Goal: Task Accomplishment & Management: Manage account settings

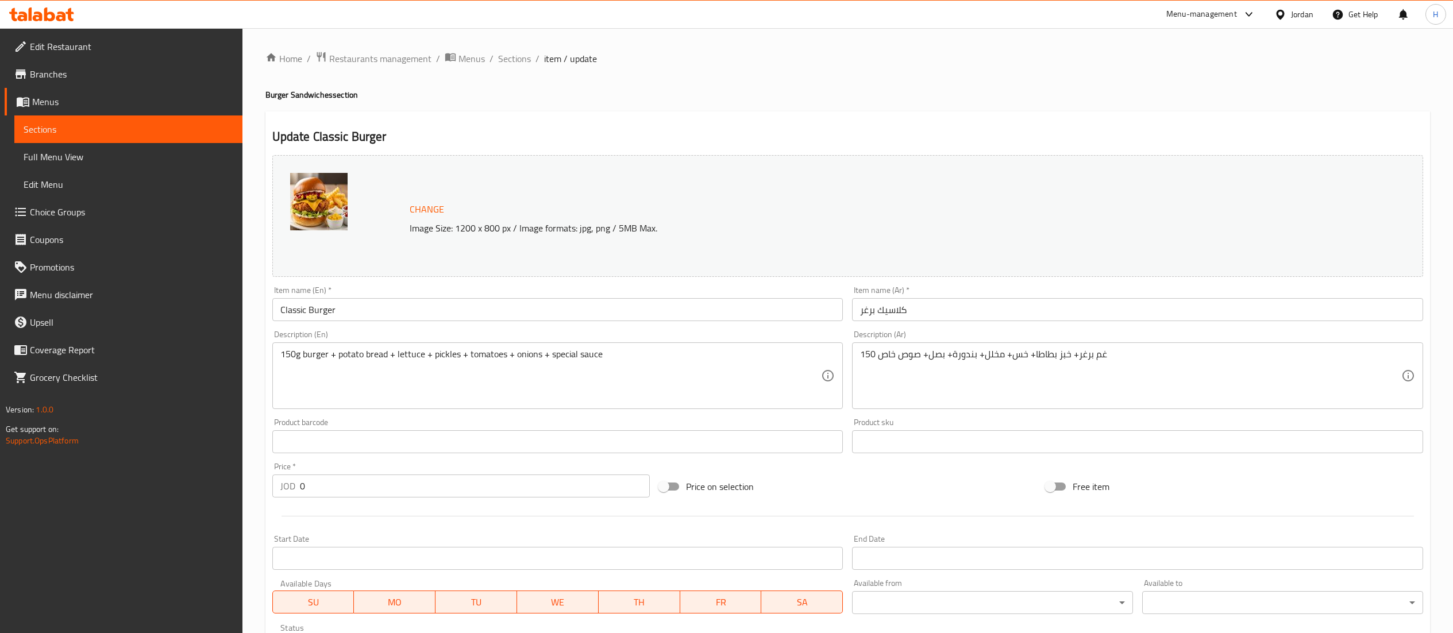
scroll to position [222, 0]
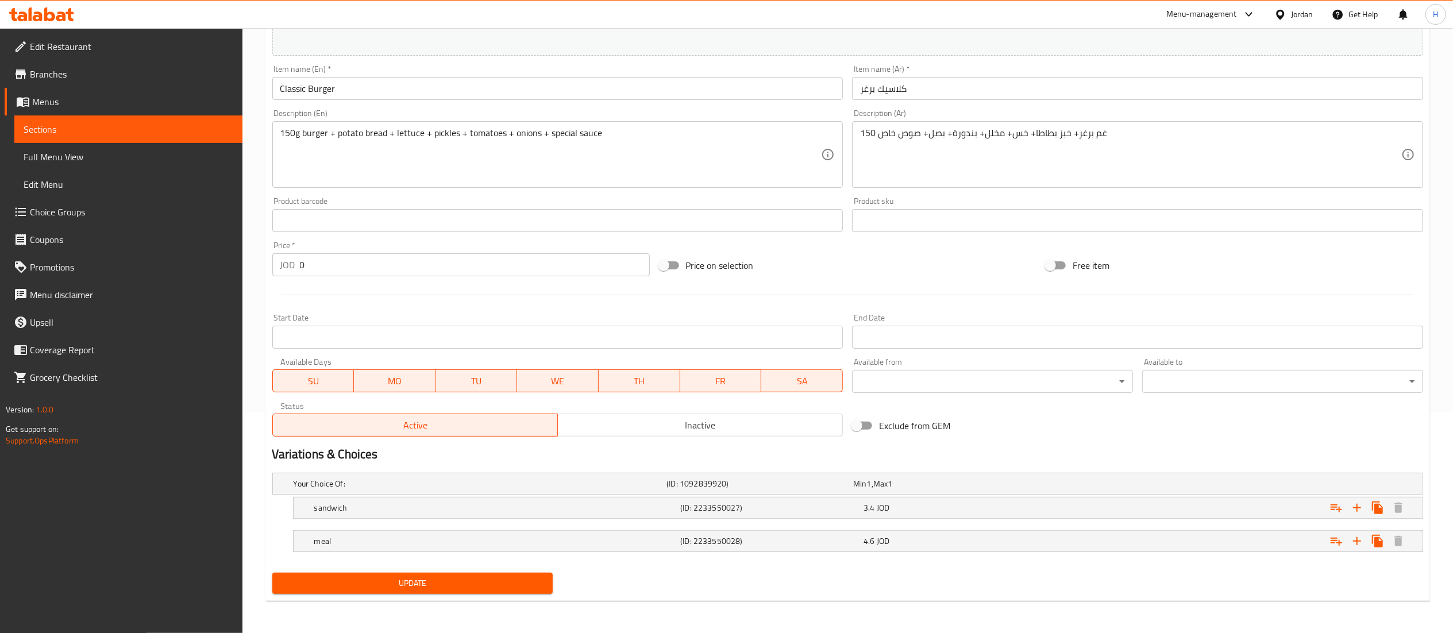
drag, startPoint x: 0, startPoint y: 0, endPoint x: 44, endPoint y: 13, distance: 45.5
click at [44, 13] on icon at bounding box center [41, 14] width 65 height 14
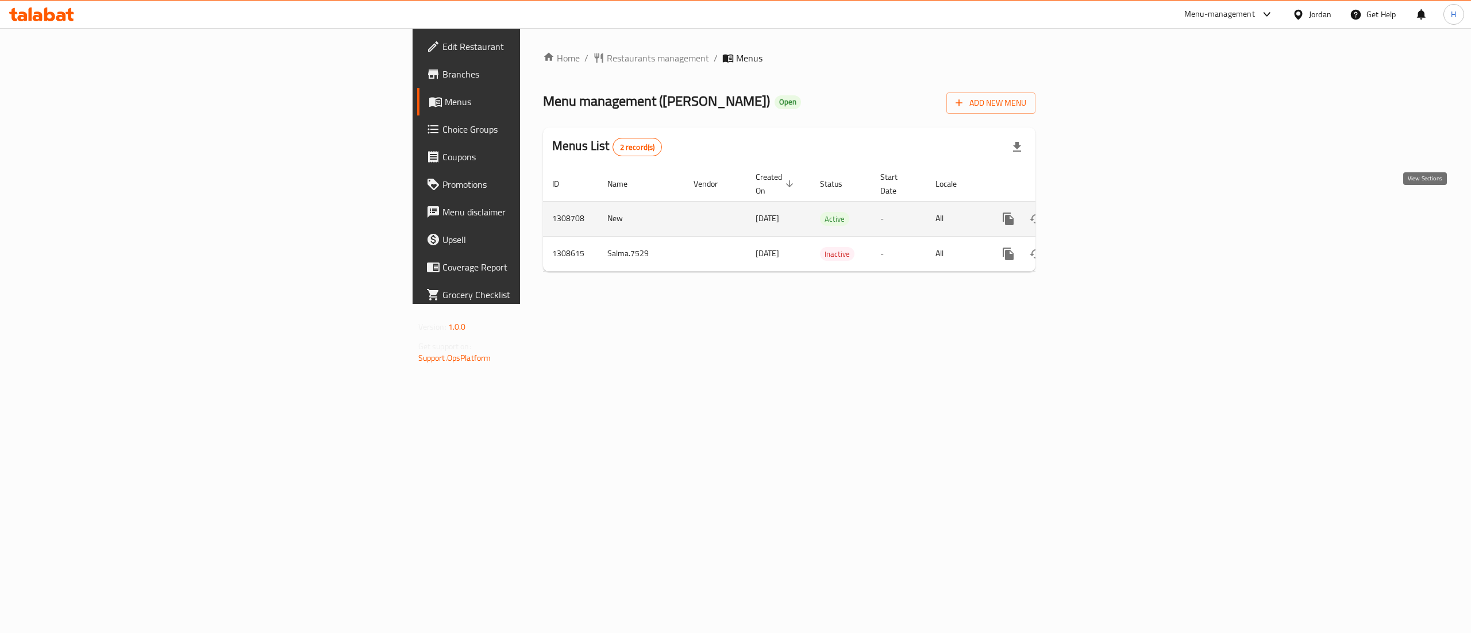
click at [1105, 205] on link "enhanced table" at bounding box center [1091, 219] width 28 height 28
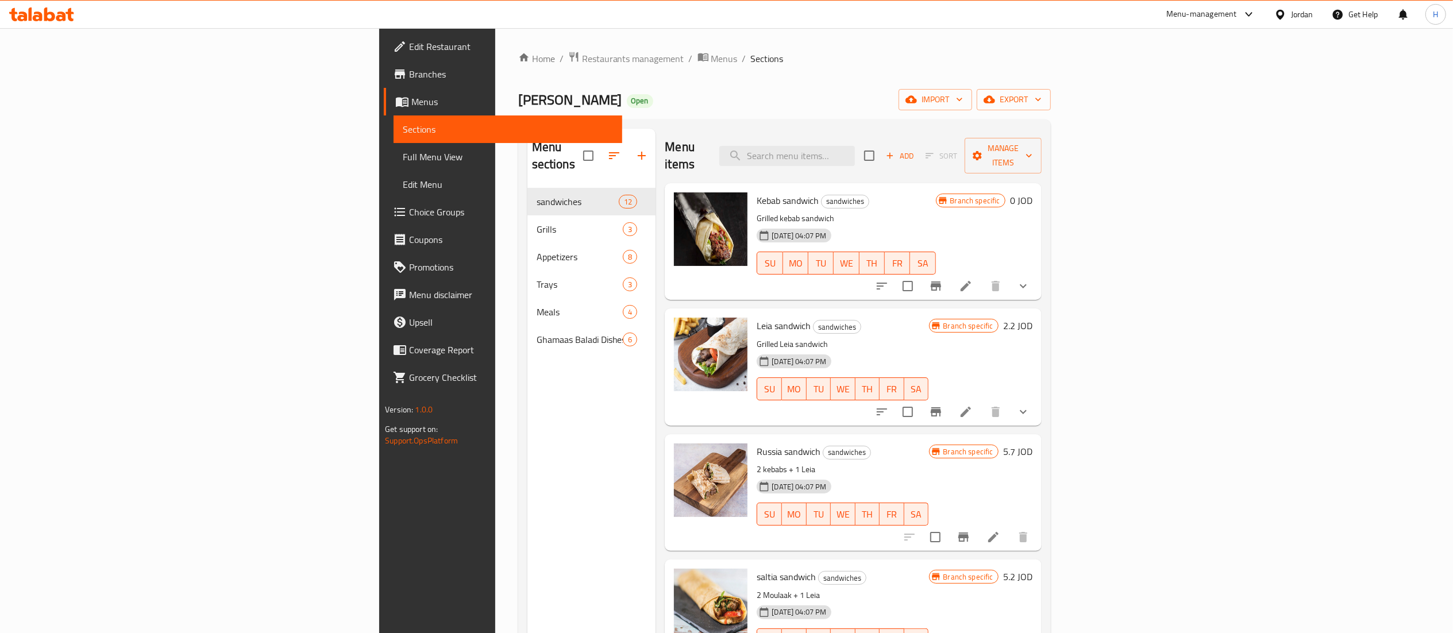
click at [1030, 279] on icon "show more" at bounding box center [1023, 286] width 14 height 14
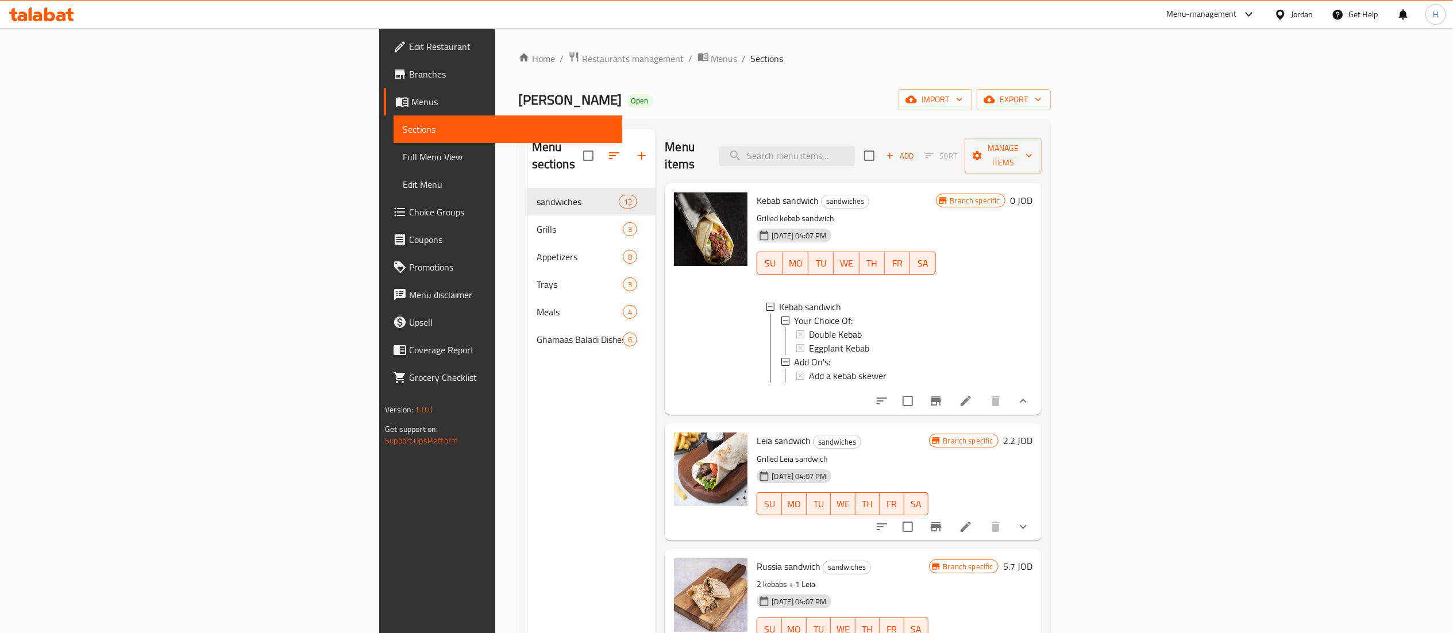
click at [973, 406] on icon at bounding box center [966, 401] width 14 height 14
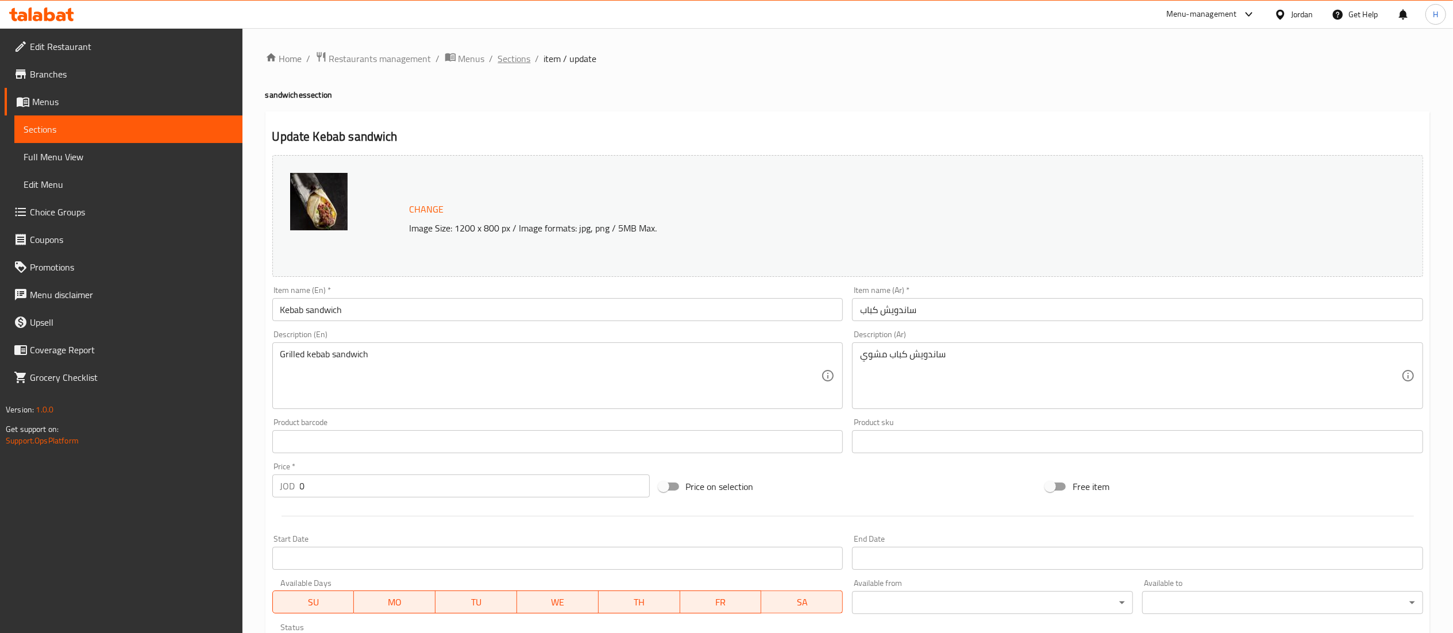
click at [516, 61] on span "Sections" at bounding box center [514, 59] width 33 height 14
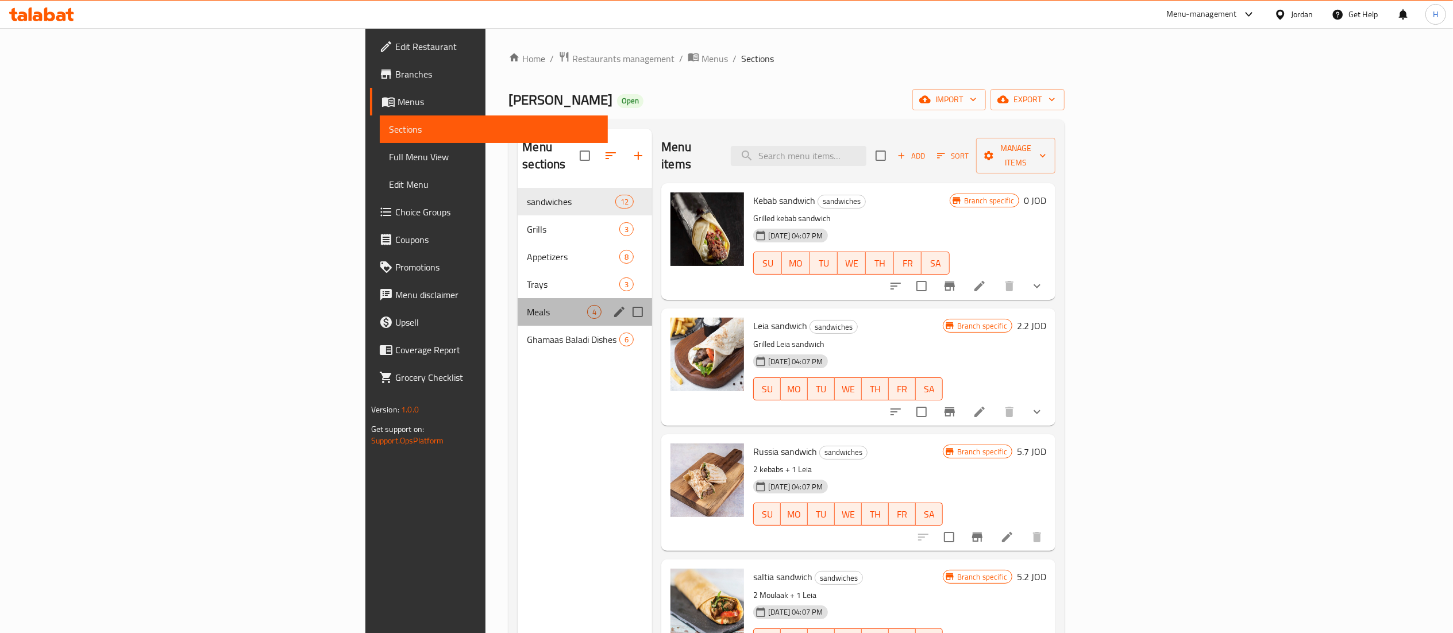
click at [518, 305] on div "Meals 4" at bounding box center [585, 312] width 134 height 28
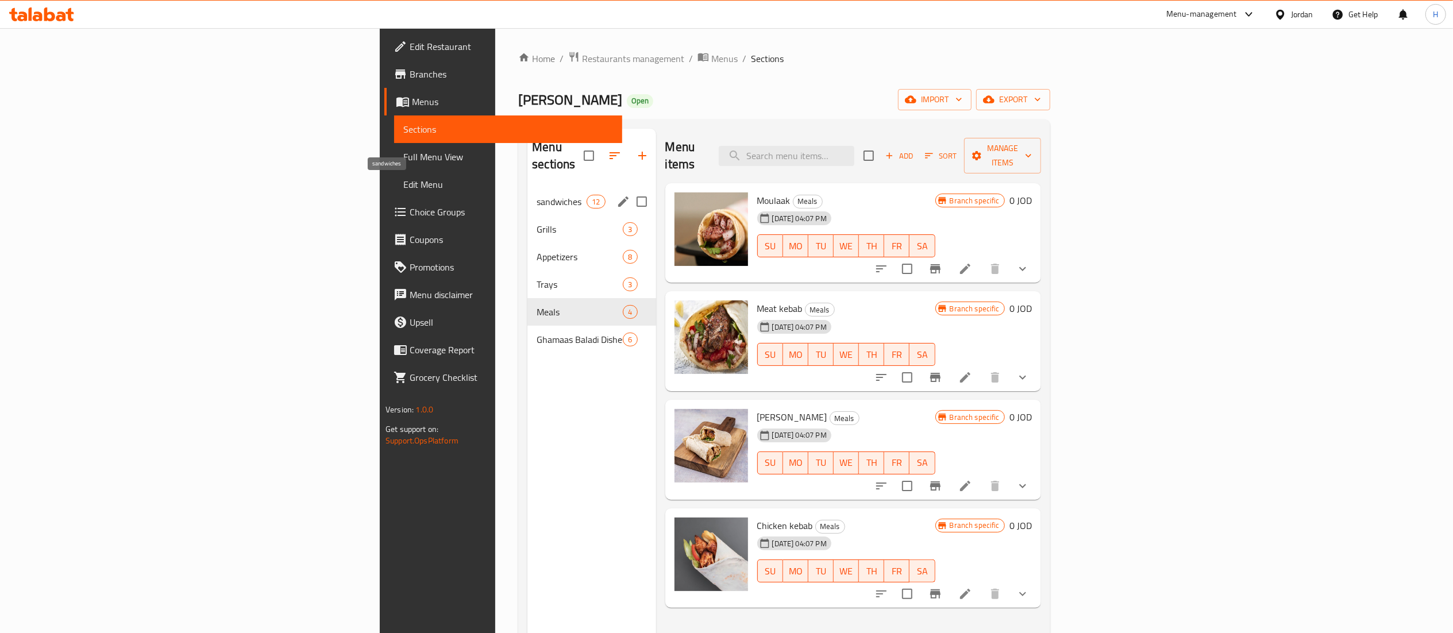
click at [537, 195] on span "sandwiches" at bounding box center [562, 202] width 50 height 14
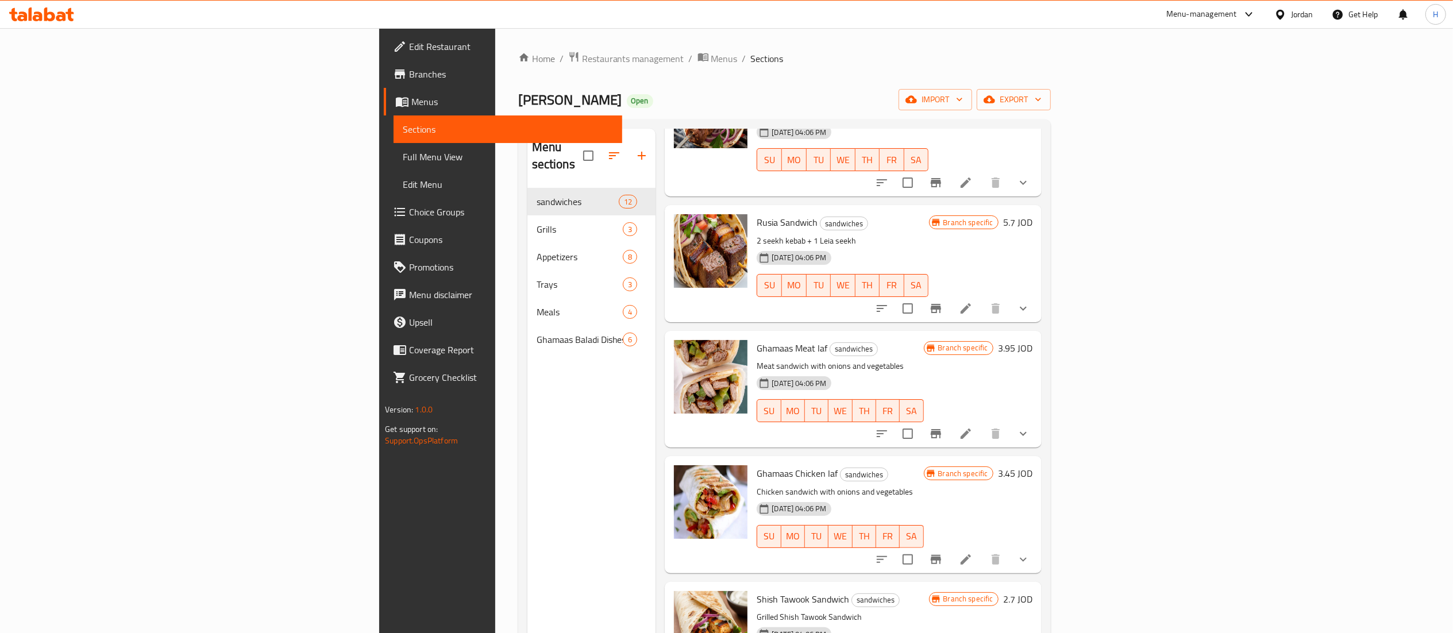
click at [411, 96] on span "Menus" at bounding box center [511, 102] width 201 height 14
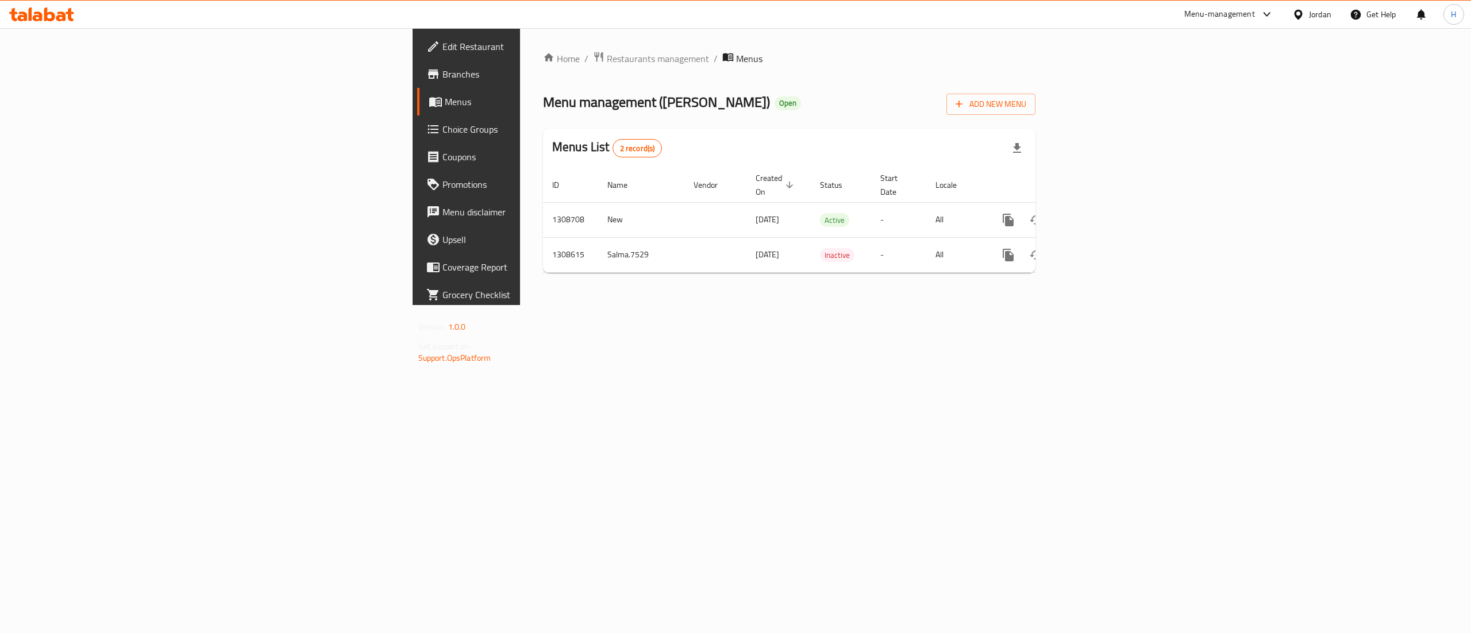
click at [1037, 305] on div "Home / Restaurants management / Menus Menu management ( Ghamaas Baladi ) Open A…" at bounding box center [789, 166] width 538 height 277
click at [1096, 250] on icon "enhanced table" at bounding box center [1091, 255] width 10 height 10
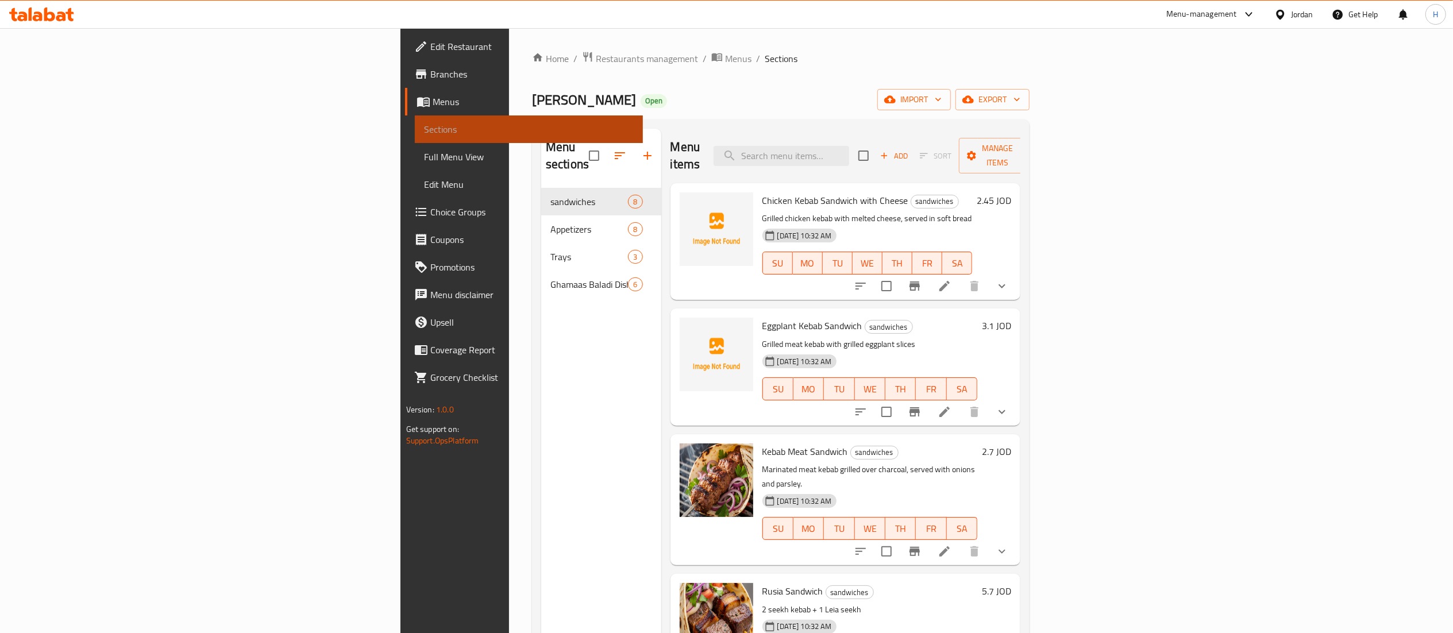
click at [424, 126] on span "Sections" at bounding box center [529, 129] width 210 height 14
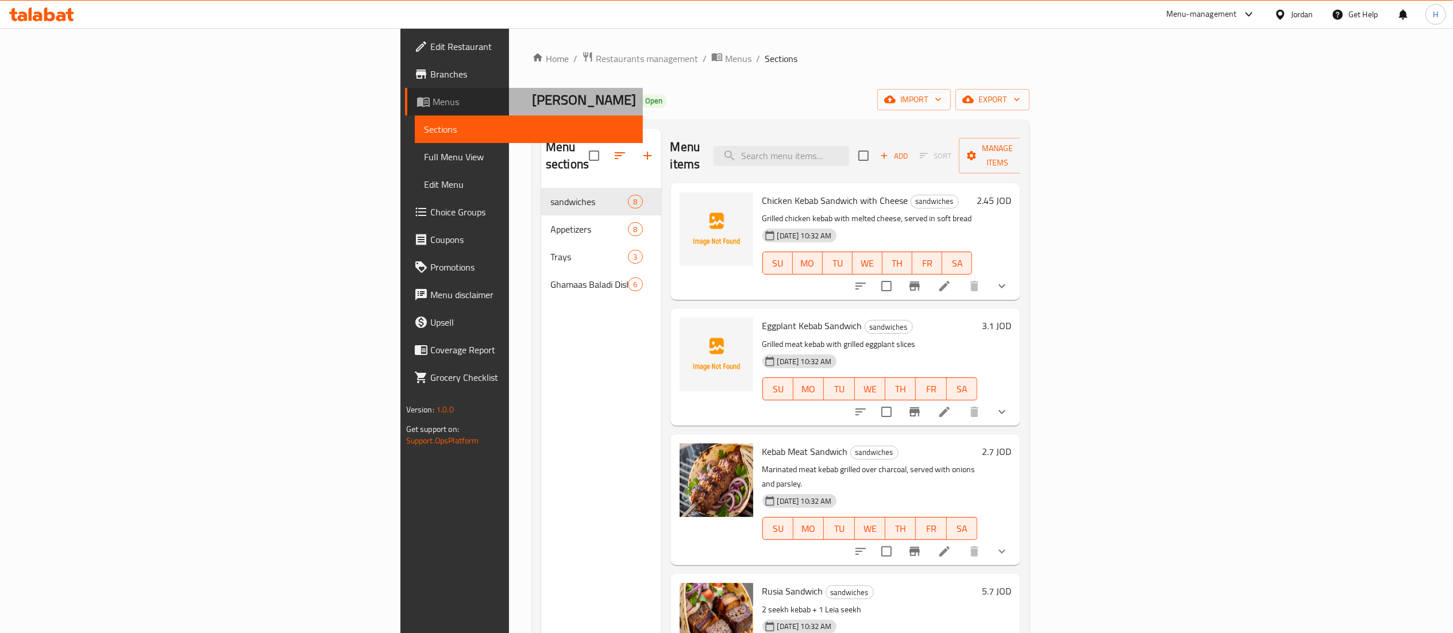
click at [433, 99] on span "Menus" at bounding box center [533, 102] width 201 height 14
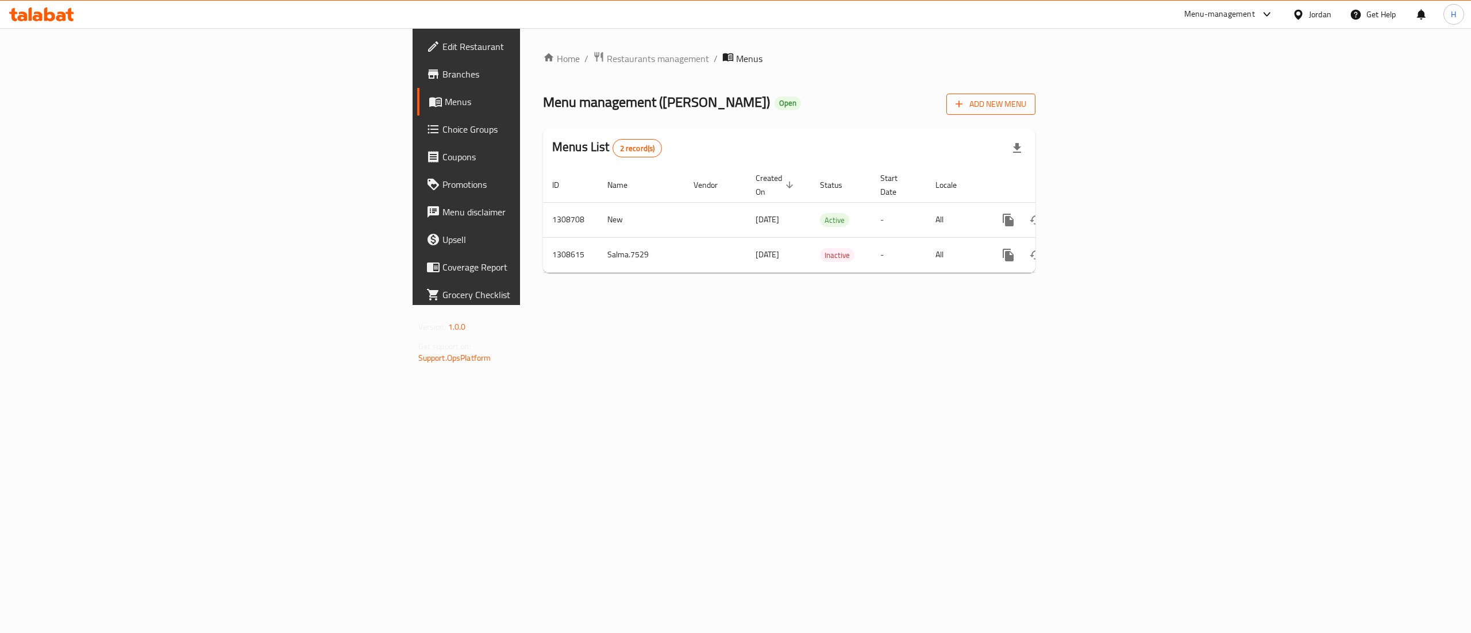
click at [1026, 103] on span "Add New Menu" at bounding box center [990, 104] width 71 height 14
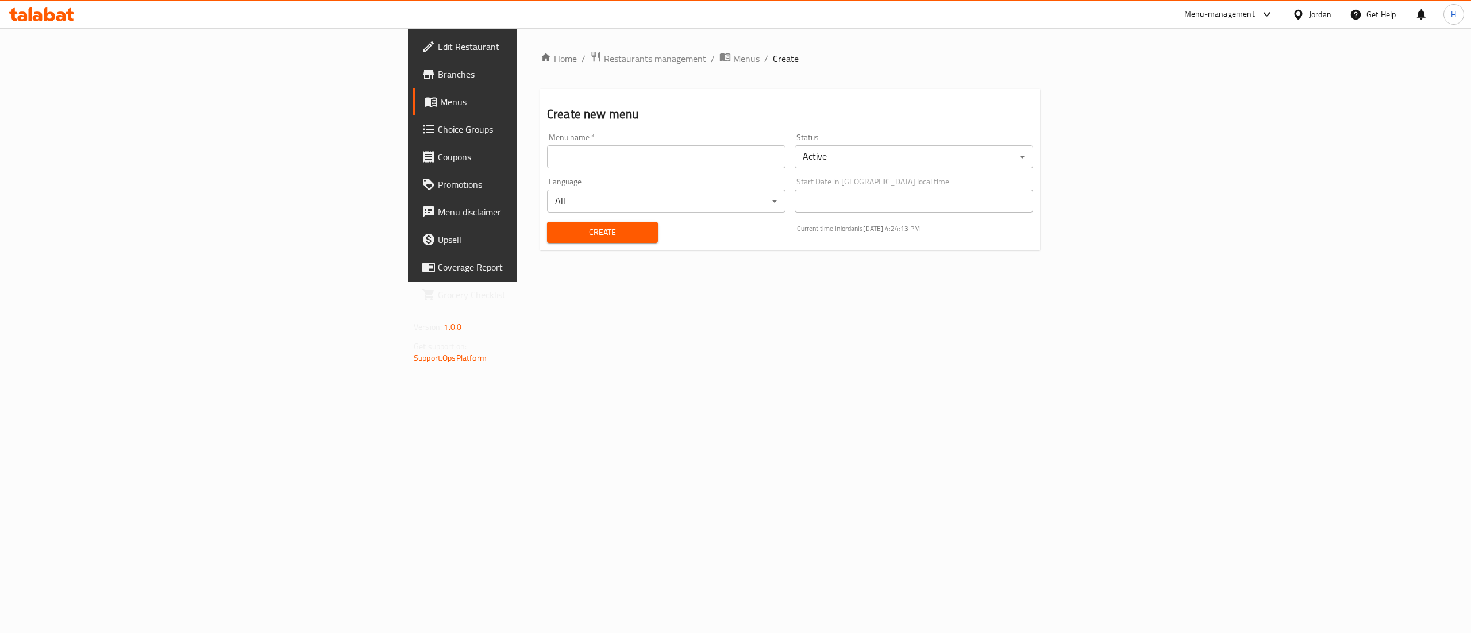
drag, startPoint x: 436, startPoint y: 165, endPoint x: 440, endPoint y: 160, distance: 6.5
click at [547, 164] on input "text" at bounding box center [666, 156] width 238 height 23
type input "آ"
type input "Updated Menu"
click at [1081, 153] on body "​ Menu-management Jordan Get Help H Edit Restaurant Branches Menus Choice Group…" at bounding box center [735, 330] width 1471 height 605
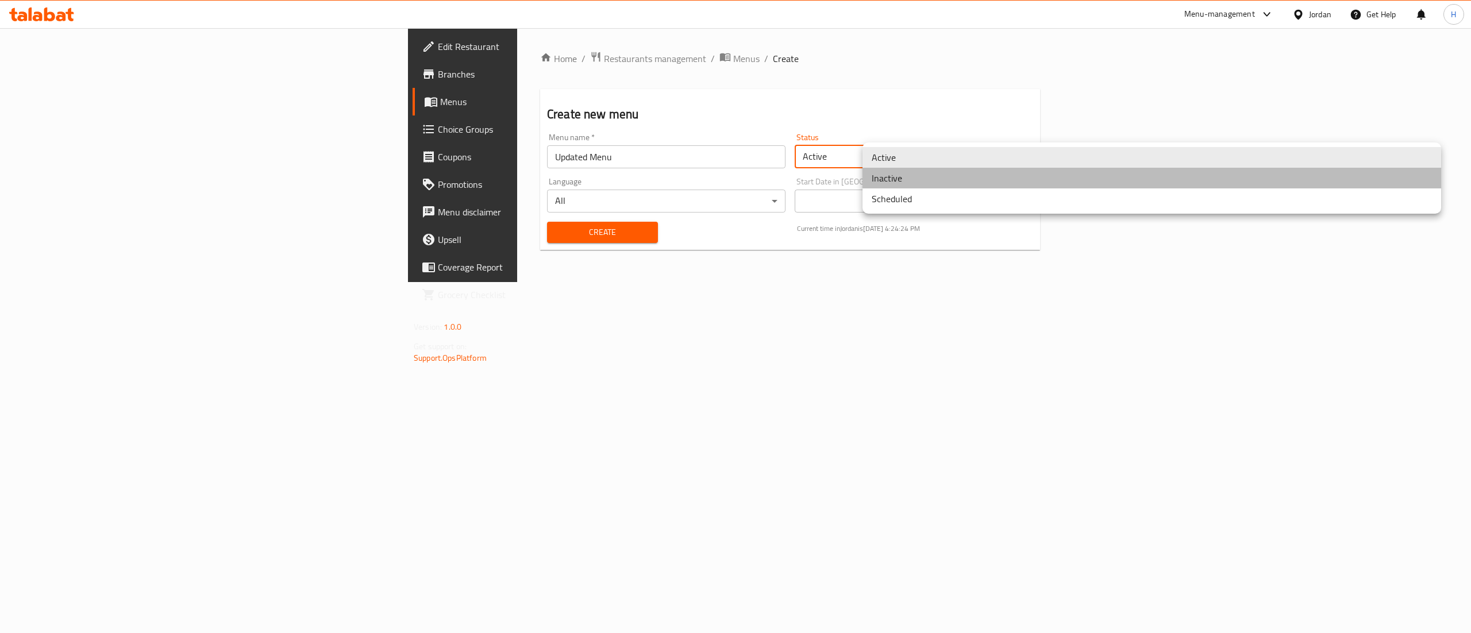
click at [897, 182] on li "Inactive" at bounding box center [1151, 178] width 579 height 21
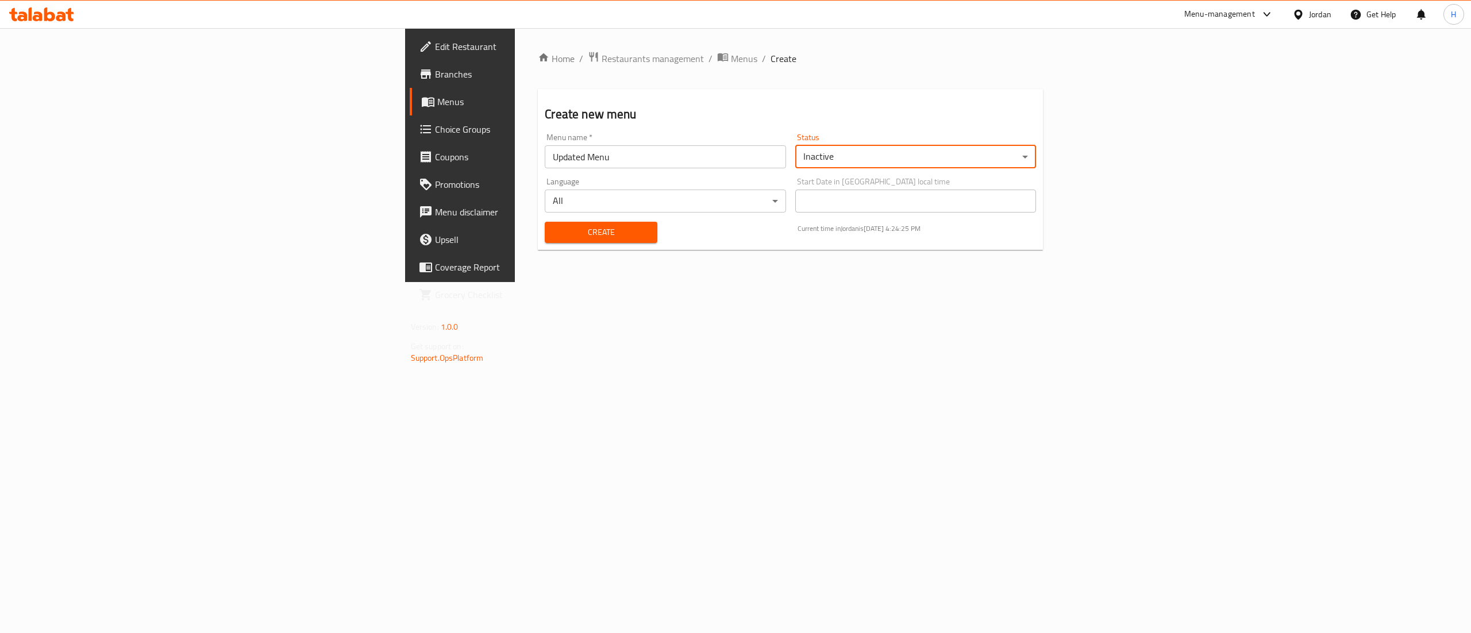
click at [545, 240] on button "Create" at bounding box center [601, 232] width 113 height 21
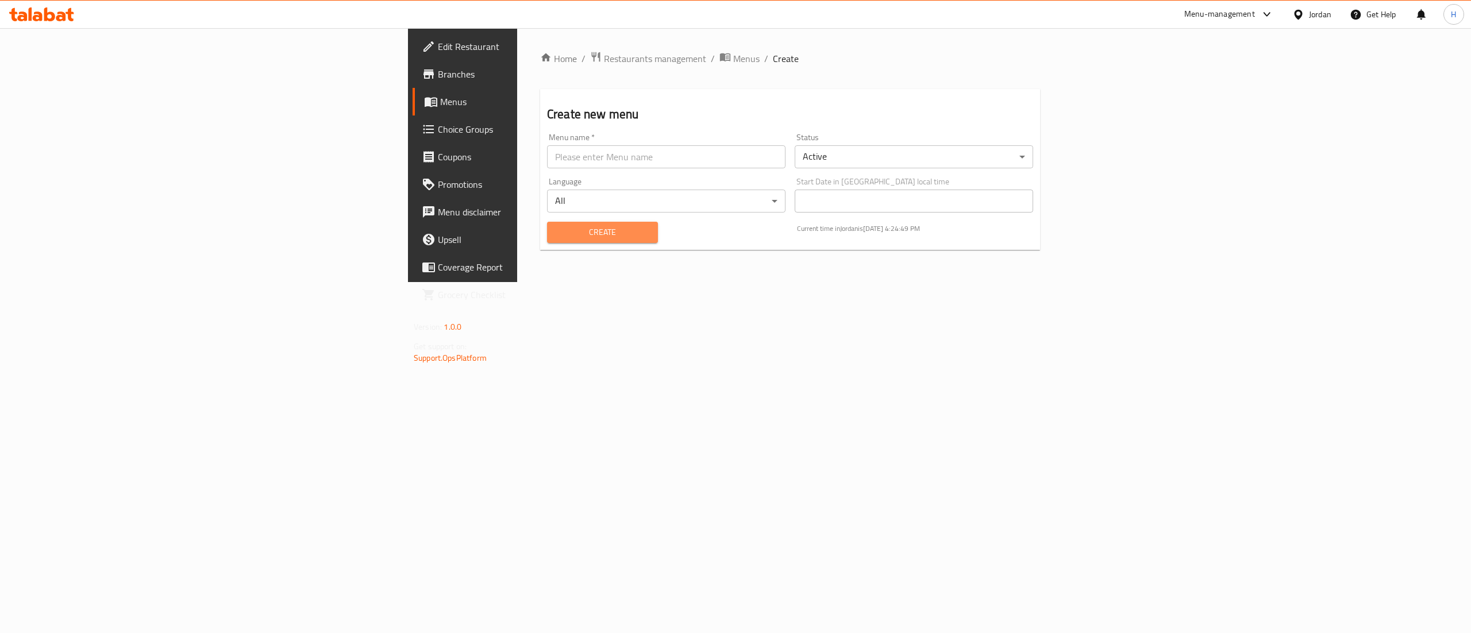
click at [547, 241] on button "Create" at bounding box center [602, 232] width 111 height 21
click at [733, 57] on span "Menus" at bounding box center [746, 59] width 26 height 14
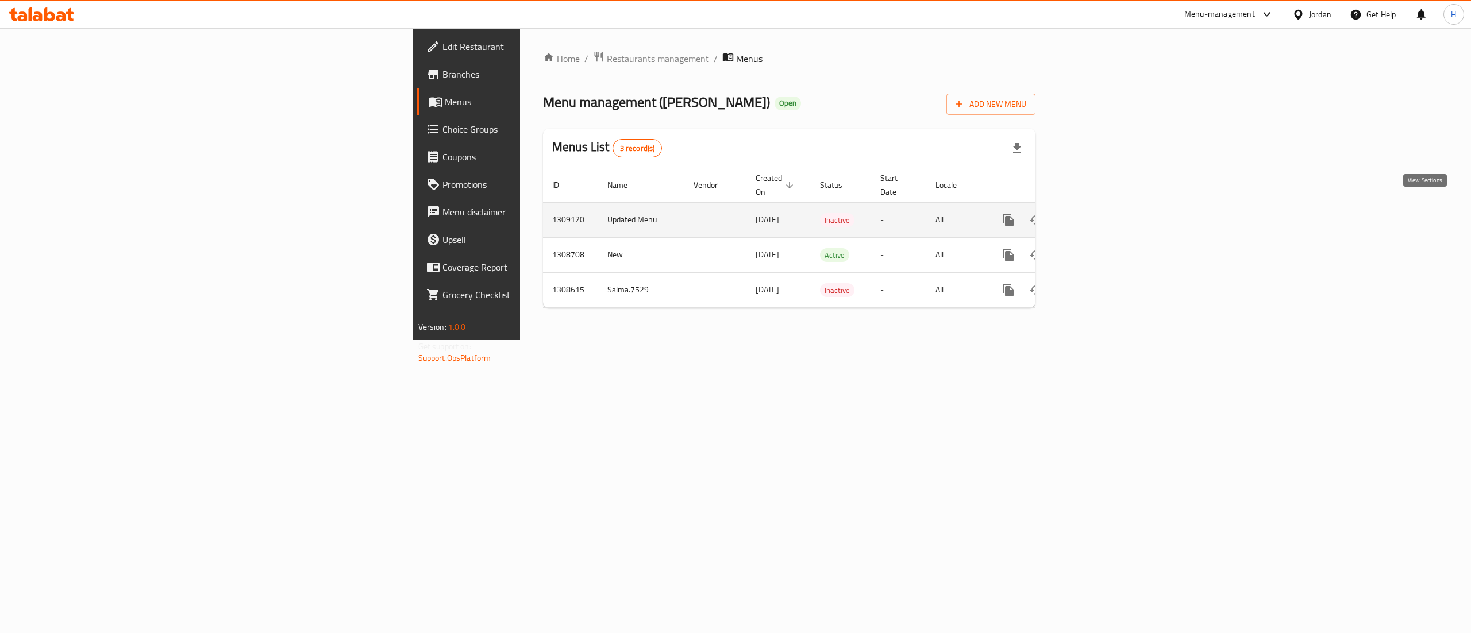
click at [1098, 213] on icon "enhanced table" at bounding box center [1091, 220] width 14 height 14
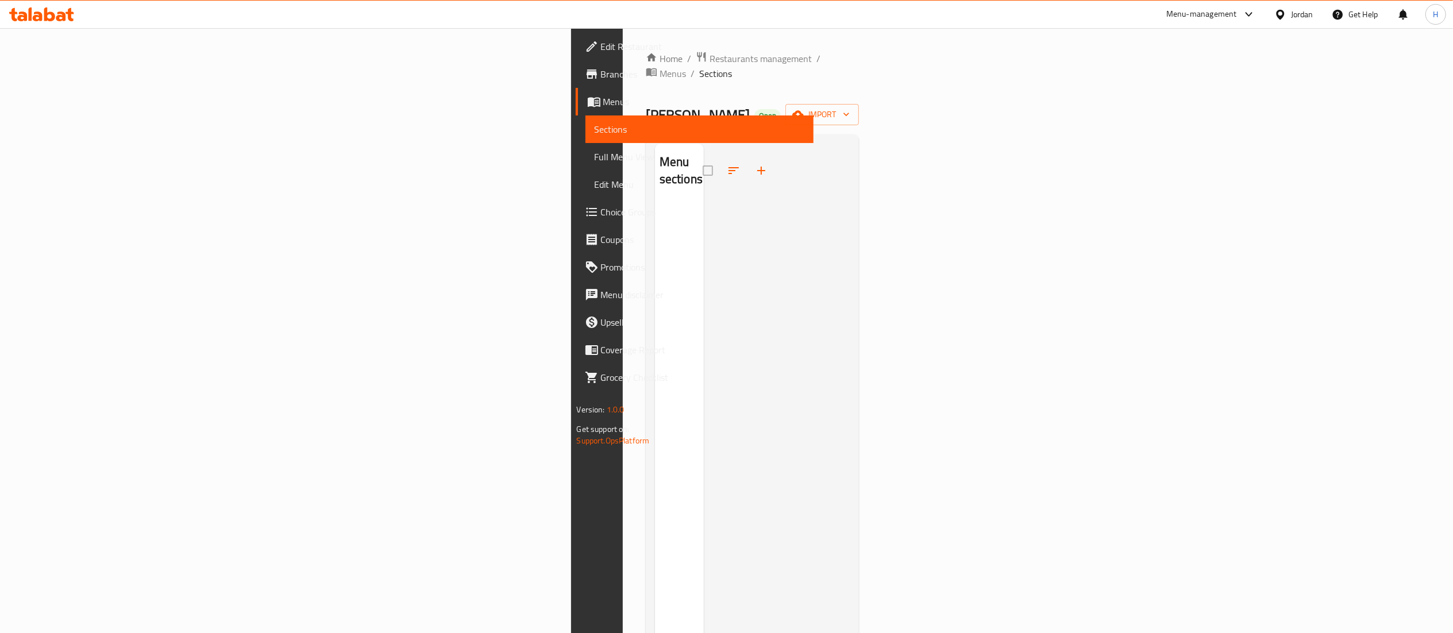
click at [850, 305] on div at bounding box center [777, 460] width 147 height 633
click at [754, 164] on icon "button" at bounding box center [761, 171] width 14 height 14
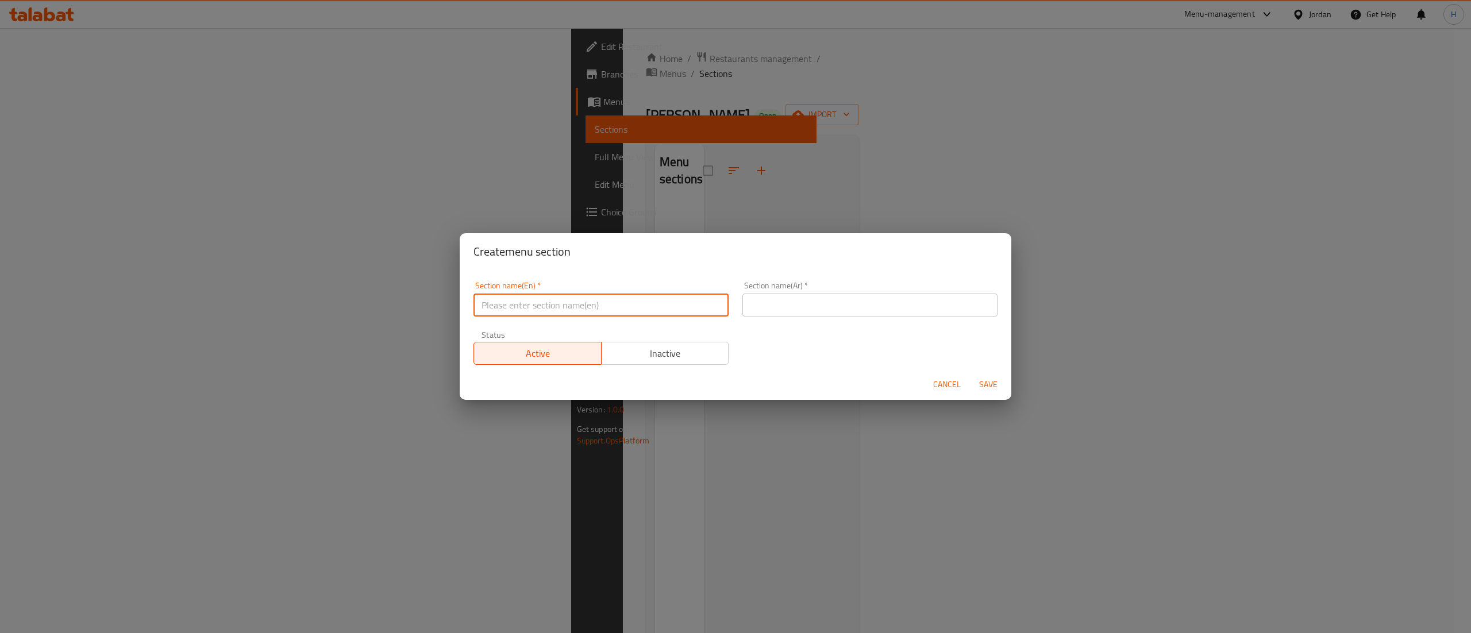
click at [571, 302] on input "text" at bounding box center [600, 305] width 255 height 23
type input "Sandwiches"
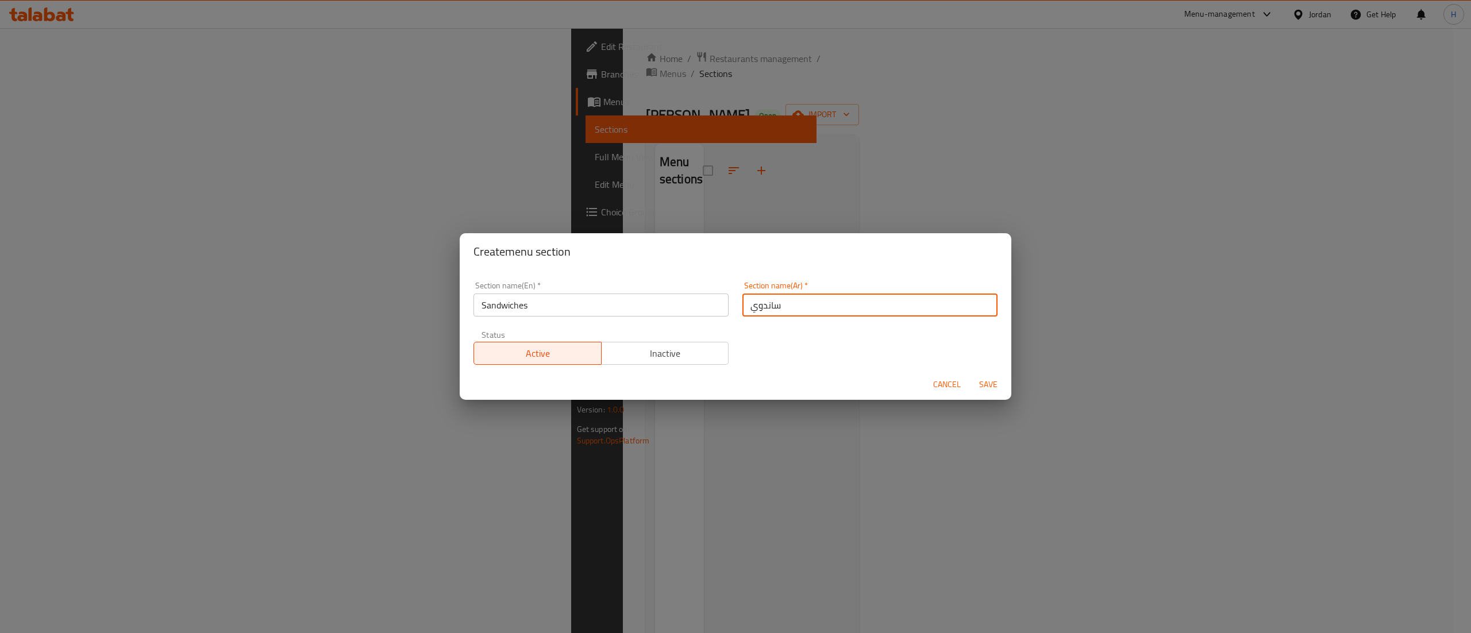
type input "ساندويشات"
click at [970, 374] on button "Save" at bounding box center [988, 384] width 37 height 21
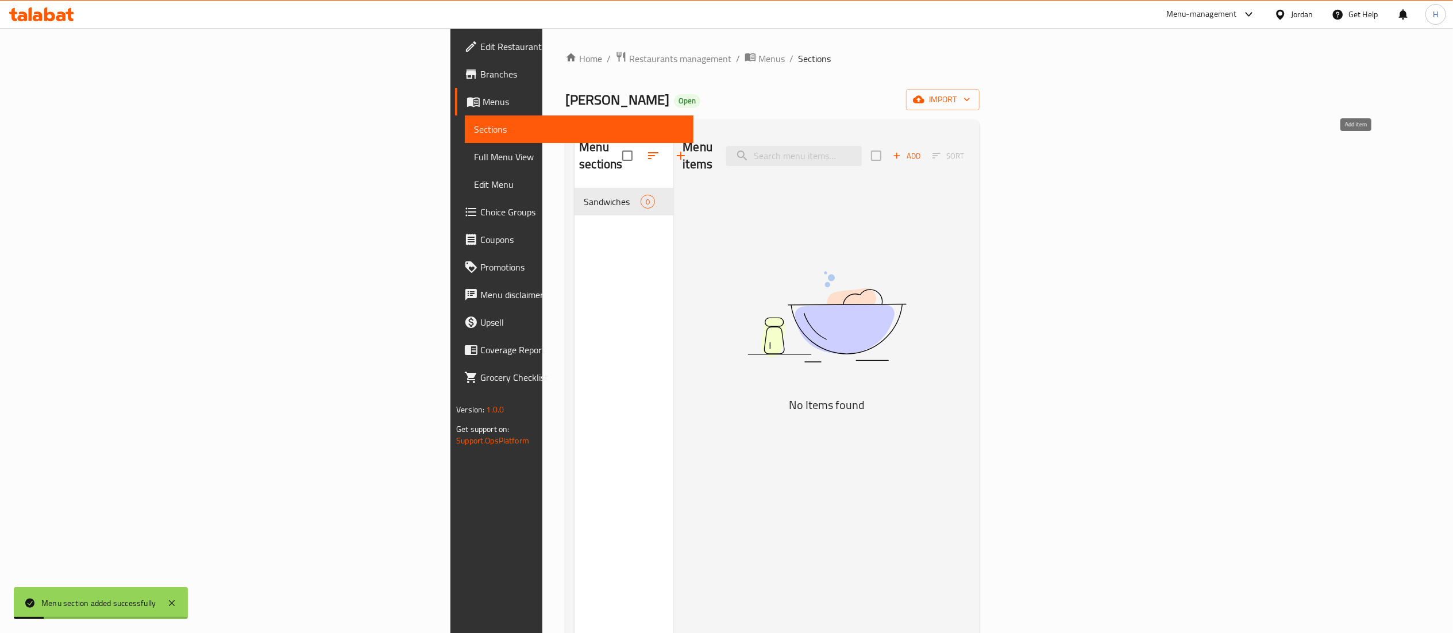
click at [922, 149] on span "Add" at bounding box center [906, 155] width 31 height 13
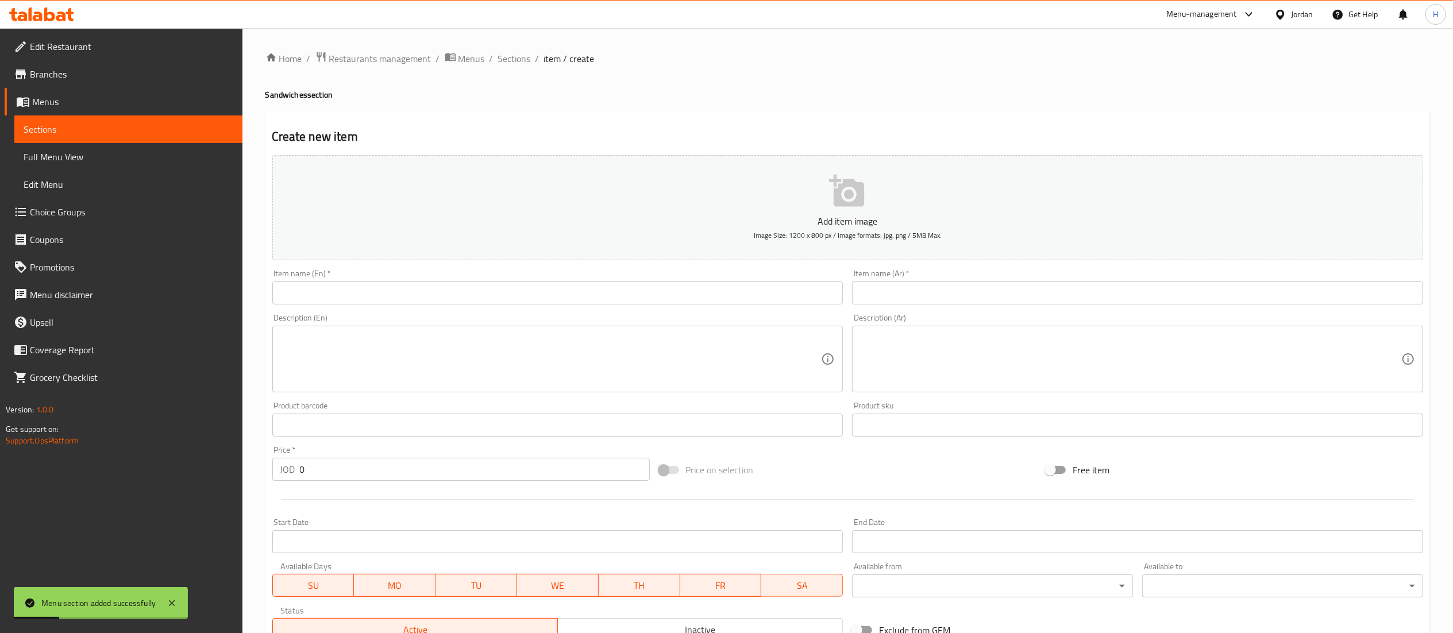
click at [624, 291] on input "text" at bounding box center [557, 293] width 571 height 23
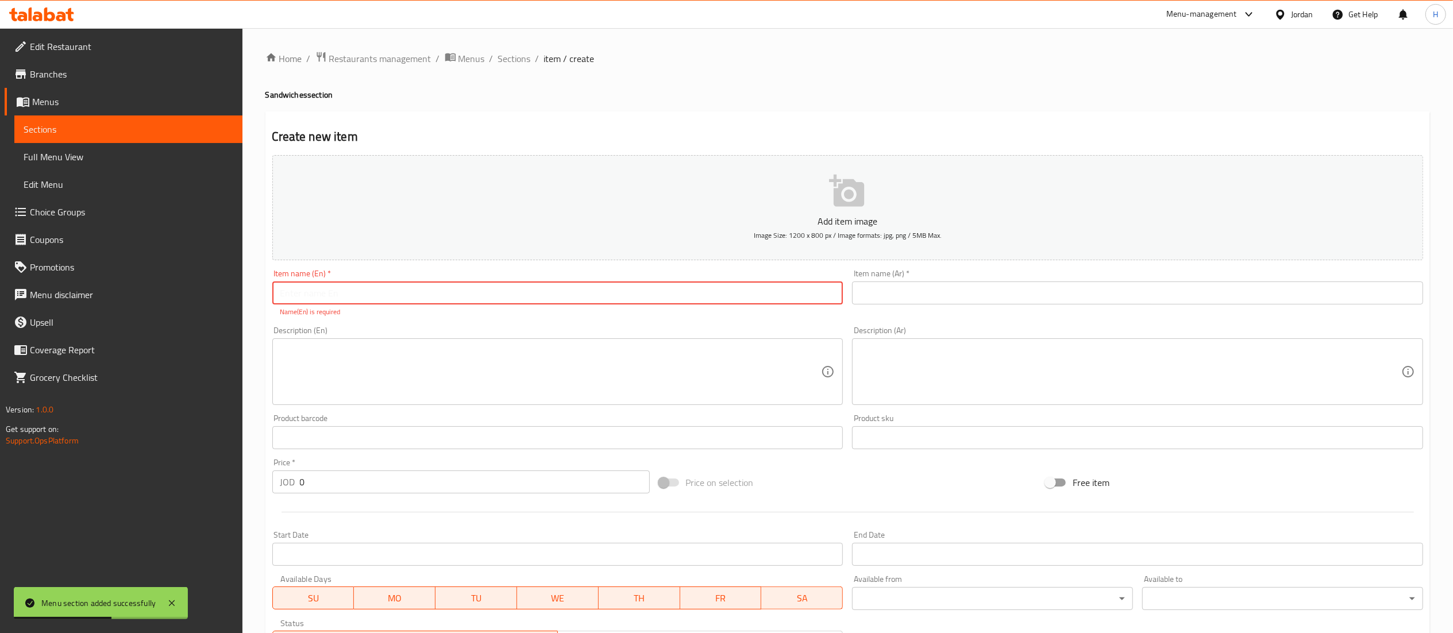
type input "]"
type input "Double Kebab Sandwich"
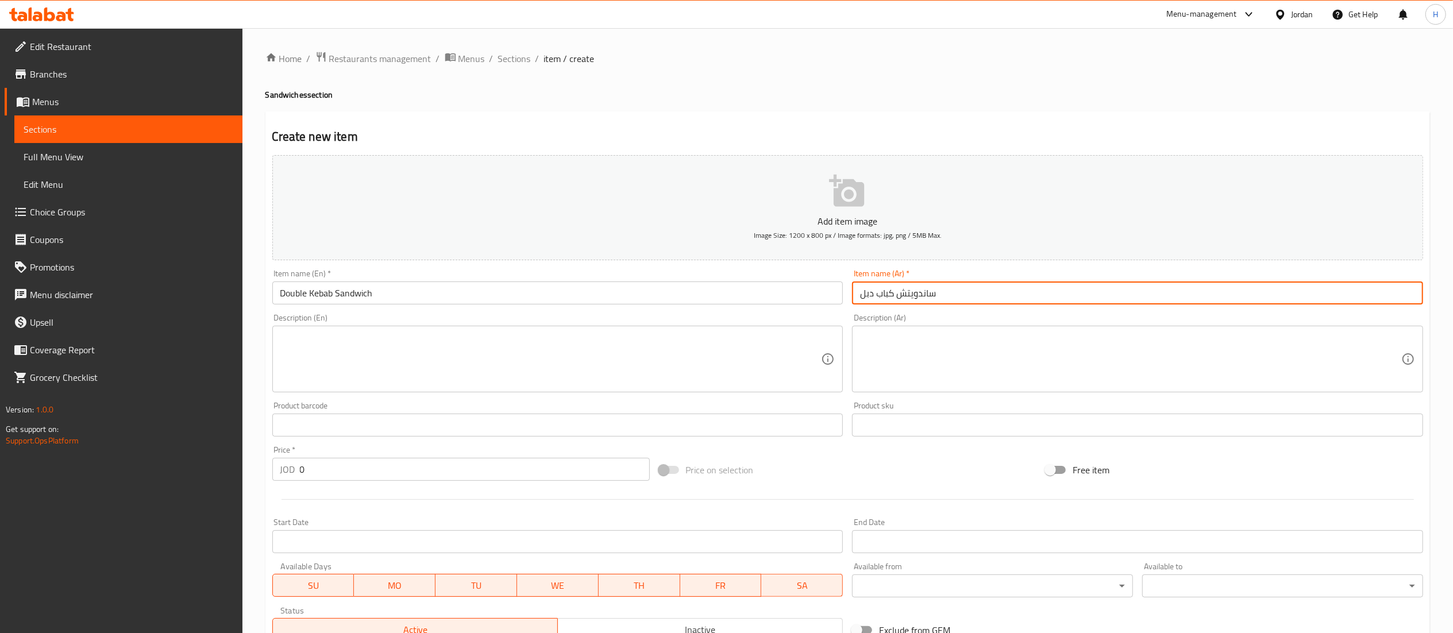
type input "ساندويتش كباب دبل"
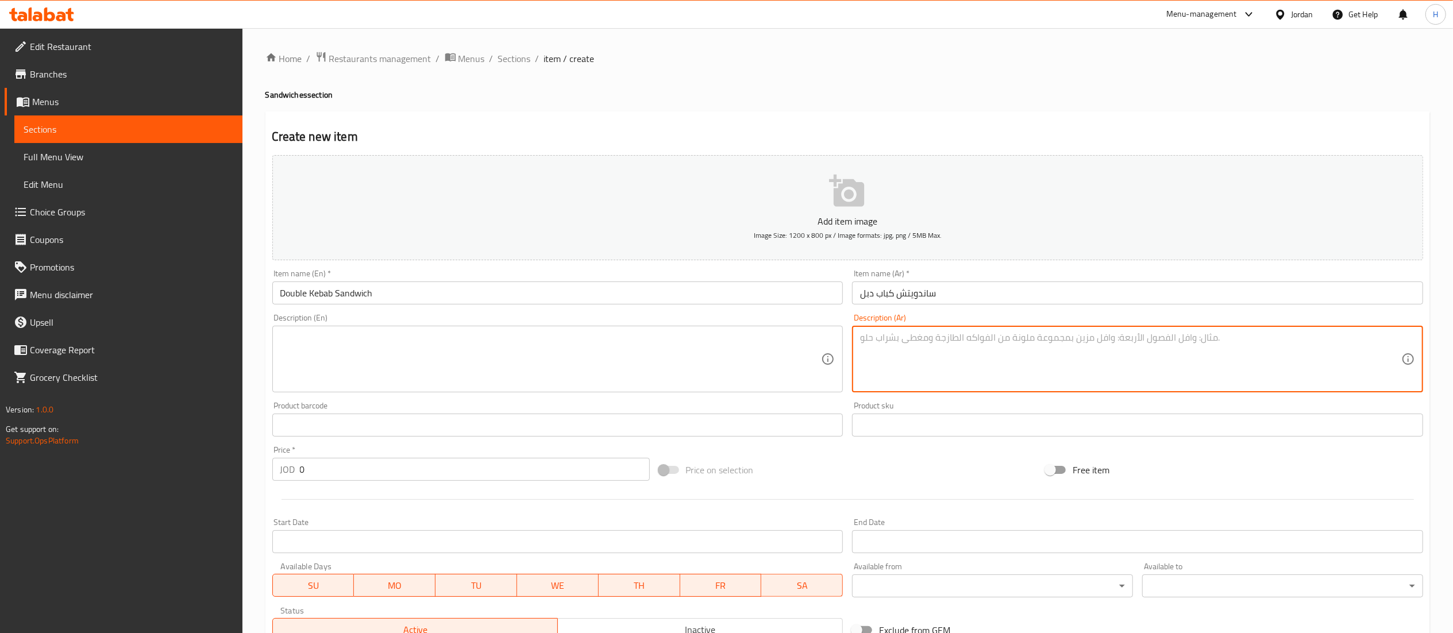
click at [971, 369] on textarea at bounding box center [1130, 359] width 541 height 55
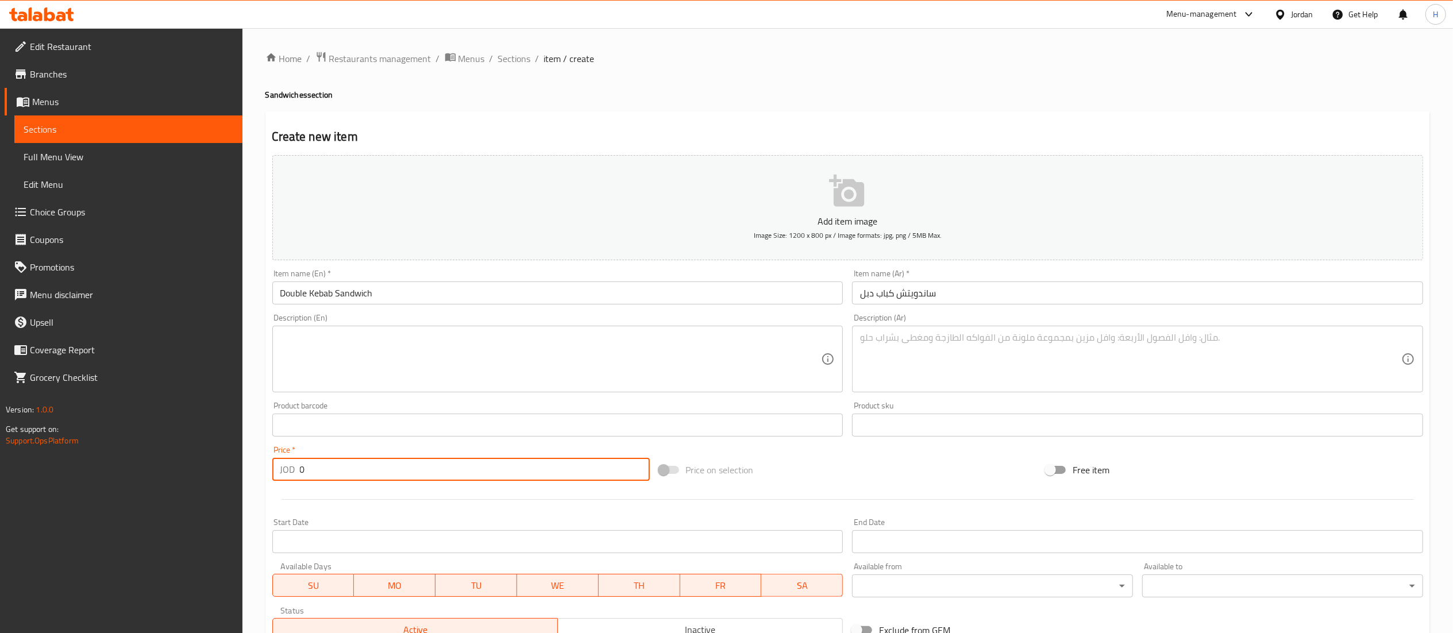
drag, startPoint x: 346, startPoint y: 464, endPoint x: 179, endPoint y: 465, distance: 166.6
click at [179, 465] on div "Edit Restaurant Branches Menus Sections Full Menu View Edit Menu Choice Groups …" at bounding box center [726, 420] width 1453 height 784
type input "4.45"
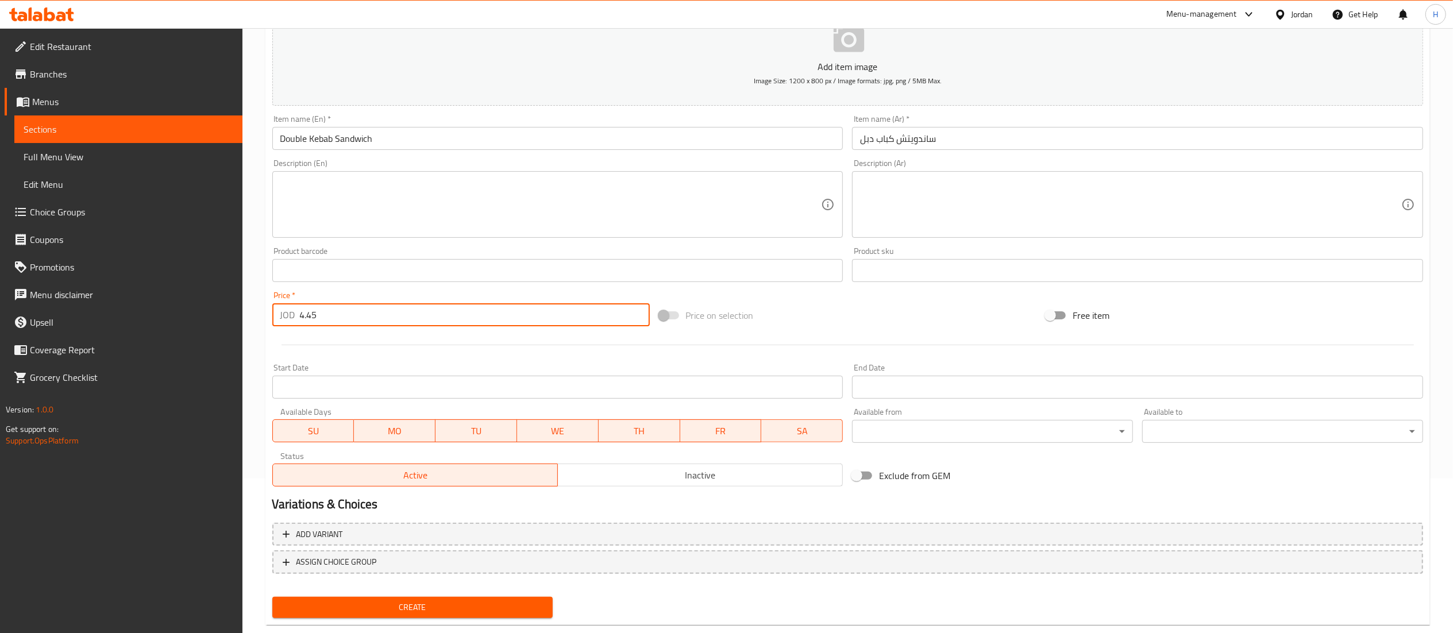
scroll to position [178, 0]
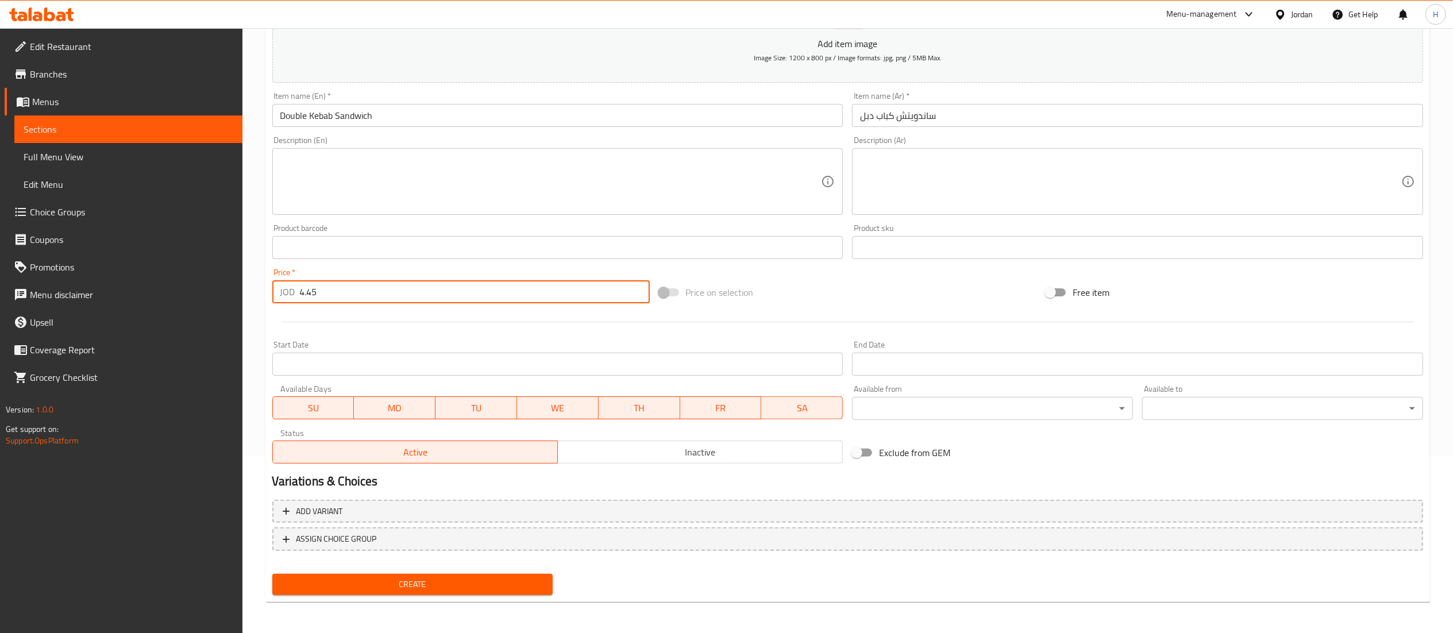
click at [369, 583] on span "Create" at bounding box center [413, 584] width 263 height 14
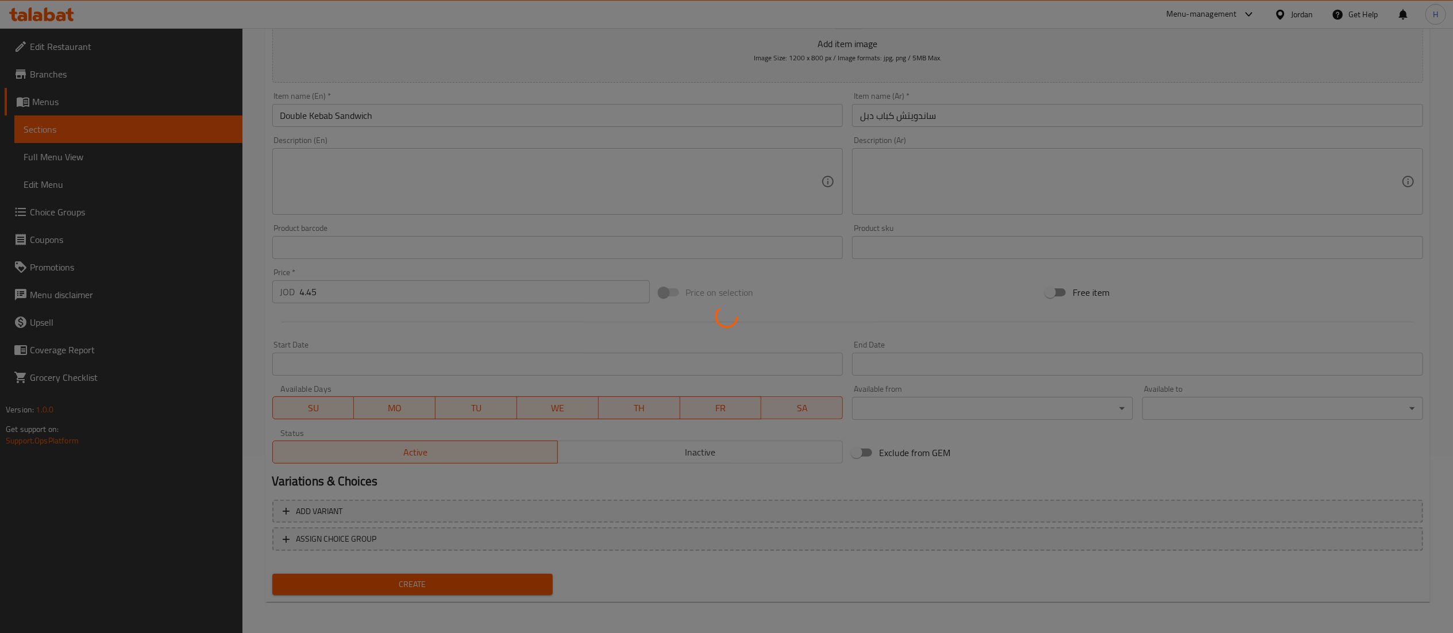
type input "0"
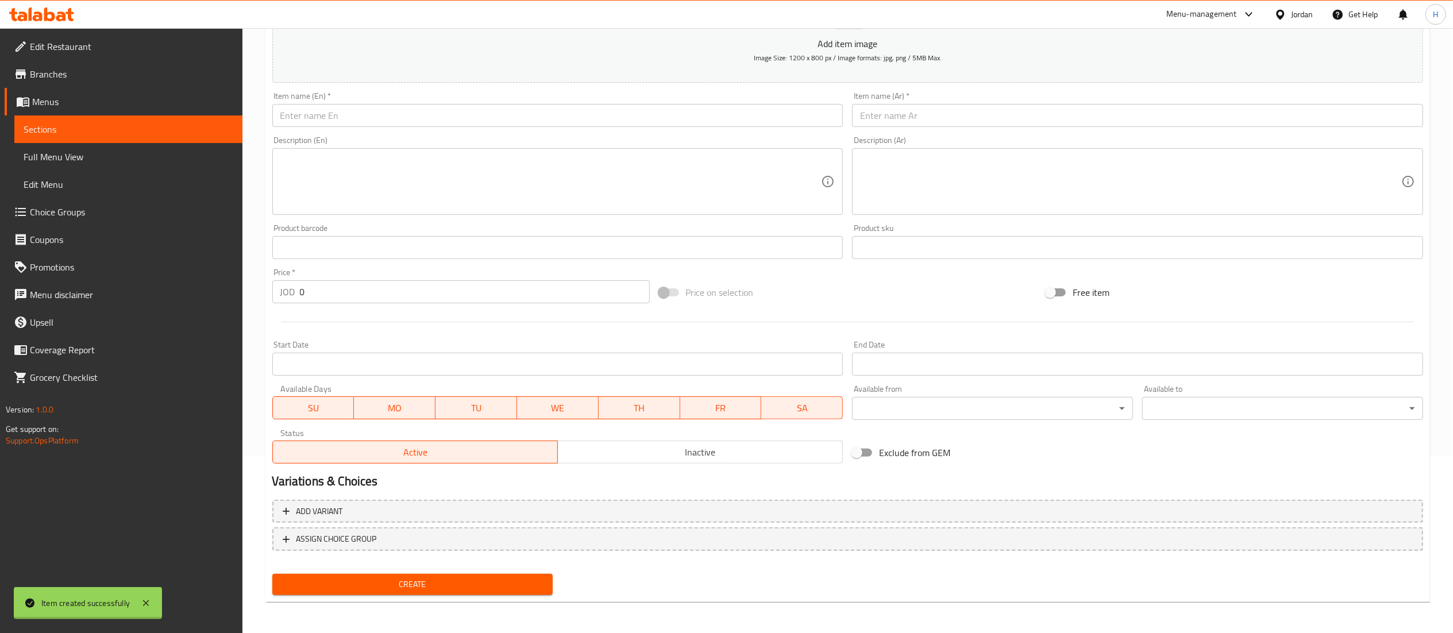
scroll to position [63, 0]
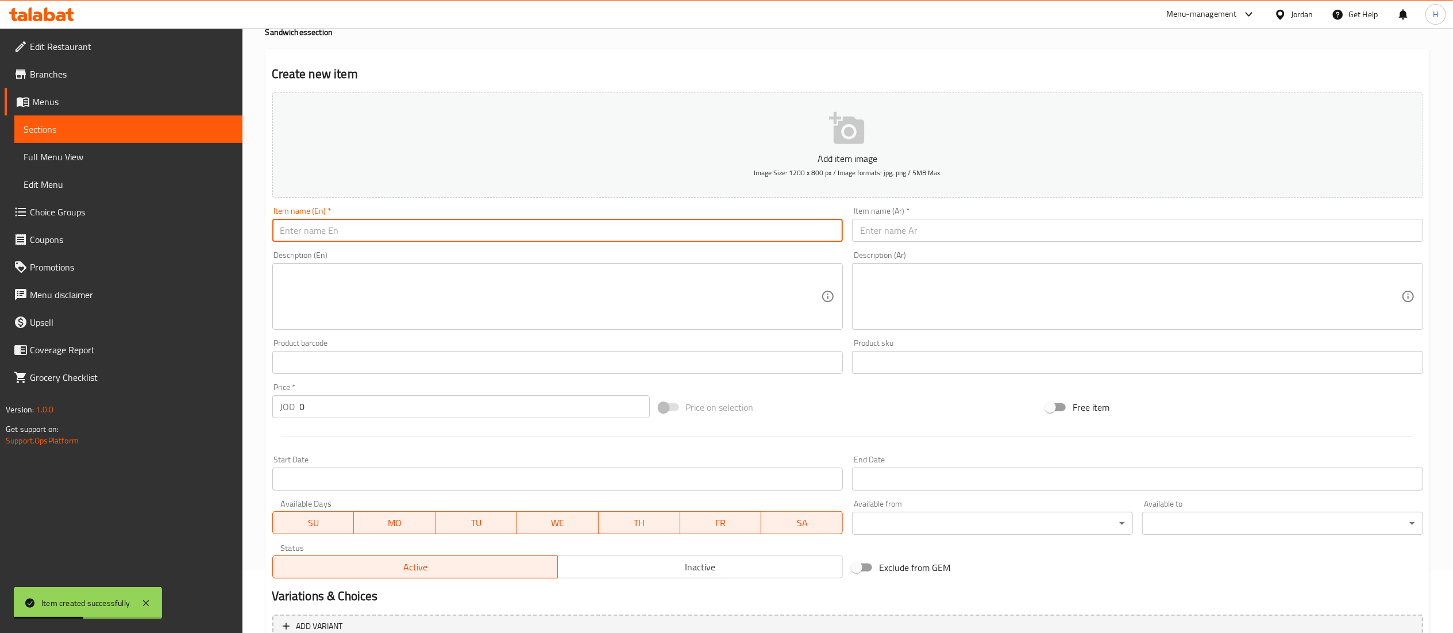
click at [484, 236] on input "text" at bounding box center [557, 230] width 571 height 23
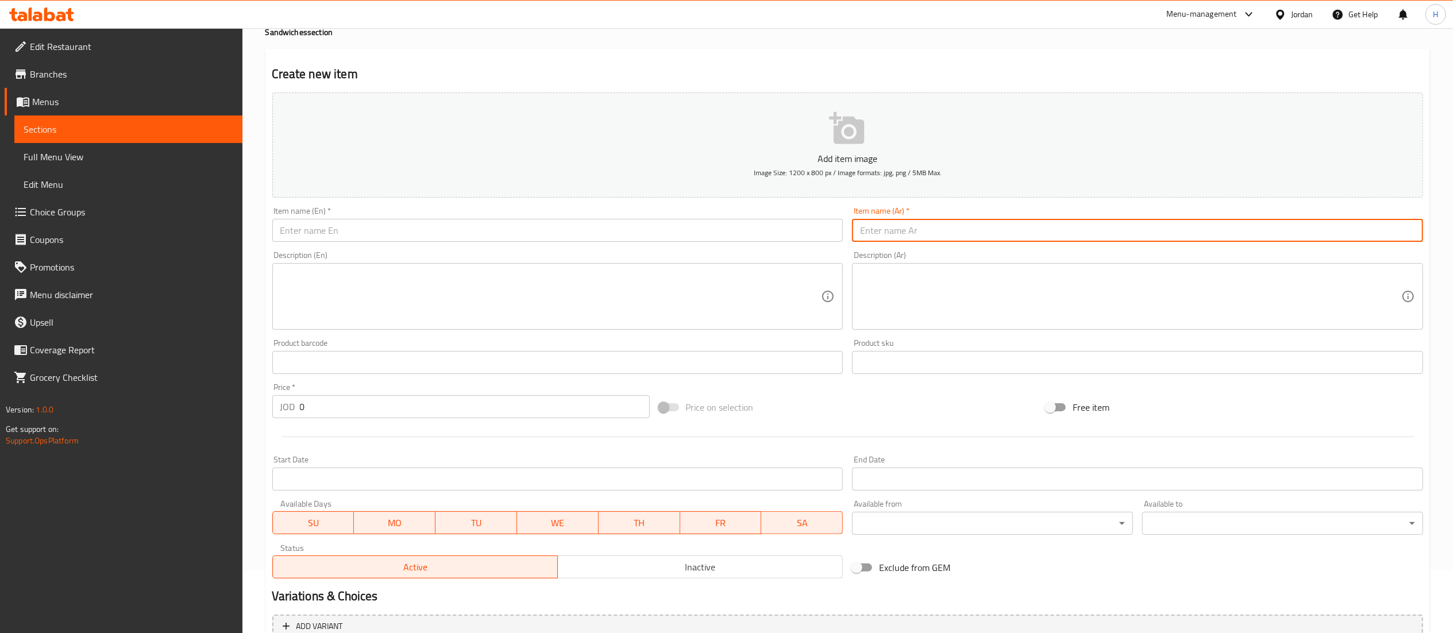
click at [1027, 242] on input "text" at bounding box center [1137, 230] width 571 height 23
click at [1019, 231] on input "text" at bounding box center [1137, 230] width 571 height 23
type input "ساندويش كباب باذنجان"
click at [869, 224] on input "ساندويش كباب باذنجان" at bounding box center [1137, 230] width 571 height 23
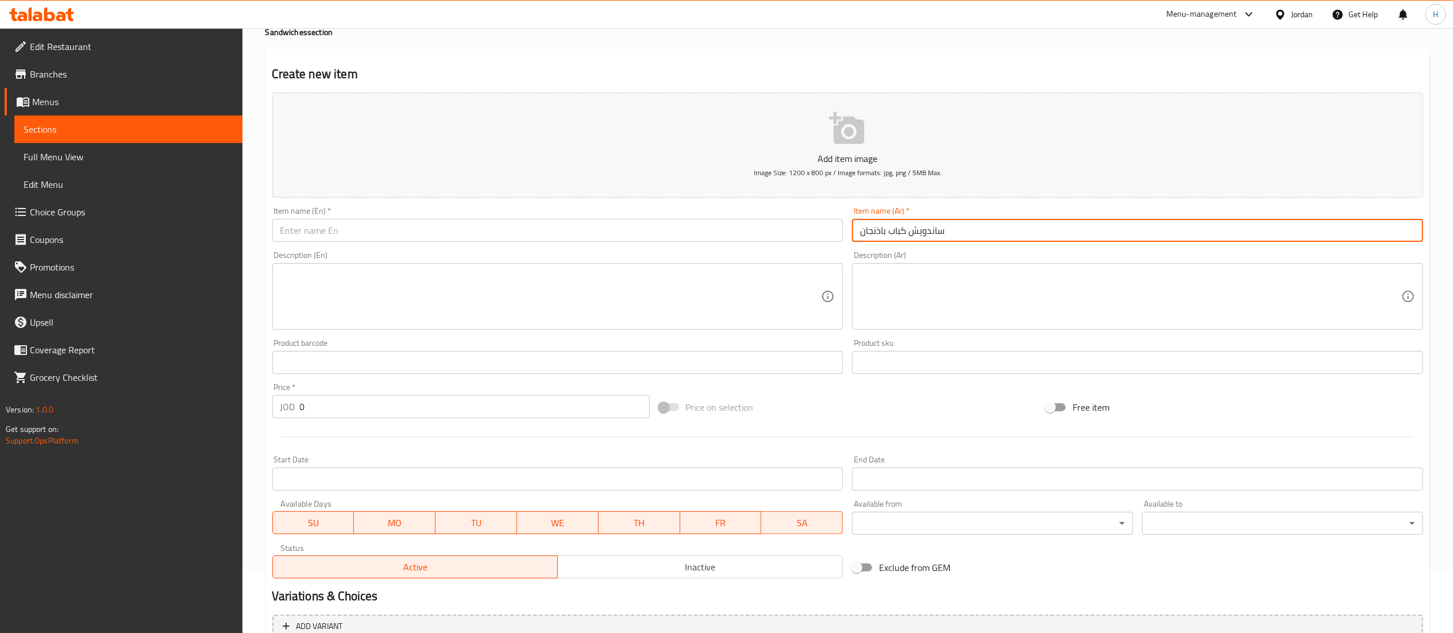
click at [869, 224] on input "ساندويش كباب باذنجان" at bounding box center [1137, 230] width 571 height 23
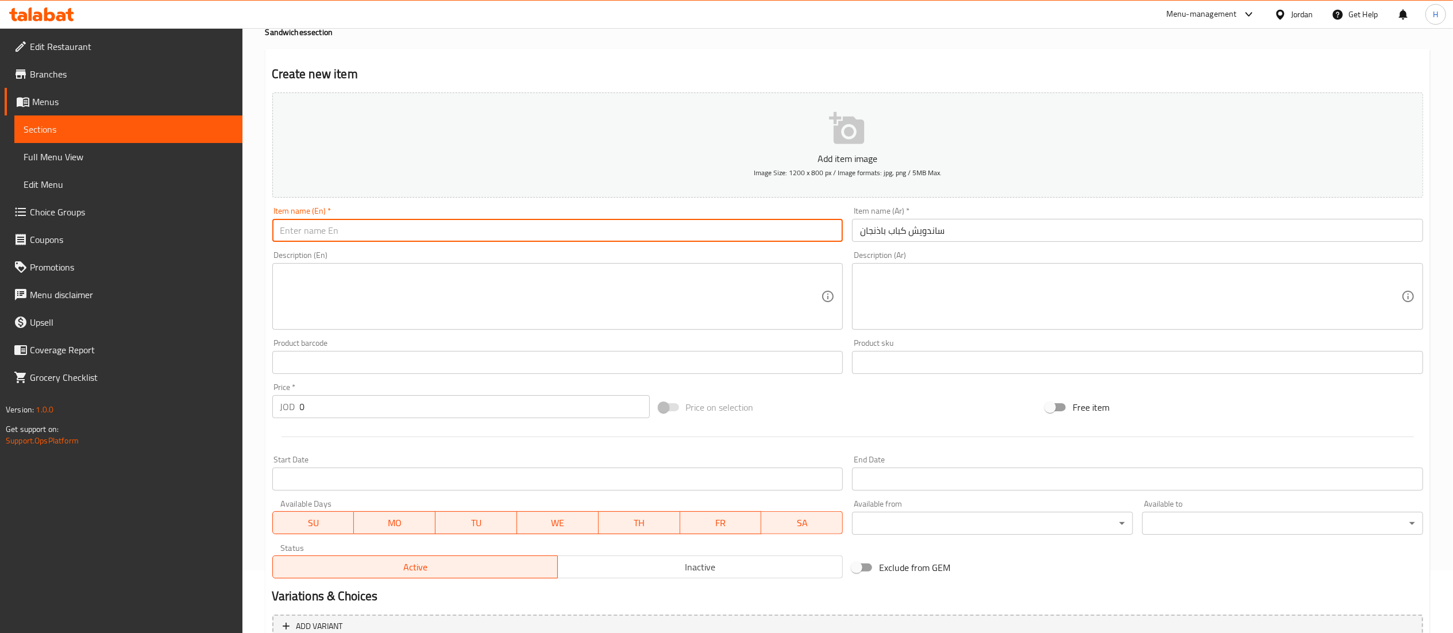
click at [357, 238] on input "text" at bounding box center [557, 230] width 571 height 23
paste input "Eggplant kebab sandwich"
type input "Eggplant kebab sandwich"
click at [373, 276] on textarea at bounding box center [550, 296] width 541 height 55
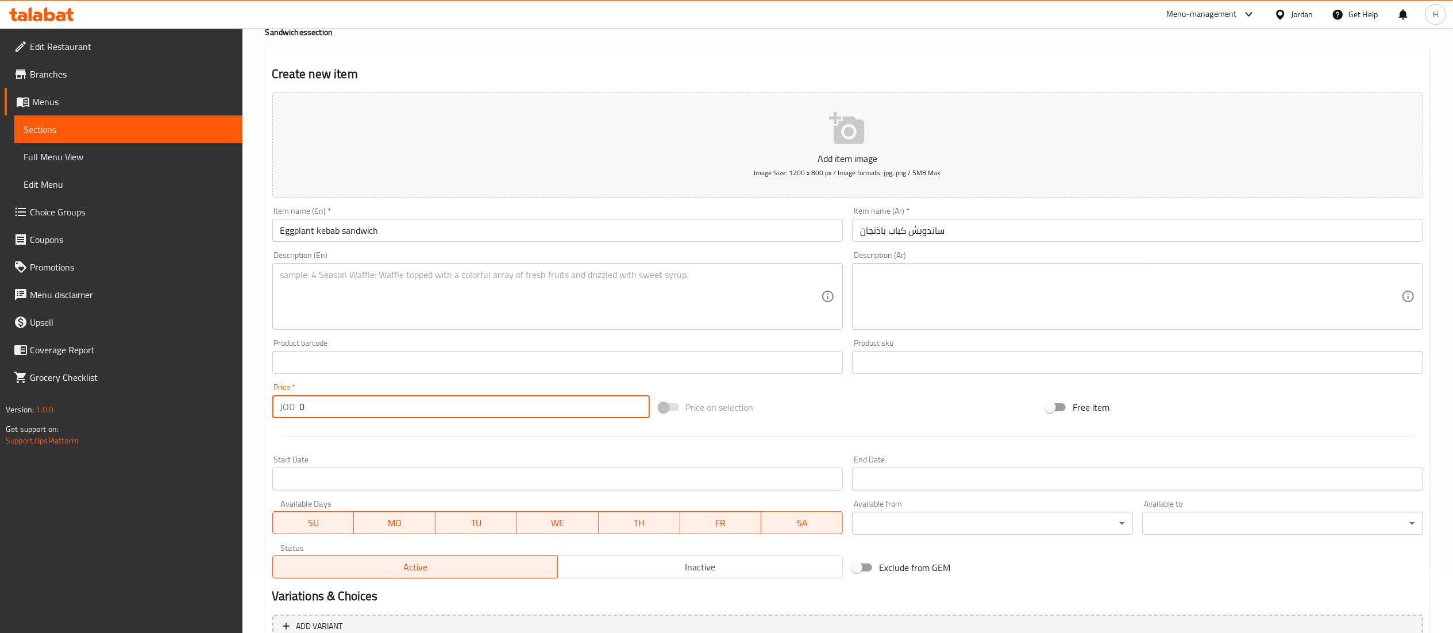
drag, startPoint x: 327, startPoint y: 406, endPoint x: 188, endPoint y: 400, distance: 138.6
click at [188, 400] on div "Edit Restaurant Branches Menus Sections Full Menu View Edit Menu Choice Groups …" at bounding box center [726, 358] width 1453 height 784
type input "3"
type input "2.9"
click at [954, 307] on textarea at bounding box center [1130, 296] width 541 height 55
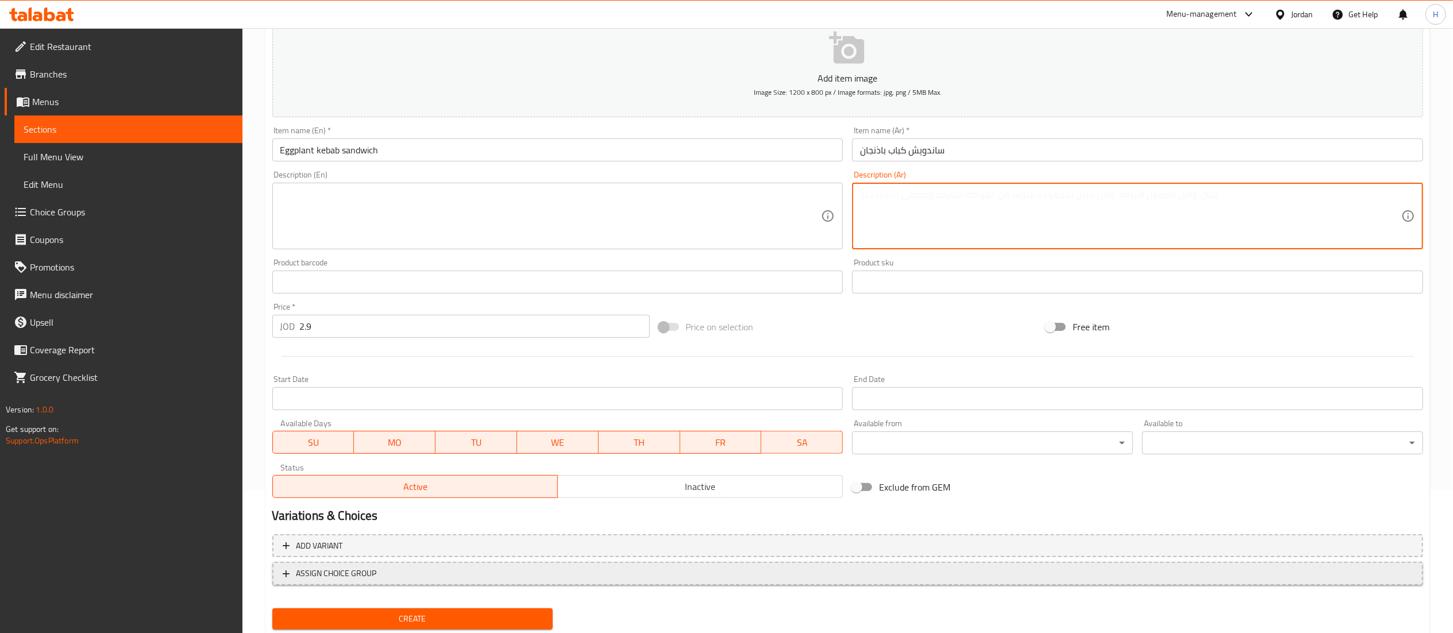
scroll to position [178, 0]
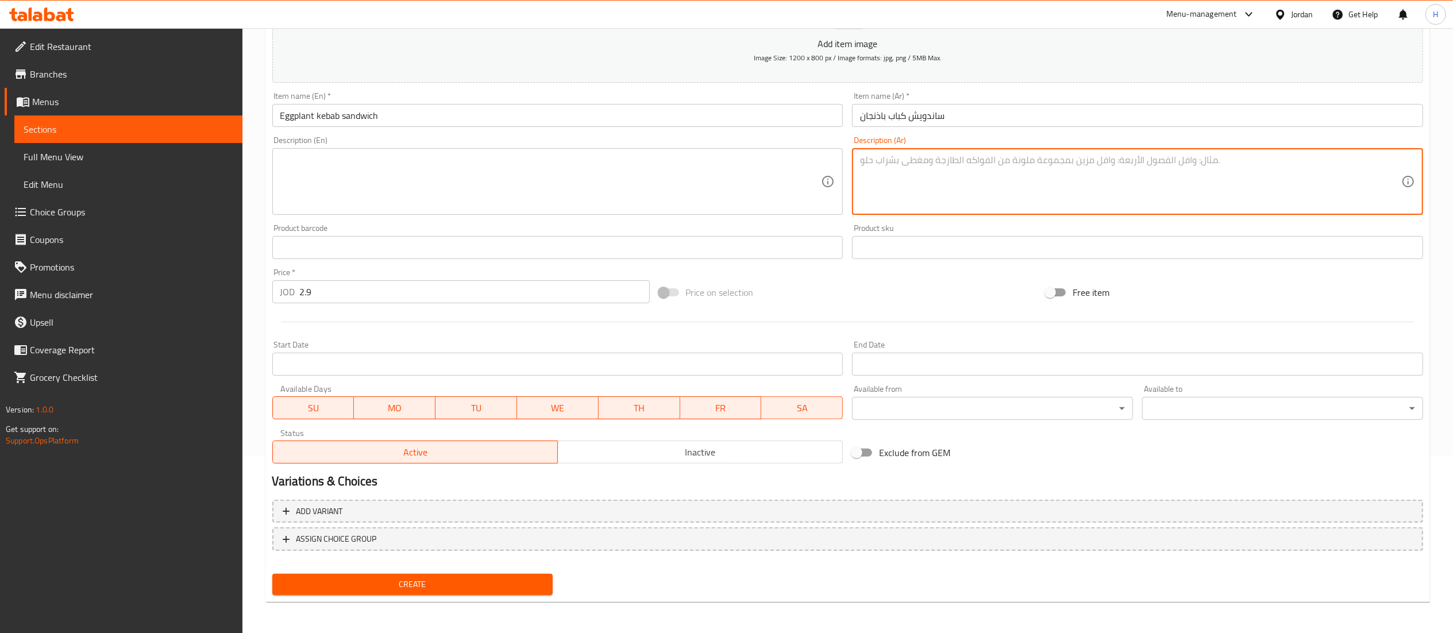
click at [404, 589] on span "Create" at bounding box center [413, 584] width 263 height 14
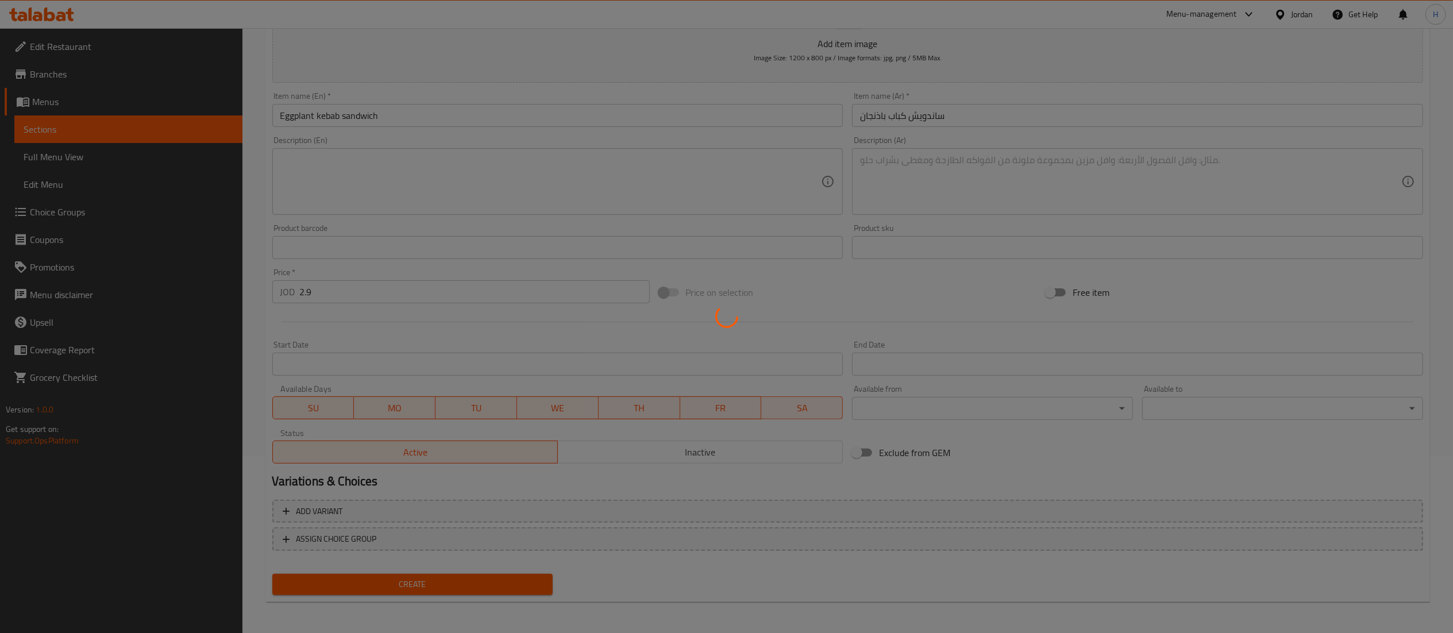
scroll to position [0, 0]
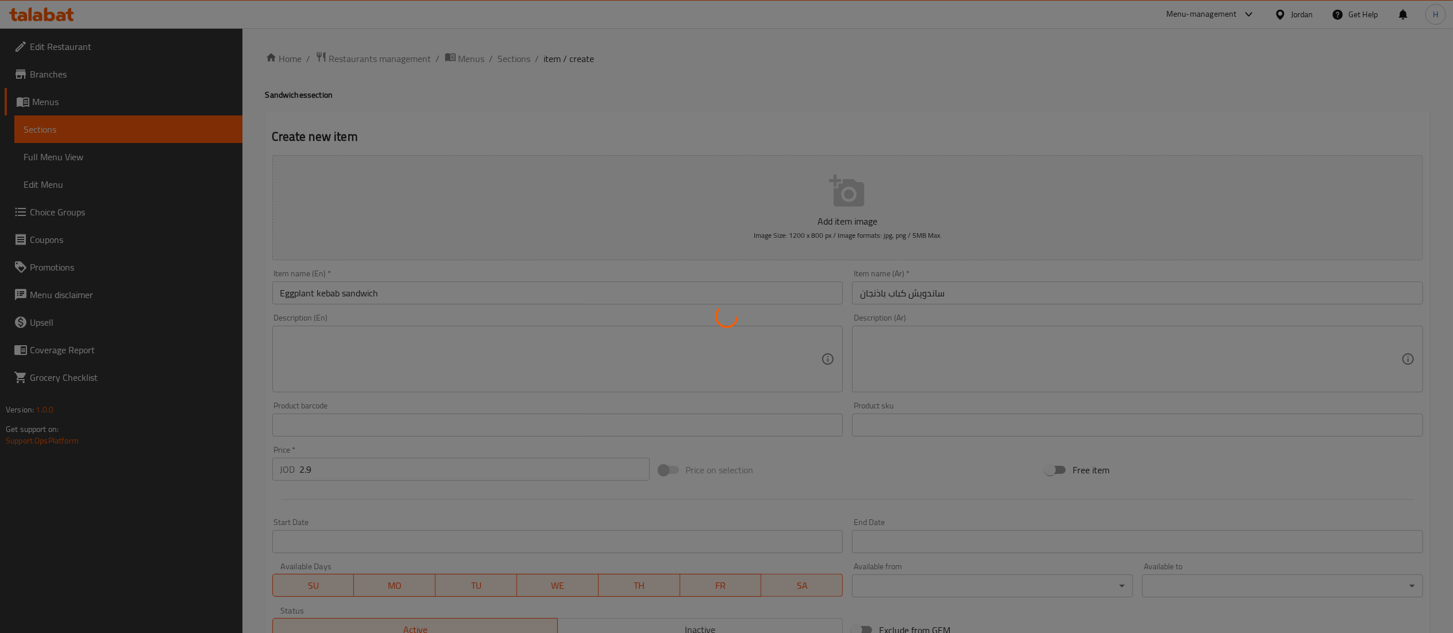
type input "0"
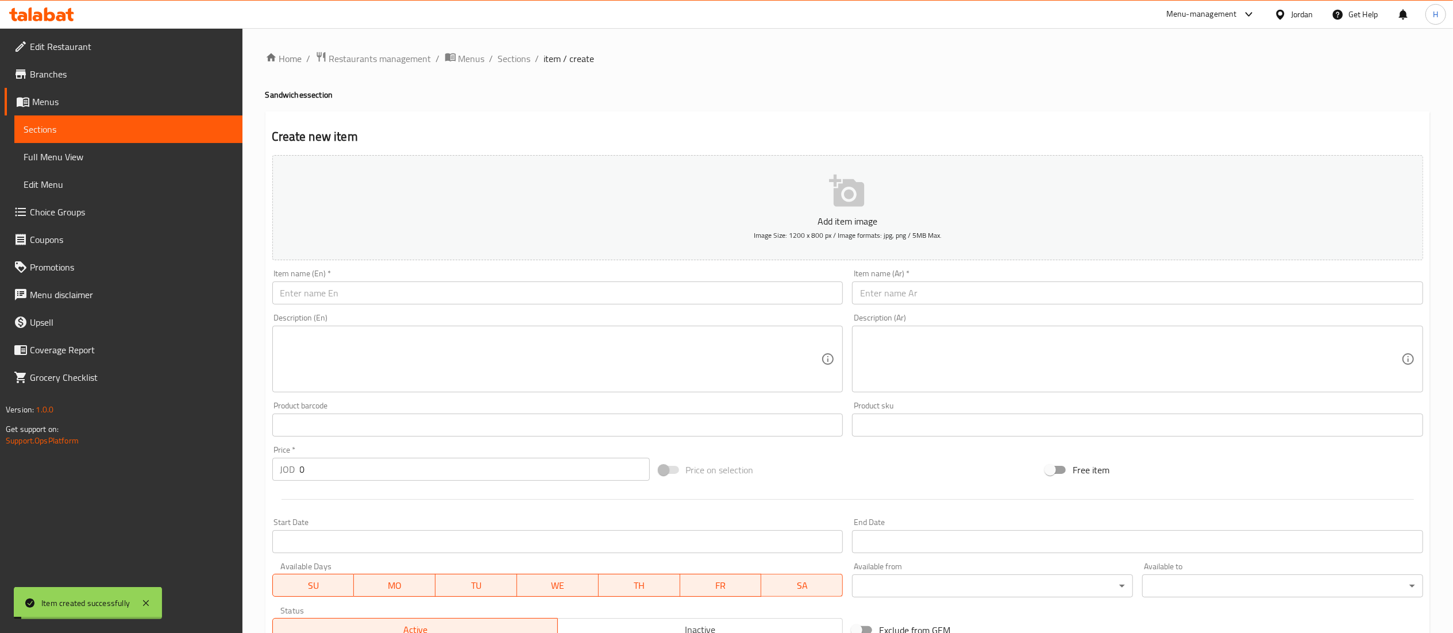
click at [905, 298] on input "text" at bounding box center [1137, 293] width 571 height 23
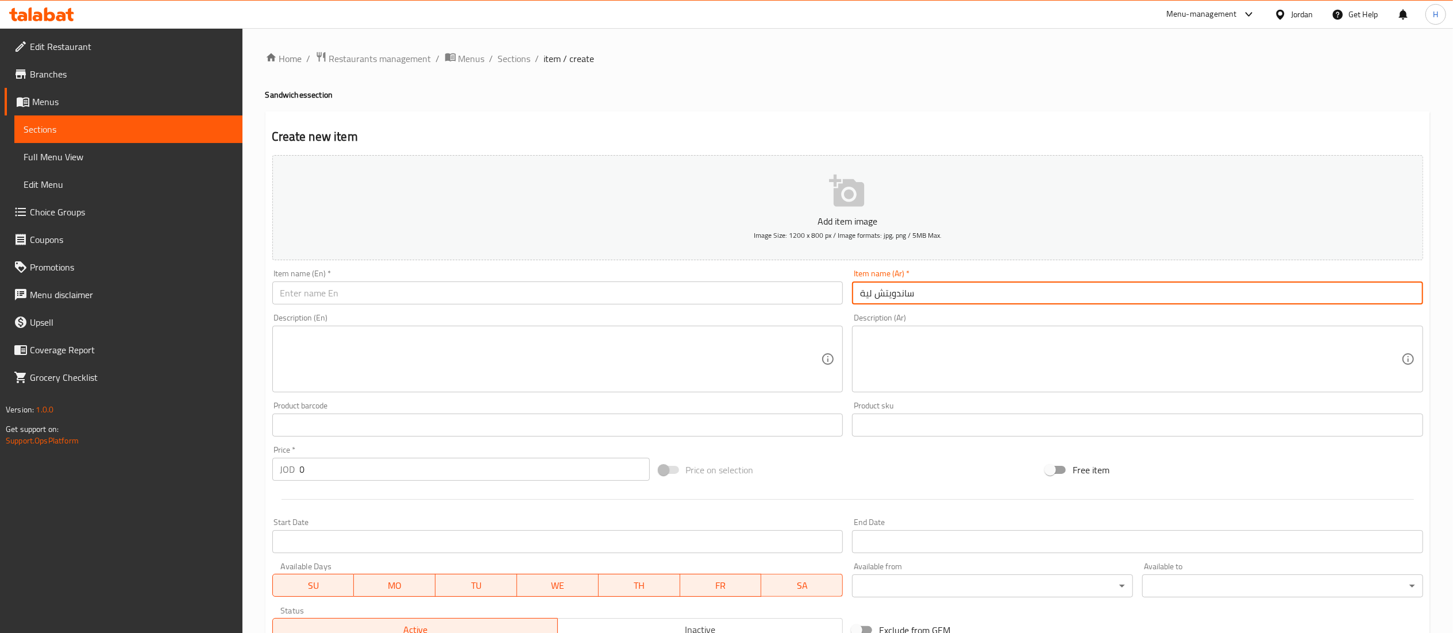
type input "ساندويتش لية"
click at [568, 294] on input "text" at bounding box center [557, 293] width 571 height 23
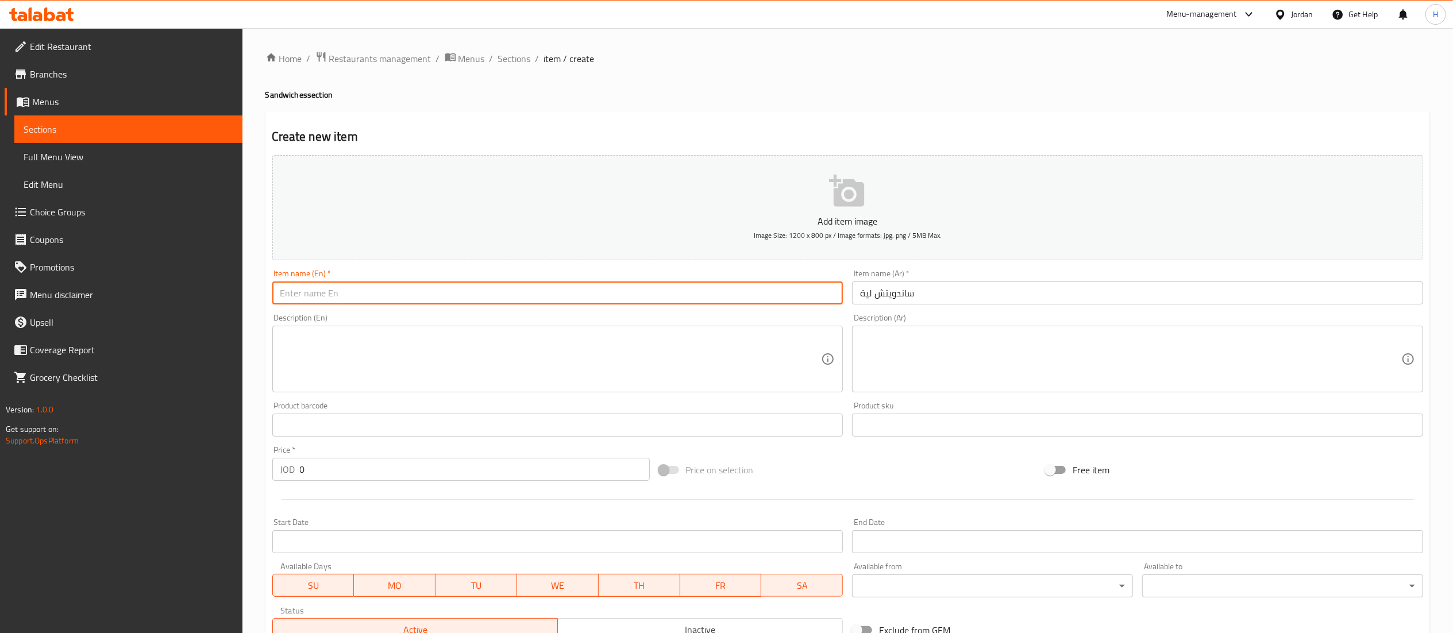
click at [902, 298] on input "ساندويتش لية" at bounding box center [1137, 293] width 571 height 23
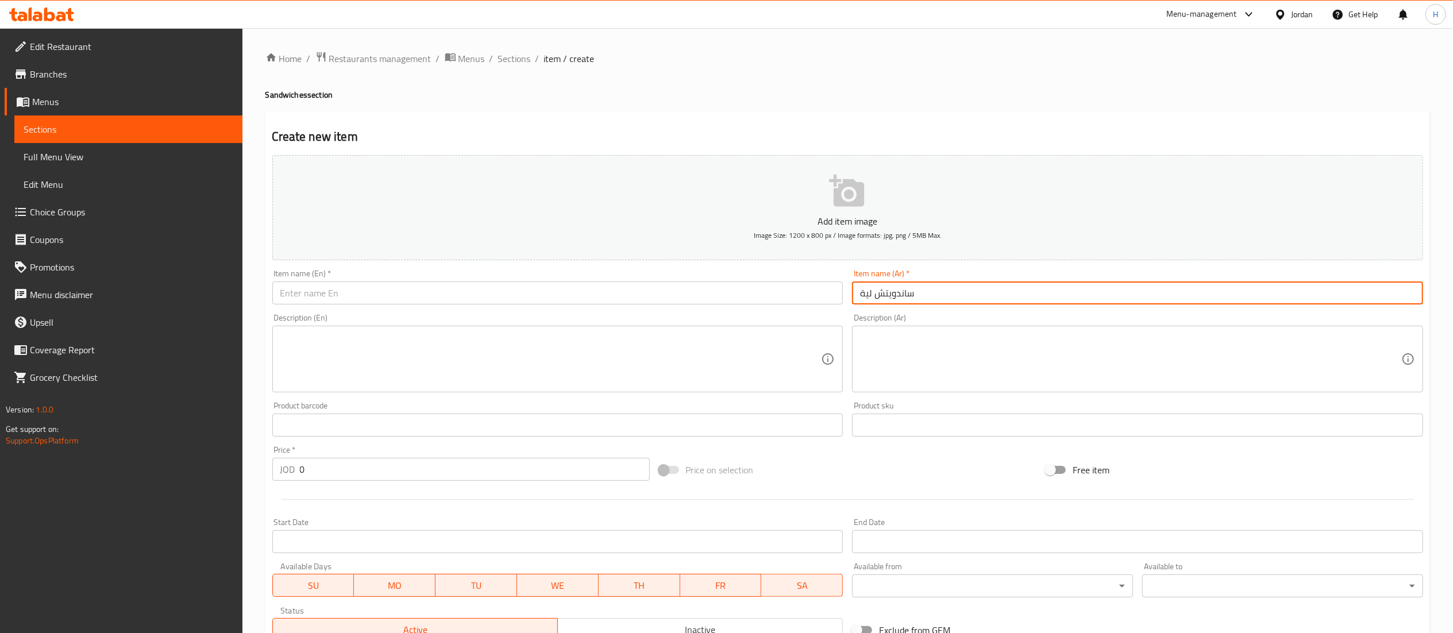
click at [902, 298] on input "ساندويتش لية" at bounding box center [1137, 293] width 571 height 23
click at [406, 294] on input "text" at bounding box center [557, 293] width 571 height 23
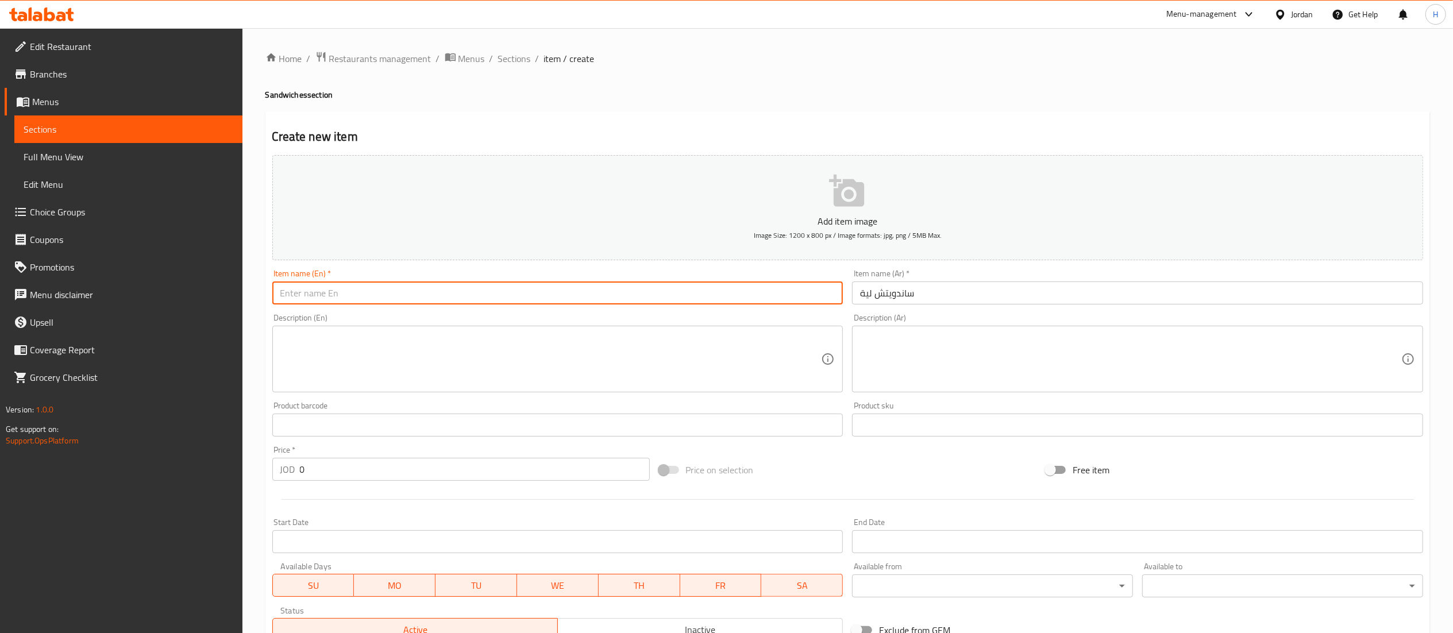
paste input "Leah sandwich"
type input "Leah sandwich"
click at [338, 357] on textarea at bounding box center [550, 359] width 541 height 55
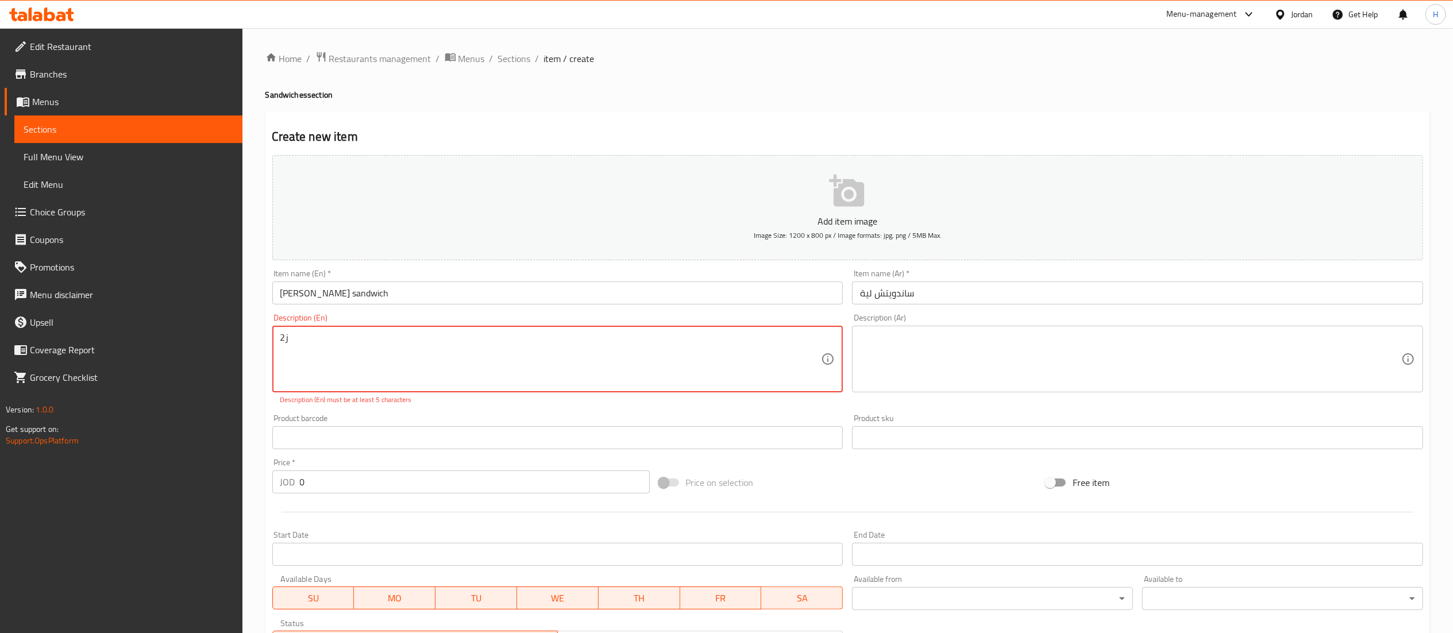
type textarea "2"
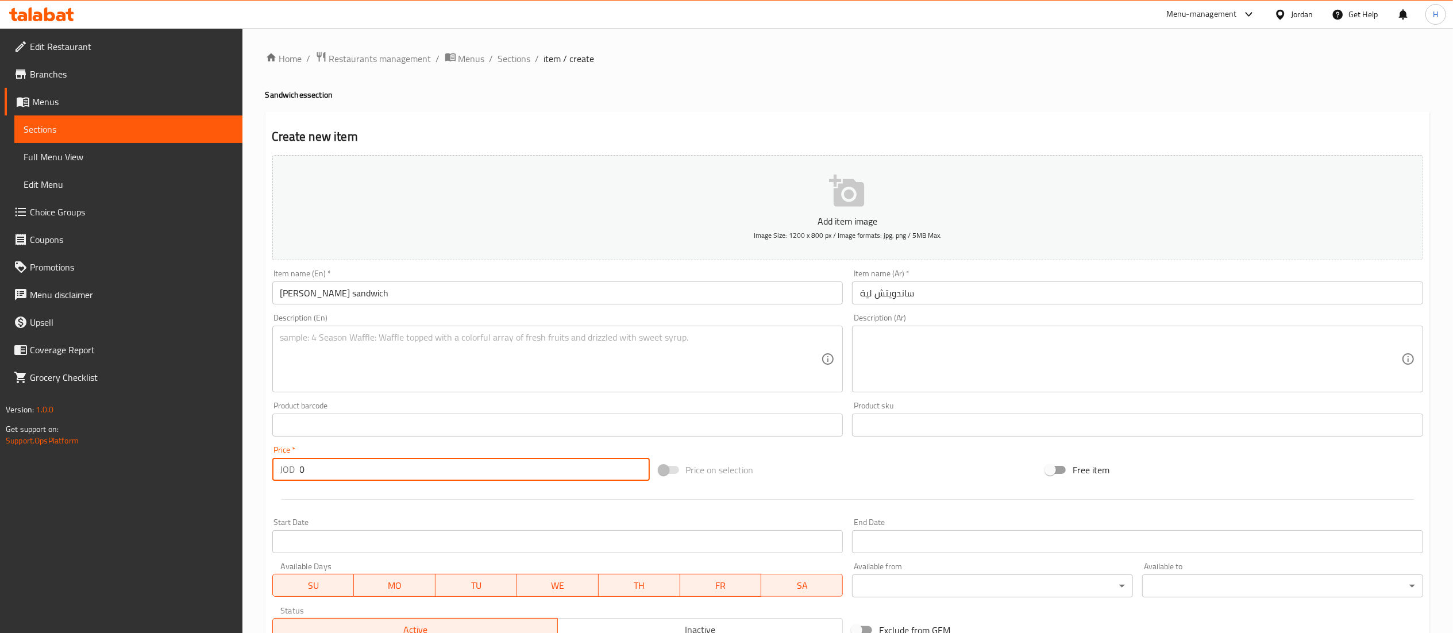
drag, startPoint x: 331, startPoint y: 466, endPoint x: 217, endPoint y: 466, distance: 114.3
click at [217, 466] on div "Edit Restaurant Branches Menus Sections Full Menu View Edit Menu Choice Groups …" at bounding box center [726, 420] width 1453 height 784
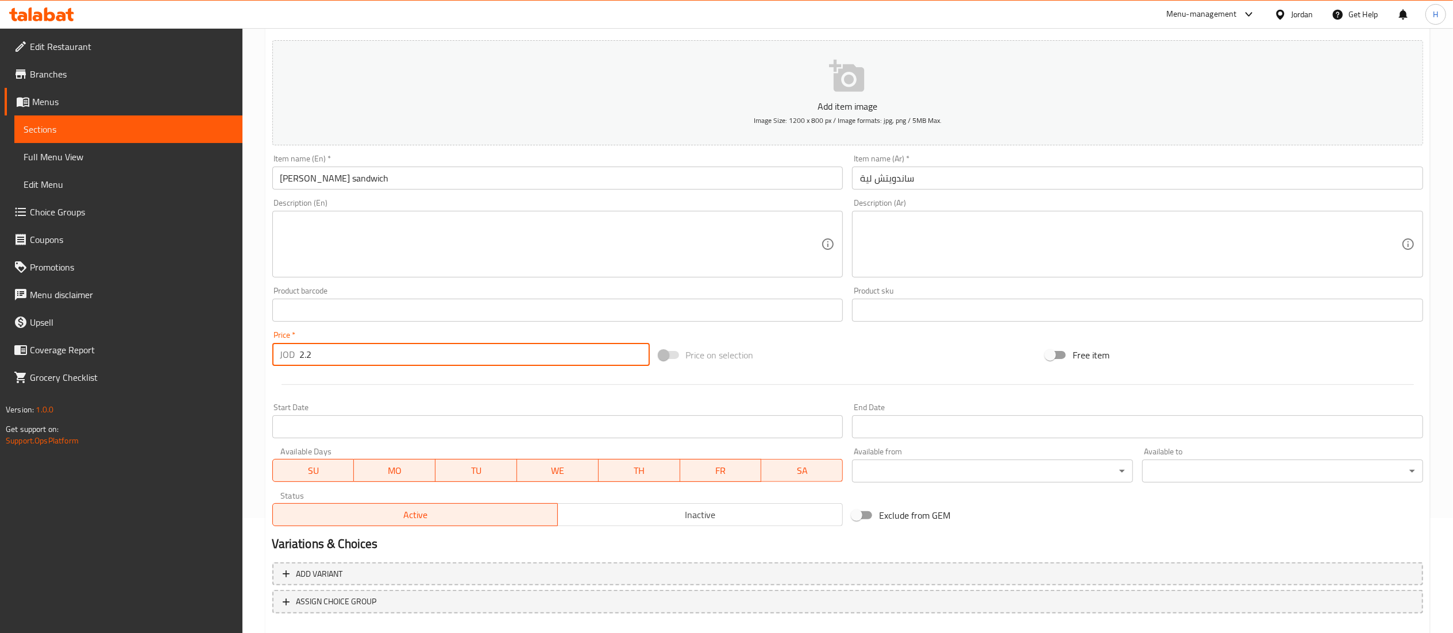
type input "2.2"
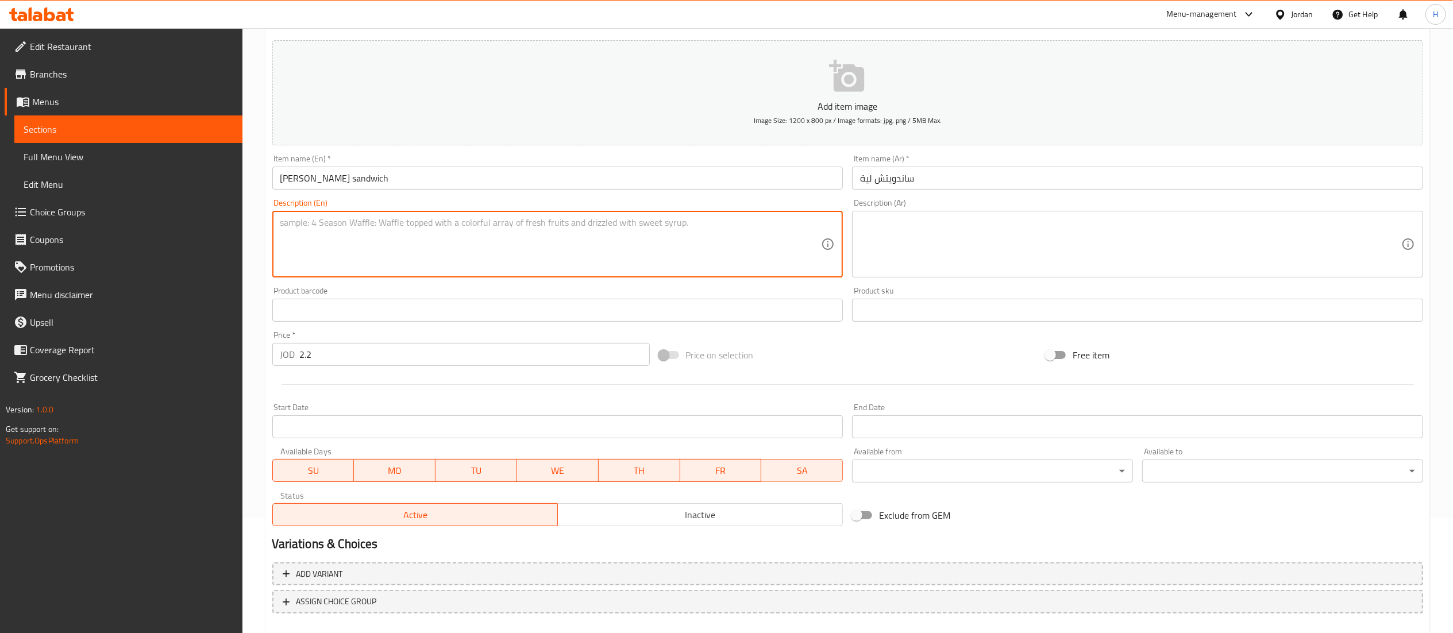
click at [389, 263] on textarea at bounding box center [550, 244] width 541 height 55
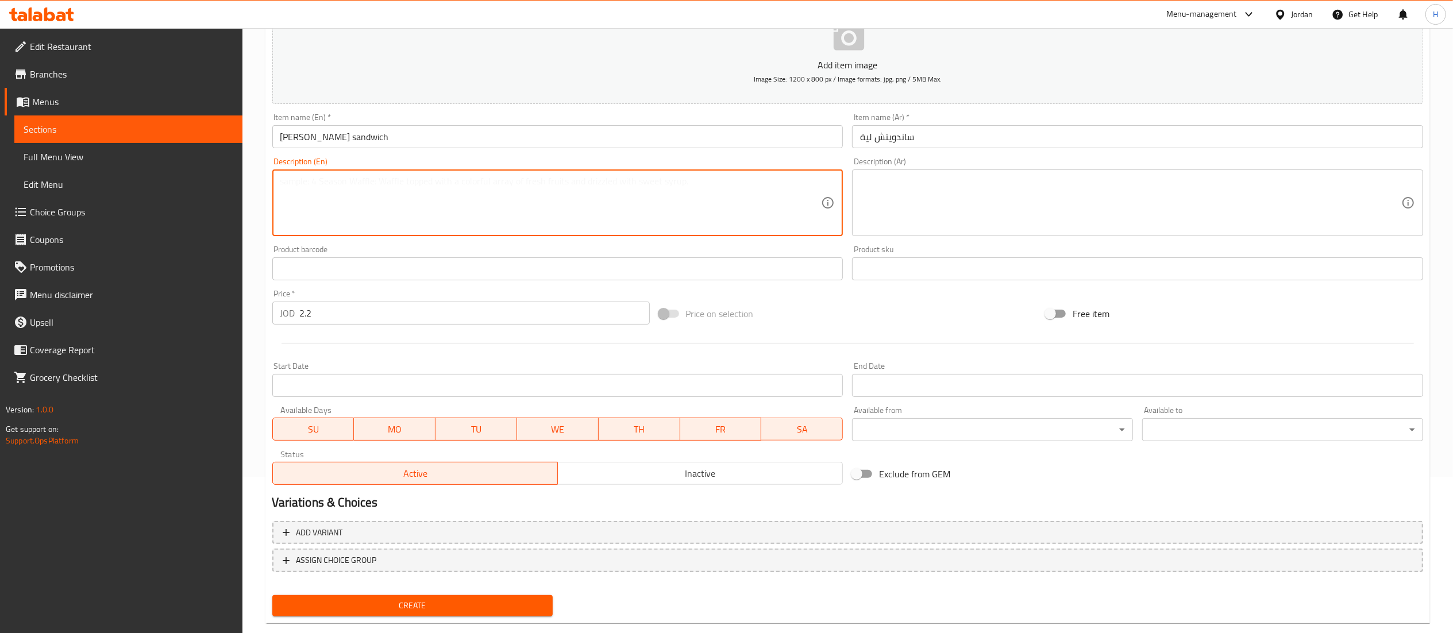
scroll to position [178, 0]
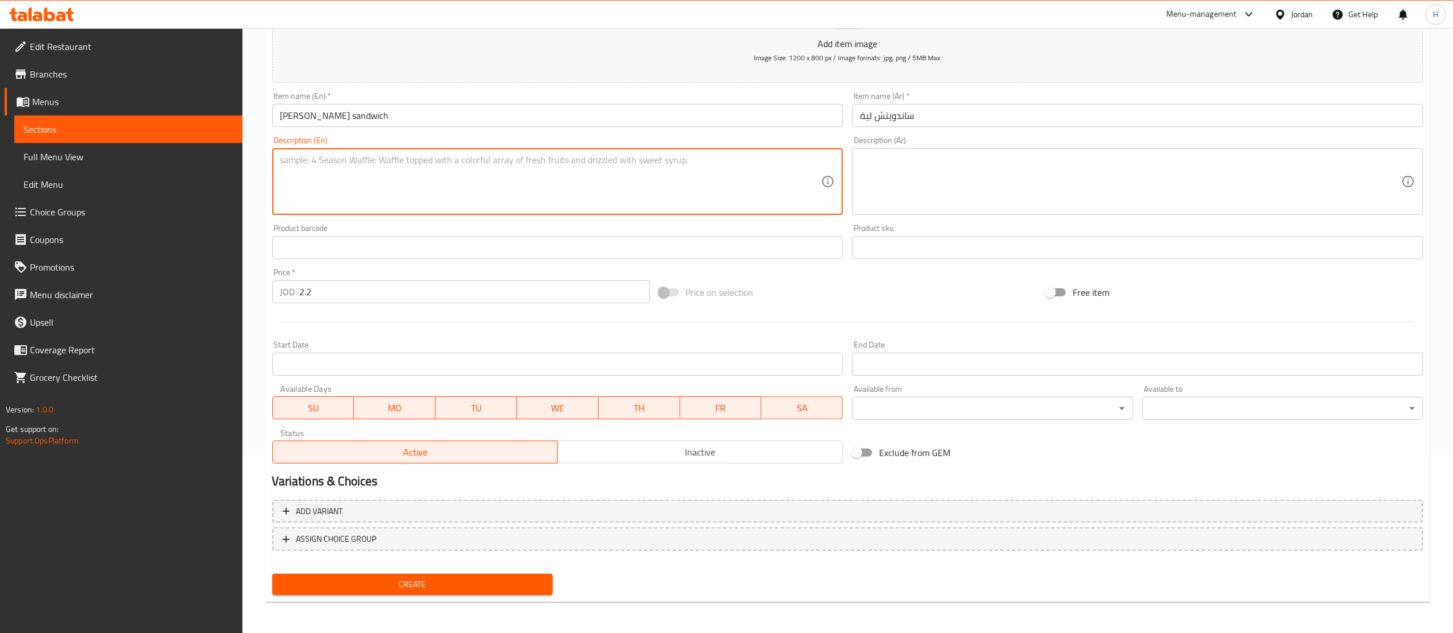
click at [382, 581] on span "Create" at bounding box center [413, 584] width 263 height 14
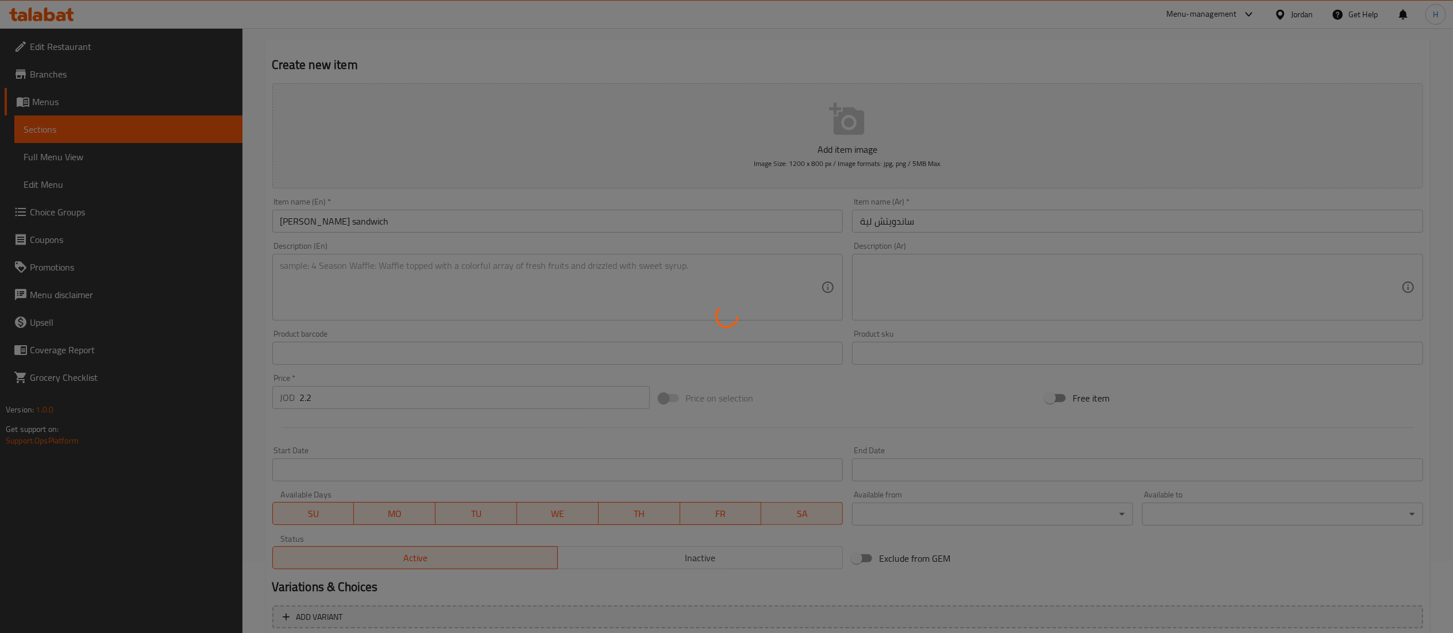
scroll to position [0, 0]
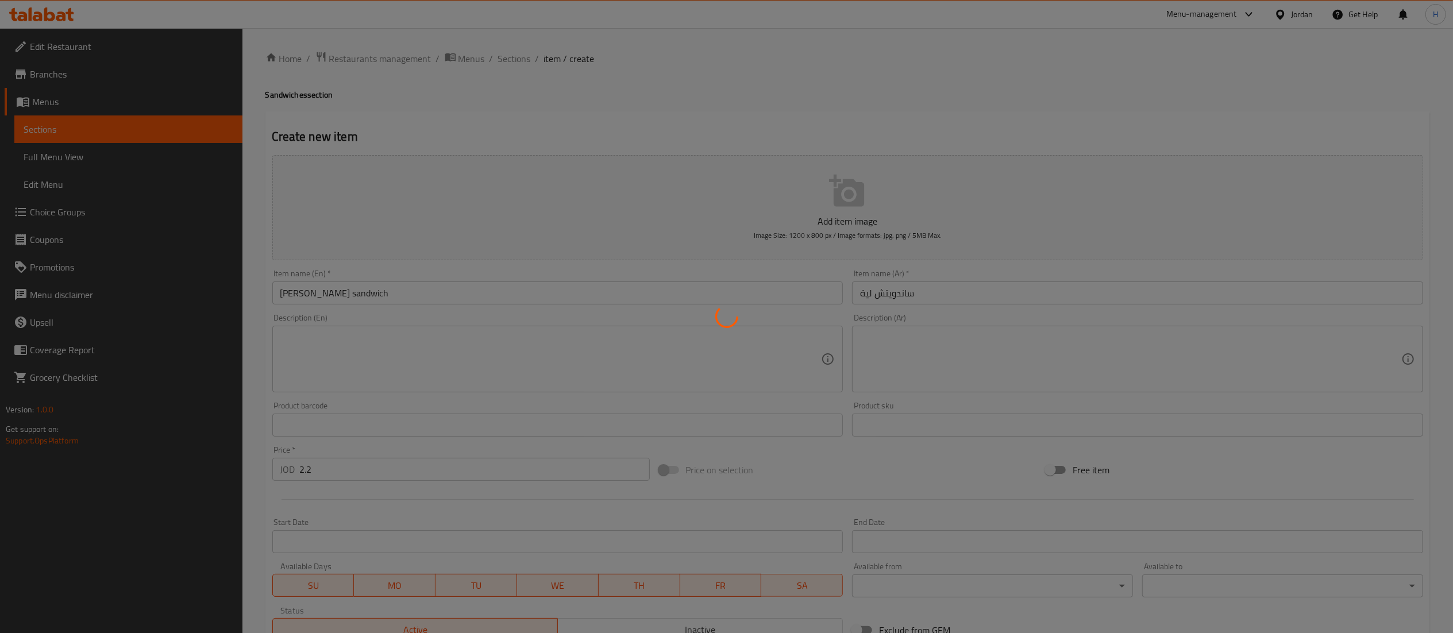
type input "0"
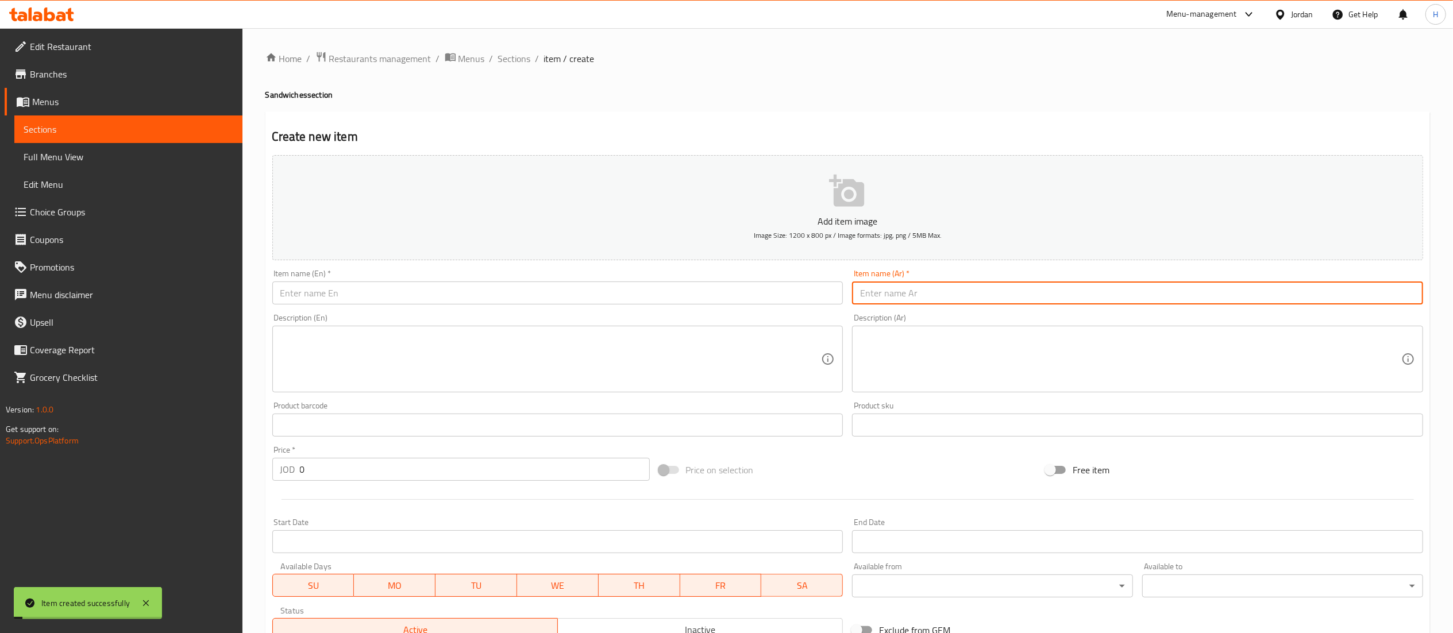
click at [895, 302] on input "text" at bounding box center [1137, 293] width 571 height 23
type input "ساندويش روسية"
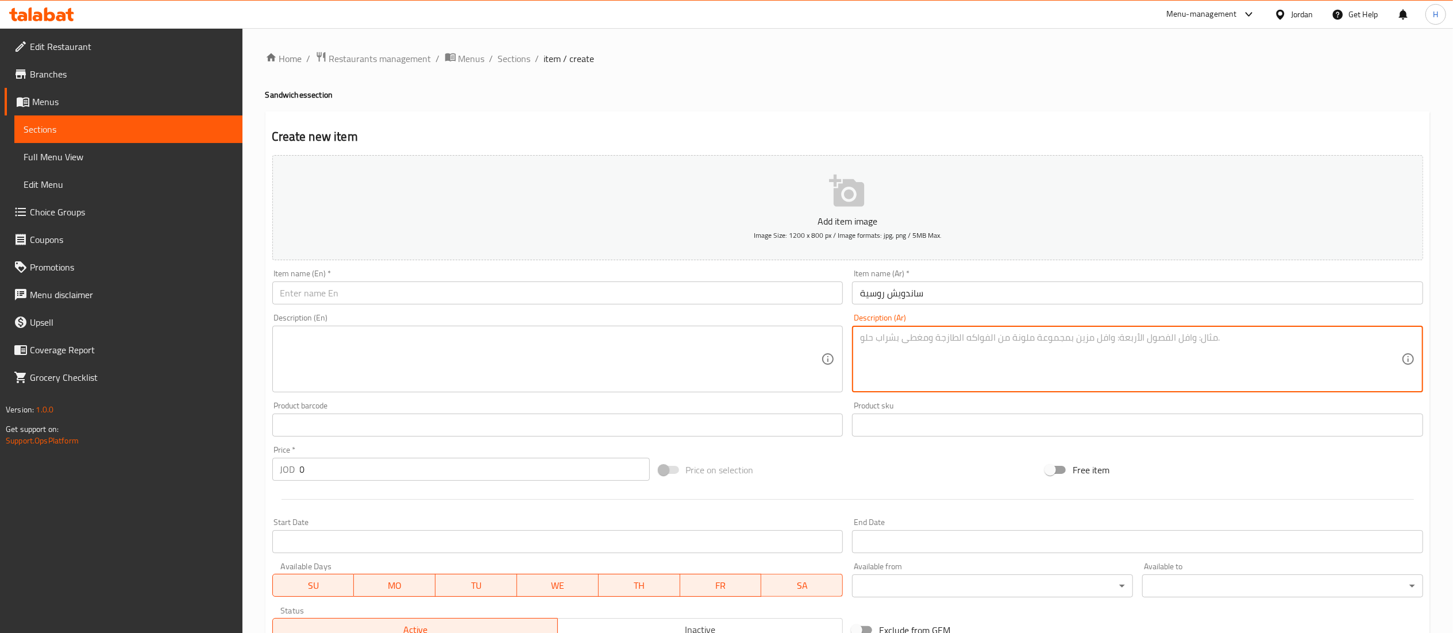
click at [929, 367] on textarea at bounding box center [1130, 359] width 541 height 55
type textarea "2 كباب + 1 لية"
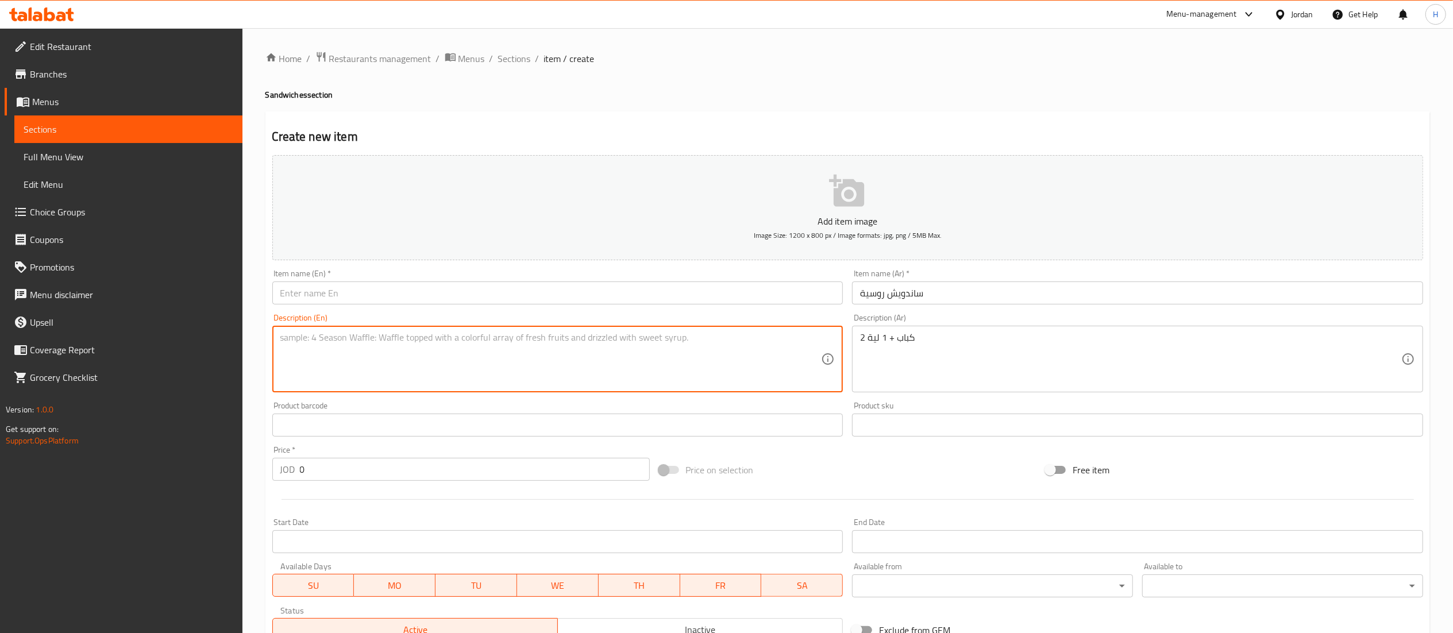
click at [645, 363] on textarea at bounding box center [550, 359] width 541 height 55
type textarea "2 Kebab + 1 [PERSON_NAME]"
click at [440, 298] on input "text" at bounding box center [557, 293] width 571 height 23
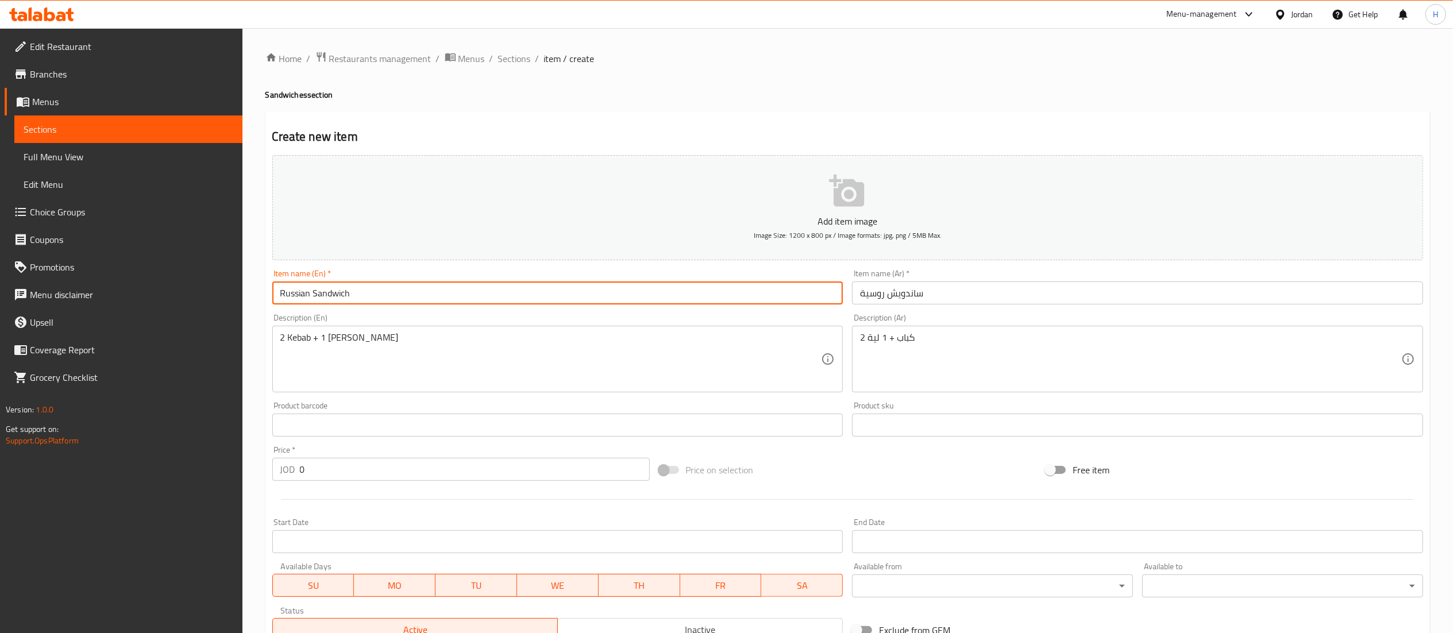
type input "Russian Sandwich"
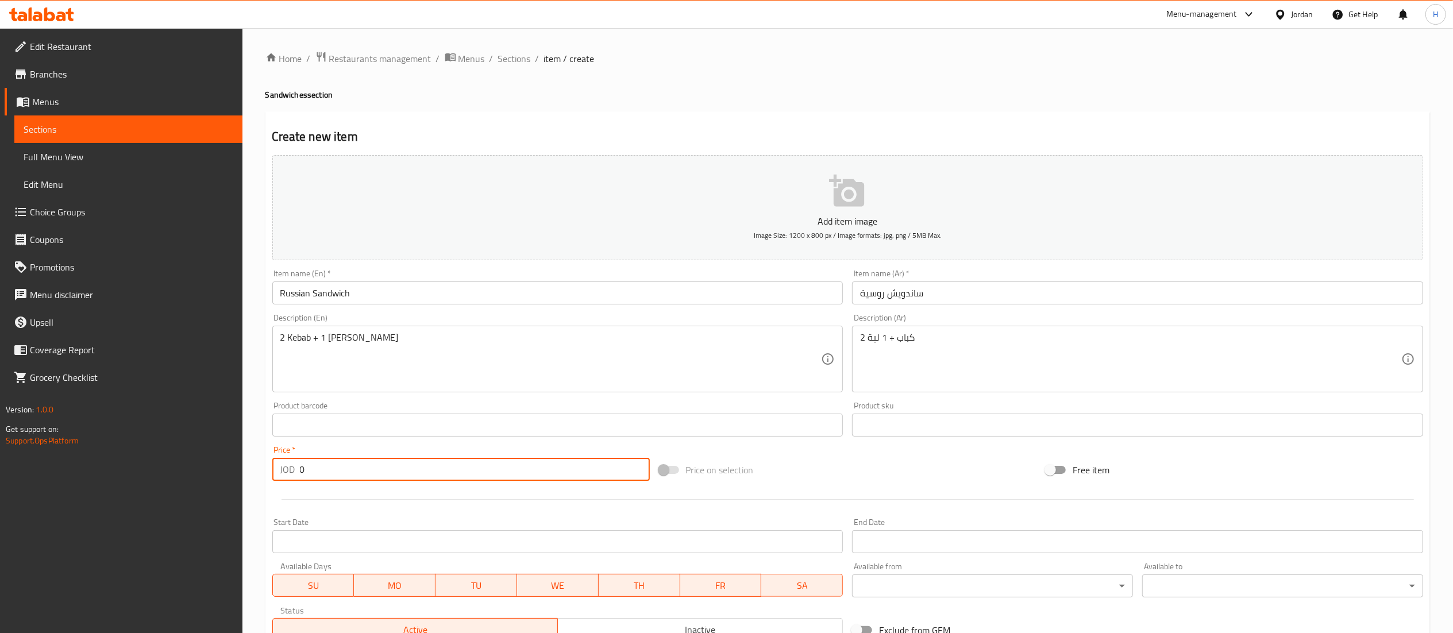
drag, startPoint x: 318, startPoint y: 472, endPoint x: 113, endPoint y: 470, distance: 205.1
click at [113, 470] on div "Edit Restaurant Branches Menus Sections Full Menu View Edit Menu Choice Groups …" at bounding box center [726, 420] width 1453 height 784
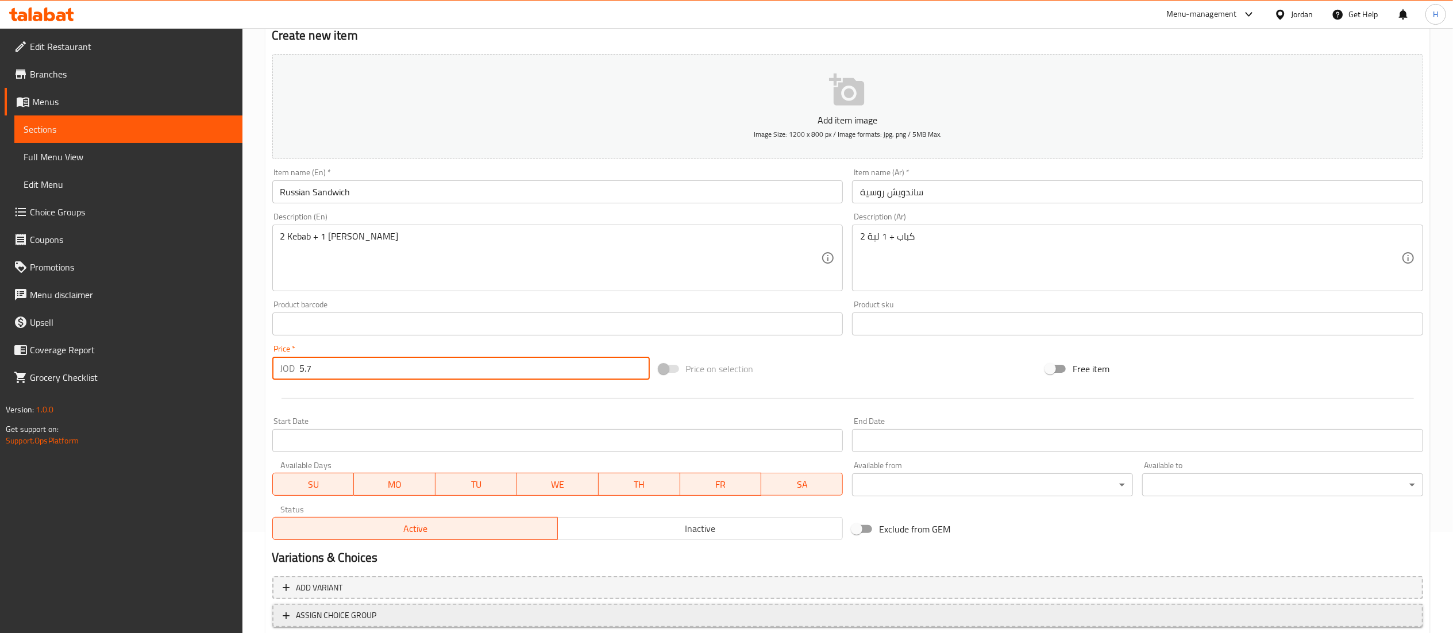
scroll to position [178, 0]
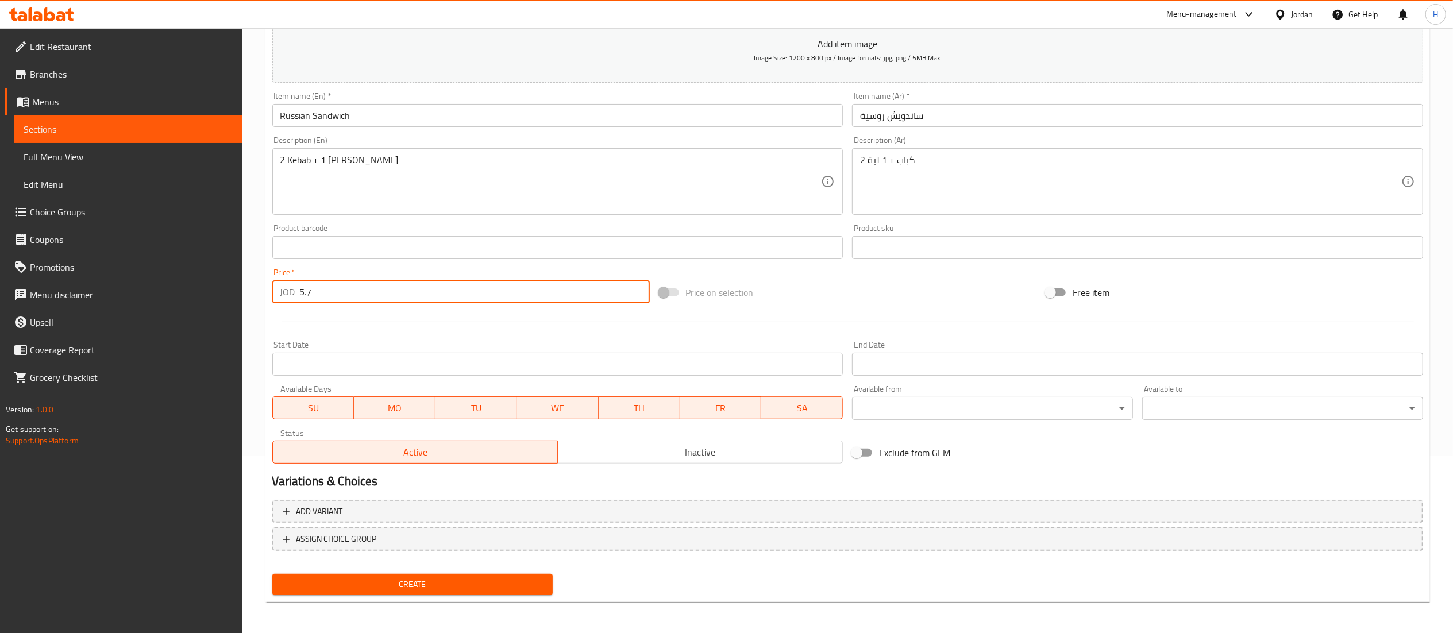
type input "5.7"
click at [348, 585] on span "Create" at bounding box center [413, 584] width 263 height 14
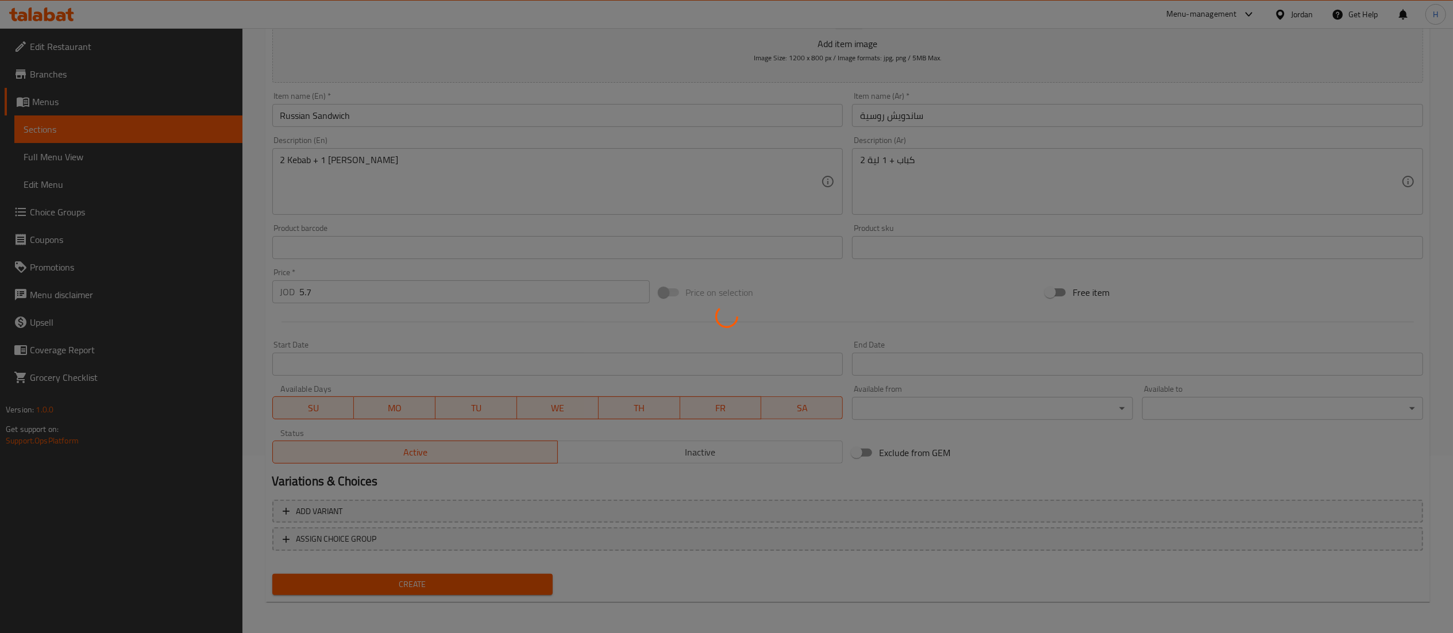
scroll to position [76, 0]
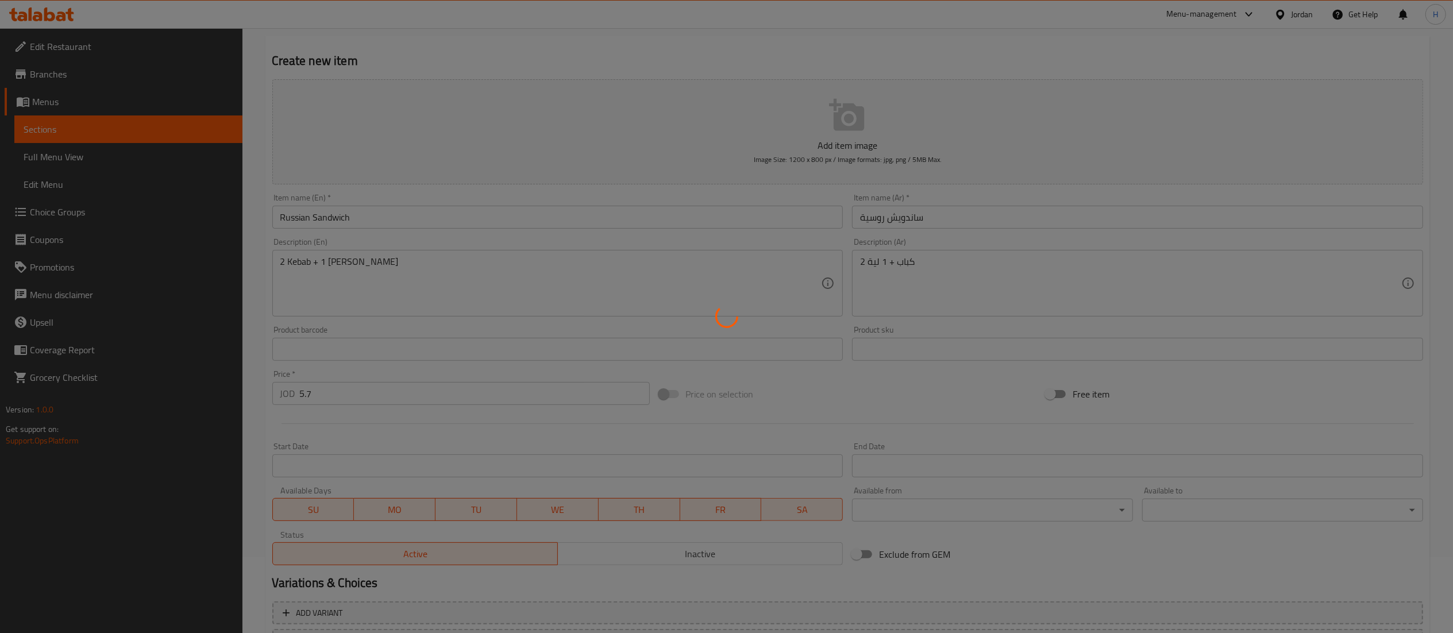
type input "0"
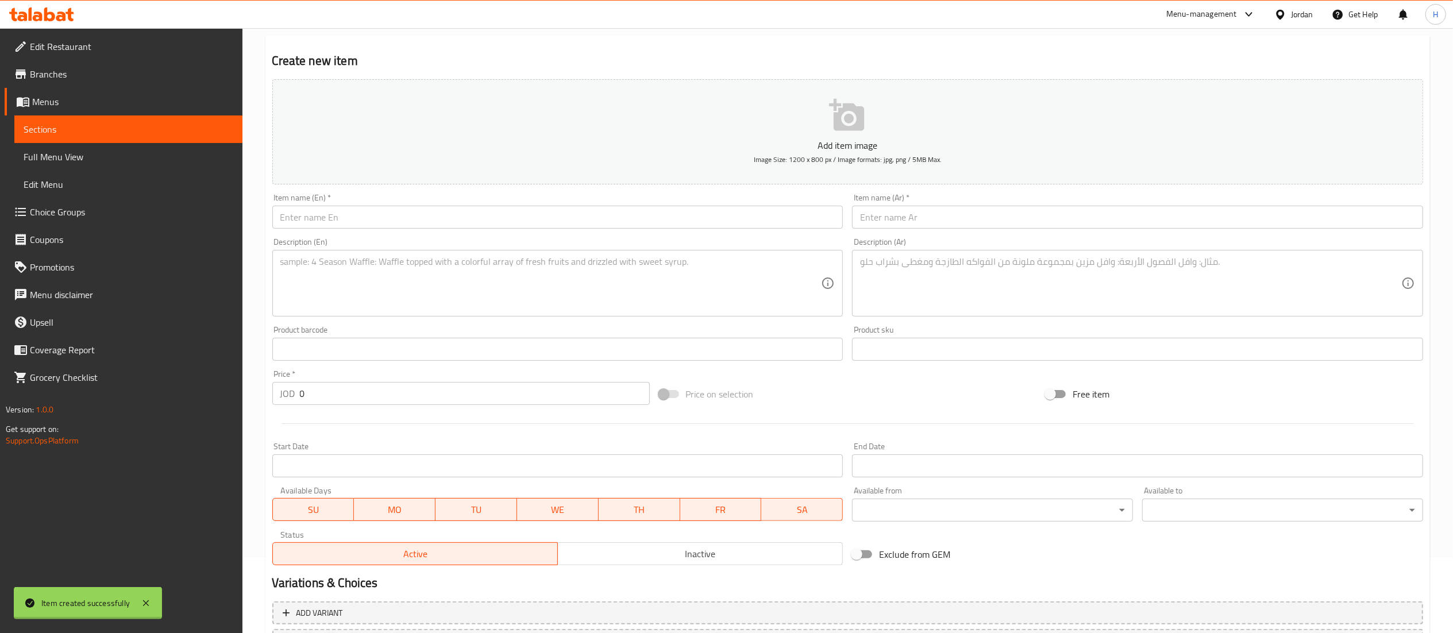
scroll to position [0, 0]
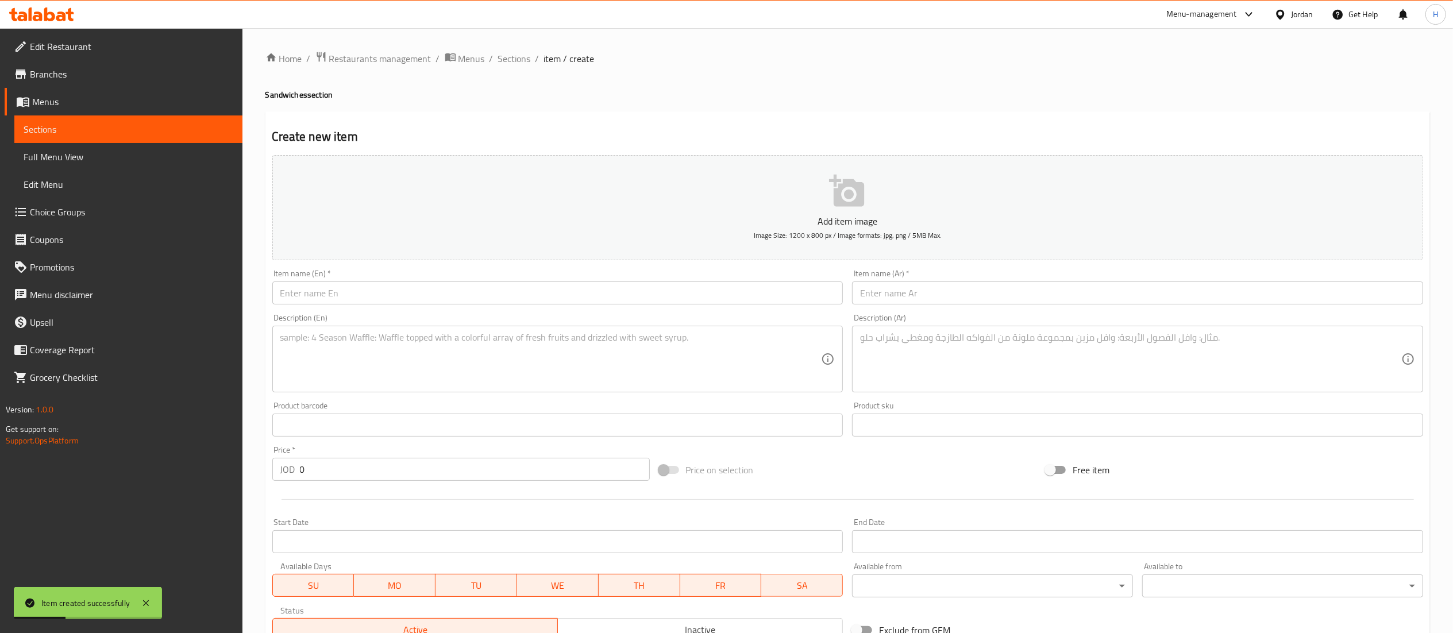
click at [407, 298] on input "text" at bounding box center [557, 293] width 571 height 23
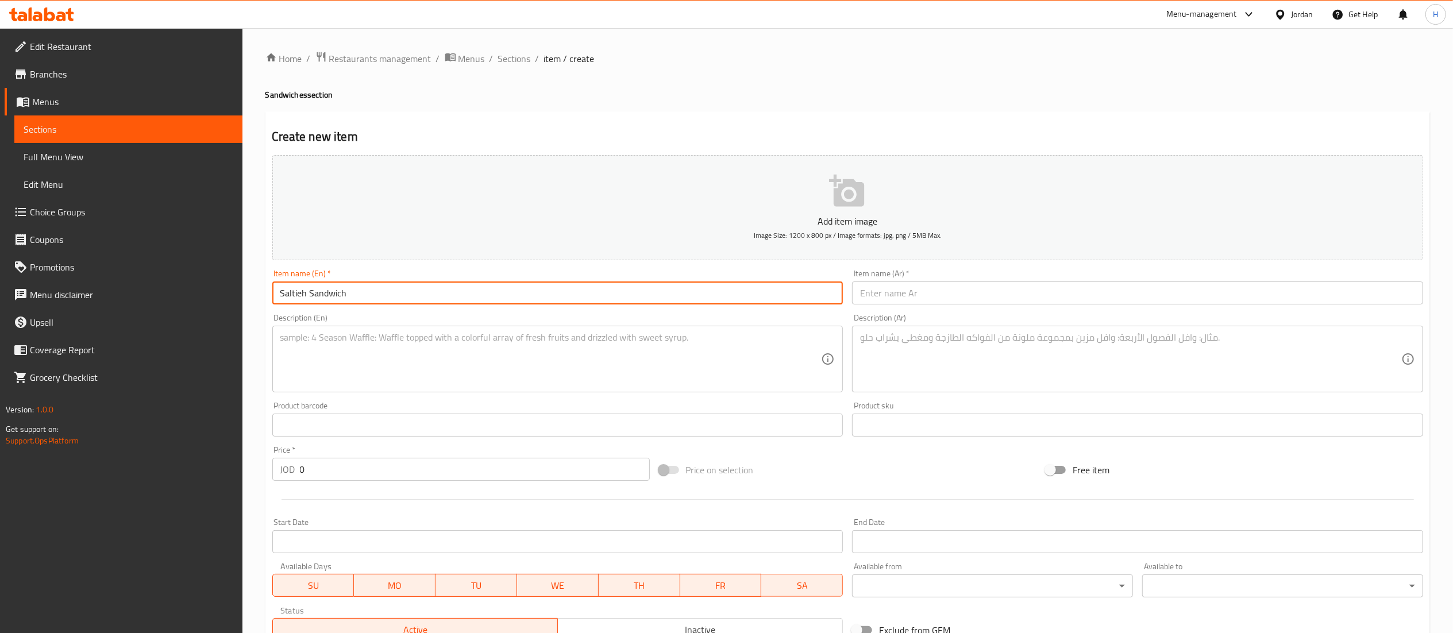
type input "Saltieh Sandwich"
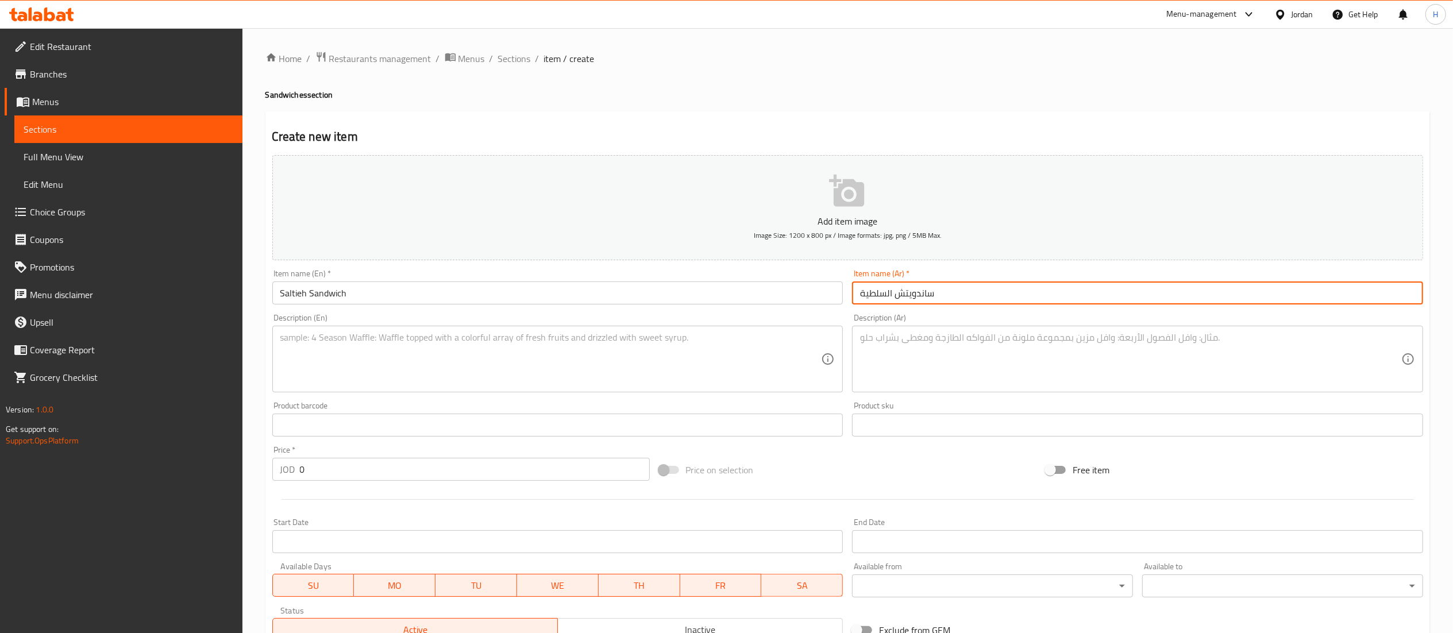
type input "ساندويتش السلطية"
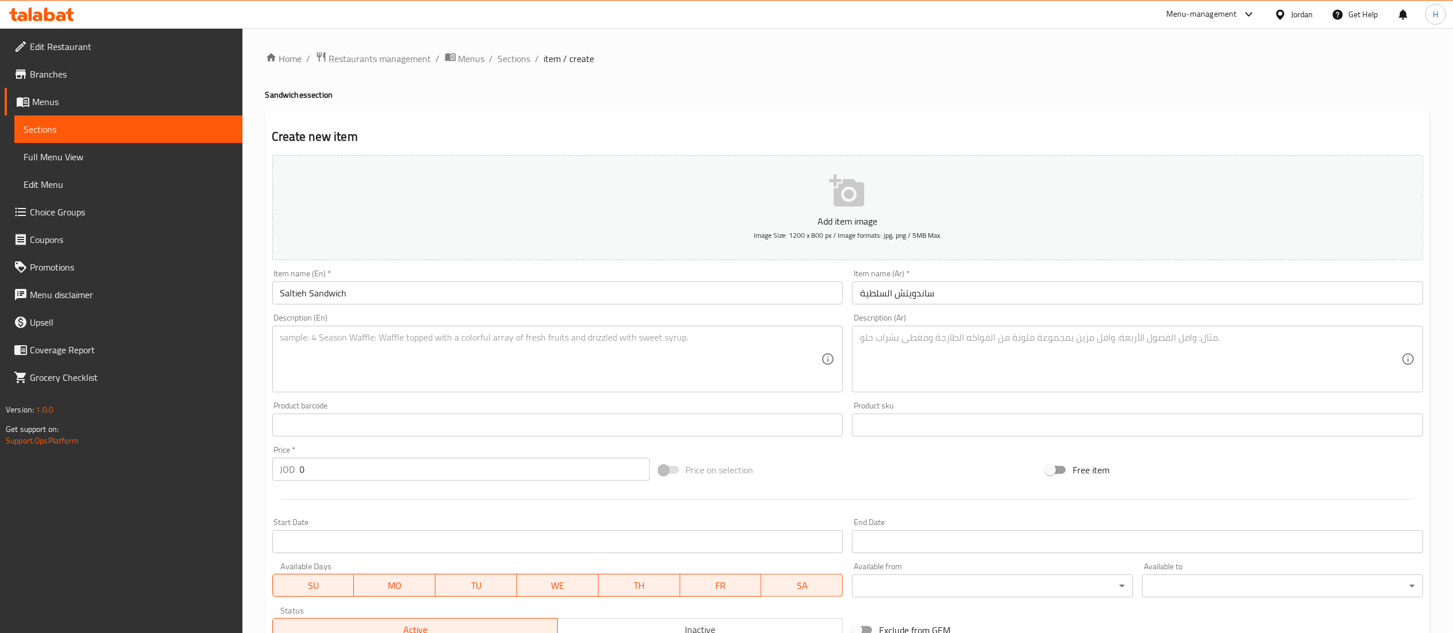
drag, startPoint x: 431, startPoint y: 335, endPoint x: 417, endPoint y: 346, distance: 18.4
click at [421, 342] on div "Description (En)" at bounding box center [557, 359] width 571 height 67
drag, startPoint x: 292, startPoint y: 469, endPoint x: 218, endPoint y: 469, distance: 74.1
click at [218, 469] on div "Edit Restaurant Branches Menus Sections Full Menu View Edit Menu Choice Groups …" at bounding box center [726, 420] width 1453 height 784
type input "5.2"
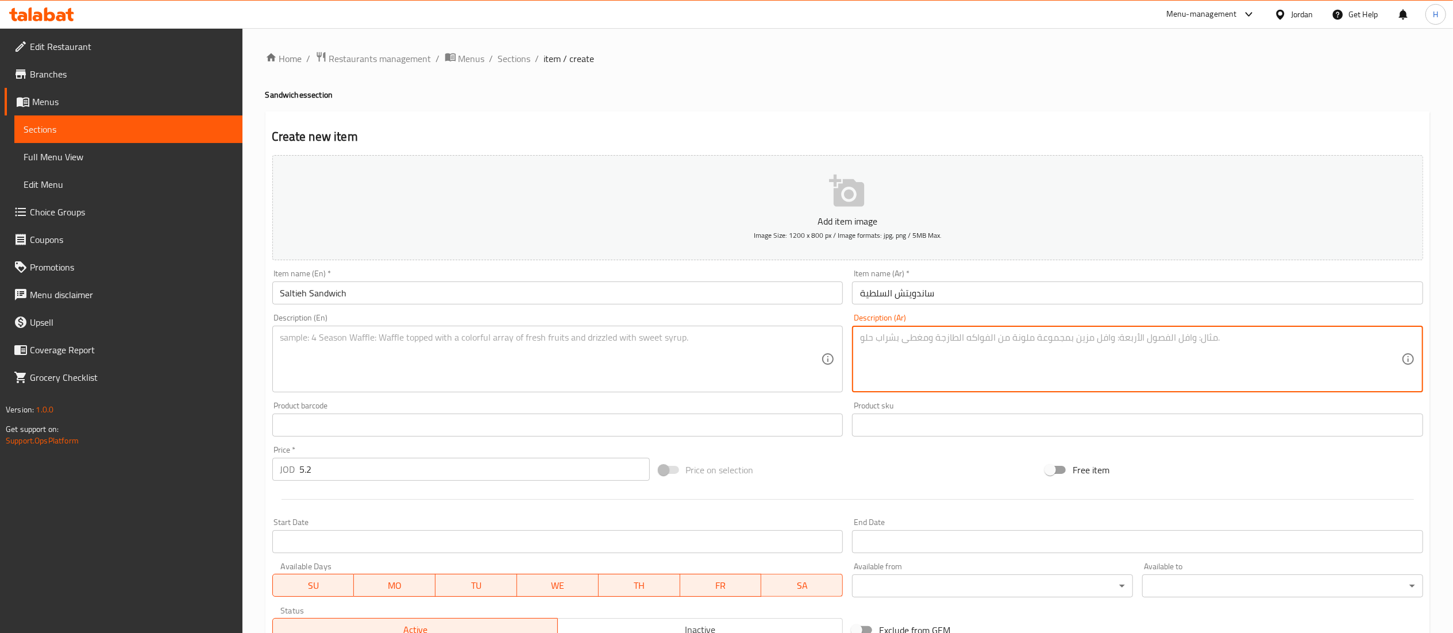
click at [1005, 353] on textarea at bounding box center [1130, 359] width 541 height 55
type textarea "2"
click at [885, 340] on textarea "2 معلاق + 1 لية" at bounding box center [1130, 359] width 541 height 55
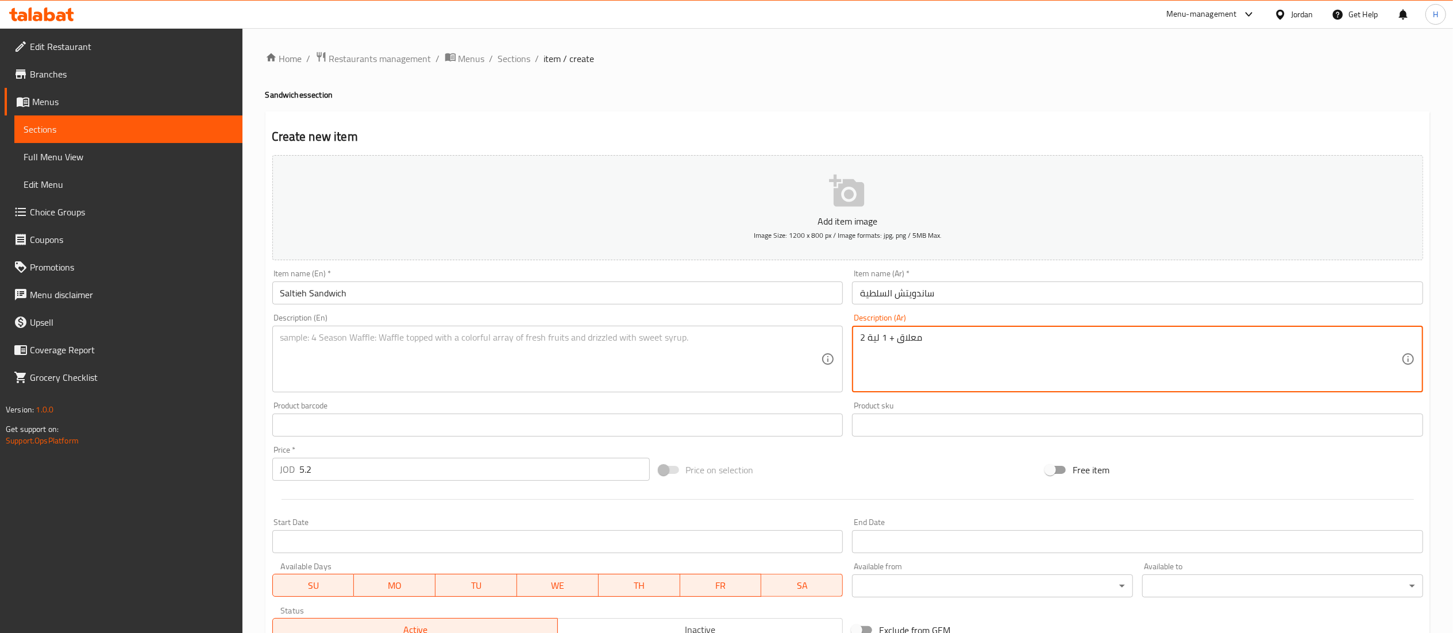
click at [885, 340] on textarea "2 معلاق + 1 لية" at bounding box center [1130, 359] width 541 height 55
type textarea "2 معلاق + 1 لية"
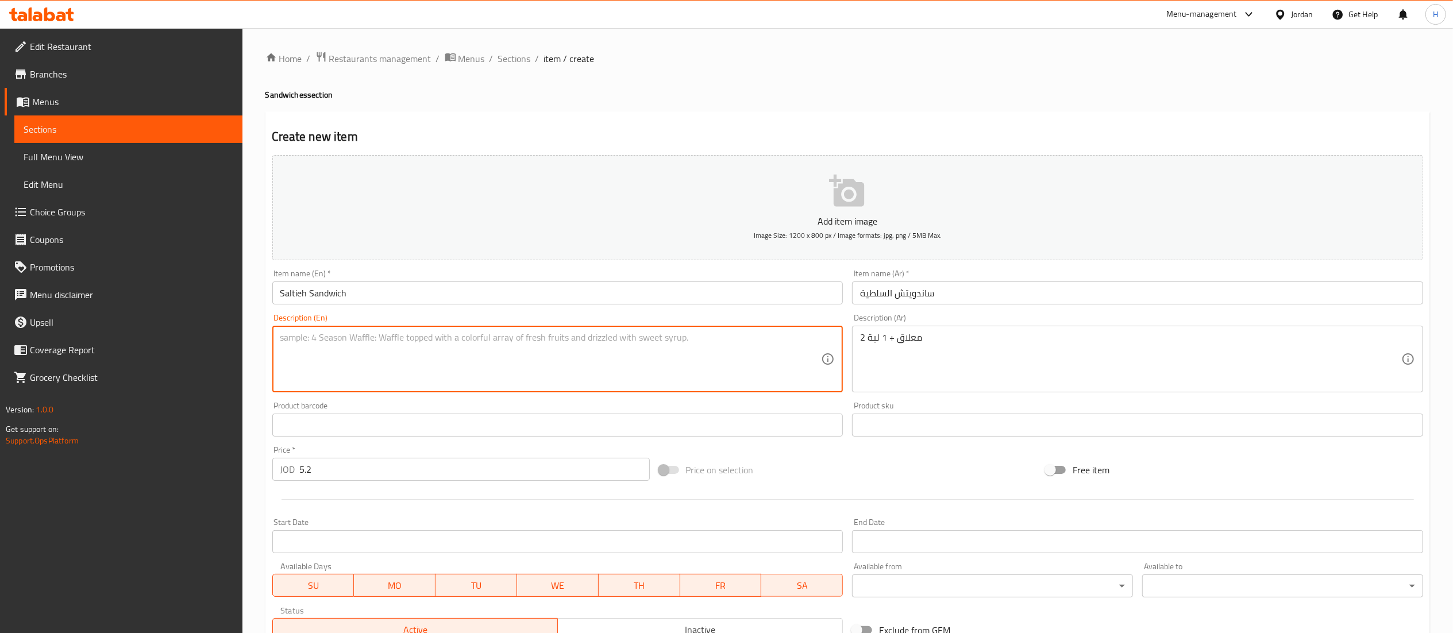
click at [394, 351] on textarea at bounding box center [550, 359] width 541 height 55
paste textarea "2 hangers + 1 liner"
click at [306, 337] on textarea "2 hangers + 1 liner" at bounding box center [550, 359] width 541 height 55
type textarea "2 Mulaaq + 1 [PERSON_NAME]"
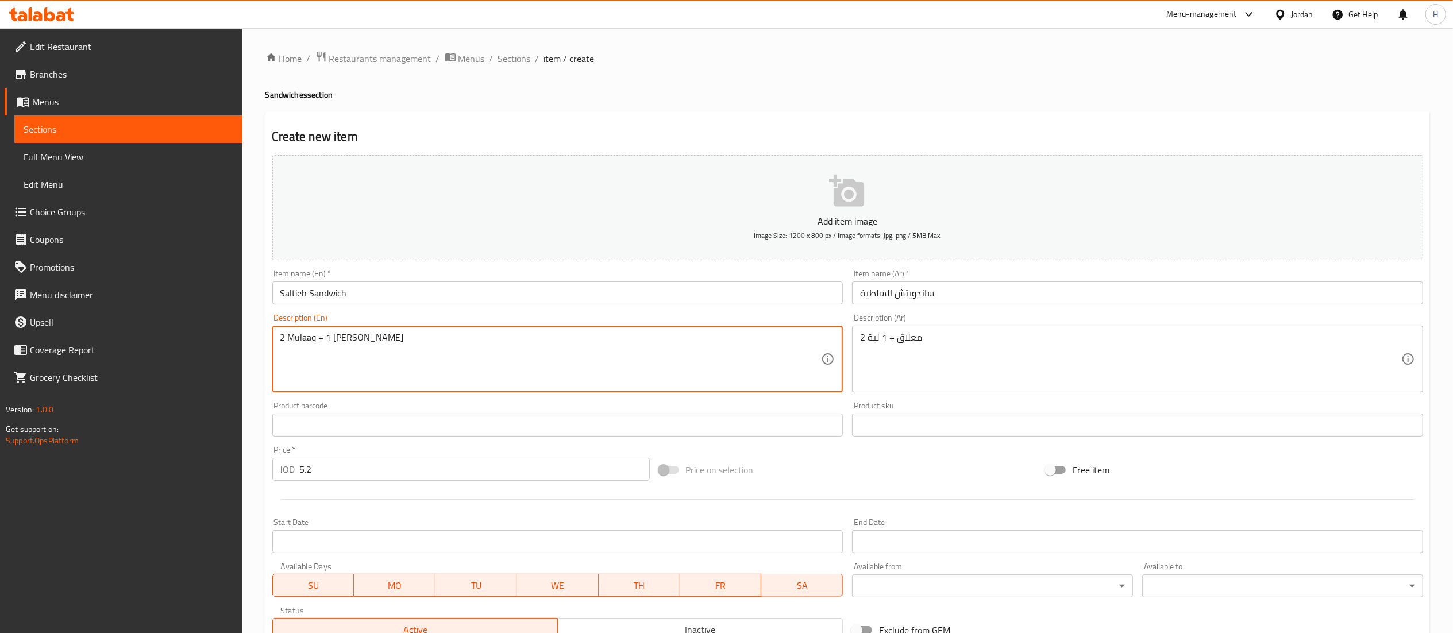
scroll to position [178, 0]
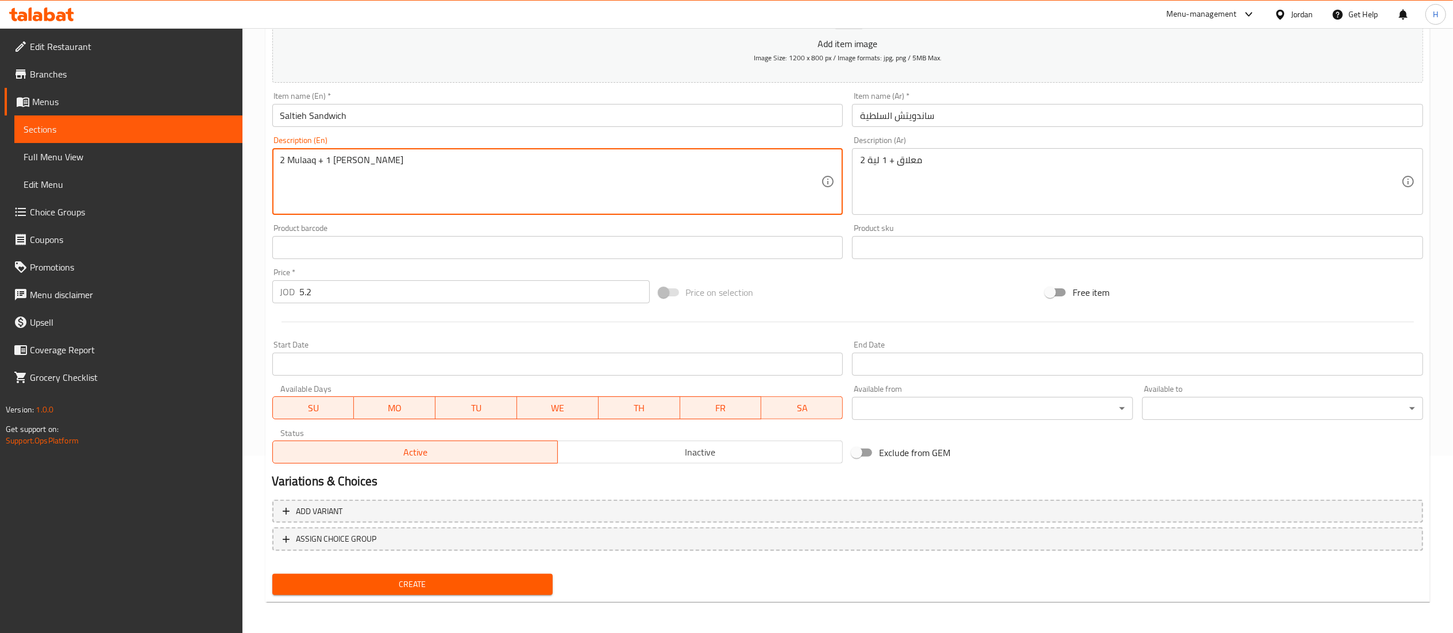
click at [403, 585] on span "Create" at bounding box center [413, 584] width 263 height 14
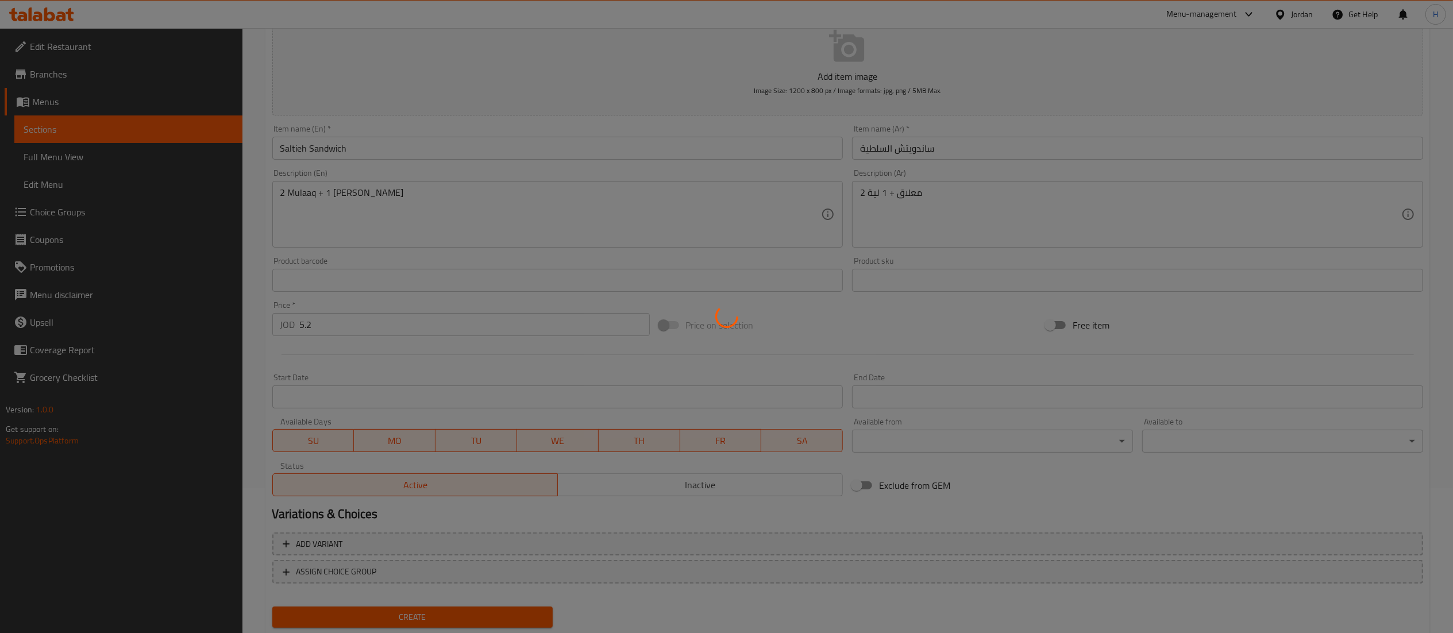
scroll to position [3, 0]
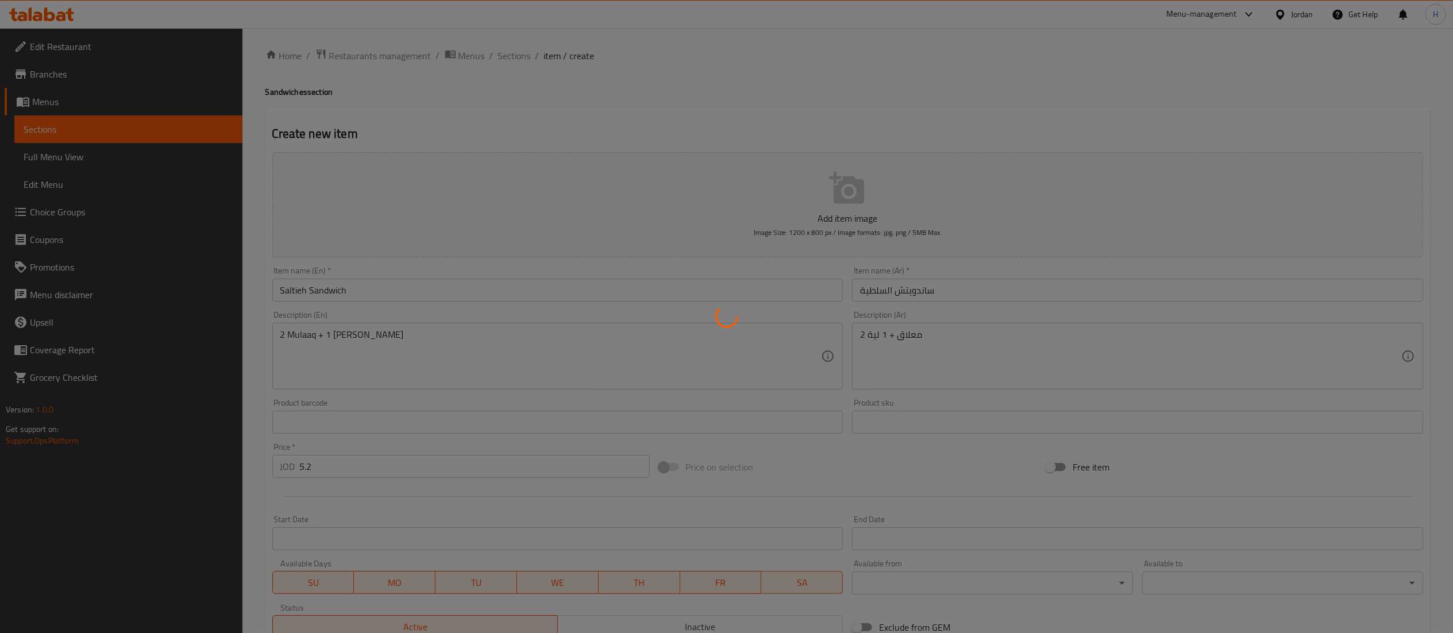
type input "0"
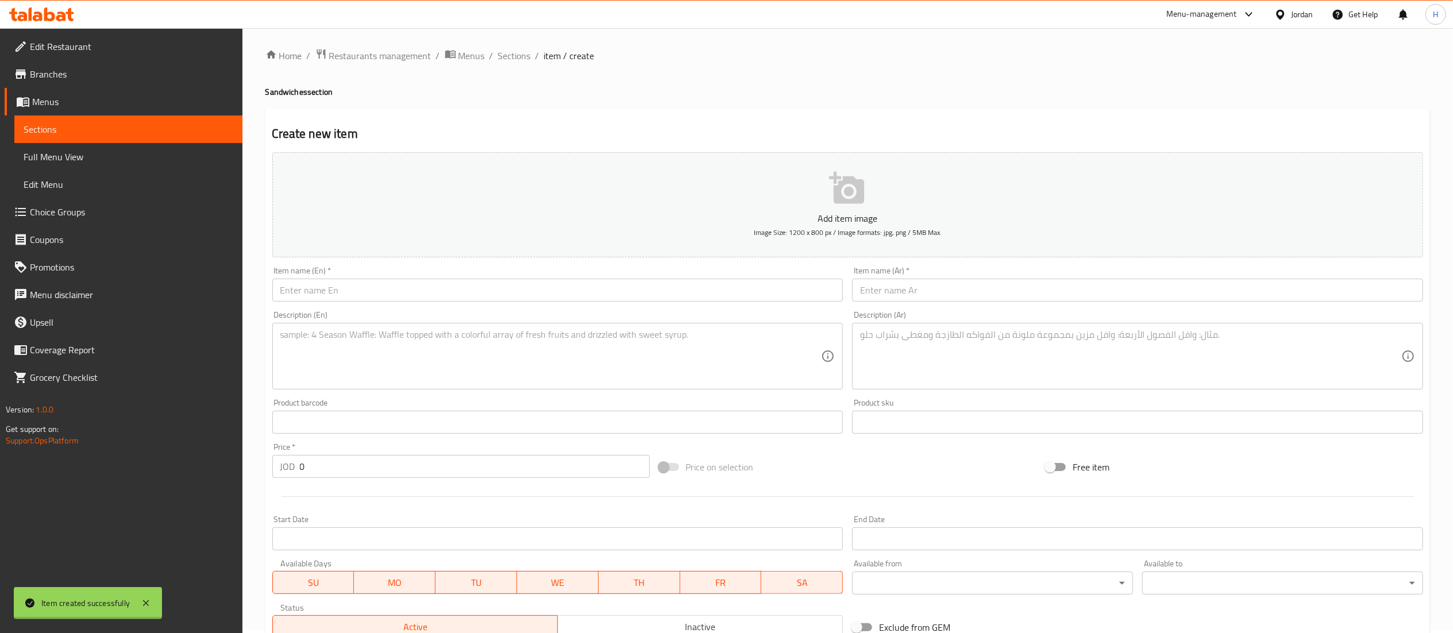
scroll to position [0, 0]
click at [515, 55] on span "Sections" at bounding box center [514, 59] width 33 height 14
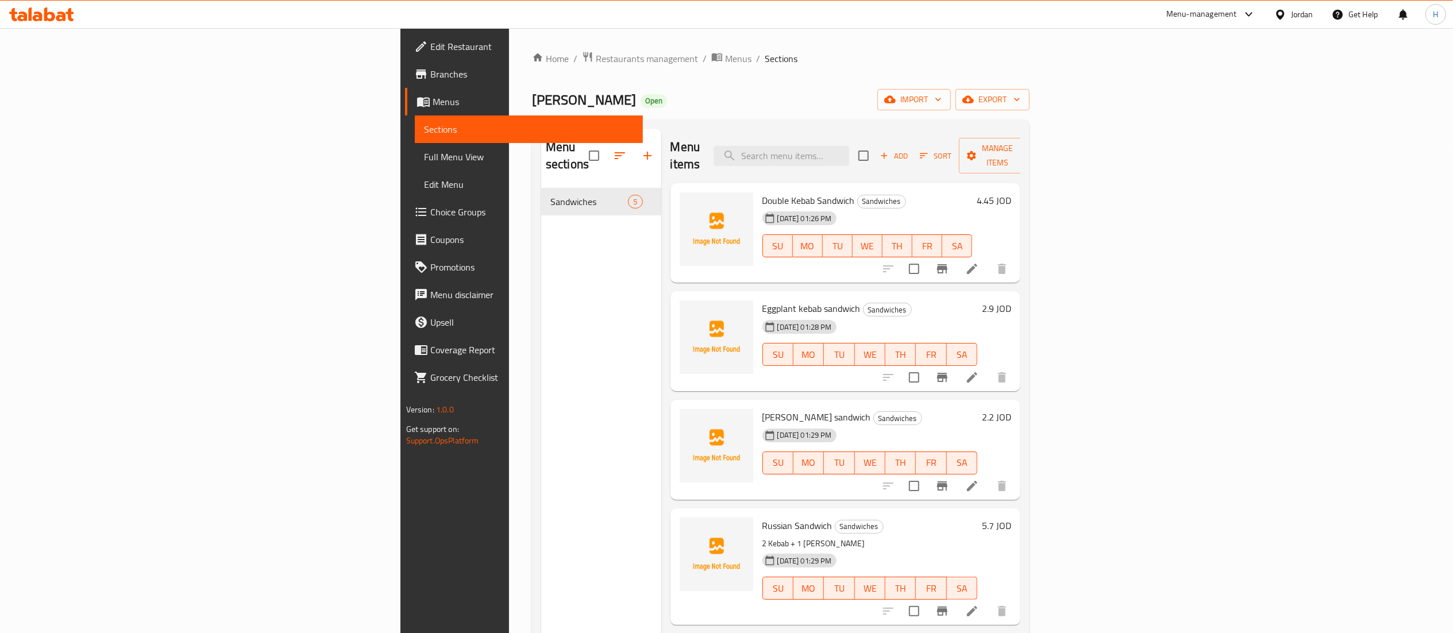
click at [541, 345] on div "Menu sections Sandwiches 5" at bounding box center [601, 445] width 120 height 633
click at [641, 149] on icon "button" at bounding box center [648, 156] width 14 height 14
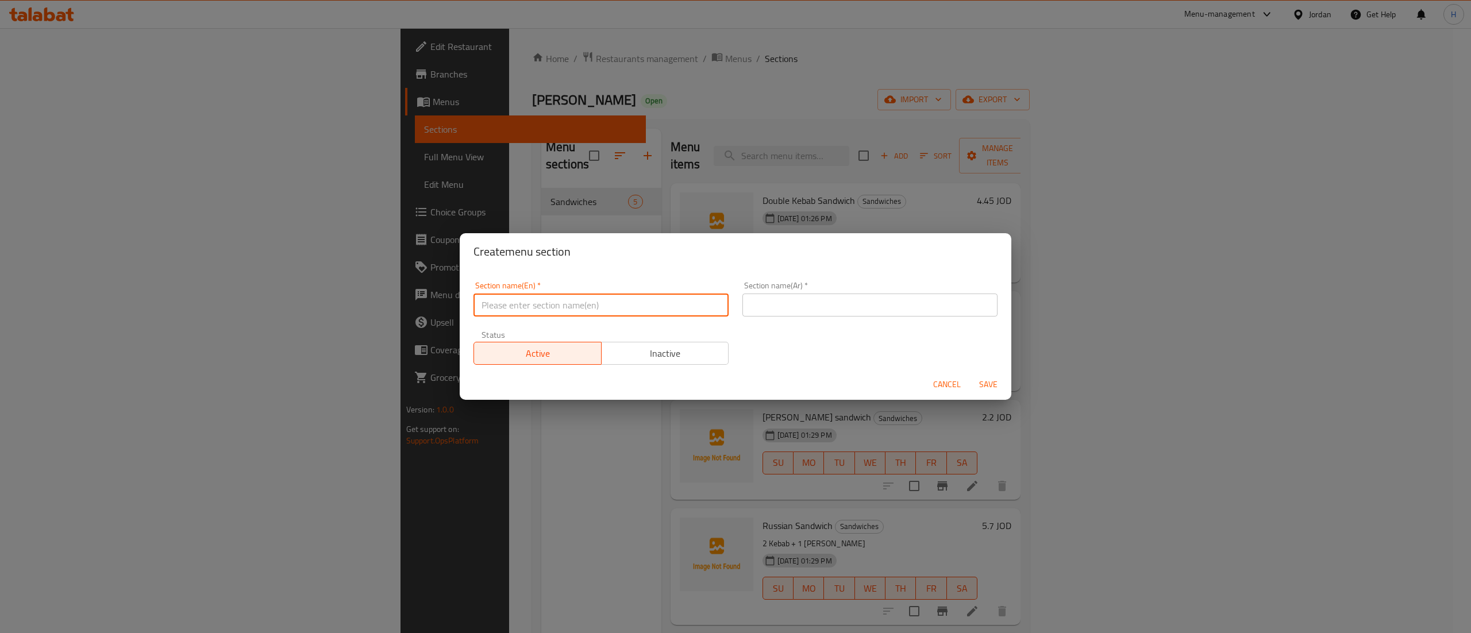
click at [548, 312] on input "text" at bounding box center [600, 305] width 255 height 23
type input "Meals"
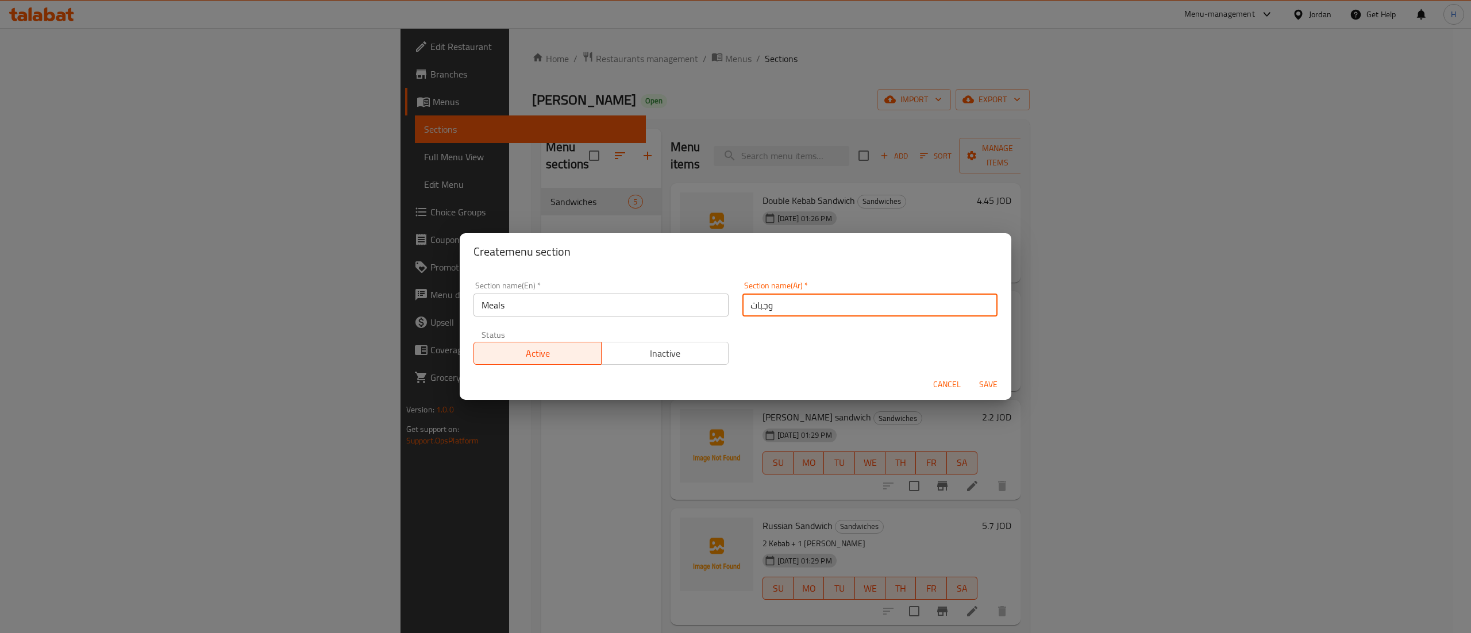
type input "وجبات"
click at [786, 346] on div "Section name(En)   * Meals Section name(En) * Section name(Ar)   * وجبات Sectio…" at bounding box center [736, 323] width 538 height 97
click at [986, 390] on span "Save" at bounding box center [988, 384] width 28 height 14
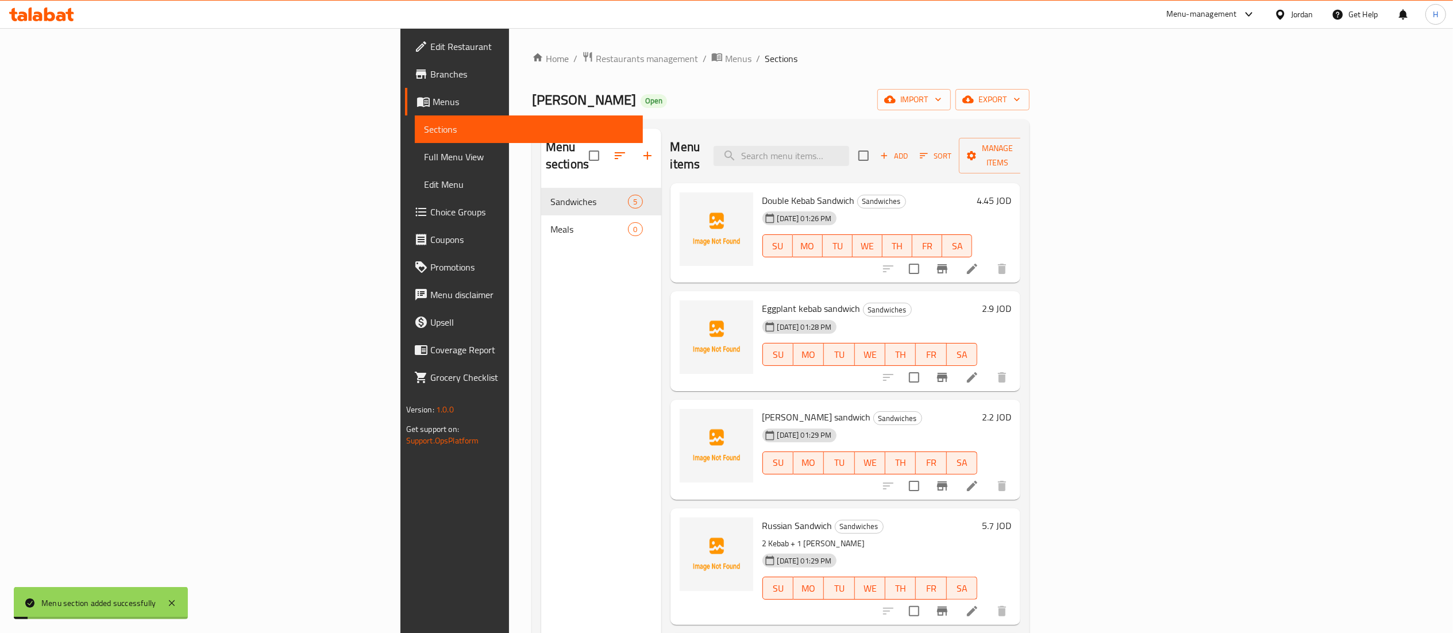
drag, startPoint x: 446, startPoint y: 267, endPoint x: 453, endPoint y: 221, distance: 46.5
click at [541, 264] on div "Menu sections Sandwiches 5 Meals 0" at bounding box center [601, 445] width 120 height 633
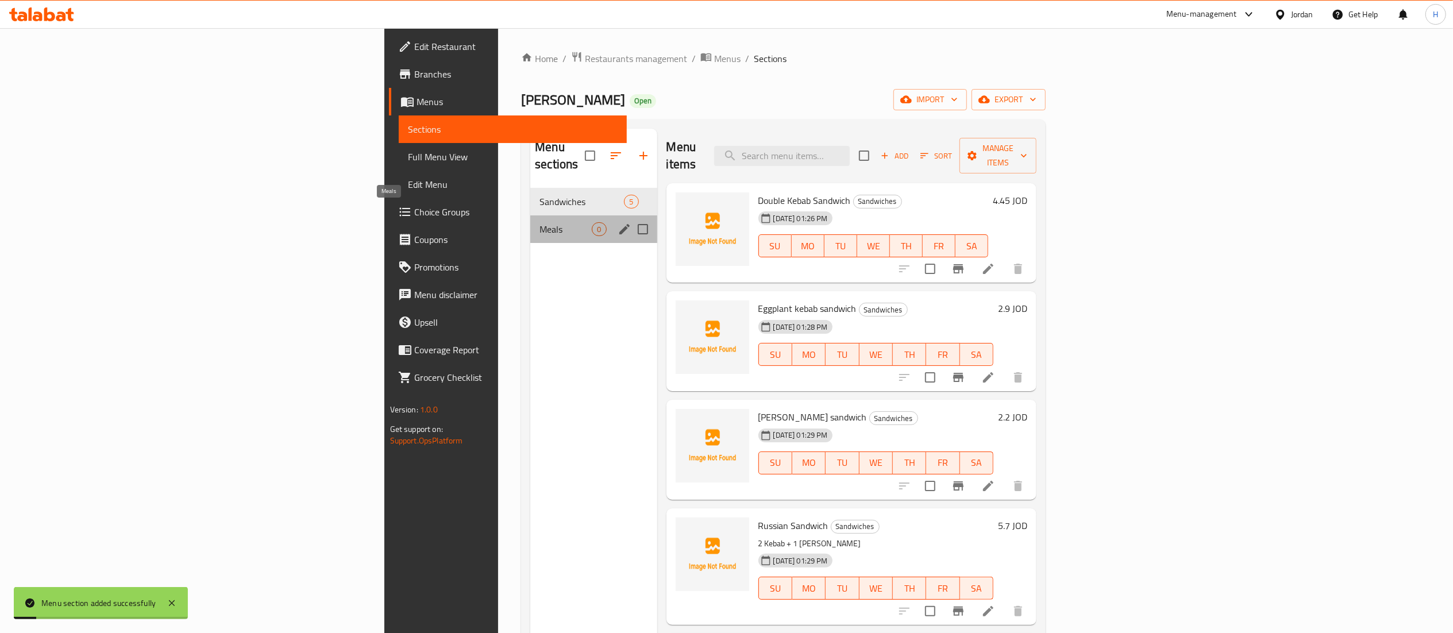
click at [539, 222] on span "Meals" at bounding box center [565, 229] width 52 height 14
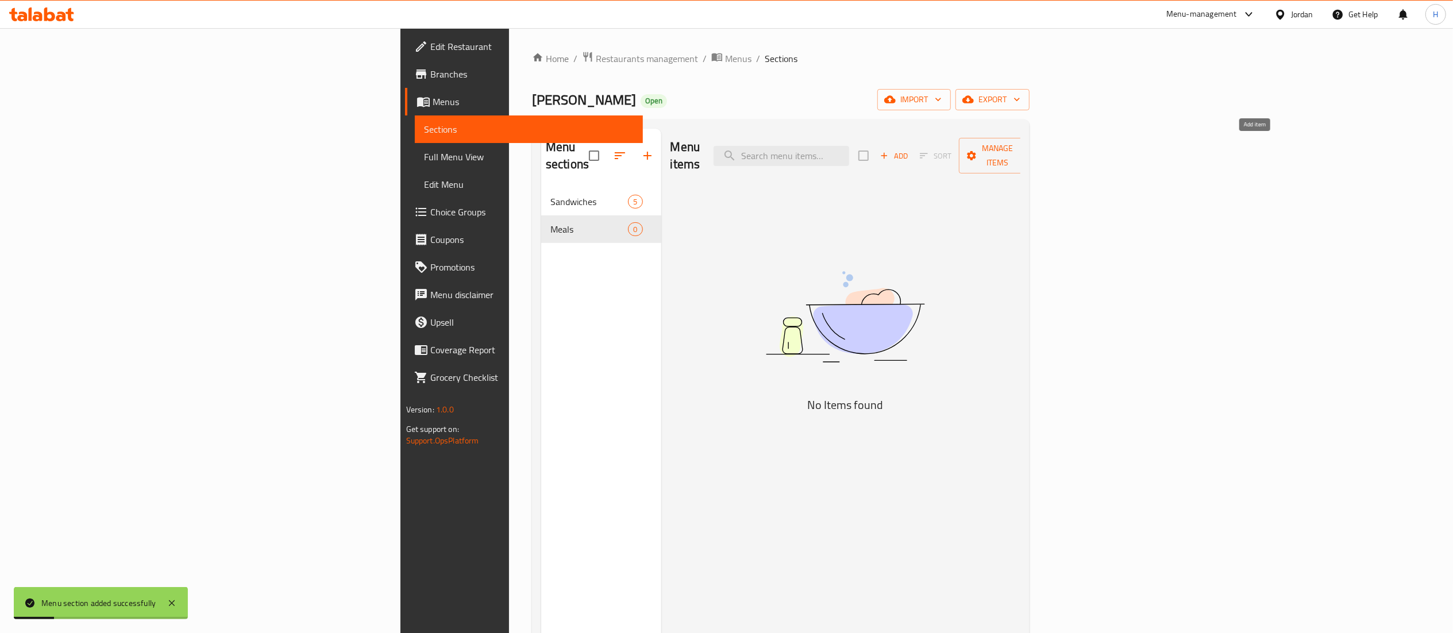
click at [910, 149] on span "Add" at bounding box center [893, 155] width 31 height 13
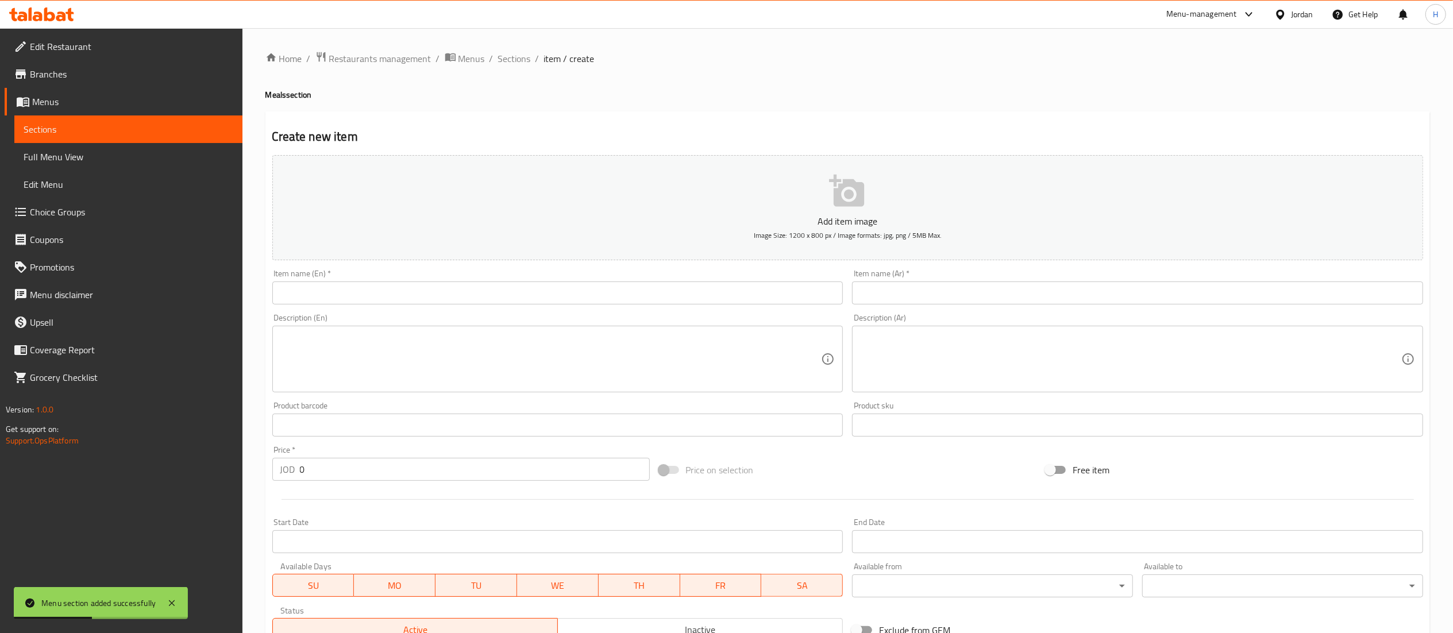
click at [713, 280] on div "Item name (En)   * Item name (En) *" at bounding box center [557, 286] width 571 height 35
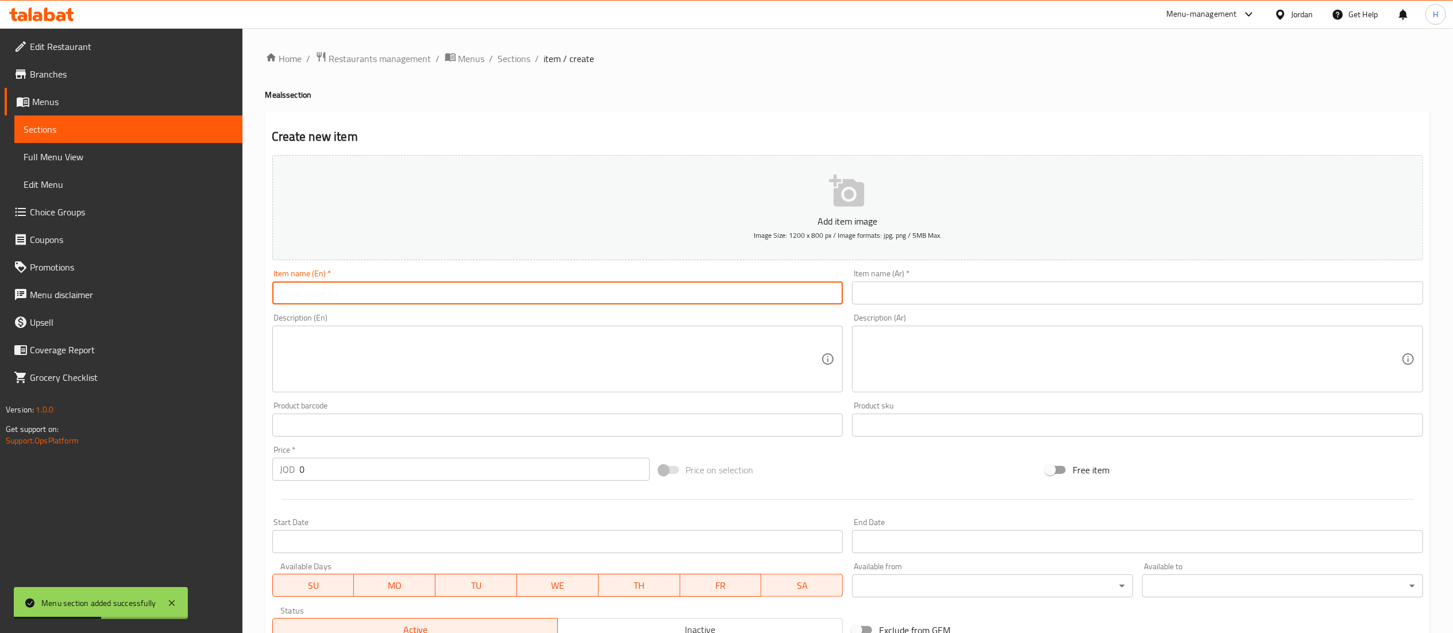
click at [715, 290] on input "text" at bounding box center [557, 293] width 571 height 23
type input "’"
type input "Molaaq Meal"
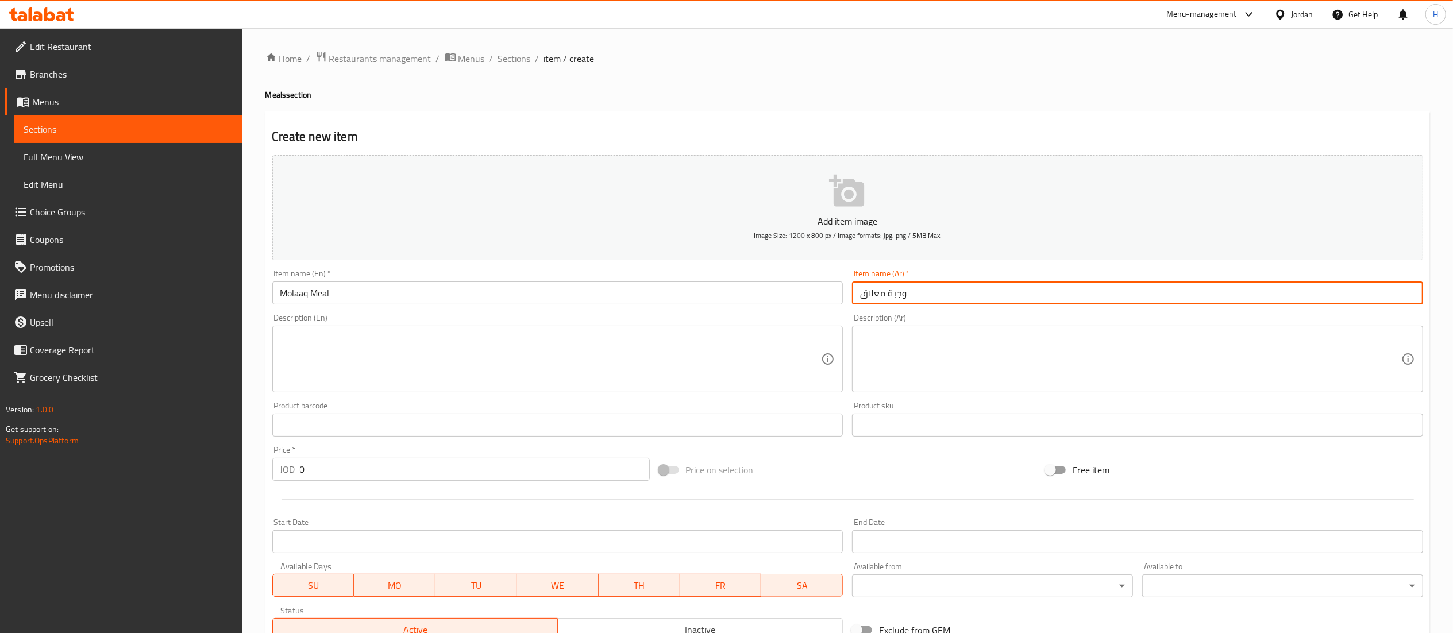
type input "وجبة معلاق"
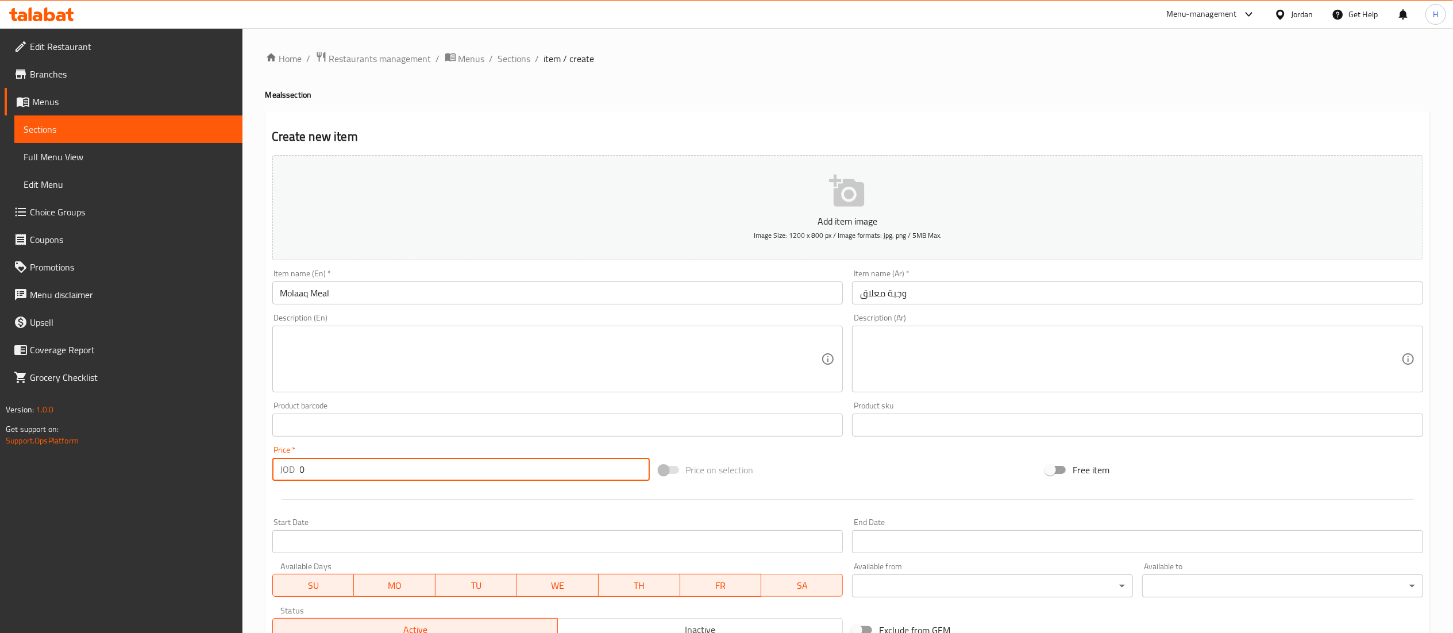
drag, startPoint x: 319, startPoint y: 475, endPoint x: 281, endPoint y: 476, distance: 38.5
click at [282, 477] on div "JOD 0 Price *" at bounding box center [460, 469] width 377 height 23
type input "3.7"
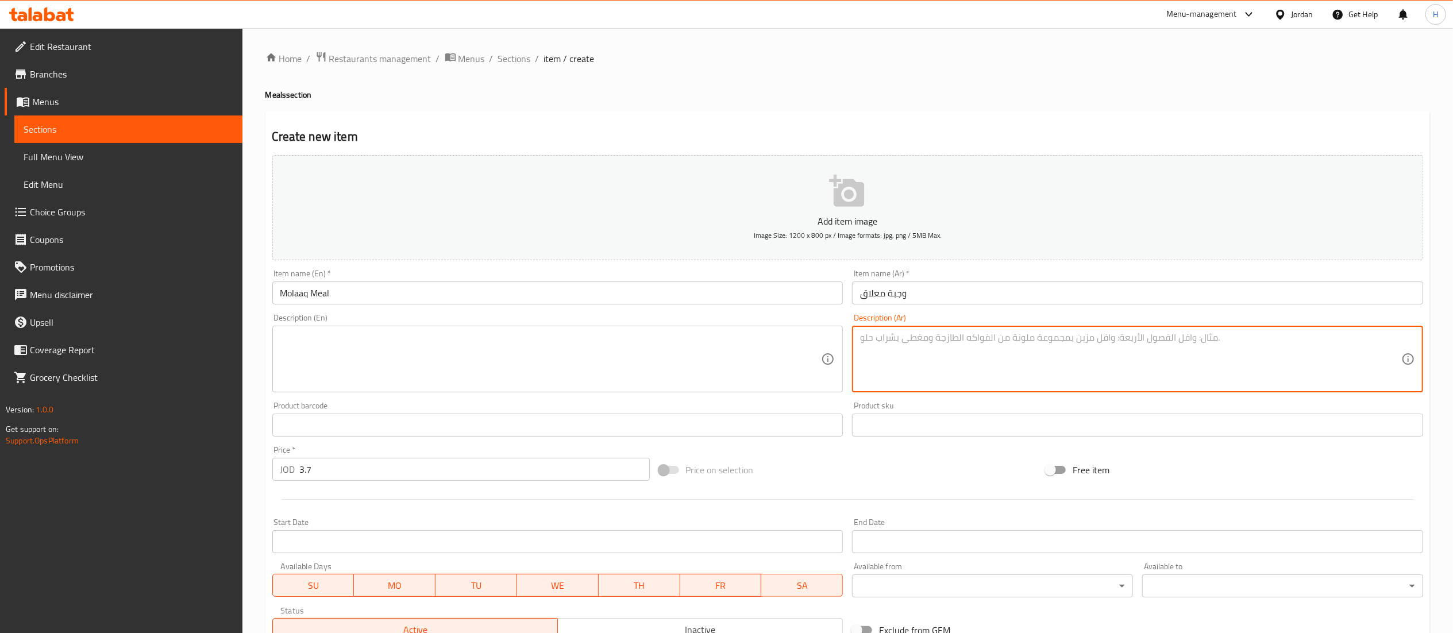
click at [982, 367] on textarea at bounding box center [1130, 359] width 541 height 55
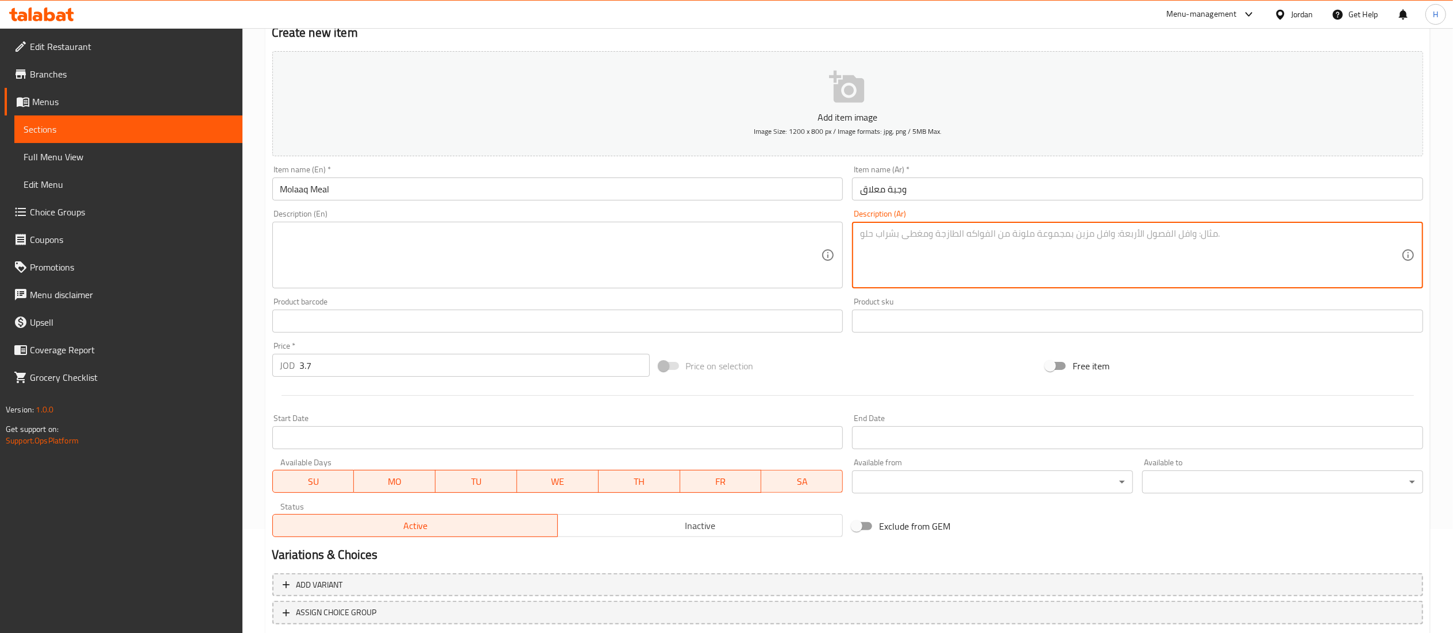
scroll to position [178, 0]
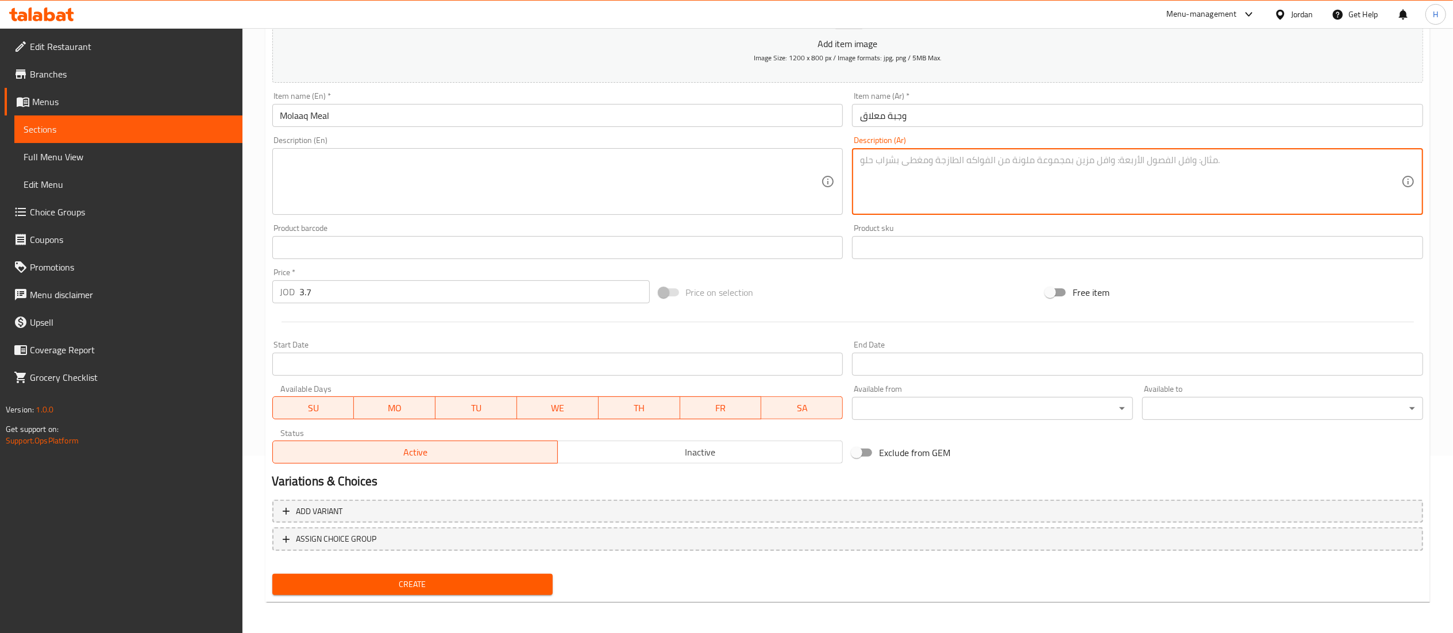
click at [433, 588] on span "Create" at bounding box center [413, 584] width 263 height 14
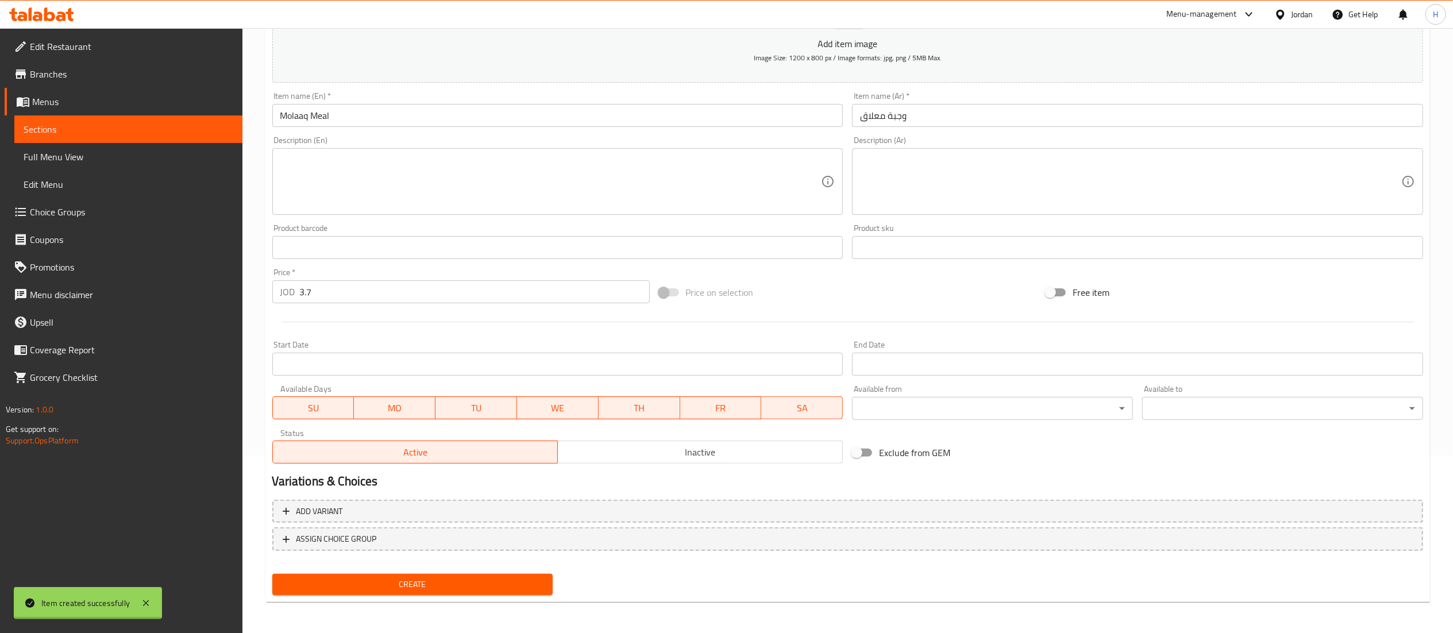
type input "0"
click at [519, 110] on input "text" at bounding box center [557, 115] width 571 height 23
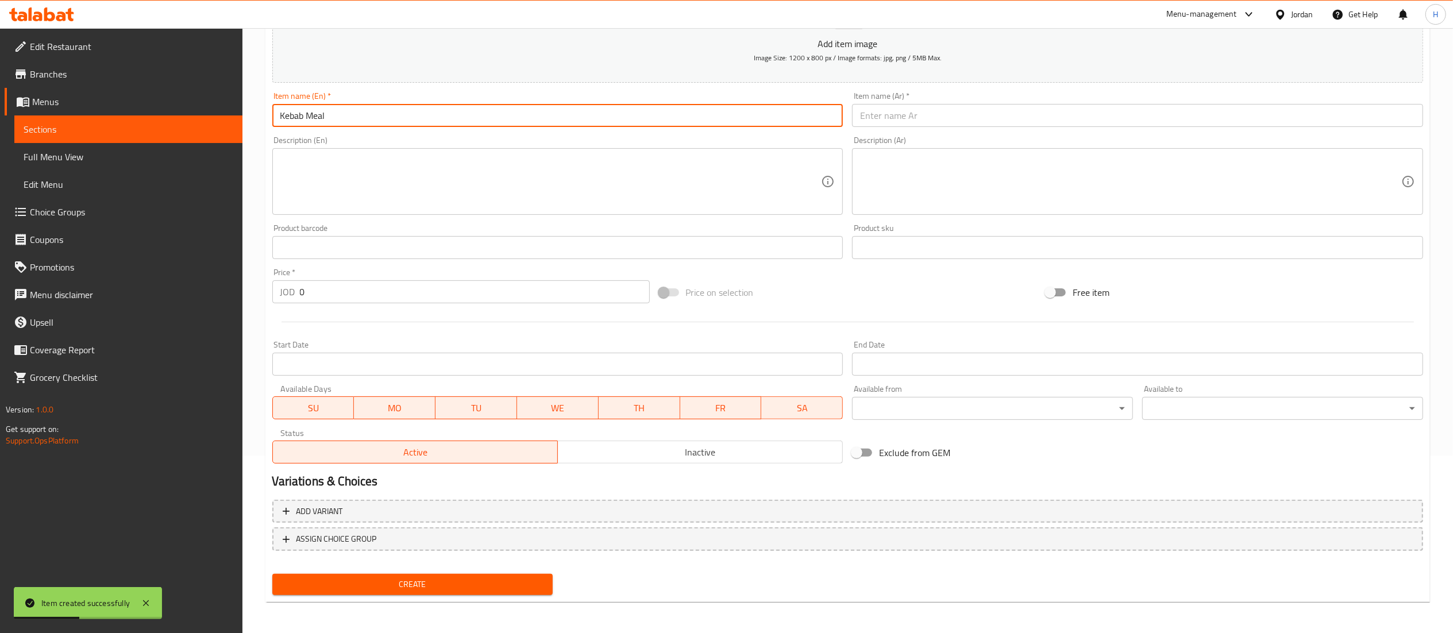
type input "Kebab Meal"
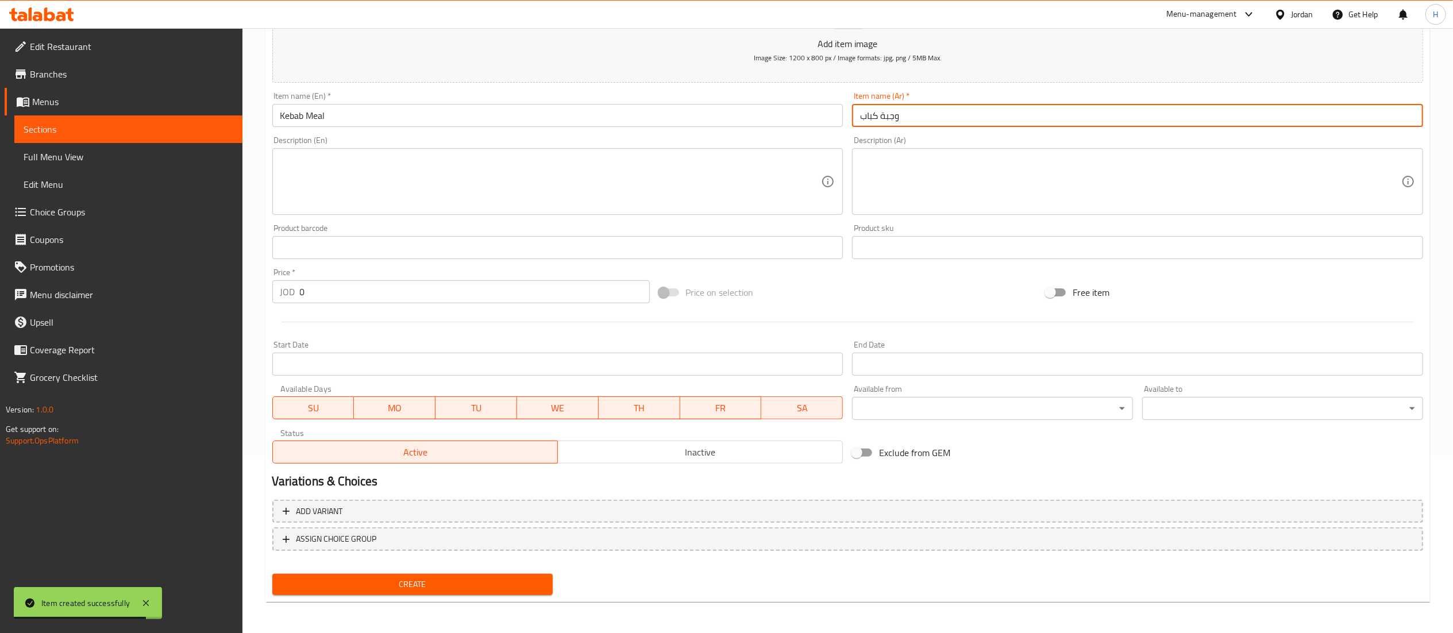
type input "وجبة كباب"
drag, startPoint x: 311, startPoint y: 293, endPoint x: 203, endPoint y: 296, distance: 108.1
click at [203, 296] on div "Edit Restaurant Branches Menus Sections Full Menu View Edit Menu Choice Groups …" at bounding box center [726, 243] width 1453 height 784
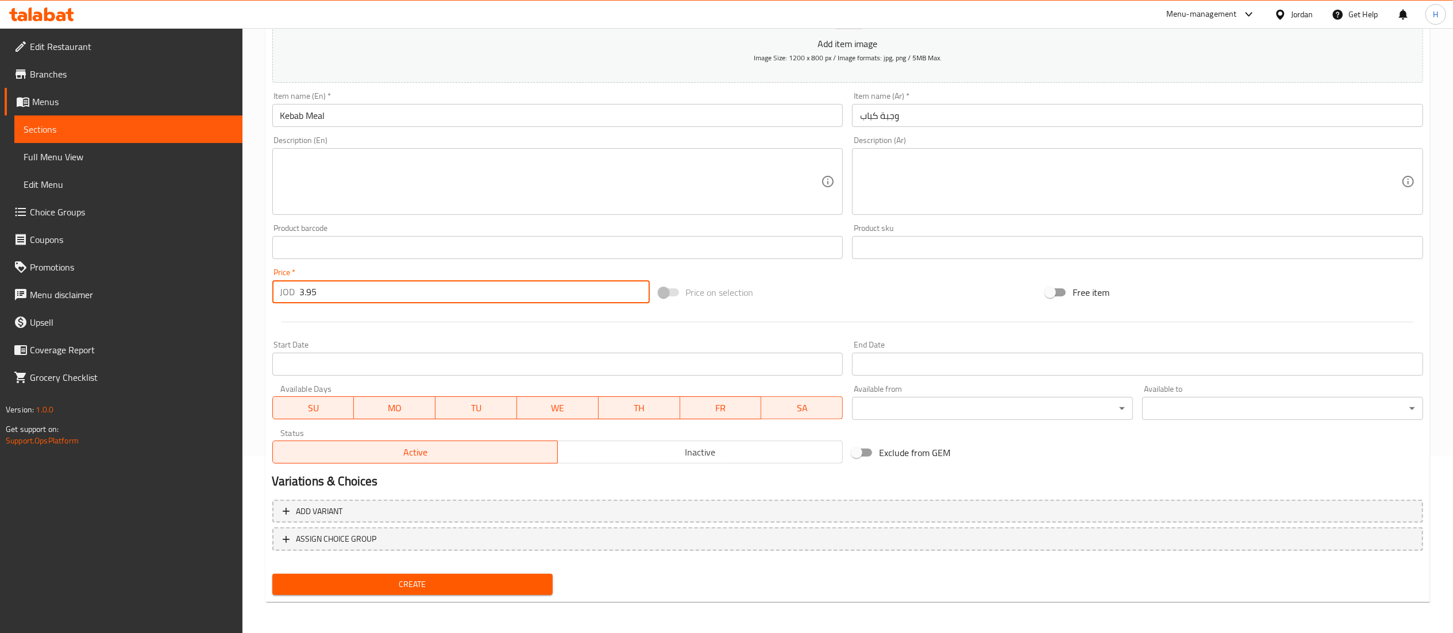
type input "3.95"
click at [452, 572] on div "Create" at bounding box center [413, 584] width 290 height 30
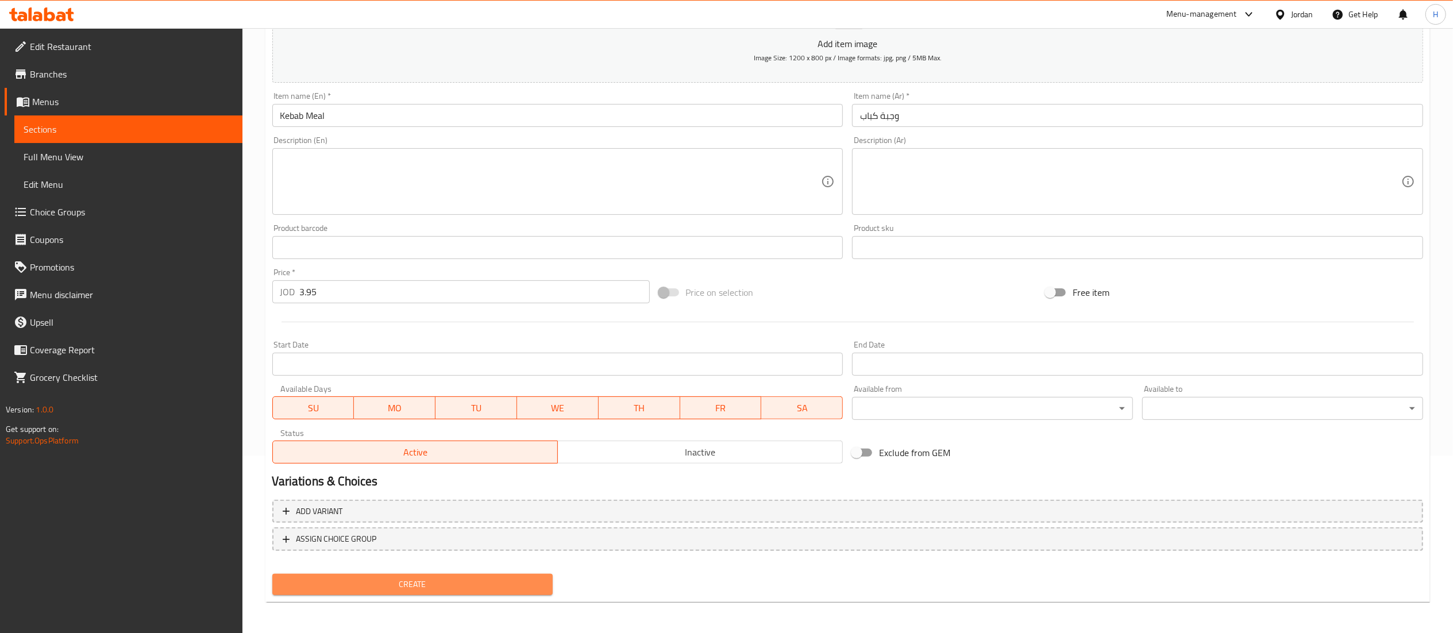
click at [452, 576] on button "Create" at bounding box center [412, 584] width 281 height 21
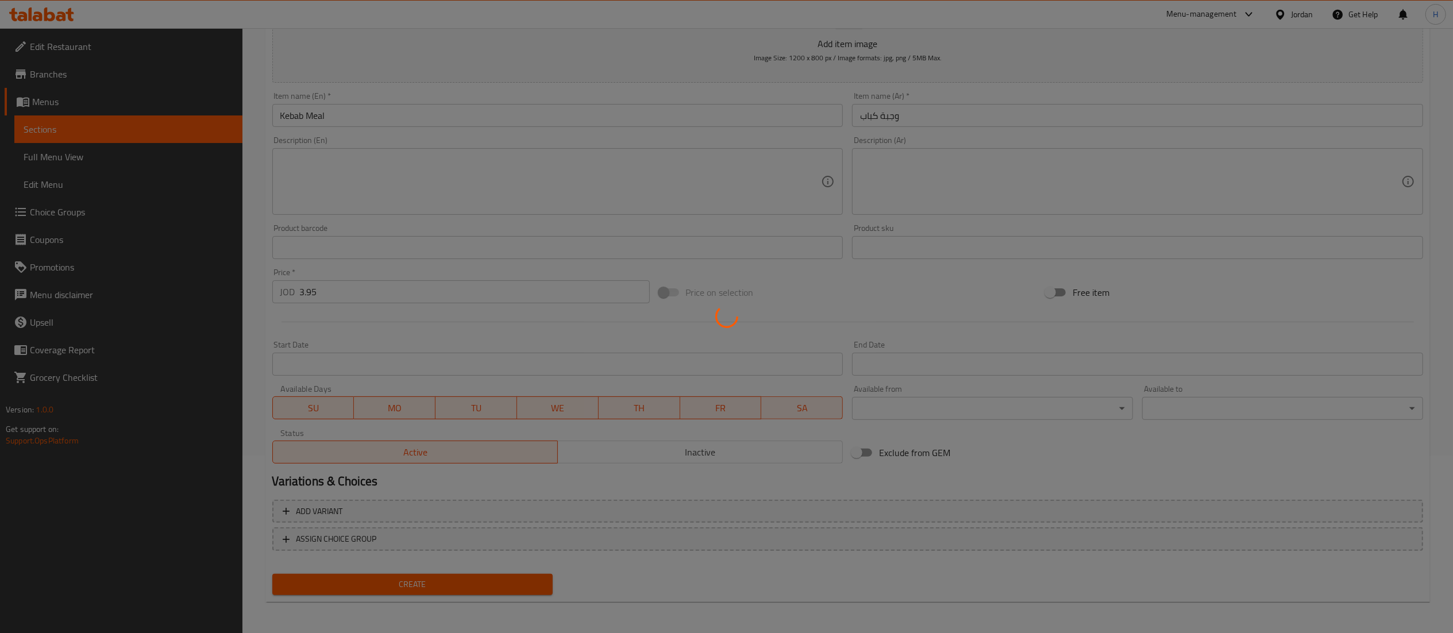
type input "0"
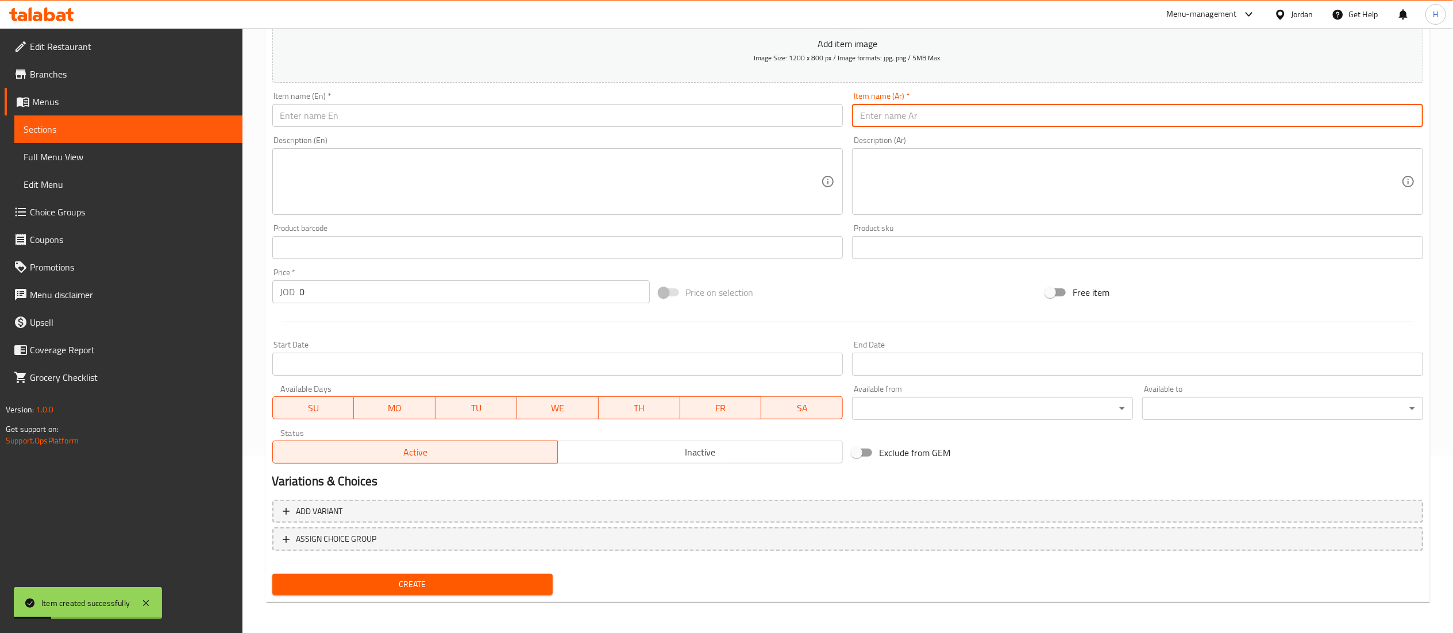
click at [993, 117] on input "text" at bounding box center [1137, 115] width 571 height 23
type input "وجبة شيش"
click at [529, 113] on input "text" at bounding box center [557, 115] width 571 height 23
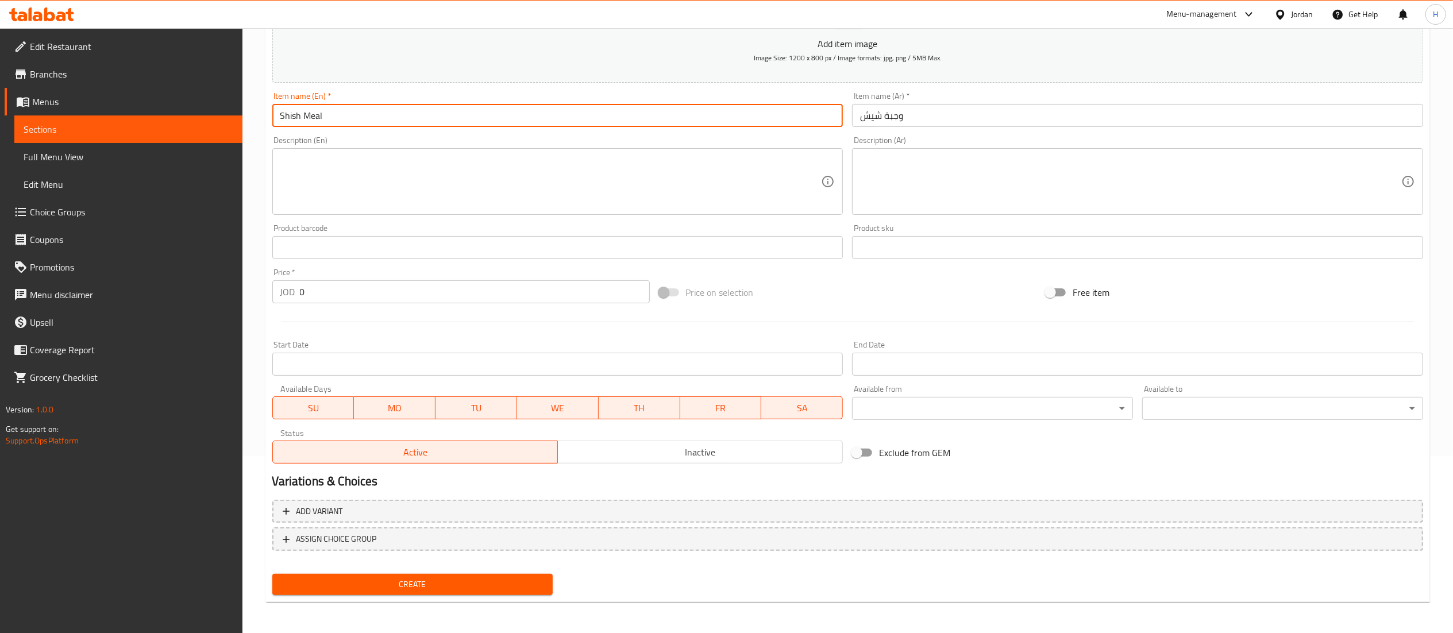
type input "Shish Meal"
drag, startPoint x: 325, startPoint y: 291, endPoint x: 242, endPoint y: 280, distance: 84.1
click at [242, 282] on div "Home / Restaurants management / Menus / Sections / item / create Meals section …" at bounding box center [847, 243] width 1211 height 784
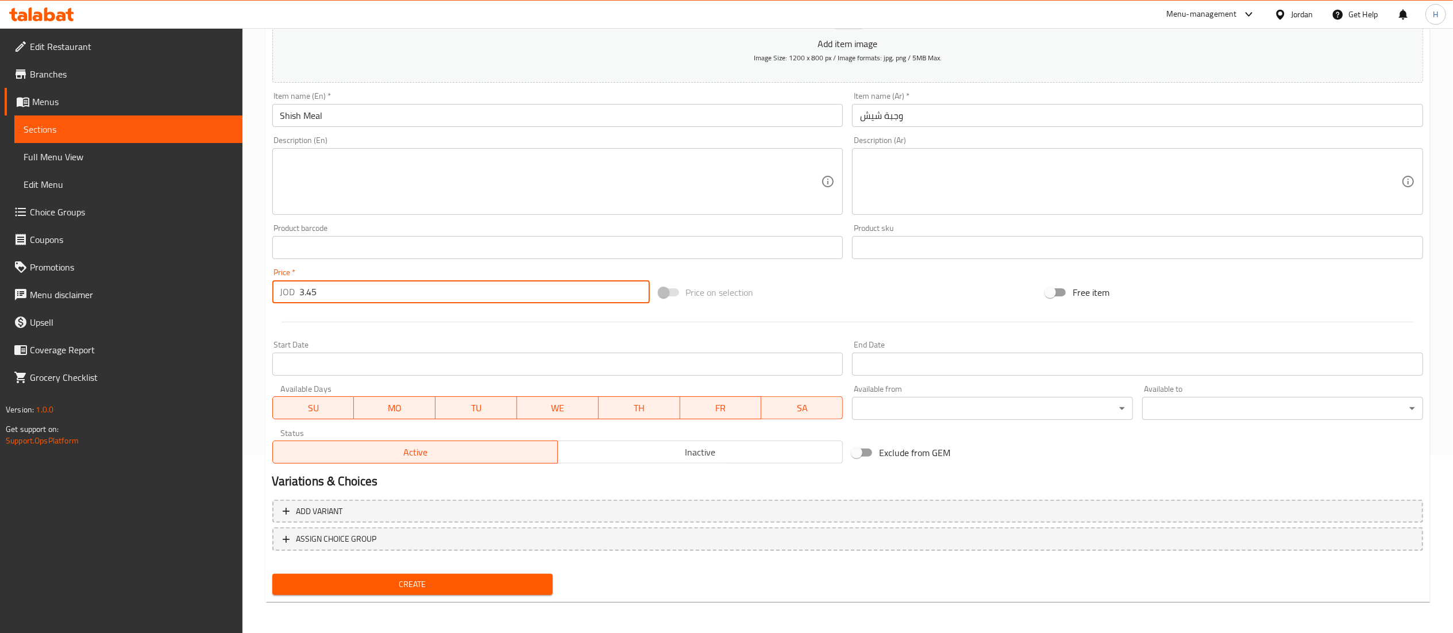
type input "3.45"
click at [444, 599] on div "Create new item Add item image Image Size: 1200 x 800 px / Image formats: jpg, …" at bounding box center [847, 268] width 1165 height 669
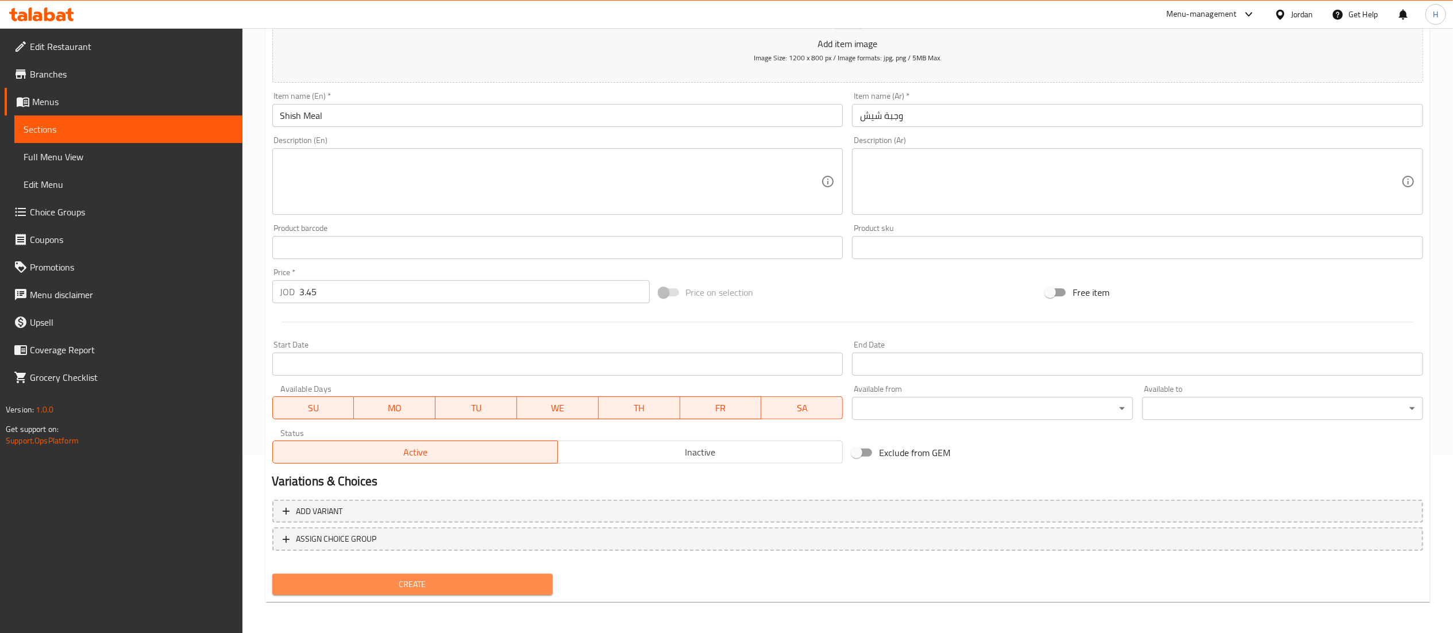
click at [436, 589] on span "Create" at bounding box center [413, 584] width 263 height 14
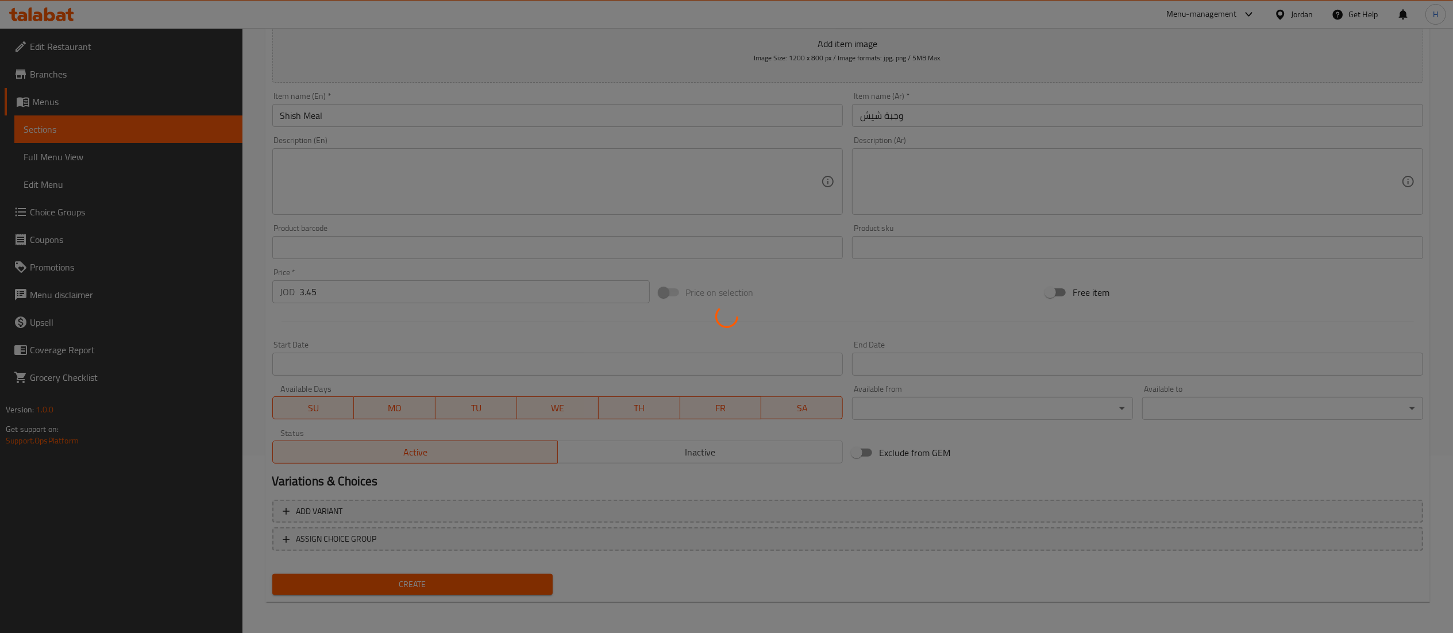
type input "0"
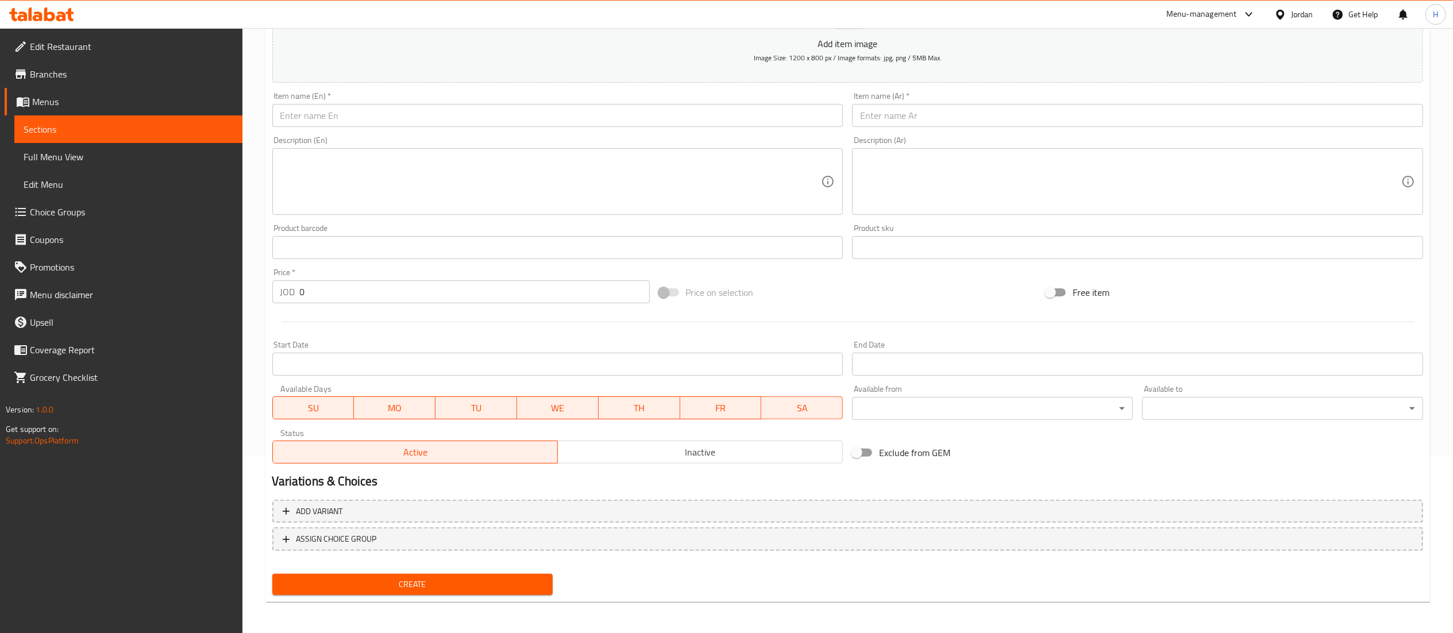
click at [1016, 117] on input "text" at bounding box center [1137, 115] width 571 height 23
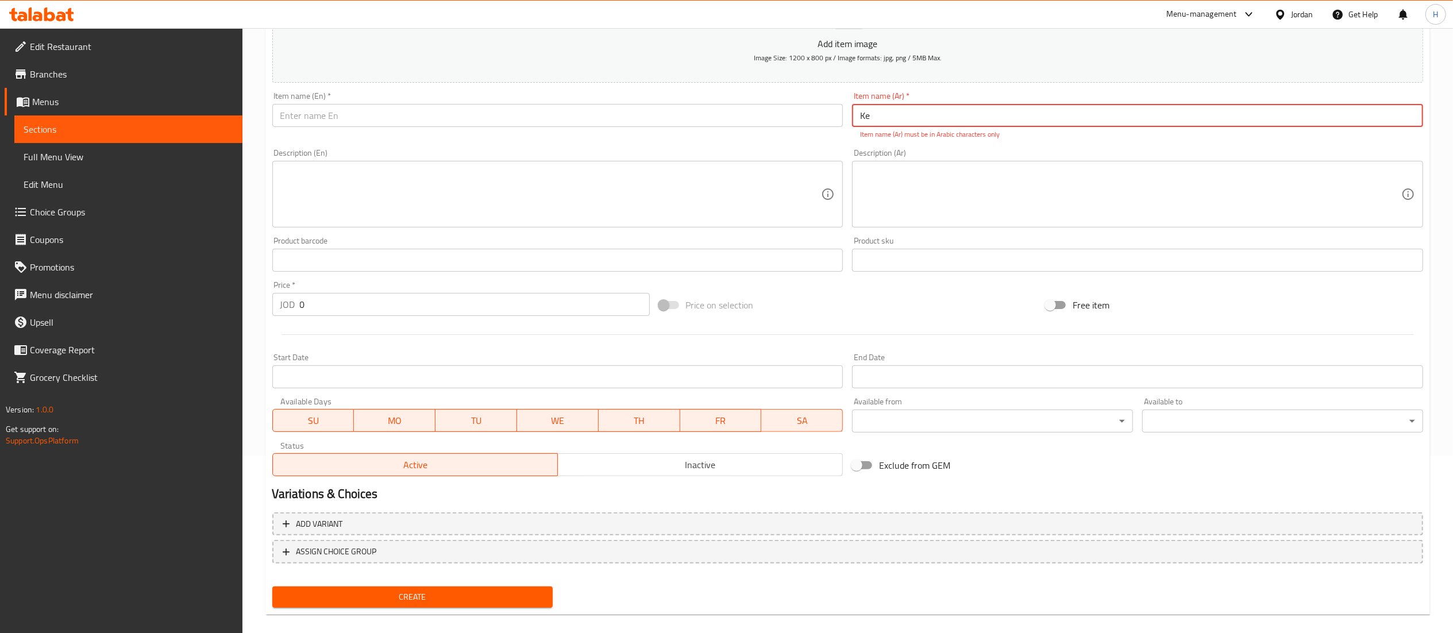
type input "K"
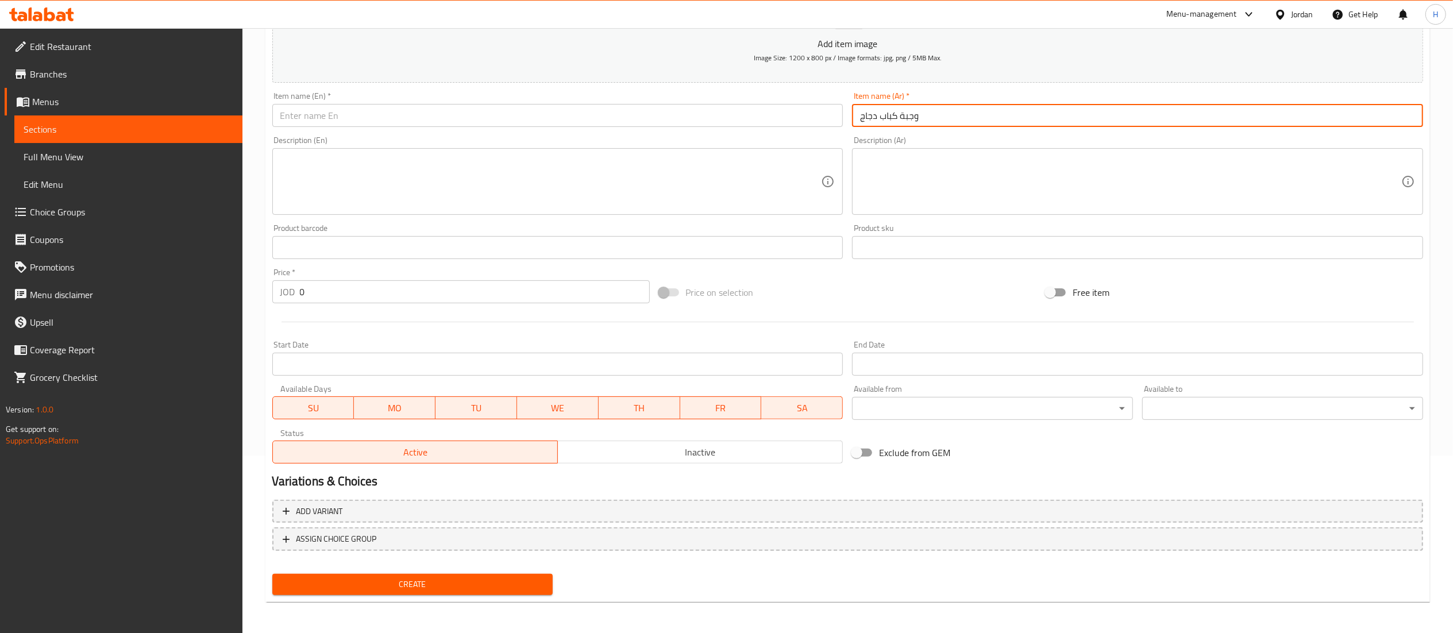
type input "وجبة كباب دجاج"
click at [564, 108] on input "text" at bounding box center [557, 115] width 571 height 23
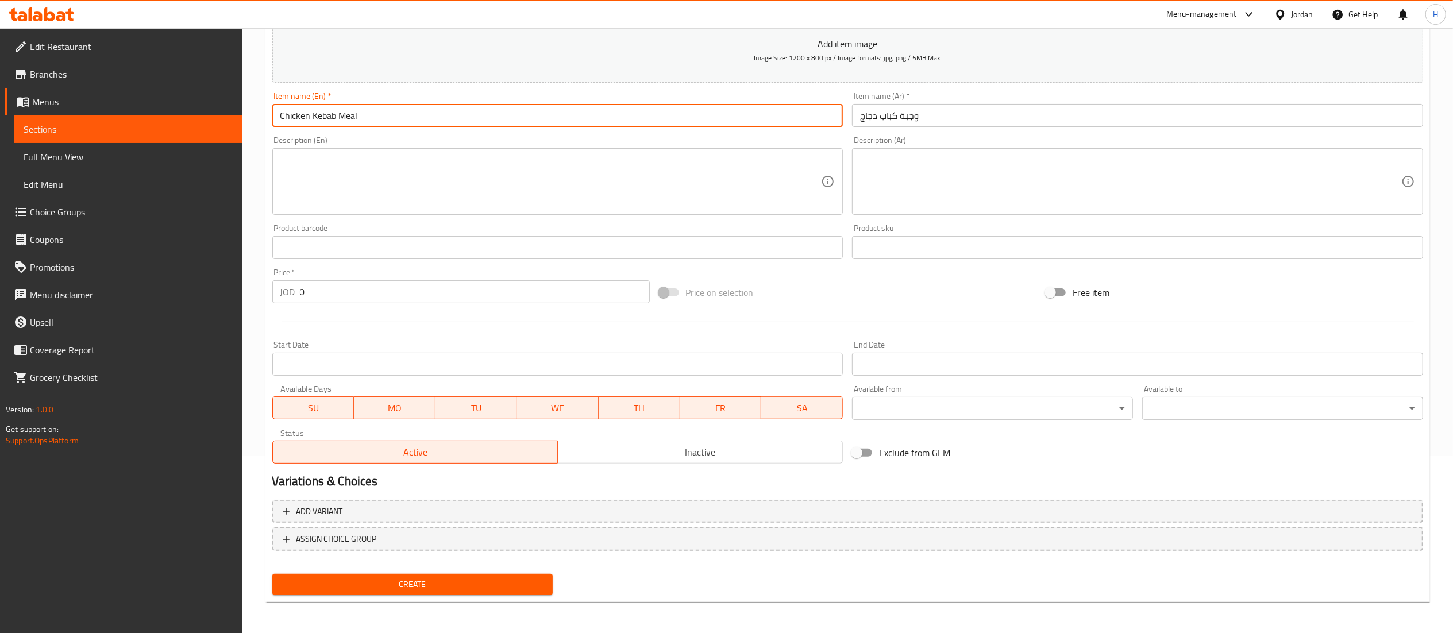
type input "Chicken Kebab Meal"
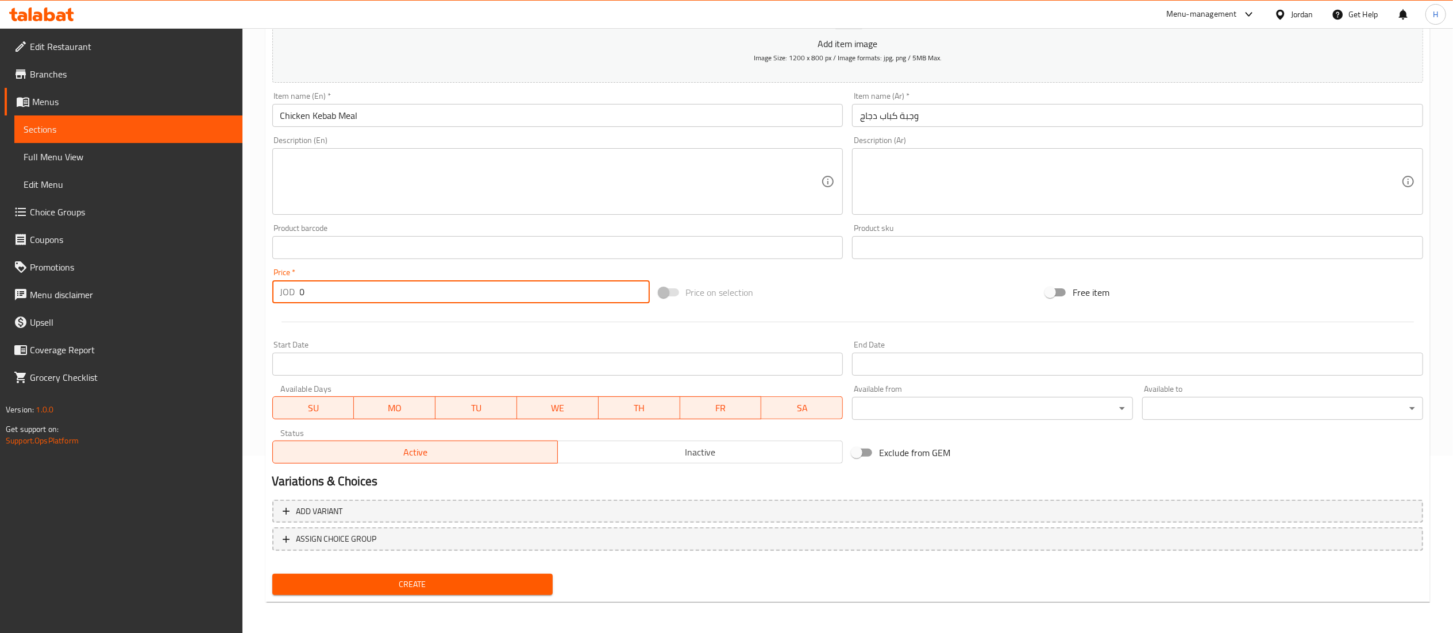
drag, startPoint x: 299, startPoint y: 285, endPoint x: 334, endPoint y: 296, distance: 36.7
click at [334, 296] on input "0" at bounding box center [475, 291] width 350 height 23
type input "3.7"
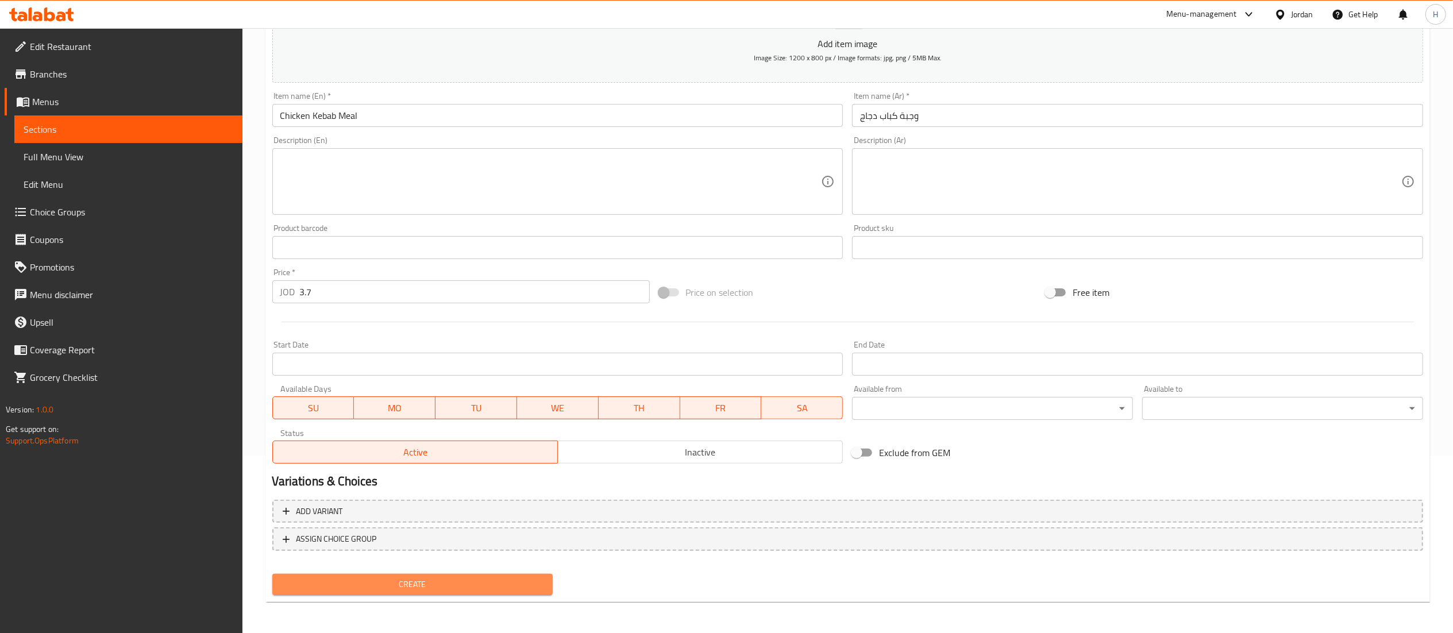
click at [385, 579] on span "Create" at bounding box center [413, 584] width 263 height 14
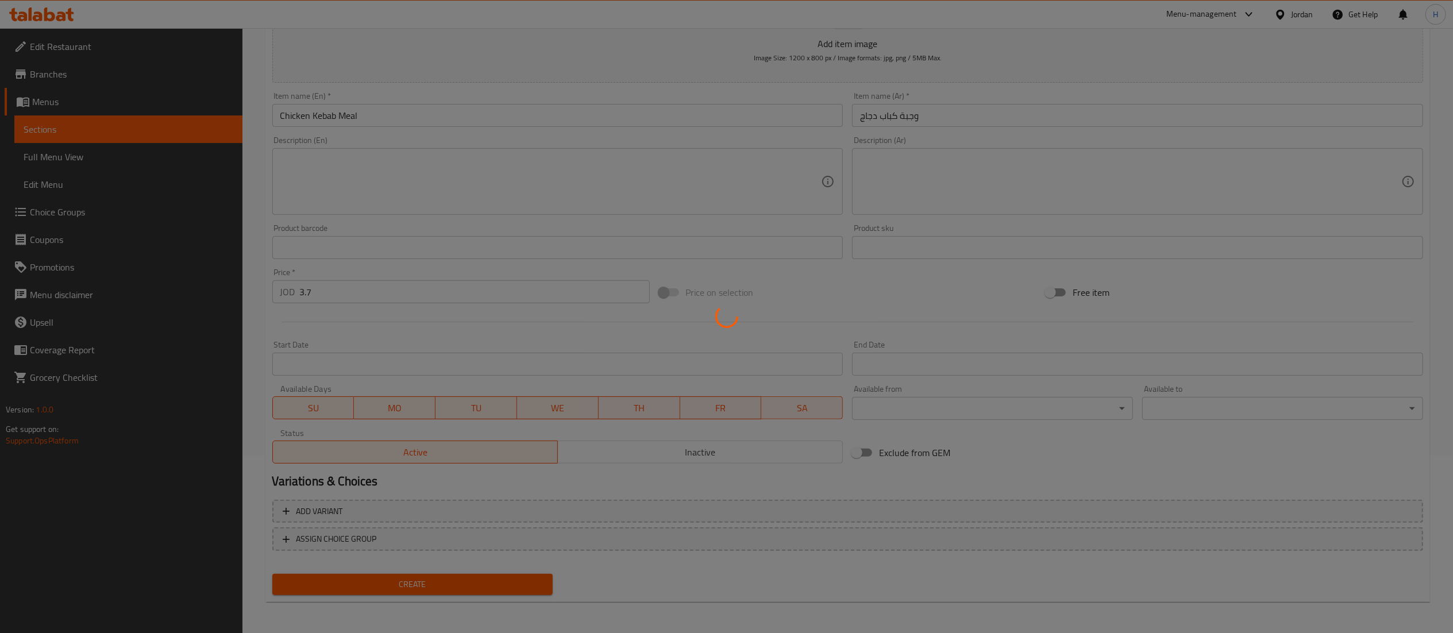
type input "0"
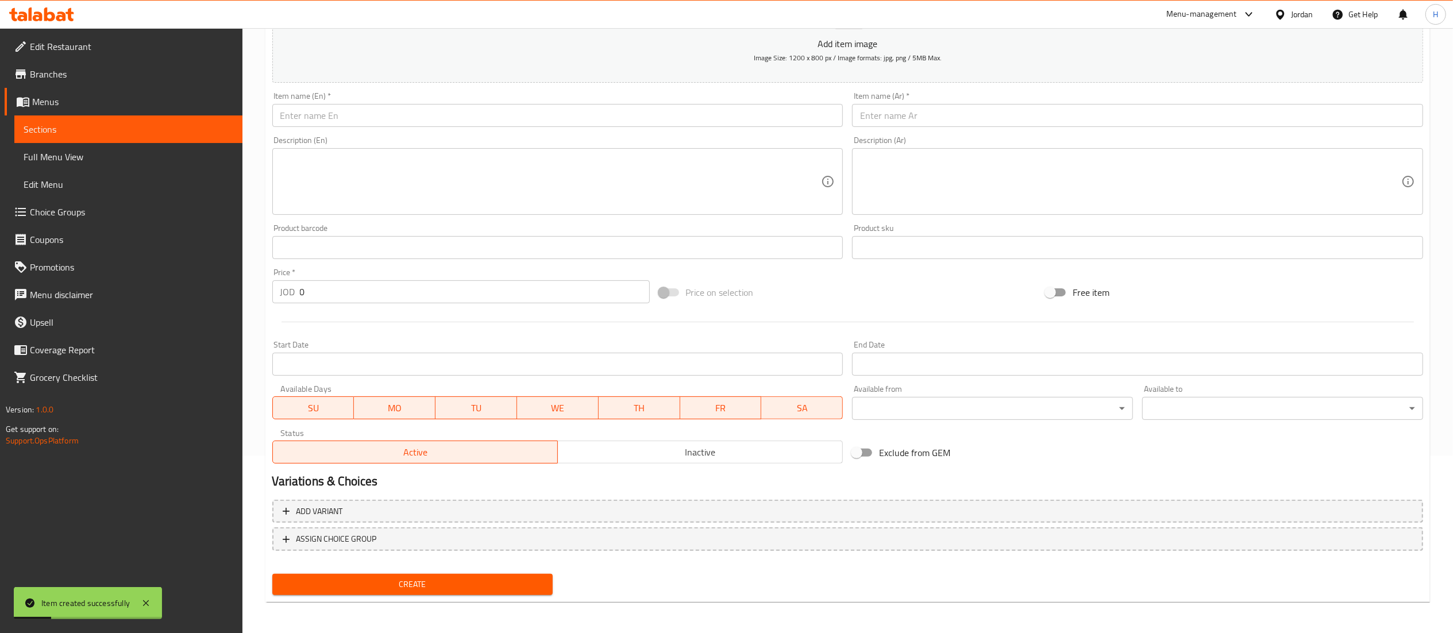
click at [76, 211] on span "Choice Groups" at bounding box center [131, 212] width 203 height 14
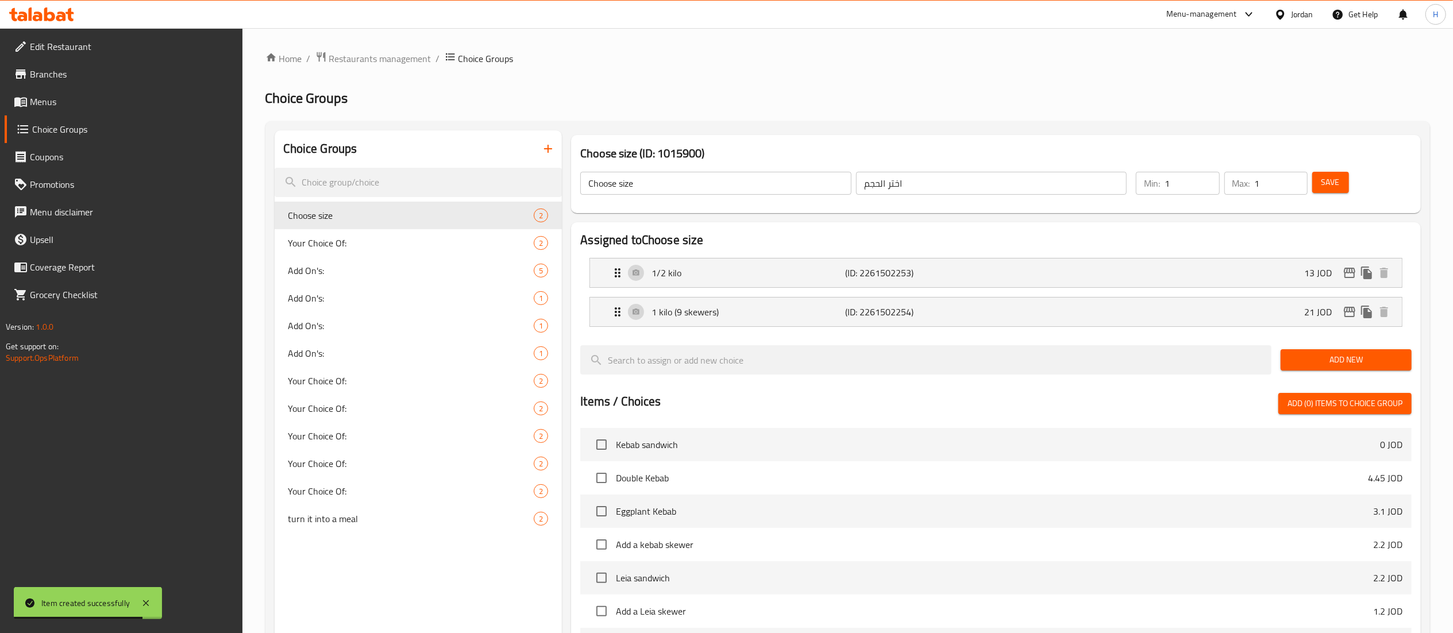
click at [548, 145] on icon "button" at bounding box center [548, 149] width 14 height 14
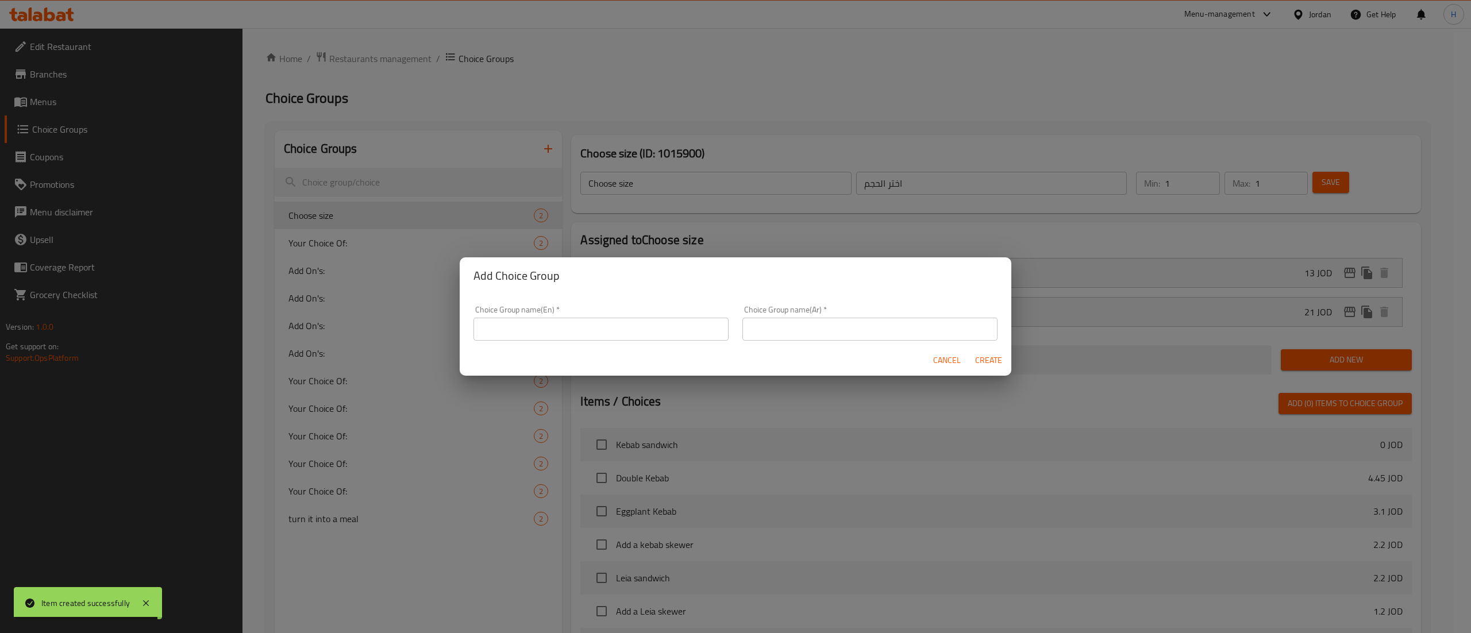
click at [564, 337] on input "text" at bounding box center [600, 329] width 255 height 23
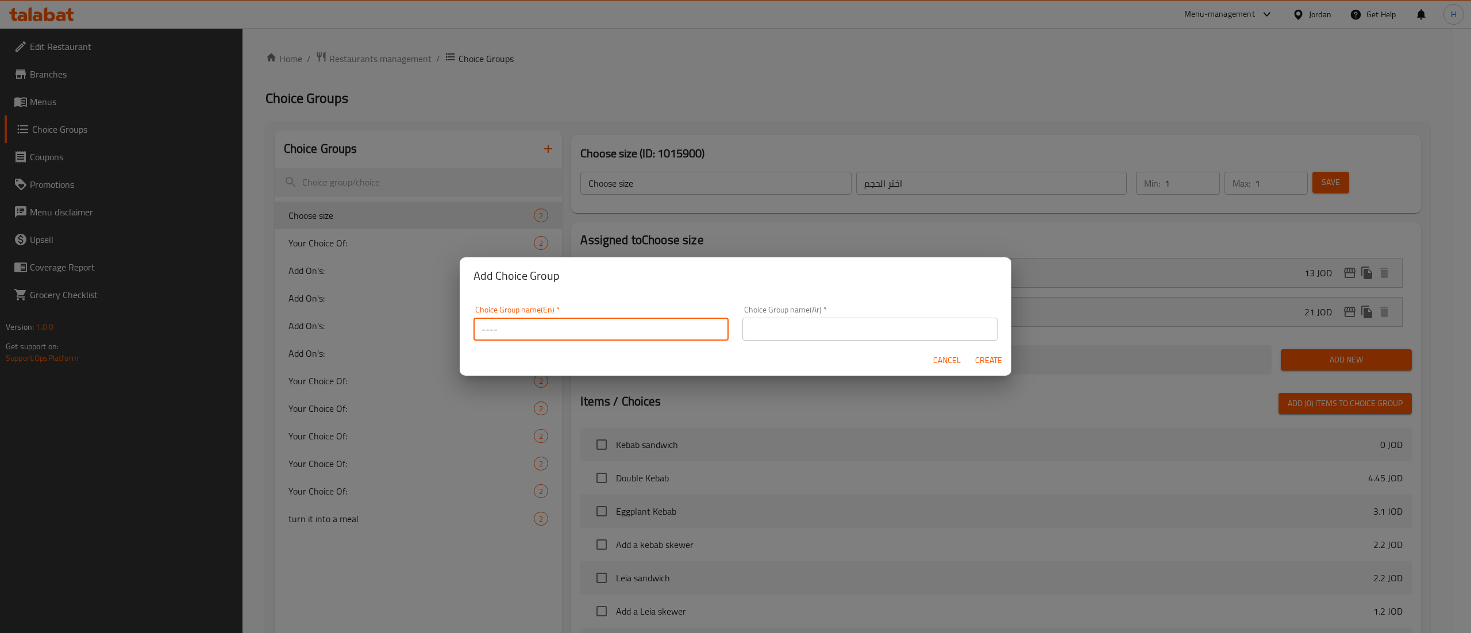
type input "----"
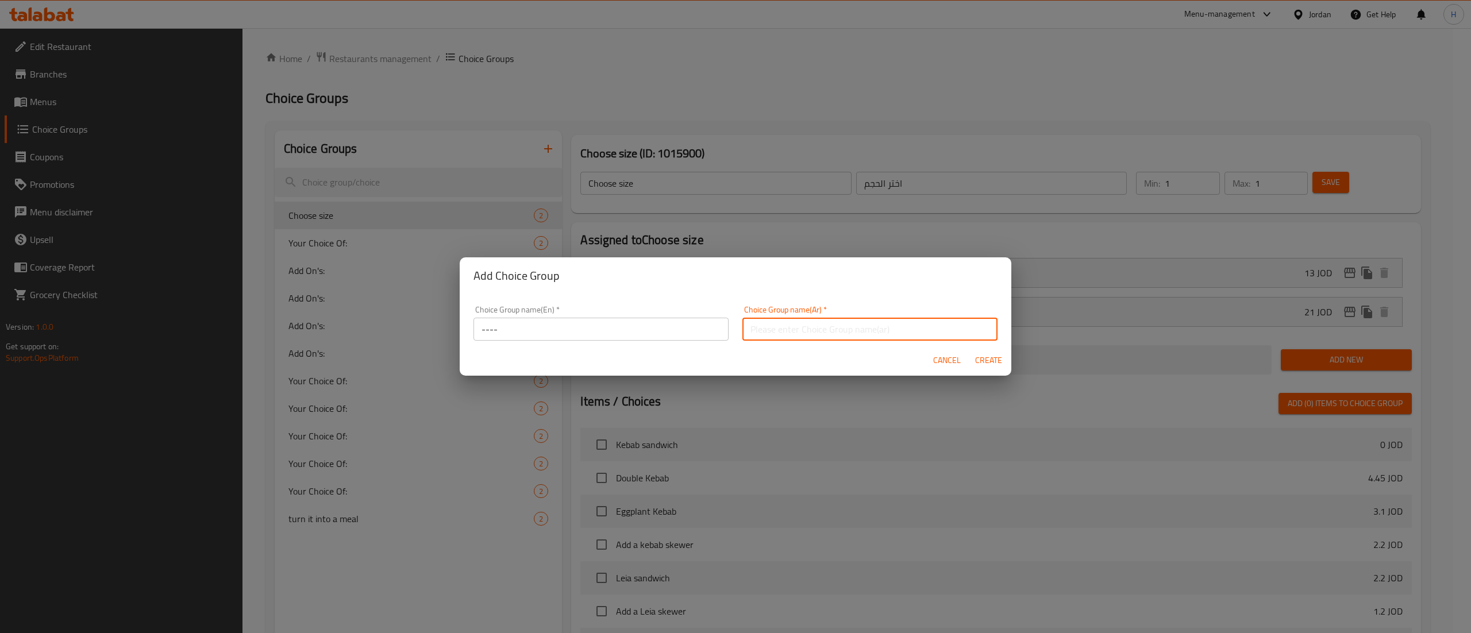
drag, startPoint x: 764, startPoint y: 330, endPoint x: 782, endPoint y: 332, distance: 17.9
click at [764, 330] on input "text" at bounding box center [869, 329] width 255 height 23
type input "------"
click at [994, 367] on span "Create" at bounding box center [988, 360] width 28 height 14
type input "----"
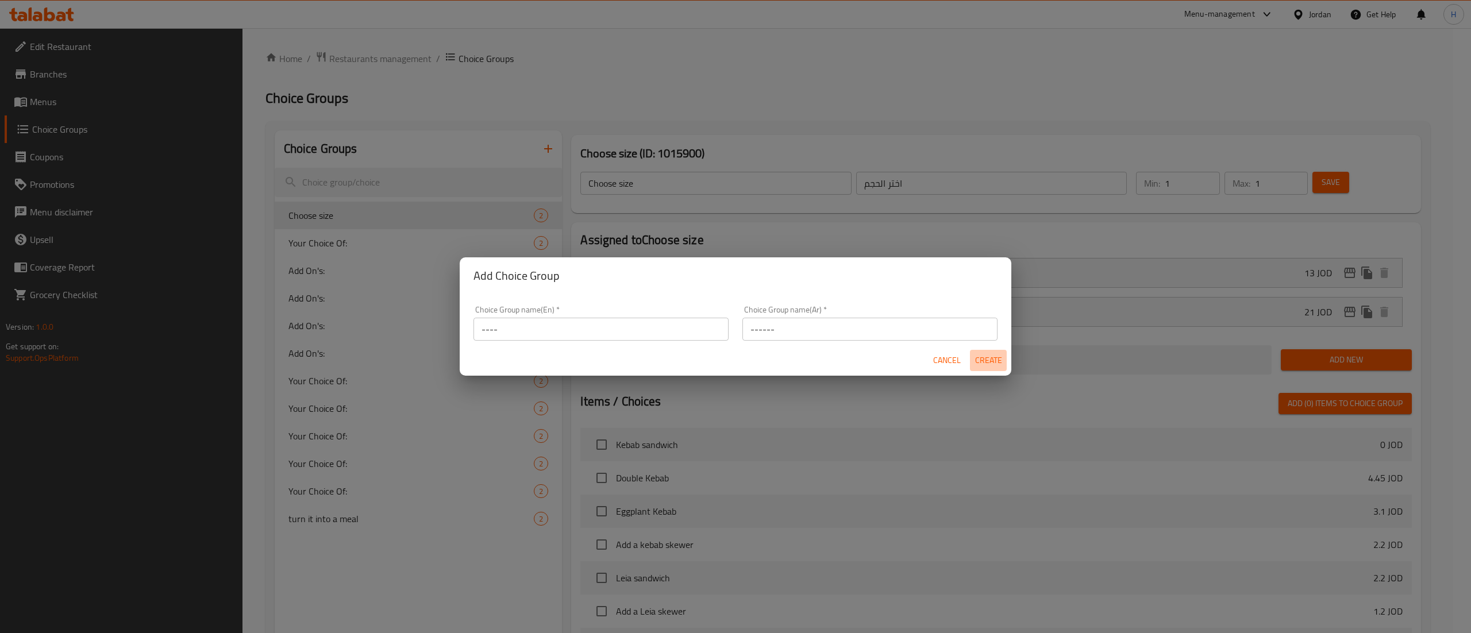
type input "------"
type input "0"
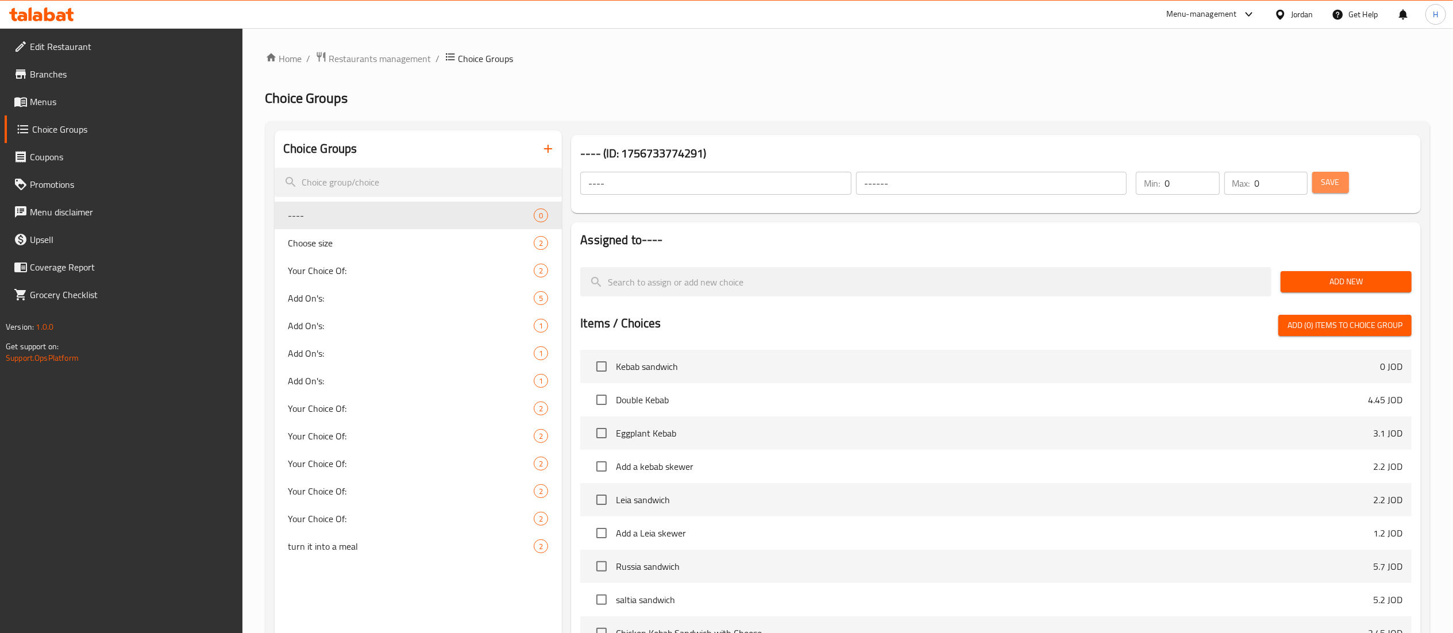
click at [1327, 183] on span "Save" at bounding box center [1330, 182] width 18 height 14
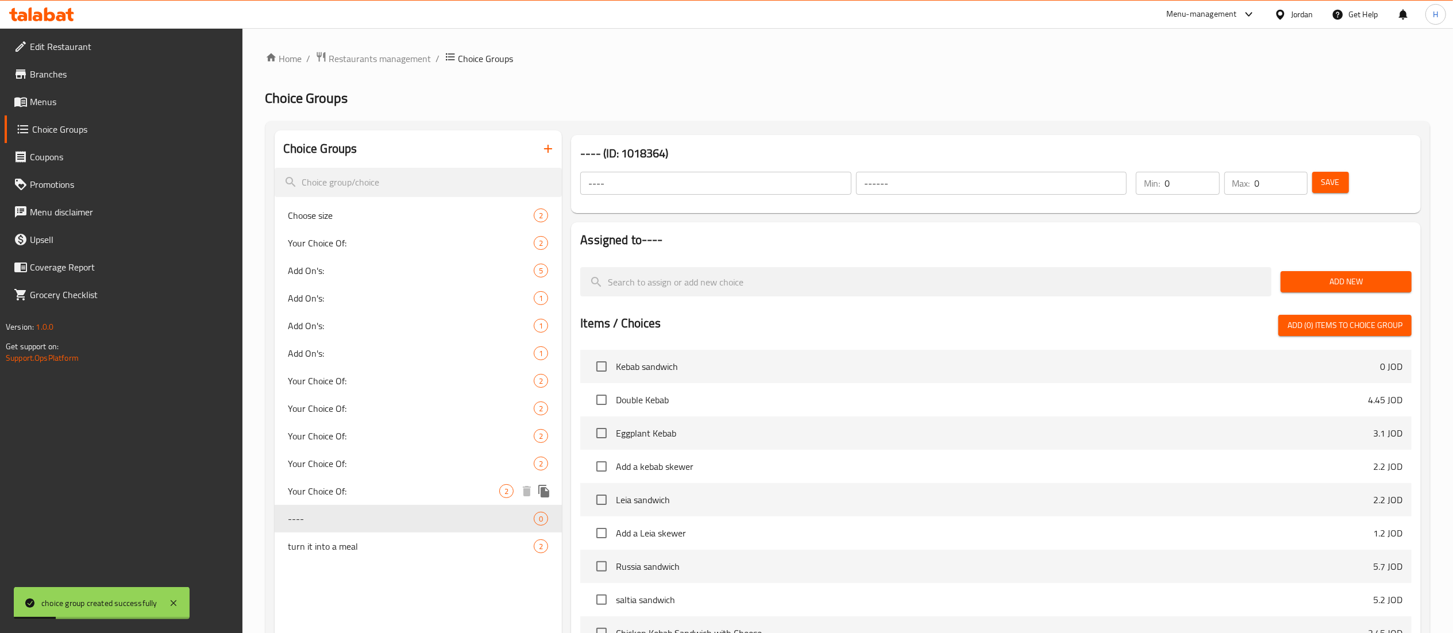
drag, startPoint x: 384, startPoint y: 544, endPoint x: 386, endPoint y: 493, distance: 51.2
click at [386, 493] on div "Choose size 2 Your Choice Of: 2 Add On's: 5 Add On's: 1 Add On's: 1 Add On's: 1…" at bounding box center [419, 381] width 288 height 359
click at [387, 575] on div "Choice Groups Choose size 2 Your Choice Of: 2 Add On's: 5 Add On's: 1 Add On's:…" at bounding box center [419, 474] width 288 height 689
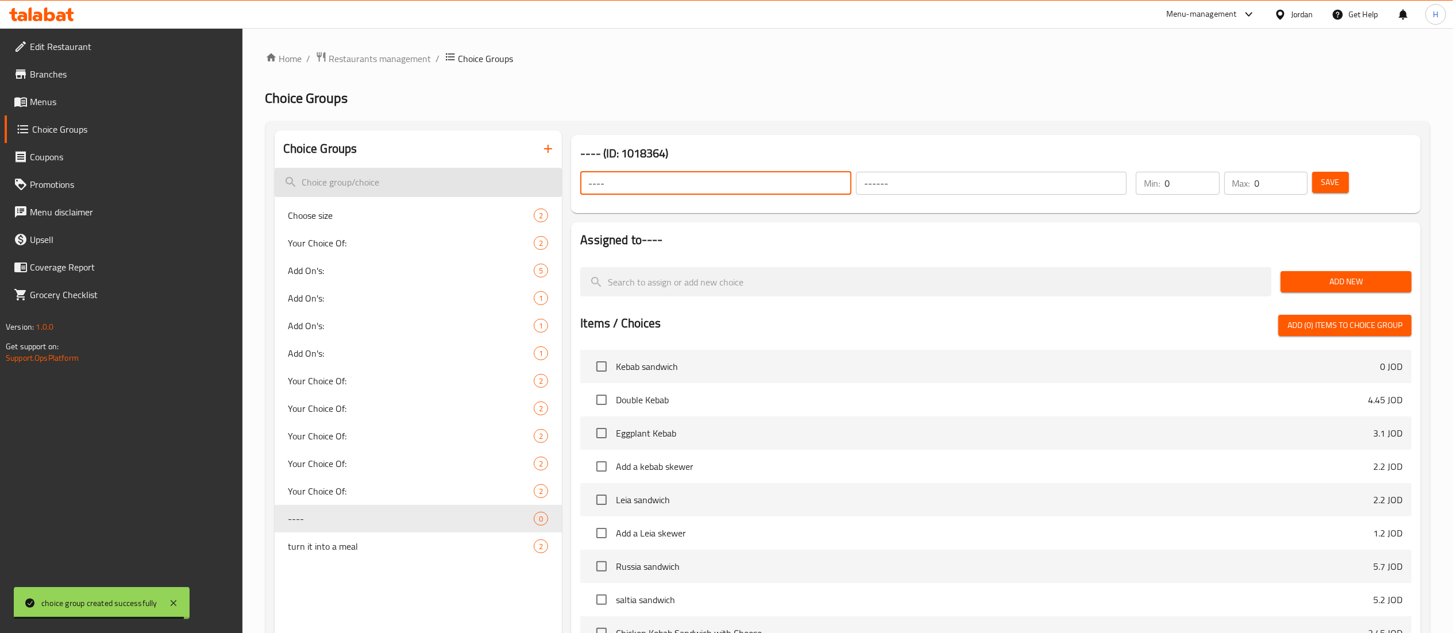
drag, startPoint x: 660, startPoint y: 187, endPoint x: 359, endPoint y: 182, distance: 301.1
click at [359, 182] on div "Choice Groups Choose size 2 Your Choice Of: 2 Add On's: 5 Add On's: 1 Add On's:…" at bounding box center [850, 474] width 1151 height 689
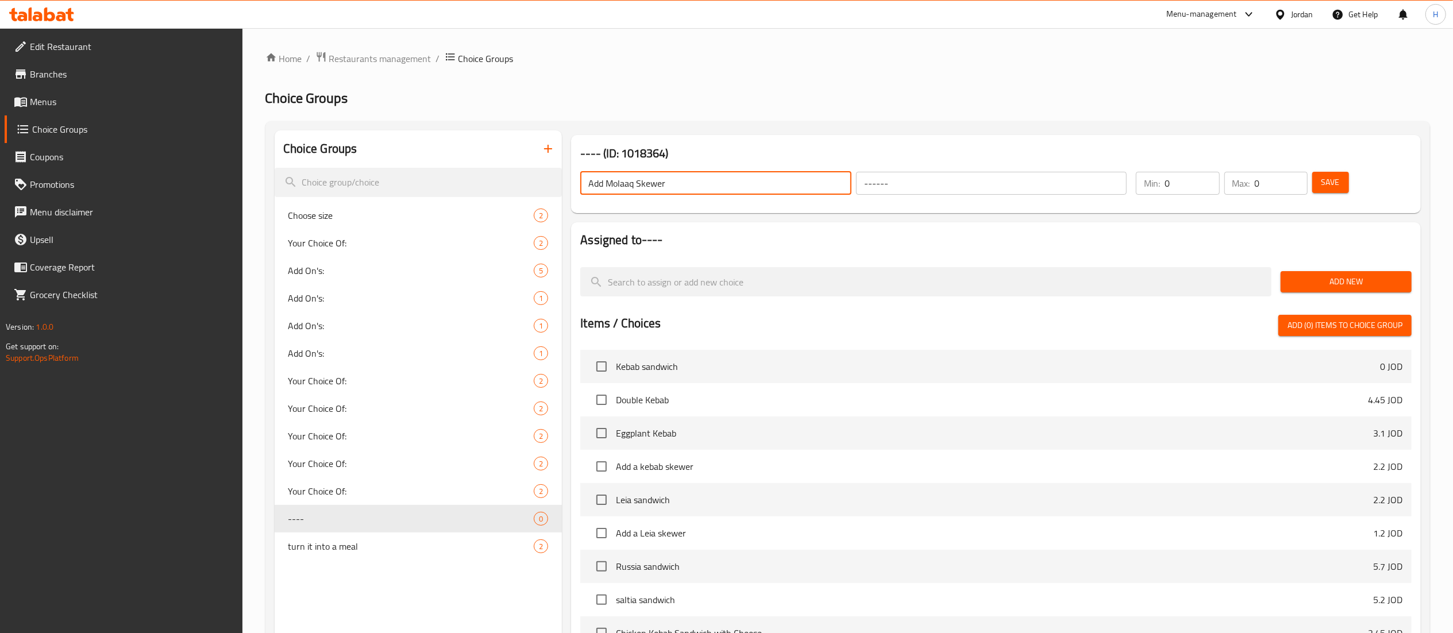
type input "Add Molaaq Skewer"
type input "1"
click at [1296, 179] on input "1" at bounding box center [1281, 183] width 53 height 23
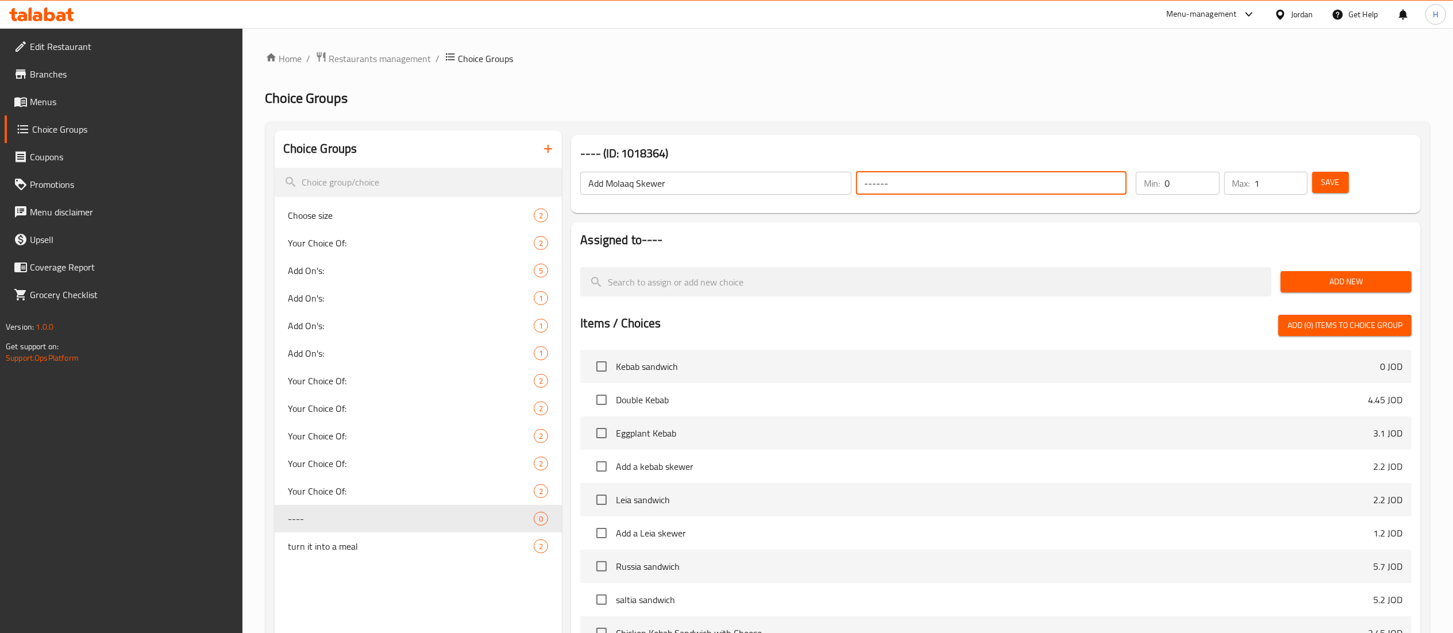
drag, startPoint x: 1017, startPoint y: 176, endPoint x: 763, endPoint y: 176, distance: 254.0
click at [763, 176] on div "Add Molaaq Skewer ​ ------ ​" at bounding box center [853, 183] width 560 height 37
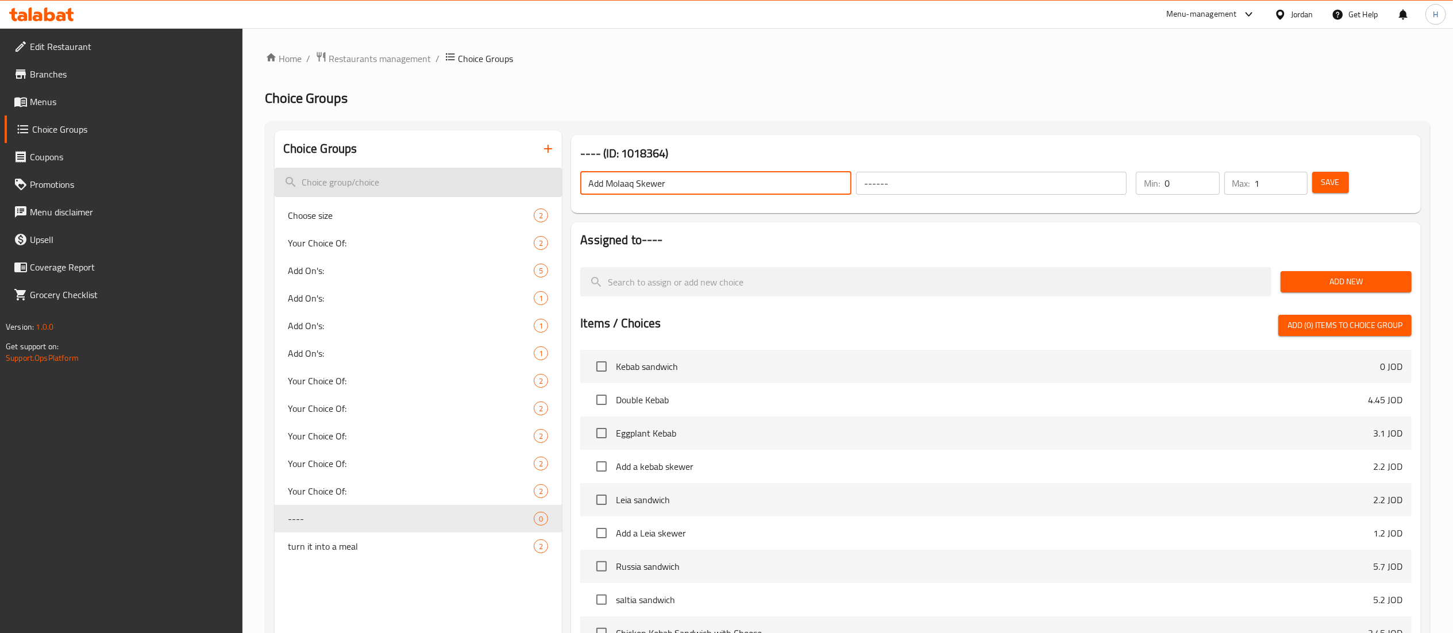
drag, startPoint x: 727, startPoint y: 185, endPoint x: 478, endPoint y: 176, distance: 248.9
click at [478, 176] on div "Choice Groups Choose size 2 Your Choice Of: 2 Add On's: 5 Add On's: 1 Add On's:…" at bounding box center [850, 474] width 1151 height 689
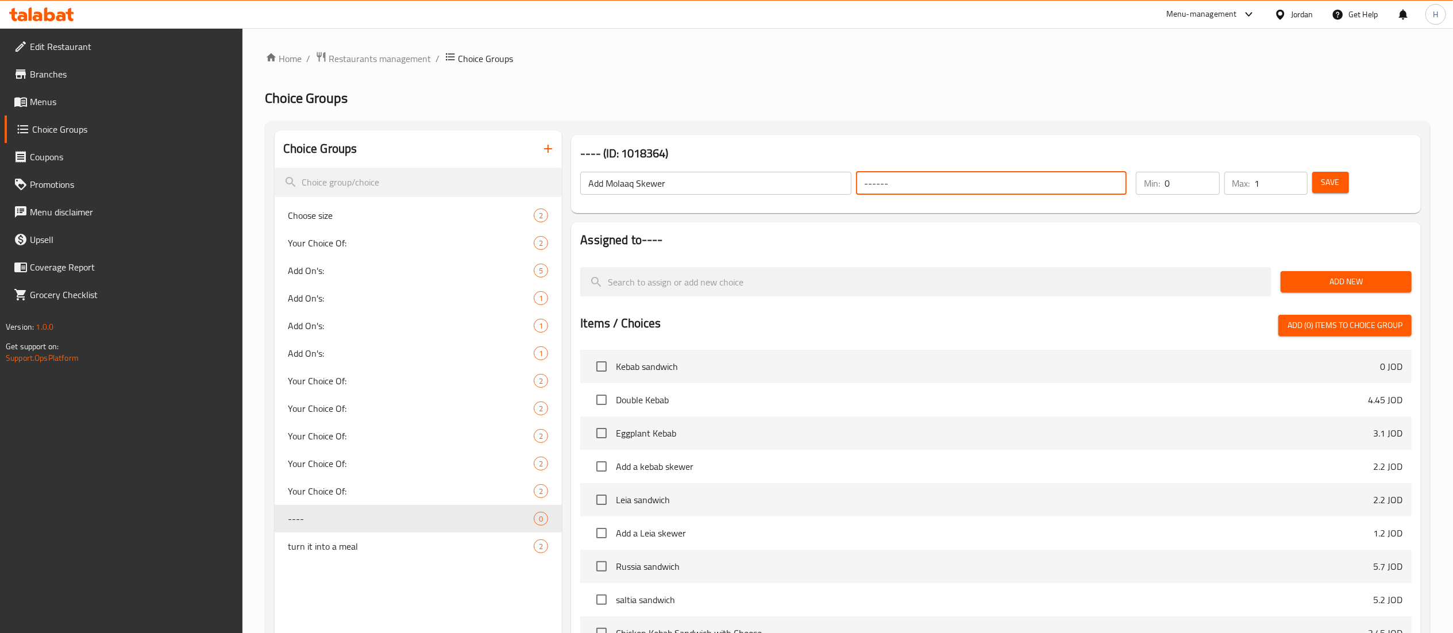
click at [893, 180] on input "------" at bounding box center [991, 183] width 271 height 23
paste input "أضف سيخ المولاق"
click at [879, 186] on input "أضف سيخ المولاق" at bounding box center [991, 183] width 271 height 23
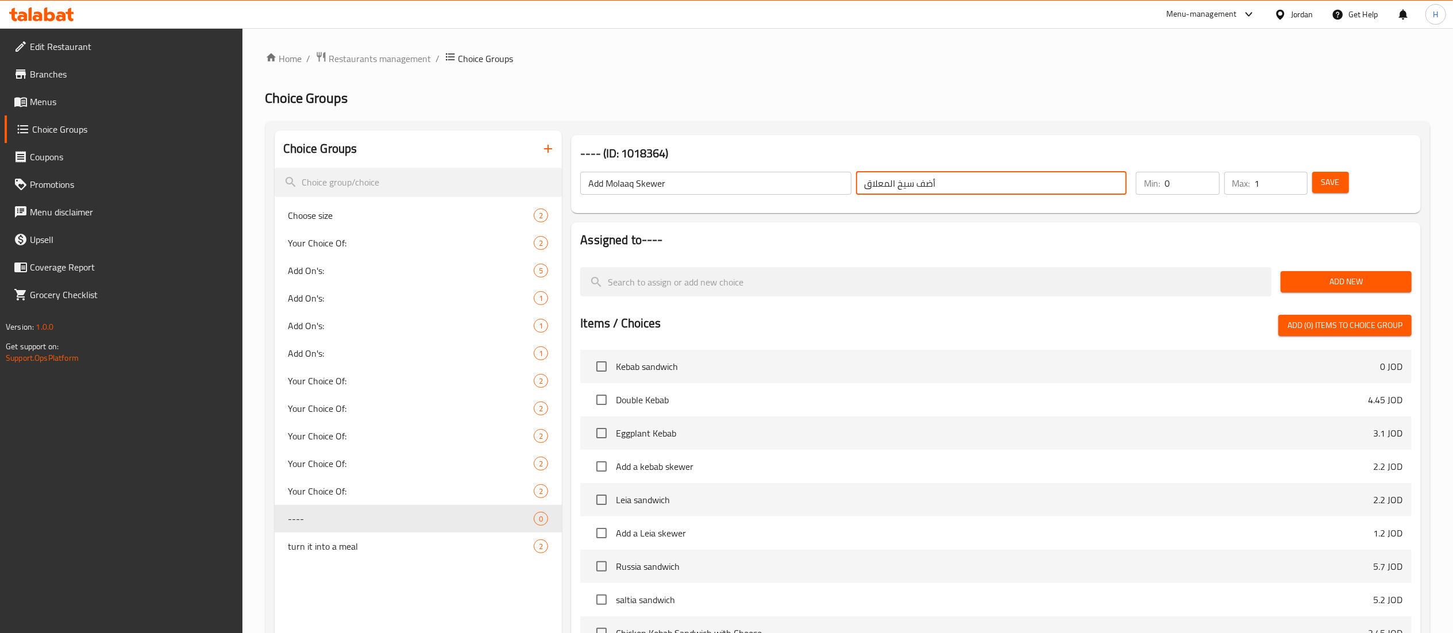
type input "أضف سيخ المعلاق"
click at [1320, 184] on button "Save" at bounding box center [1330, 182] width 37 height 21
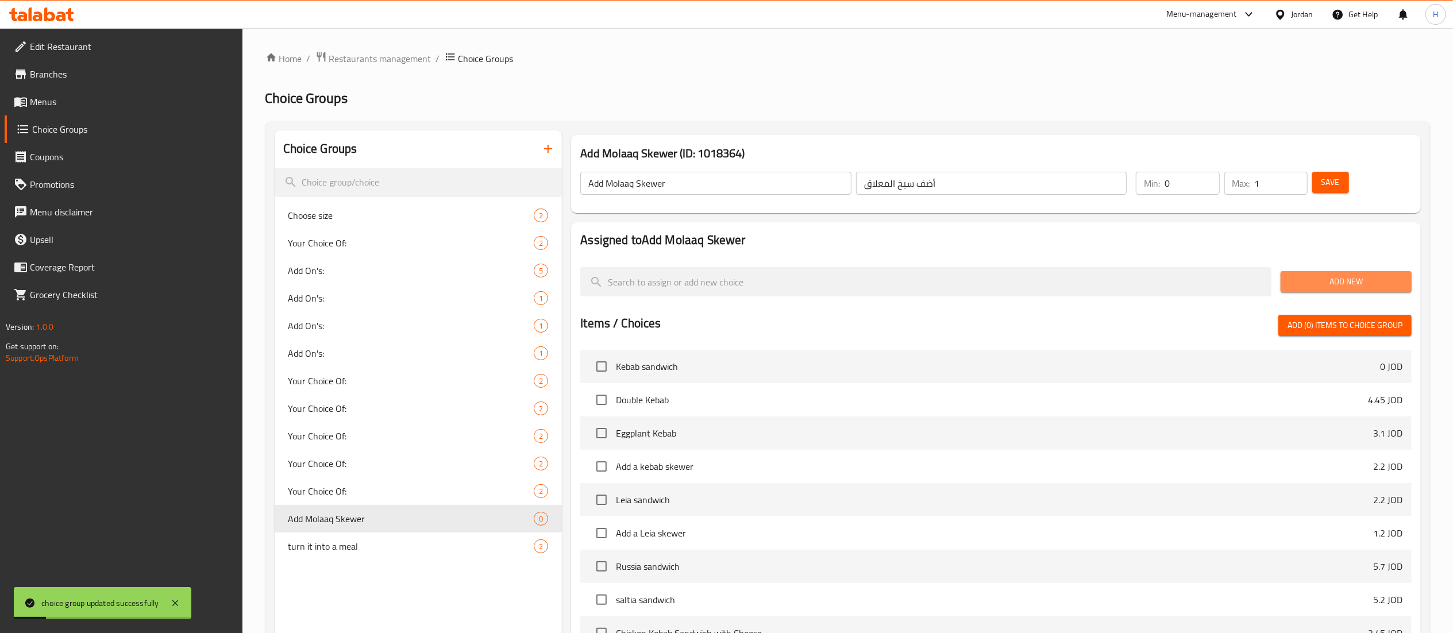
click at [1334, 277] on span "Add New" at bounding box center [1346, 282] width 113 height 14
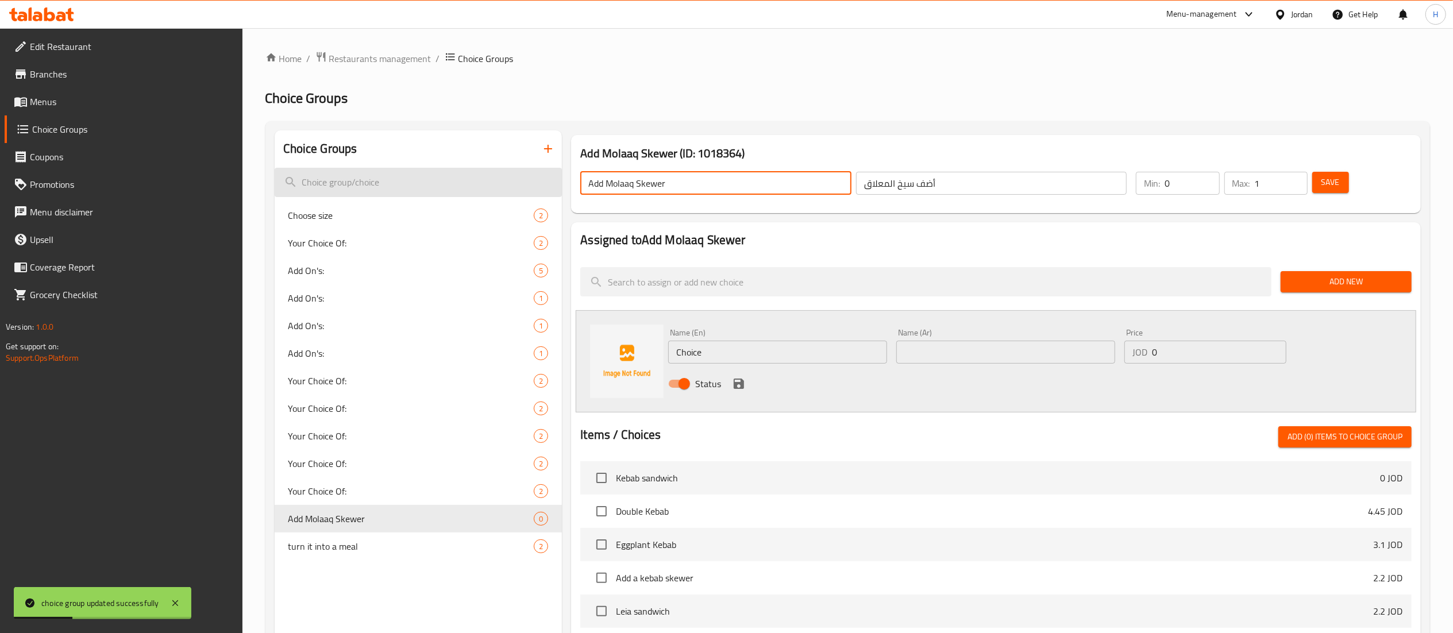
drag, startPoint x: 689, startPoint y: 182, endPoint x: 463, endPoint y: 176, distance: 226.4
click at [463, 176] on div "Choice Groups Choose size 2 Your Choice Of: 2 Add On's: 5 Add On's: 1 Add On's:…" at bounding box center [850, 530] width 1151 height 800
click at [669, 194] on input "Add Molaaq Skewer" at bounding box center [715, 183] width 271 height 23
click at [605, 179] on input "Add Molaaq Skewer" at bounding box center [715, 183] width 271 height 23
drag, startPoint x: 605, startPoint y: 179, endPoint x: 671, endPoint y: 183, distance: 66.2
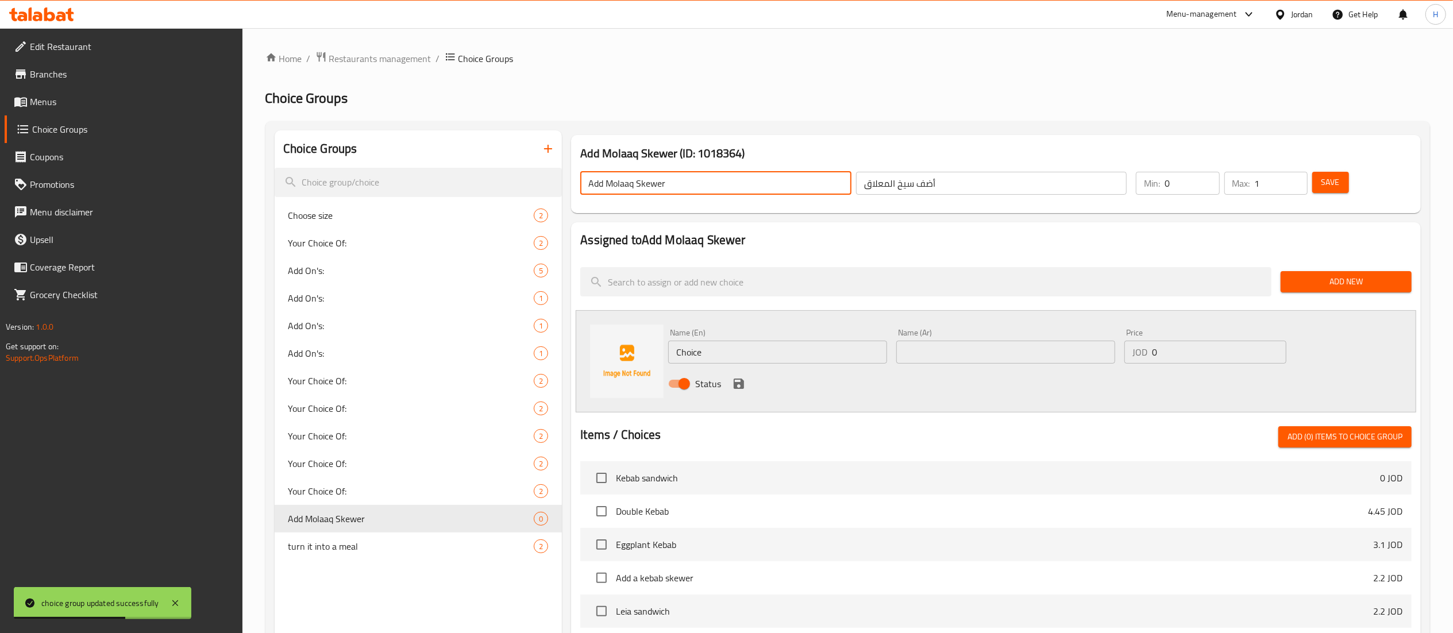
click at [671, 183] on input "Add Molaaq Skewer" at bounding box center [715, 183] width 271 height 23
click at [601, 344] on div "Name (En) Choice Name (En) Name (Ar) Name (Ar) Price JOD 0 Price Status" at bounding box center [996, 361] width 841 height 102
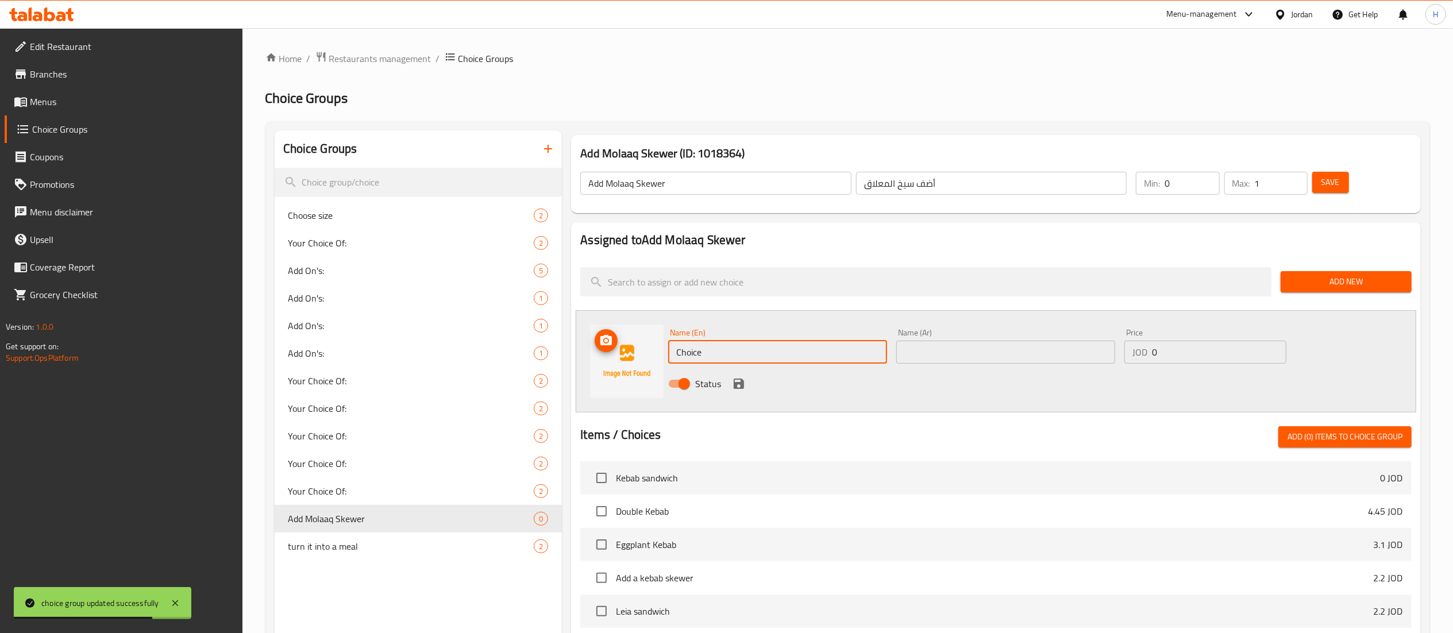
paste input "Molaaq Skewer"
type input "Molaaq Skewer"
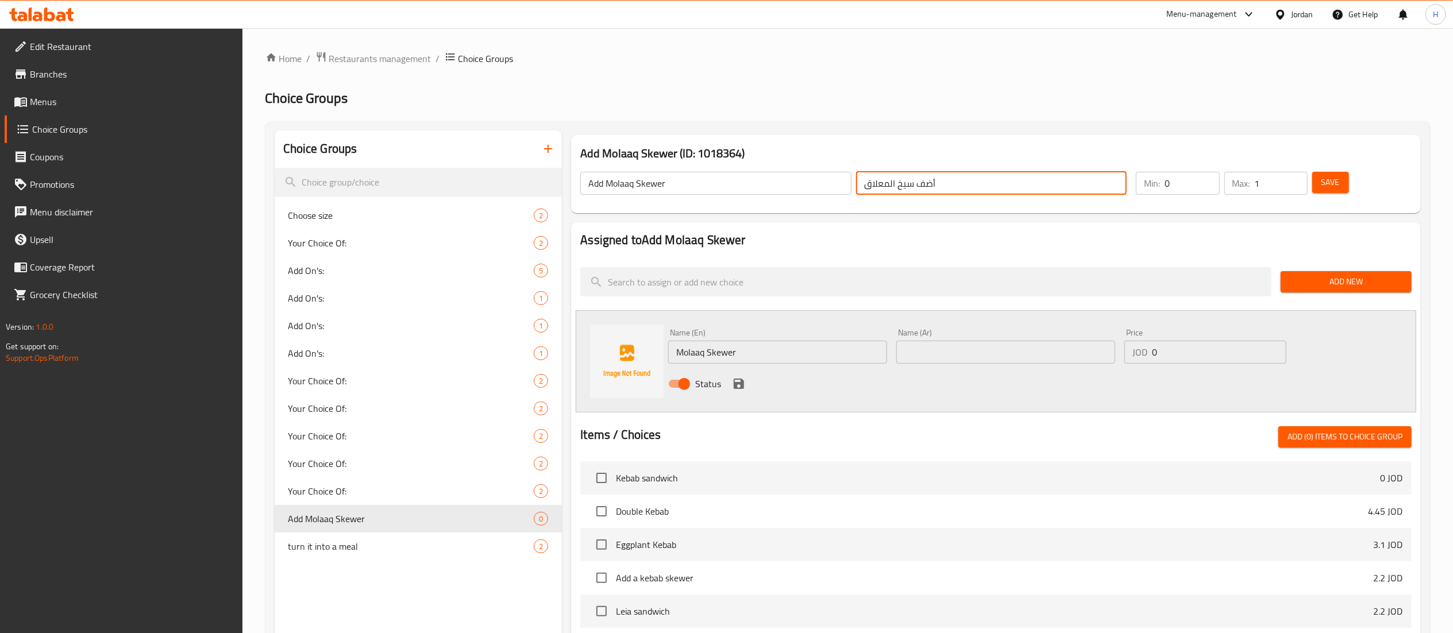
drag, startPoint x: 911, startPoint y: 183, endPoint x: 834, endPoint y: 181, distance: 77.0
click at [834, 181] on div "Add Molaaq Skewer ​ أضف سيخ المعلاق ​" at bounding box center [853, 183] width 560 height 37
click at [943, 355] on input "text" at bounding box center [1005, 352] width 219 height 23
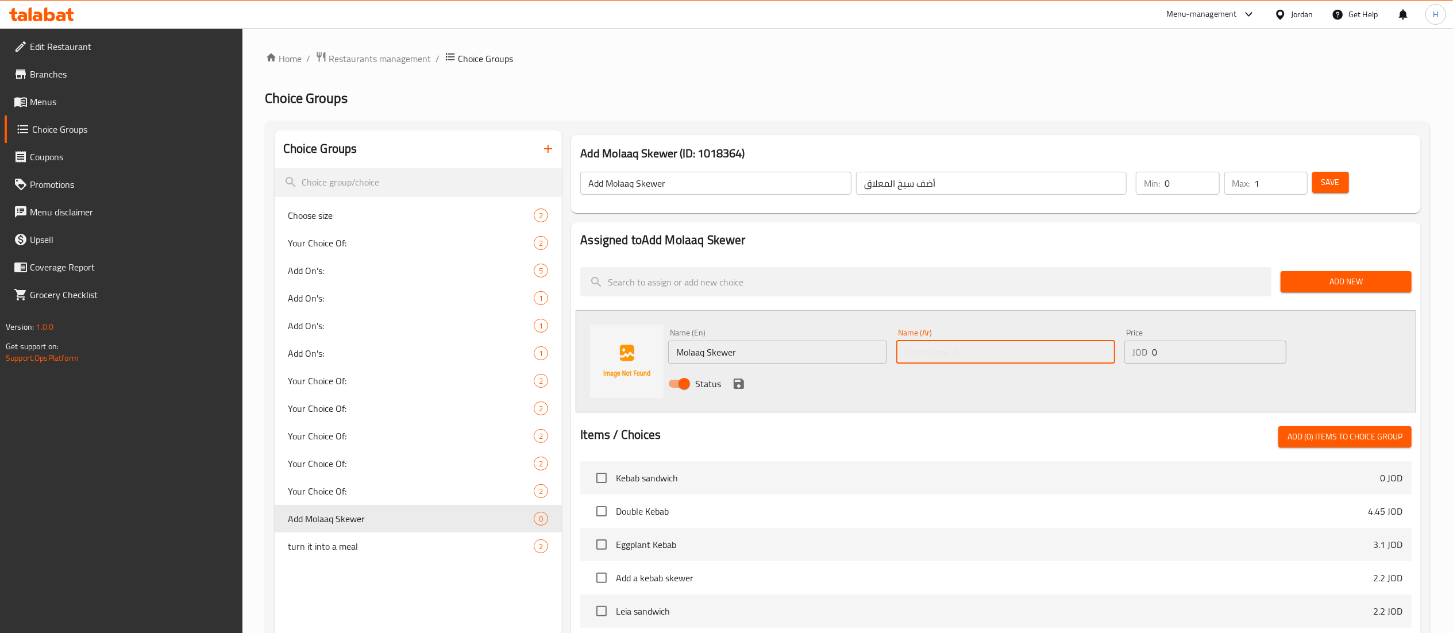
paste input "سيخ المعلاق"
type input "سيخ المعلاق"
drag, startPoint x: 1154, startPoint y: 345, endPoint x: 1120, endPoint y: 352, distance: 34.6
click at [1120, 352] on div "Price JOD 0 Price" at bounding box center [1205, 346] width 171 height 44
type input "1.5"
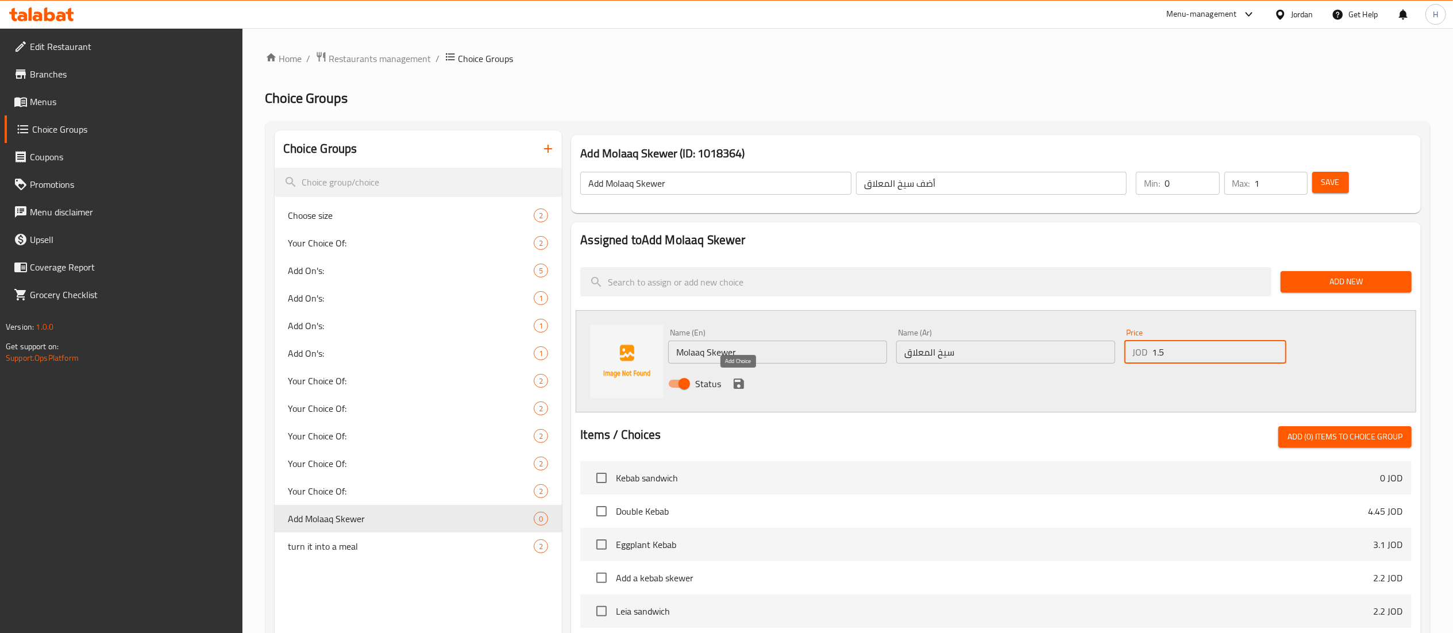
click at [742, 383] on icon "save" at bounding box center [739, 384] width 10 height 10
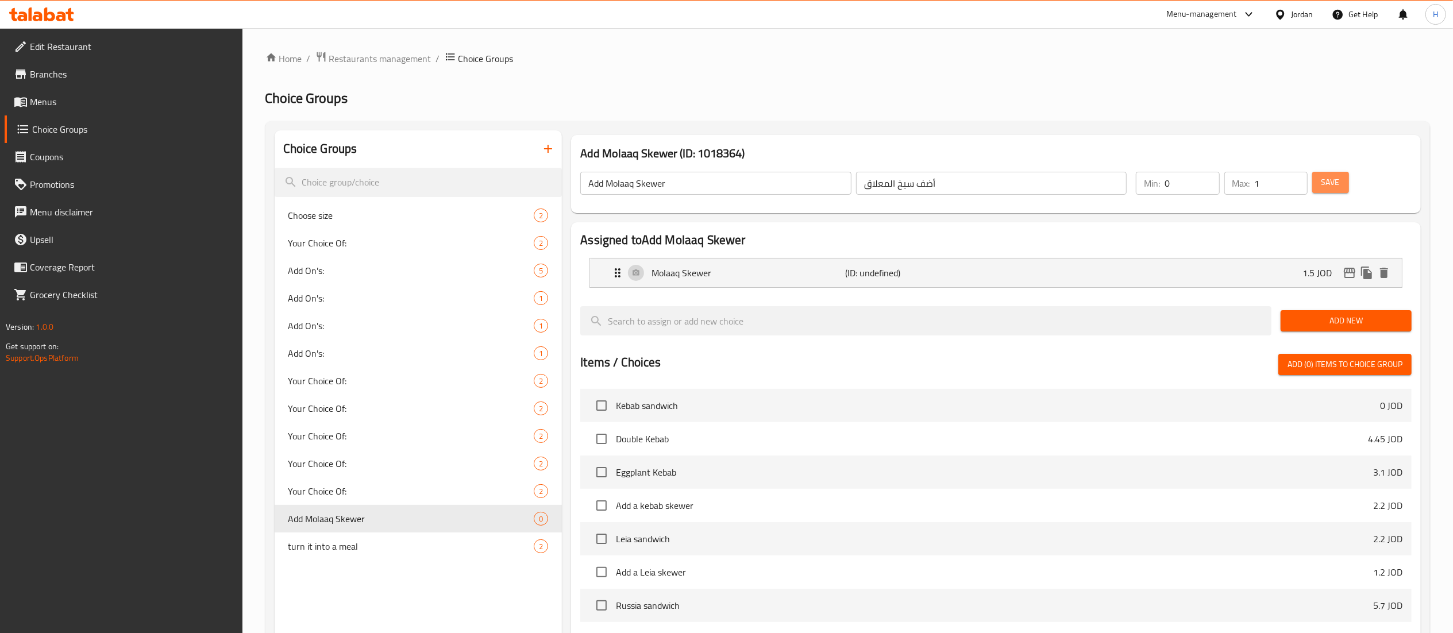
click at [1326, 179] on span "Save" at bounding box center [1330, 182] width 18 height 14
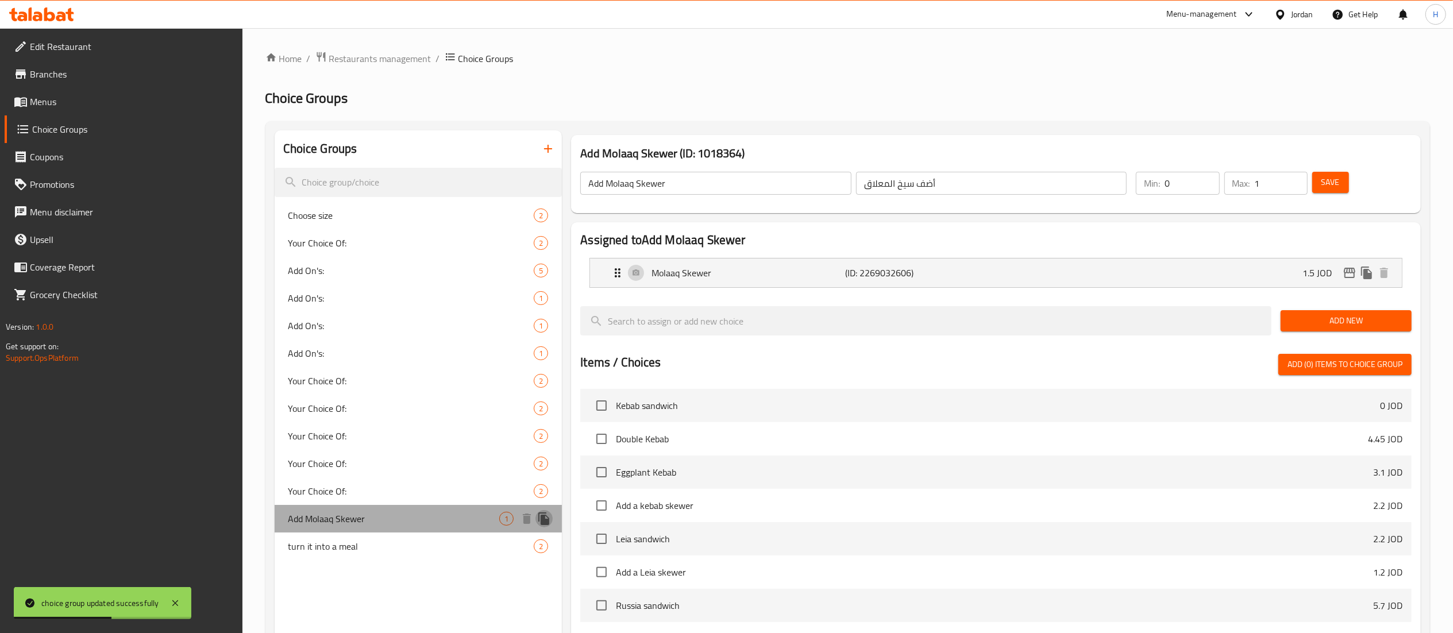
click at [543, 519] on icon "duplicate" at bounding box center [543, 518] width 11 height 13
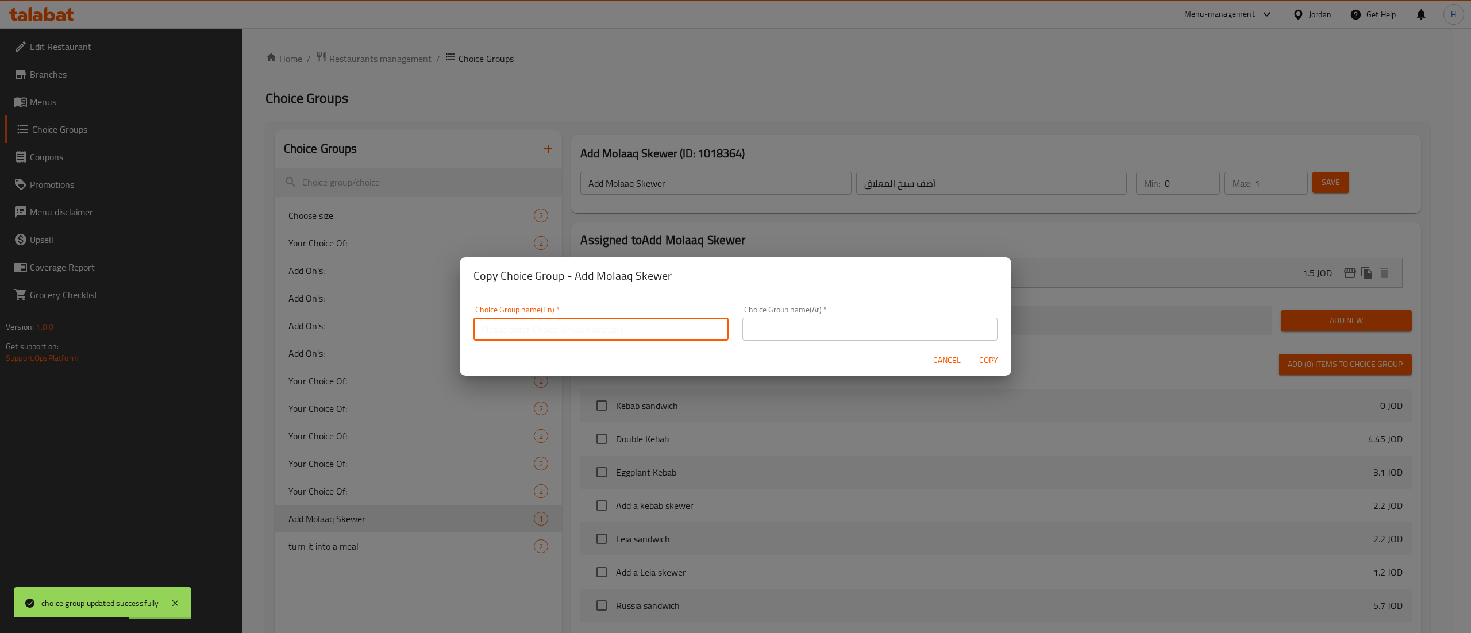
click at [548, 337] on input "text" at bounding box center [600, 329] width 255 height 23
type input "Add Kebab Skewer"
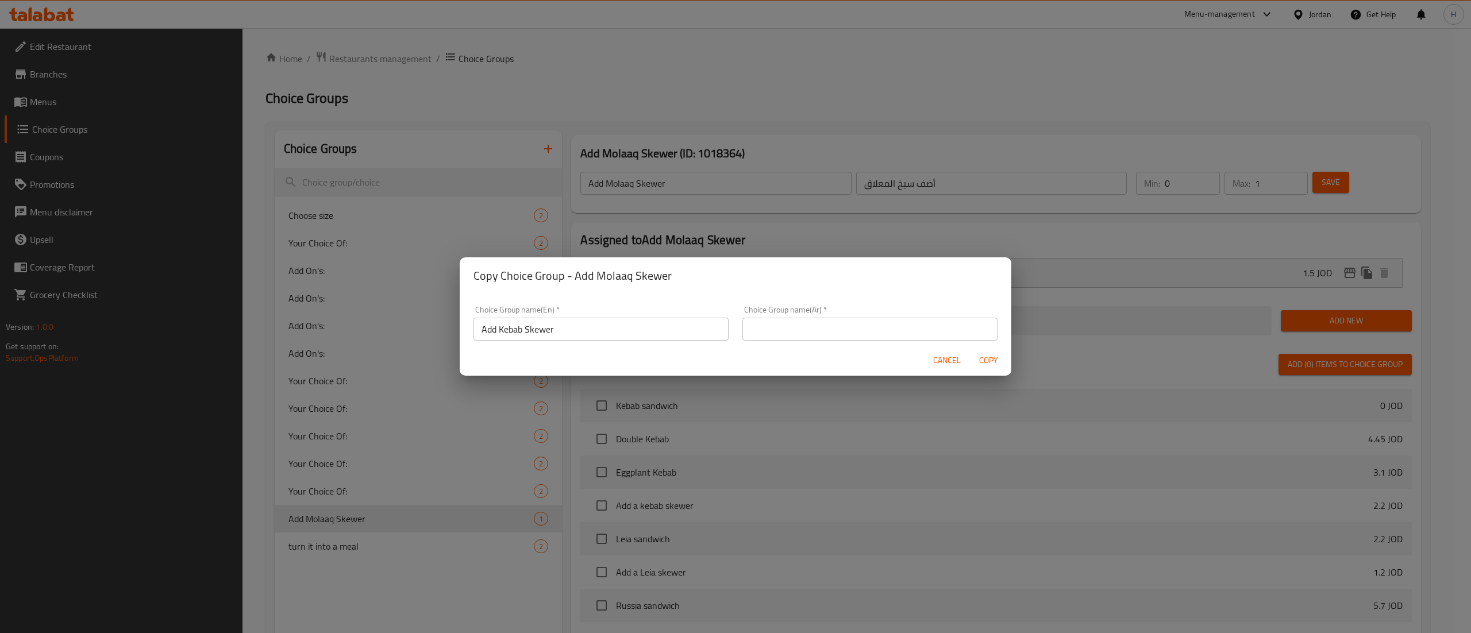
click at [854, 323] on input "text" at bounding box center [869, 329] width 255 height 23
type input "h"
type input "اضف سيخ كباب"
click at [993, 360] on span "Copy" at bounding box center [988, 360] width 28 height 14
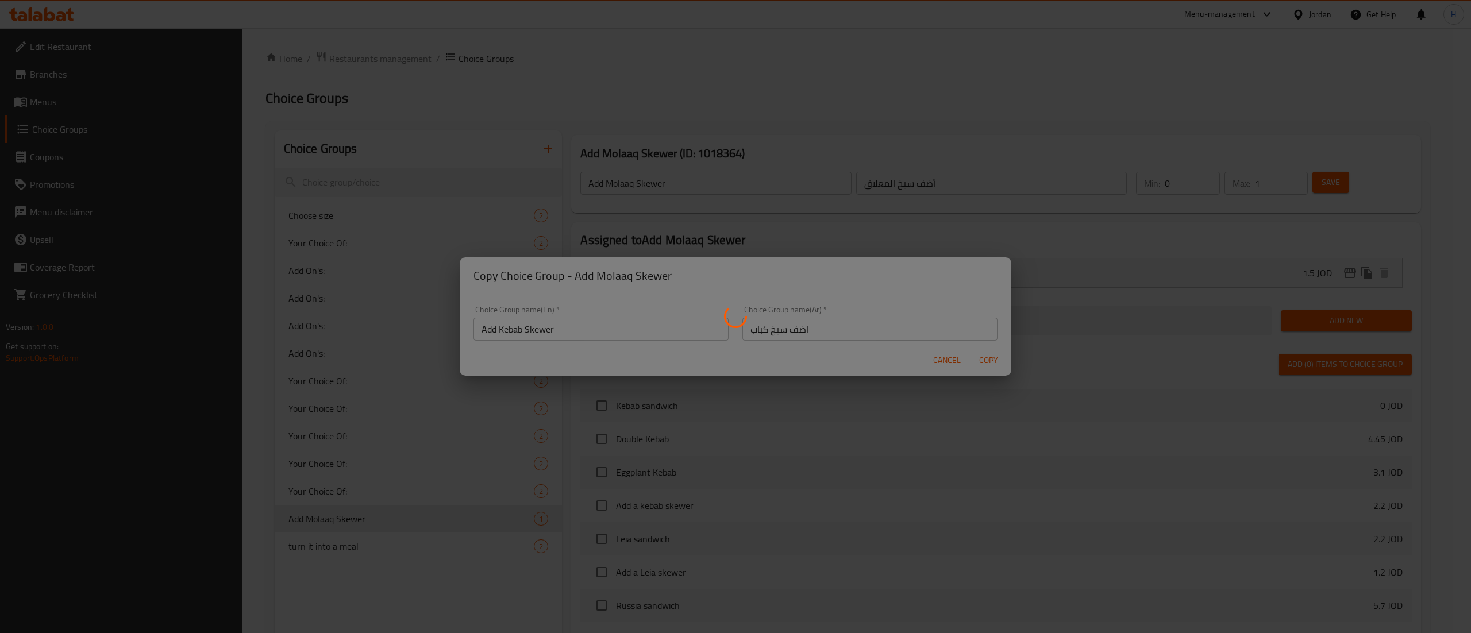
type input "Add Kebab Skewer"
type input "اضف سيخ كباب"
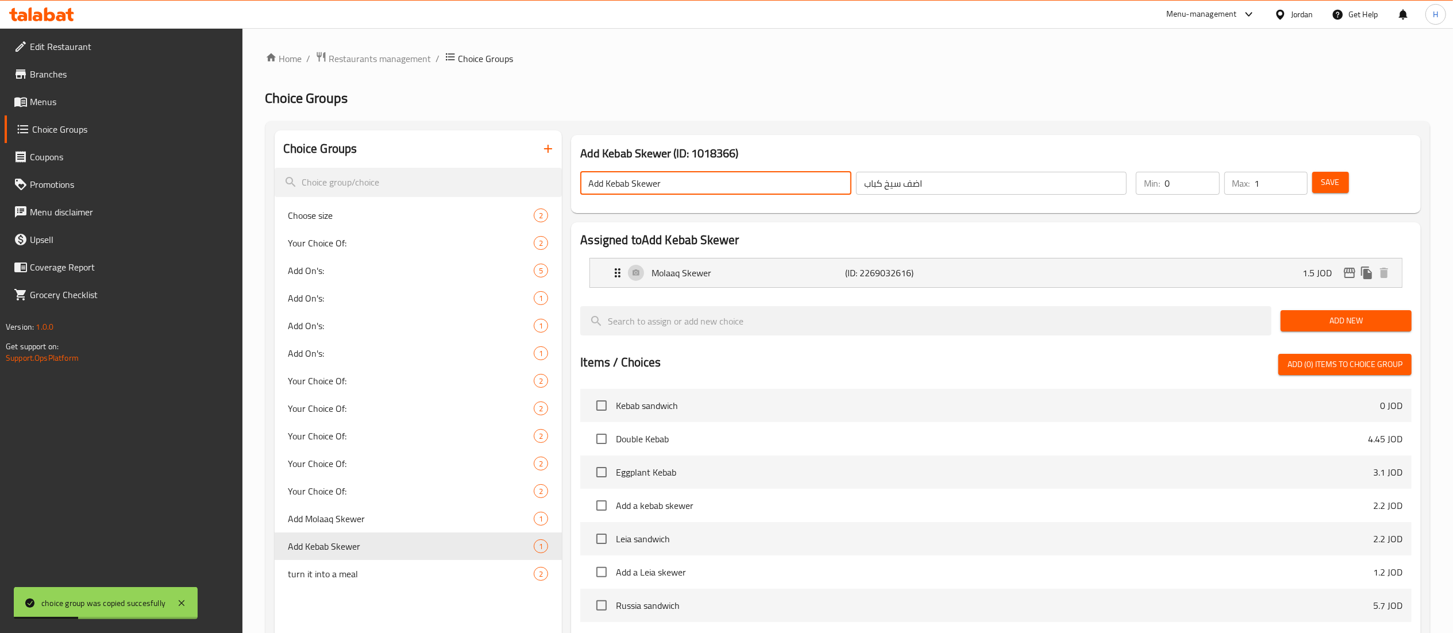
drag, startPoint x: 679, startPoint y: 186, endPoint x: 607, endPoint y: 188, distance: 72.4
click at [607, 188] on input "Add Kebab Skewer" at bounding box center [715, 183] width 271 height 23
click at [752, 275] on p "Molaaq Skewer" at bounding box center [749, 273] width 194 height 14
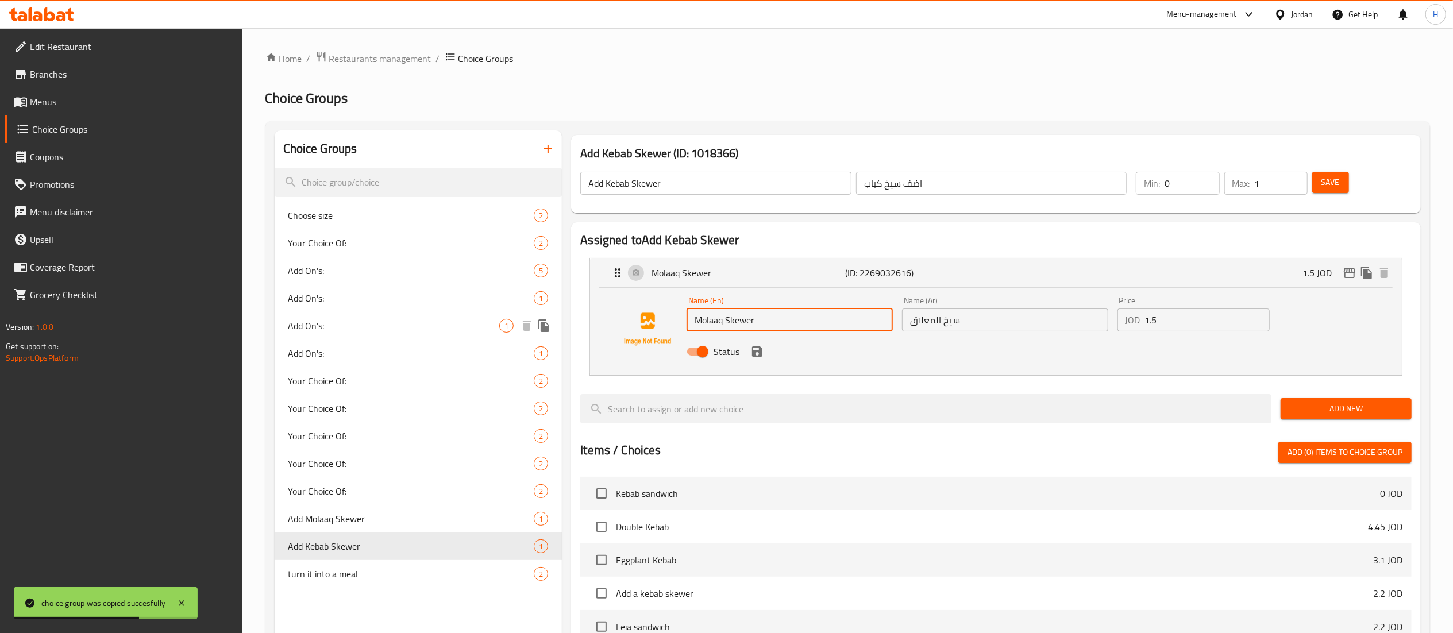
drag, startPoint x: 774, startPoint y: 322, endPoint x: 553, endPoint y: 319, distance: 221.8
click at [550, 319] on div "Choice Groups Choose size 2 Your Choice Of: 2 Add On's: 5 Add On's: 1 Add On's:…" at bounding box center [850, 538] width 1151 height 816
paste input "Kebab"
type input "Kebab Skewer"
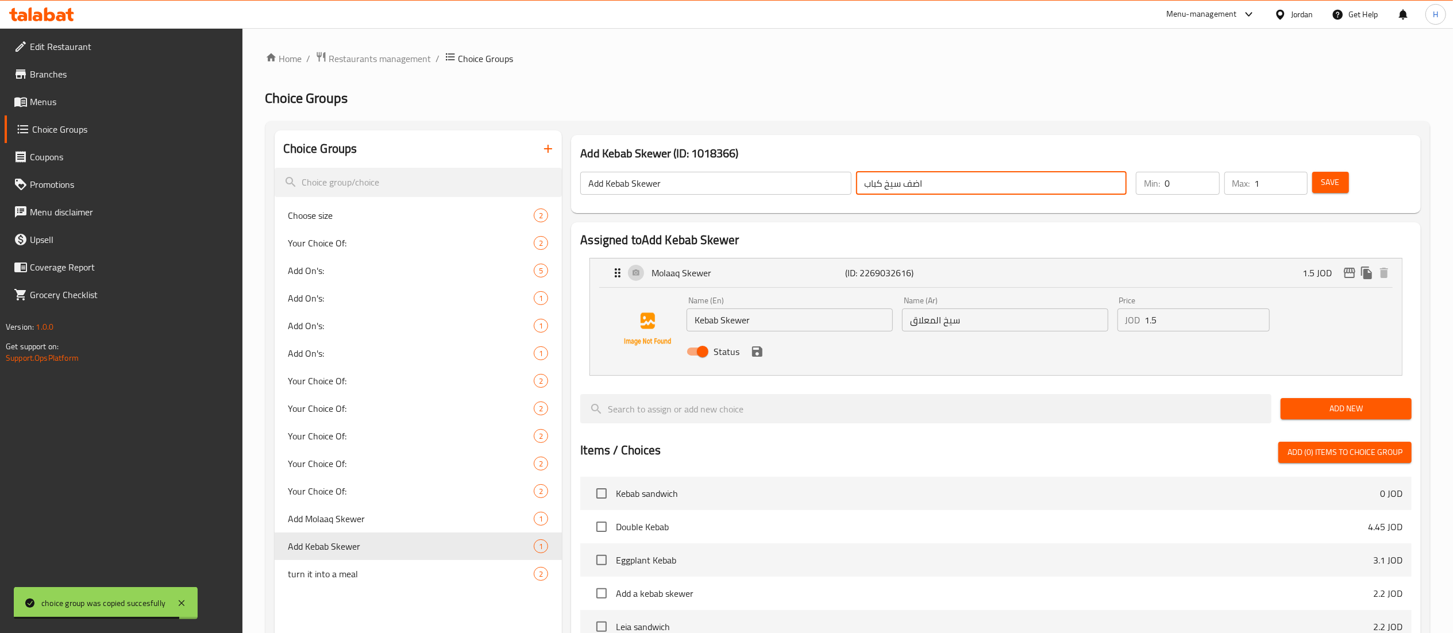
drag, startPoint x: 902, startPoint y: 185, endPoint x: 789, endPoint y: 181, distance: 112.7
click at [789, 181] on div "Add Kebab Skewer ​ اضف سيخ كباب ​" at bounding box center [853, 183] width 560 height 37
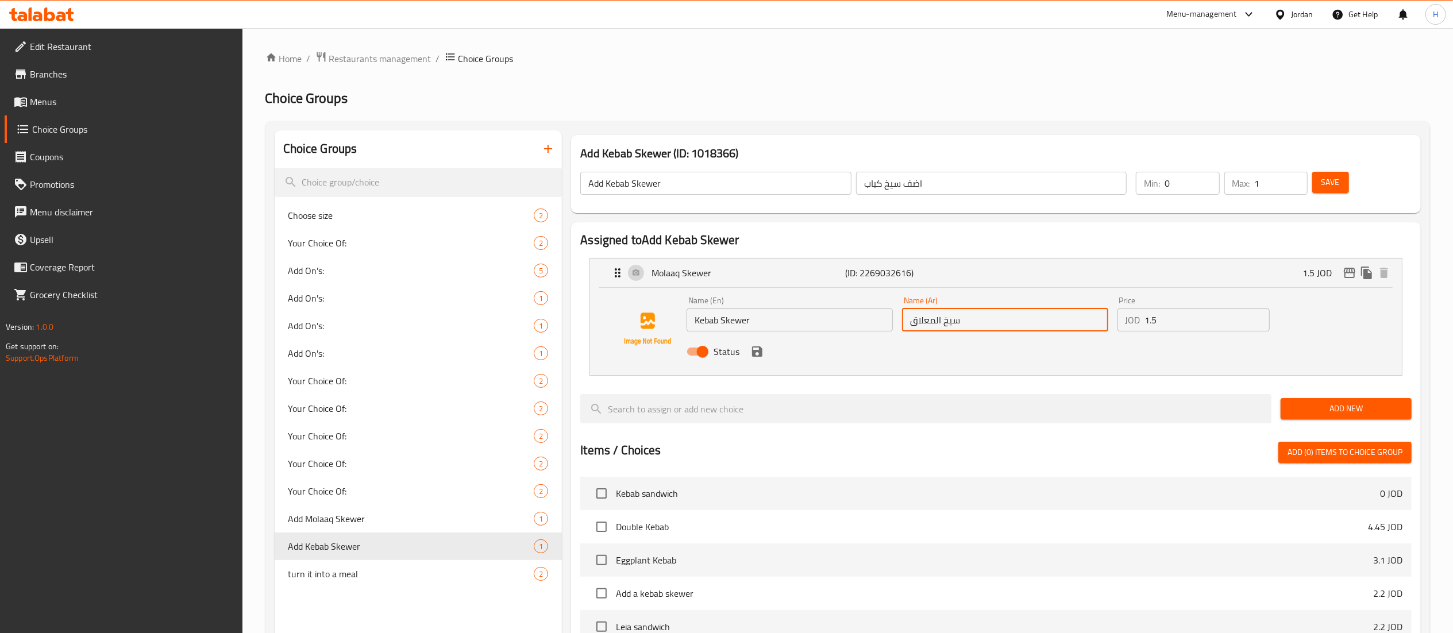
drag, startPoint x: 980, startPoint y: 323, endPoint x: 786, endPoint y: 310, distance: 194.6
click at [786, 310] on div "Name (En) Kebab Skewer Name (En) Name (Ar) سيخ المعلاق Name (Ar) Price JOD 1.5 …" at bounding box center [1005, 329] width 646 height 75
paste input "سيخ كباب"
type input "سيخ كباب"
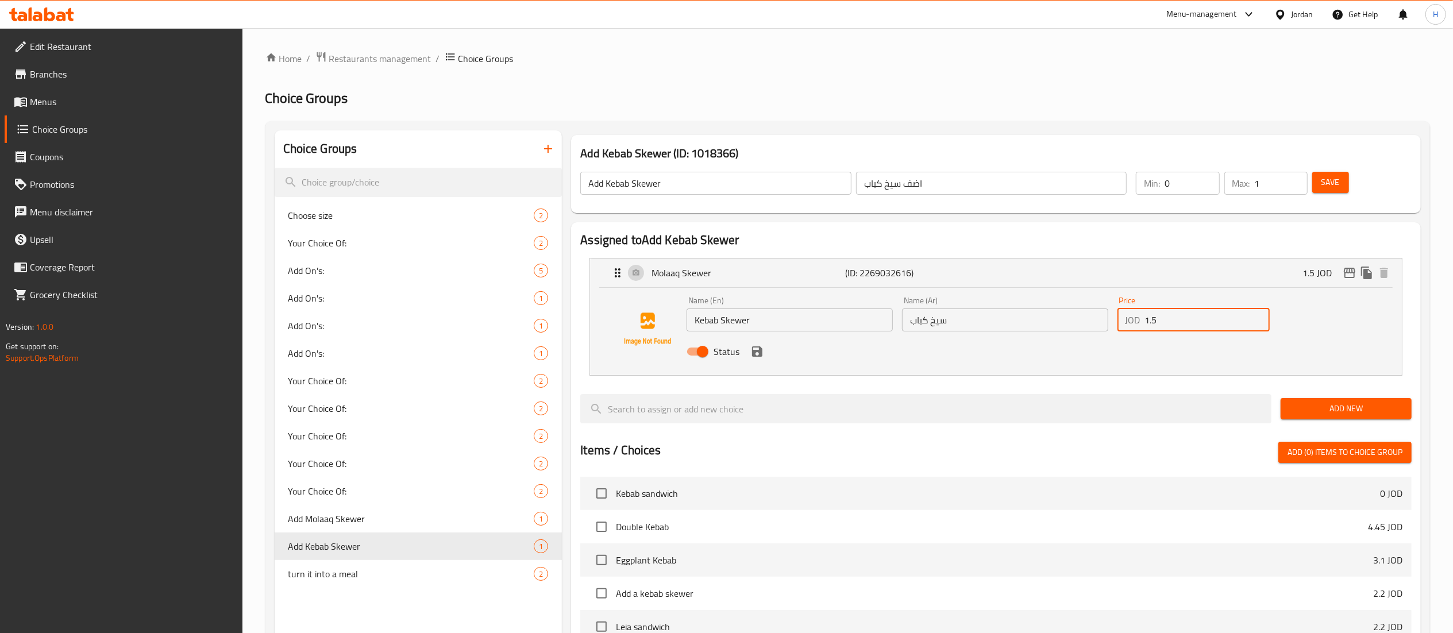
drag, startPoint x: 1140, startPoint y: 322, endPoint x: 1055, endPoint y: 318, distance: 85.7
click at [1055, 318] on div "Name (En) Kebab Skewer Name (En) Name (Ar) سيخ كباب Name (Ar) Price JOD 1.5 Pri…" at bounding box center [1005, 329] width 646 height 75
click at [761, 354] on icon "save" at bounding box center [757, 351] width 10 height 10
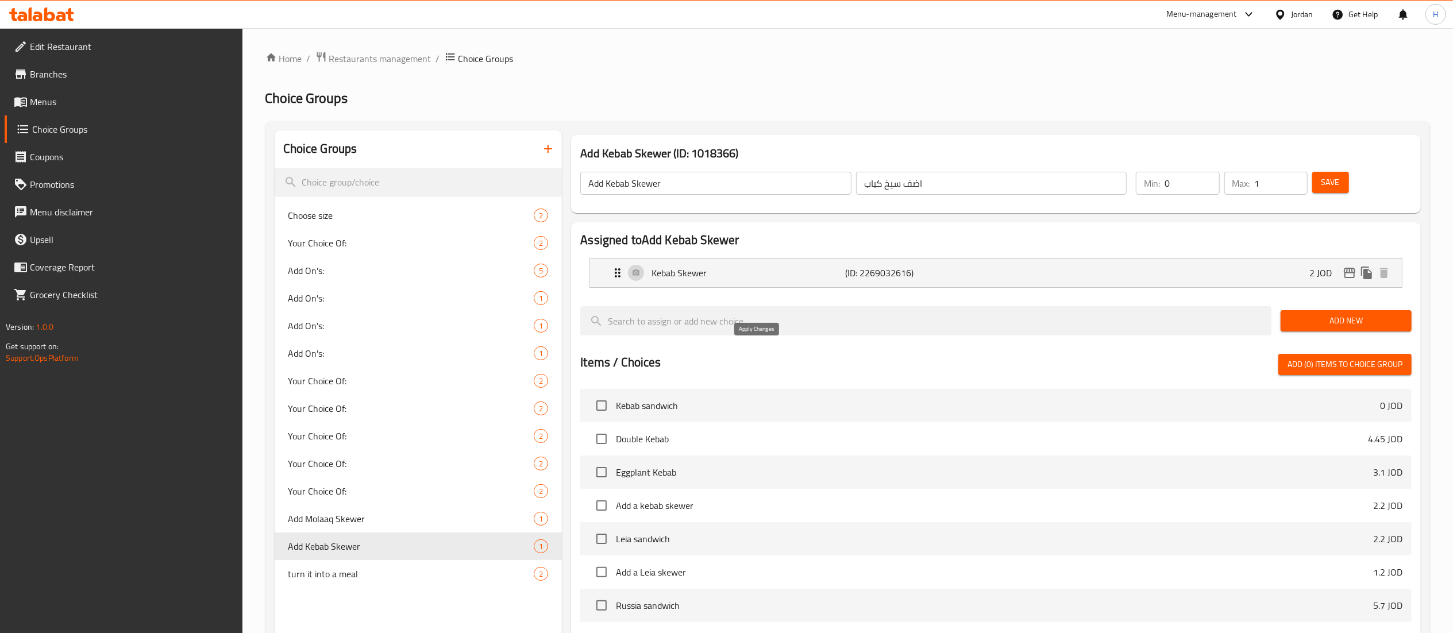
type input "2"
click at [1336, 184] on span "Save" at bounding box center [1330, 182] width 18 height 14
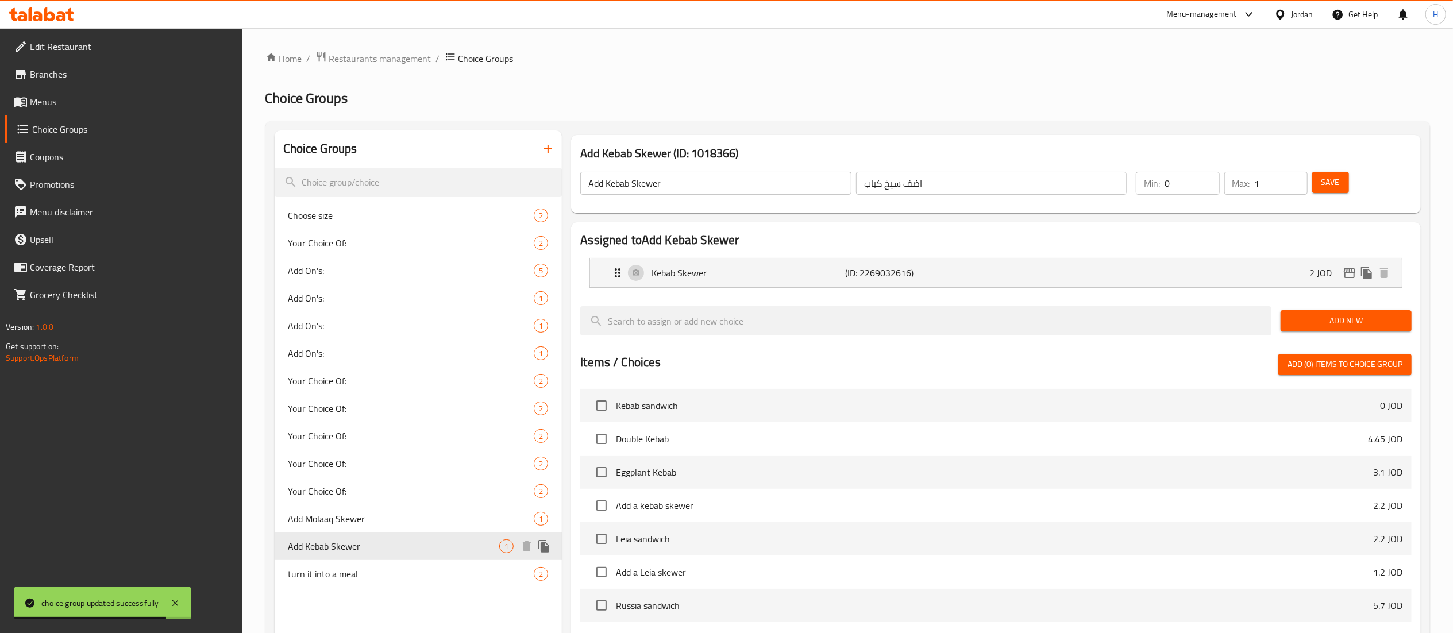
click at [545, 547] on icon "duplicate" at bounding box center [543, 546] width 11 height 13
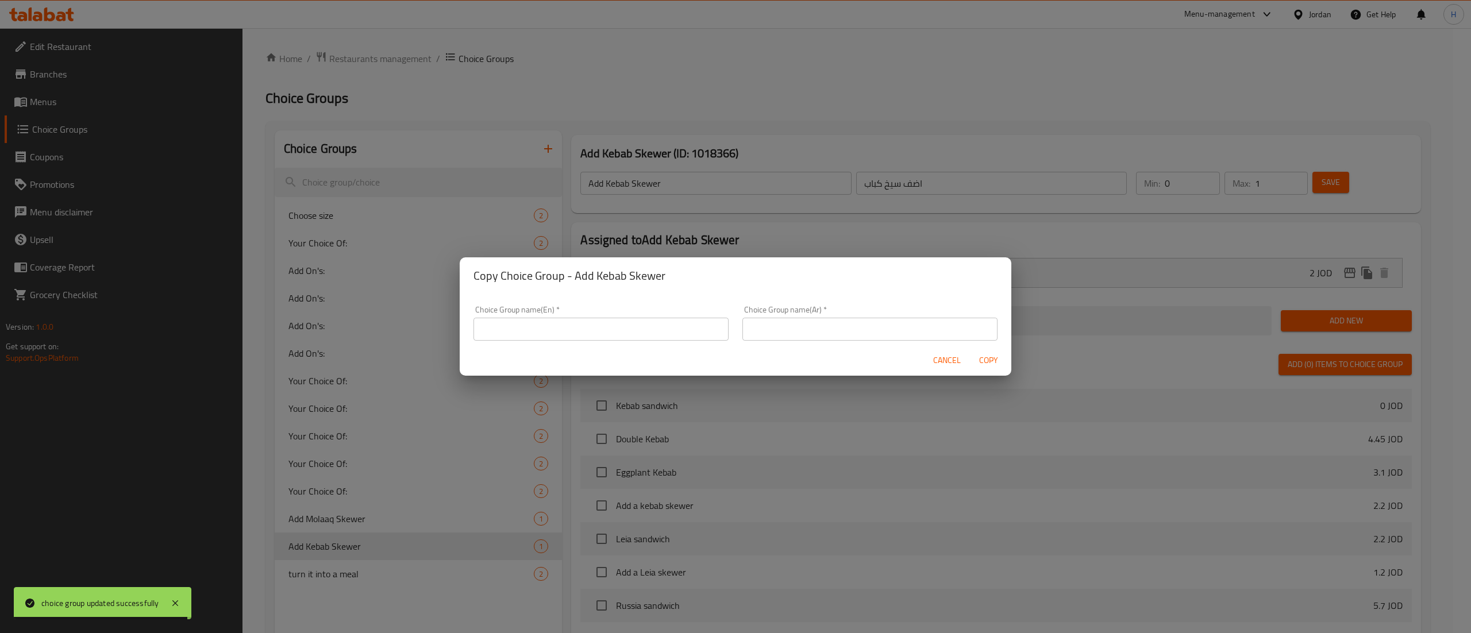
click at [544, 342] on div "Choice Group name(En)   * Choice Group name(En) *" at bounding box center [601, 323] width 269 height 49
click at [548, 333] on input "text" at bounding box center [600, 329] width 255 height 23
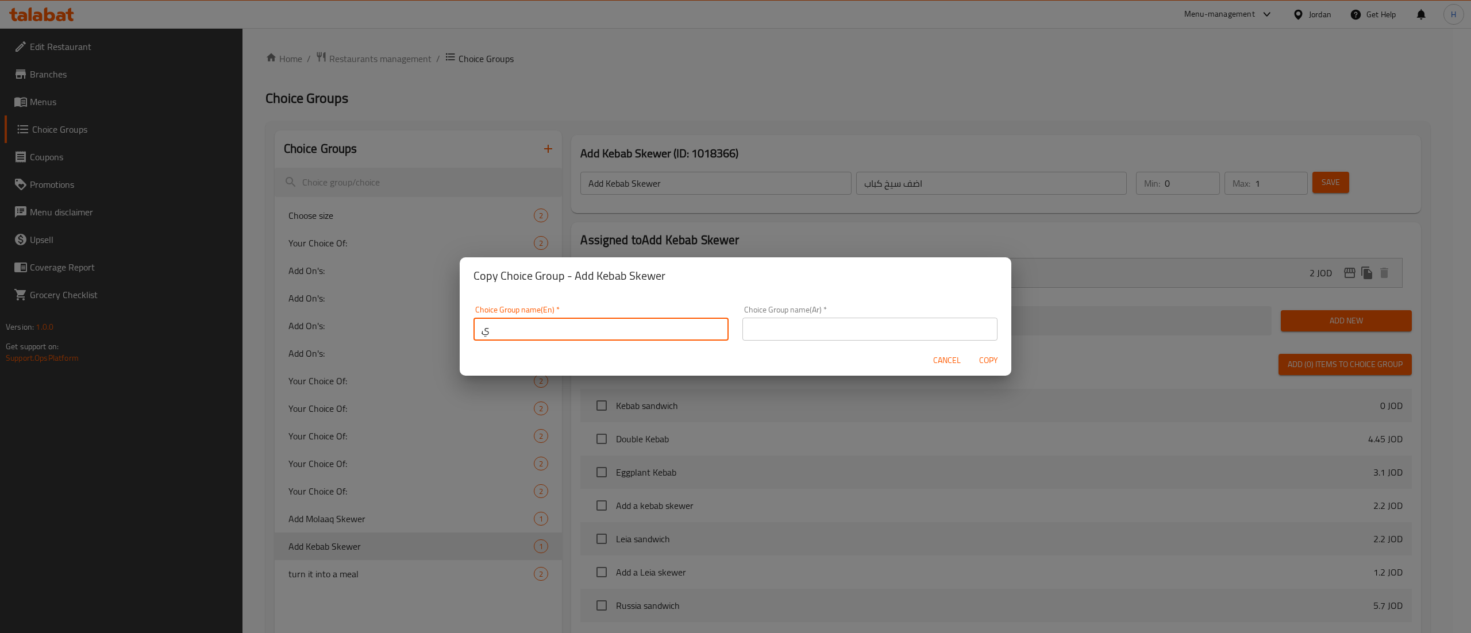
type input "ِ"
type input "Add Shish Skewer"
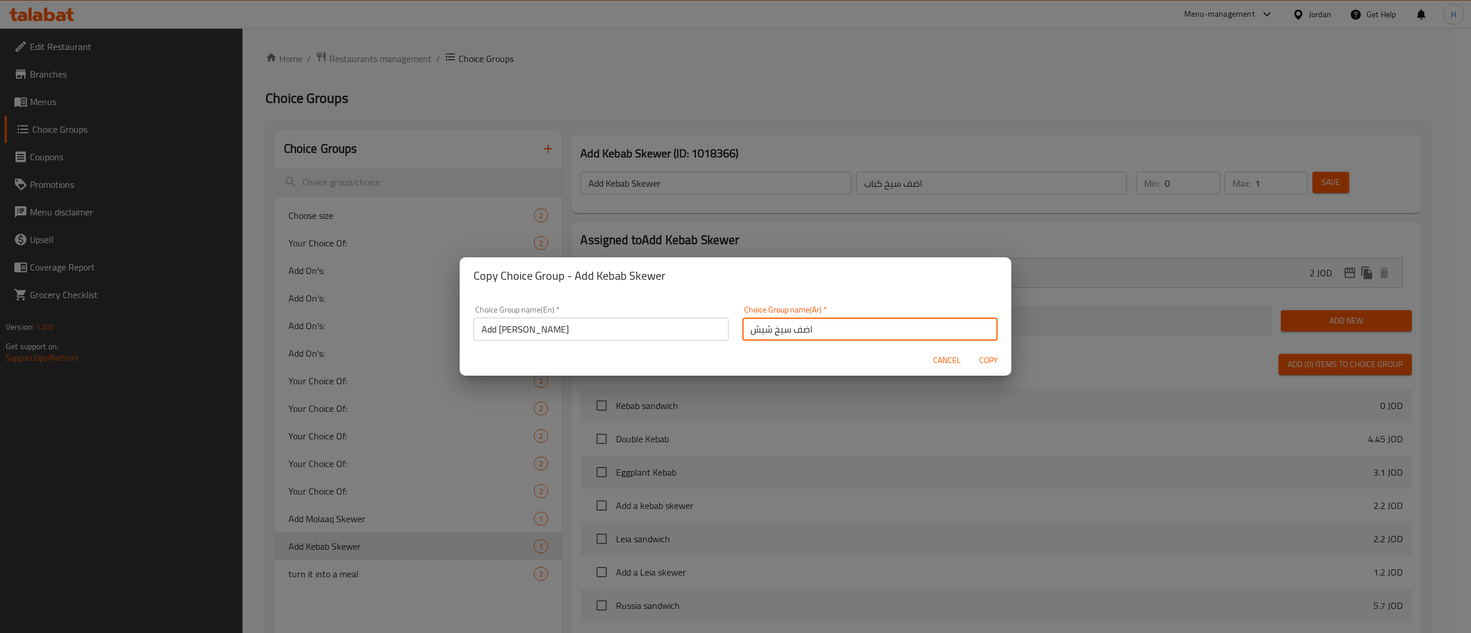
type input "اضف سيخ شيش"
click at [989, 363] on span "Copy" at bounding box center [988, 360] width 28 height 14
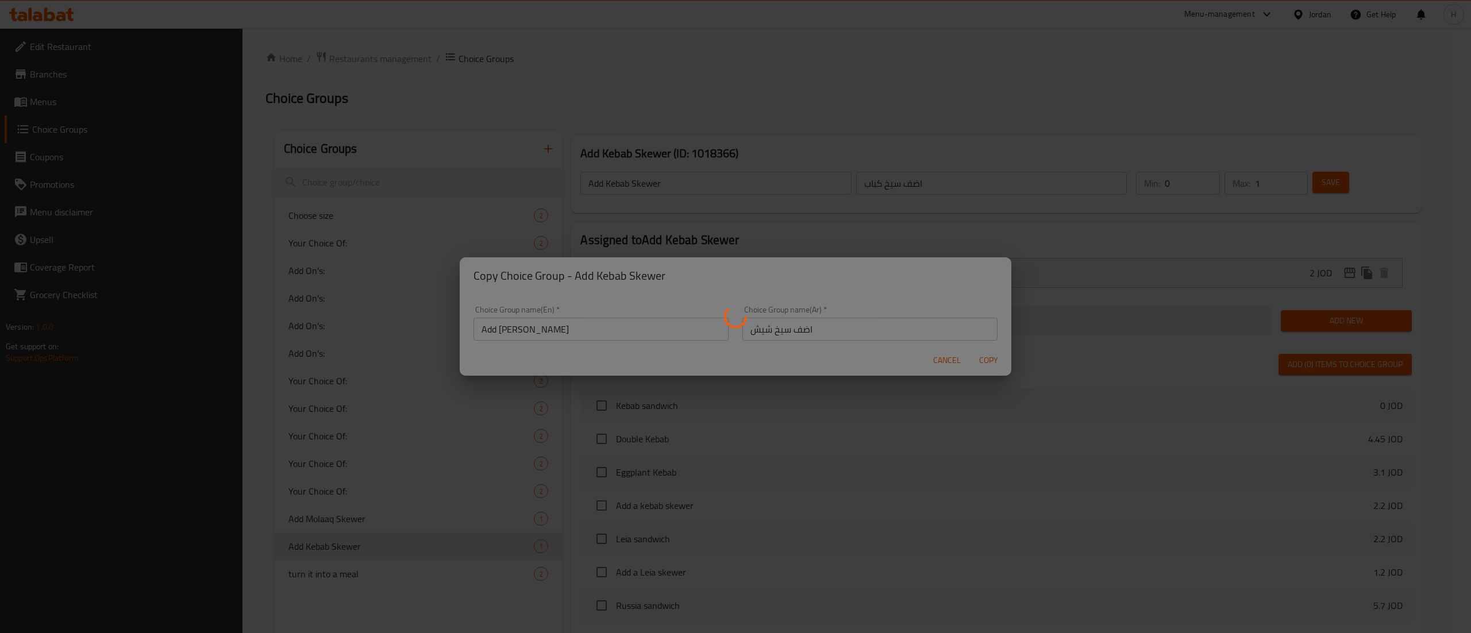
type input "Add Shish Skewer"
type input "اضف سيخ شيش"
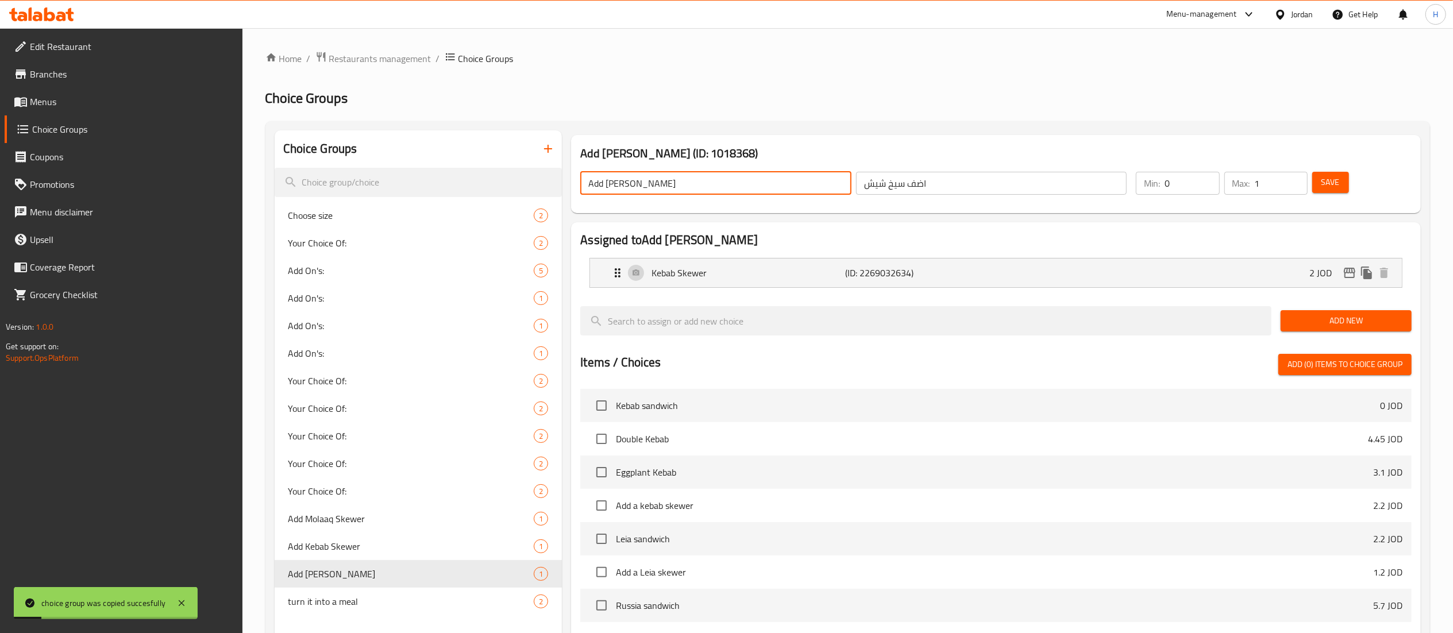
click at [723, 184] on input "Add Shish Skewer" at bounding box center [715, 183] width 271 height 23
drag, startPoint x: 689, startPoint y: 180, endPoint x: 606, endPoint y: 192, distance: 84.7
click at [606, 192] on input "Add Shish Skewer" at bounding box center [715, 183] width 271 height 23
click at [754, 280] on div "Kebab Skewer (ID: 2269032634) 2 JOD" at bounding box center [999, 273] width 777 height 29
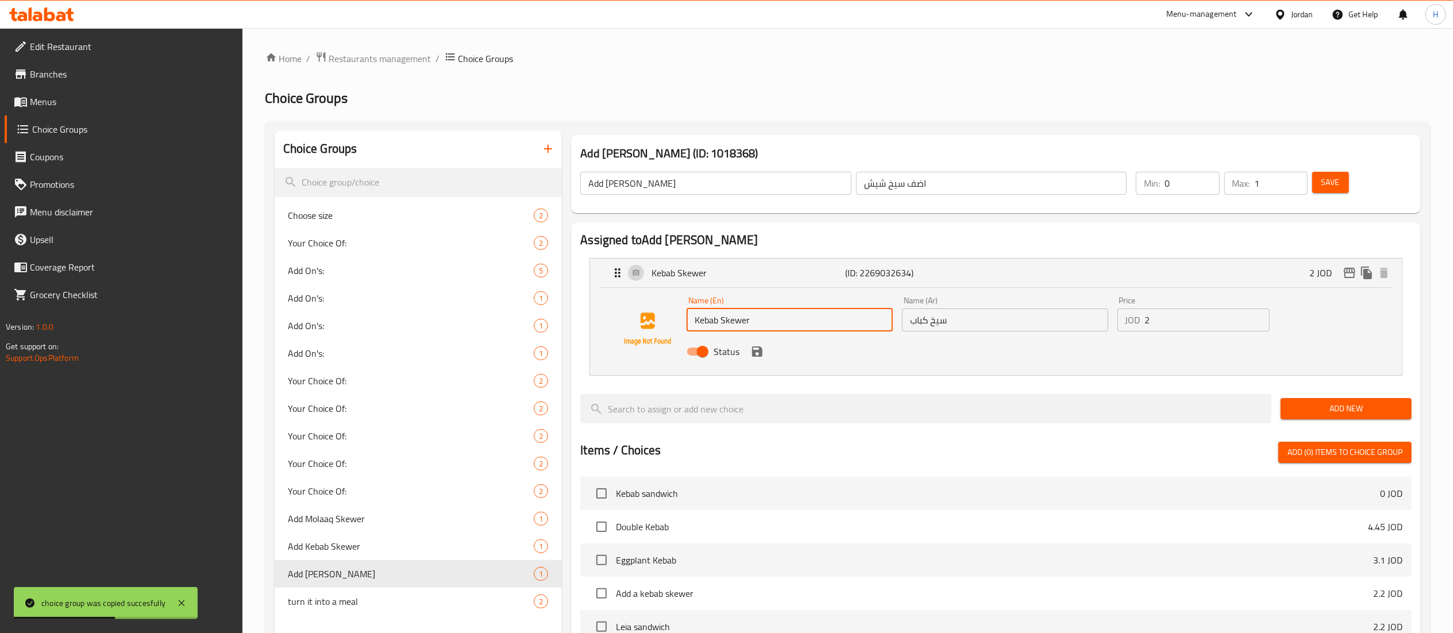
drag, startPoint x: 769, startPoint y: 321, endPoint x: 571, endPoint y: 317, distance: 198.3
click at [571, 317] on div "Assigned to Add Shish Skewer Kebab Skewer (ID: 2269032634) 2 JOD Name (En) Keba…" at bounding box center [996, 541] width 850 height 639
paste input "Shish"
type input "Shish Skewer"
click at [968, 181] on input "اضف سيخ شيش" at bounding box center [991, 183] width 271 height 23
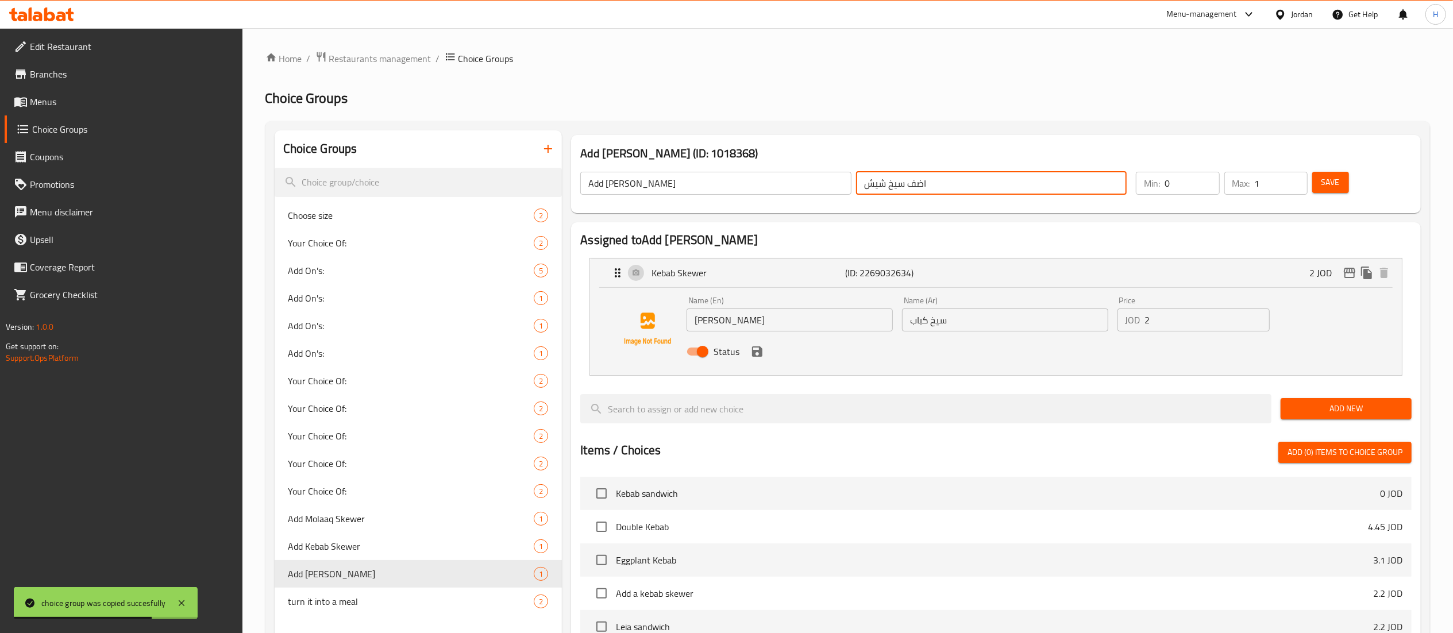
drag, startPoint x: 904, startPoint y: 179, endPoint x: 692, endPoint y: 185, distance: 211.5
click at [692, 185] on div "Add Shish Skewer ​ اضف سيخ شيش ​" at bounding box center [853, 183] width 560 height 37
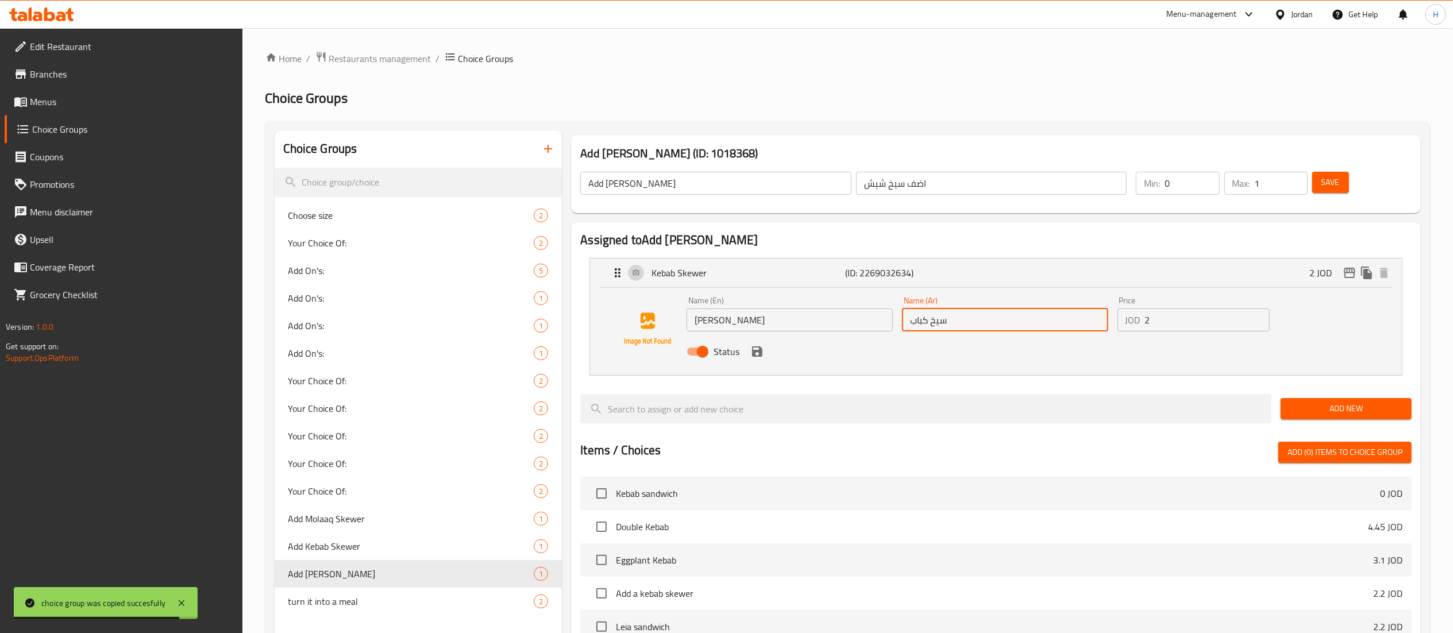
drag, startPoint x: 977, startPoint y: 314, endPoint x: 818, endPoint y: 312, distance: 158.6
click at [818, 312] on div "Name (En) Shish Skewer Name (En) Name (Ar) سيخ كباب Name (Ar) Price JOD 2 Price…" at bounding box center [1005, 329] width 646 height 75
paste input "سيخ شيش"
type input "سيخ شيش"
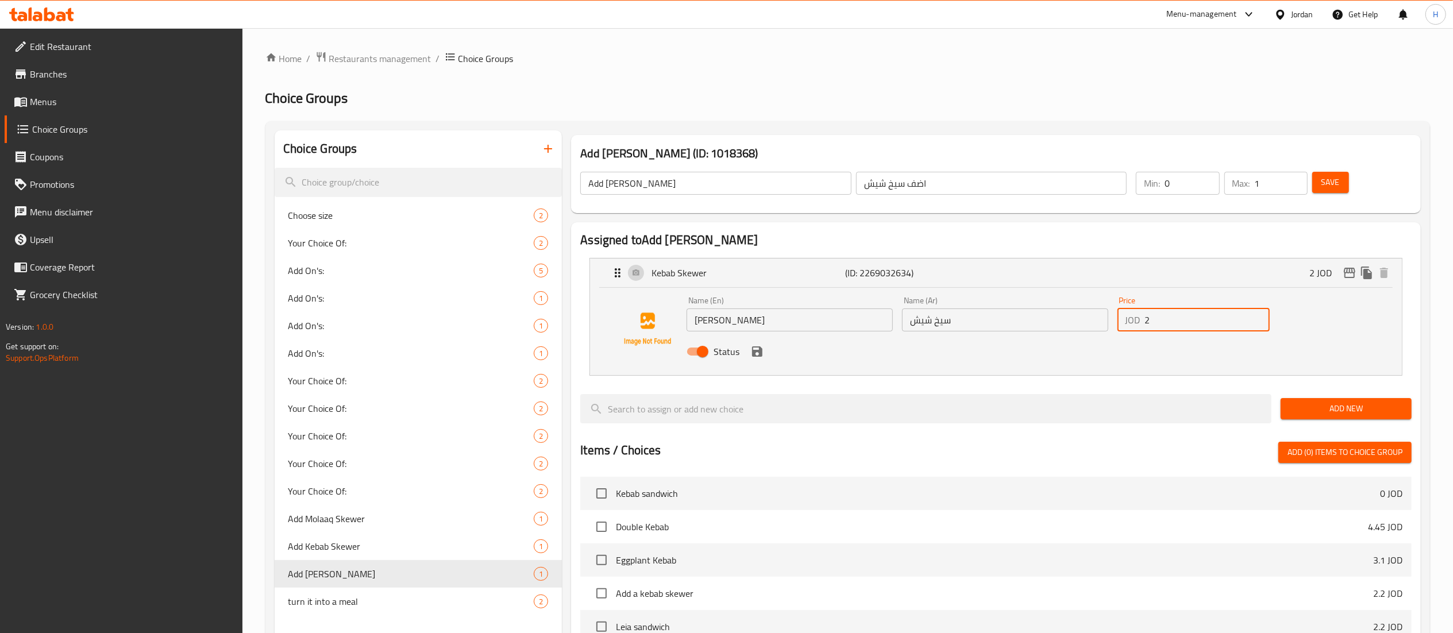
drag, startPoint x: 1166, startPoint y: 321, endPoint x: 1108, endPoint y: 316, distance: 58.2
click at [1108, 316] on div "Name (En) Shish Skewer Name (En) Name (Ar) سيخ شيش Name (Ar) Price JOD 2 Price …" at bounding box center [1005, 329] width 646 height 75
click at [756, 356] on icon "save" at bounding box center [757, 351] width 10 height 10
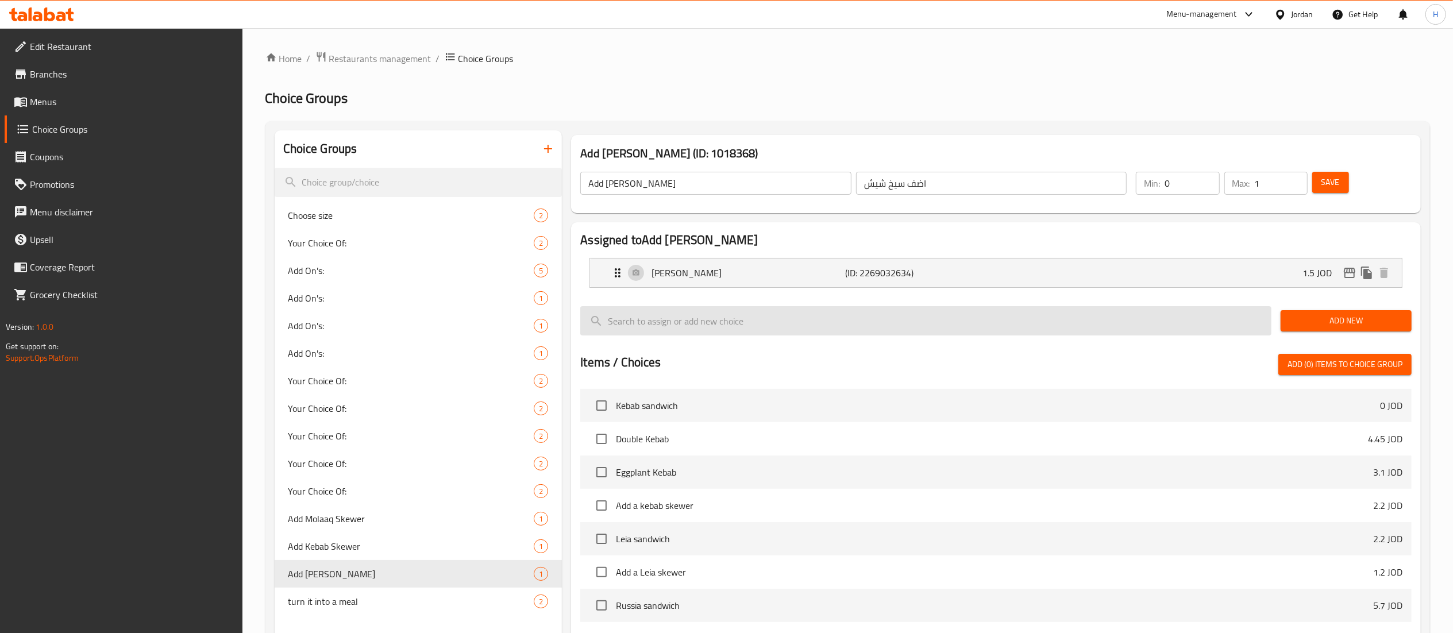
type input "1.5"
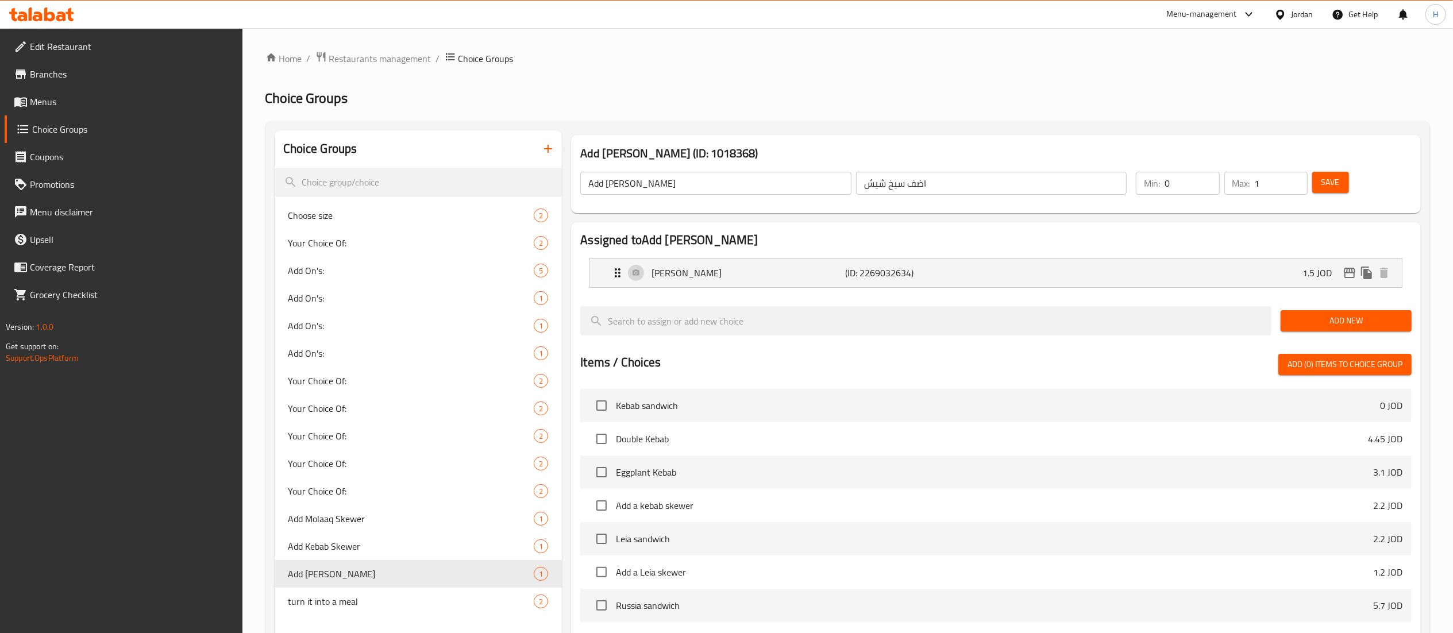
click at [1328, 179] on span "Save" at bounding box center [1330, 182] width 18 height 14
click at [1325, 178] on span "Save" at bounding box center [1330, 182] width 18 height 14
click at [1275, 121] on div "Home / Restaurants management / Choice Groups Choice Groups Choice Groups Choos…" at bounding box center [847, 459] width 1165 height 816
click at [549, 576] on icon "duplicate" at bounding box center [543, 574] width 11 height 13
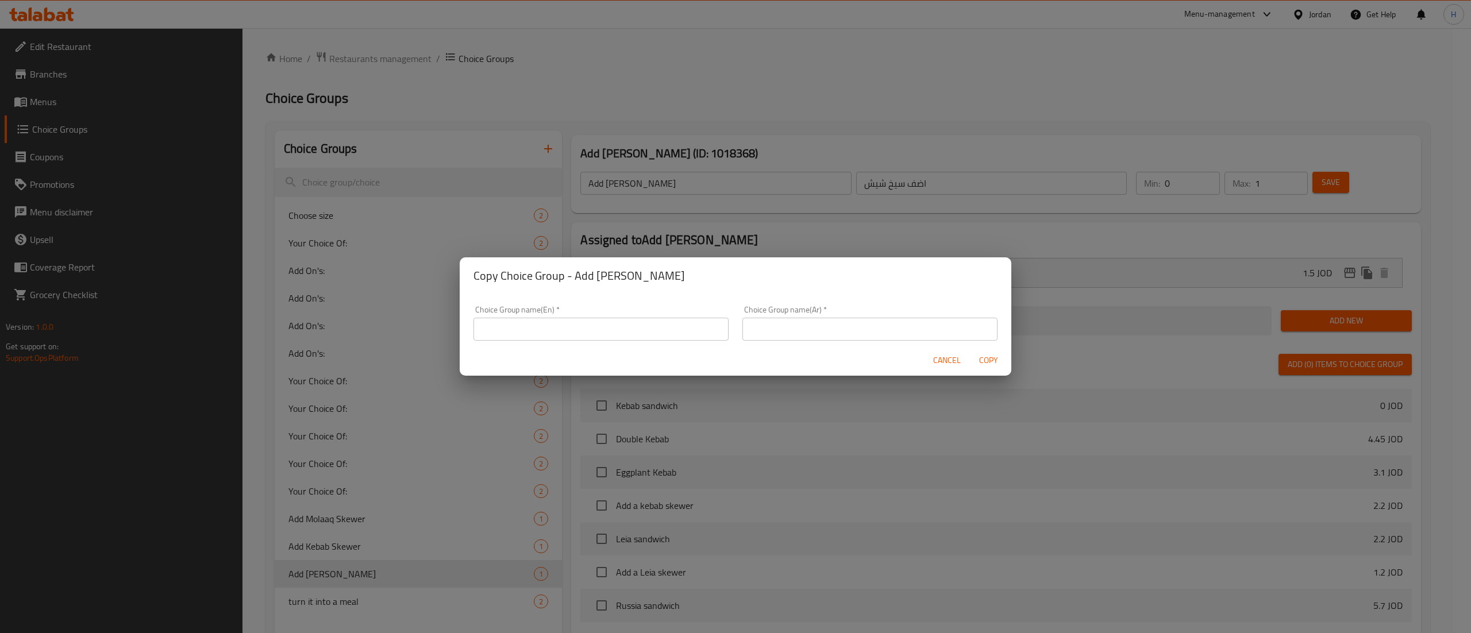
click at [584, 323] on input "text" at bounding box center [600, 329] width 255 height 23
type input "Add Leah Skewer"
type input "اضف سيخ لية"
click at [982, 362] on span "Copy" at bounding box center [988, 360] width 28 height 14
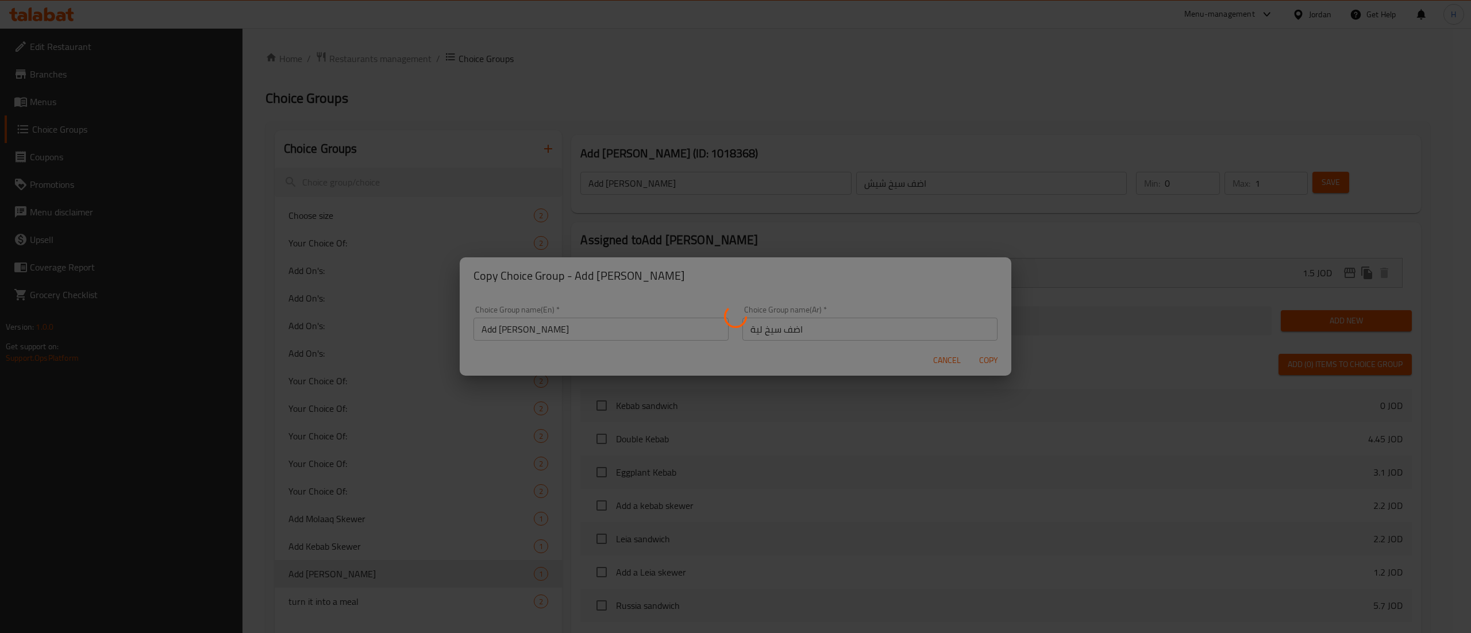
type input "Add Leah Skewer"
type input "اضف سيخ لية"
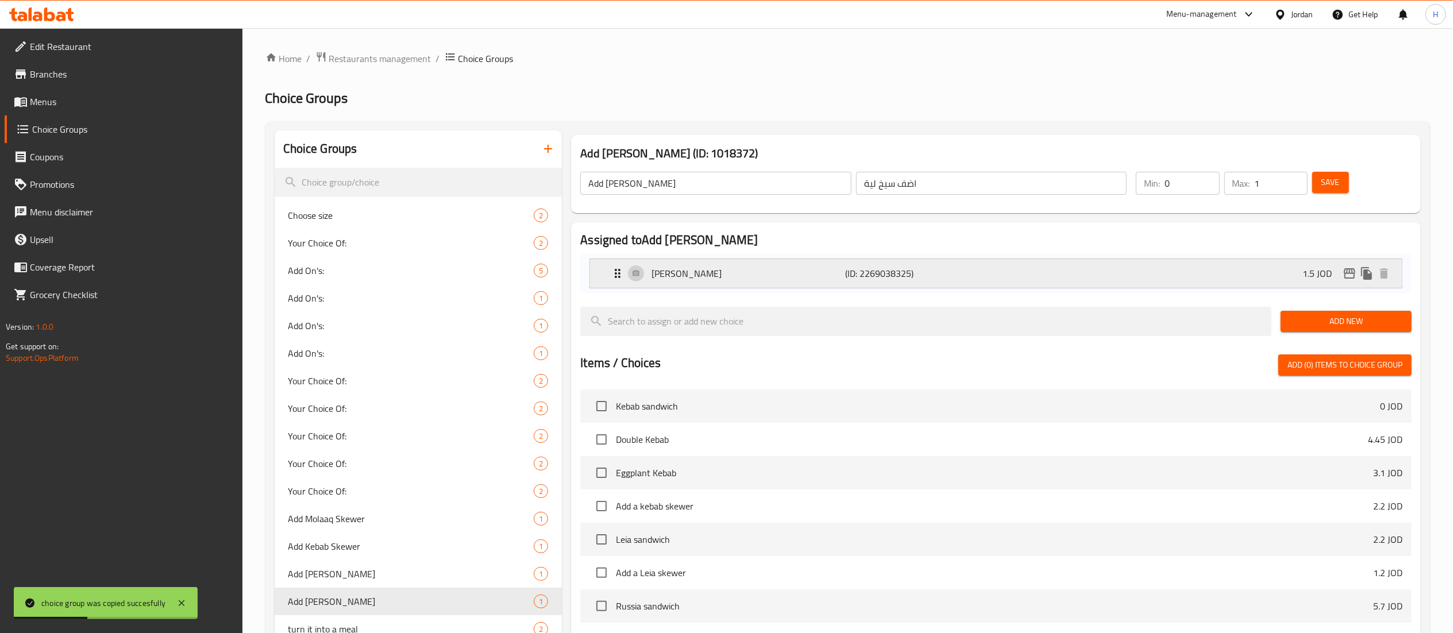
click at [1240, 287] on nav "Shish Skewer (ID: 2269038325) 1.5 JOD Name (En) Shish Skewer Name (En) Name (Ar…" at bounding box center [995, 273] width 831 height 49
click at [1254, 272] on div "Shish Skewer (ID: 2269038325) 1.5 JOD" at bounding box center [999, 273] width 777 height 29
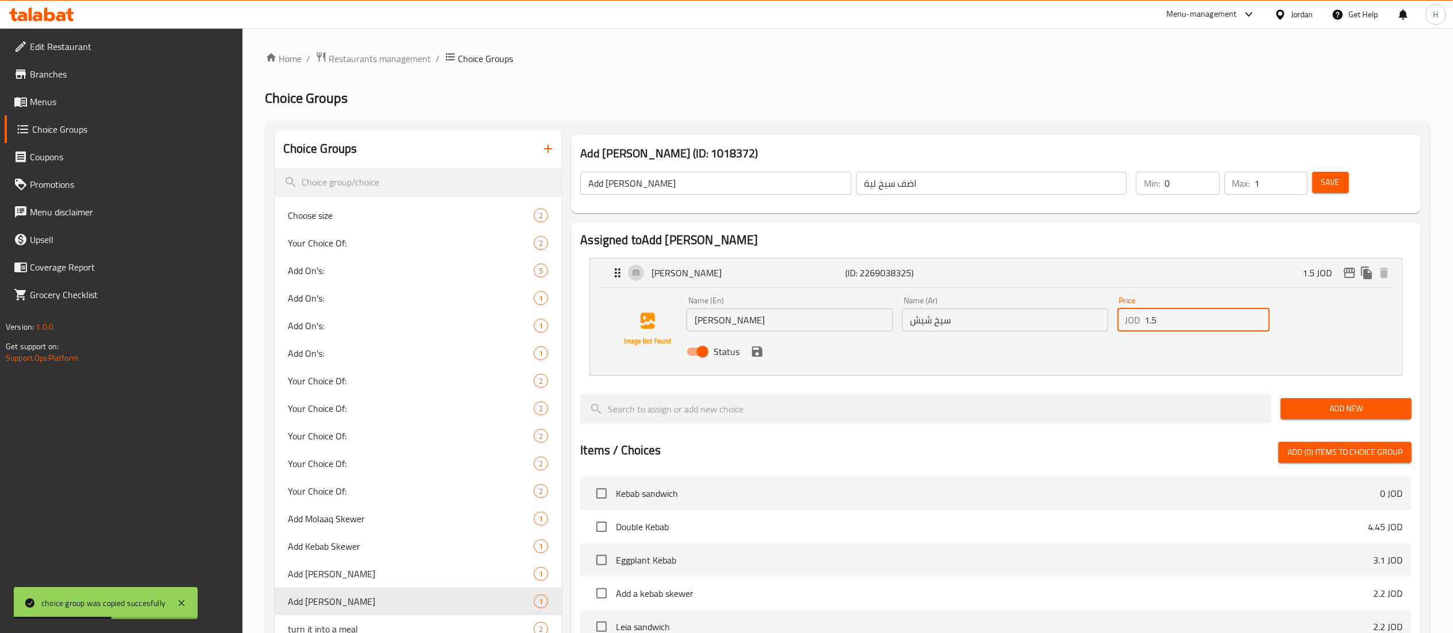
click at [1188, 324] on input "1.5" at bounding box center [1207, 320] width 125 height 23
click at [757, 350] on icon "save" at bounding box center [757, 351] width 10 height 10
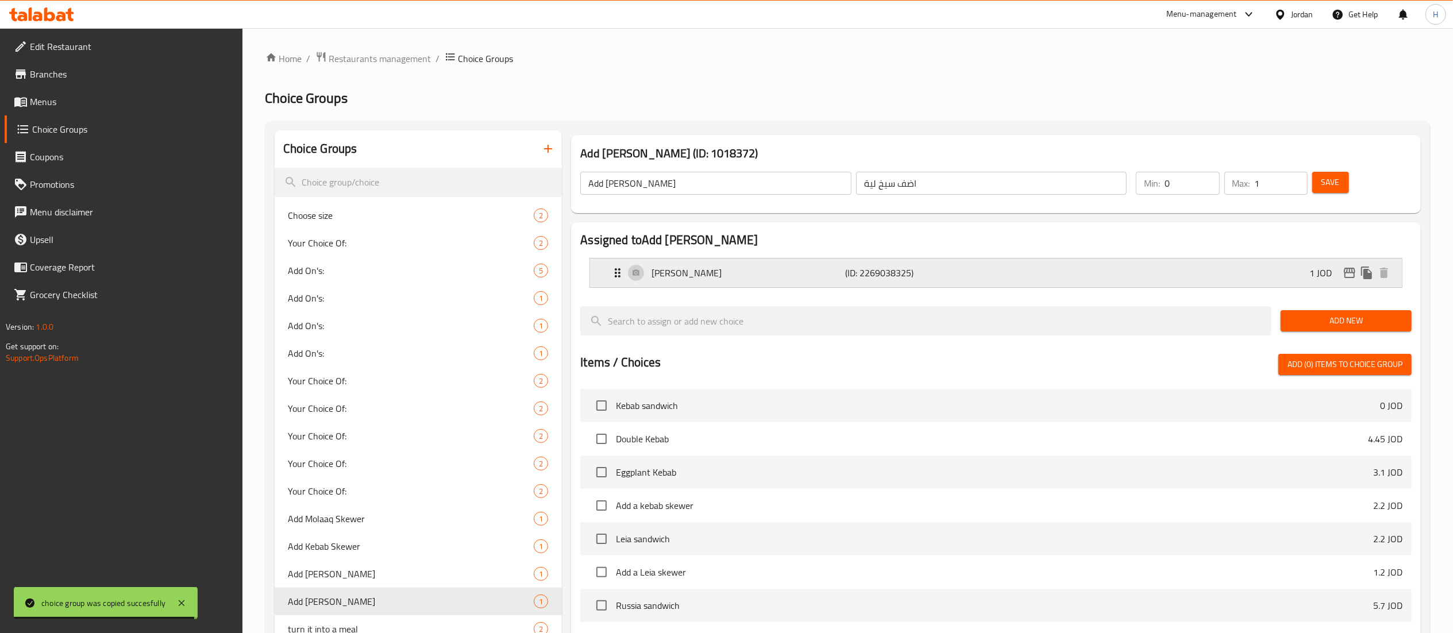
type input "1"
click at [1336, 187] on span "Save" at bounding box center [1330, 182] width 18 height 14
click at [1347, 271] on icon "edit" at bounding box center [1349, 273] width 11 height 10
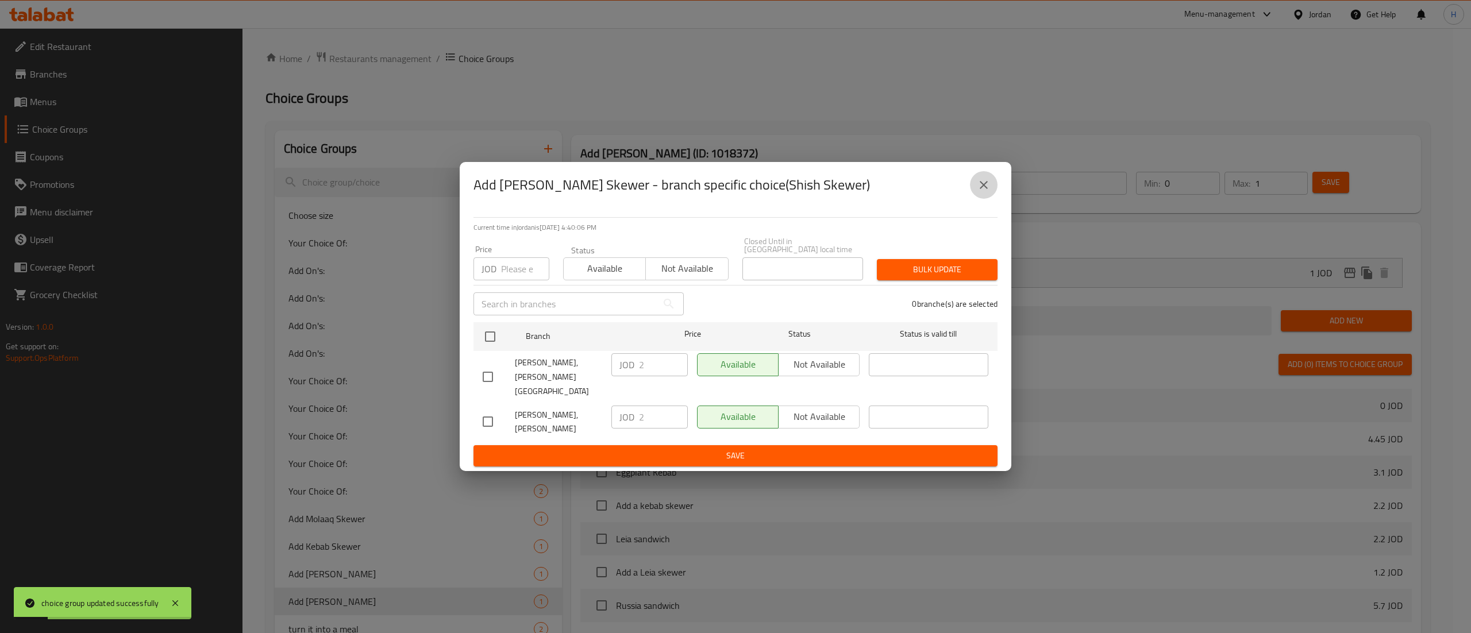
click at [981, 189] on icon "close" at bounding box center [984, 185] width 8 height 8
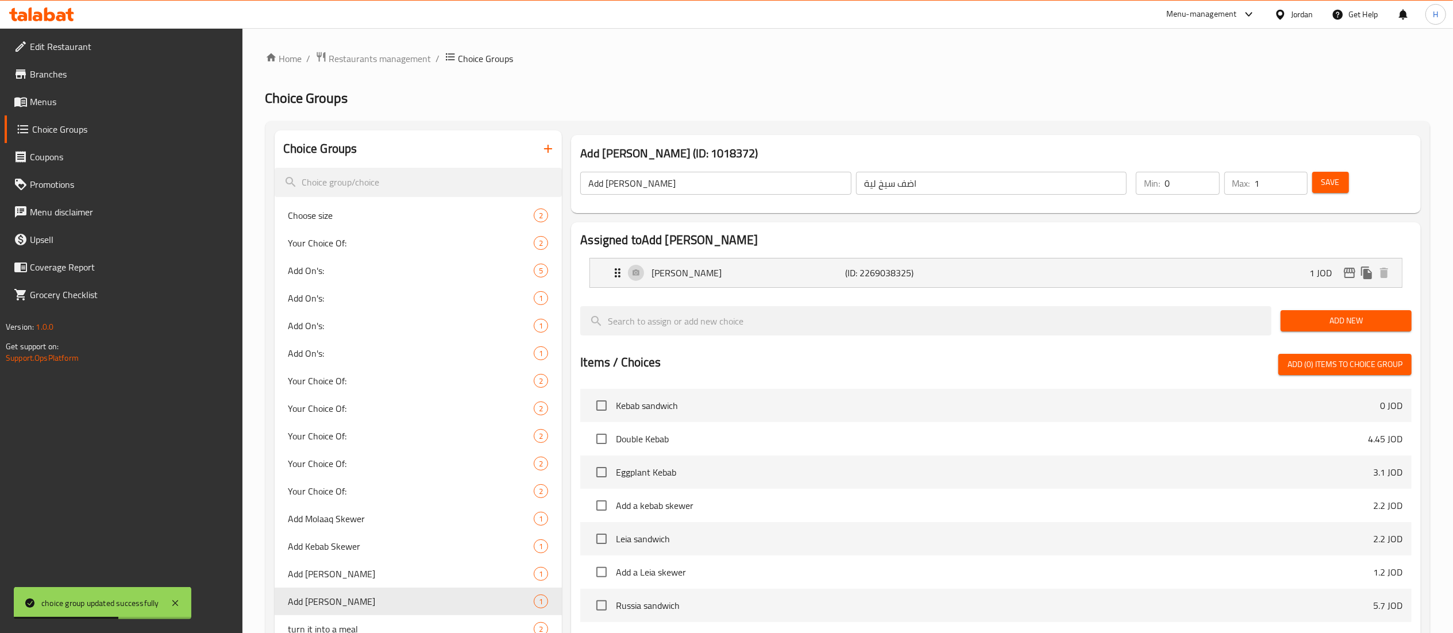
click at [1334, 175] on span "Save" at bounding box center [1330, 182] width 18 height 14
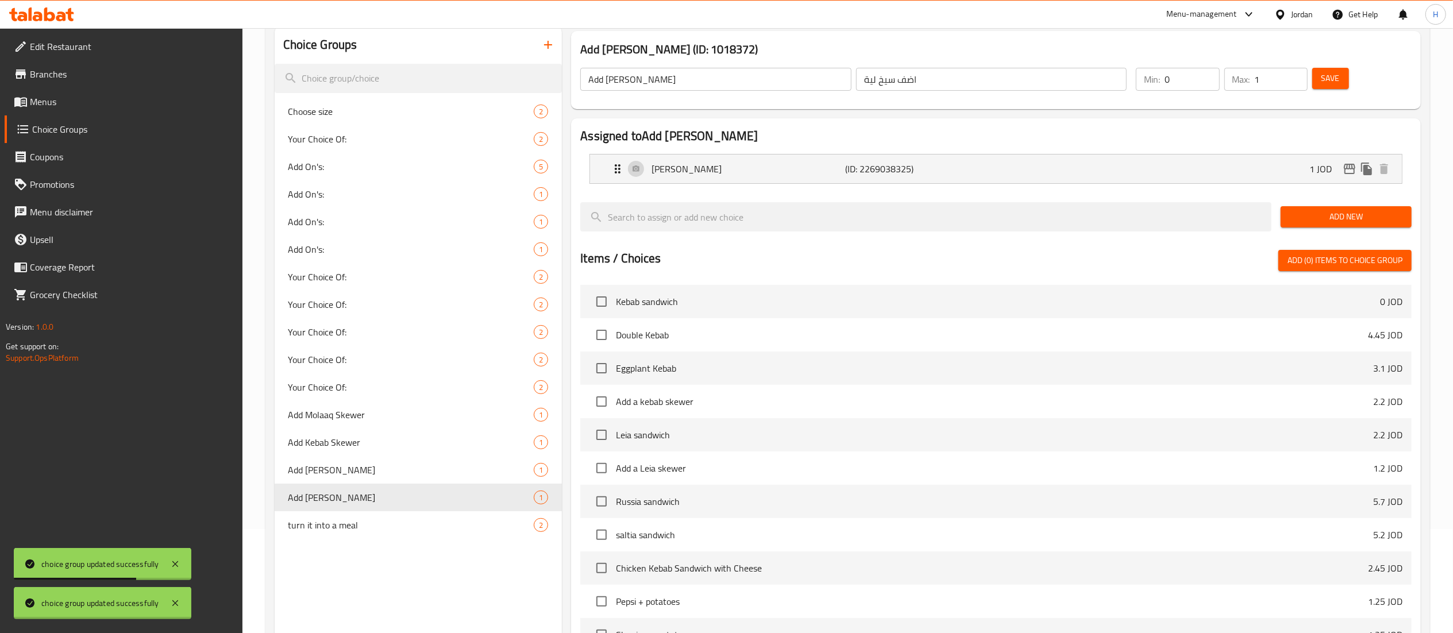
scroll to position [115, 0]
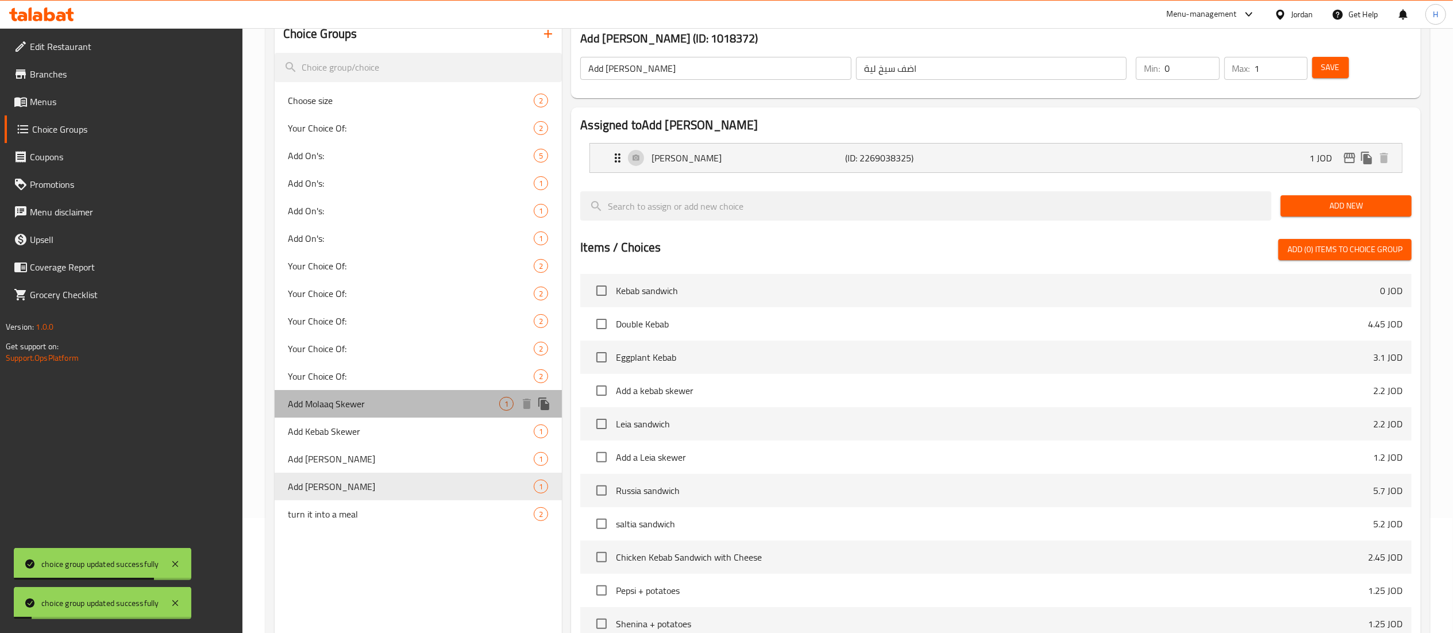
drag, startPoint x: 426, startPoint y: 409, endPoint x: 462, endPoint y: 394, distance: 38.9
click at [426, 409] on span "Add Molaaq Skewer" at bounding box center [393, 404] width 211 height 14
type input "Add Molaaq Skewer"
type input "أضف سيخ المعلاق"
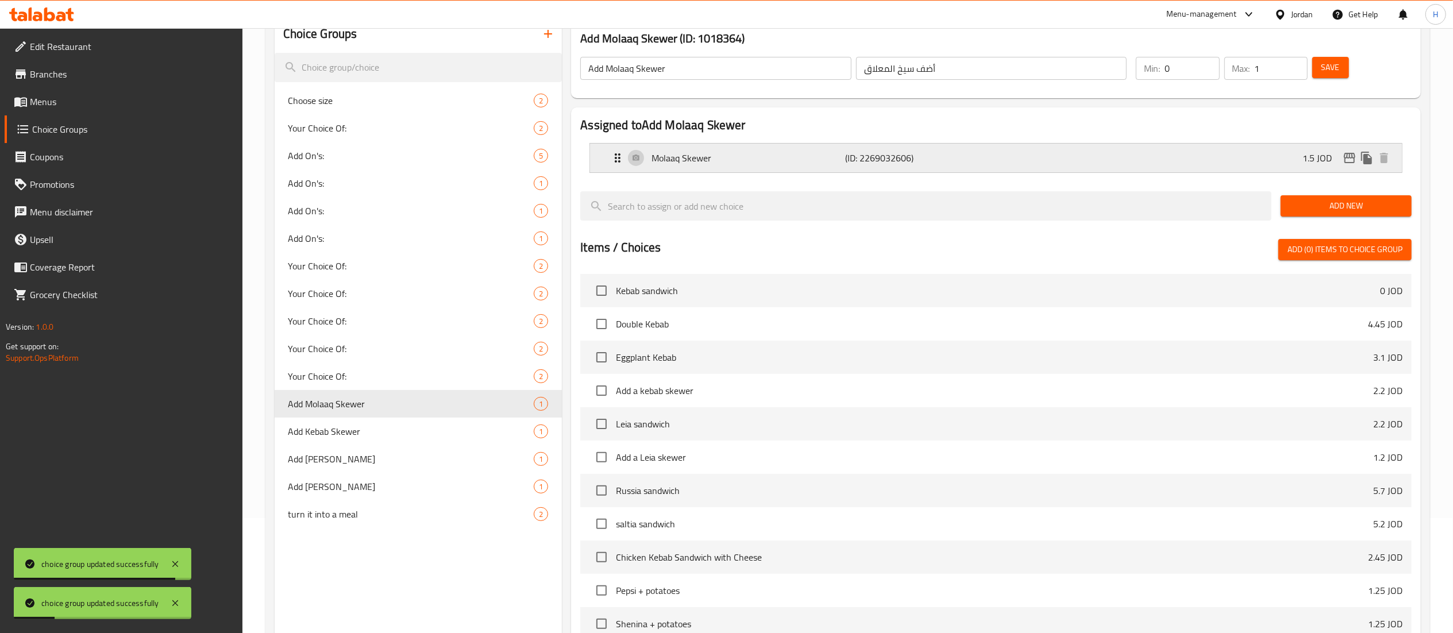
click at [1350, 159] on icon "edit" at bounding box center [1349, 158] width 11 height 10
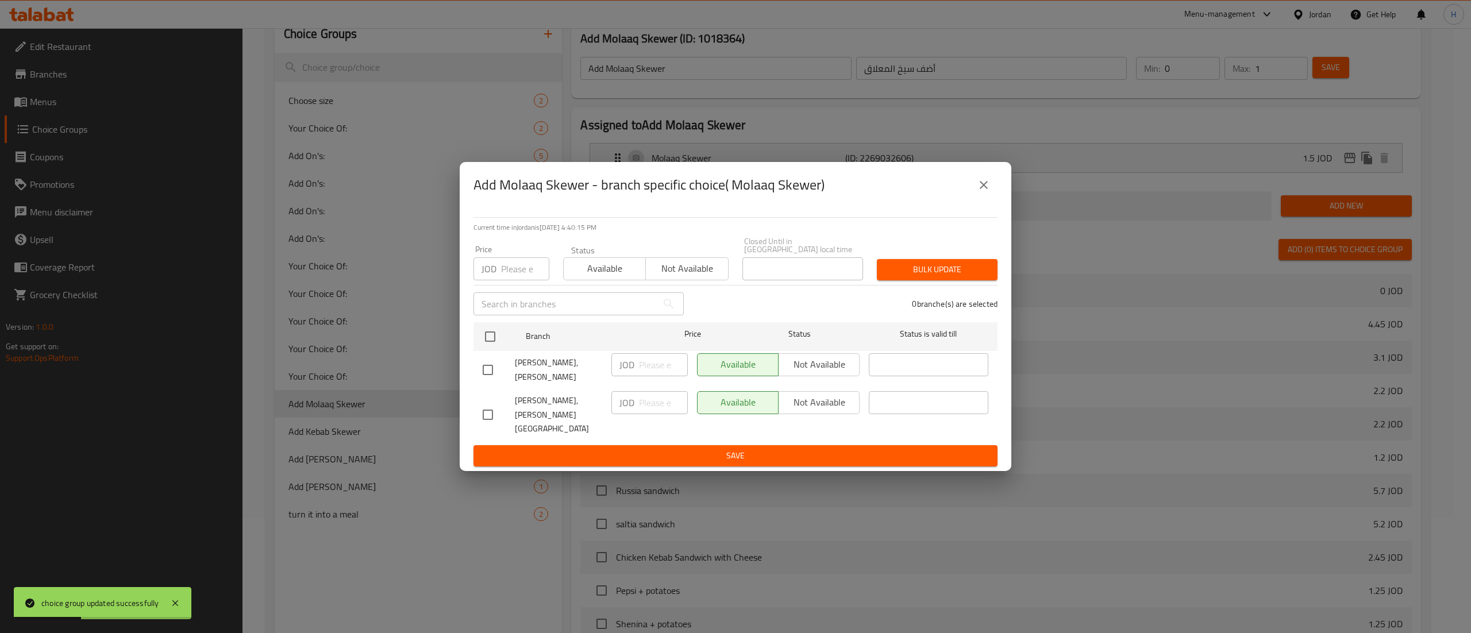
click at [988, 192] on icon "close" at bounding box center [984, 185] width 14 height 14
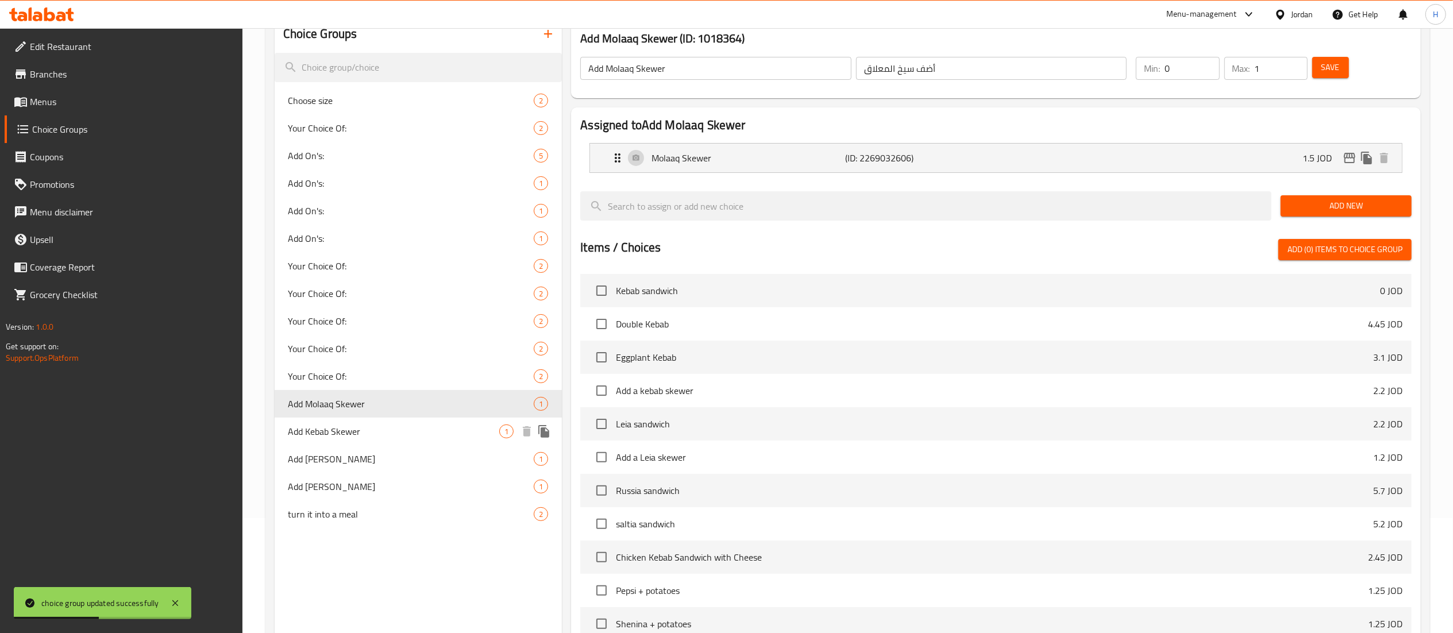
click at [417, 430] on span "Add Kebab Skewer" at bounding box center [393, 432] width 211 height 14
type input "Add Kebab Skewer"
type input "اضف سيخ كباب"
click at [1351, 158] on icon "edit" at bounding box center [1349, 158] width 11 height 10
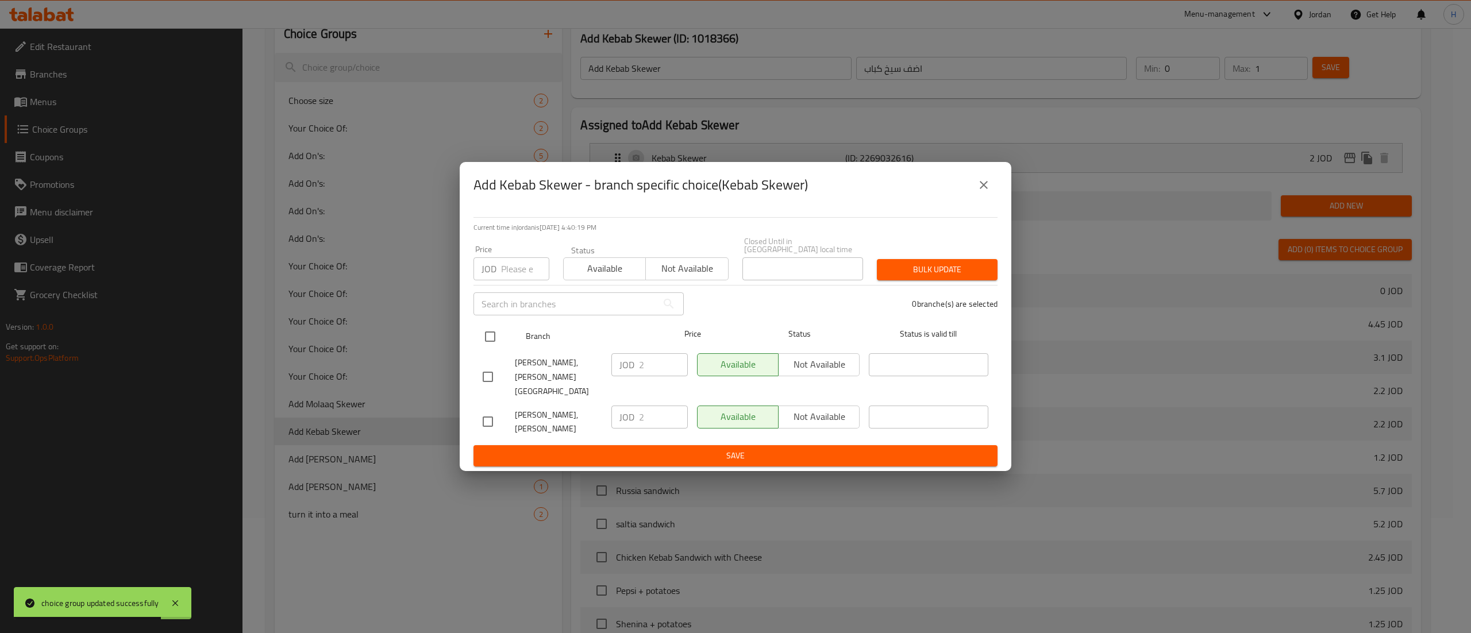
drag, startPoint x: 490, startPoint y: 345, endPoint x: 497, endPoint y: 338, distance: 9.8
click at [490, 344] on input "checkbox" at bounding box center [490, 337] width 24 height 24
checkbox input "true"
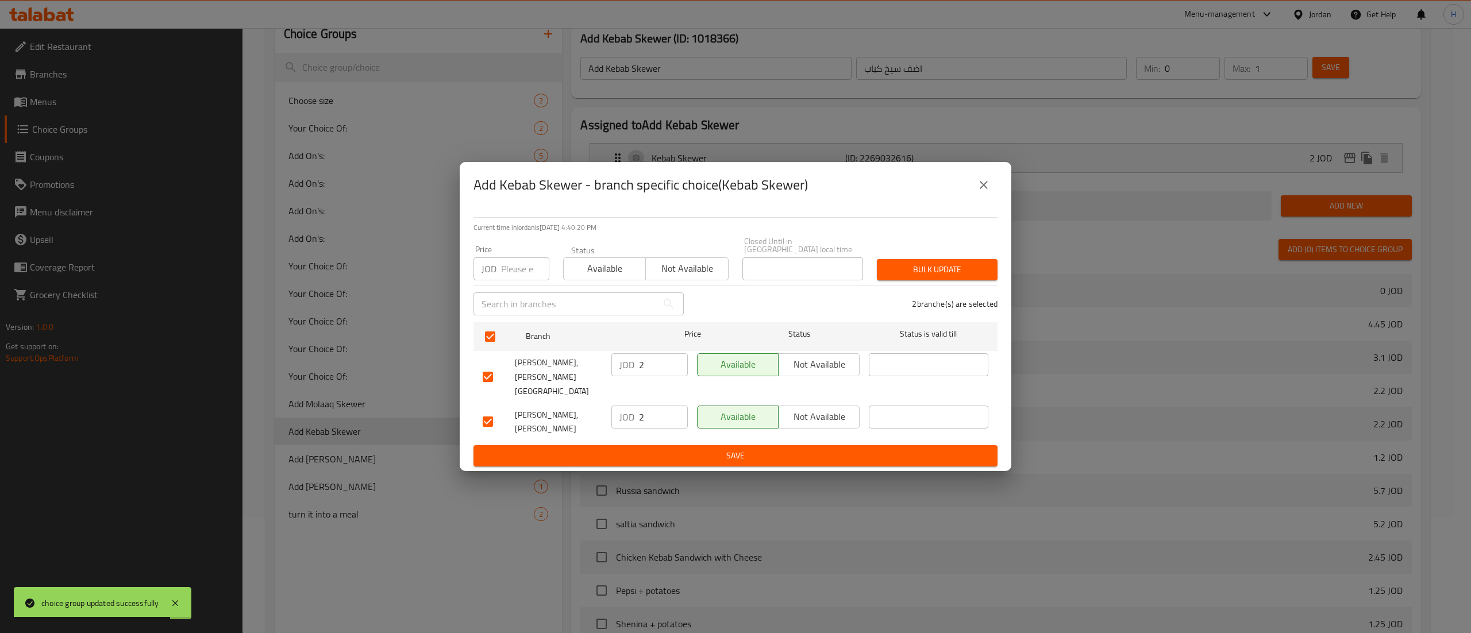
click at [573, 270] on span "Available" at bounding box center [604, 268] width 73 height 17
click at [929, 270] on span "Bulk update" at bounding box center [937, 270] width 102 height 14
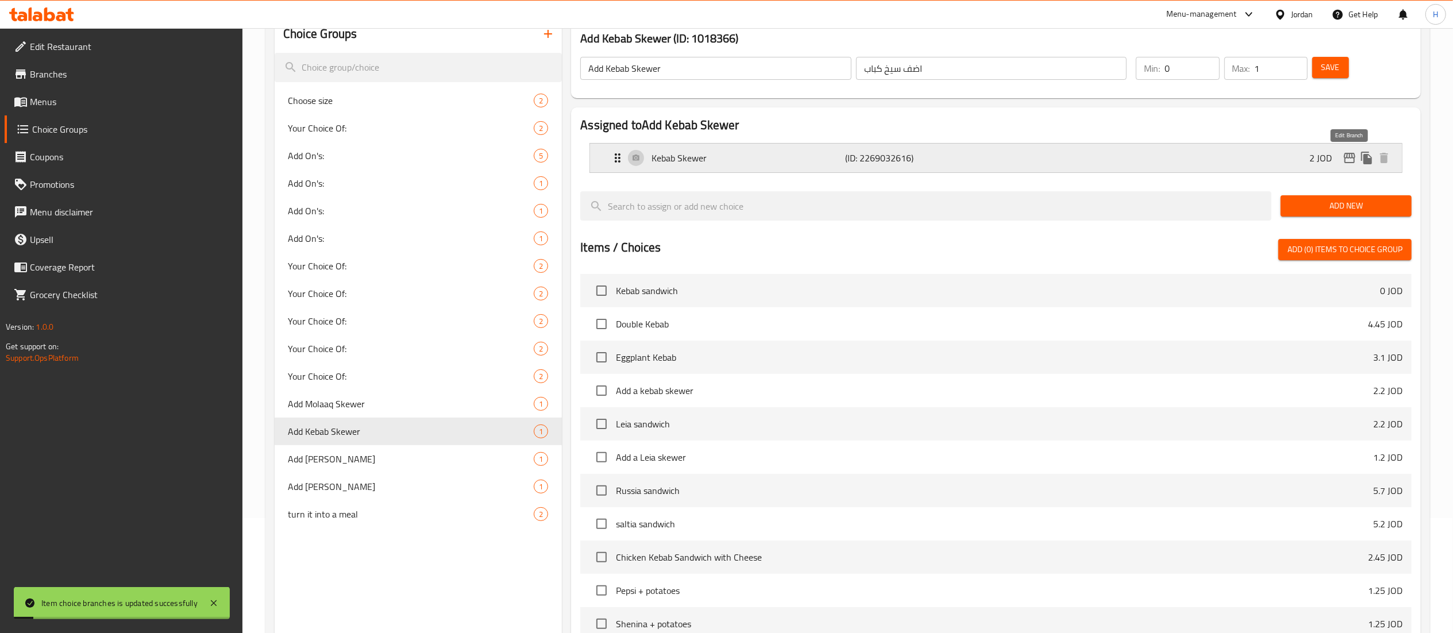
click at [1352, 156] on icon "edit" at bounding box center [1350, 158] width 14 height 14
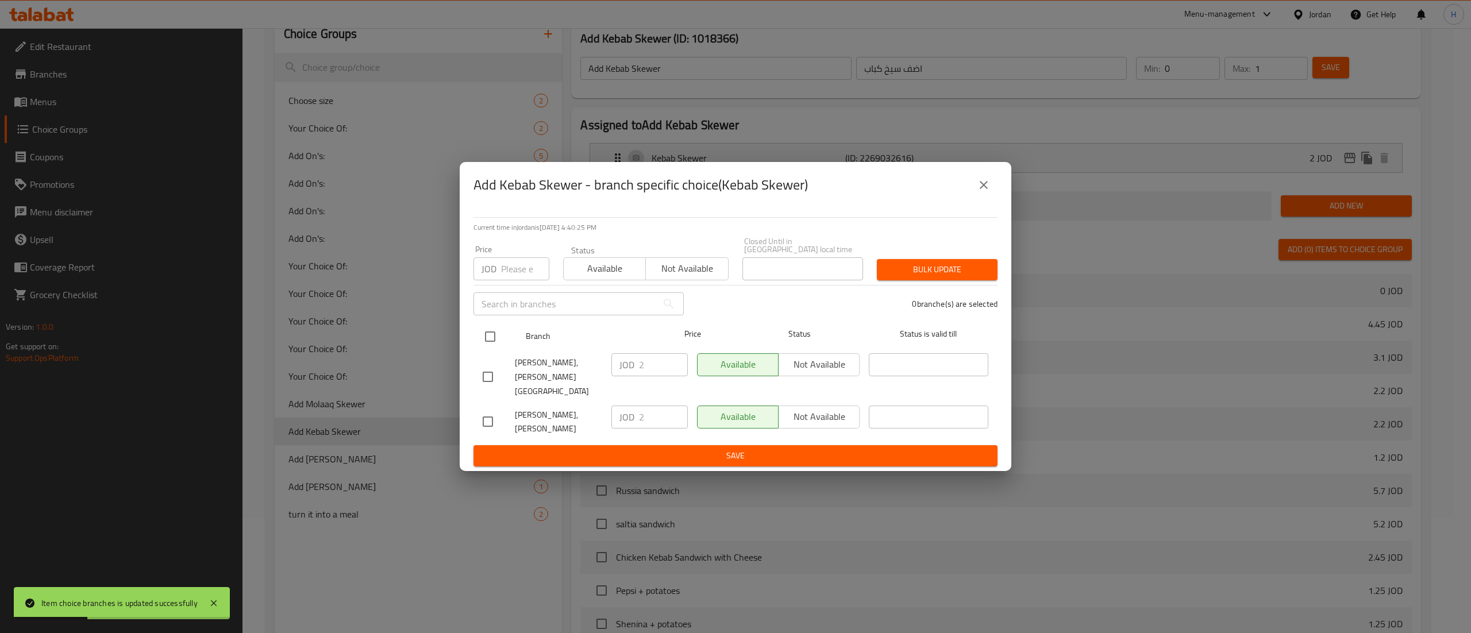
click at [494, 334] on input "checkbox" at bounding box center [490, 337] width 24 height 24
checkbox input "true"
drag, startPoint x: 649, startPoint y: 369, endPoint x: 594, endPoint y: 367, distance: 55.2
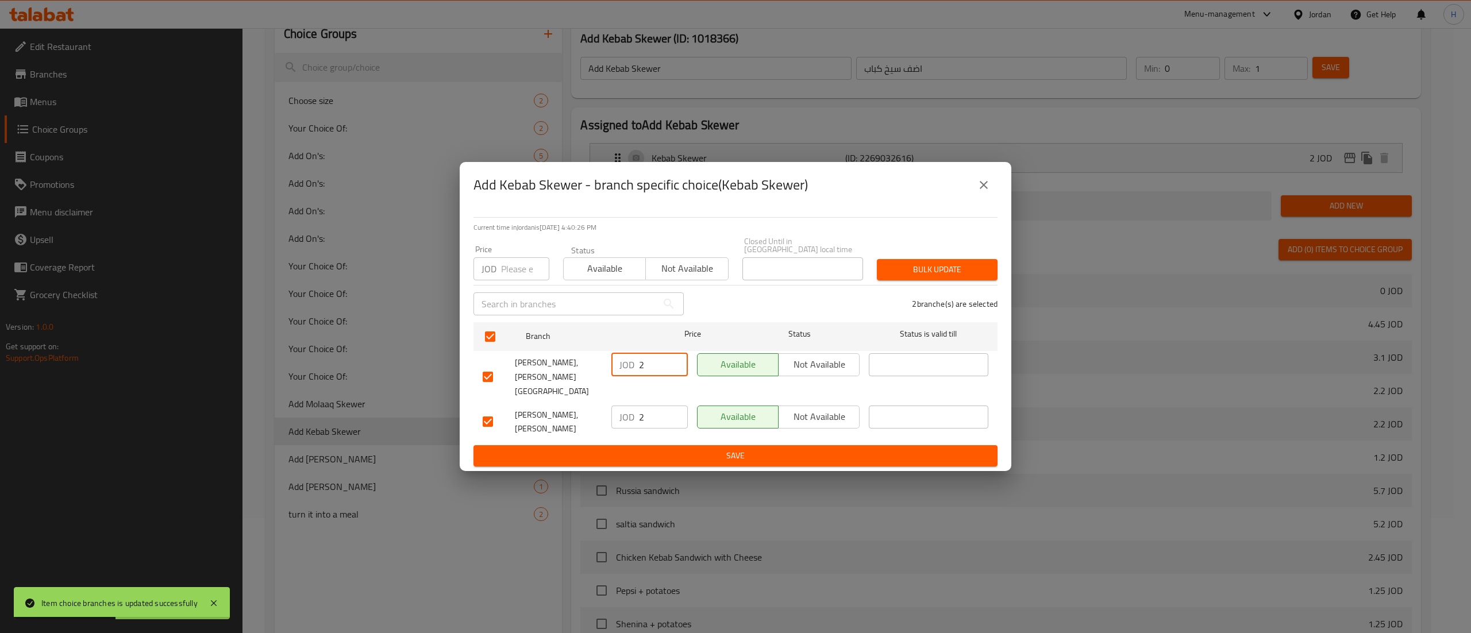
click at [594, 367] on div "Ghmas Baladi, Medina Street JOD 2 ​ Available Not available ​" at bounding box center [735, 377] width 515 height 57
drag, startPoint x: 637, startPoint y: 406, endPoint x: 582, endPoint y: 403, distance: 54.7
click at [582, 403] on div "Ghamaas baladi, Dahiyet Al Amir Rashid JOD 2 ​ Available Not available ​" at bounding box center [735, 422] width 515 height 43
click at [626, 449] on span "Save" at bounding box center [736, 456] width 506 height 14
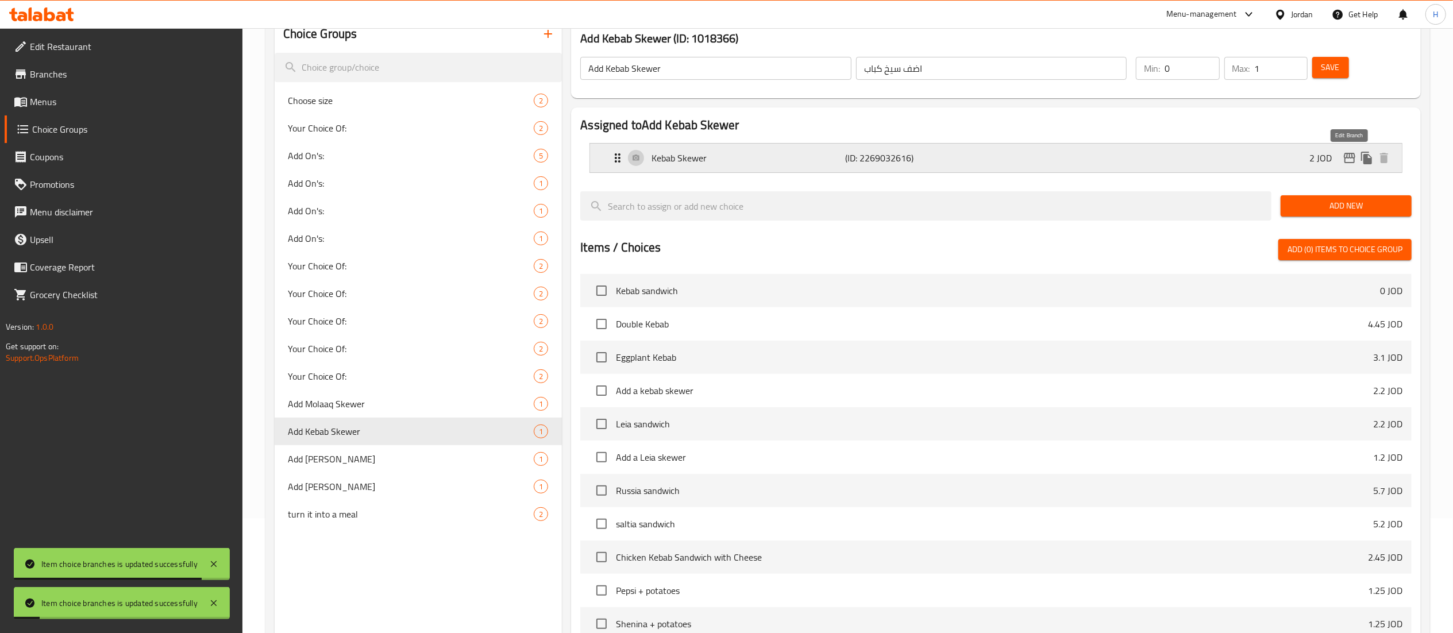
click at [1347, 163] on icon "edit" at bounding box center [1349, 158] width 11 height 10
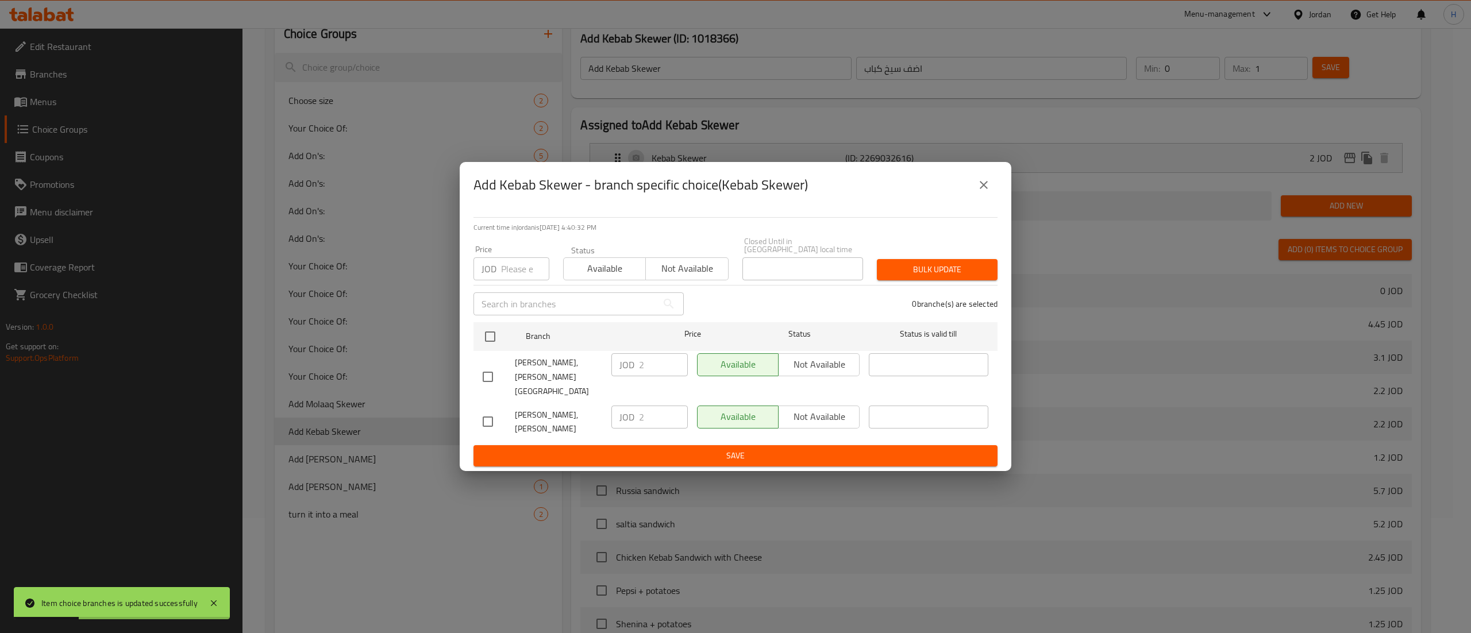
click at [991, 198] on button "close" at bounding box center [984, 185] width 28 height 28
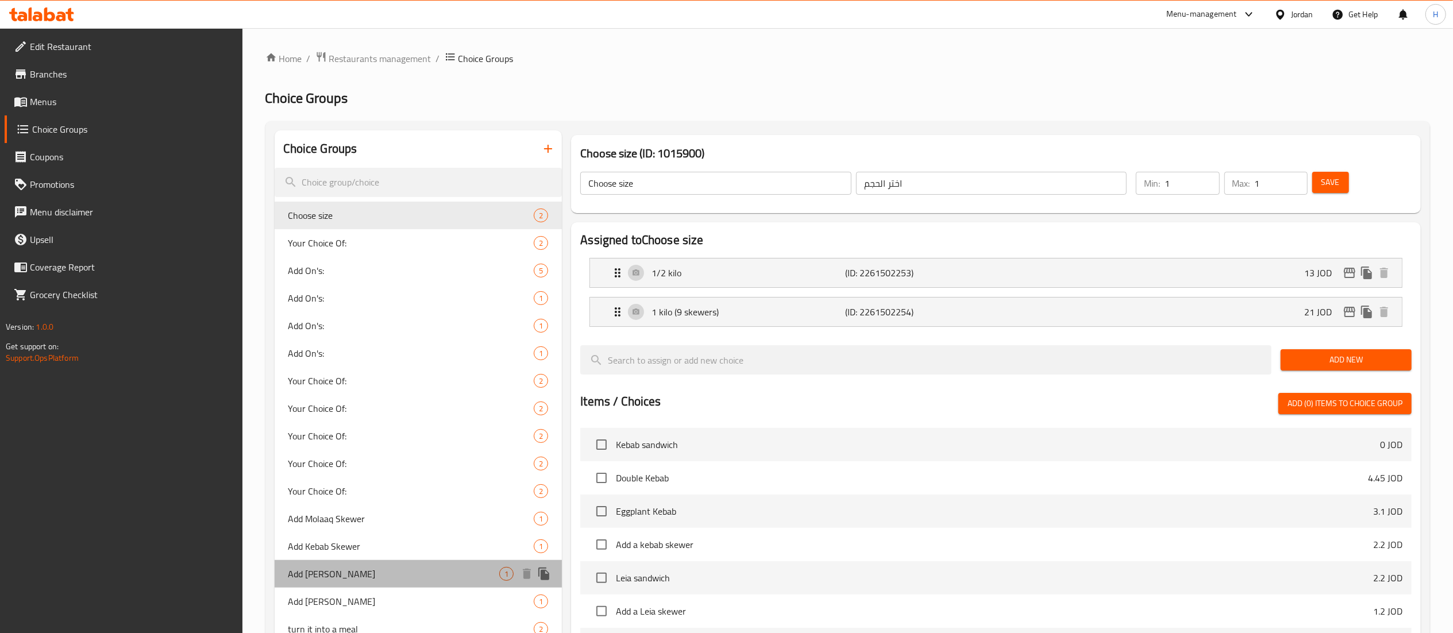
click at [383, 576] on span "Add [PERSON_NAME]" at bounding box center [393, 574] width 211 height 14
type input "Add [PERSON_NAME]"
type input "اضف سيخ شيش"
type input "0"
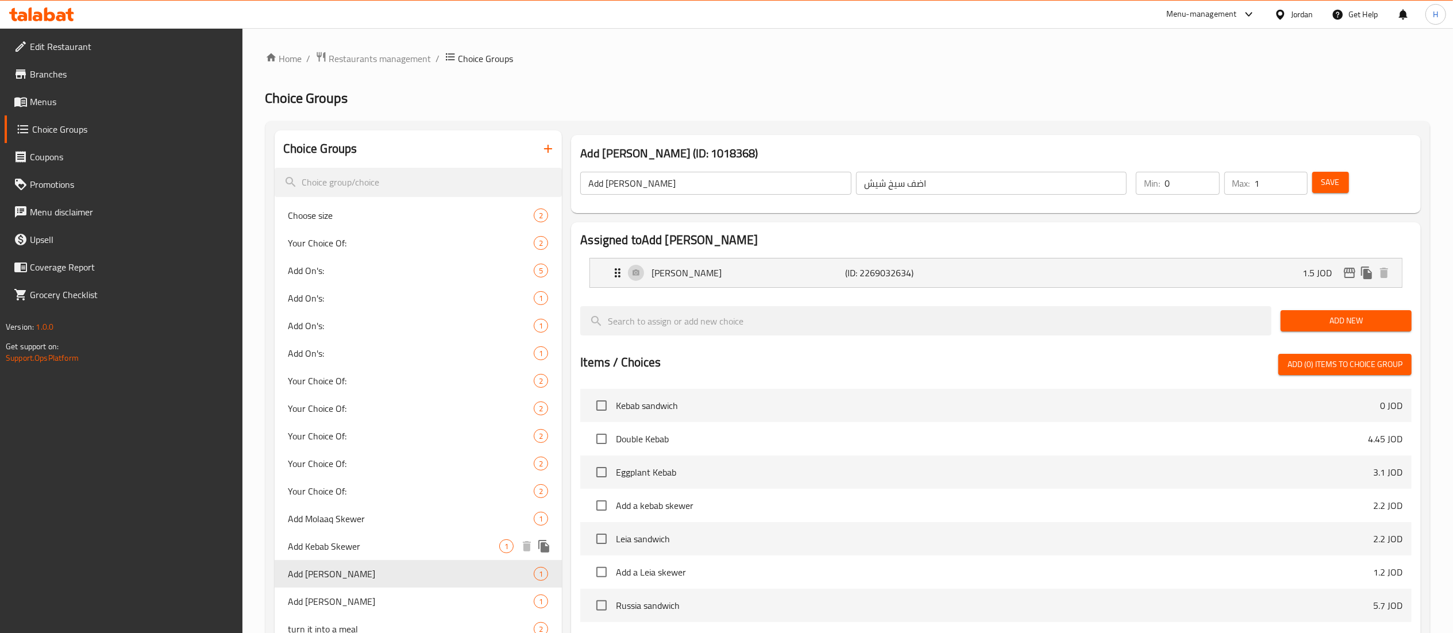
click at [395, 540] on span "Add Kebab Skewer" at bounding box center [393, 546] width 211 height 14
type input "Add Kebab Skewer"
type input "اضف سيخ كباب"
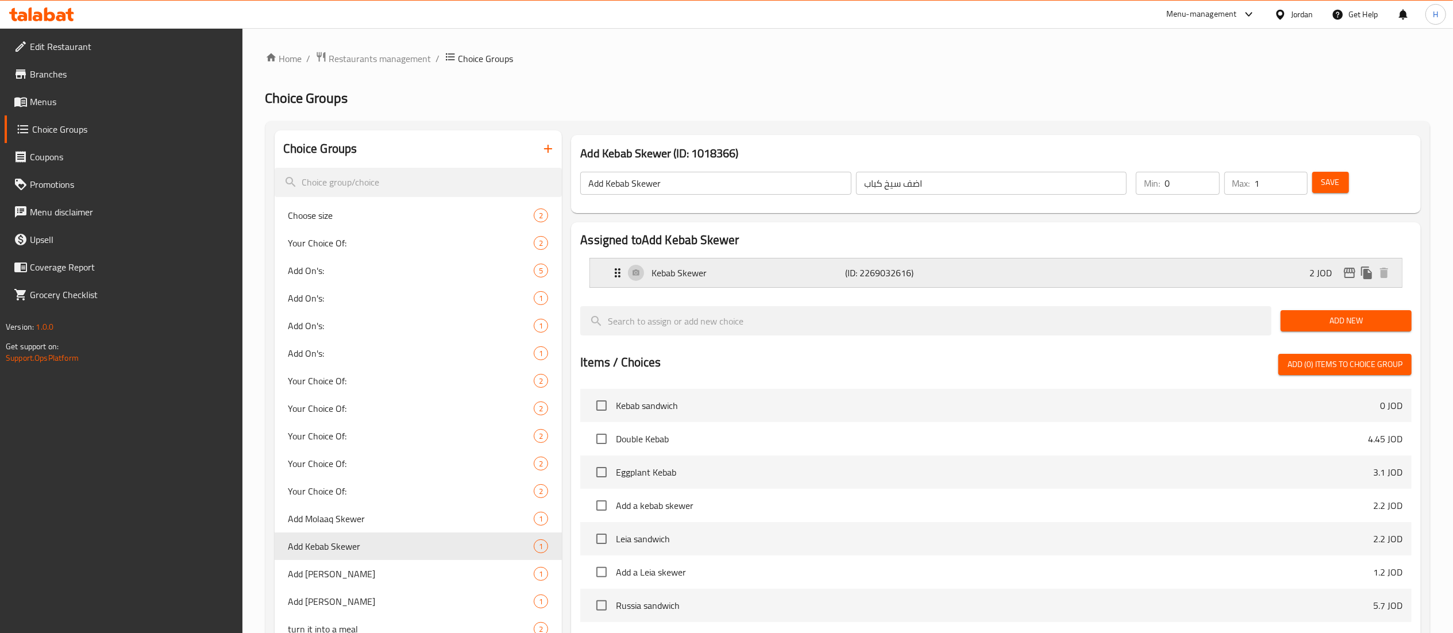
click at [1354, 273] on icon "edit" at bounding box center [1349, 273] width 11 height 10
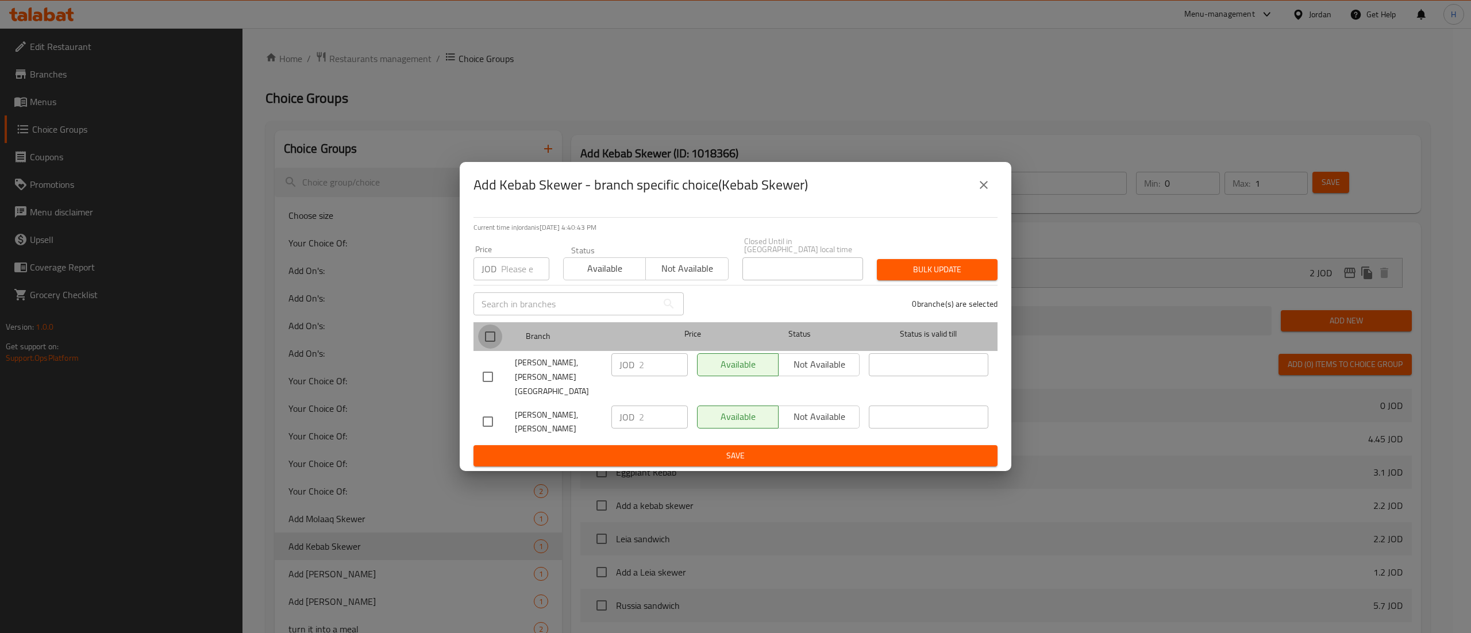
click at [494, 338] on input "checkbox" at bounding box center [490, 337] width 24 height 24
checkbox input "true"
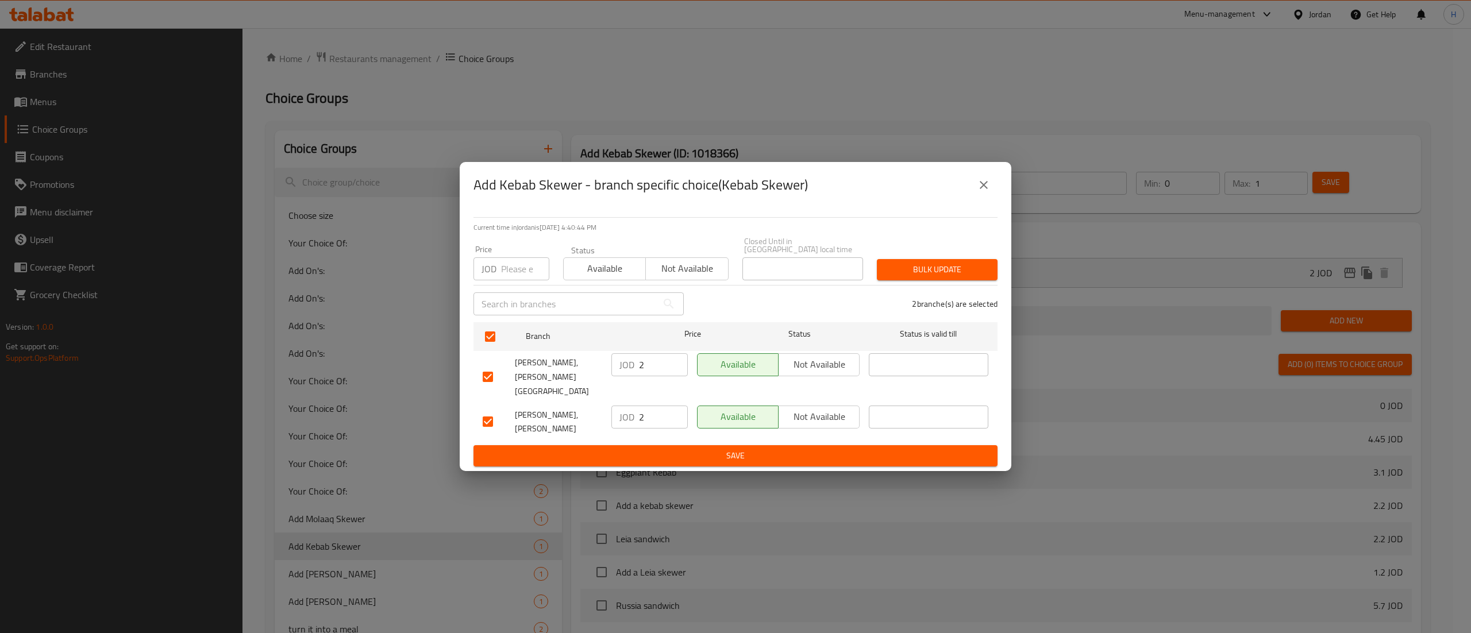
click at [518, 271] on input "number" at bounding box center [525, 268] width 48 height 23
click at [593, 269] on span "Available" at bounding box center [604, 268] width 73 height 17
click at [915, 271] on span "Bulk update" at bounding box center [937, 270] width 102 height 14
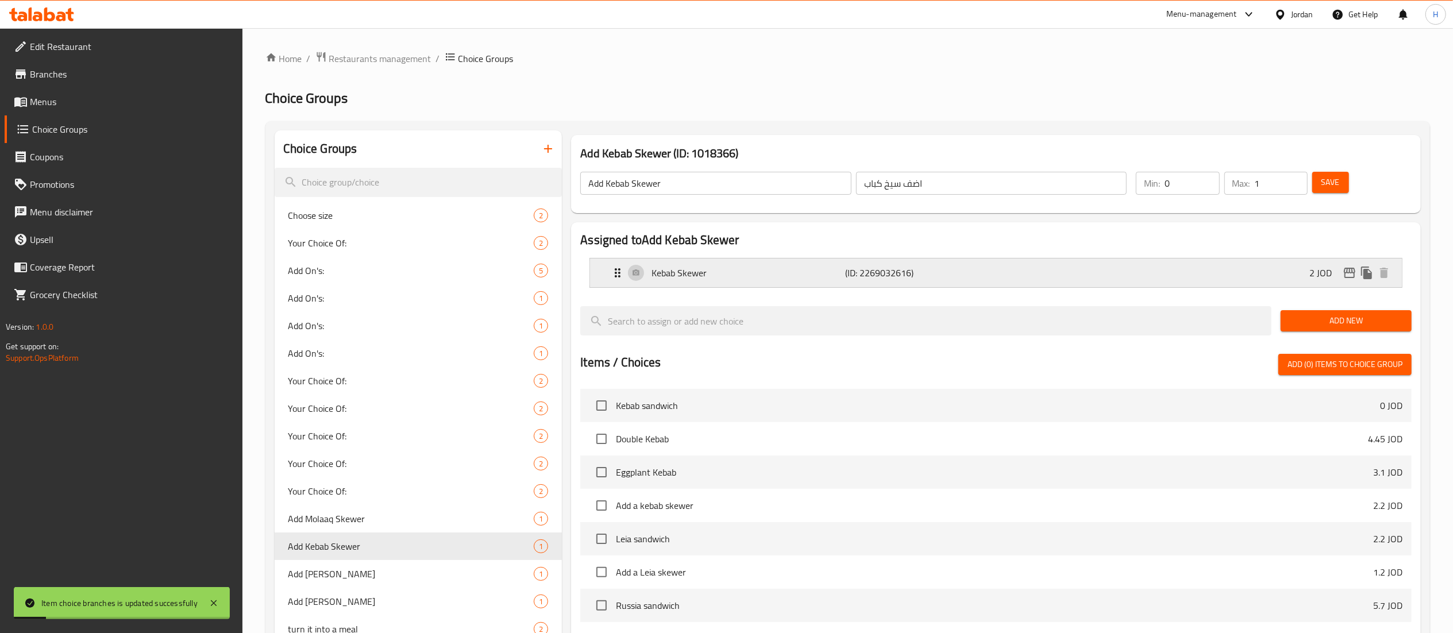
click at [1346, 276] on icon "edit" at bounding box center [1350, 273] width 14 height 14
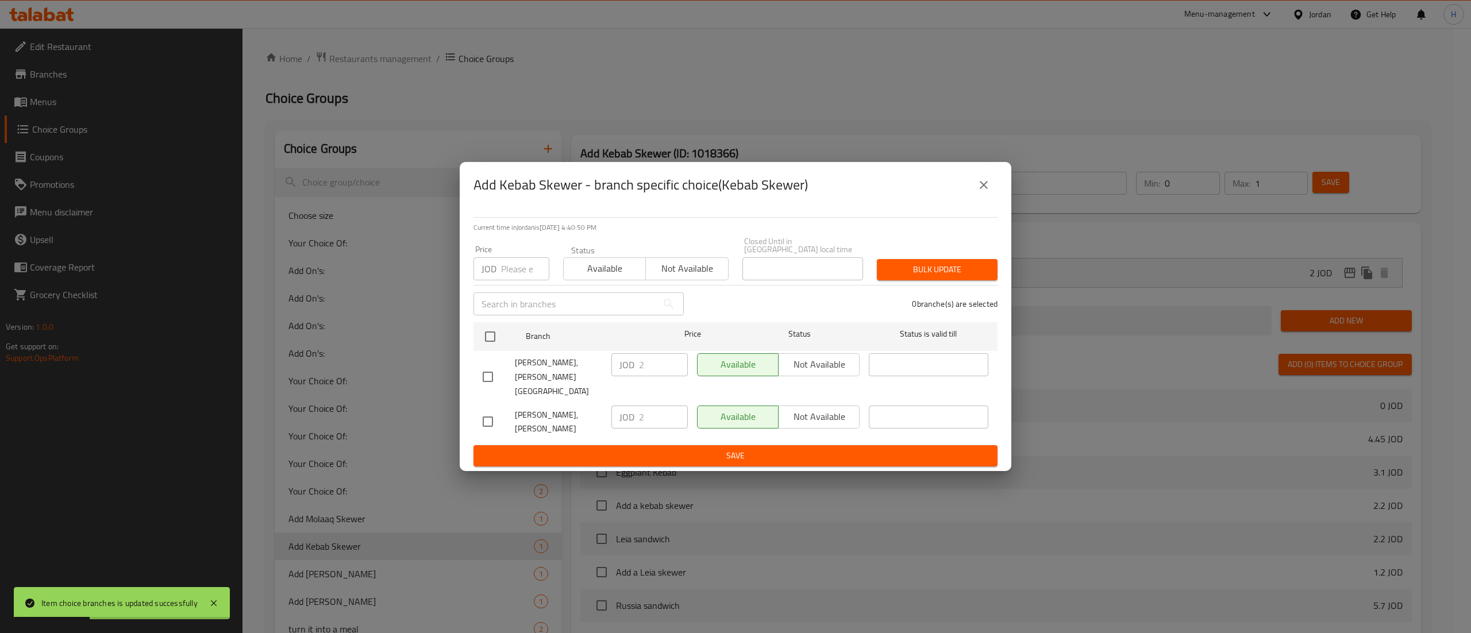
click at [984, 189] on icon "close" at bounding box center [984, 185] width 8 height 8
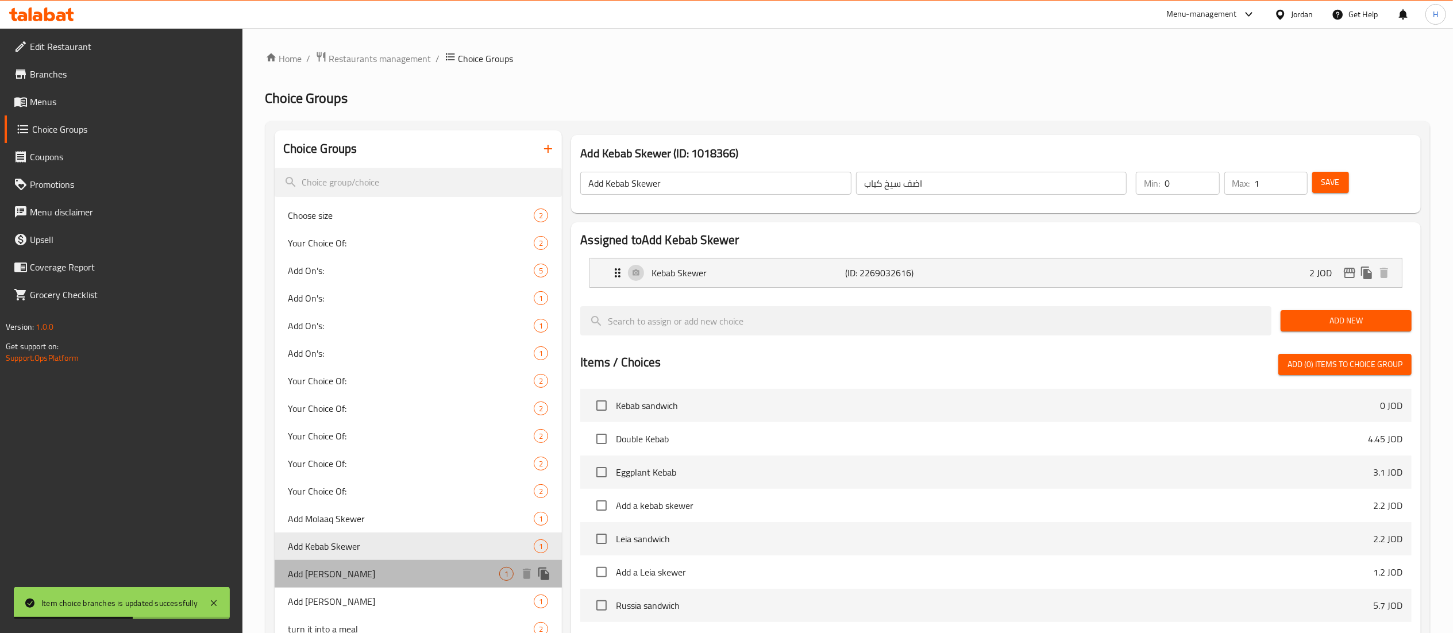
click at [370, 572] on span "Add [PERSON_NAME]" at bounding box center [393, 574] width 211 height 14
type input "Add [PERSON_NAME]"
type input "اضف سيخ شيش"
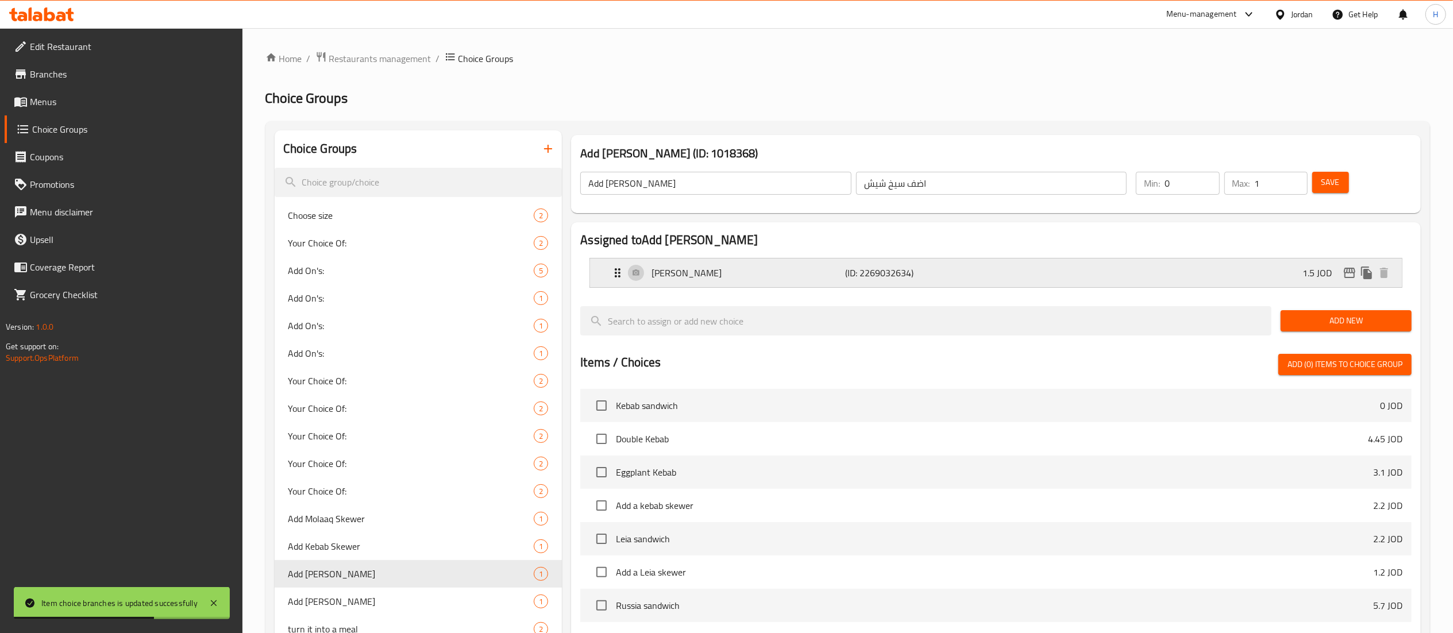
click at [1346, 271] on icon "edit" at bounding box center [1350, 273] width 14 height 14
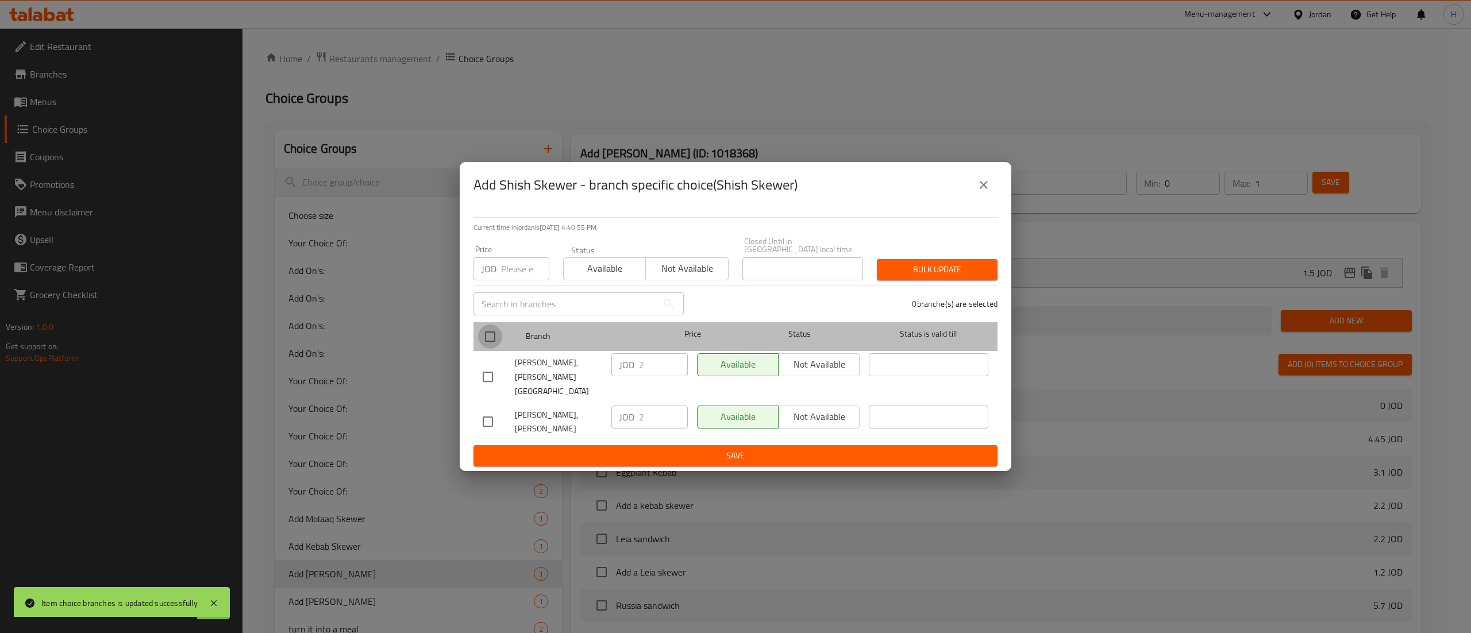
click at [495, 338] on input "checkbox" at bounding box center [490, 337] width 24 height 24
checkbox input "true"
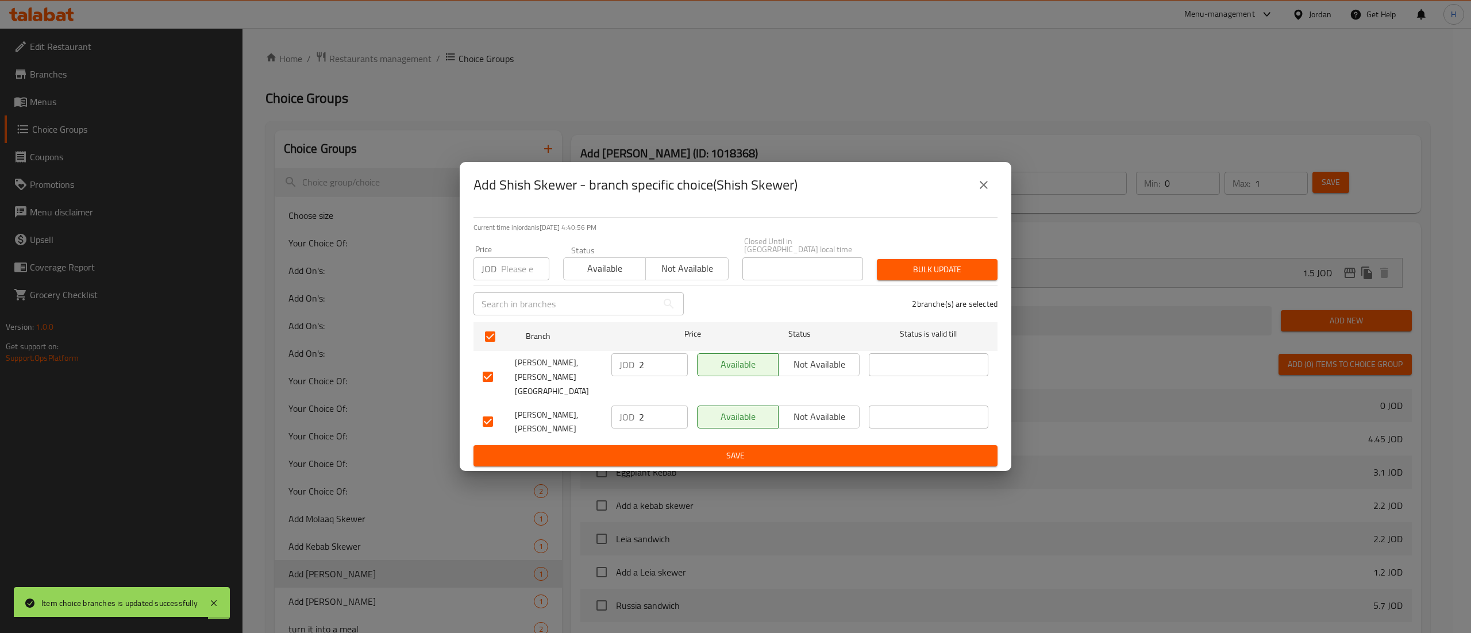
click at [513, 277] on input "number" at bounding box center [525, 268] width 48 height 23
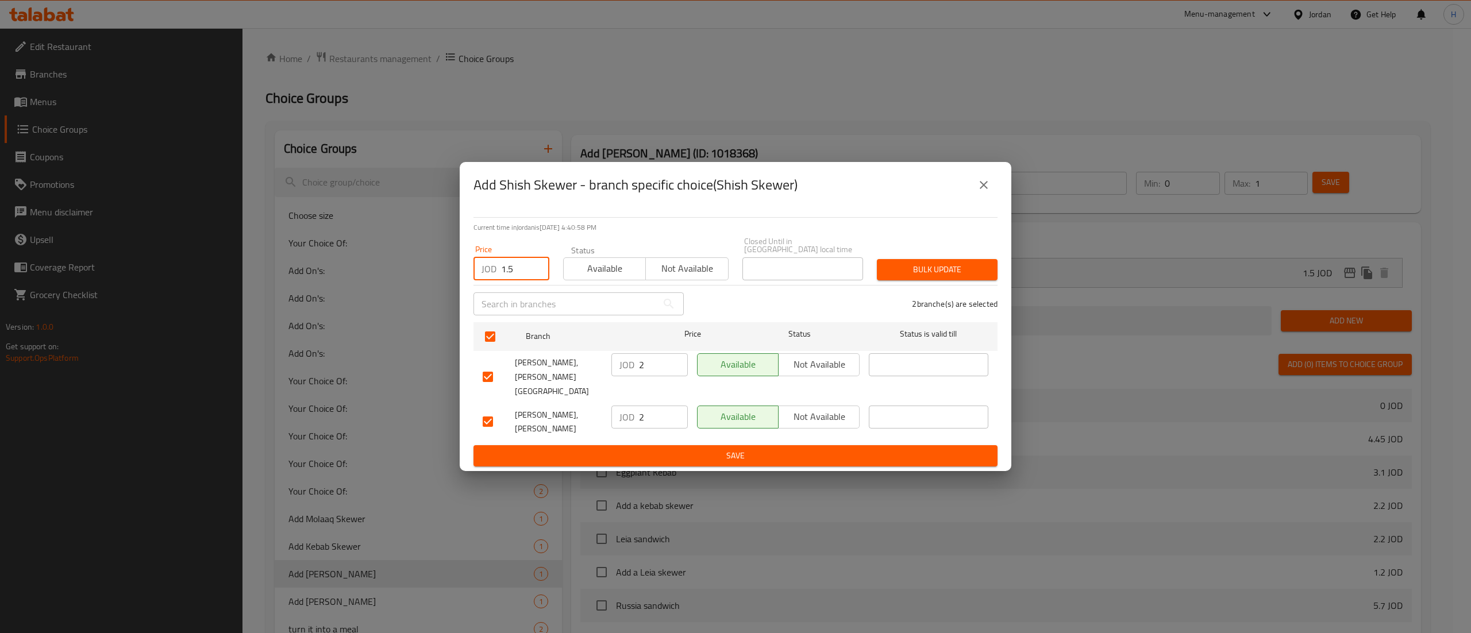
type input "1.5"
click at [604, 265] on span "Available" at bounding box center [604, 268] width 73 height 17
click at [905, 268] on span "Bulk update" at bounding box center [937, 270] width 102 height 14
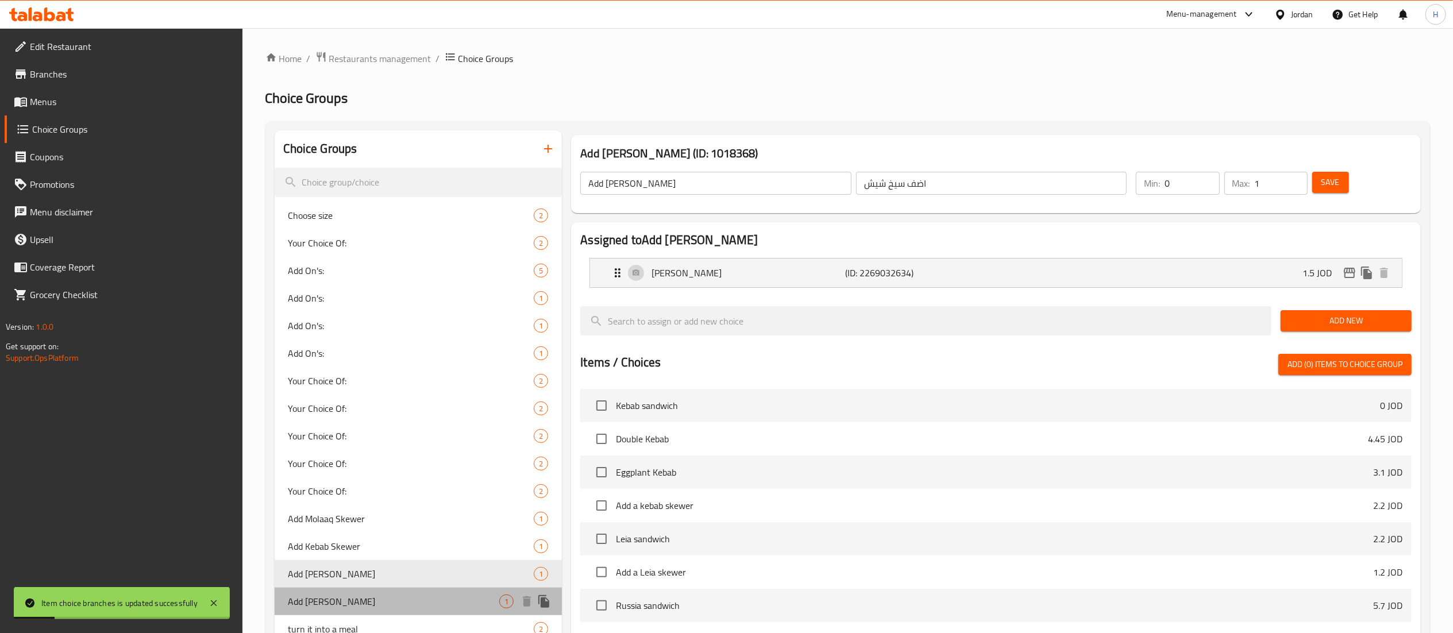
click at [394, 606] on span "Add [PERSON_NAME]" at bounding box center [393, 602] width 211 height 14
type input "Add [PERSON_NAME]"
type input "اضف سيخ لية"
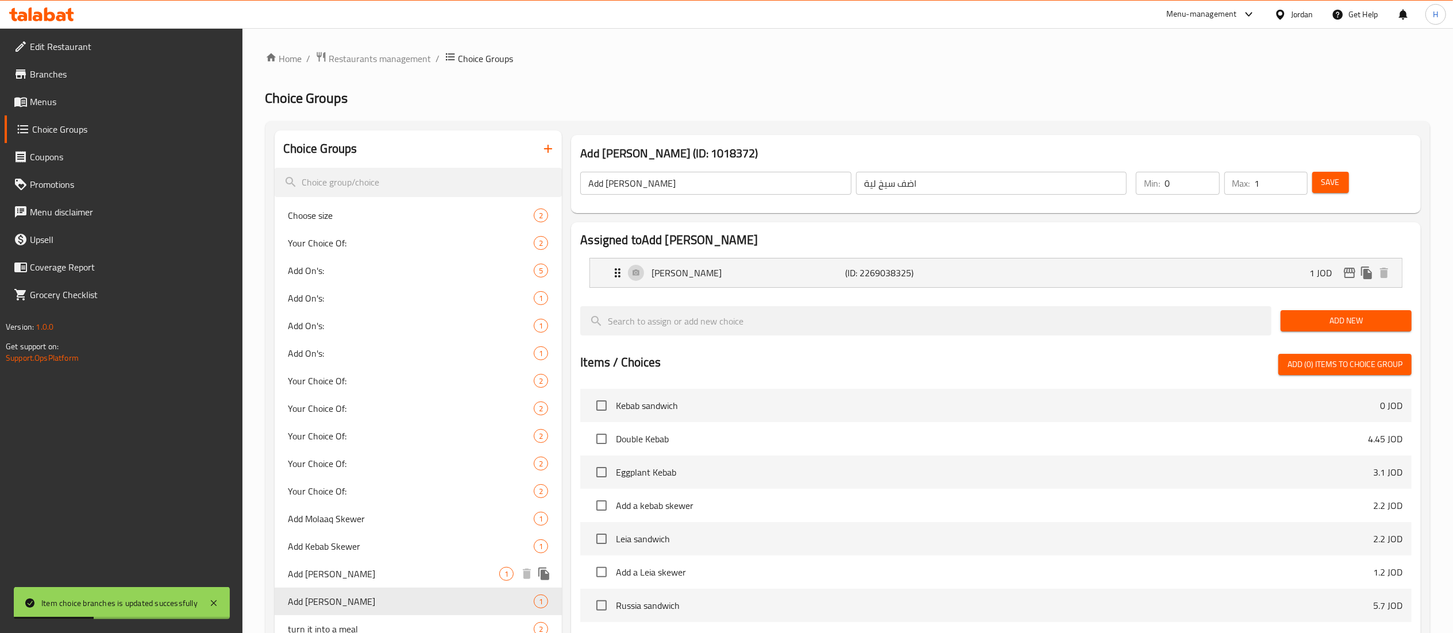
click at [373, 580] on span "Add [PERSON_NAME]" at bounding box center [393, 574] width 211 height 14
type input "Add [PERSON_NAME]"
type input "اضف سيخ شيش"
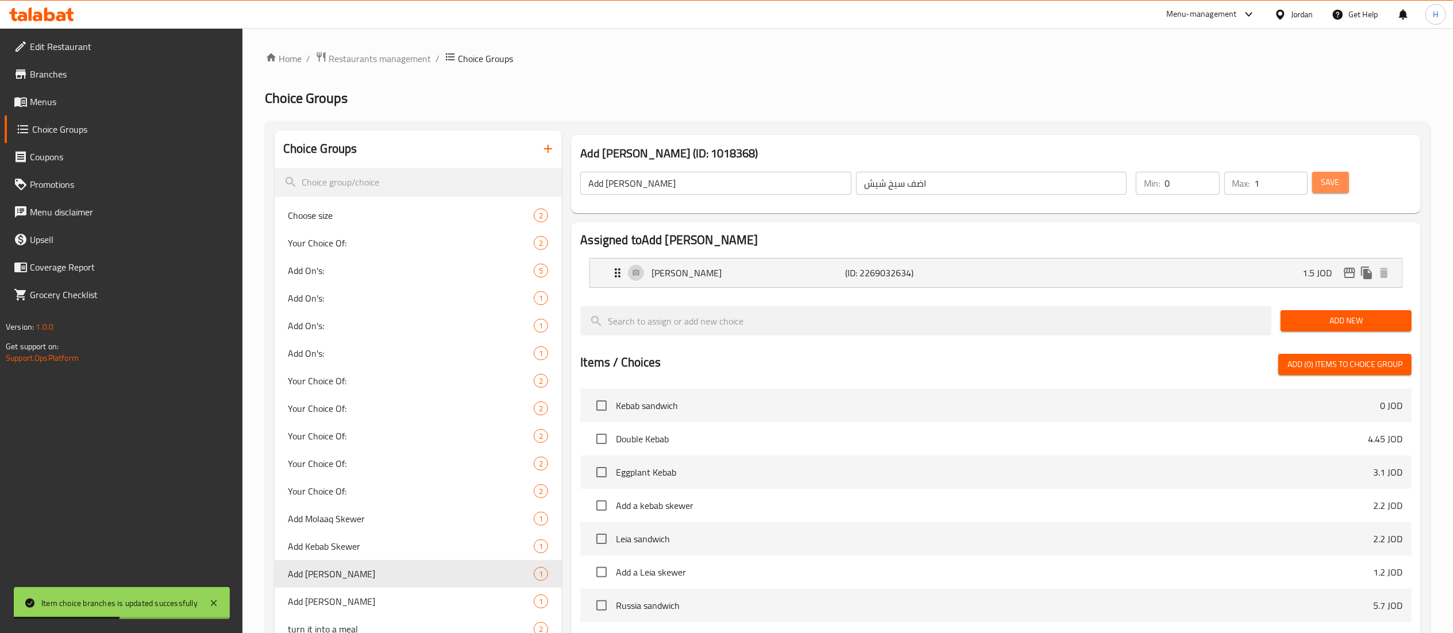
click at [1324, 180] on span "Save" at bounding box center [1330, 182] width 18 height 14
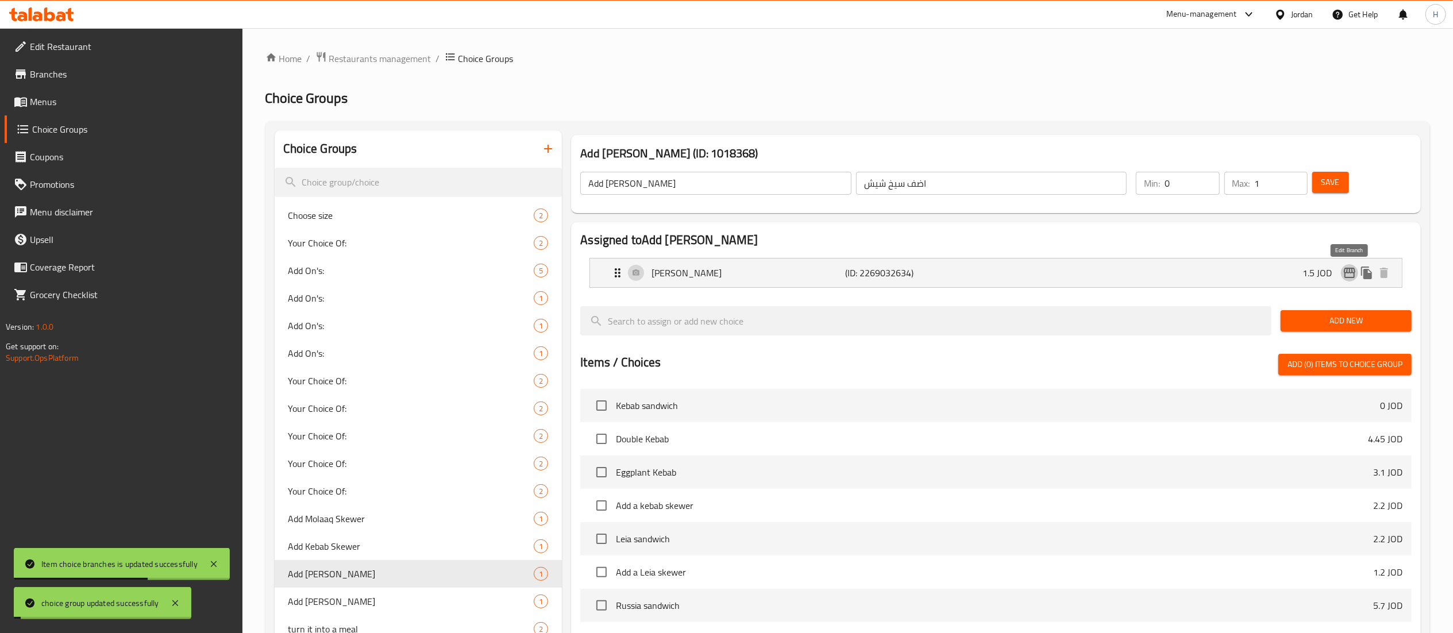
click at [1347, 271] on icon "edit" at bounding box center [1349, 273] width 11 height 10
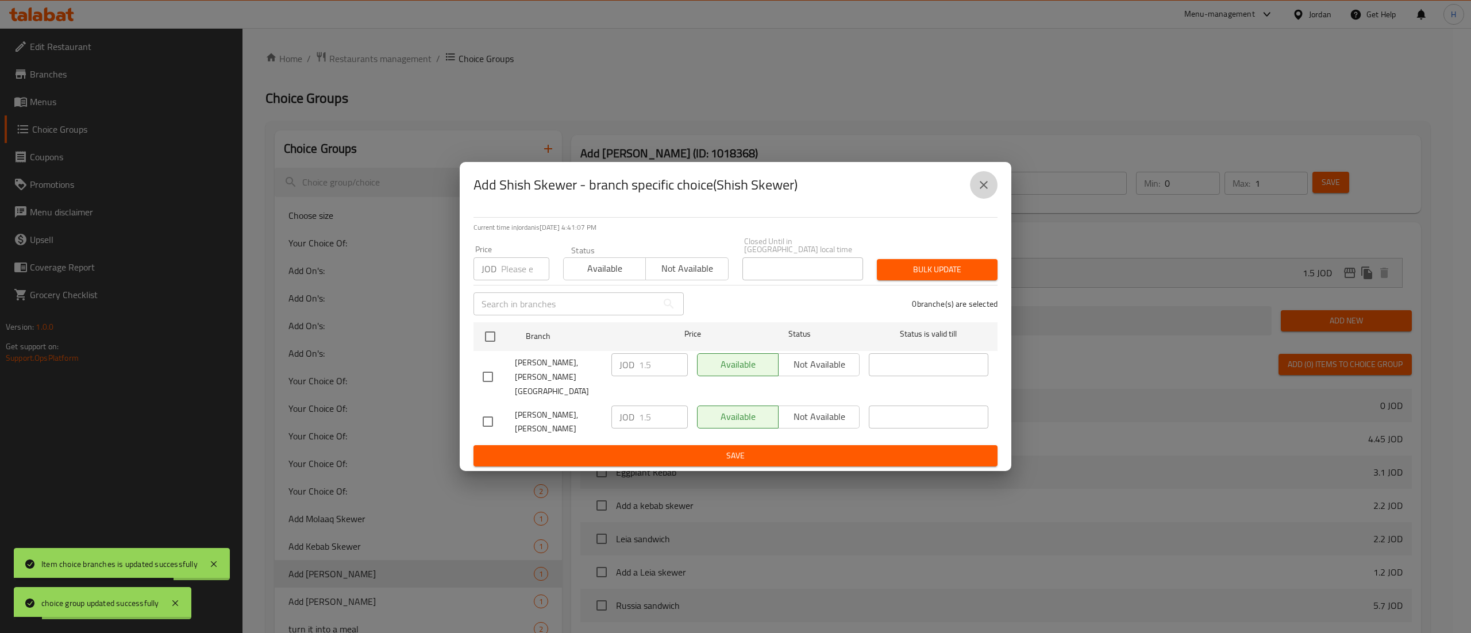
click at [993, 199] on button "close" at bounding box center [984, 185] width 28 height 28
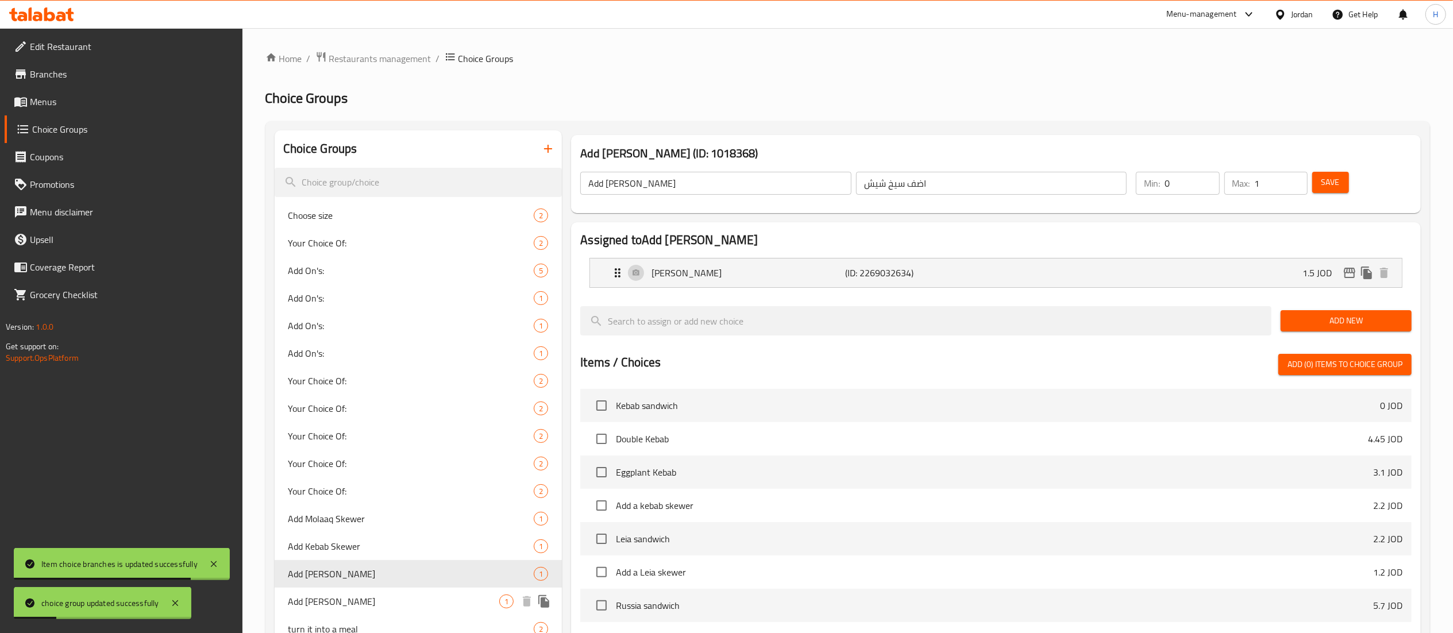
click at [326, 604] on span "Add [PERSON_NAME]" at bounding box center [393, 602] width 211 height 14
type input "Add [PERSON_NAME]"
type input "اضف سيخ لية"
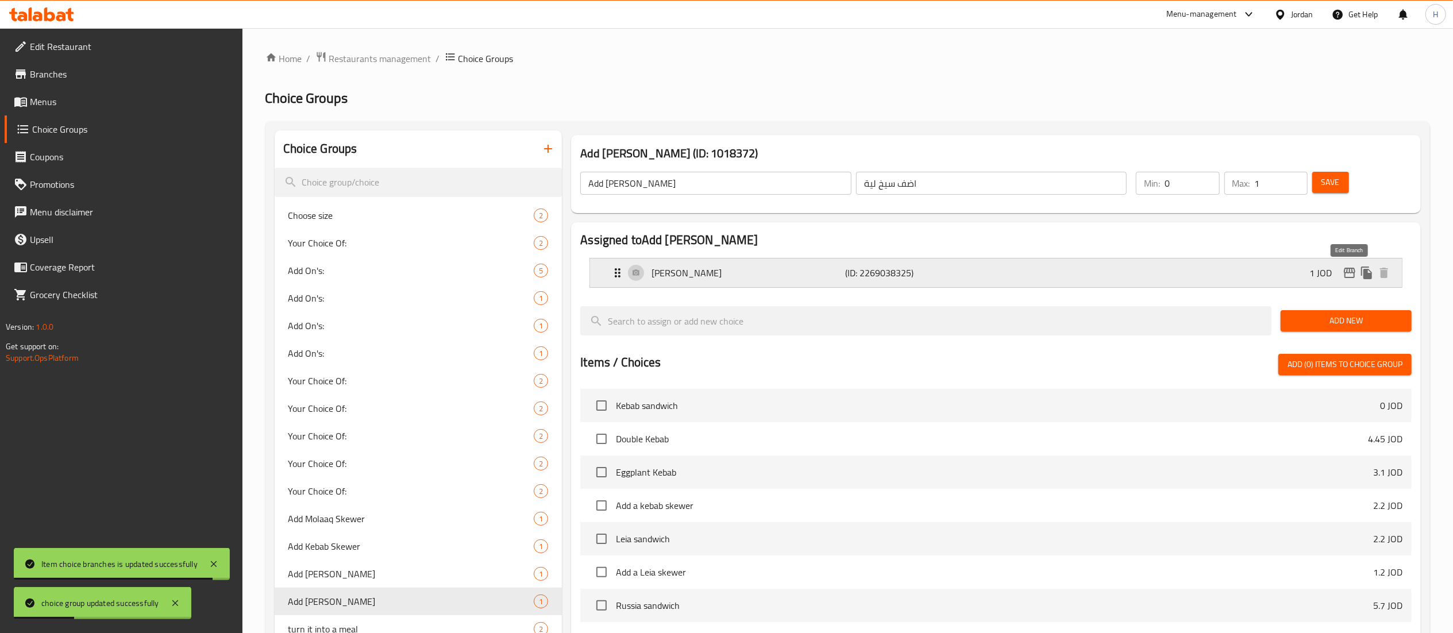
click at [1351, 275] on icon "edit" at bounding box center [1350, 273] width 14 height 14
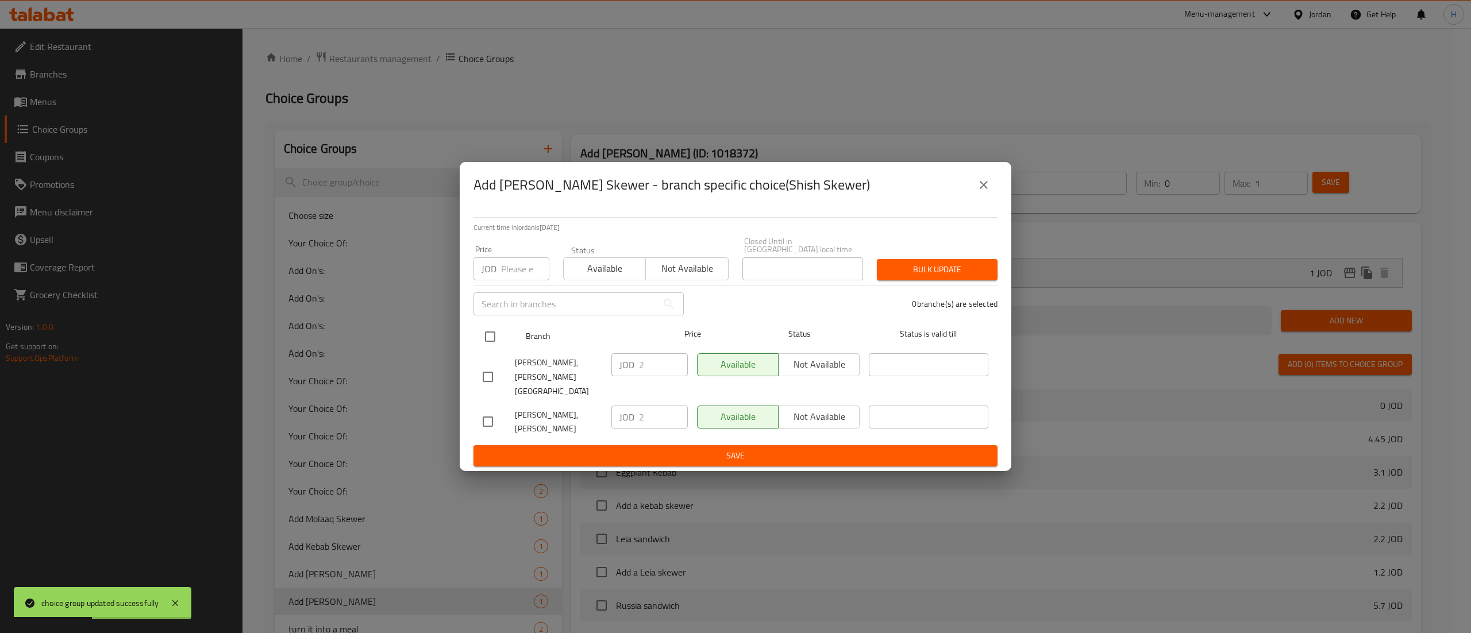
click at [476, 340] on div "Branch Price Status Status is valid till" at bounding box center [735, 336] width 524 height 29
click at [522, 284] on div "Price JOD Price" at bounding box center [512, 262] width 90 height 49
click at [518, 271] on input "number" at bounding box center [525, 268] width 48 height 23
type input "1"
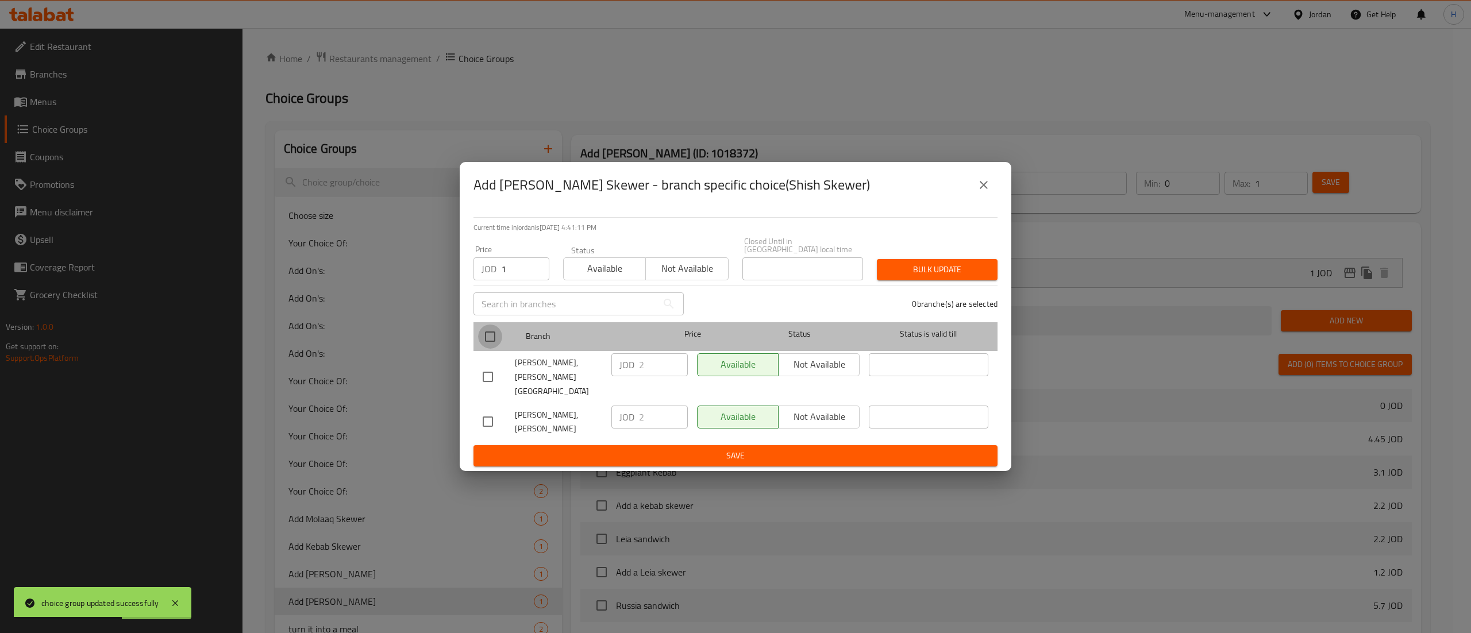
click at [492, 339] on input "checkbox" at bounding box center [490, 337] width 24 height 24
checkbox input "true"
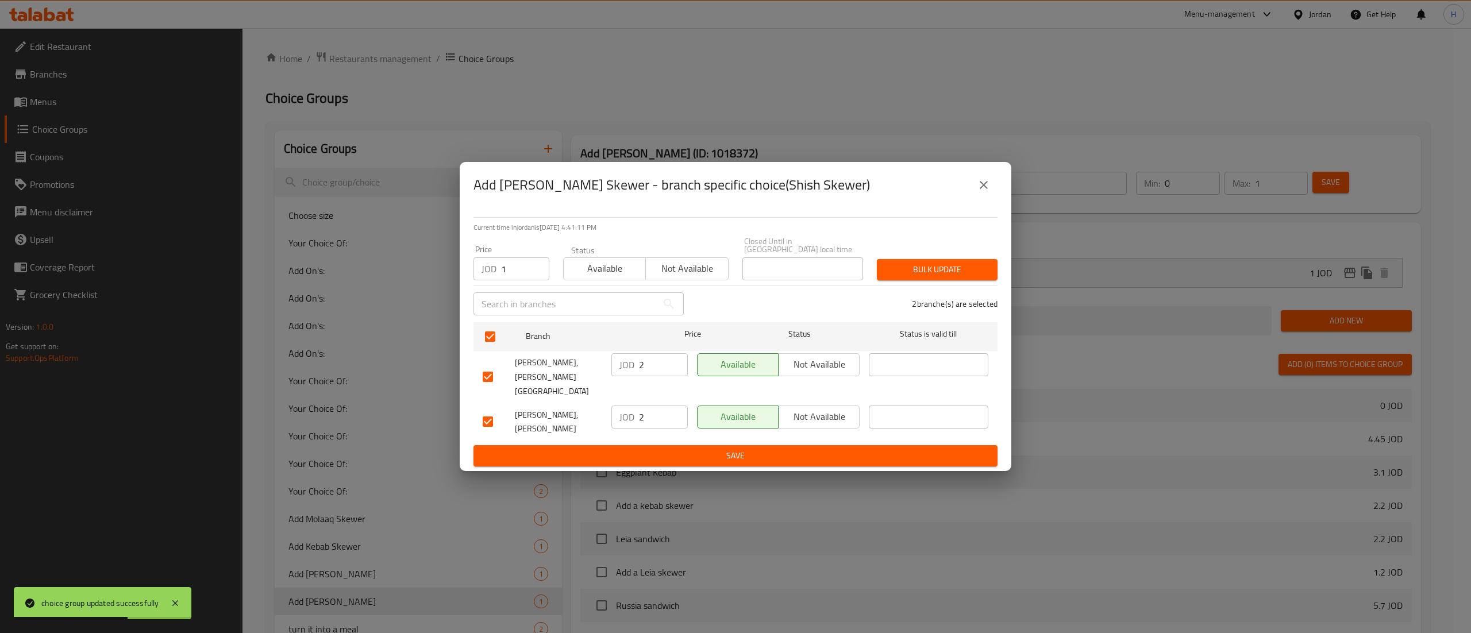
click at [587, 276] on span "Available" at bounding box center [604, 268] width 73 height 17
click at [917, 269] on span "Bulk update" at bounding box center [937, 270] width 102 height 14
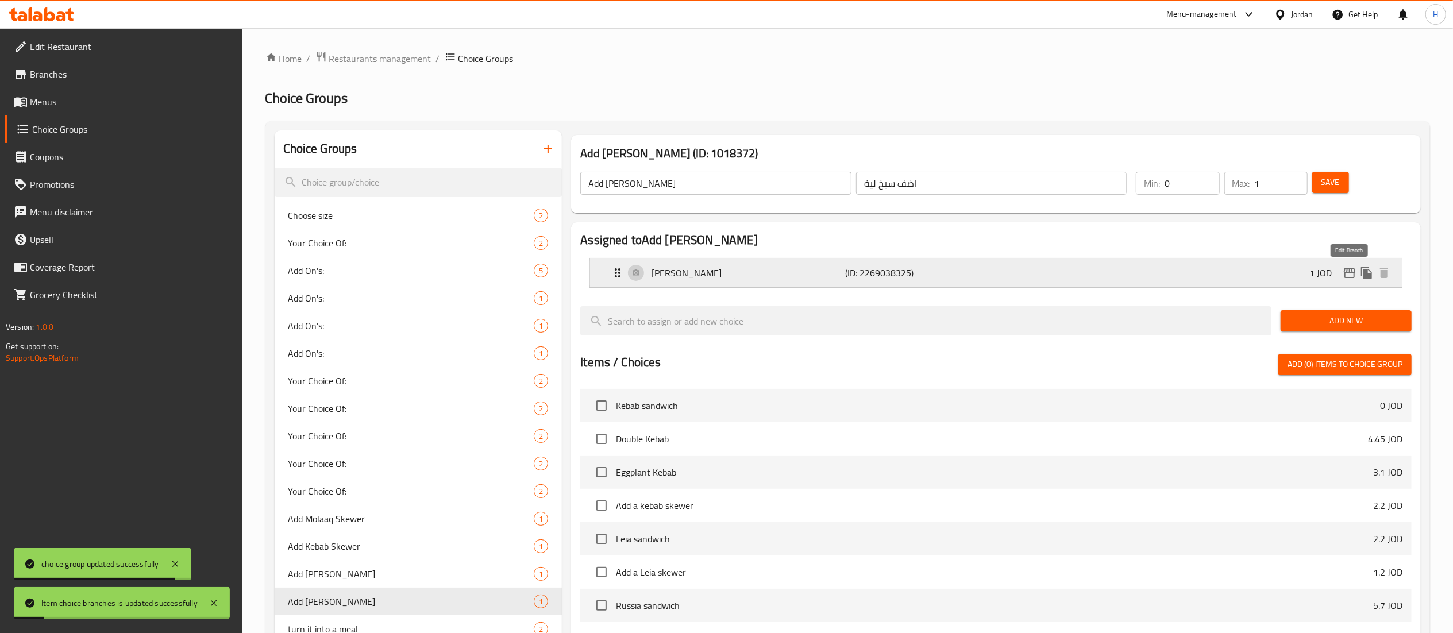
click at [1348, 275] on icon "edit" at bounding box center [1350, 273] width 14 height 14
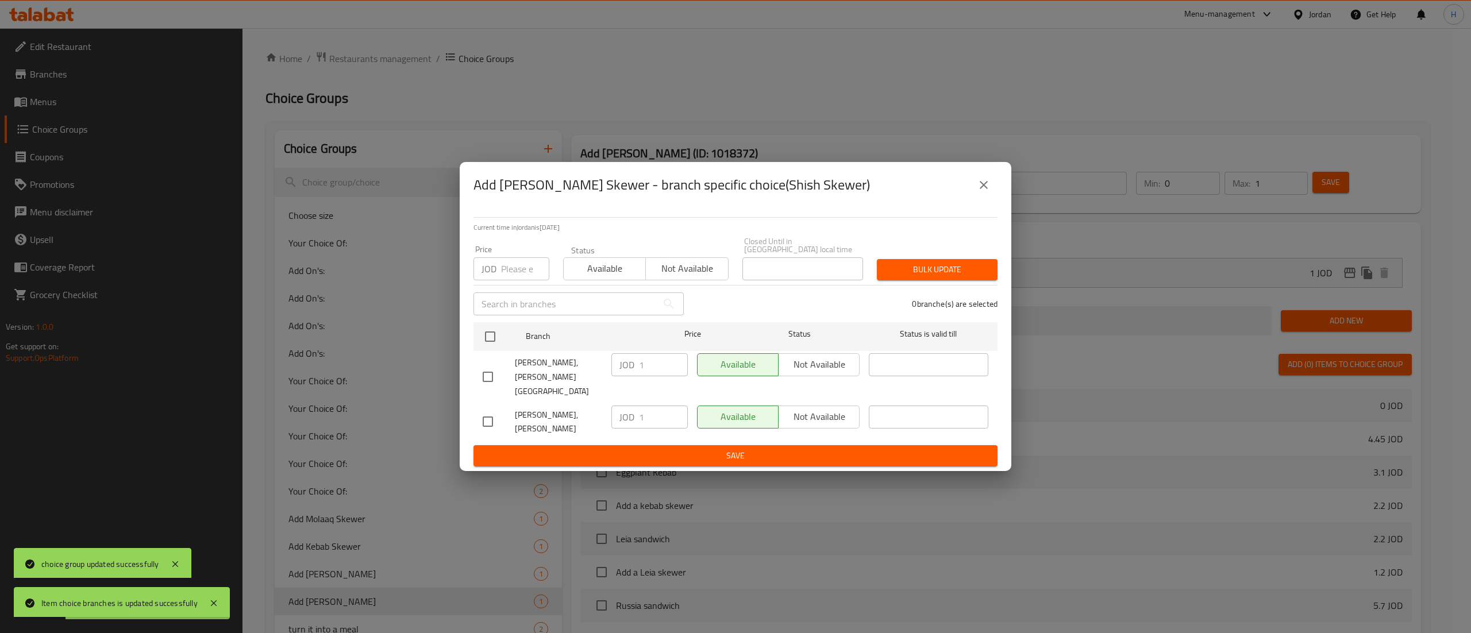
drag, startPoint x: 981, startPoint y: 203, endPoint x: 994, endPoint y: 201, distance: 12.8
click at [982, 199] on button "close" at bounding box center [984, 185] width 28 height 28
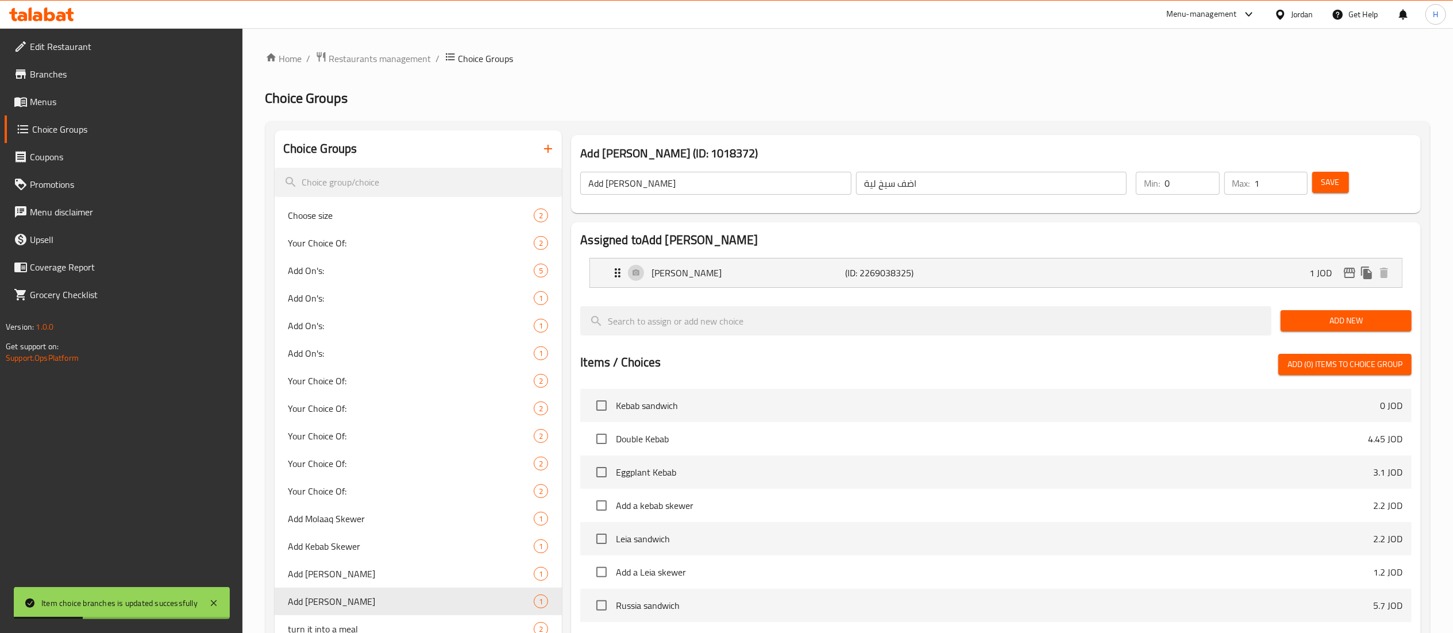
click at [1336, 183] on span "Save" at bounding box center [1330, 182] width 18 height 14
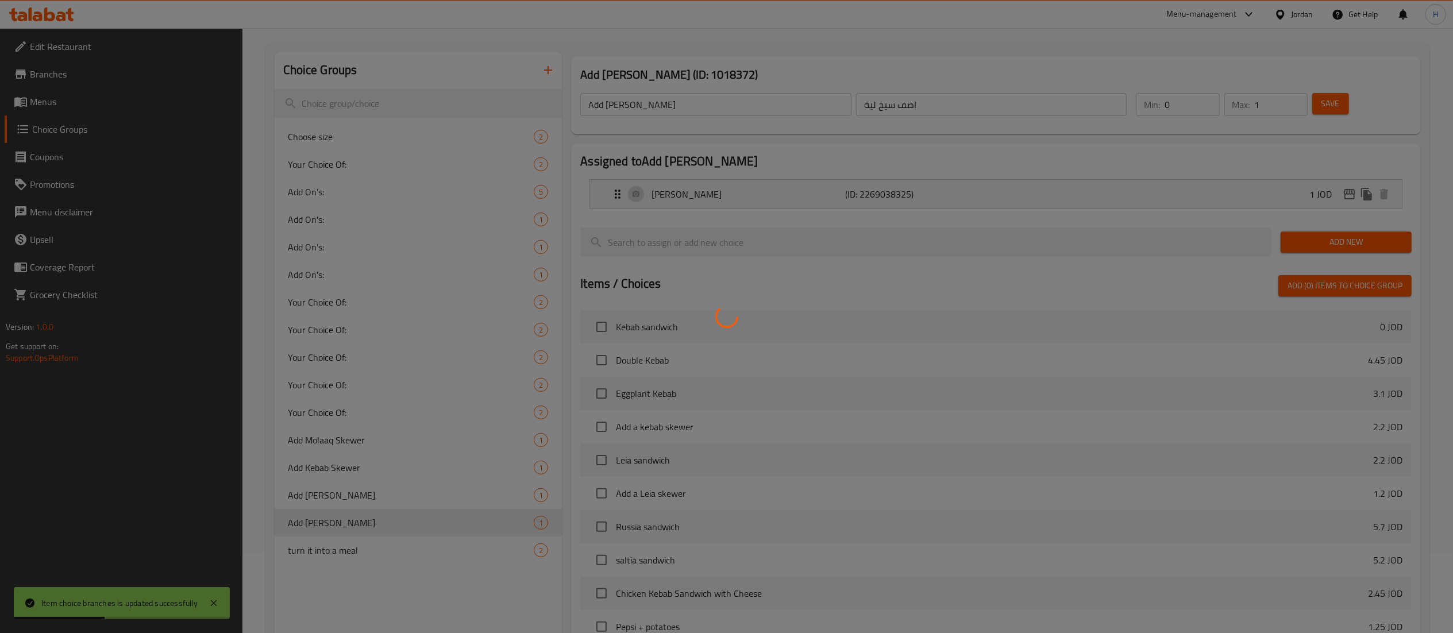
scroll to position [115, 0]
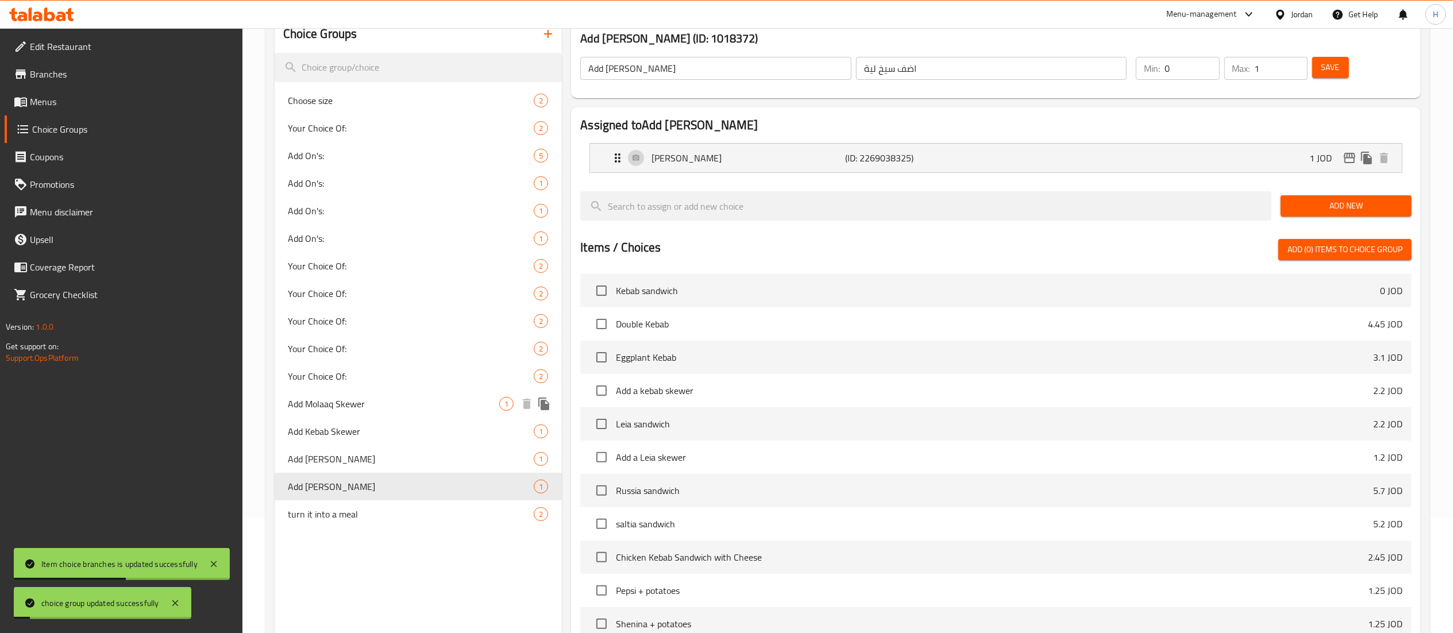
click at [391, 410] on span "Add Molaaq Skewer" at bounding box center [393, 404] width 211 height 14
type input "Add Molaaq Skewer"
type input "أضف سيخ المعلاق"
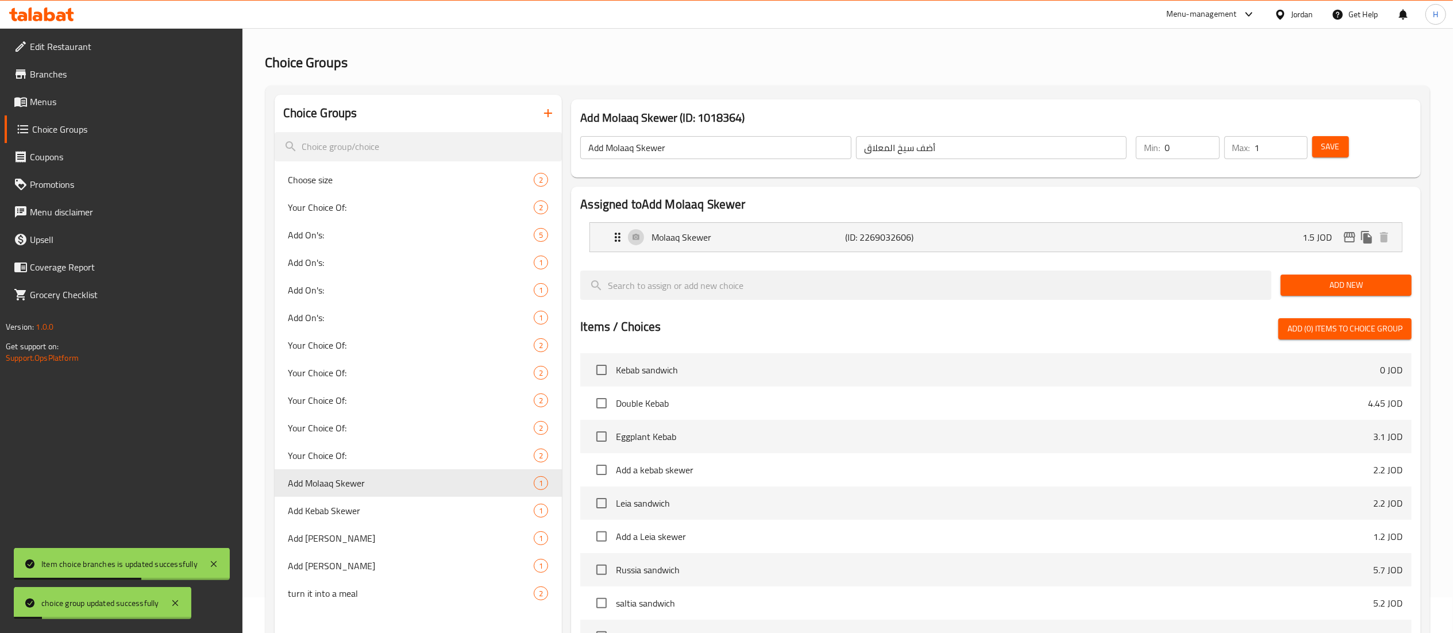
scroll to position [0, 0]
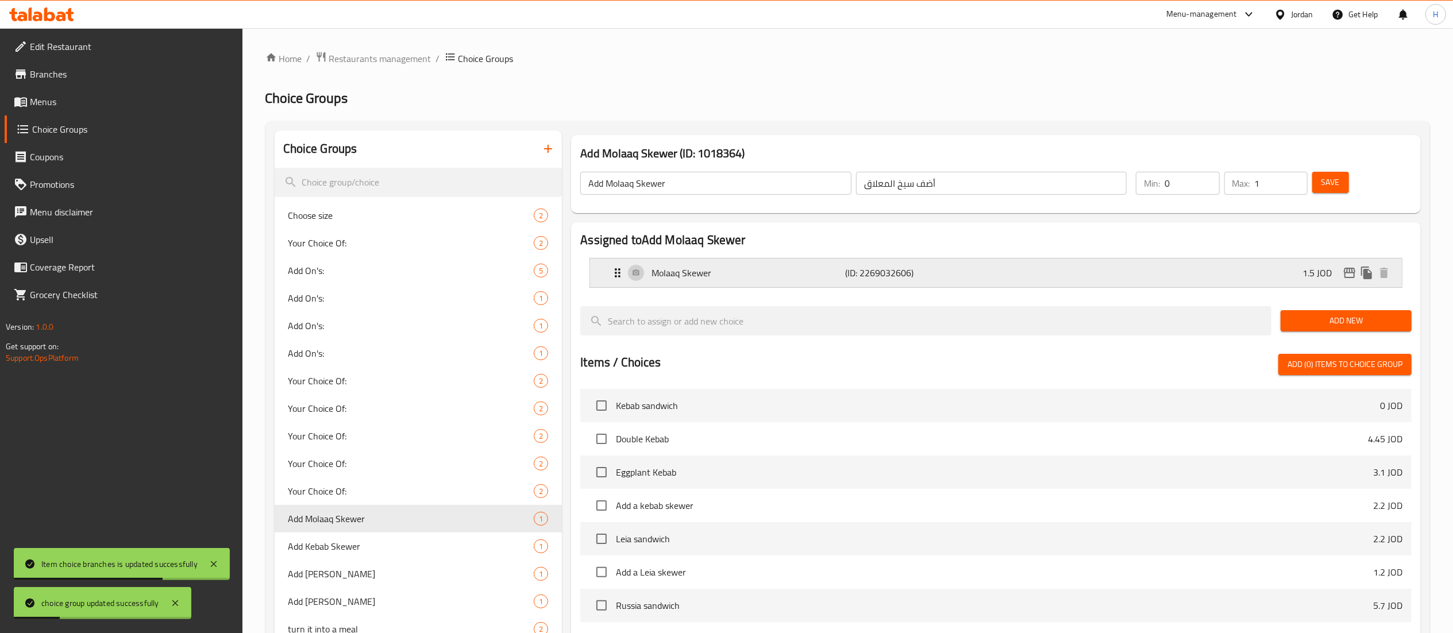
click at [1347, 278] on icon "edit" at bounding box center [1349, 273] width 11 height 10
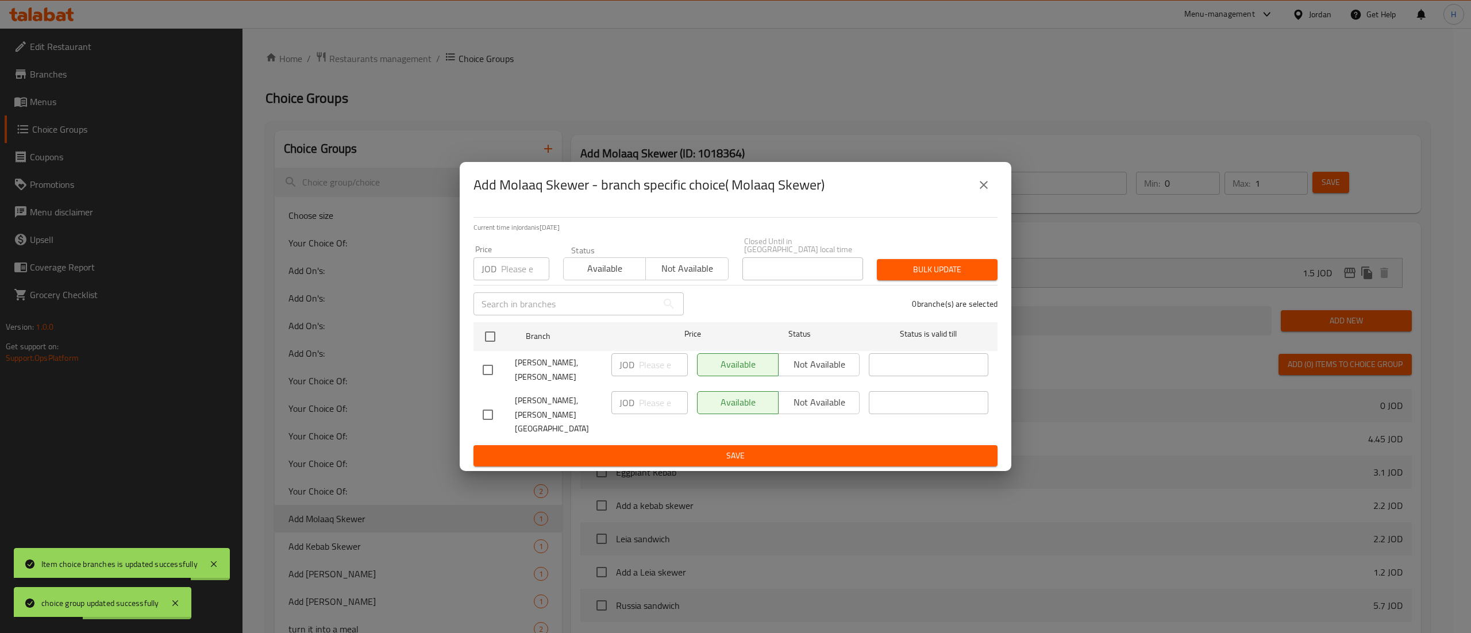
click at [991, 199] on button "close" at bounding box center [984, 185] width 28 height 28
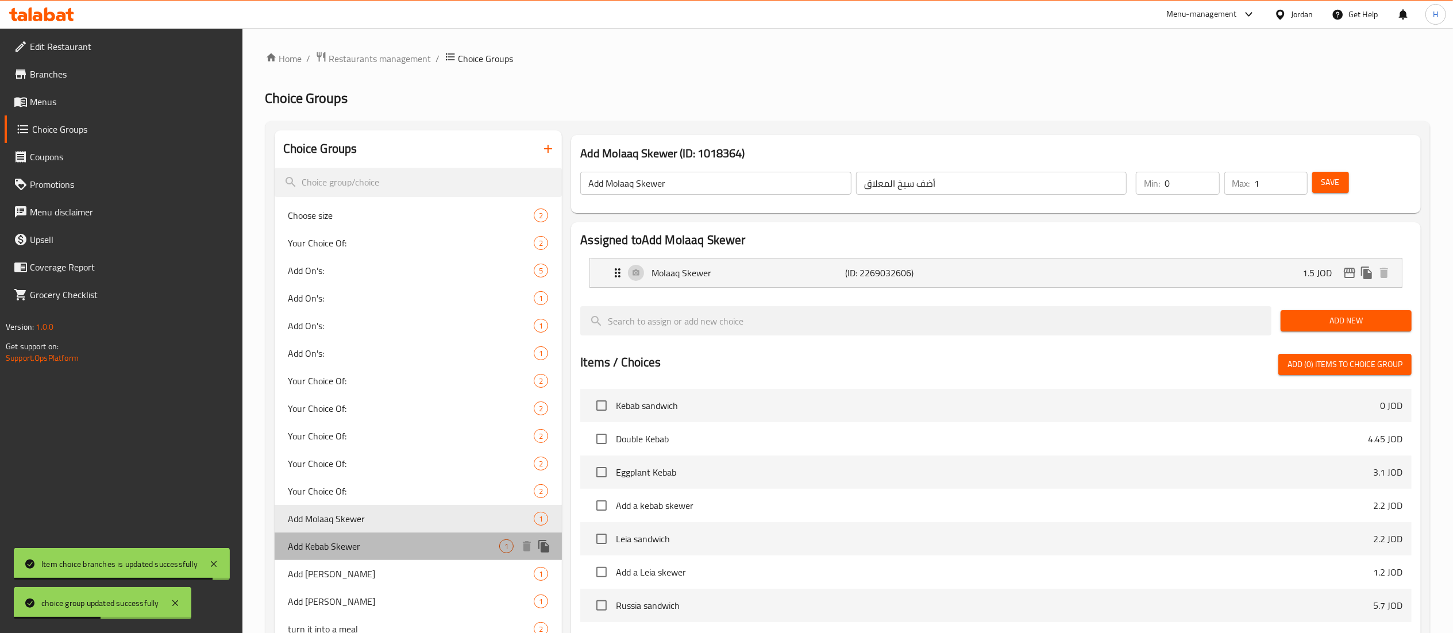
click at [441, 549] on span "Add Kebab Skewer" at bounding box center [393, 546] width 211 height 14
type input "Add Kebab Skewer"
type input "اضف سيخ كباب"
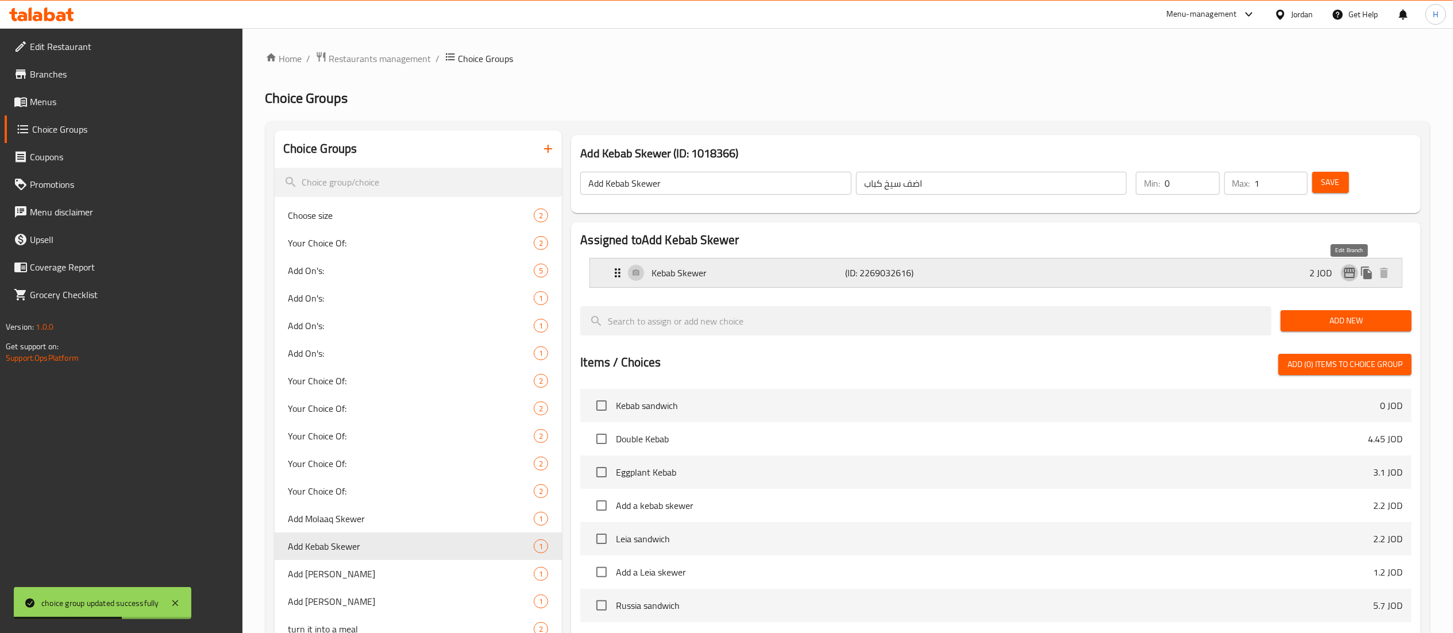
click at [1351, 268] on icon "edit" at bounding box center [1350, 273] width 14 height 14
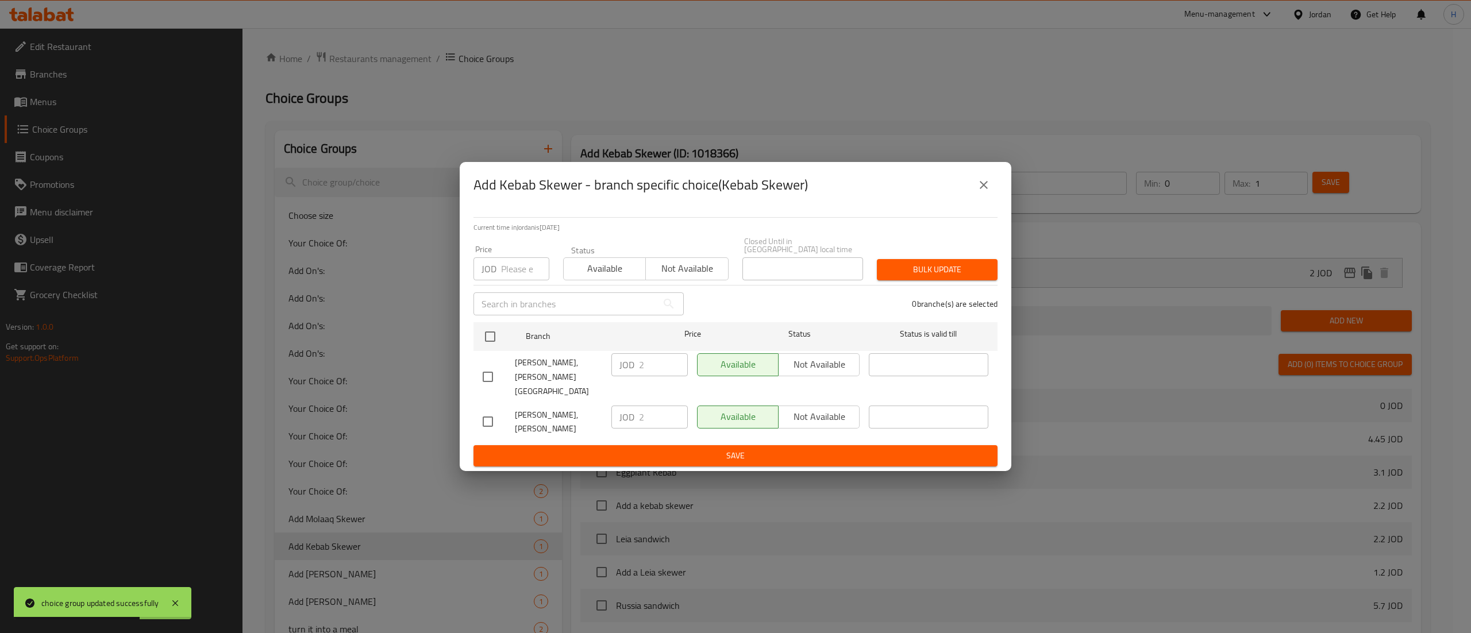
click at [986, 192] on icon "close" at bounding box center [984, 185] width 14 height 14
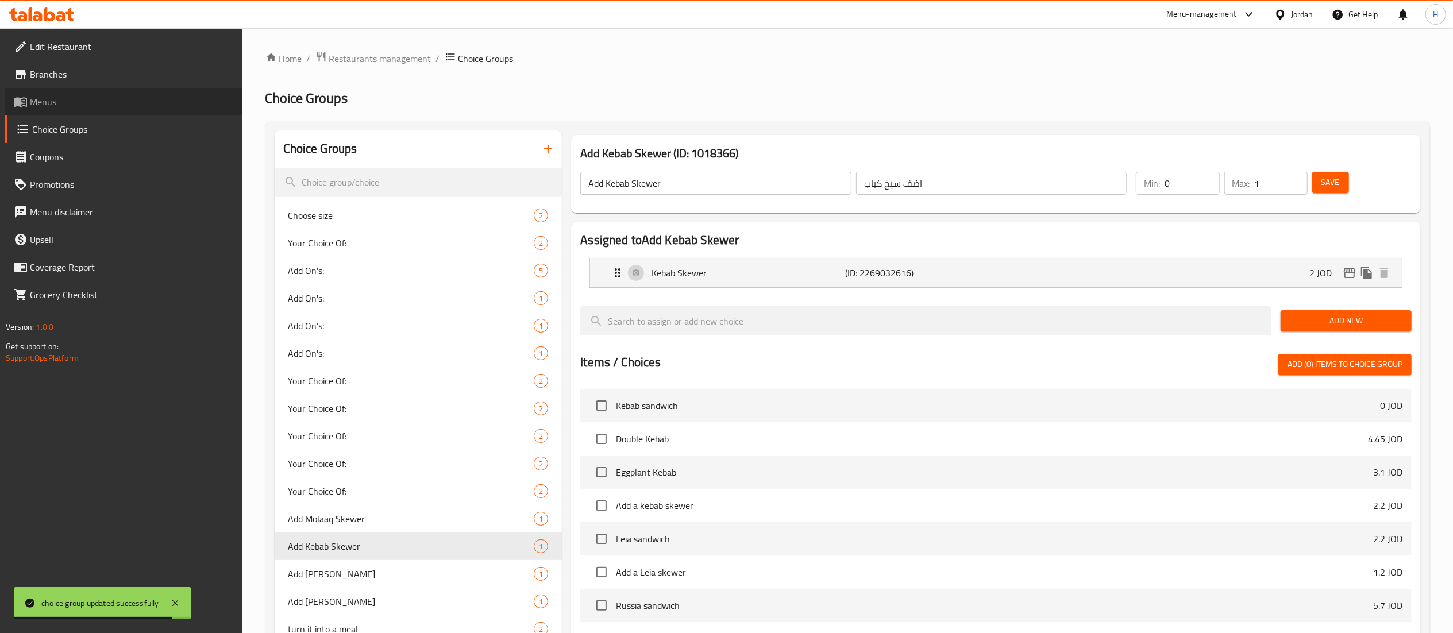
click at [63, 107] on span "Menus" at bounding box center [131, 102] width 203 height 14
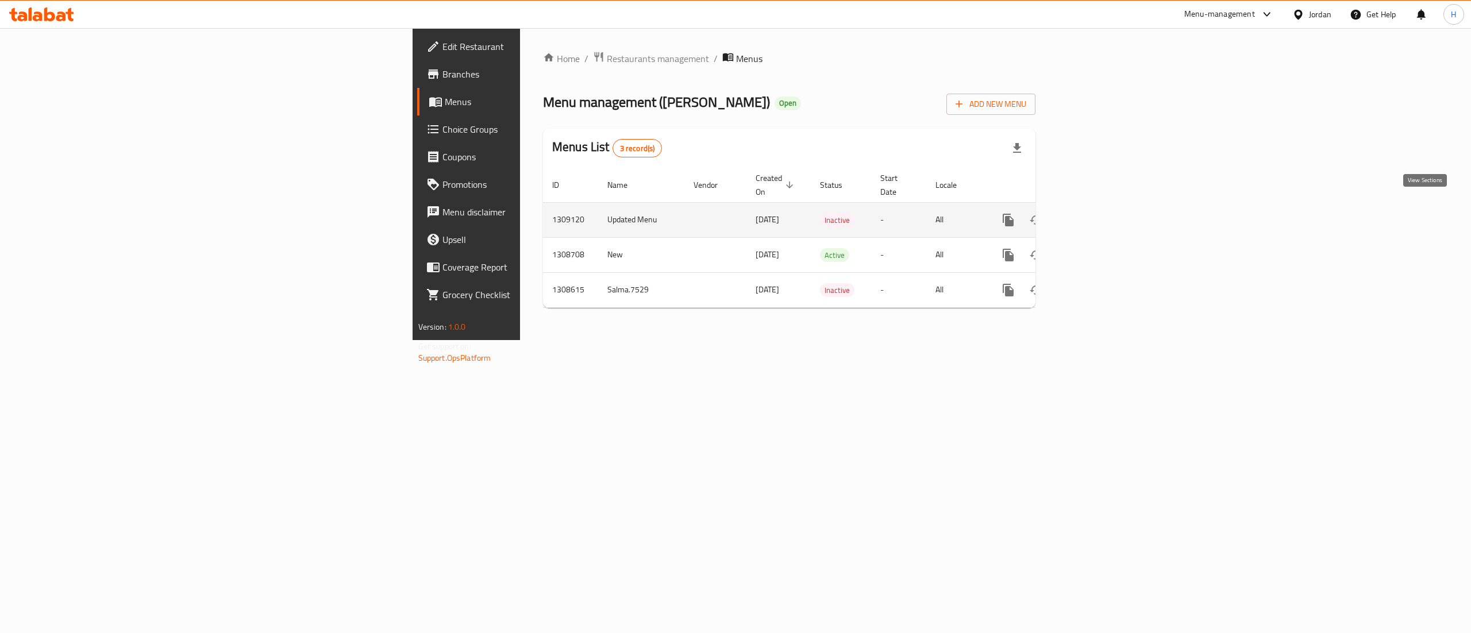
click at [1105, 209] on link "enhanced table" at bounding box center [1091, 220] width 28 height 28
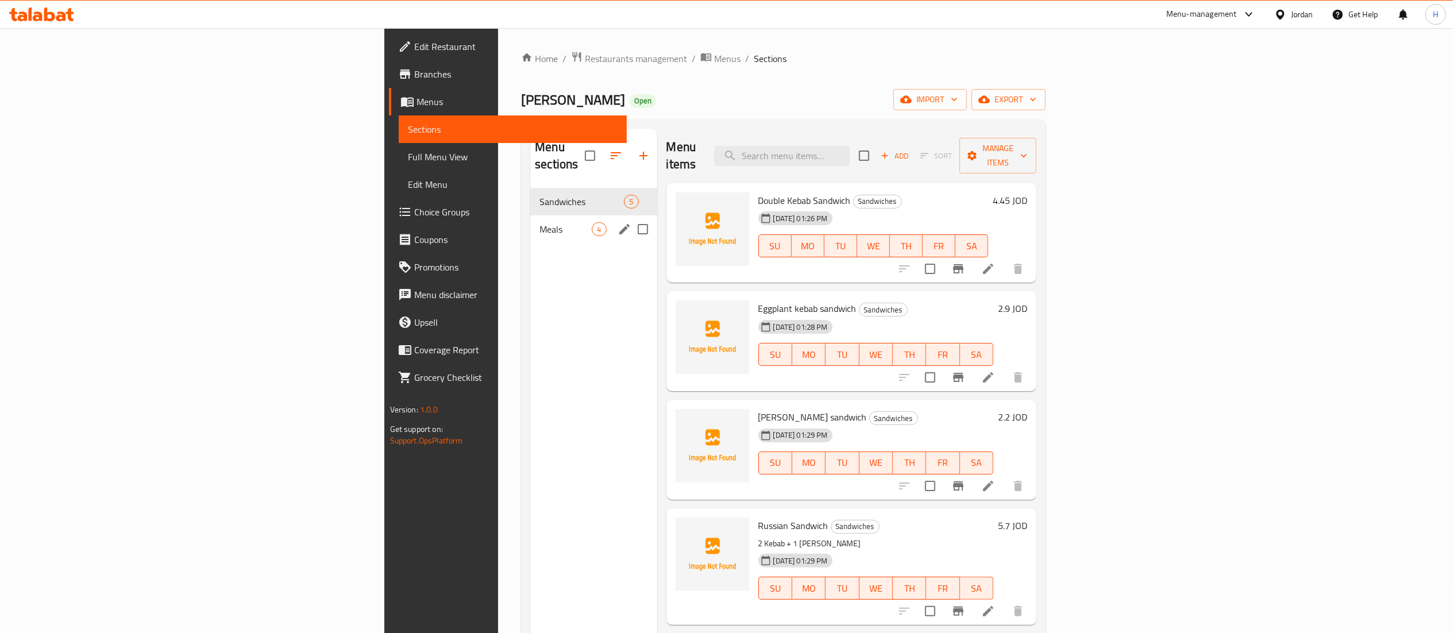
click at [530, 221] on div "Meals 4" at bounding box center [593, 229] width 126 height 28
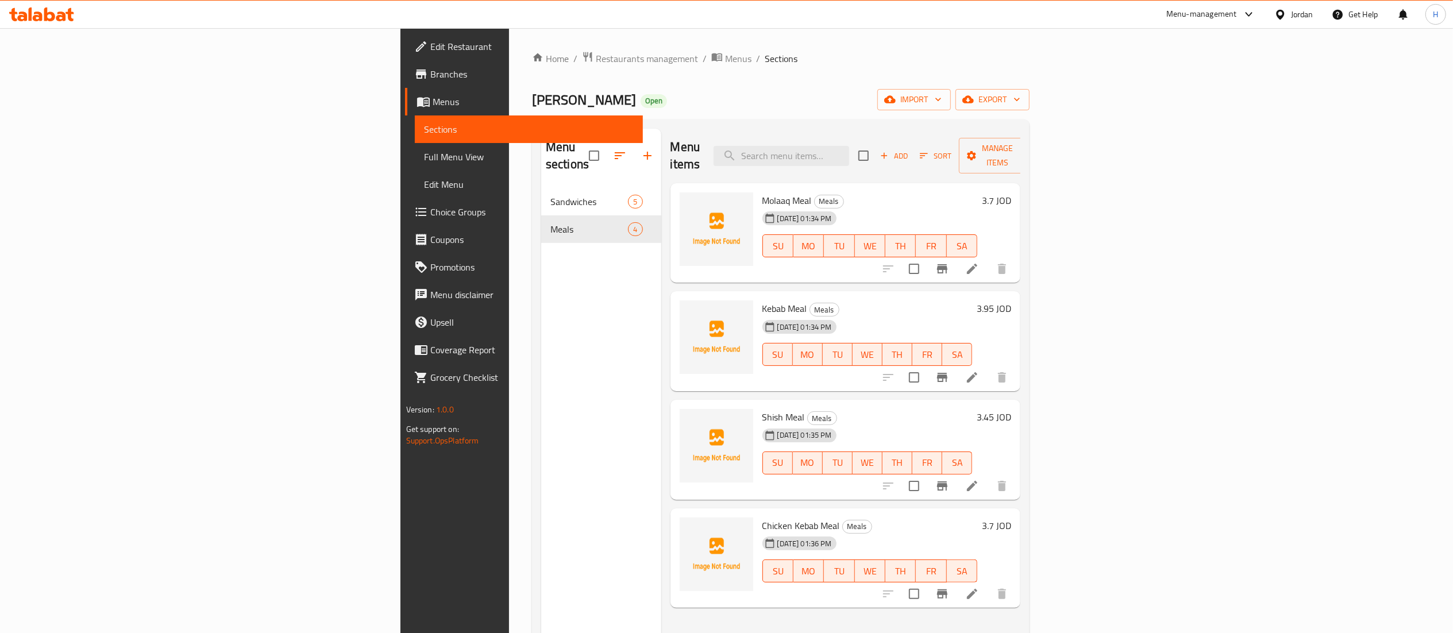
click at [1030, 101] on div "Ghamaas Baladi Open import export" at bounding box center [781, 99] width 498 height 21
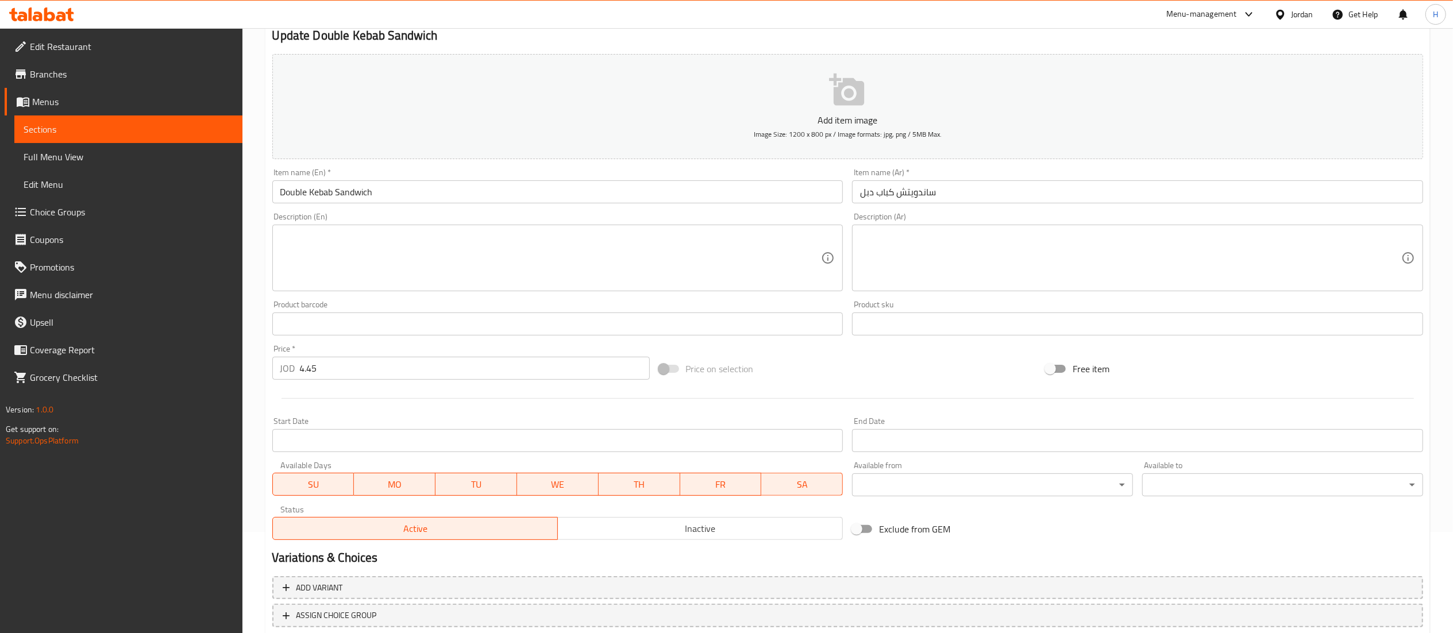
scroll to position [178, 0]
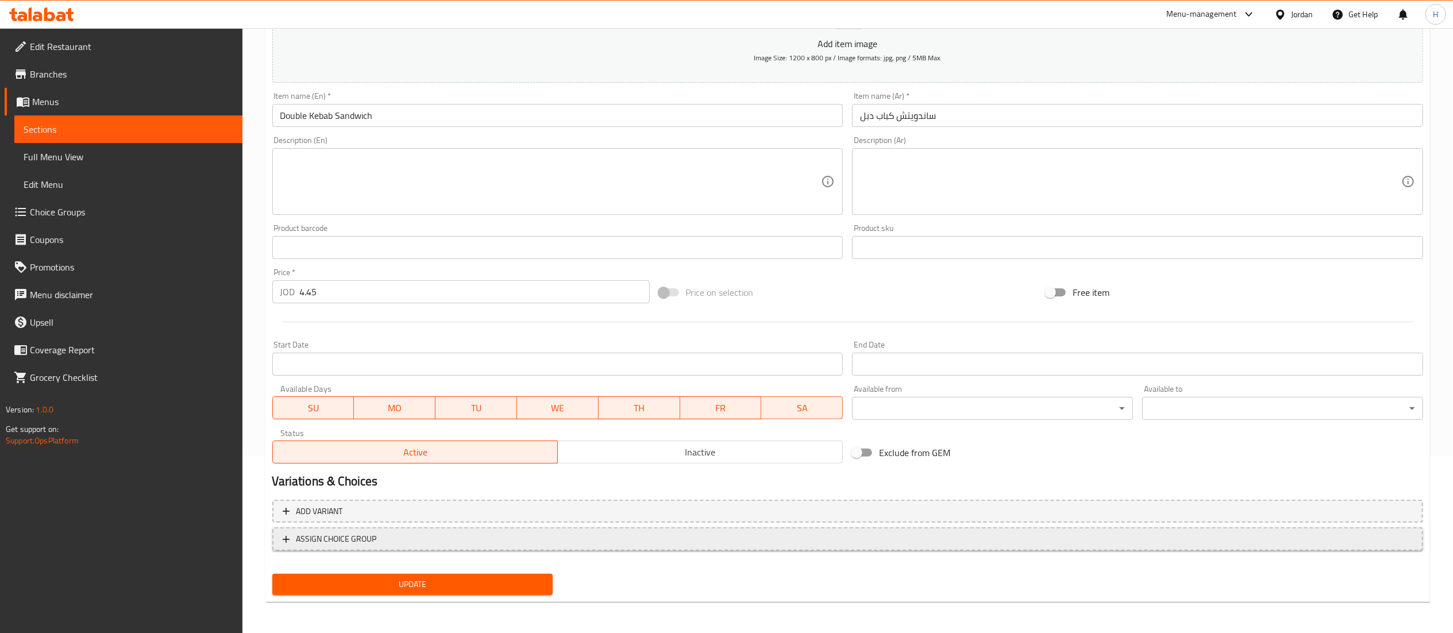
click at [378, 538] on span "ASSIGN CHOICE GROUP" at bounding box center [848, 539] width 1130 height 14
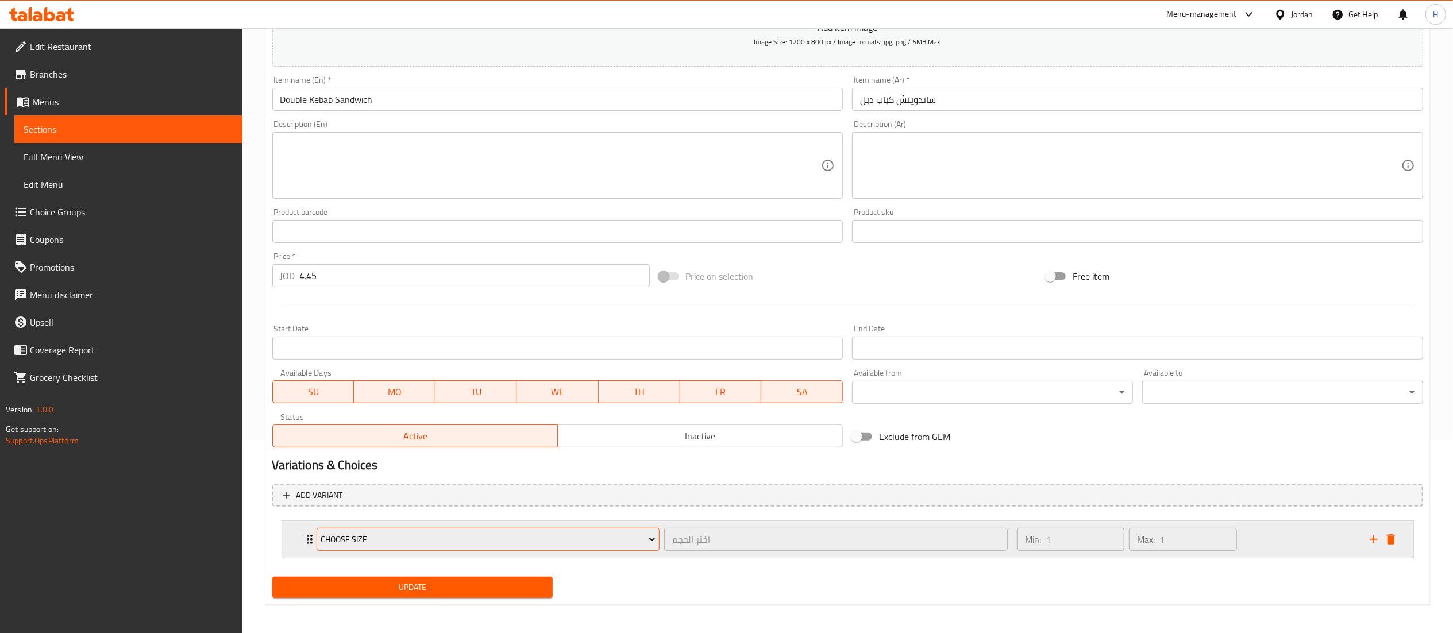
scroll to position [198, 0]
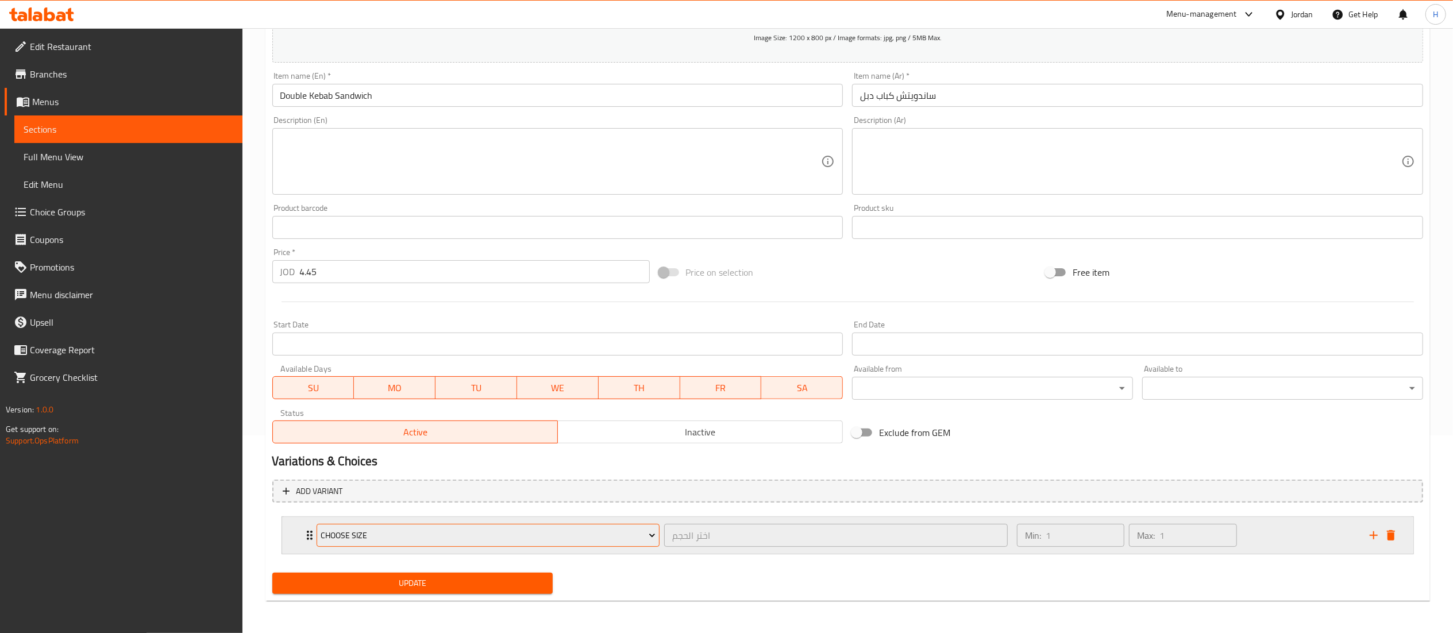
click at [391, 532] on span "Choose size" at bounding box center [488, 536] width 335 height 14
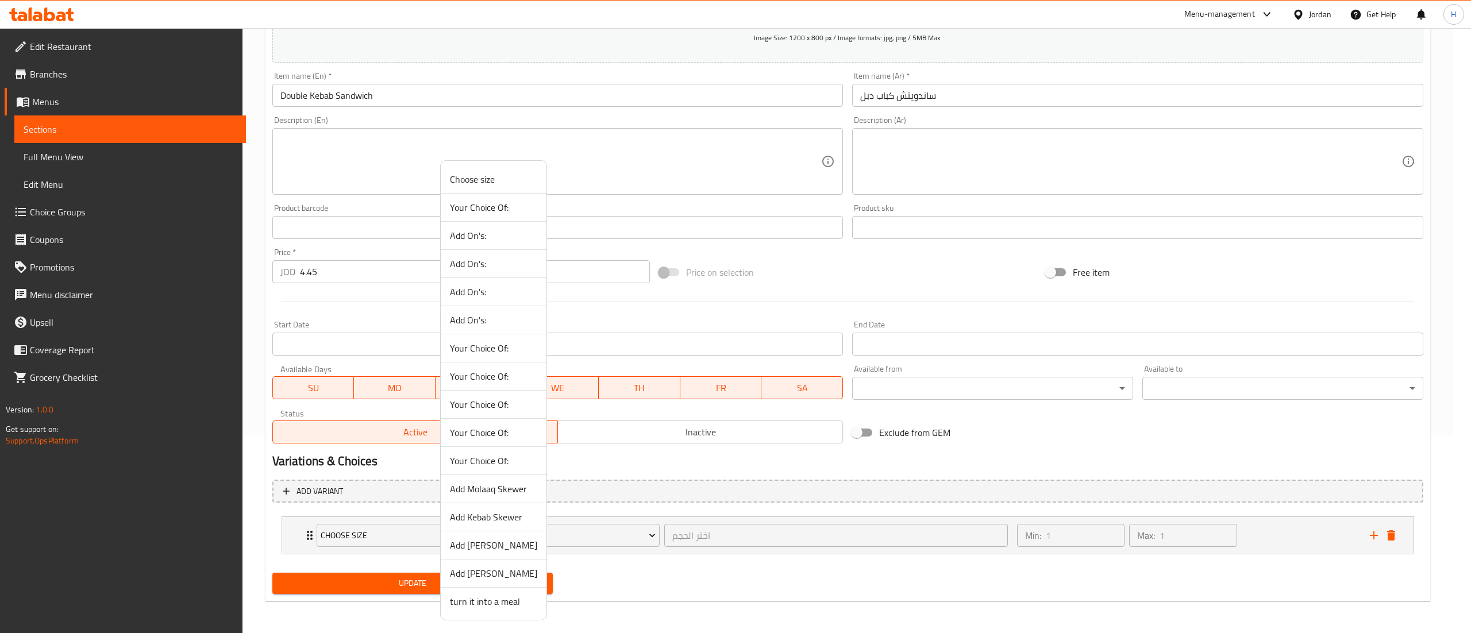
click at [476, 514] on span "Add Kebab Skewer" at bounding box center [493, 517] width 87 height 14
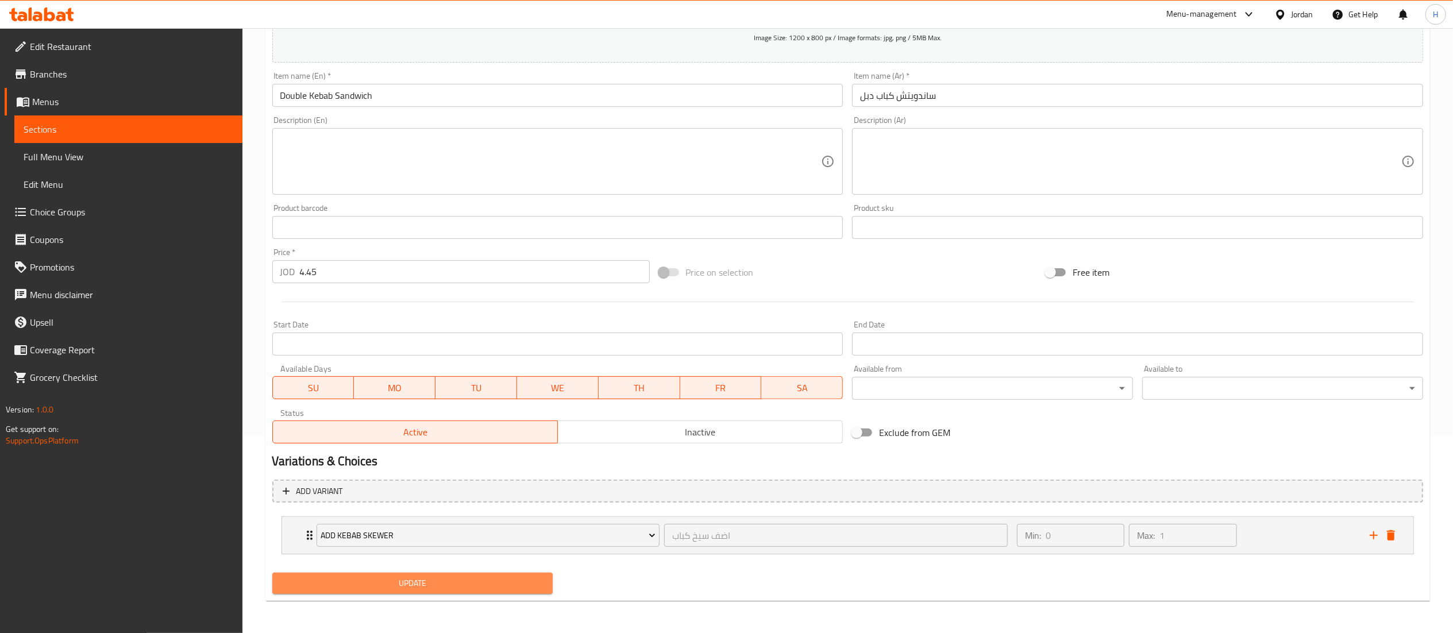
click at [442, 581] on span "Update" at bounding box center [413, 583] width 263 height 14
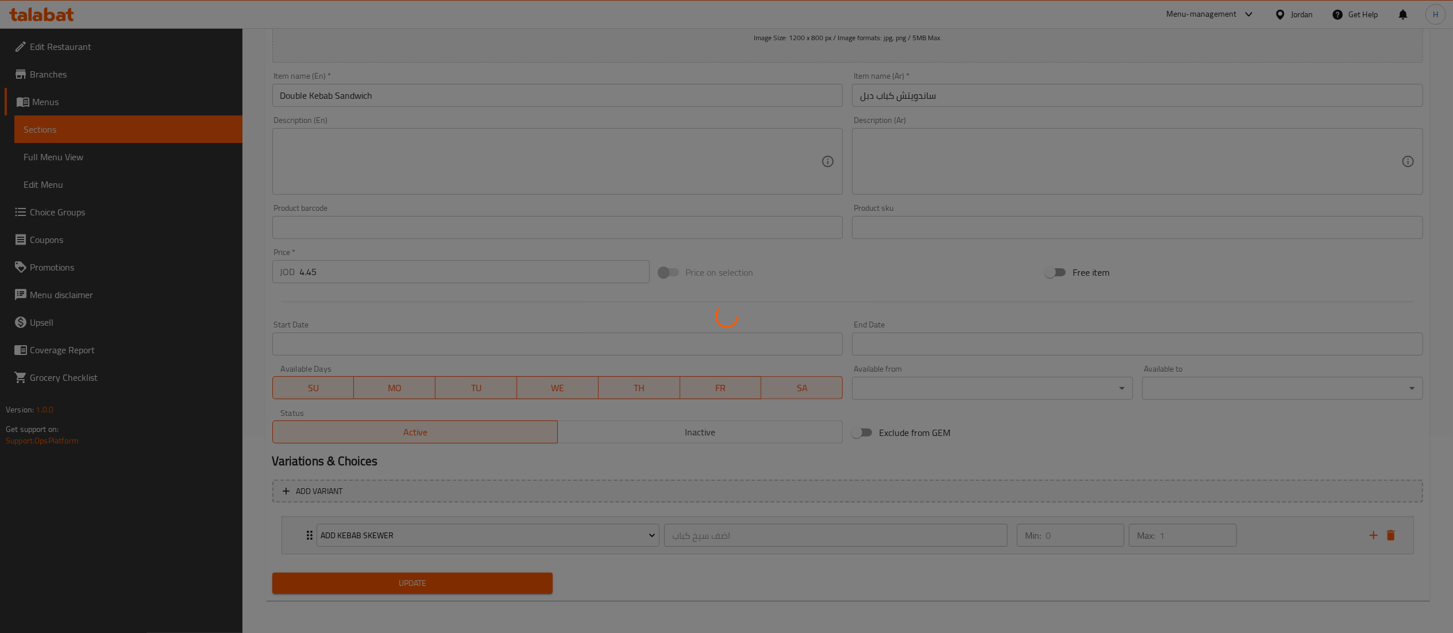
scroll to position [0, 0]
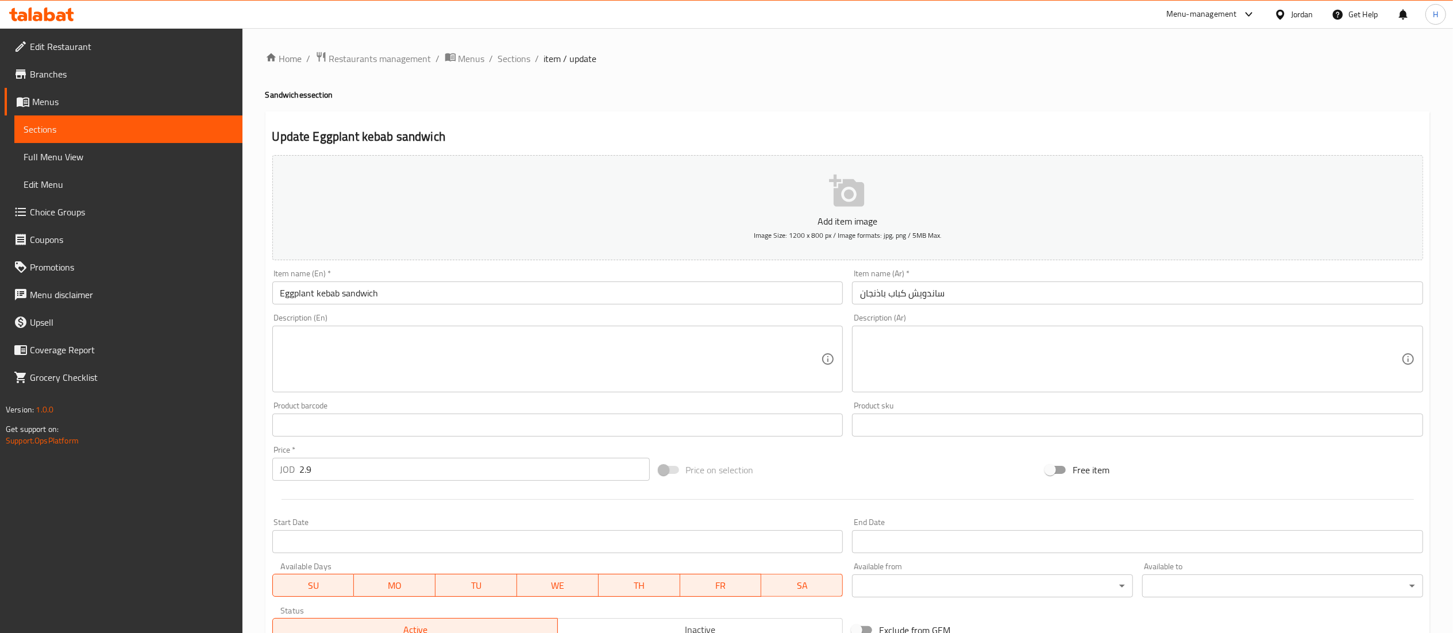
scroll to position [178, 0]
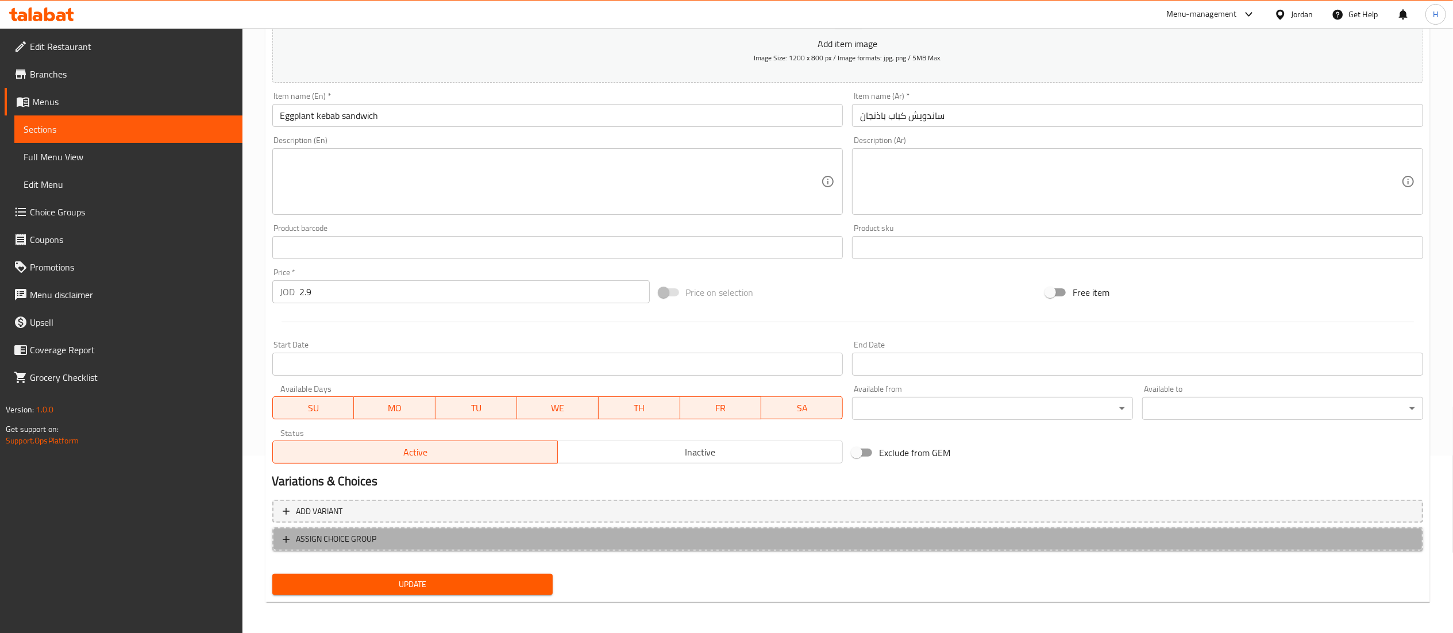
click at [451, 546] on span "ASSIGN CHOICE GROUP" at bounding box center [848, 539] width 1130 height 14
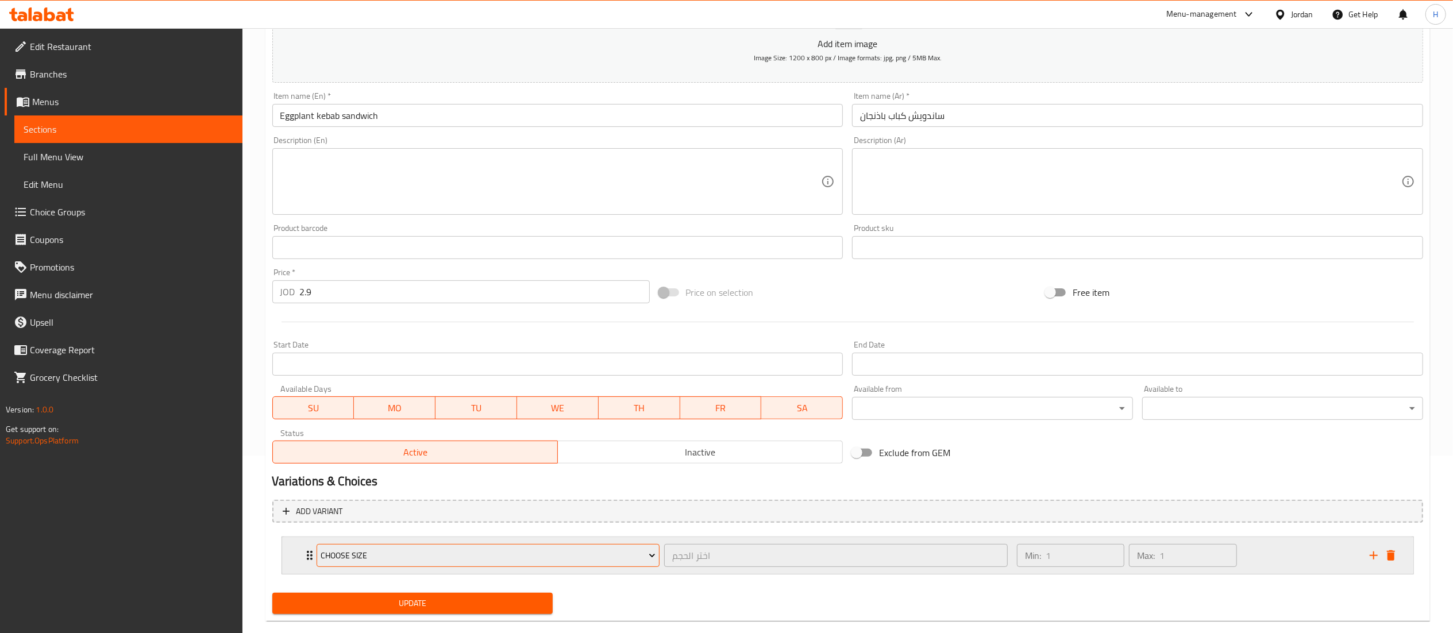
click at [446, 553] on span "Choose size" at bounding box center [488, 556] width 335 height 14
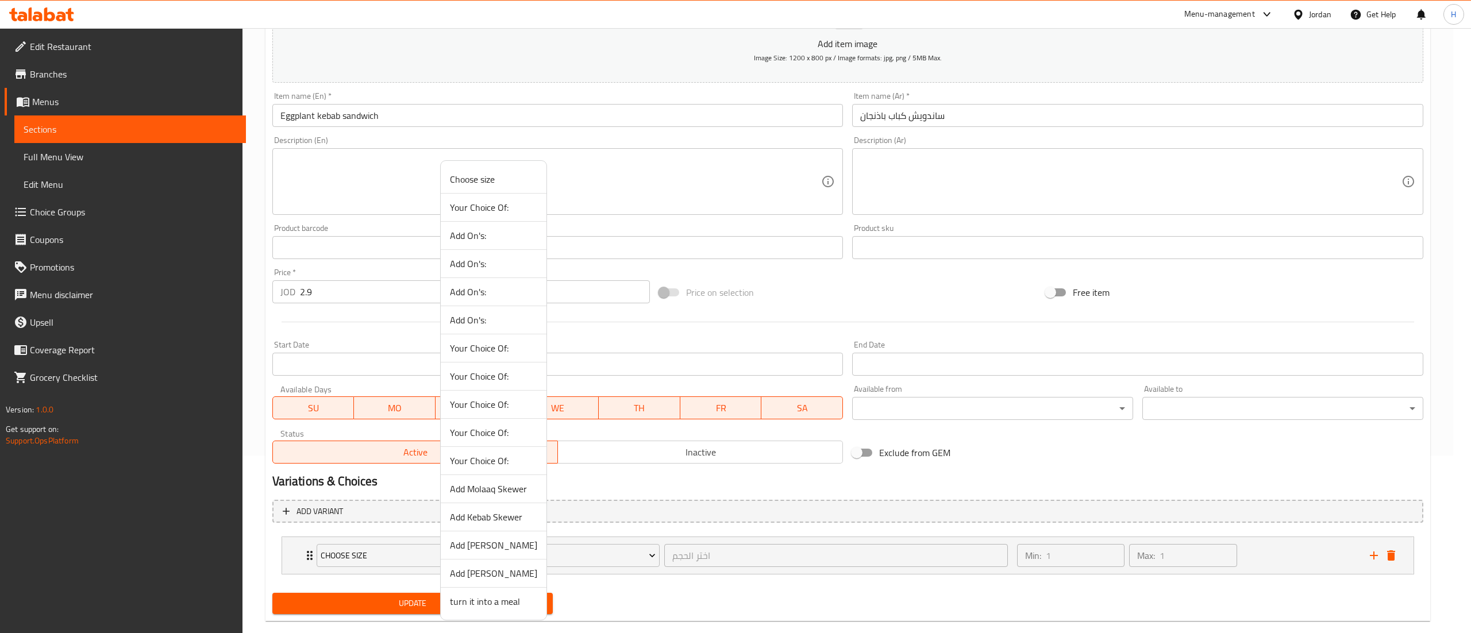
click at [491, 519] on span "Add Kebab Skewer" at bounding box center [493, 517] width 87 height 14
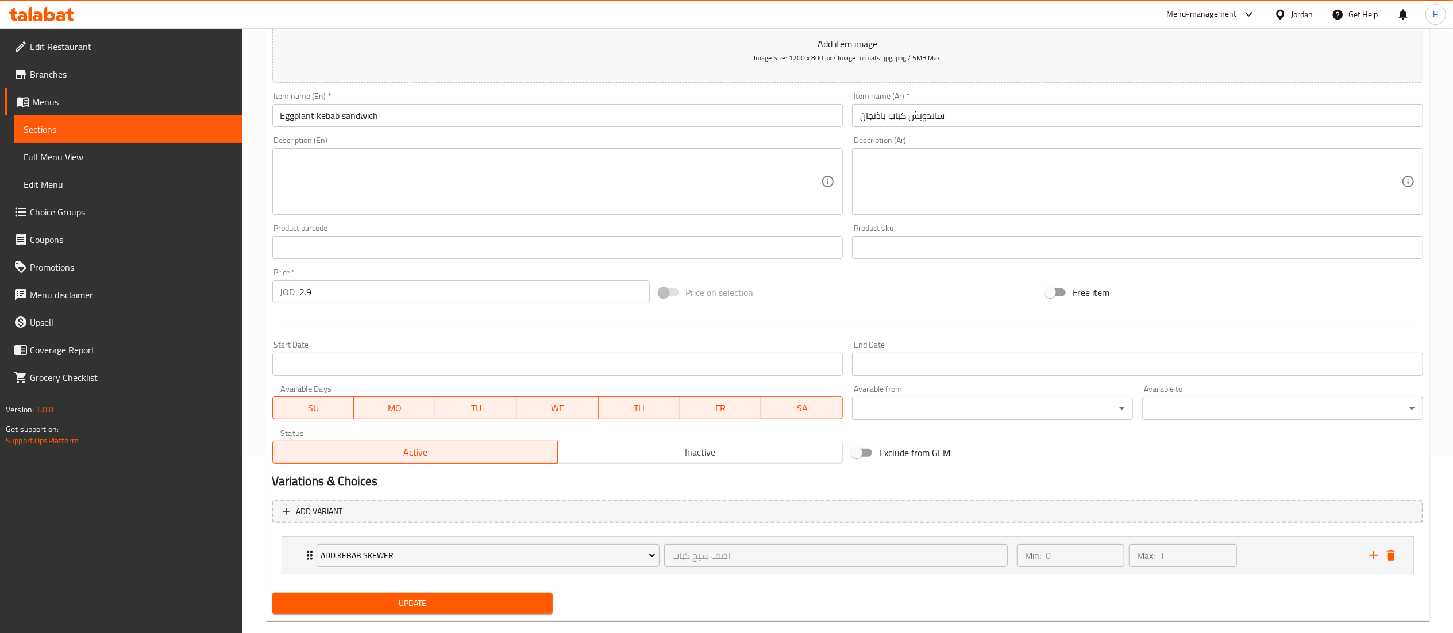
click at [399, 606] on span "Update" at bounding box center [413, 603] width 263 height 14
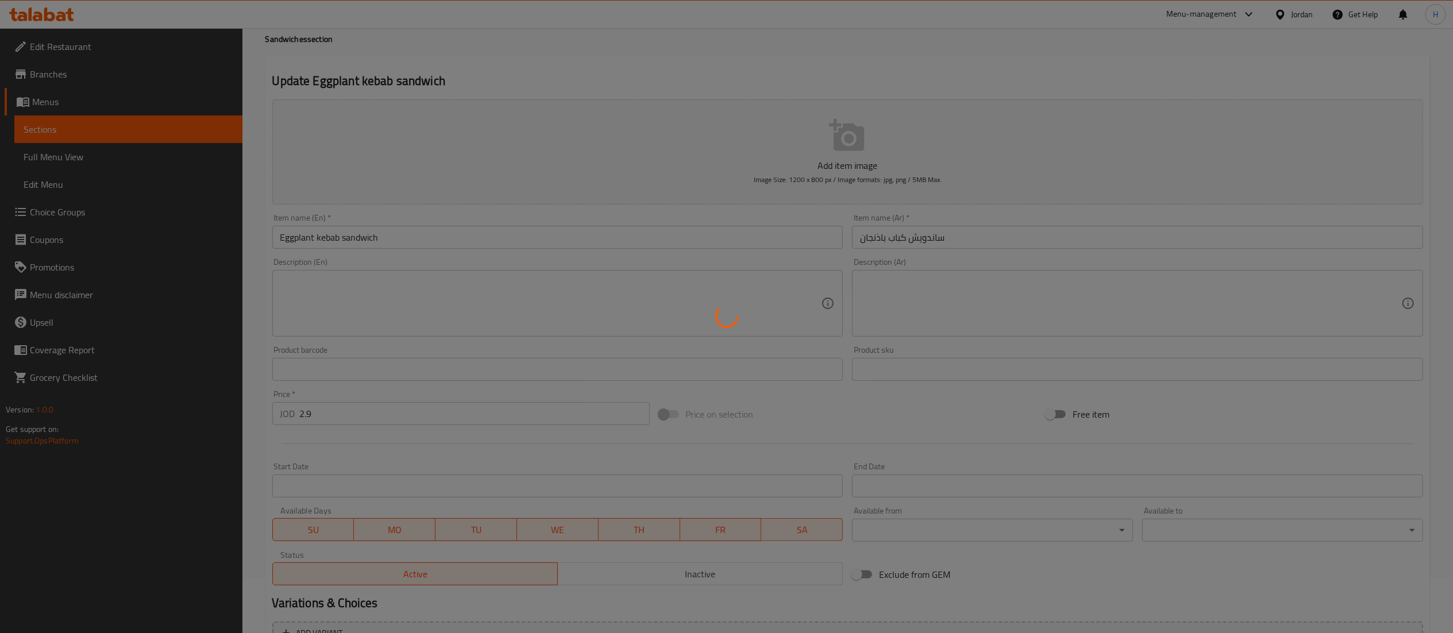
scroll to position [0, 0]
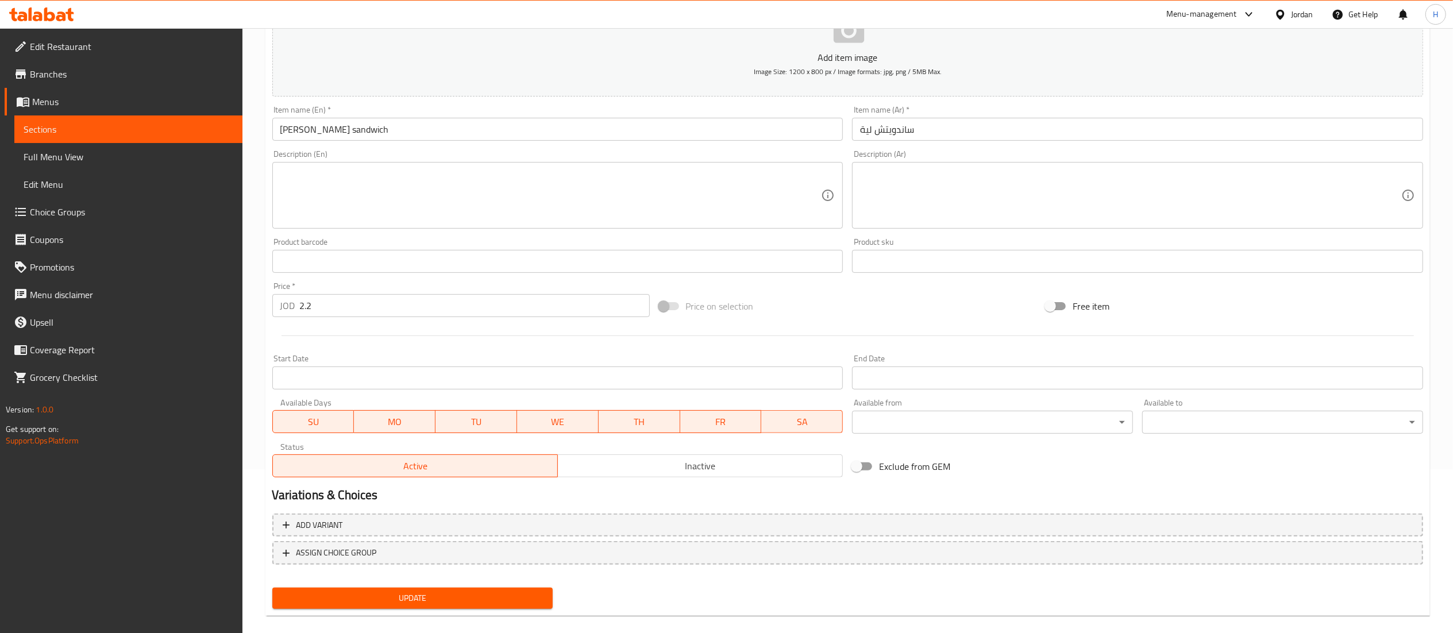
scroll to position [178, 0]
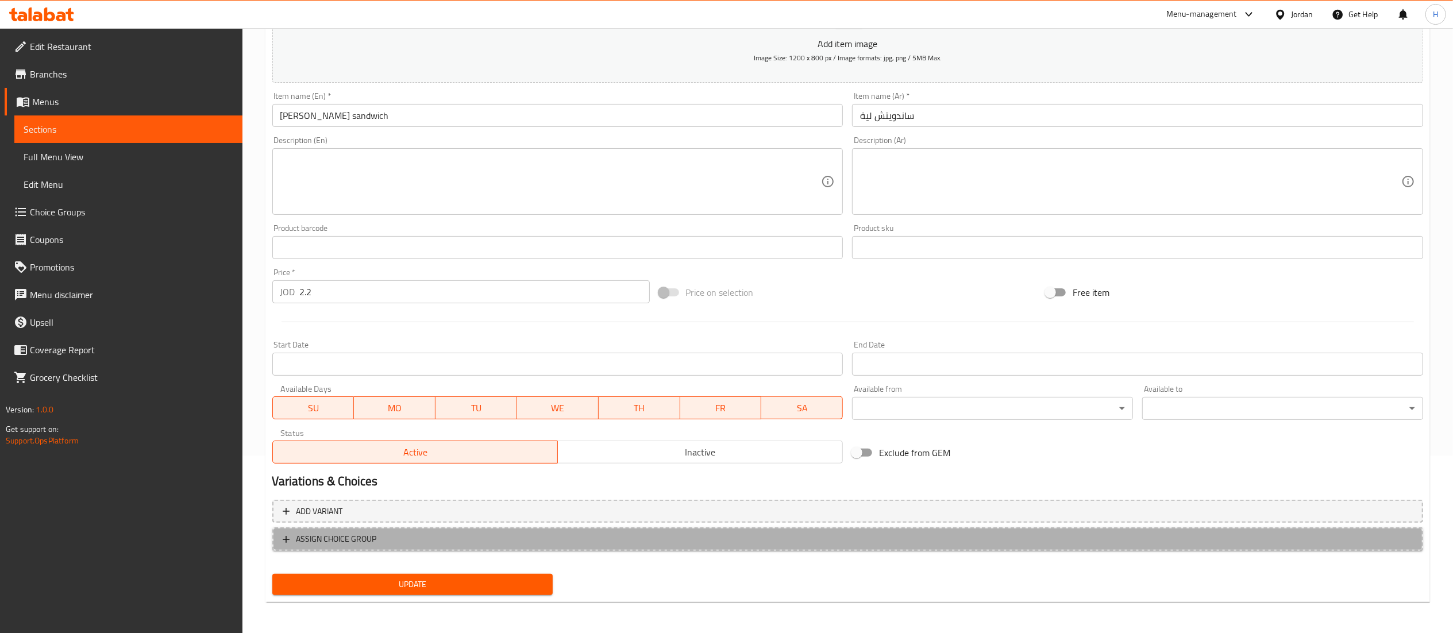
click at [419, 547] on button "ASSIGN CHOICE GROUP" at bounding box center [847, 539] width 1151 height 24
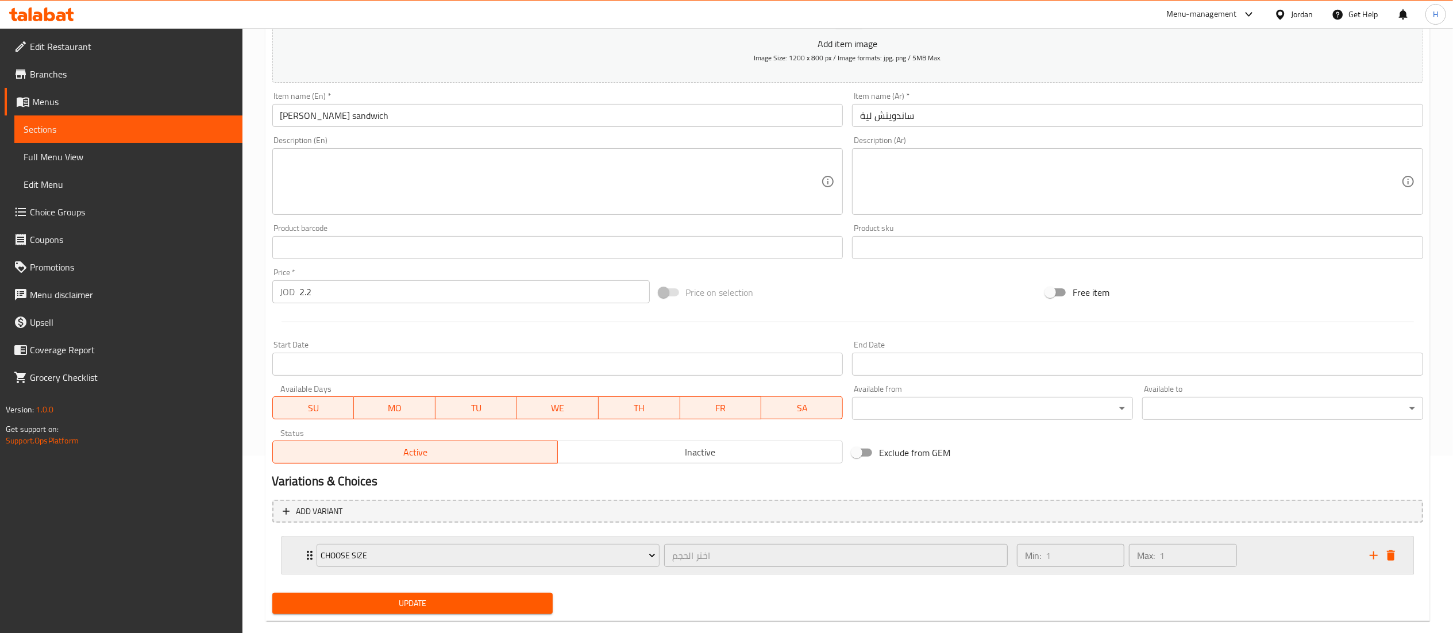
click at [391, 542] on div "Choose size" at bounding box center [488, 556] width 348 height 28
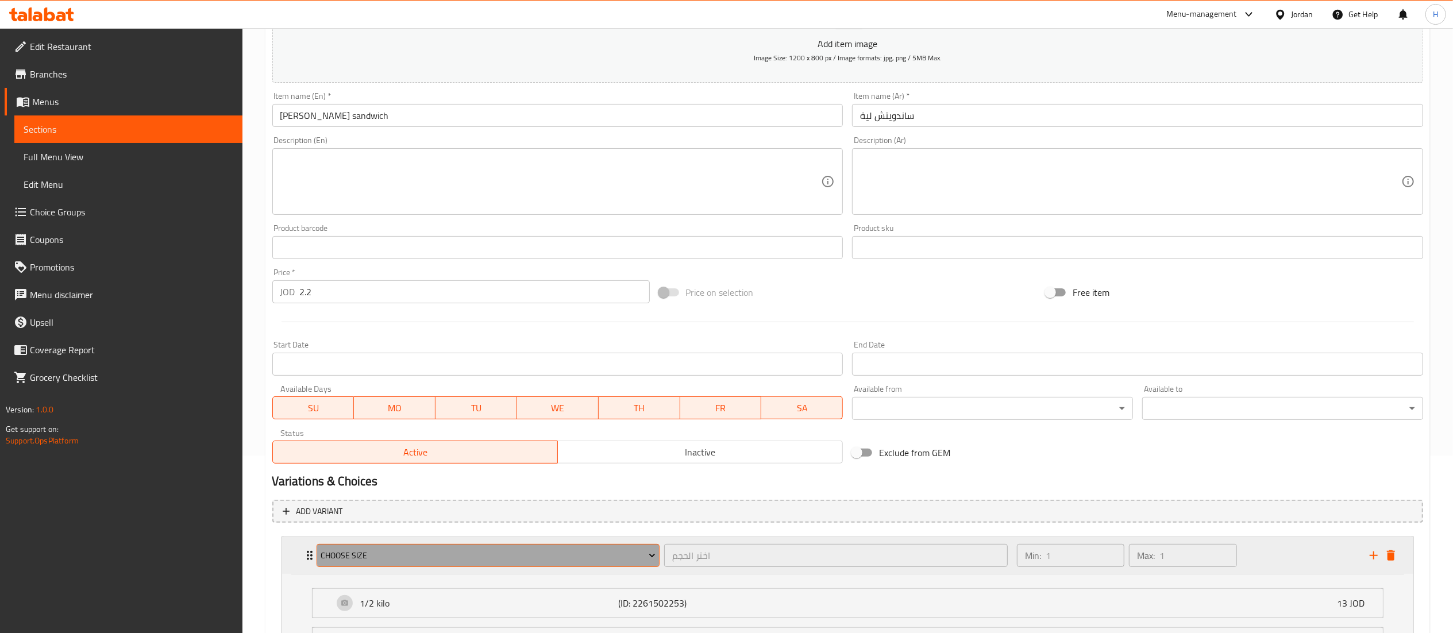
click at [391, 561] on span "Choose size" at bounding box center [488, 556] width 335 height 14
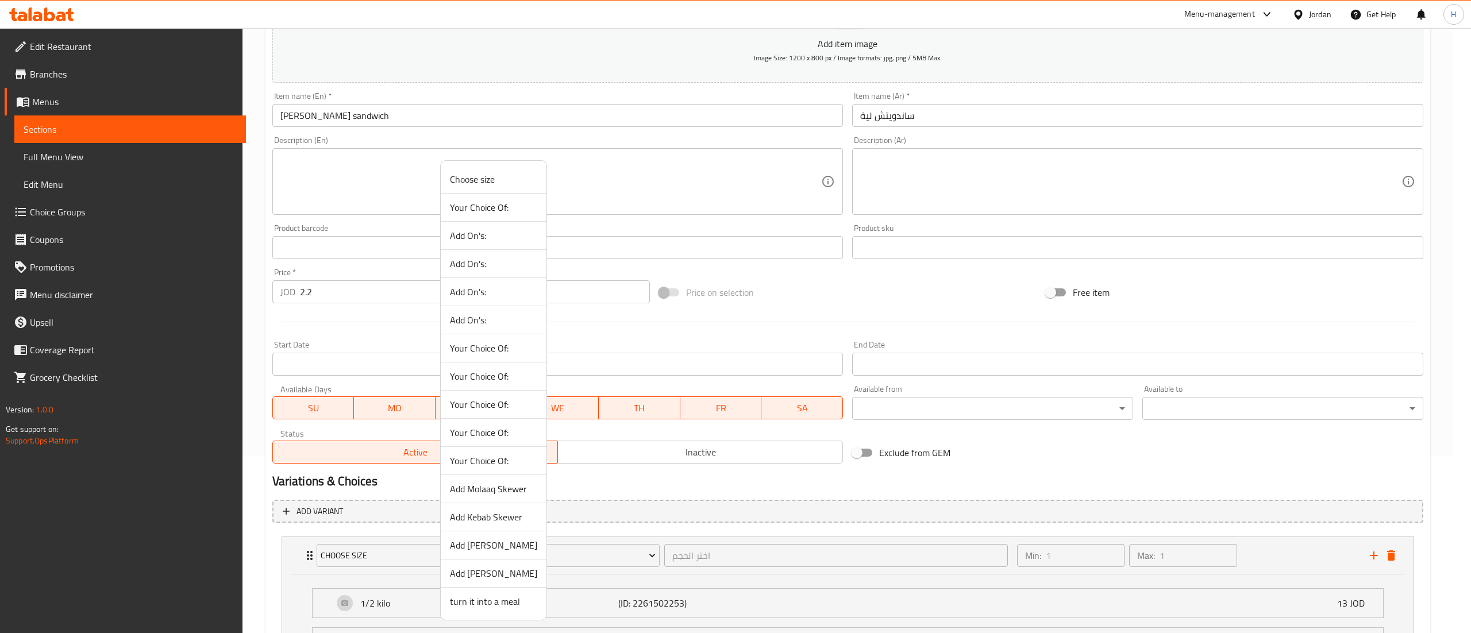
click at [488, 576] on span "Add [PERSON_NAME]" at bounding box center [493, 574] width 87 height 14
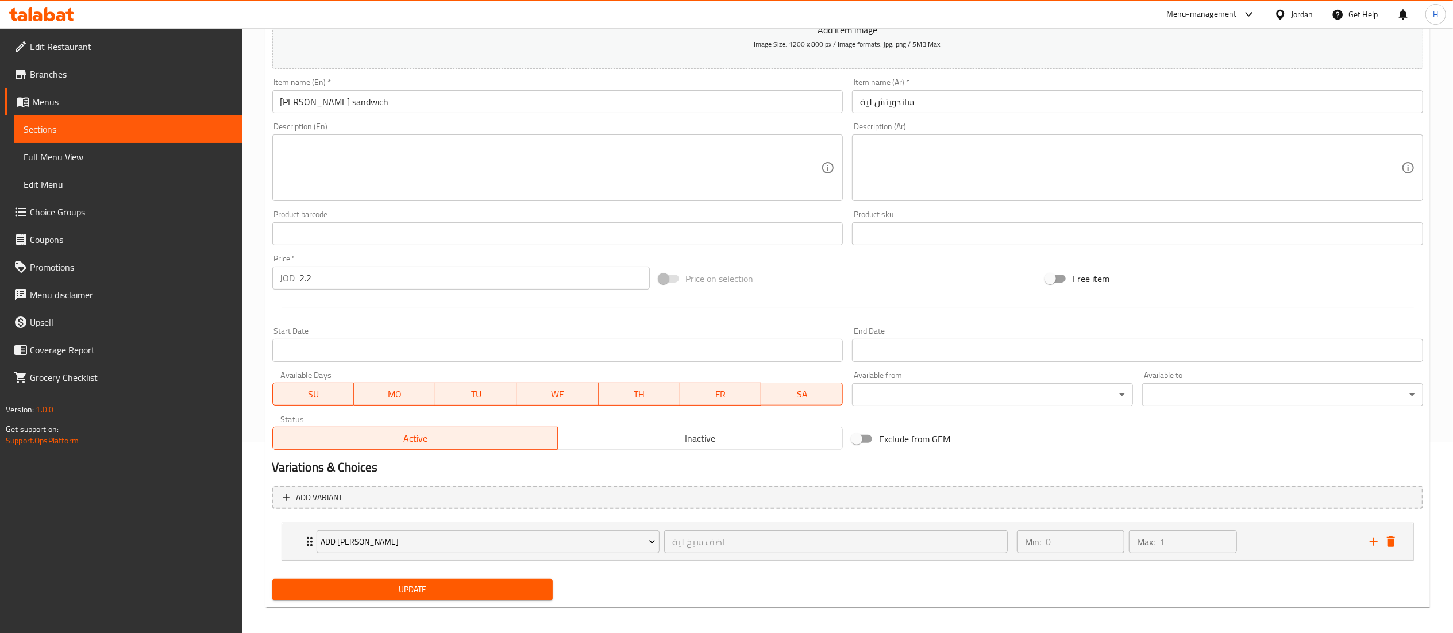
scroll to position [198, 0]
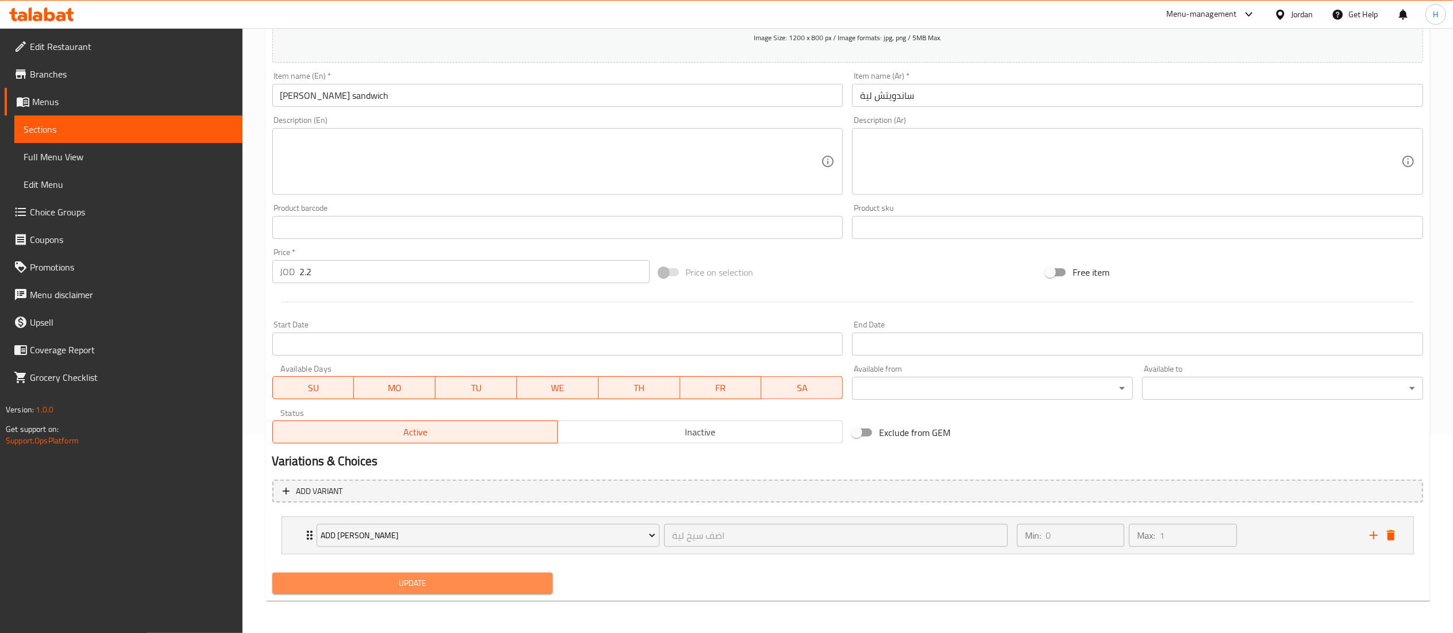
click at [444, 583] on span "Update" at bounding box center [413, 583] width 263 height 14
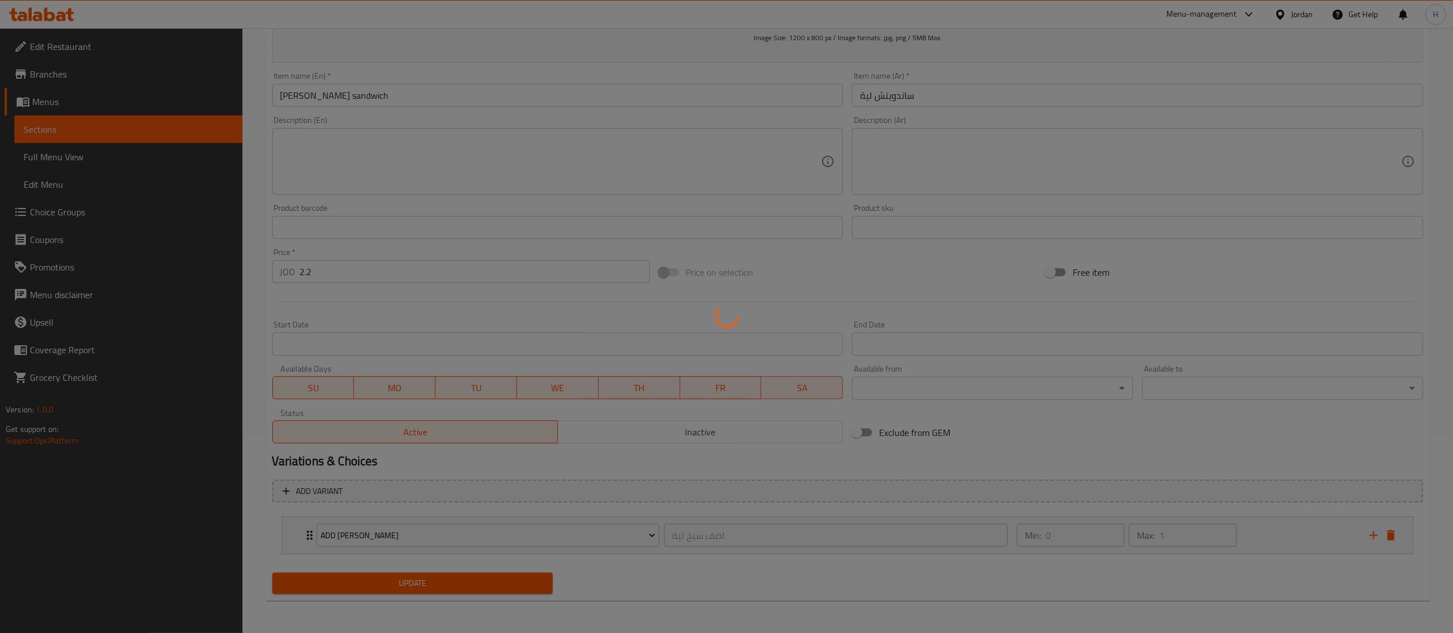
scroll to position [0, 0]
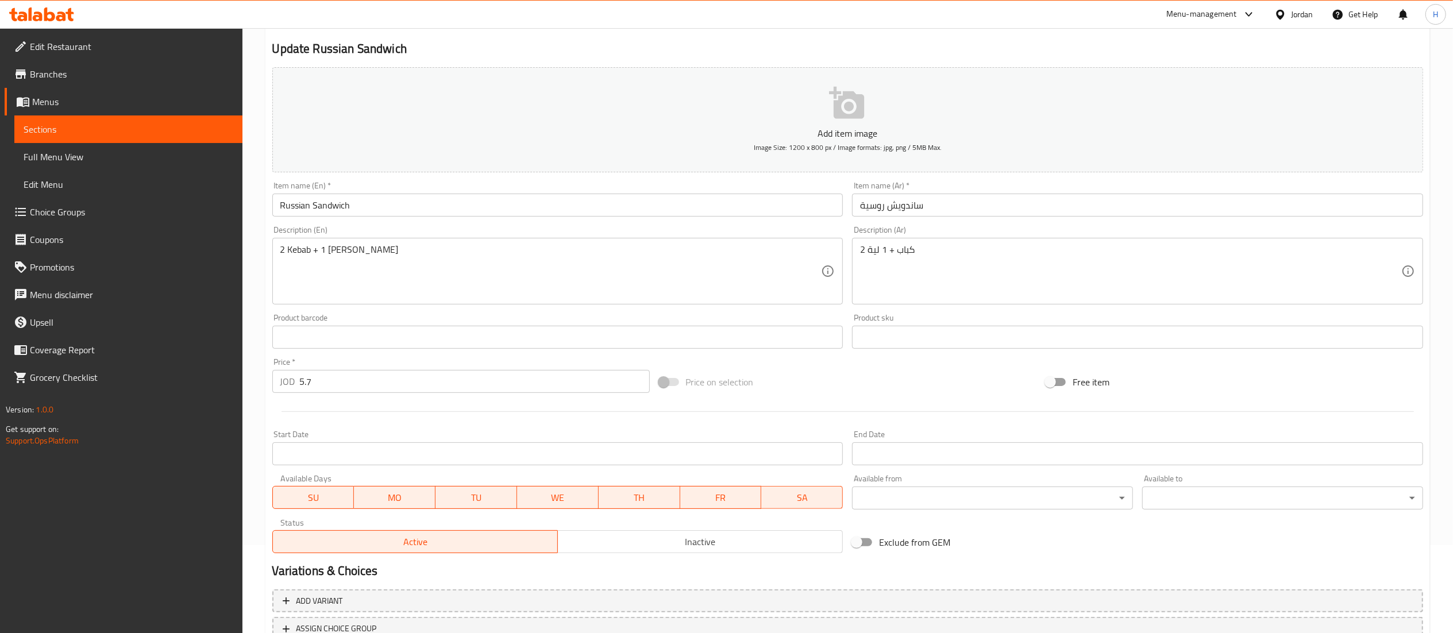
scroll to position [178, 0]
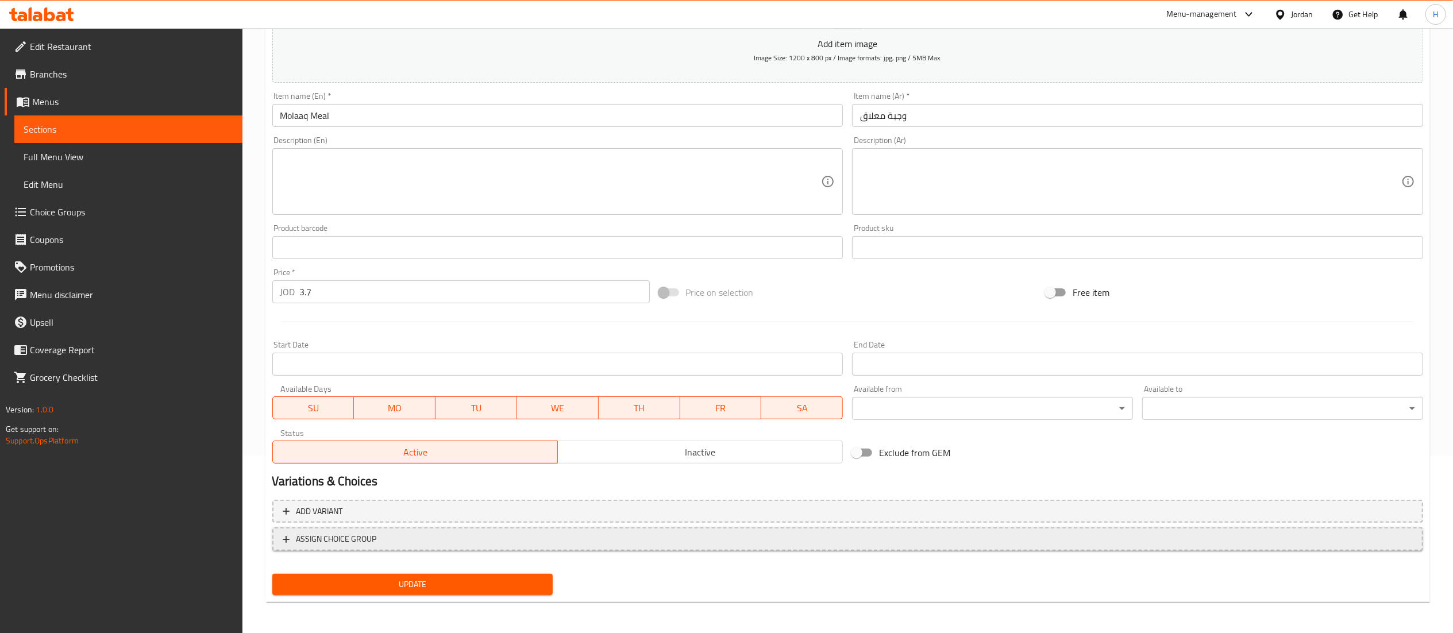
click at [478, 542] on span "ASSIGN CHOICE GROUP" at bounding box center [848, 539] width 1130 height 14
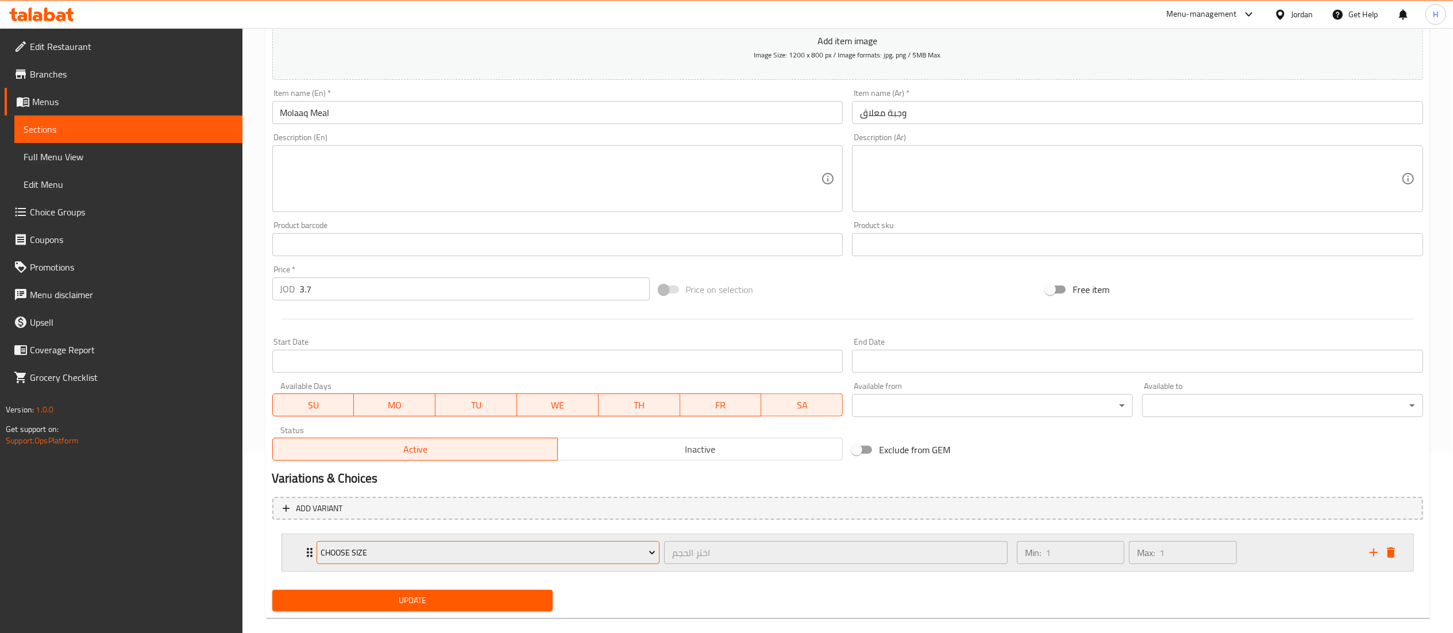
scroll to position [198, 0]
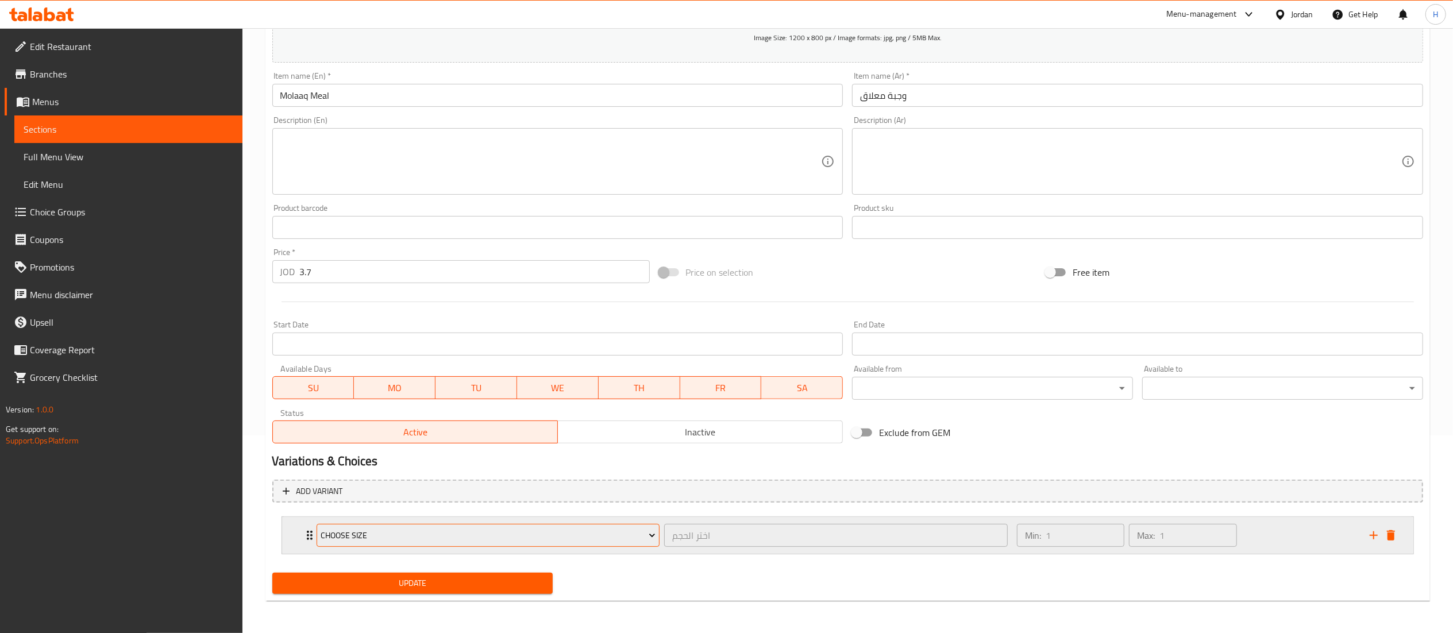
click at [467, 535] on span "Choose size" at bounding box center [488, 536] width 335 height 14
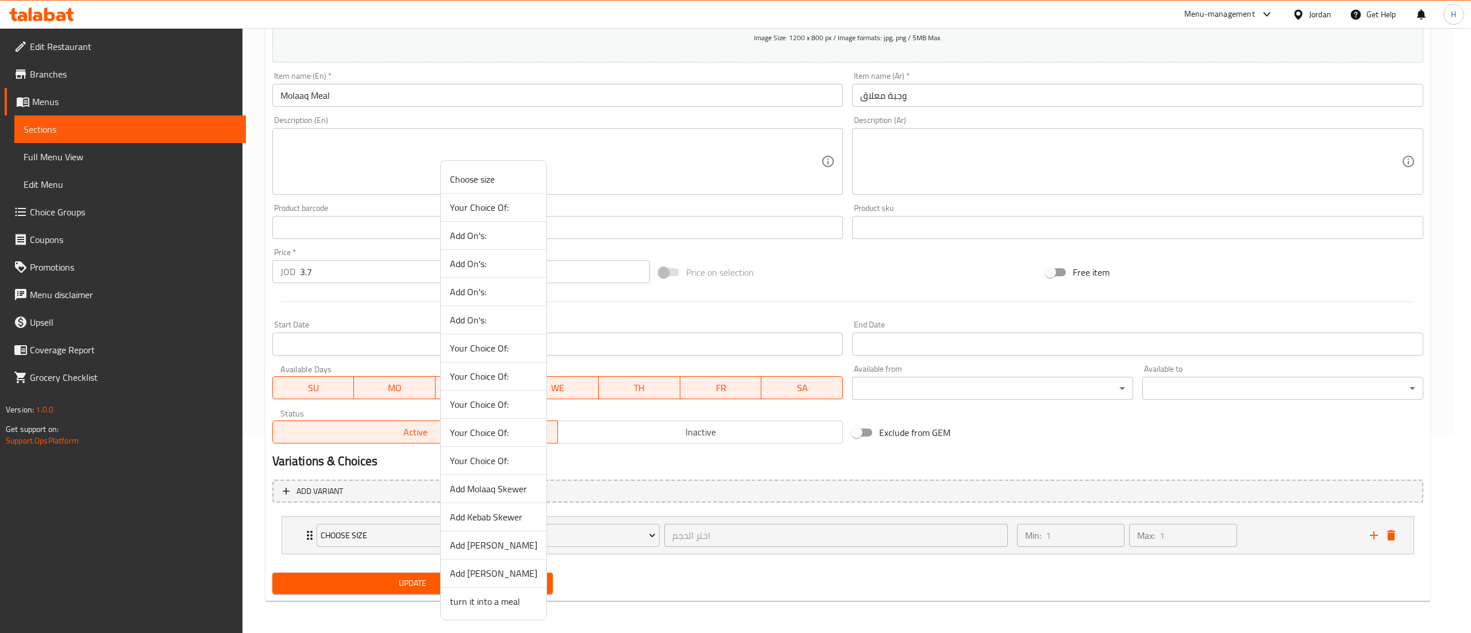
click at [476, 494] on span "Add Molaaq Skewer" at bounding box center [493, 489] width 87 height 14
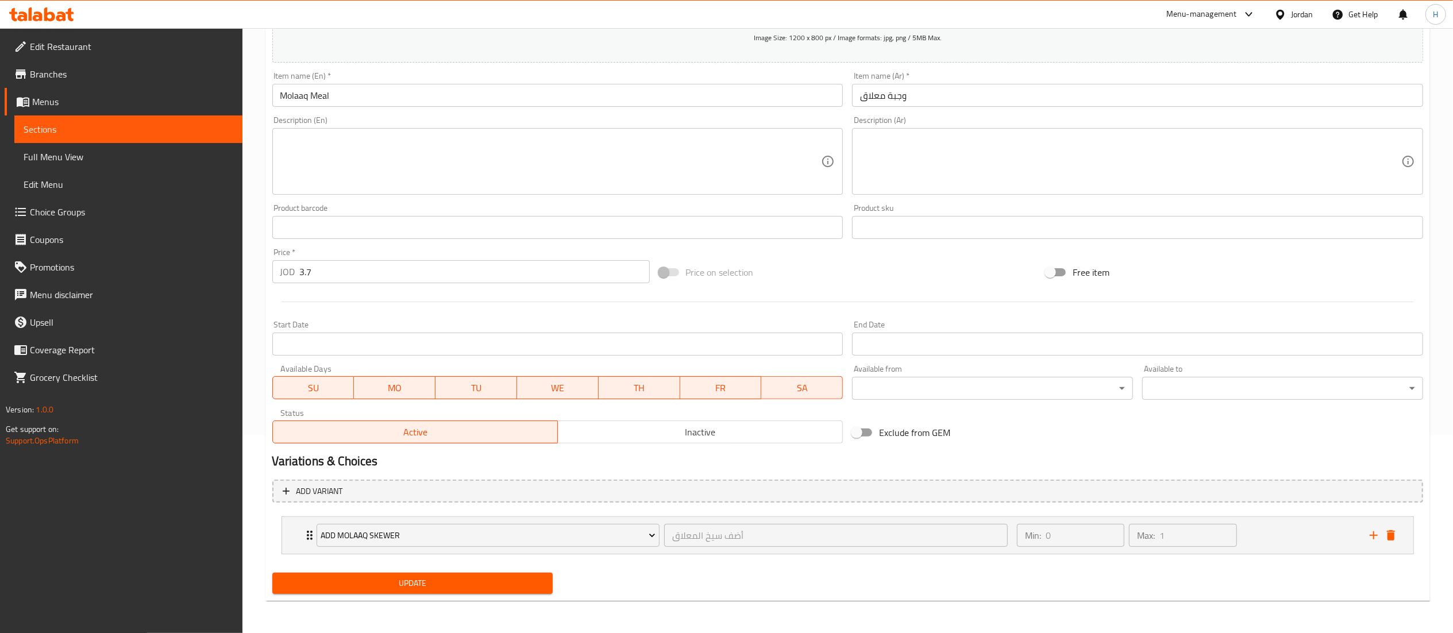
click at [450, 597] on div "Update" at bounding box center [413, 583] width 290 height 30
click at [440, 581] on span "Update" at bounding box center [413, 583] width 263 height 14
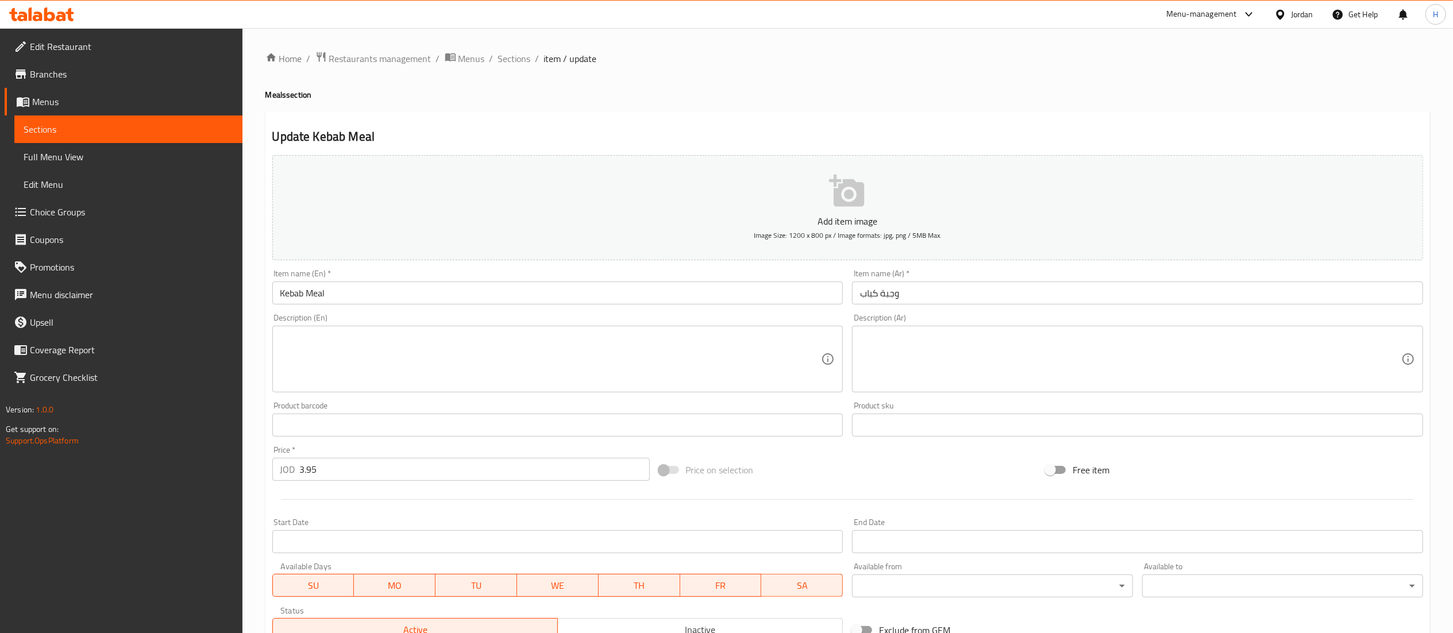
scroll to position [178, 0]
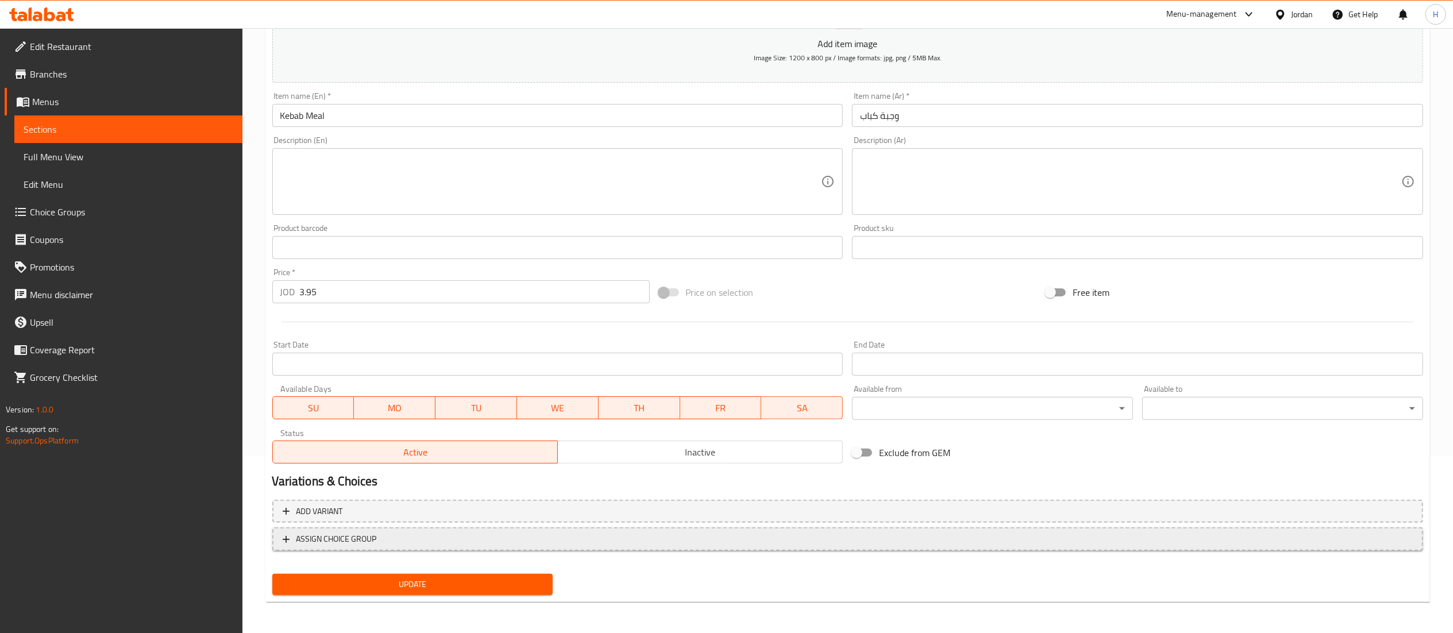
click at [412, 549] on button "ASSIGN CHOICE GROUP" at bounding box center [847, 539] width 1151 height 24
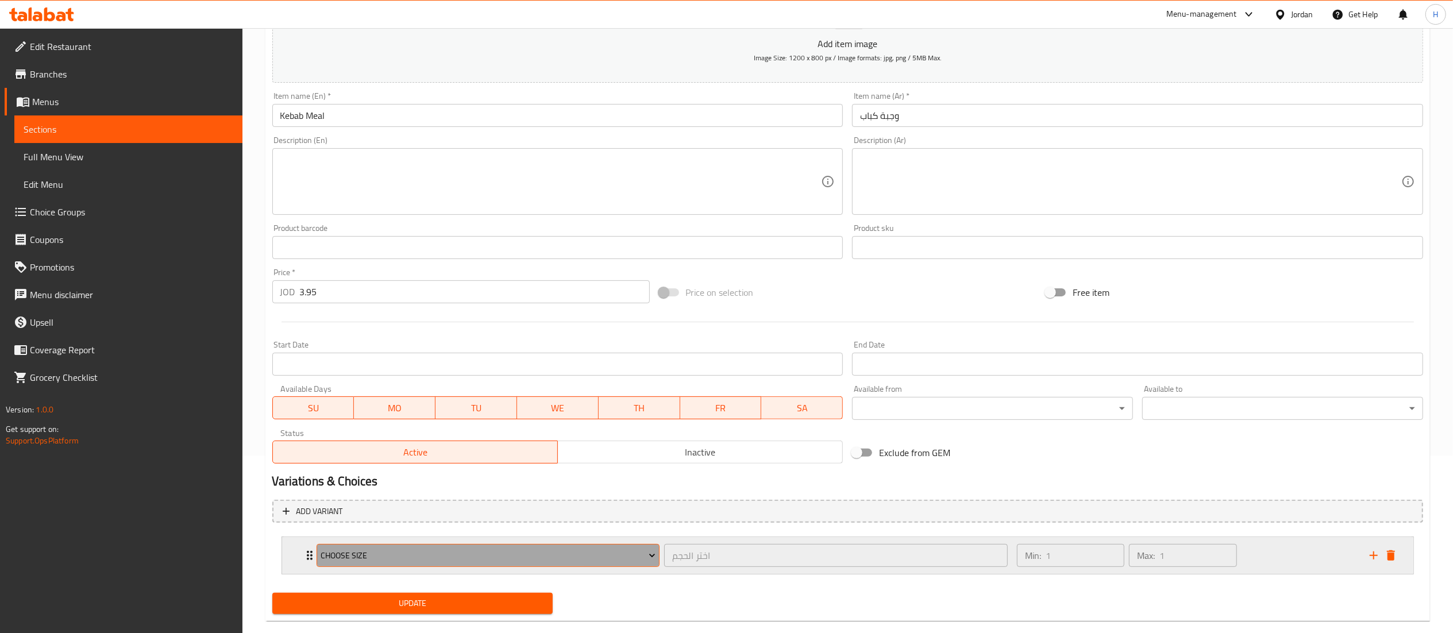
click at [368, 567] on button "Choose size" at bounding box center [489, 555] width 344 height 23
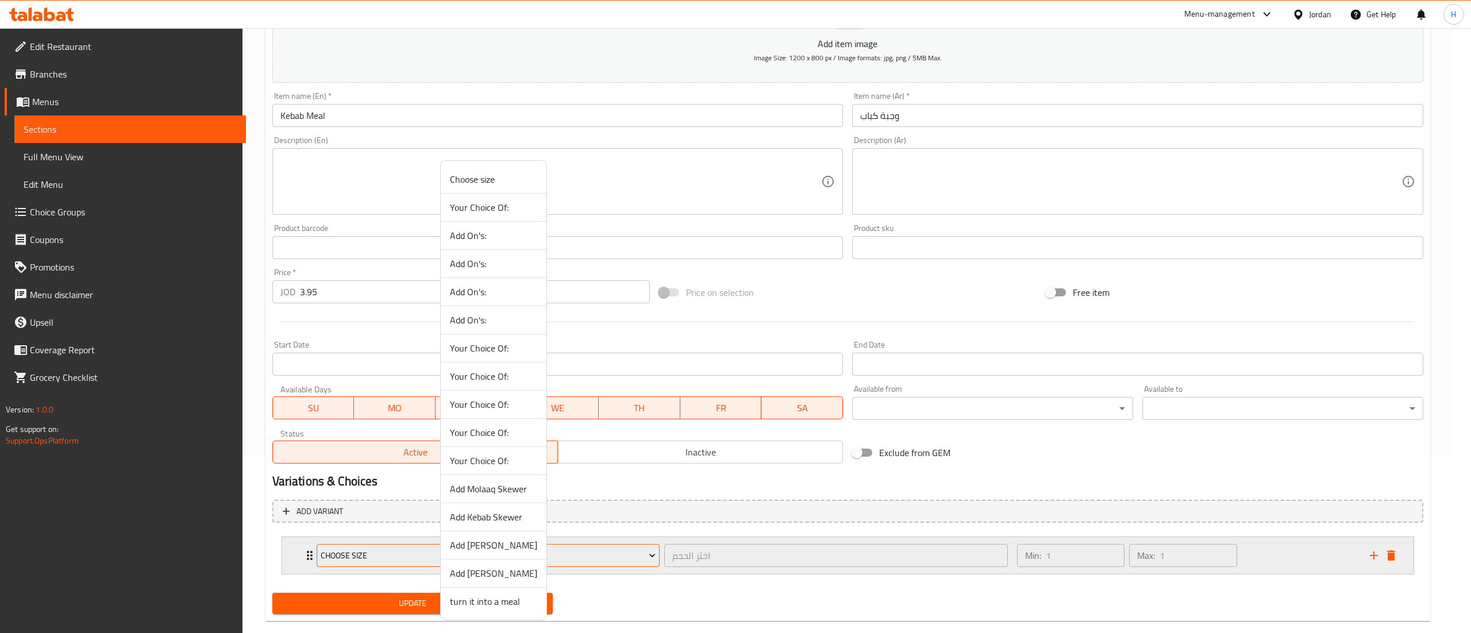
click at [362, 557] on div at bounding box center [735, 316] width 1471 height 633
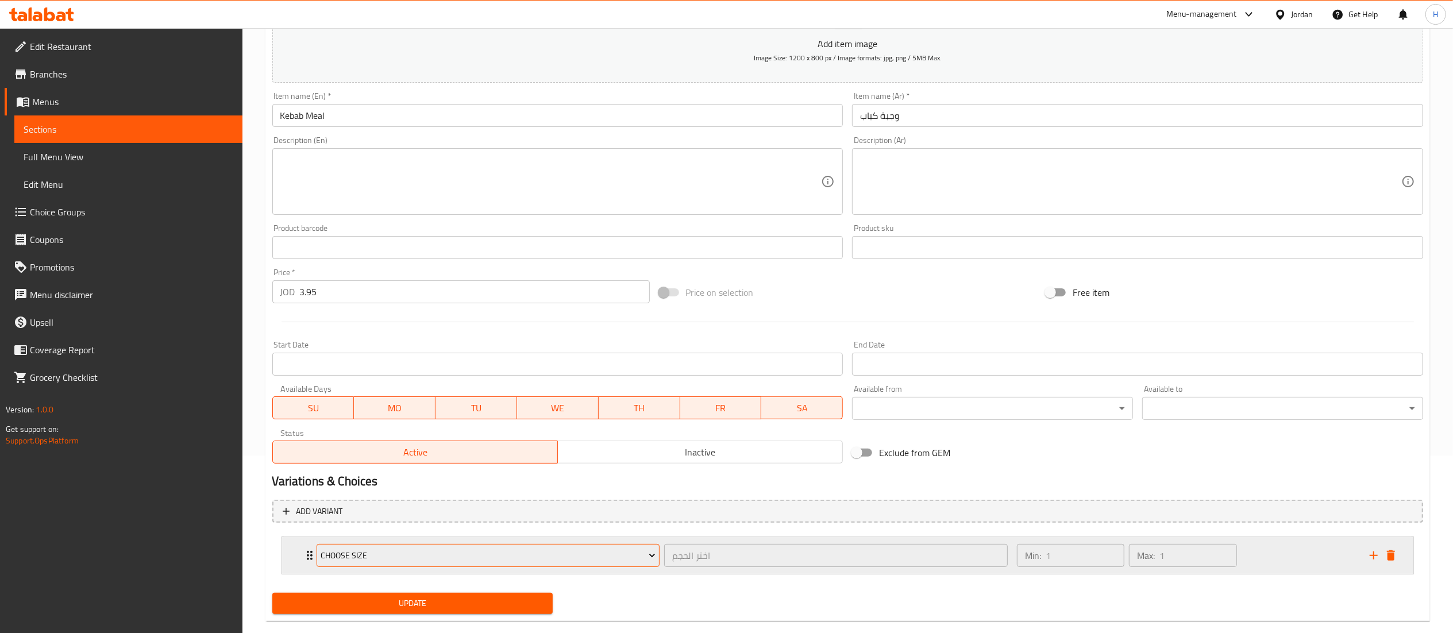
click at [363, 557] on span "Choose size" at bounding box center [488, 556] width 335 height 14
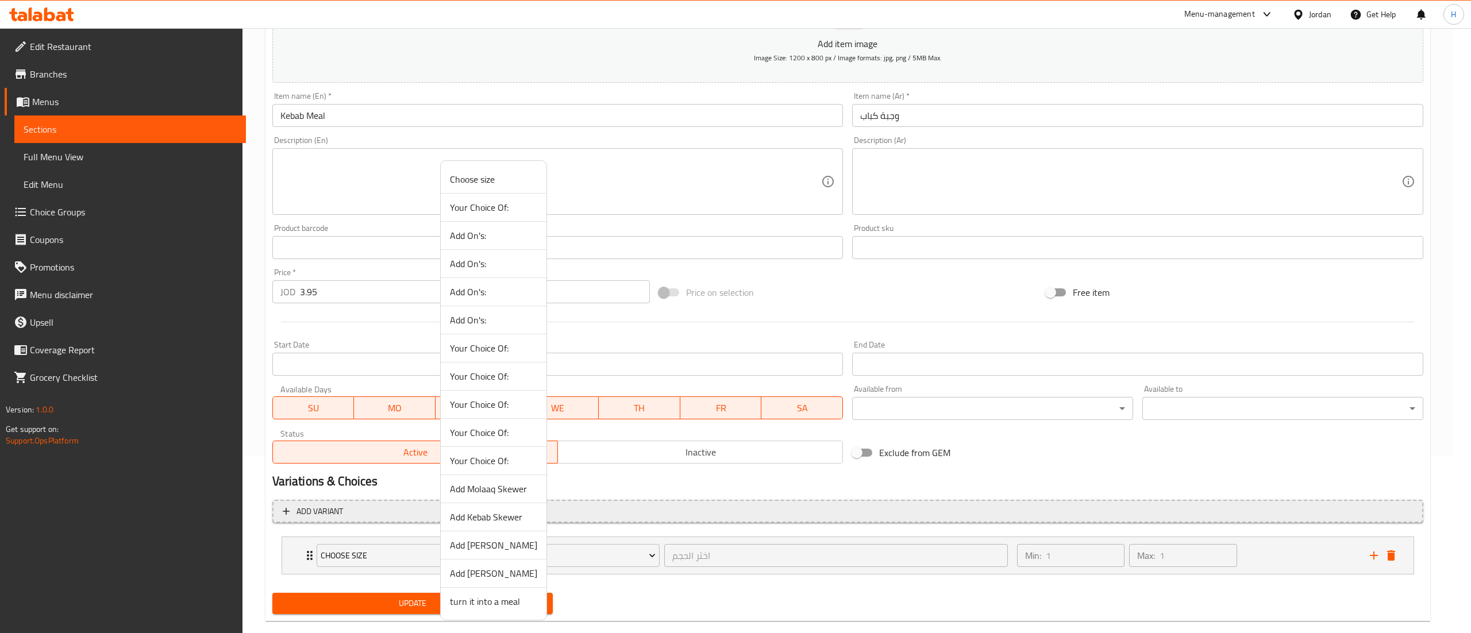
click at [499, 517] on span "Add Kebab Skewer" at bounding box center [493, 517] width 87 height 14
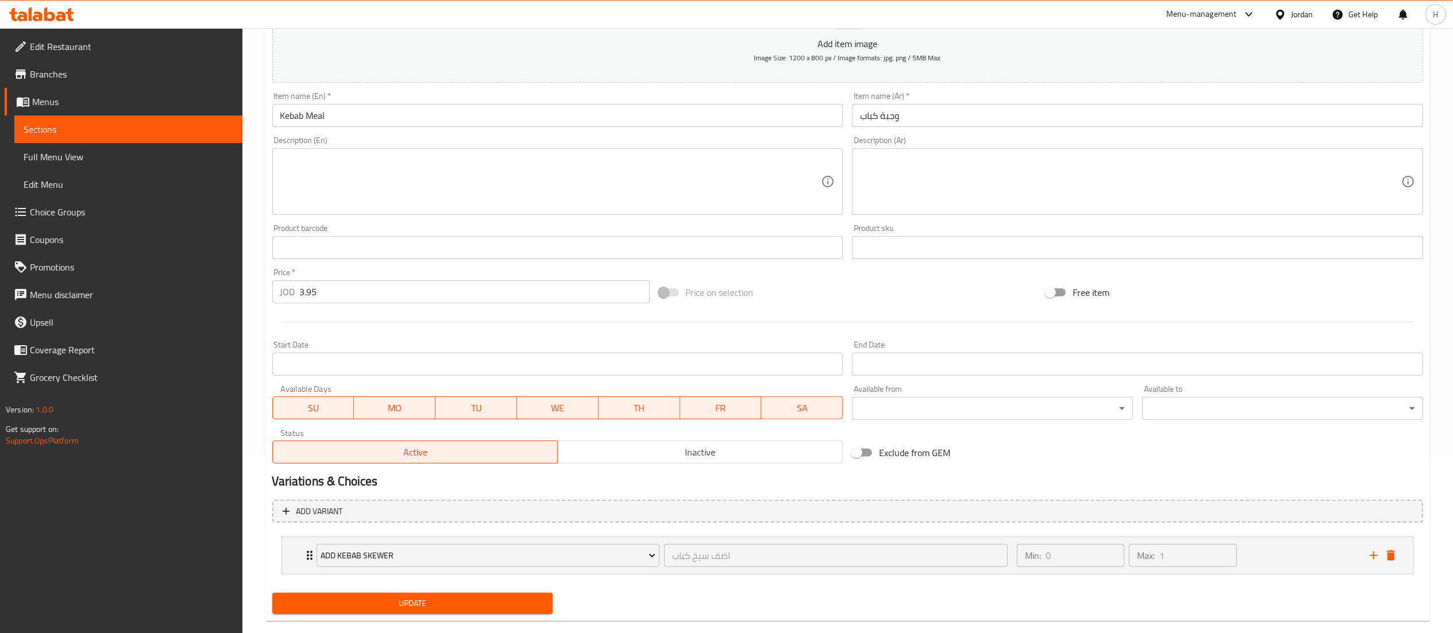
click at [408, 610] on span "Update" at bounding box center [413, 603] width 263 height 14
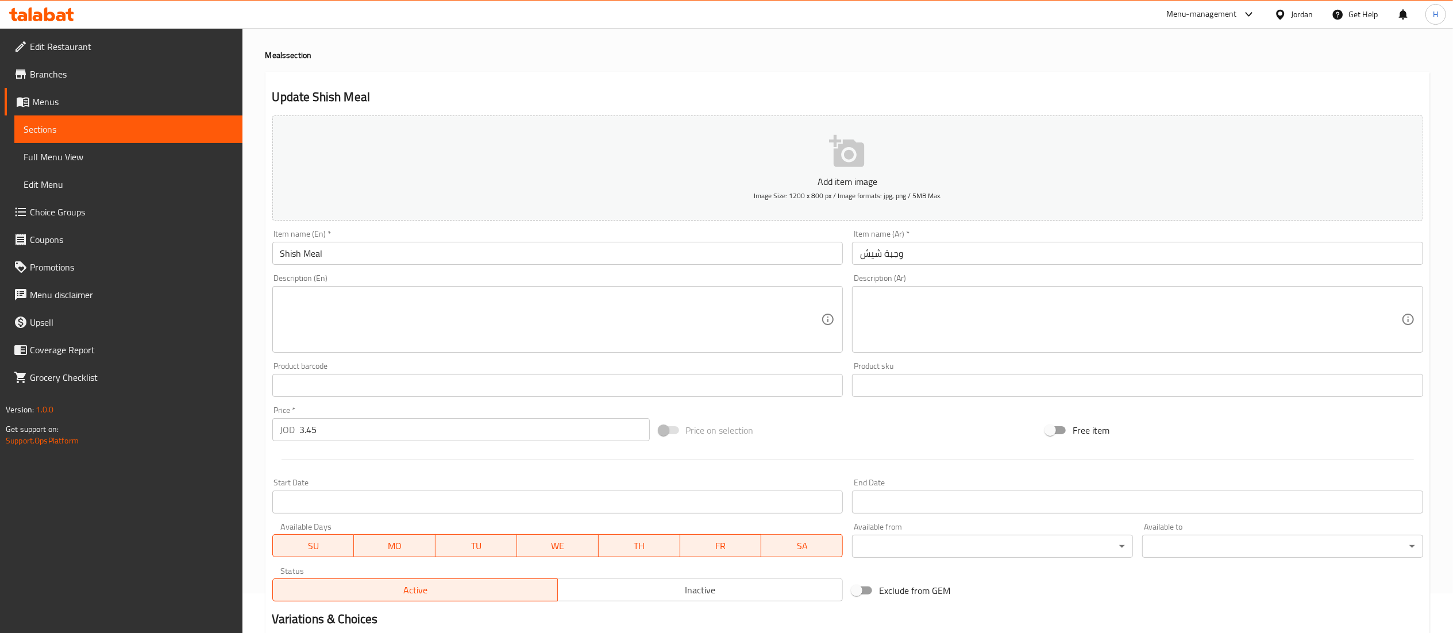
scroll to position [178, 0]
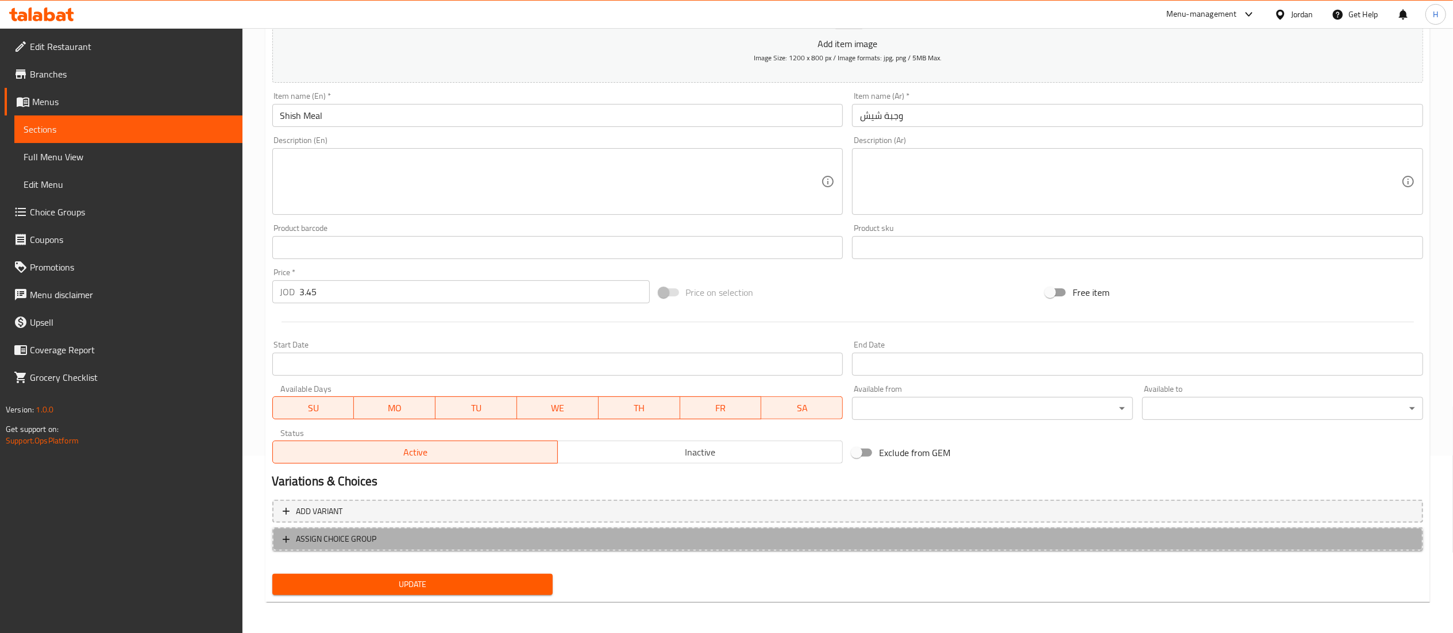
click at [384, 537] on span "ASSIGN CHOICE GROUP" at bounding box center [848, 539] width 1130 height 14
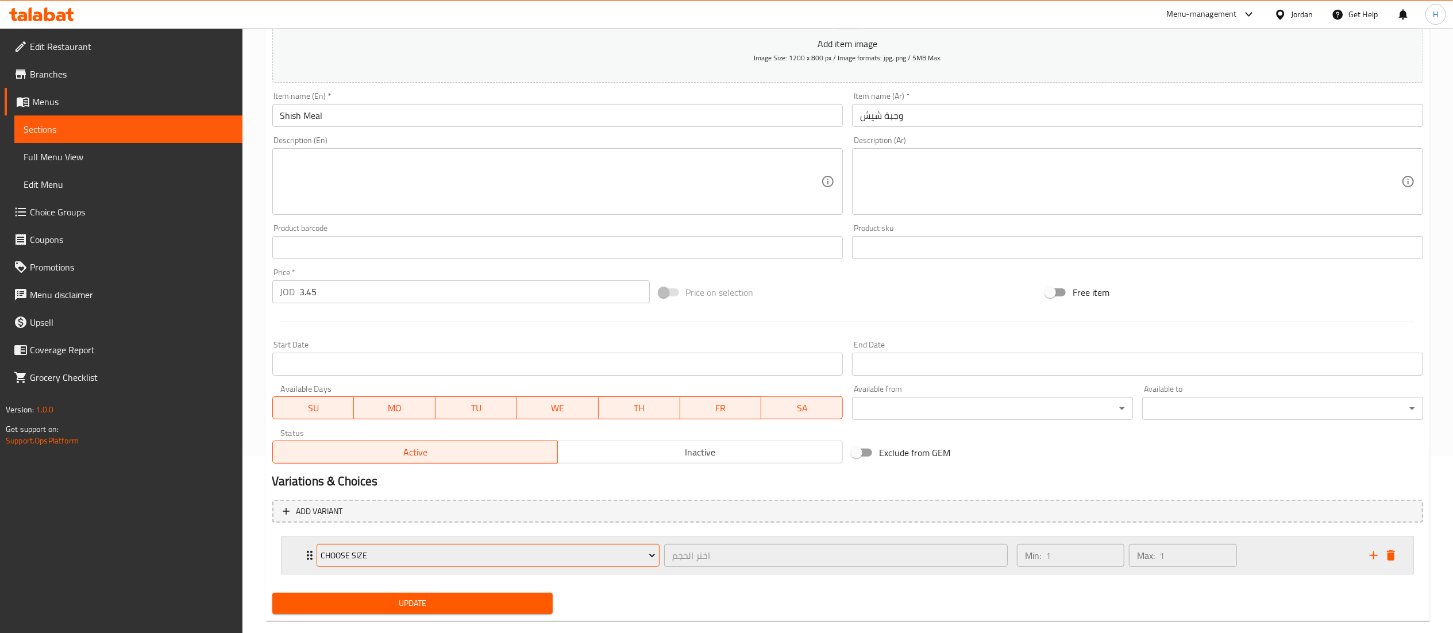
click at [381, 563] on button "Choose size" at bounding box center [489, 555] width 344 height 23
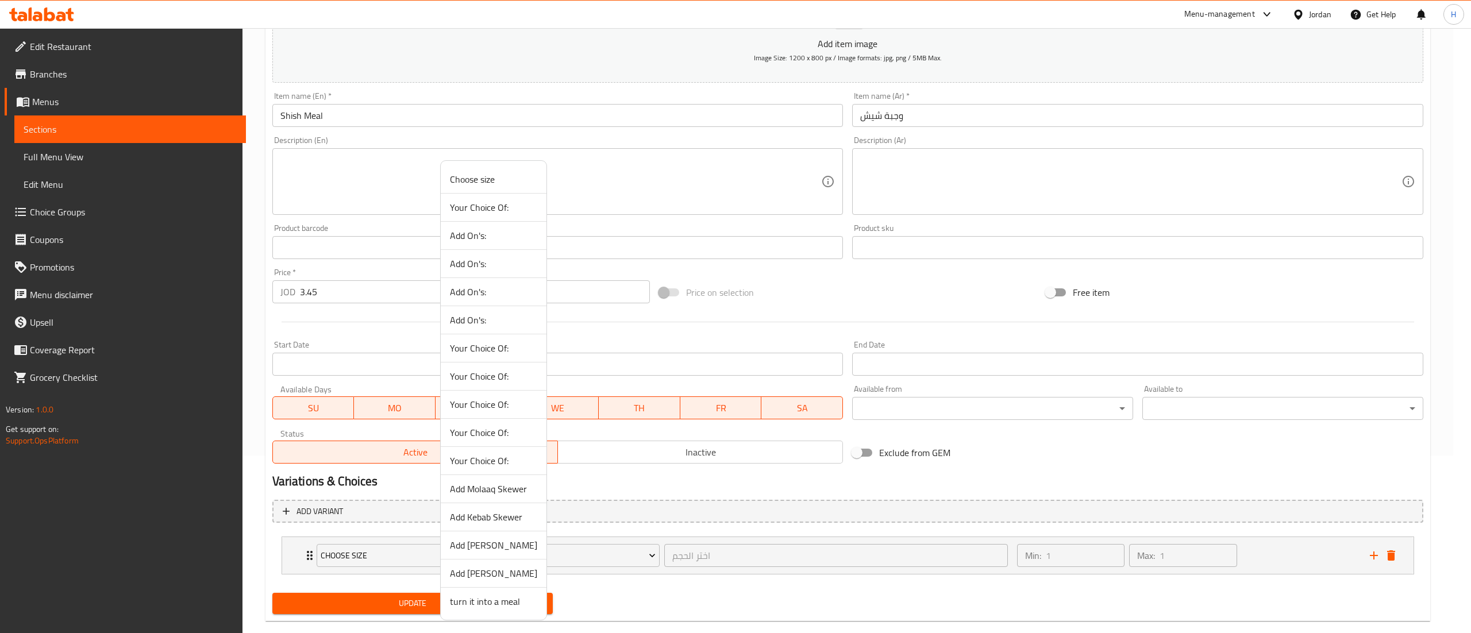
click at [461, 549] on span "Add Shish Skewer" at bounding box center [493, 545] width 87 height 14
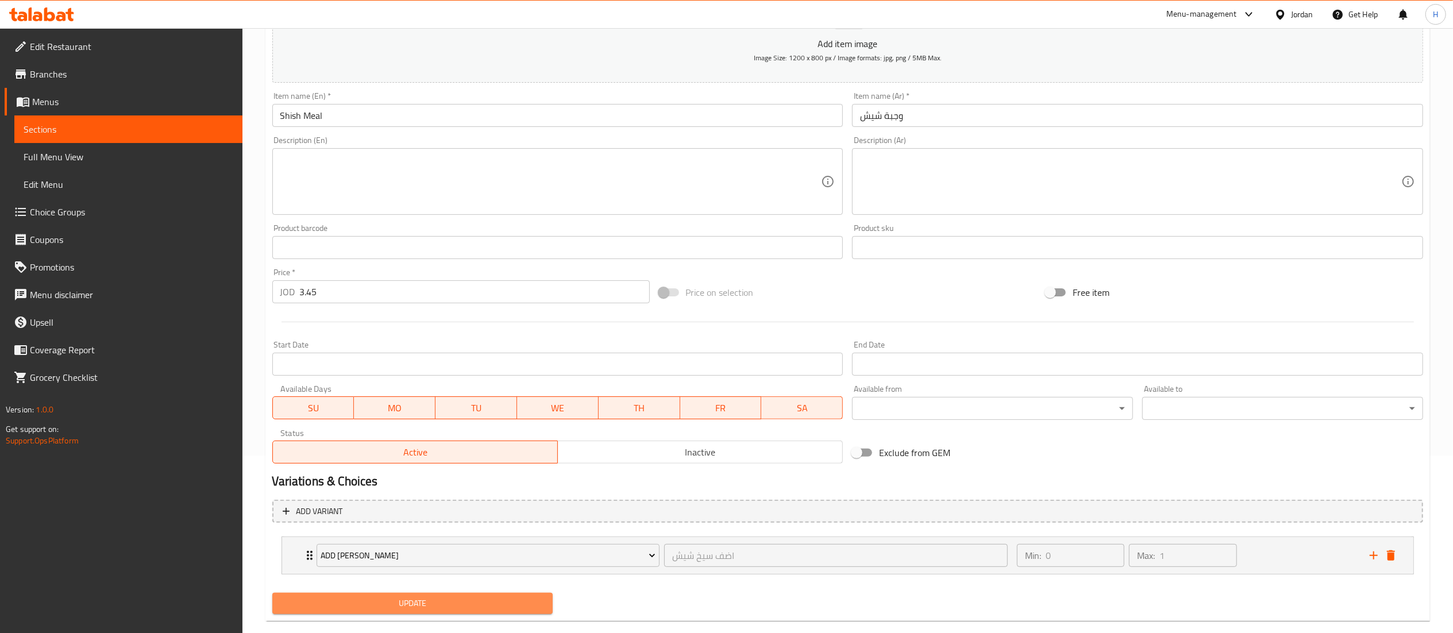
click at [403, 595] on button "Update" at bounding box center [412, 603] width 281 height 21
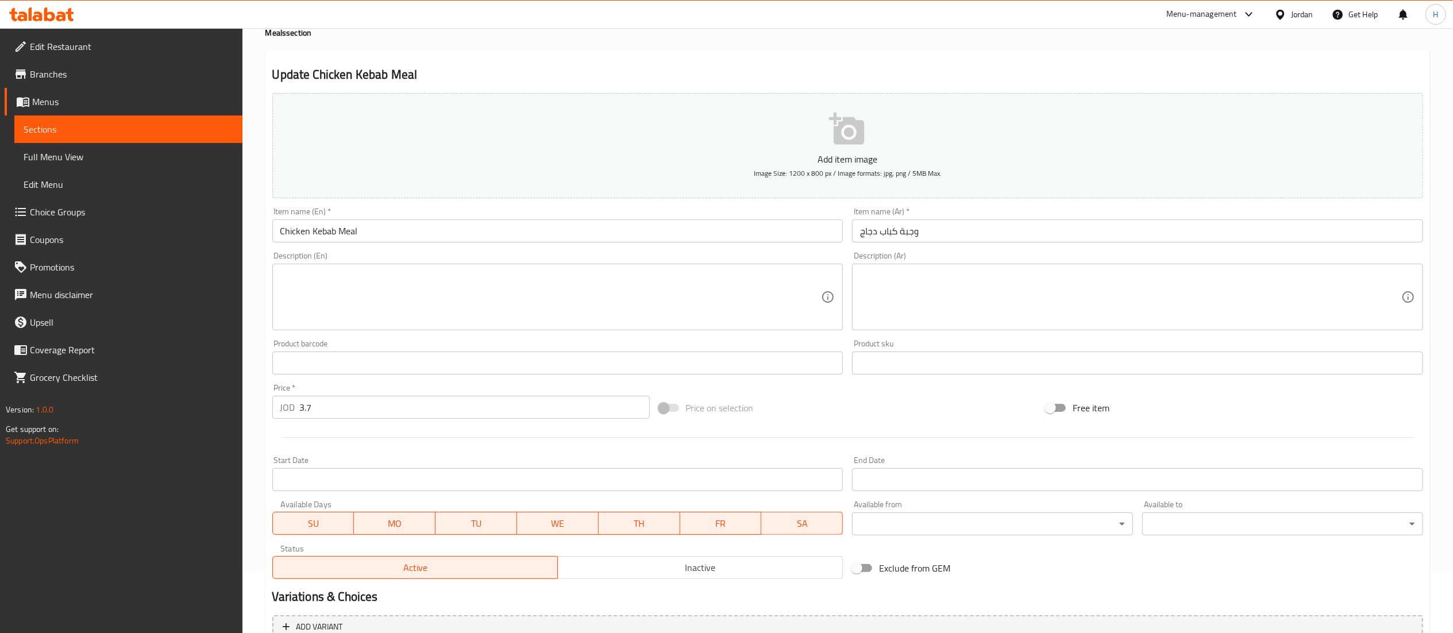
scroll to position [115, 0]
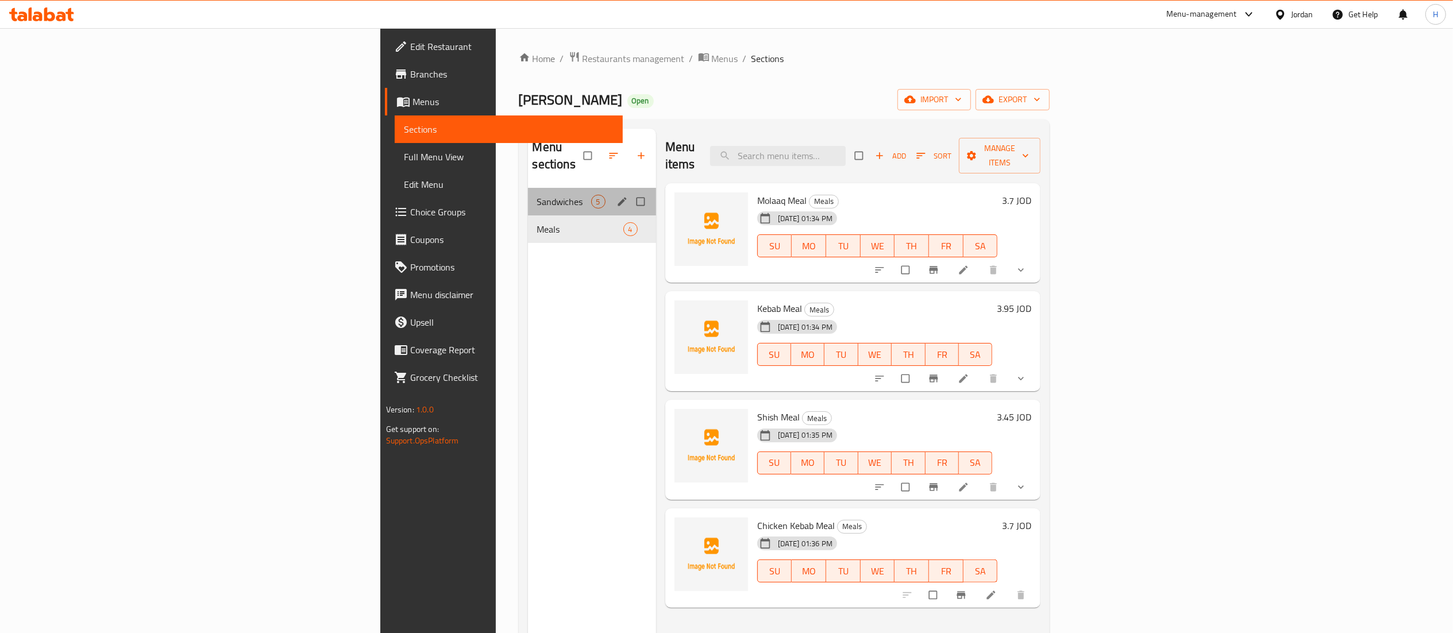
click at [528, 192] on div "Sandwiches 5" at bounding box center [592, 202] width 128 height 28
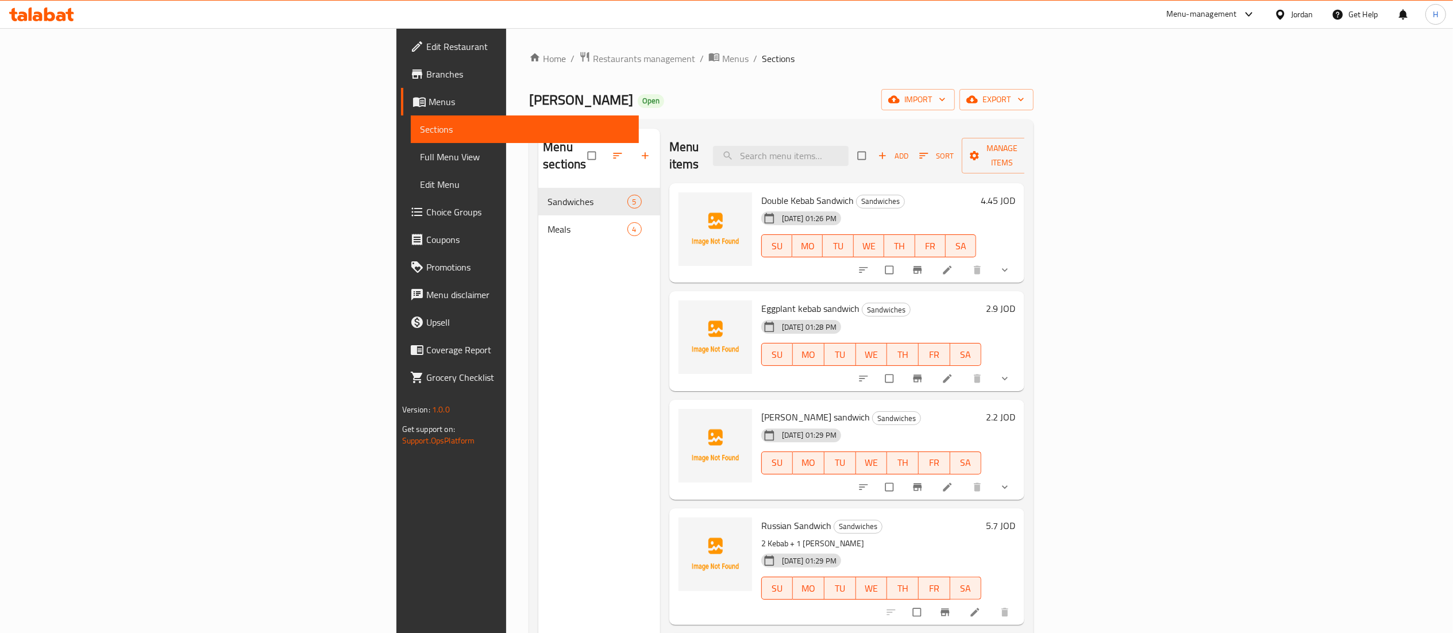
click at [538, 287] on div "Menu sections Sandwiches 5 Meals 4" at bounding box center [599, 445] width 122 height 633
click at [426, 214] on span "Choice Groups" at bounding box center [527, 212] width 203 height 14
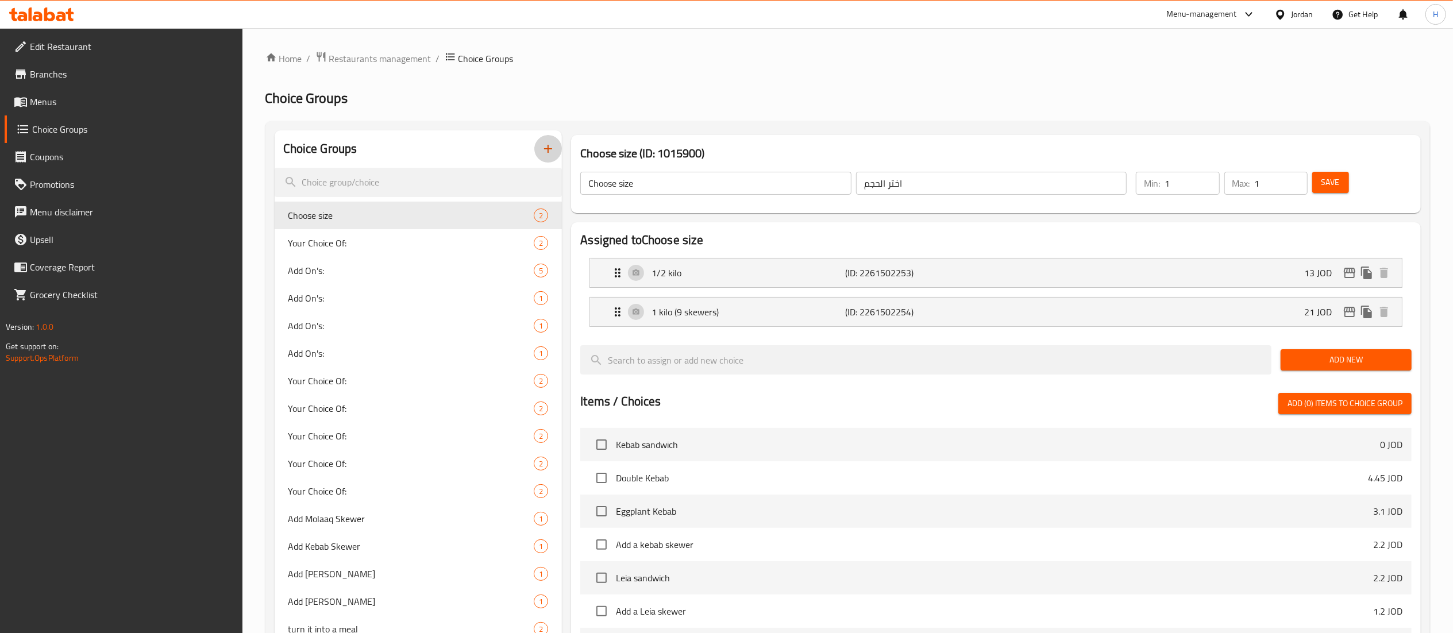
click at [548, 153] on icon "button" at bounding box center [548, 149] width 14 height 14
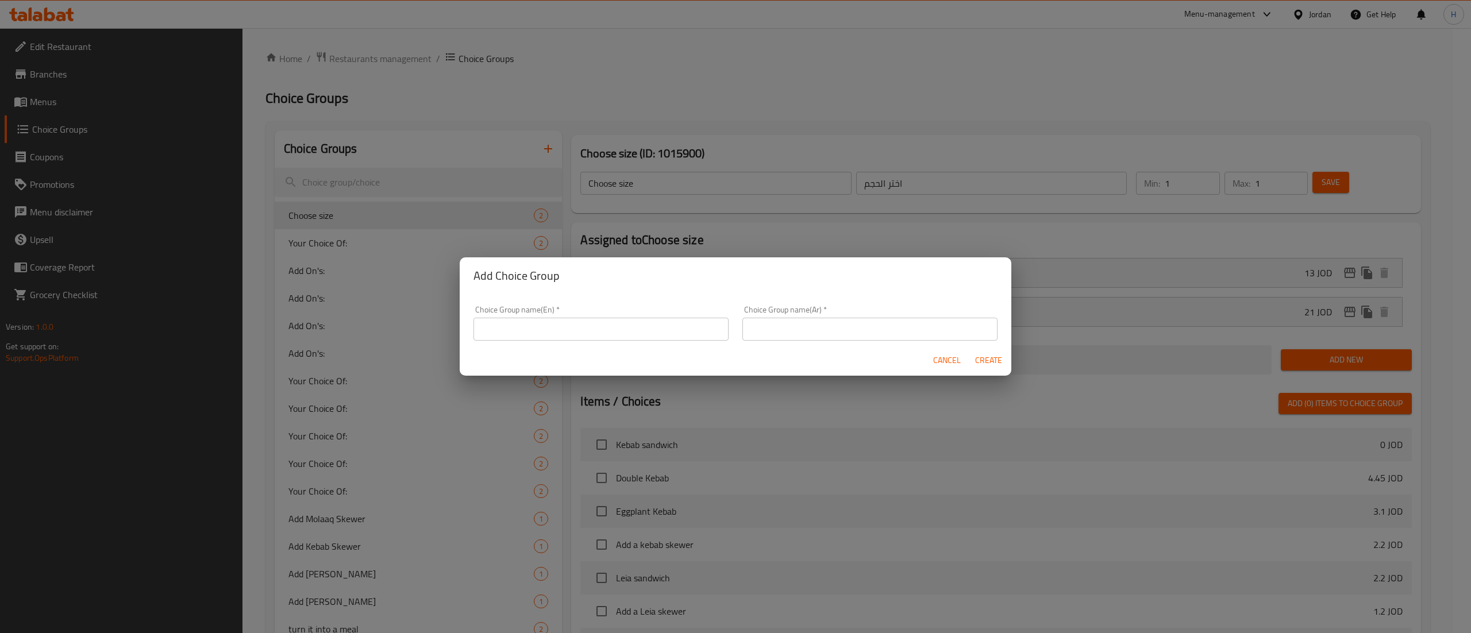
click at [561, 318] on input "text" at bounding box center [600, 329] width 255 height 23
type input "Your Choice Of Drink"
type input "اختيارك للمشروب"
click at [991, 363] on span "Create" at bounding box center [988, 360] width 28 height 14
type input "Your Choice Of Drink"
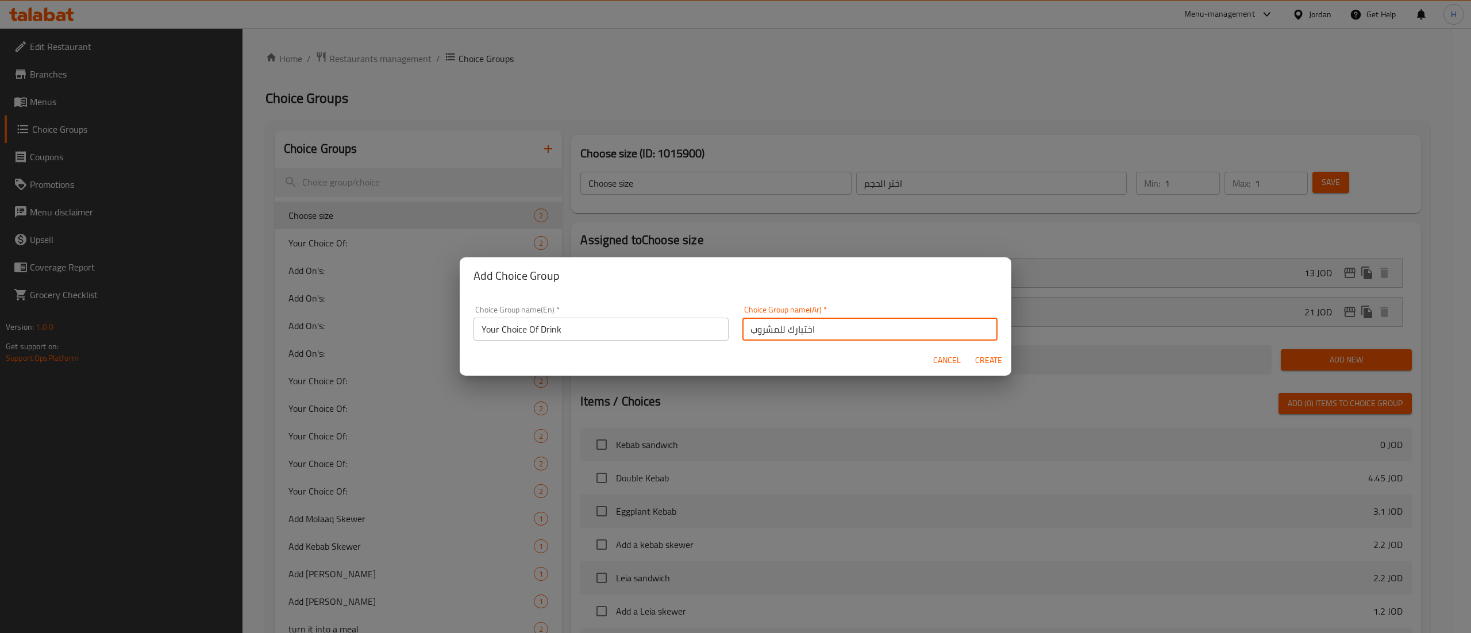
type input "اختيارك للمشروب"
type input "0"
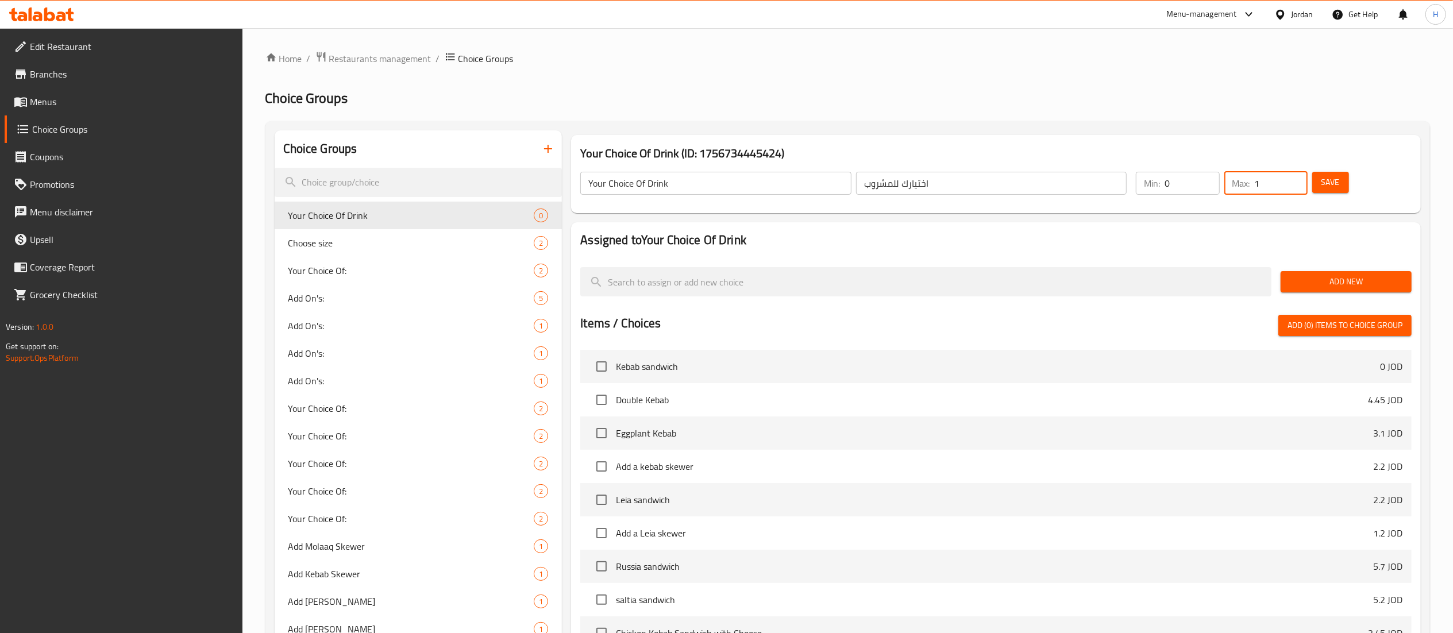
type input "1"
click at [1292, 174] on input "1" at bounding box center [1281, 183] width 53 height 23
type input "1"
click at [1205, 179] on input "1" at bounding box center [1192, 183] width 55 height 23
click at [1324, 282] on span "Add New" at bounding box center [1346, 282] width 113 height 14
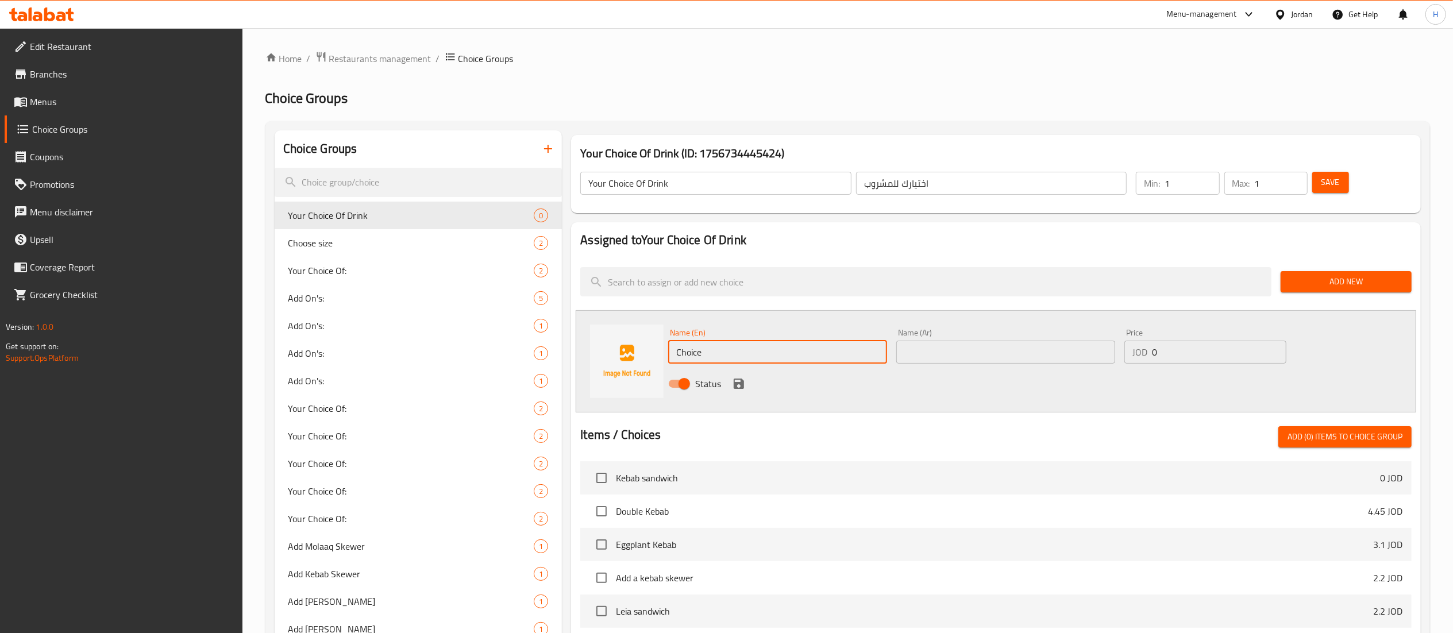
drag, startPoint x: 725, startPoint y: 353, endPoint x: 634, endPoint y: 342, distance: 91.5
click at [635, 342] on div "Name (En) Choice Name (En) Name (Ar) Name (Ar) Price JOD 0 Price Status" at bounding box center [996, 361] width 841 height 102
click at [1000, 237] on h2 "Assigned to Your Choice Of Drink" at bounding box center [995, 240] width 831 height 17
click at [610, 336] on div "Name (En) Choice Name (En) Name (Ar) Name (Ar) Price JOD 0 Price Status" at bounding box center [996, 361] width 841 height 102
type input "؛"
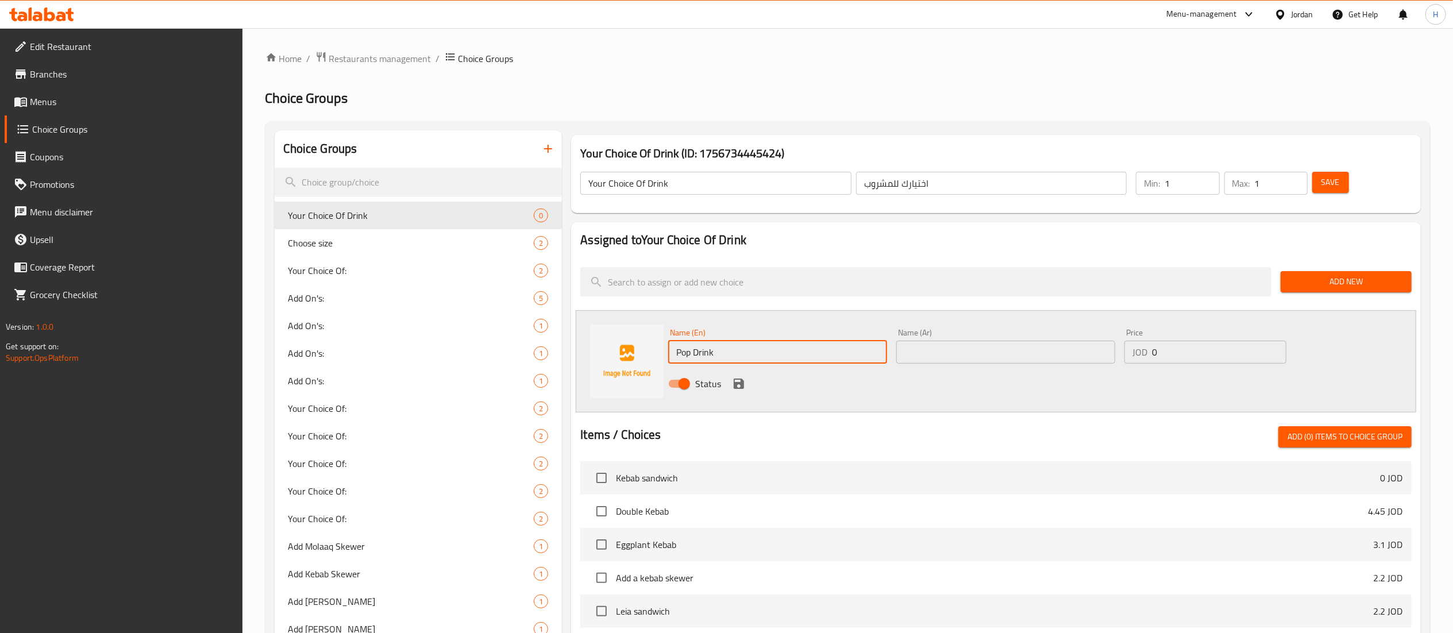
type input "Pop Drink"
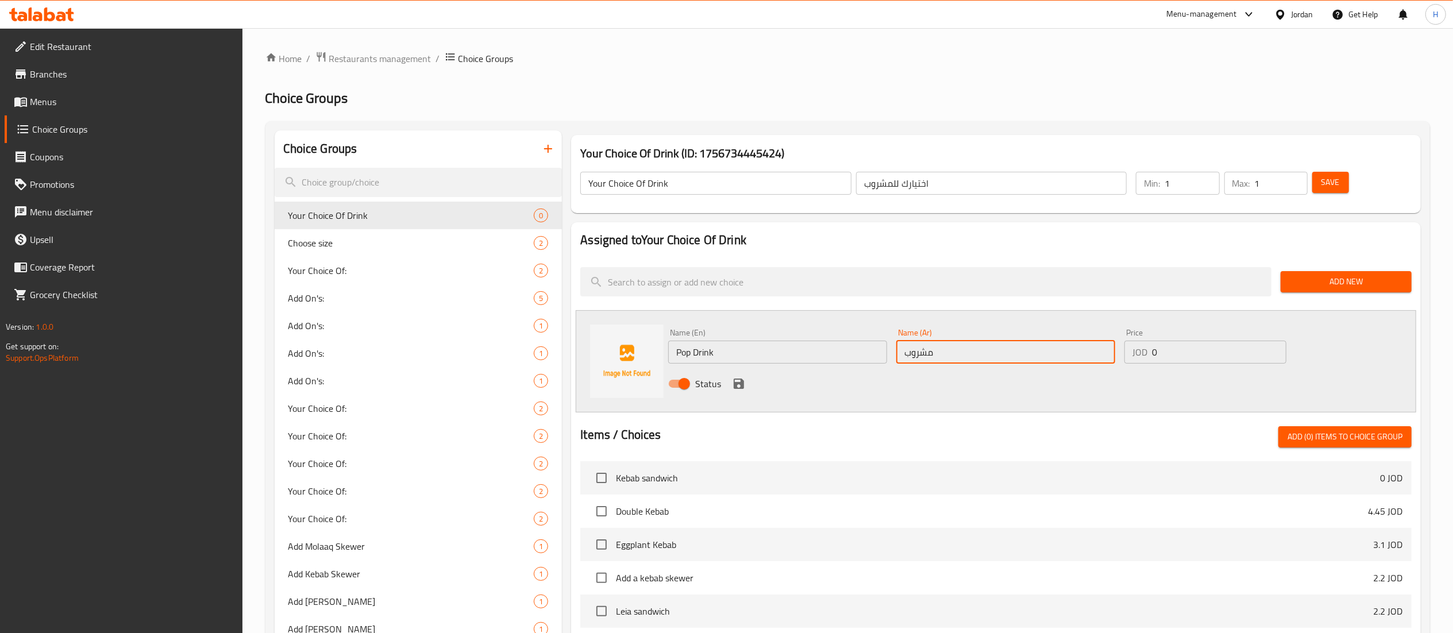
type input "مشروب غازي"
click at [741, 390] on icon "save" at bounding box center [739, 384] width 14 height 14
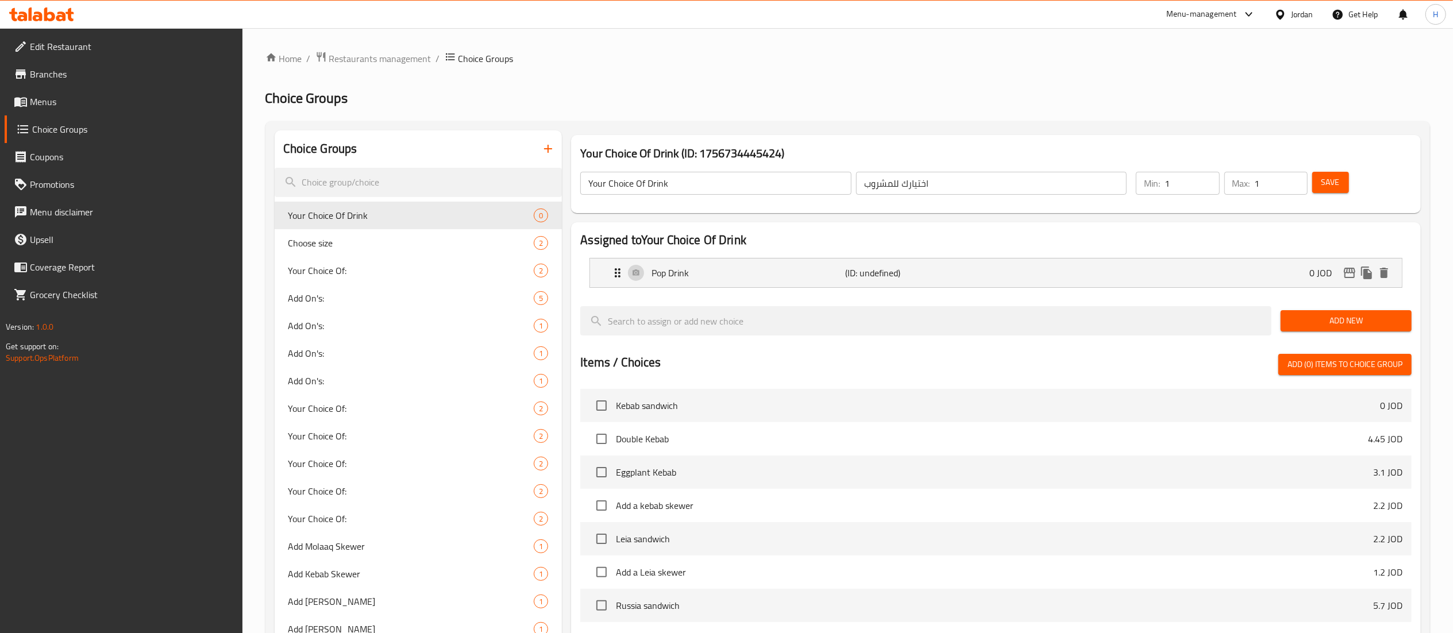
click at [1322, 327] on span "Add New" at bounding box center [1346, 321] width 113 height 14
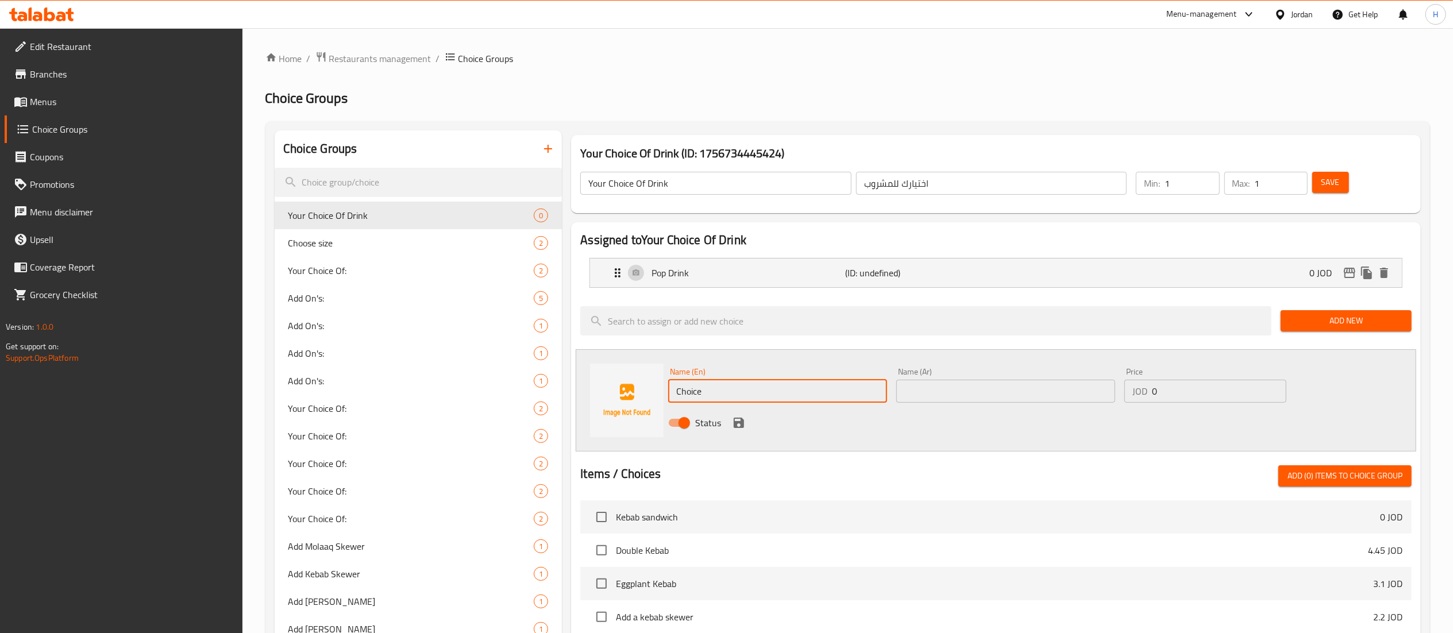
drag, startPoint x: 740, startPoint y: 396, endPoint x: 579, endPoint y: 384, distance: 161.4
click at [579, 384] on div "Name (En) Choice Name (En) Name (Ar) Name (Ar) Price JOD 0 Price Status" at bounding box center [996, 400] width 841 height 102
type input "ٍ"
type input "[PERSON_NAME]"
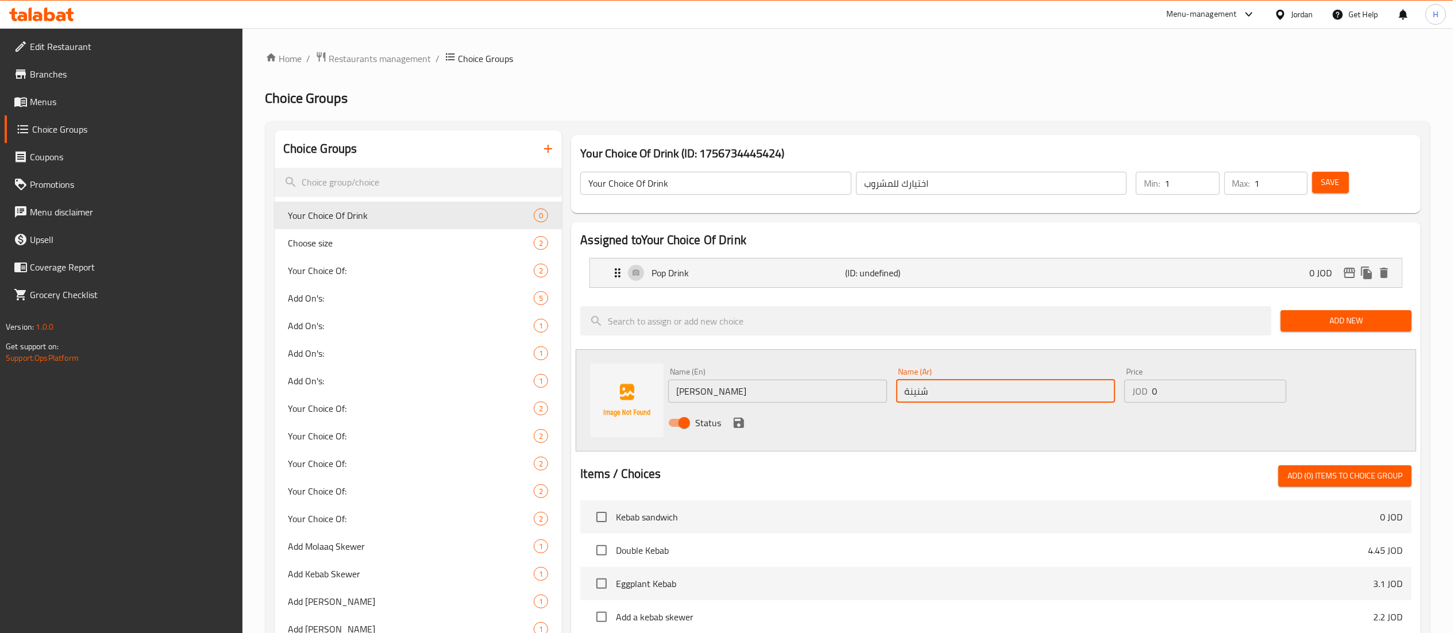
type input "شنينة"
click at [740, 425] on icon "save" at bounding box center [739, 423] width 14 height 14
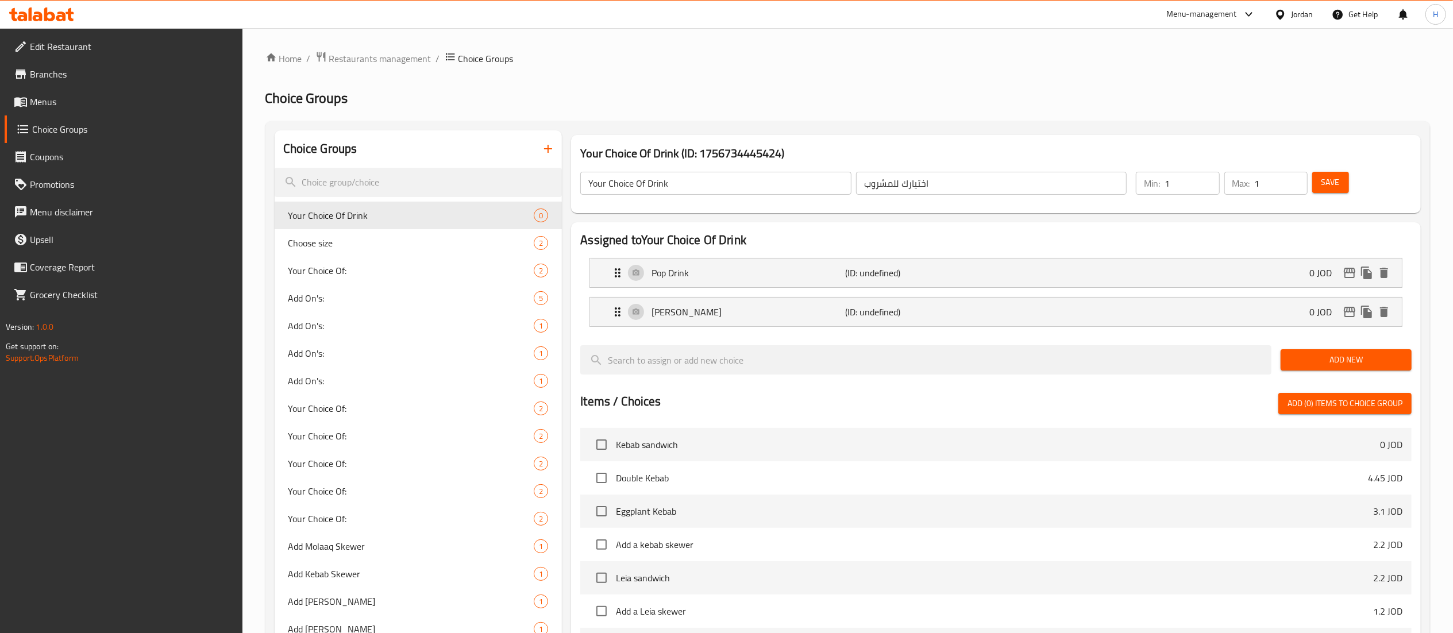
click at [1333, 179] on span "Save" at bounding box center [1330, 182] width 18 height 14
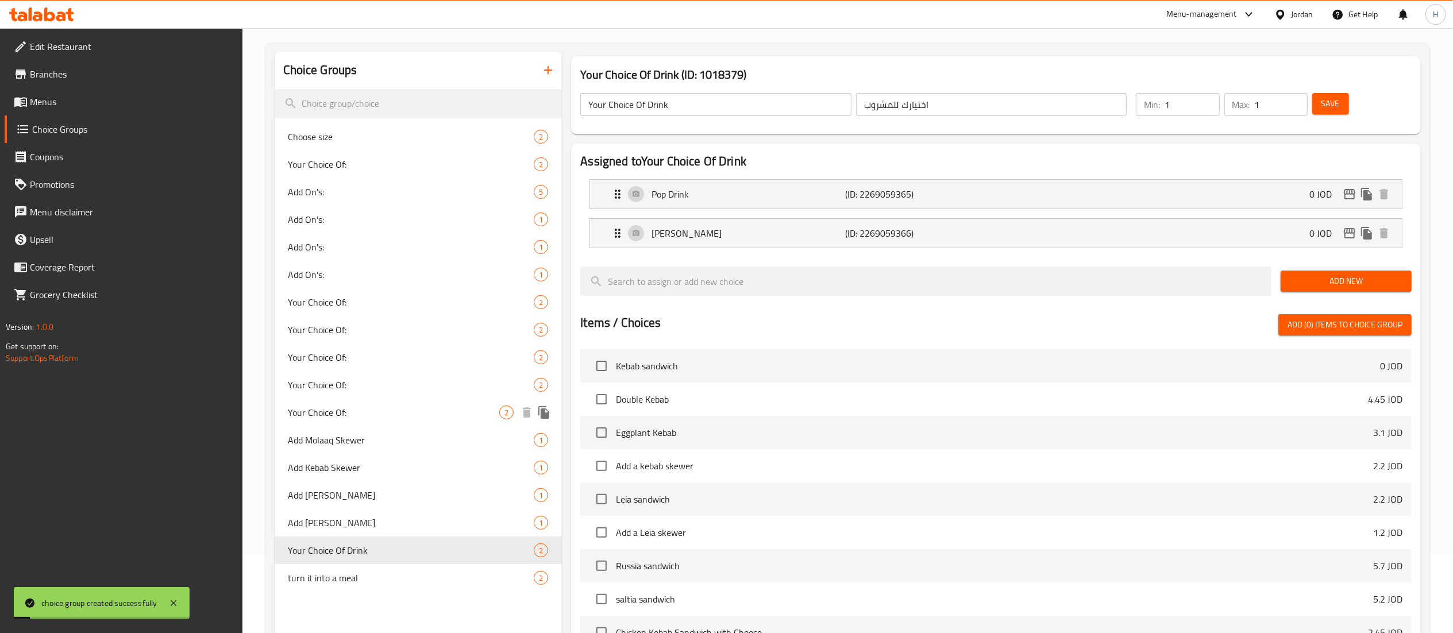
scroll to position [115, 0]
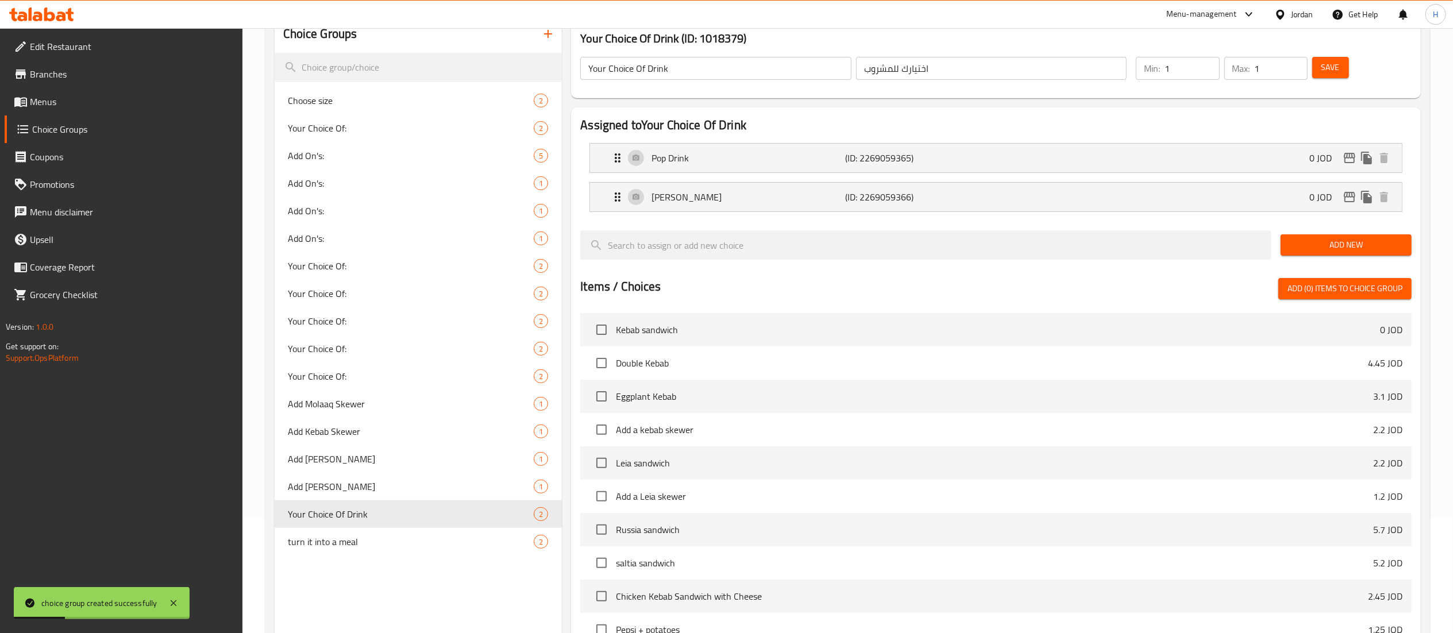
click at [49, 103] on span "Menus" at bounding box center [131, 102] width 203 height 14
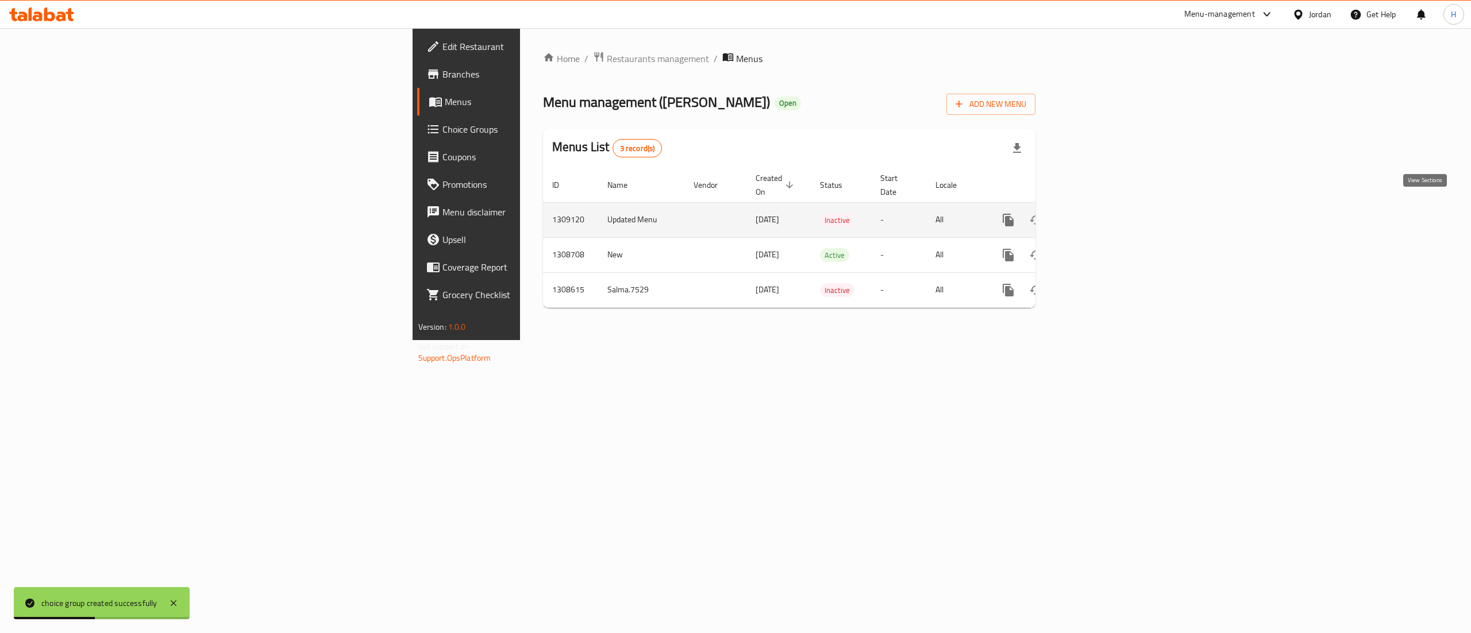
click at [1098, 213] on icon "enhanced table" at bounding box center [1091, 220] width 14 height 14
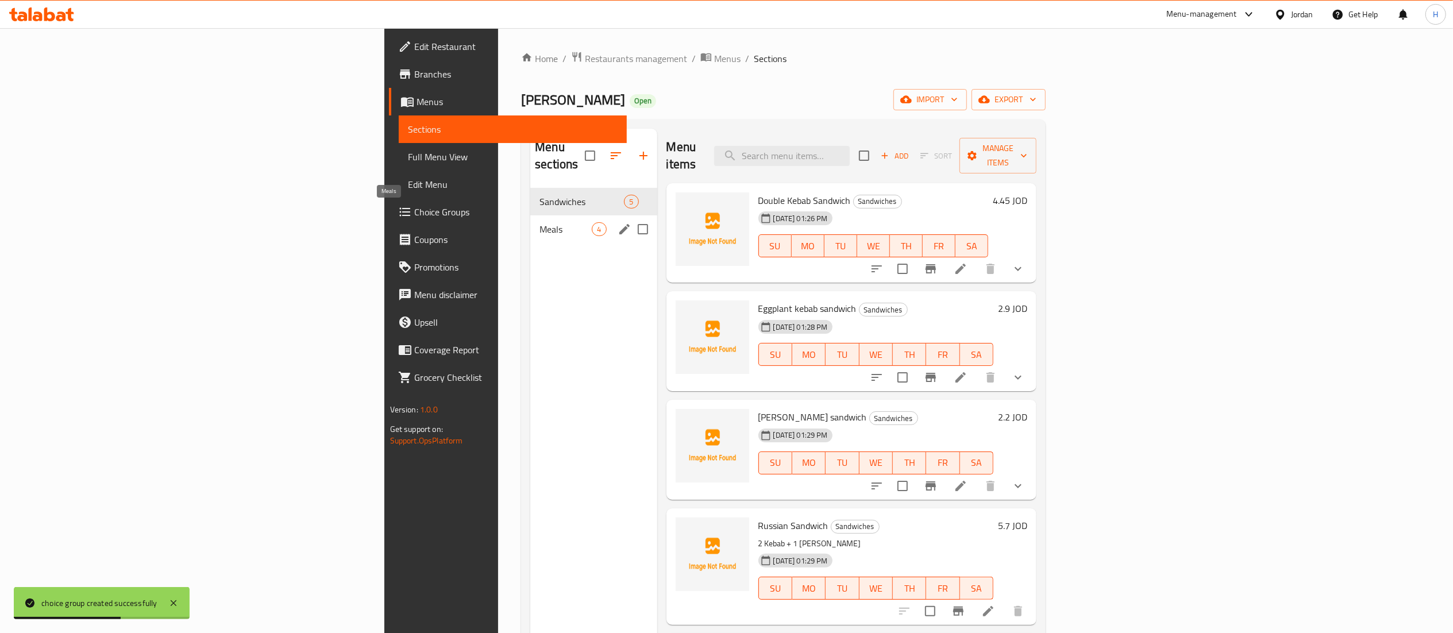
click at [539, 222] on span "Meals" at bounding box center [565, 229] width 52 height 14
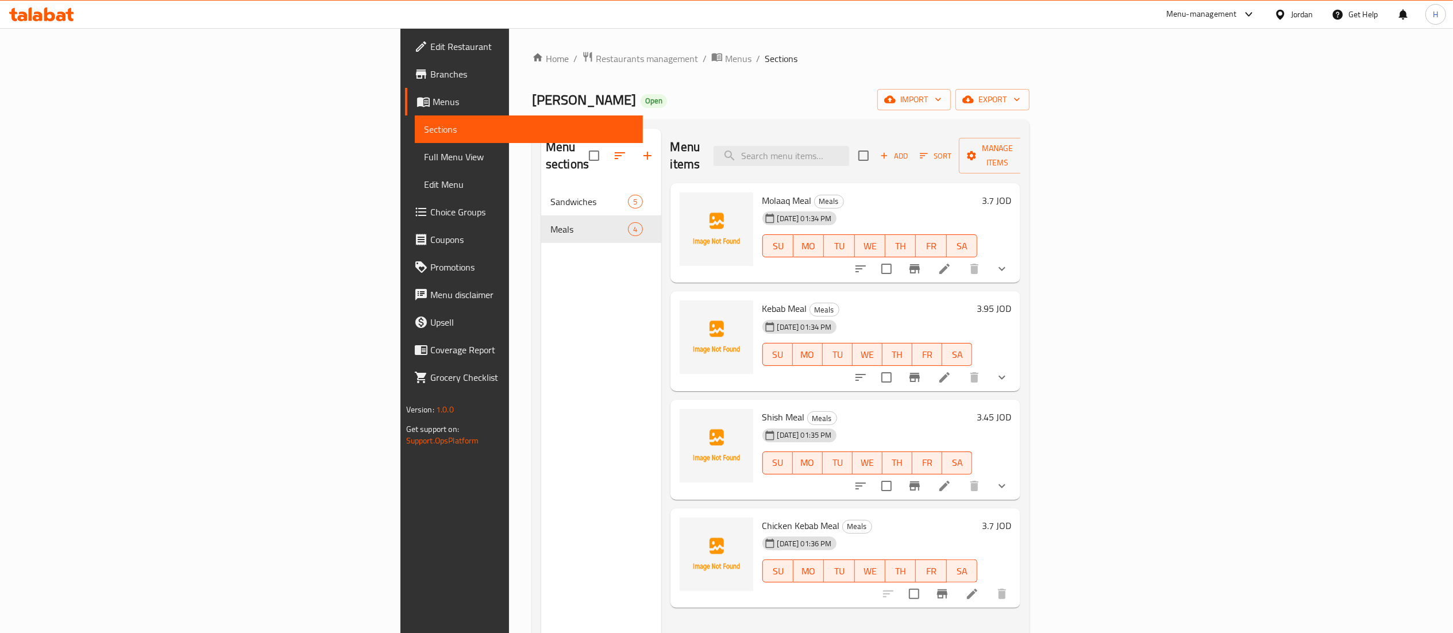
click at [1021, 183] on div "Molaaq Meal Meals 01-09-2025 01:34 PM SU MO TU WE TH FR SA 3.7 JOD" at bounding box center [845, 233] width 350 height 100
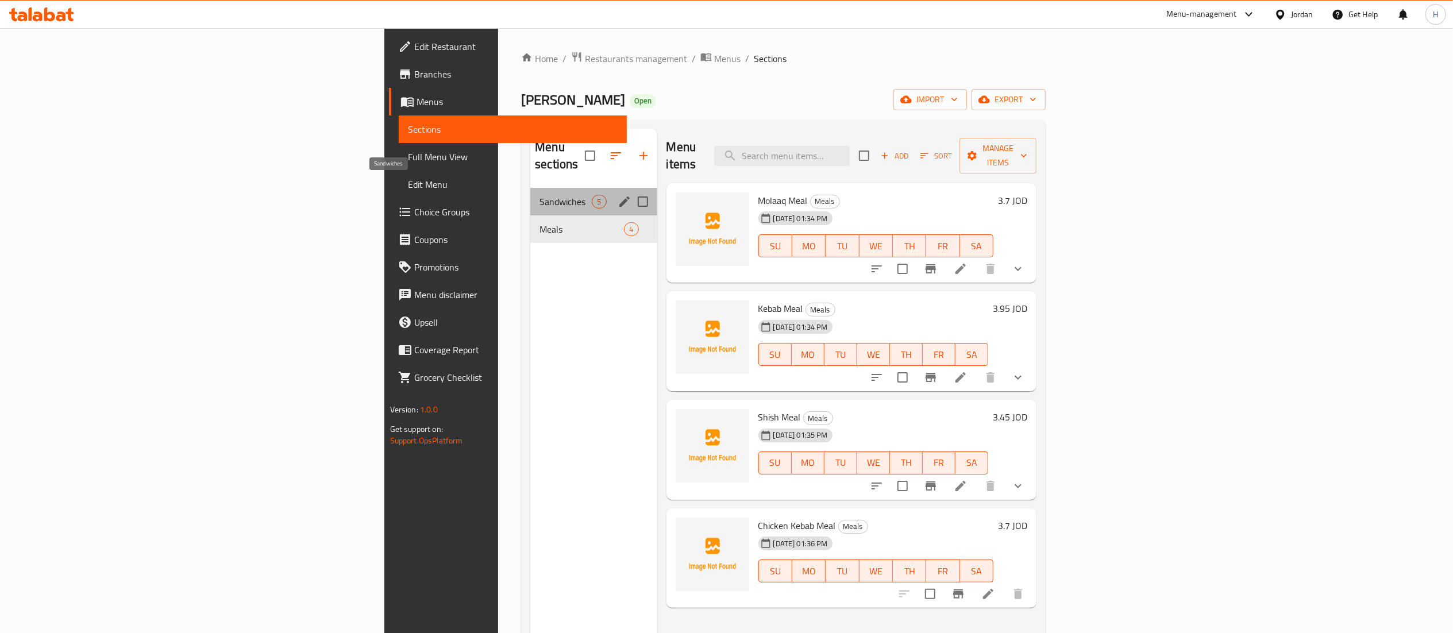
click at [539, 195] on span "Sandwiches" at bounding box center [565, 202] width 52 height 14
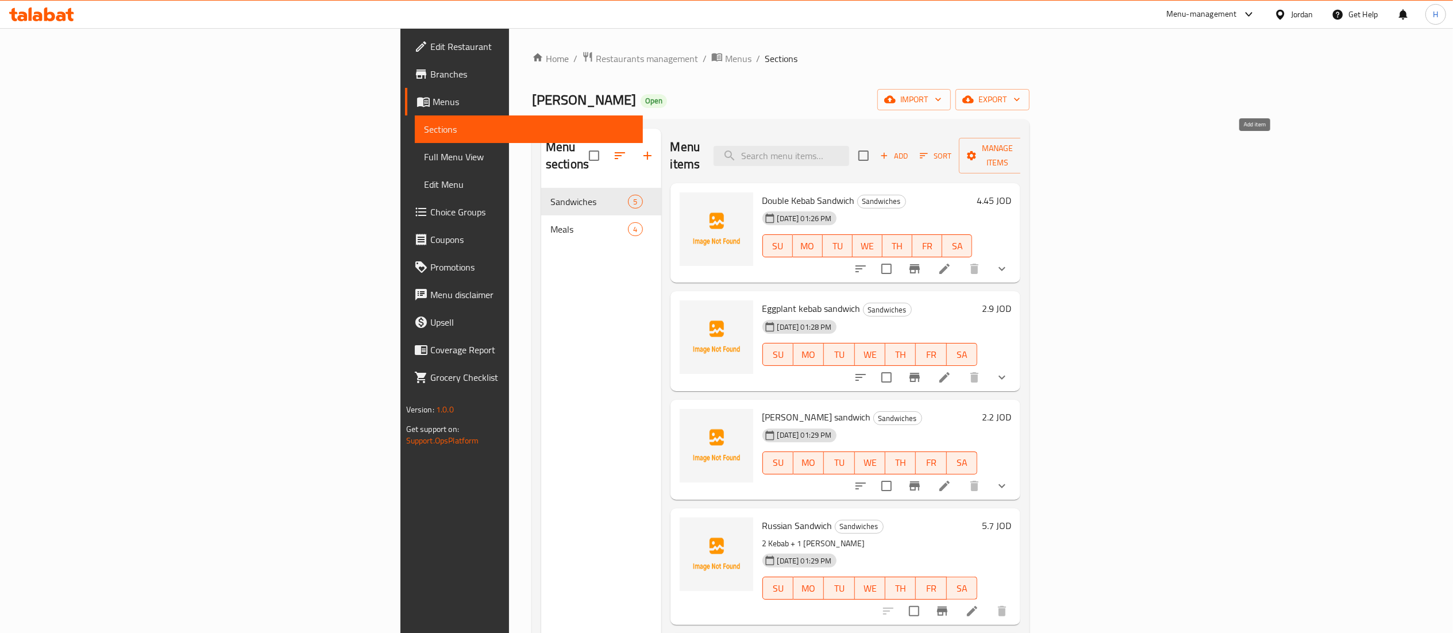
click at [910, 149] on span "Add" at bounding box center [893, 155] width 31 height 13
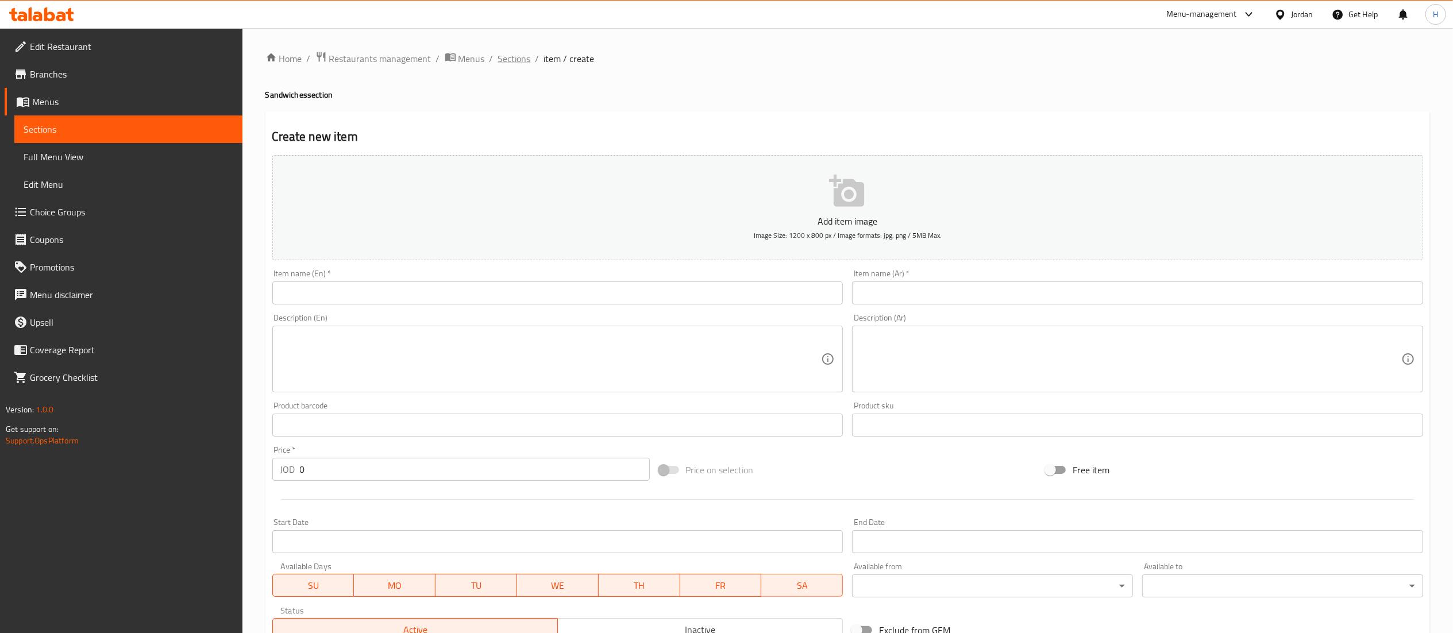
click at [521, 59] on span "Sections" at bounding box center [514, 59] width 33 height 14
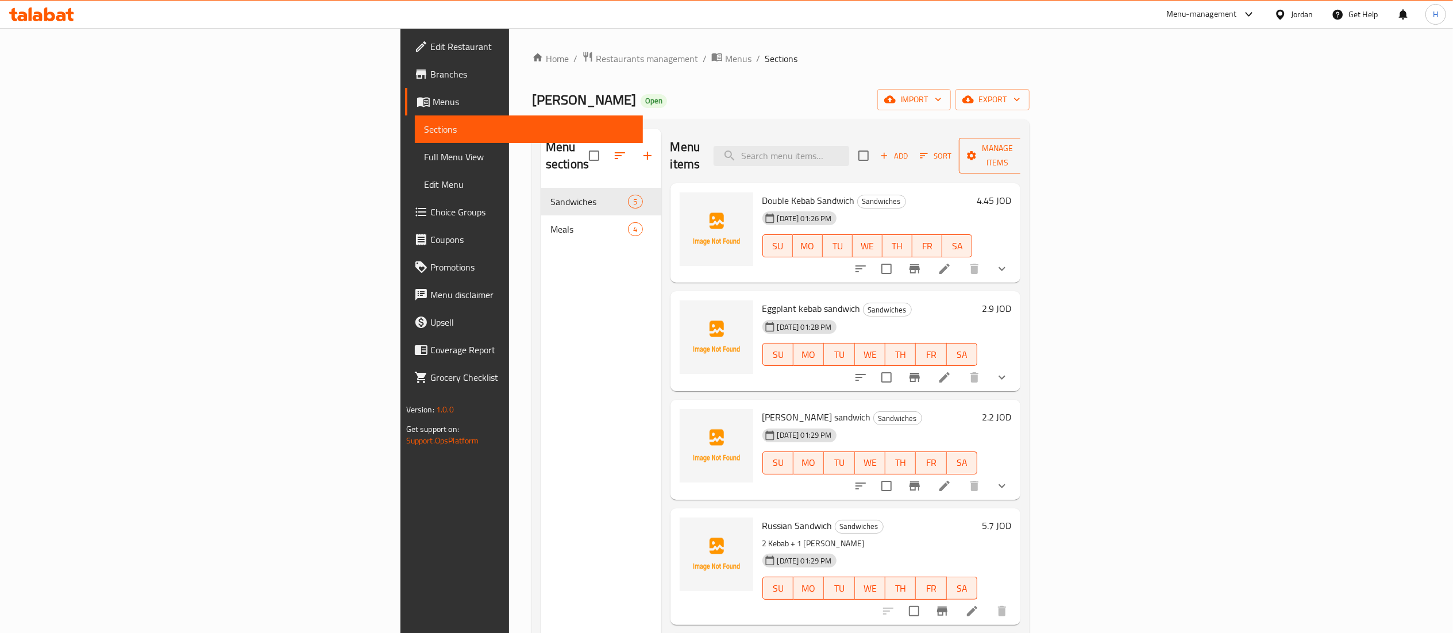
click at [1027, 141] on span "Manage items" at bounding box center [997, 155] width 59 height 29
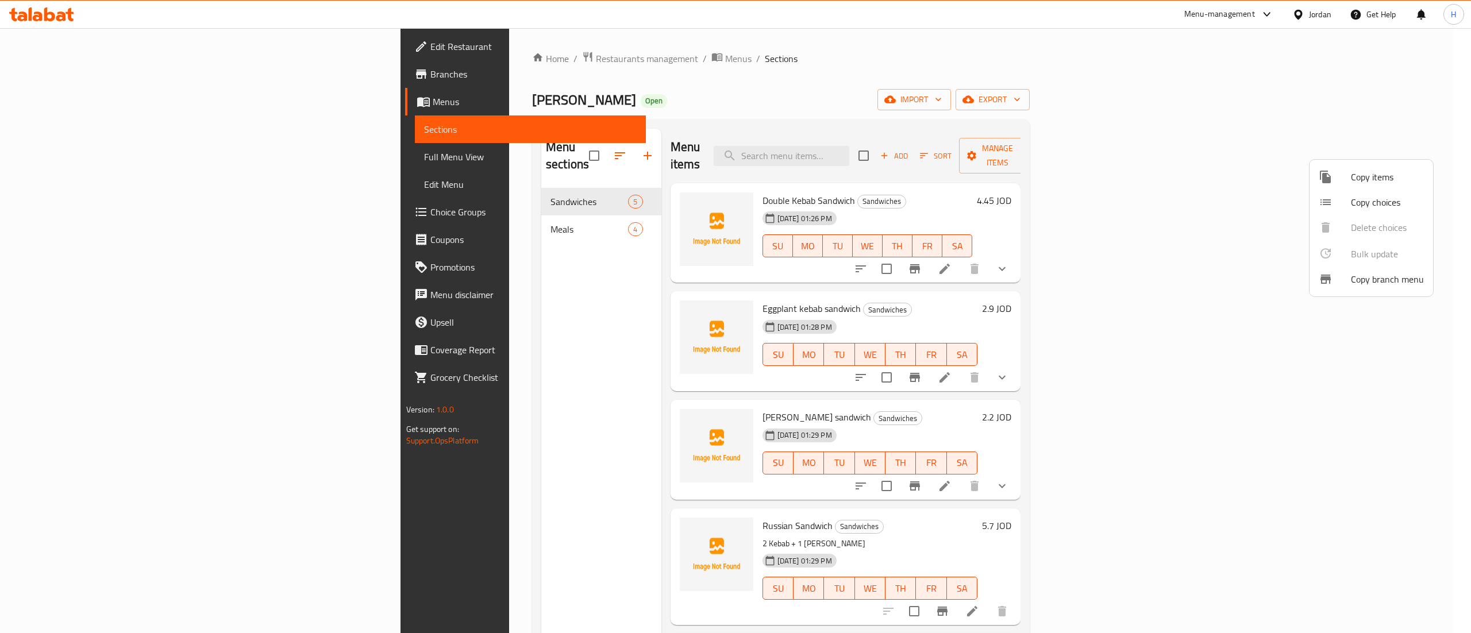
click at [1359, 180] on span "Copy items" at bounding box center [1387, 177] width 73 height 14
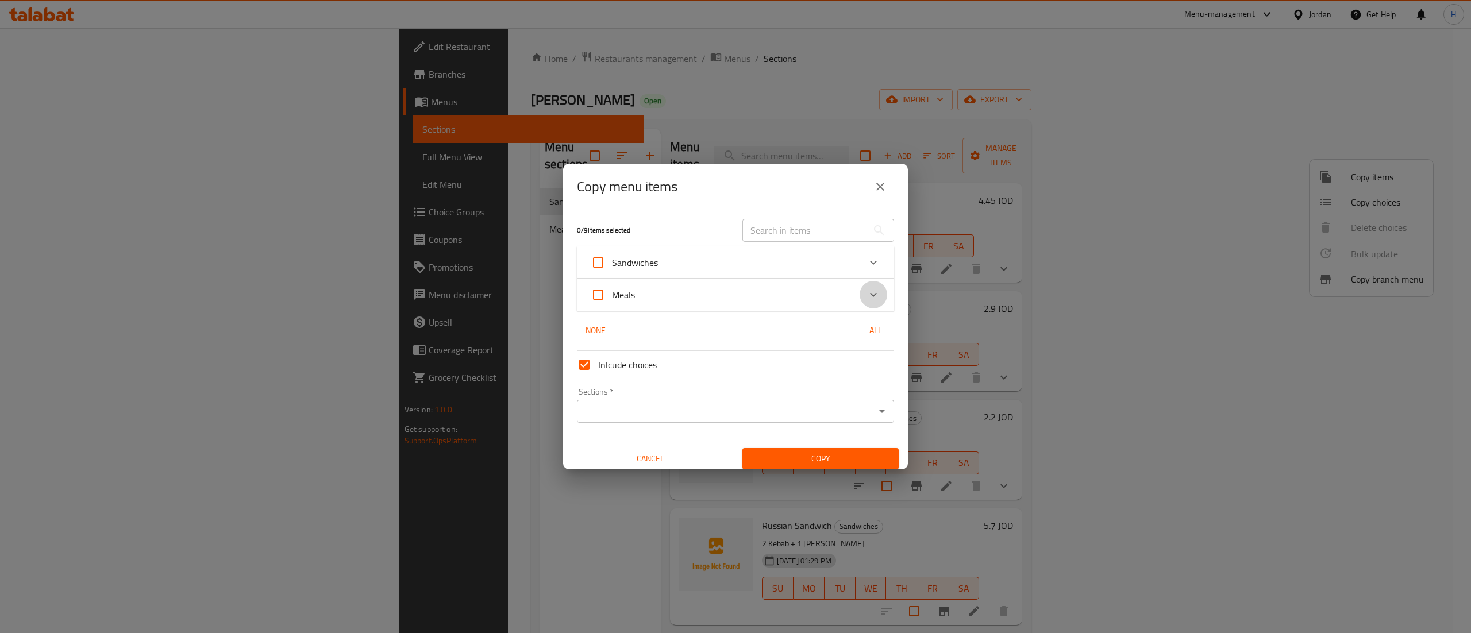
click at [870, 296] on icon "Expand" at bounding box center [873, 294] width 7 height 4
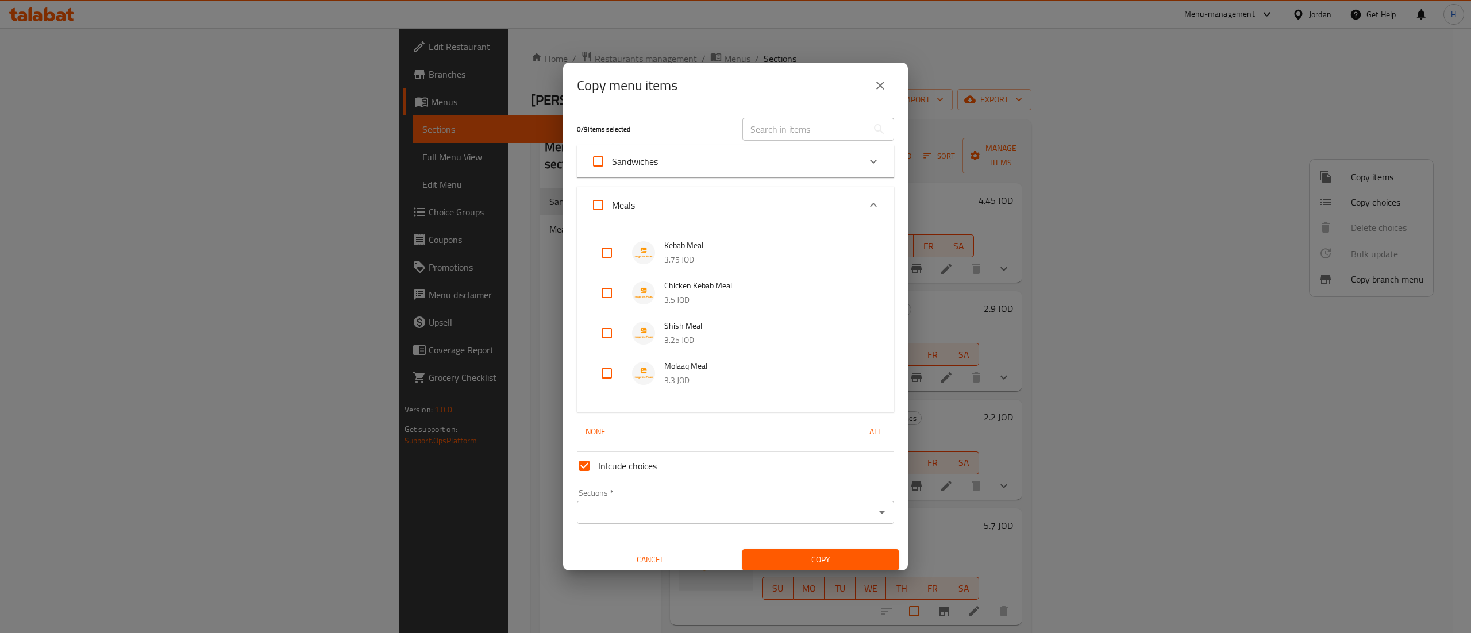
scroll to position [7, 0]
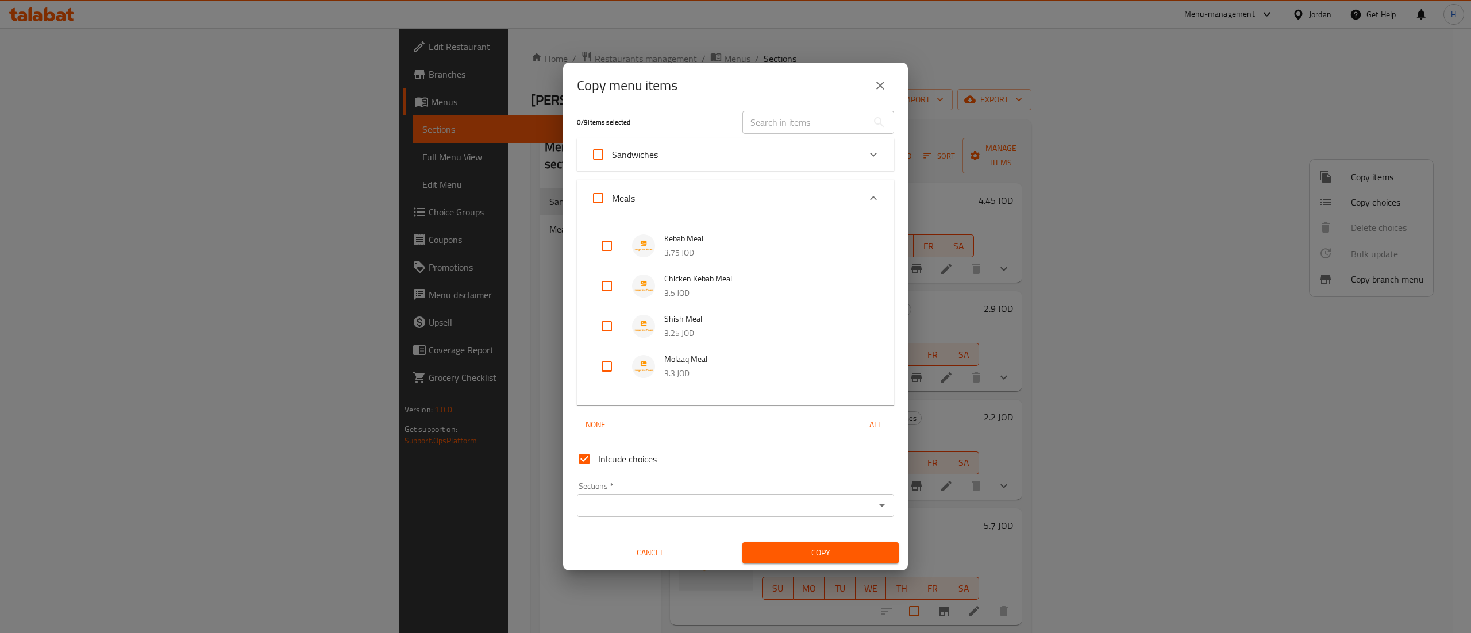
click at [607, 367] on input "checkbox" at bounding box center [607, 367] width 28 height 28
checkbox input "true"
click at [607, 253] on input "checkbox" at bounding box center [607, 246] width 28 height 28
checkbox input "true"
click at [608, 326] on input "checkbox" at bounding box center [607, 327] width 28 height 28
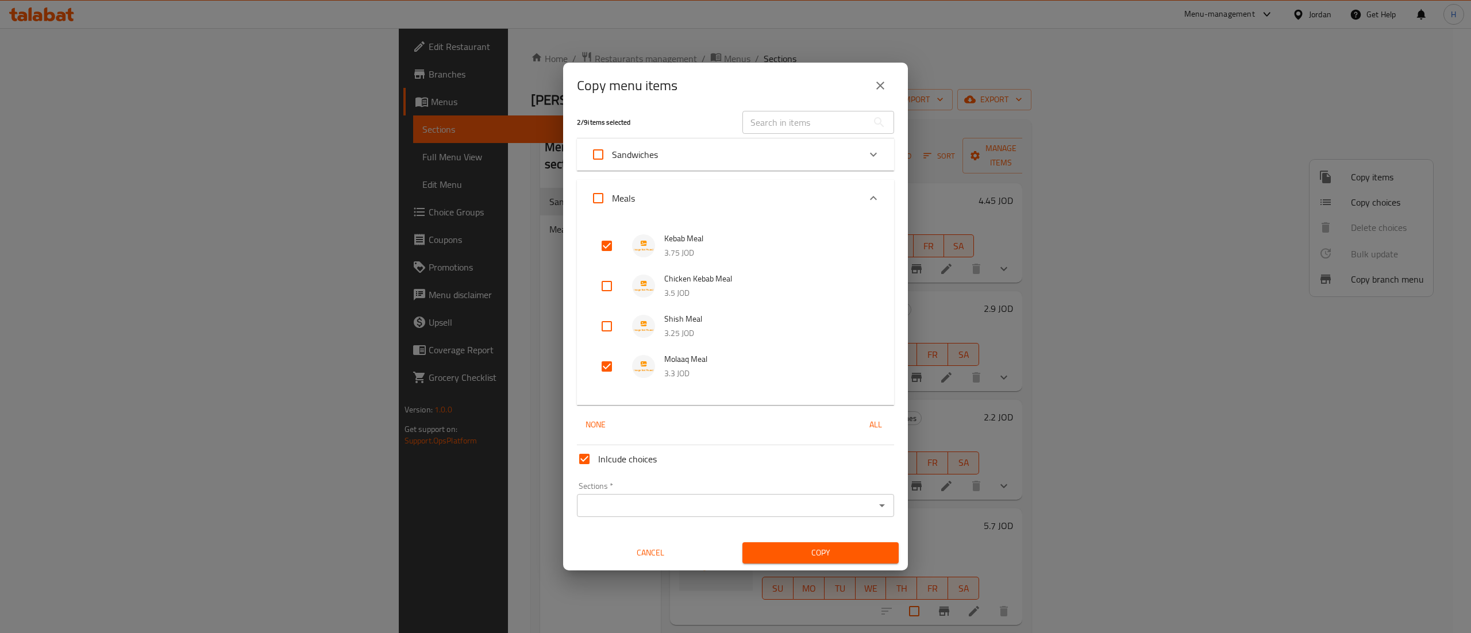
checkbox input "true"
click at [604, 290] on input "checkbox" at bounding box center [607, 286] width 28 height 28
checkbox input "true"
click at [719, 500] on input "Sections   *" at bounding box center [725, 506] width 291 height 16
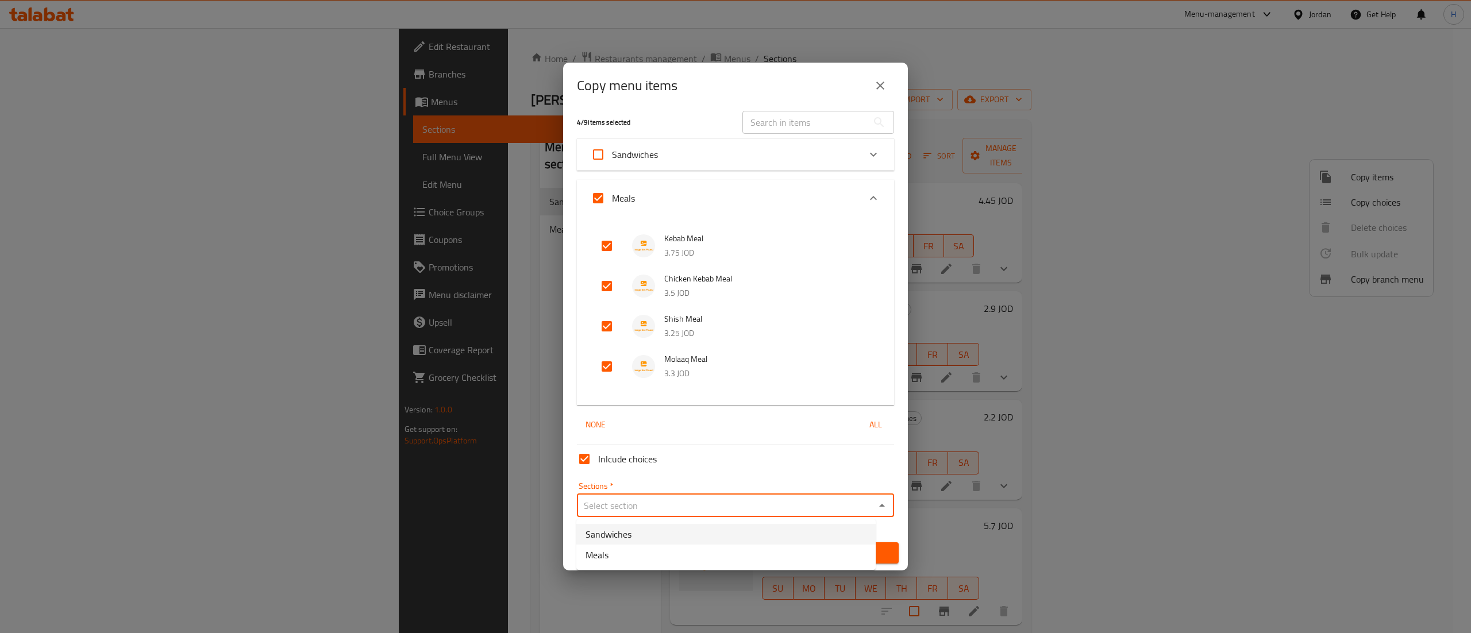
click at [624, 539] on span "Sandwiches" at bounding box center [608, 534] width 46 height 14
type input "Sandwiches"
click at [794, 546] on span "Copy" at bounding box center [821, 553] width 138 height 14
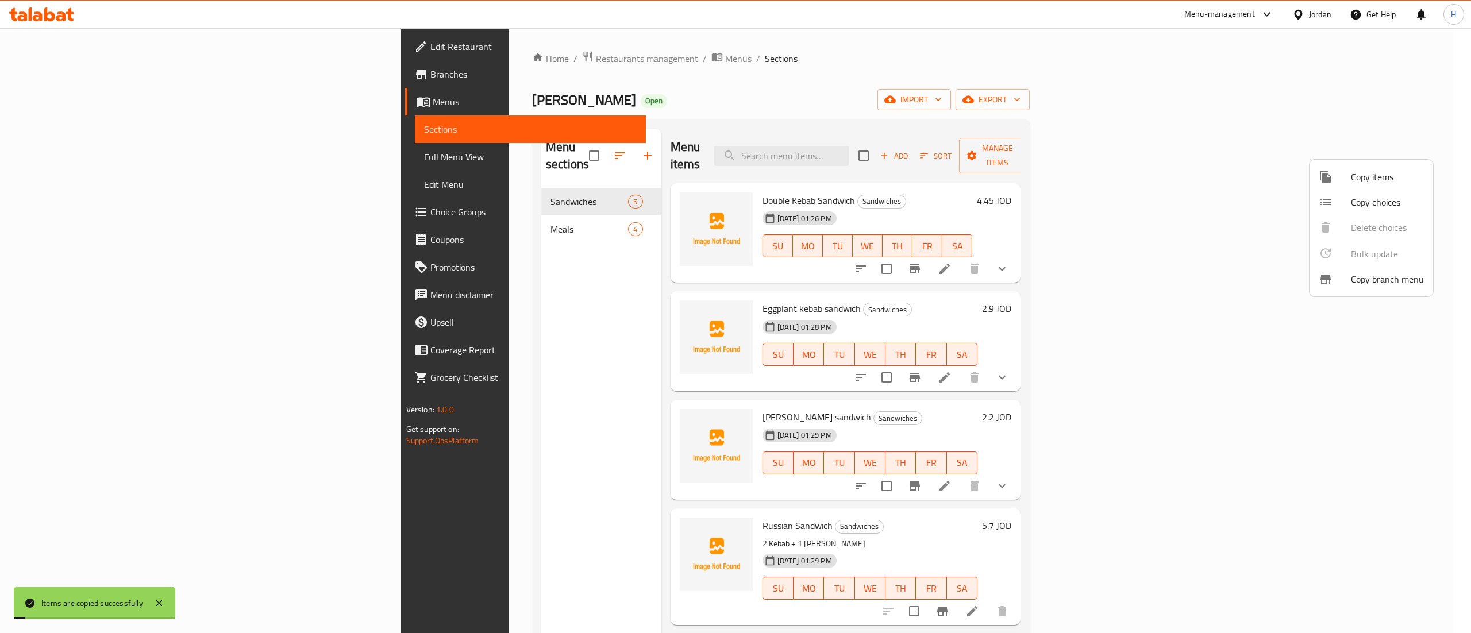
click at [465, 331] on div at bounding box center [735, 316] width 1471 height 633
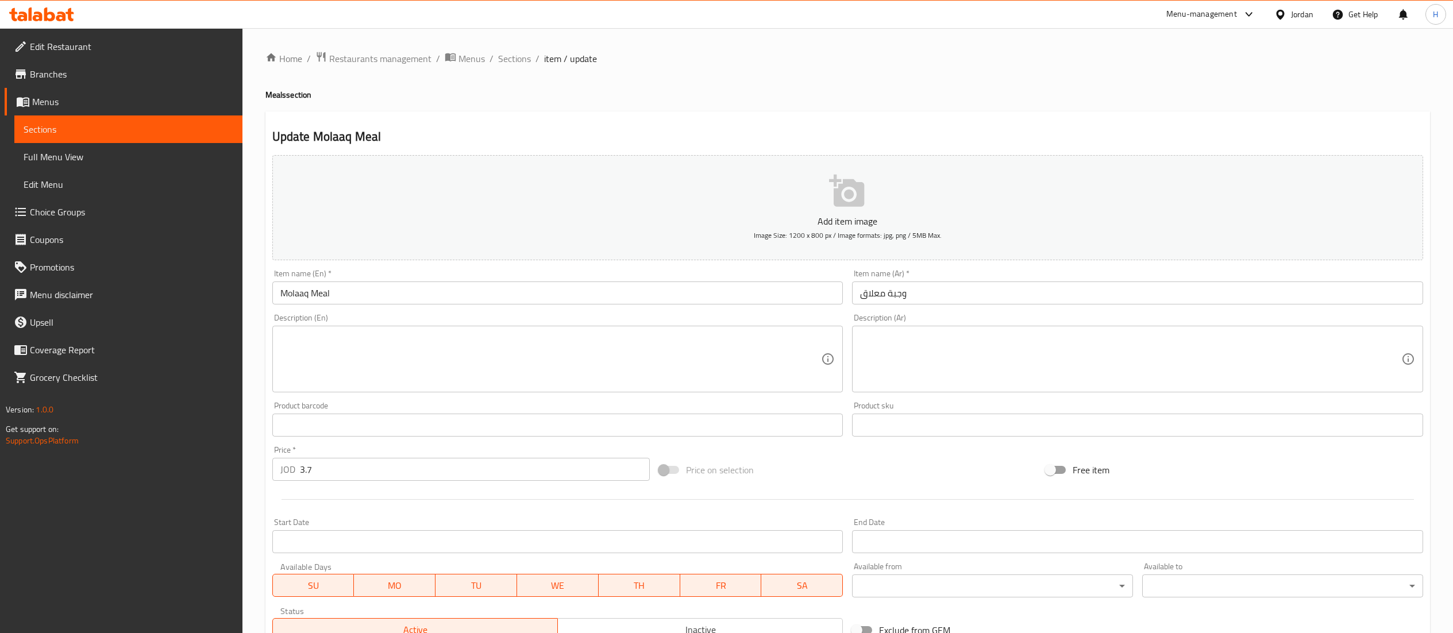
scroll to position [198, 0]
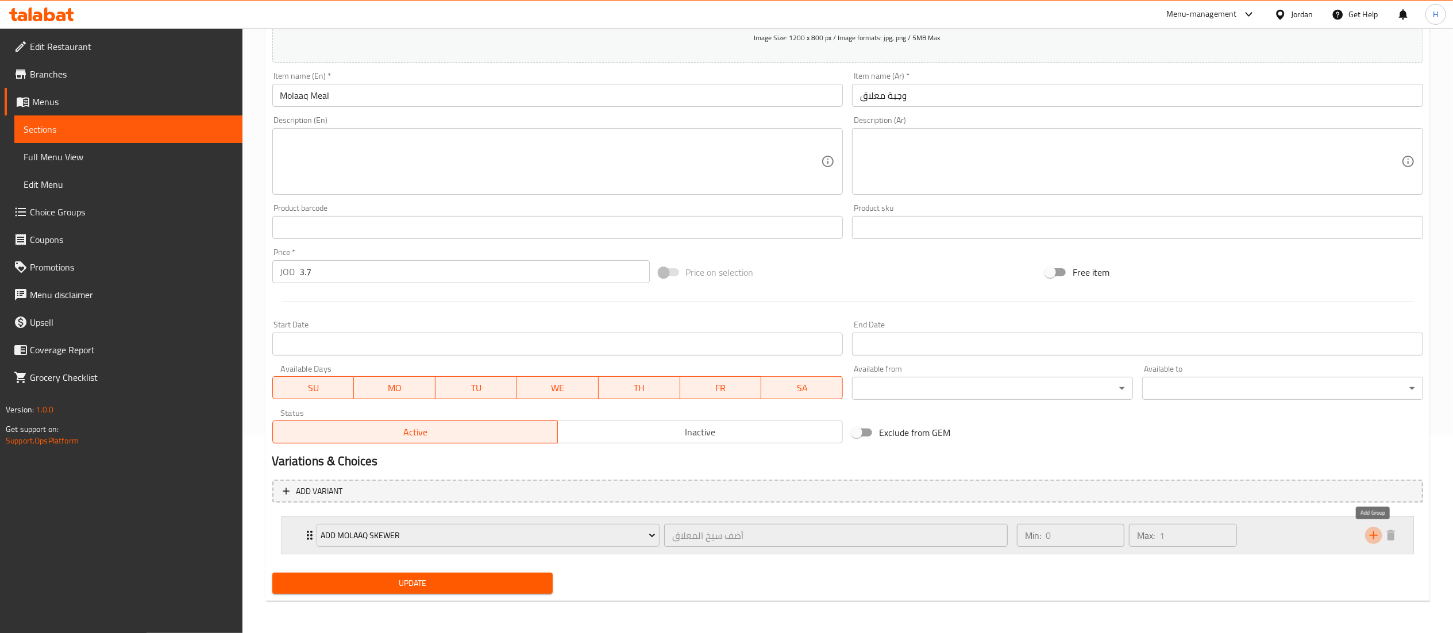
click at [1374, 537] on icon "add" at bounding box center [1374, 536] width 14 height 14
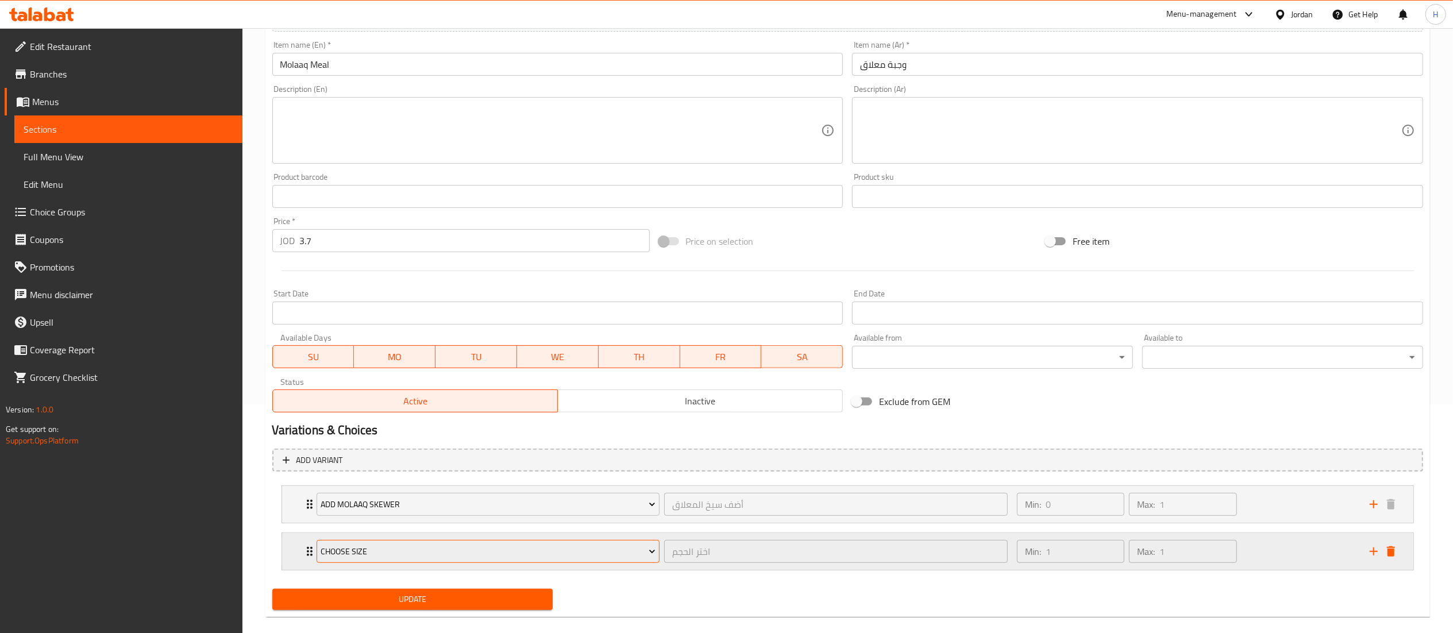
scroll to position [246, 0]
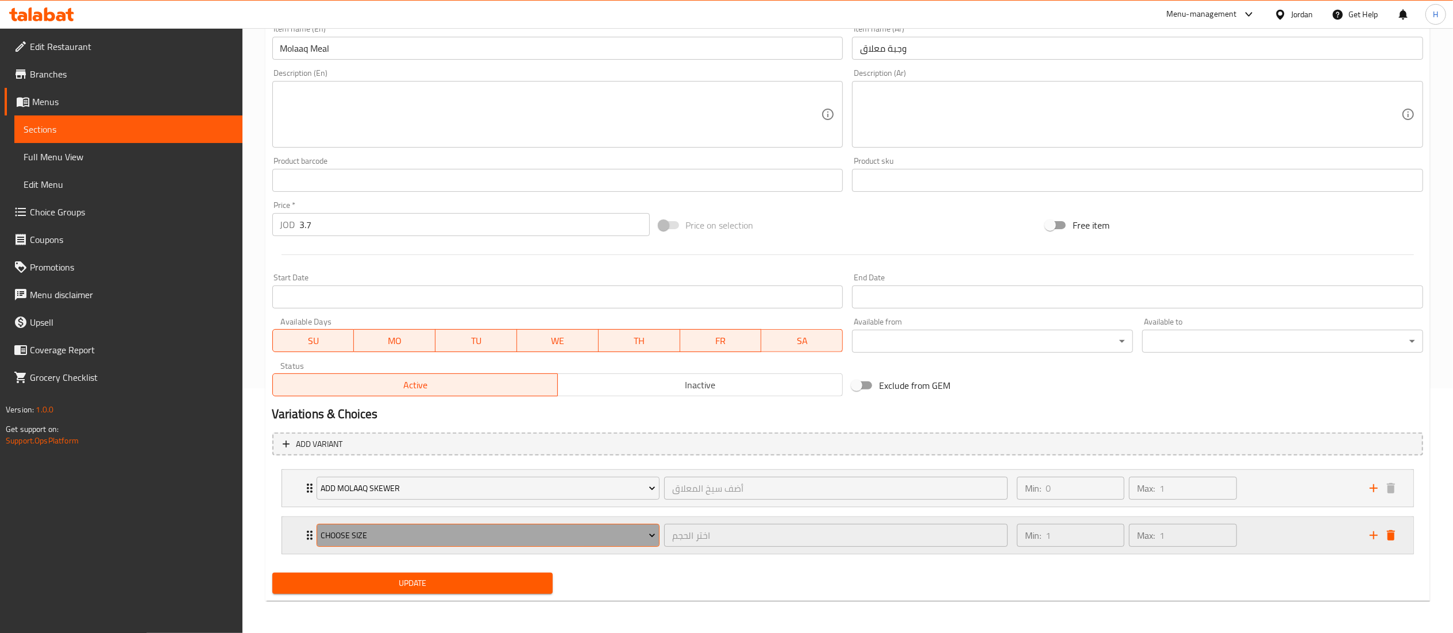
click at [417, 537] on span "Choose size" at bounding box center [488, 536] width 335 height 14
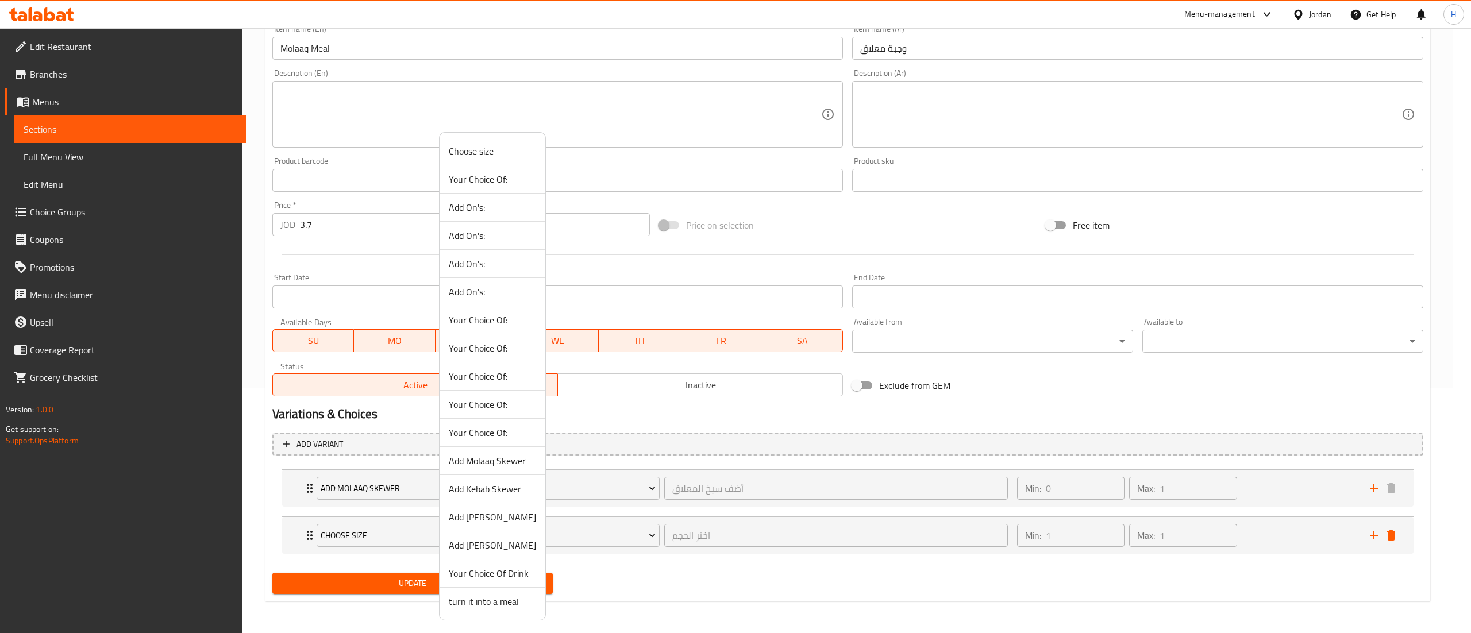
click at [477, 580] on span "Your Choice Of Drink" at bounding box center [492, 574] width 87 height 14
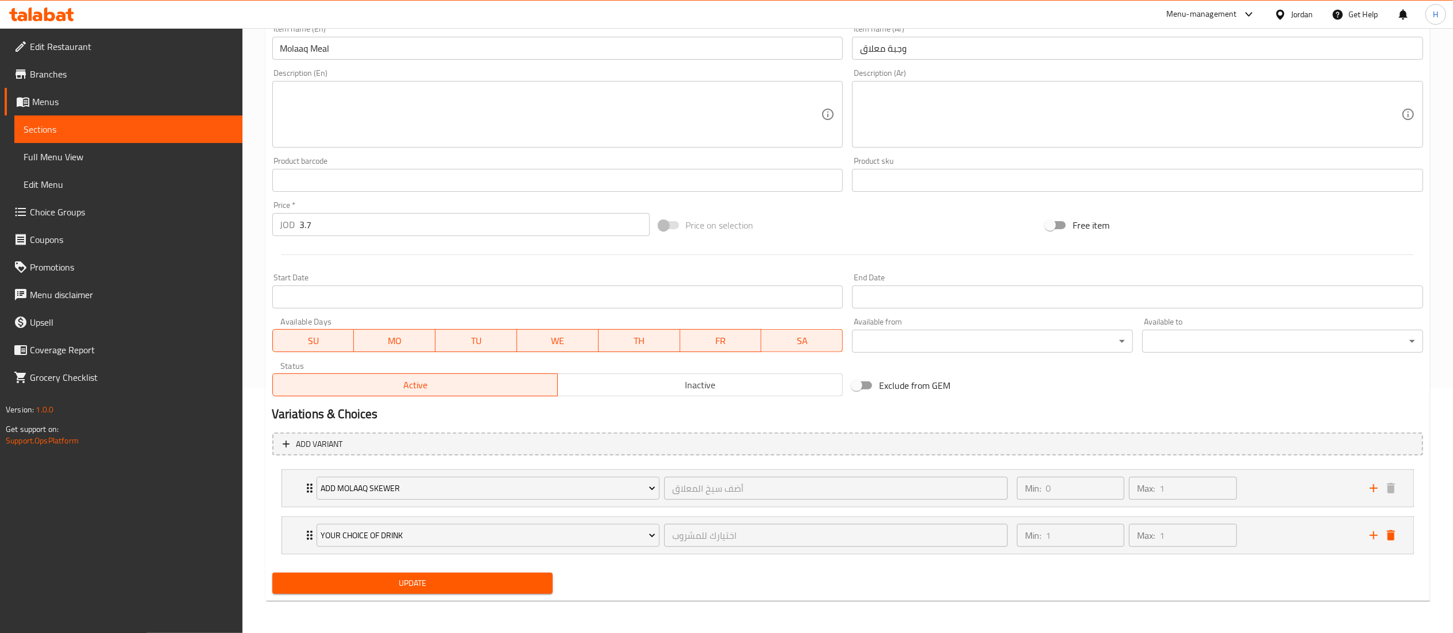
click at [445, 588] on span "Update" at bounding box center [413, 583] width 263 height 14
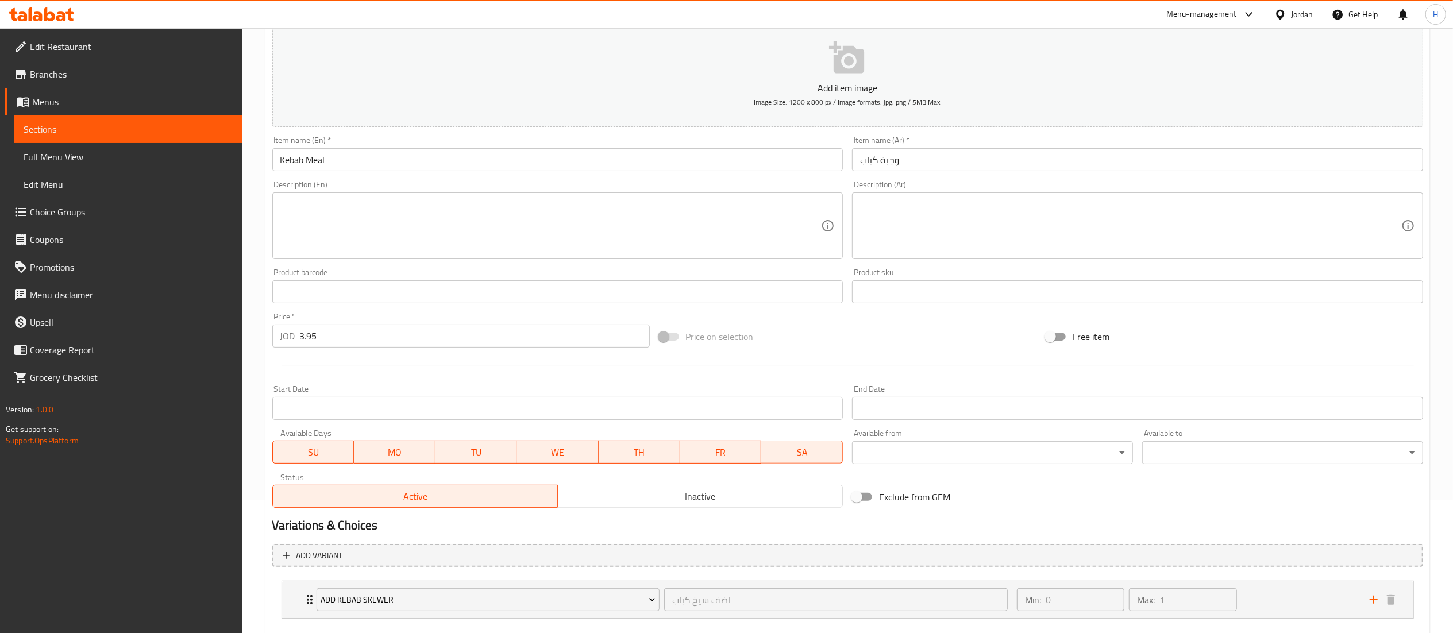
scroll to position [198, 0]
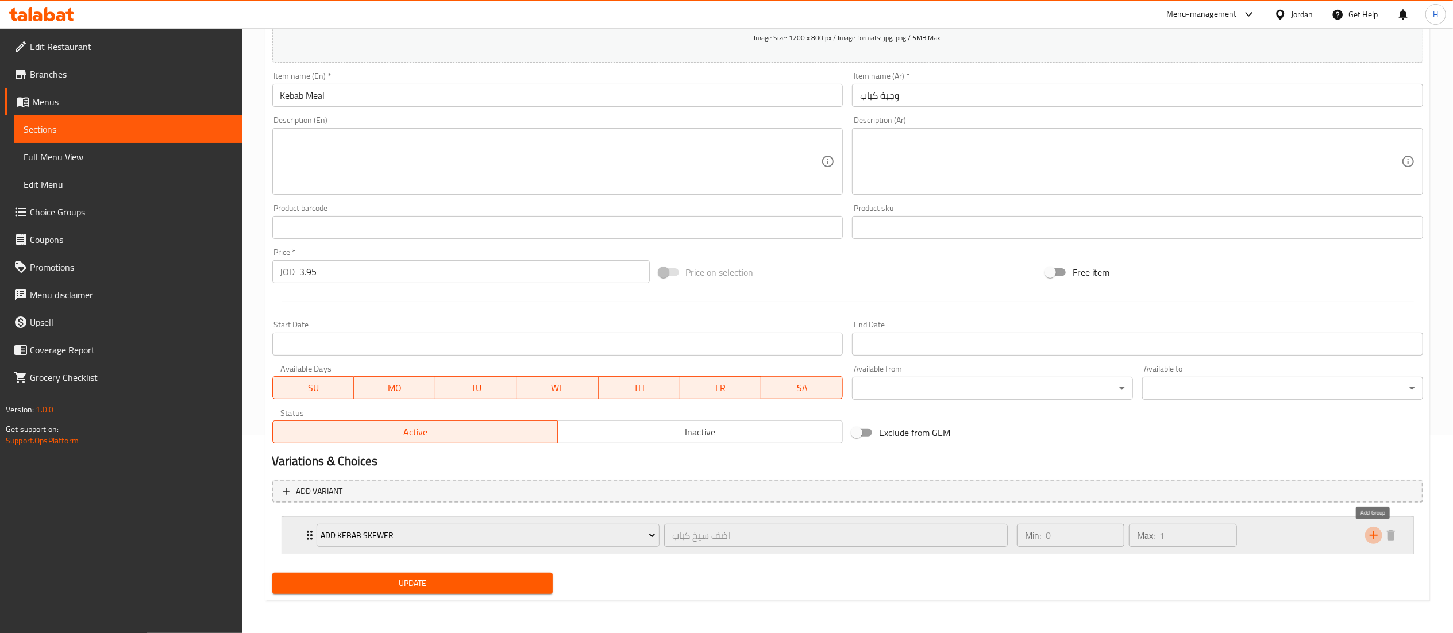
click at [1375, 534] on icon "add" at bounding box center [1374, 536] width 14 height 14
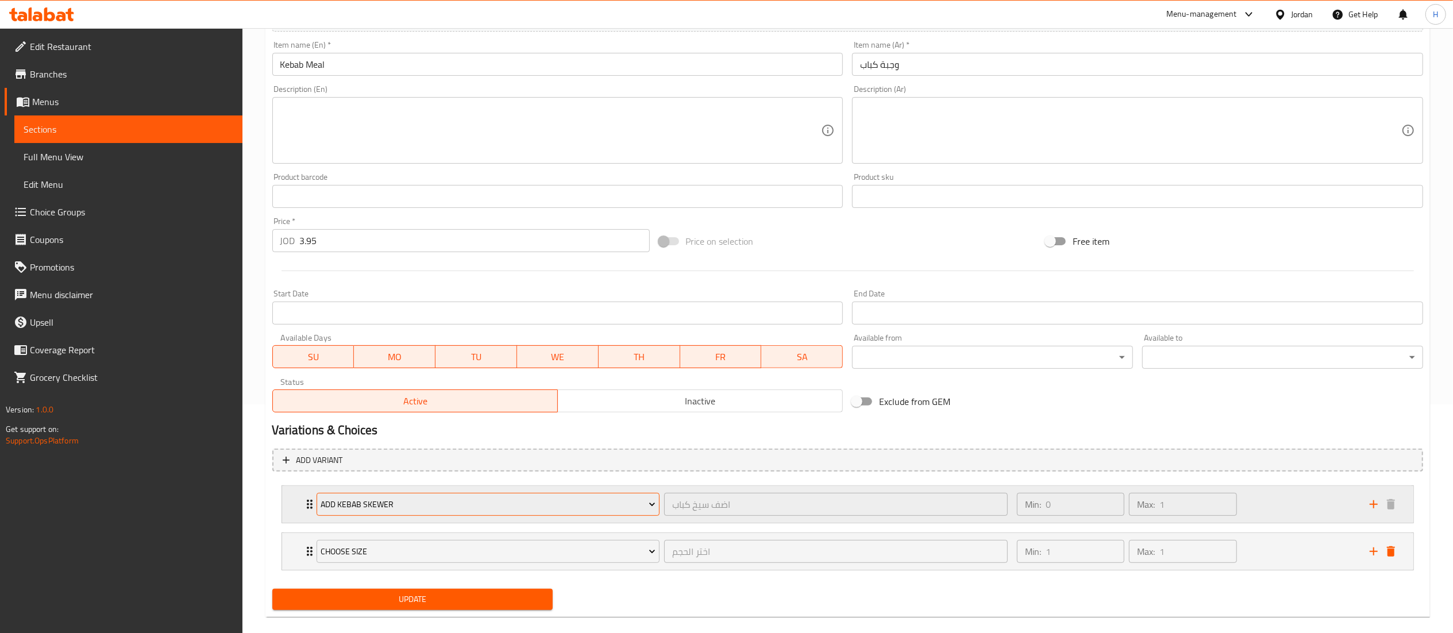
scroll to position [246, 0]
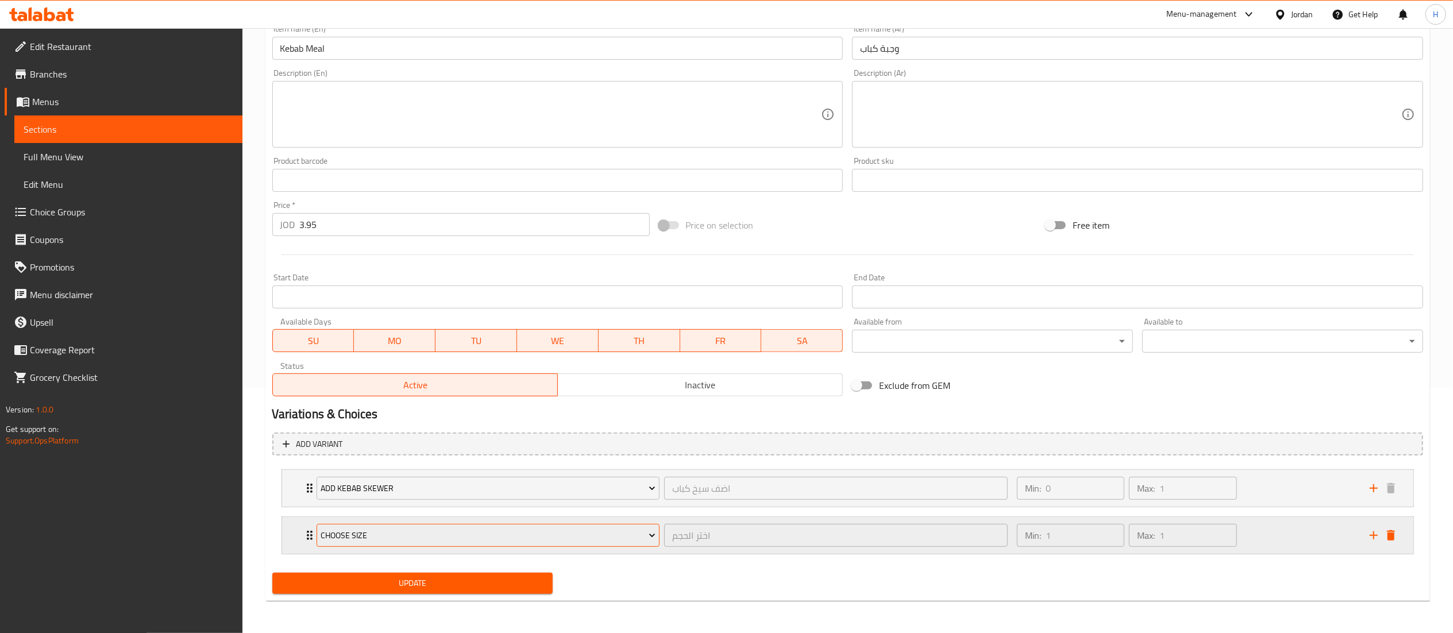
click at [400, 531] on span "Choose size" at bounding box center [488, 536] width 335 height 14
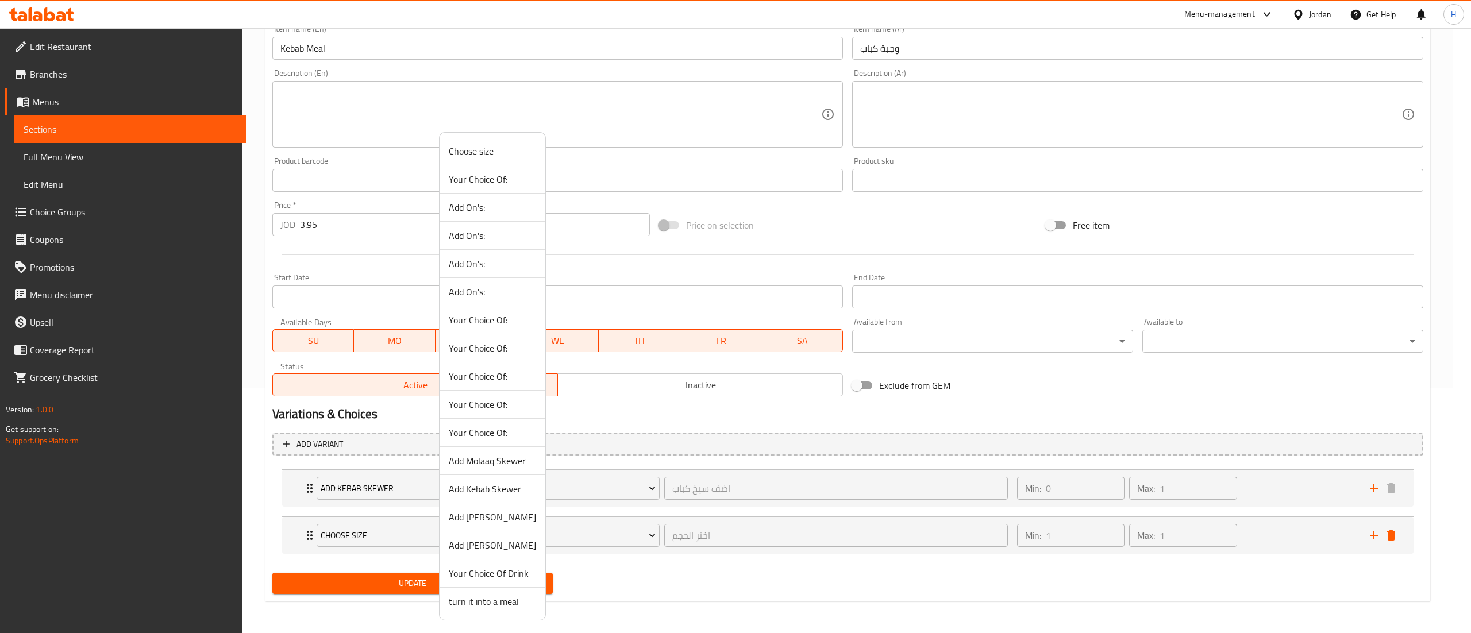
click at [478, 578] on span "Your Choice Of Drink" at bounding box center [492, 574] width 87 height 14
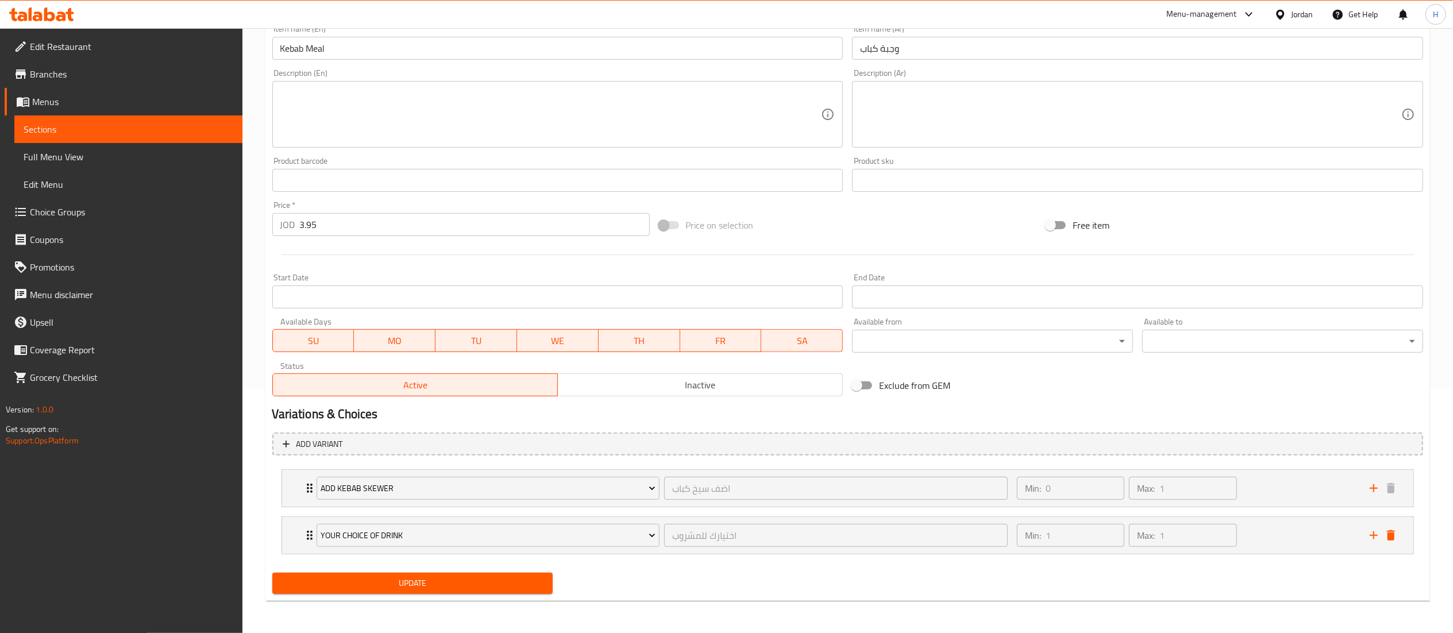
click at [455, 586] on span "Update" at bounding box center [413, 583] width 263 height 14
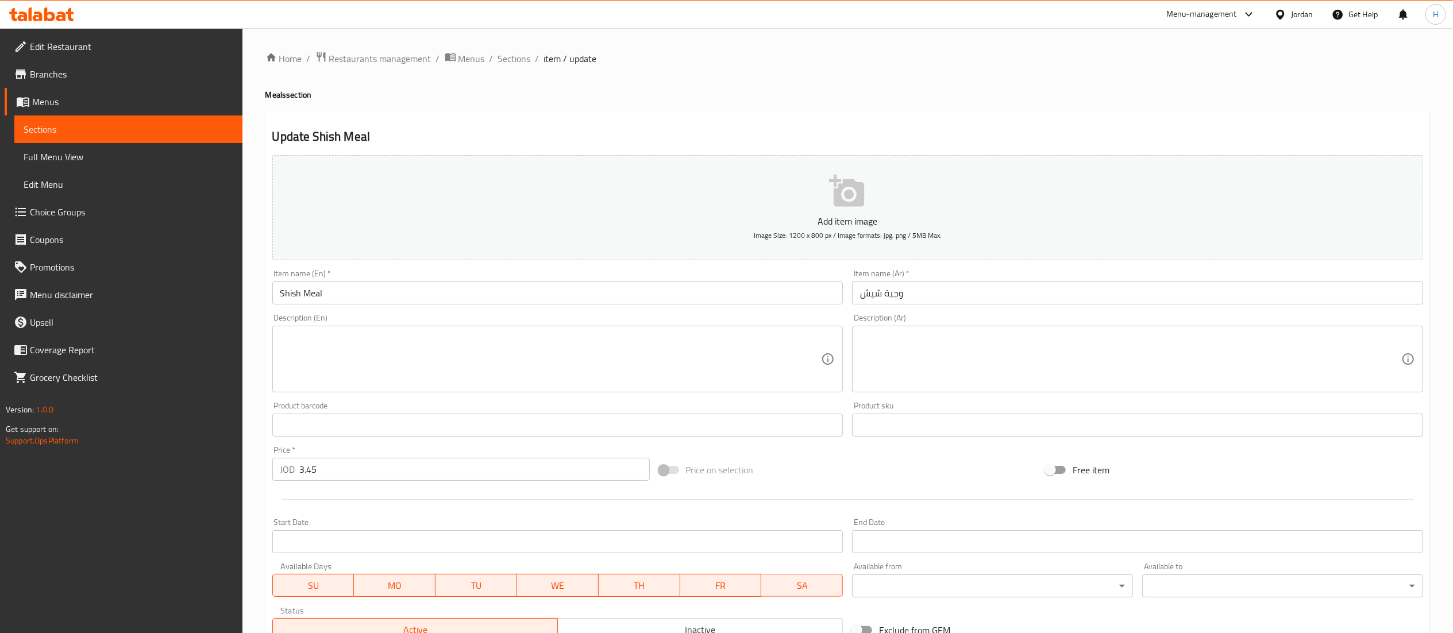
scroll to position [198, 0]
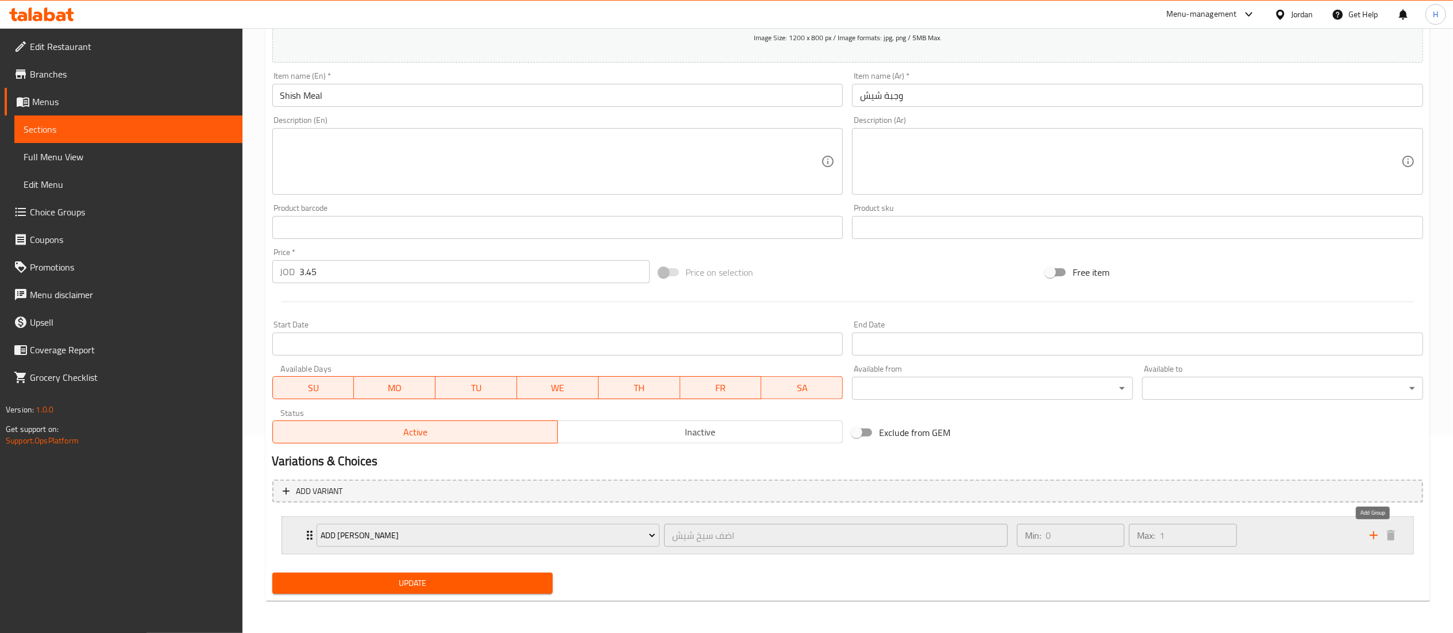
click at [1375, 533] on icon "add" at bounding box center [1374, 536] width 14 height 14
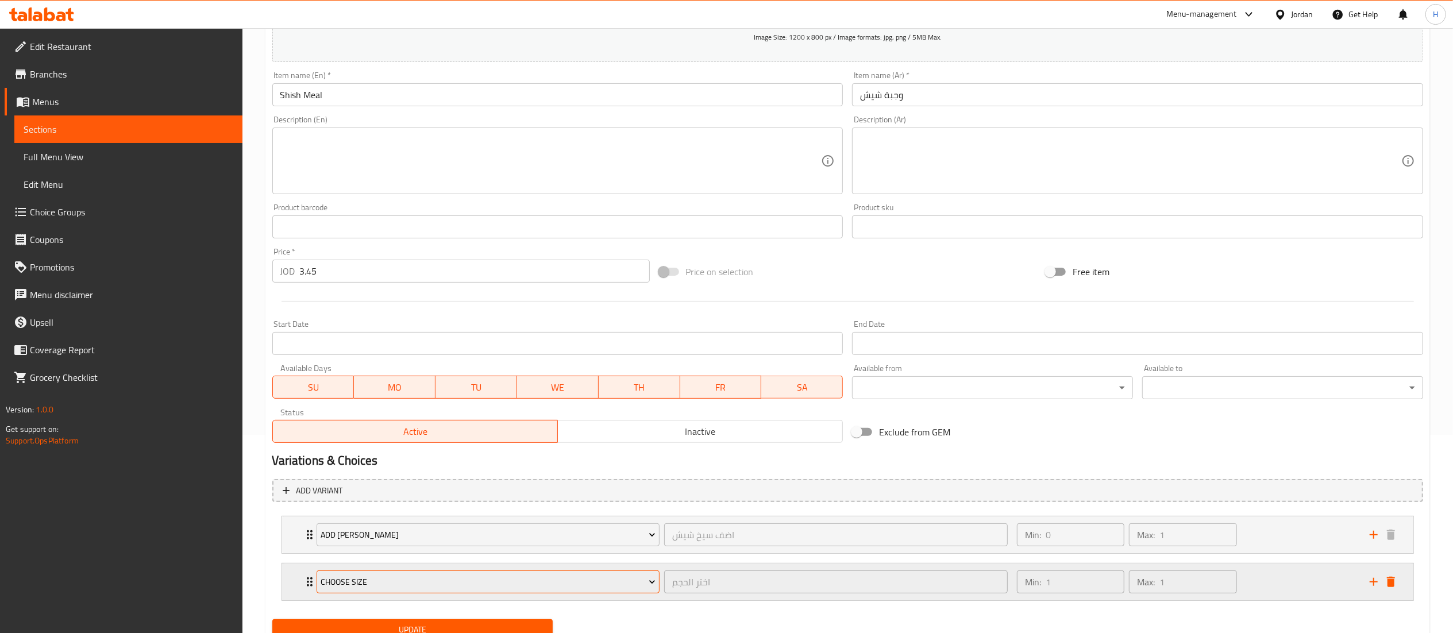
click at [433, 583] on span "Choose size" at bounding box center [488, 582] width 335 height 14
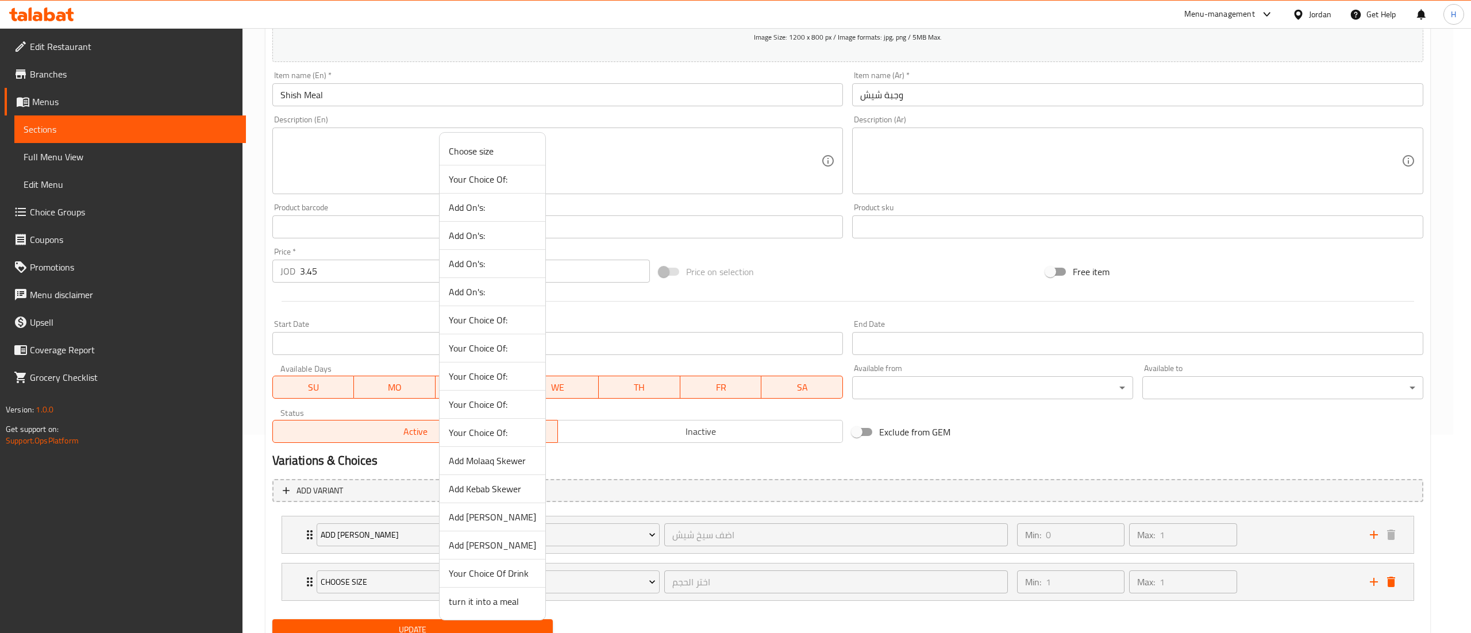
click at [488, 578] on span "Your Choice Of Drink" at bounding box center [492, 574] width 87 height 14
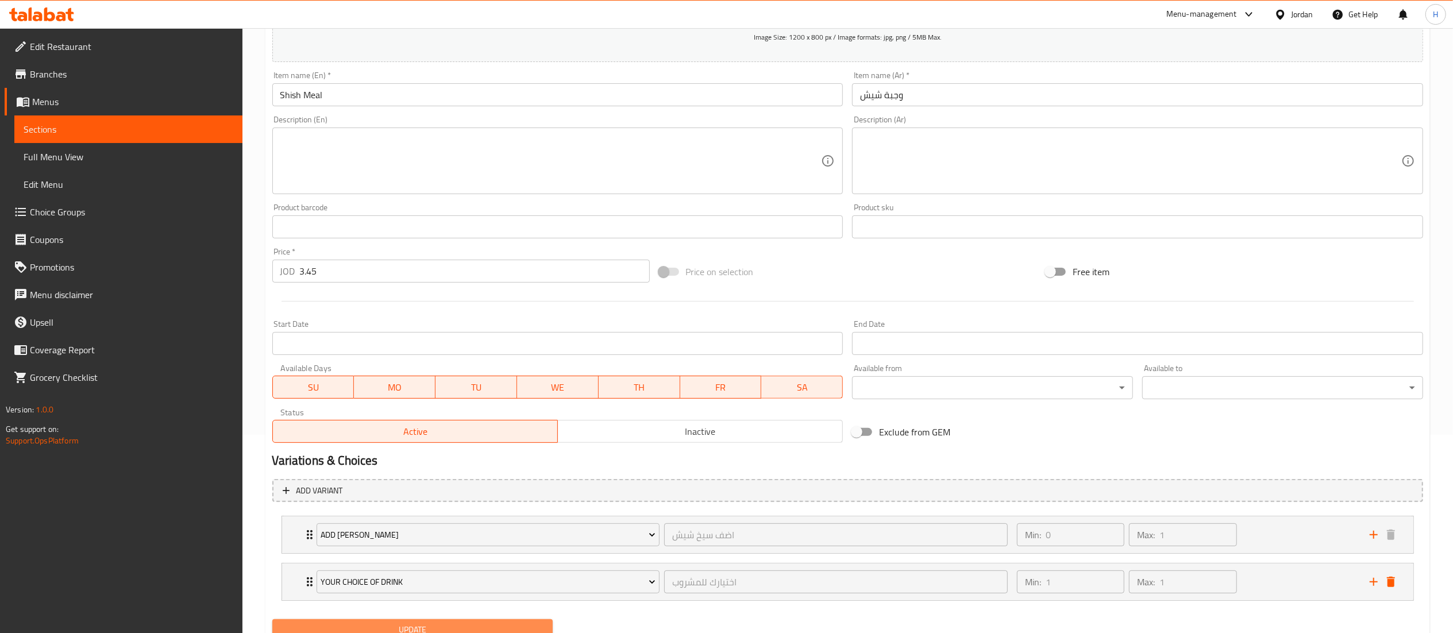
click at [451, 623] on button "Update" at bounding box center [412, 629] width 281 height 21
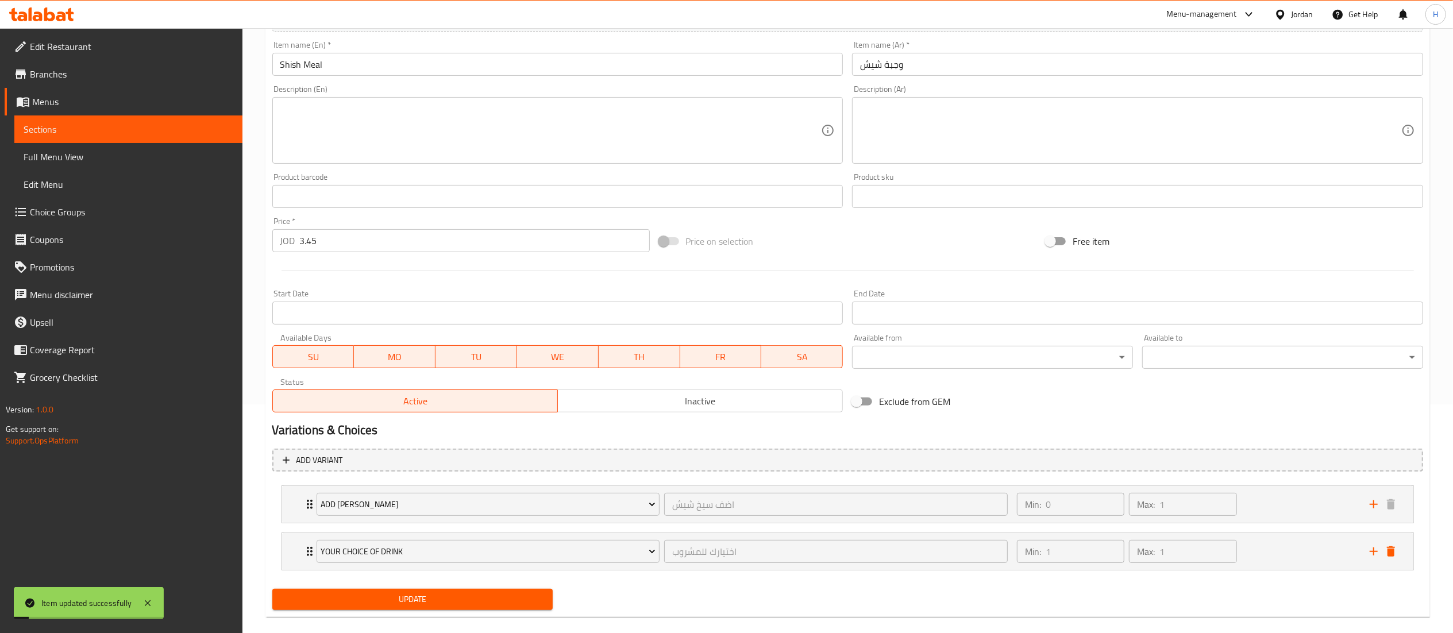
scroll to position [246, 0]
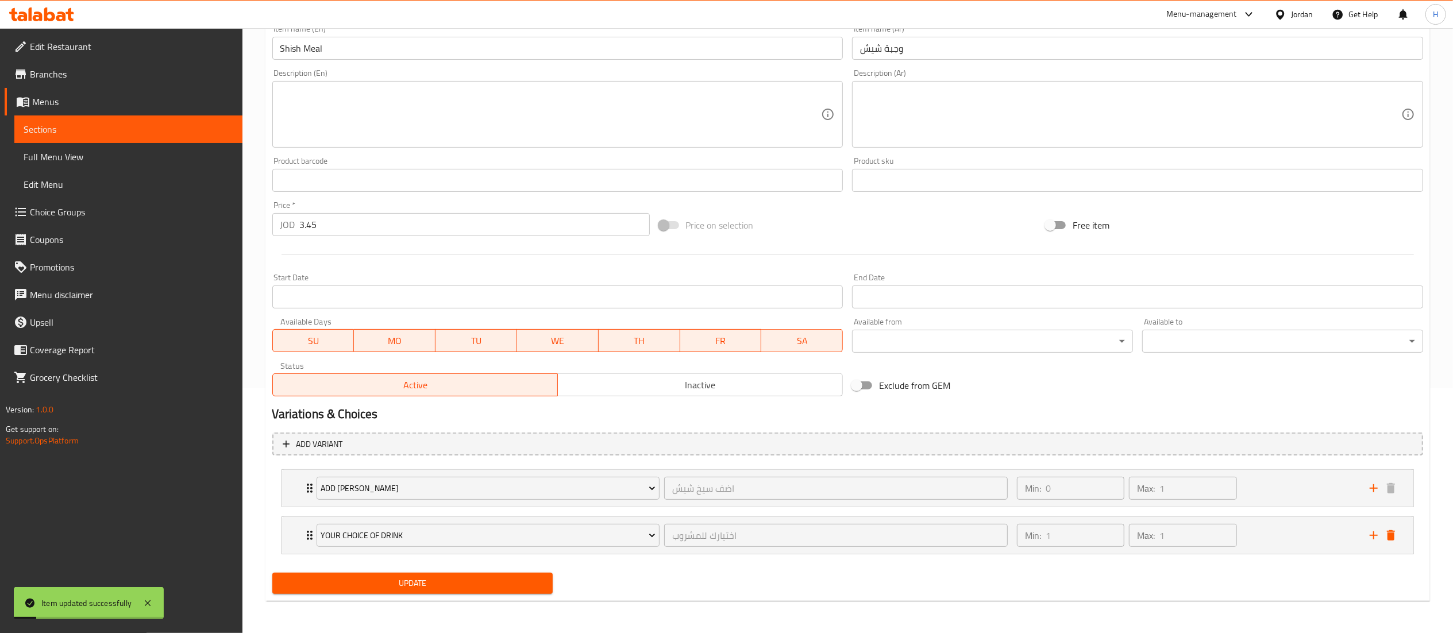
click at [413, 579] on span "Update" at bounding box center [413, 583] width 263 height 14
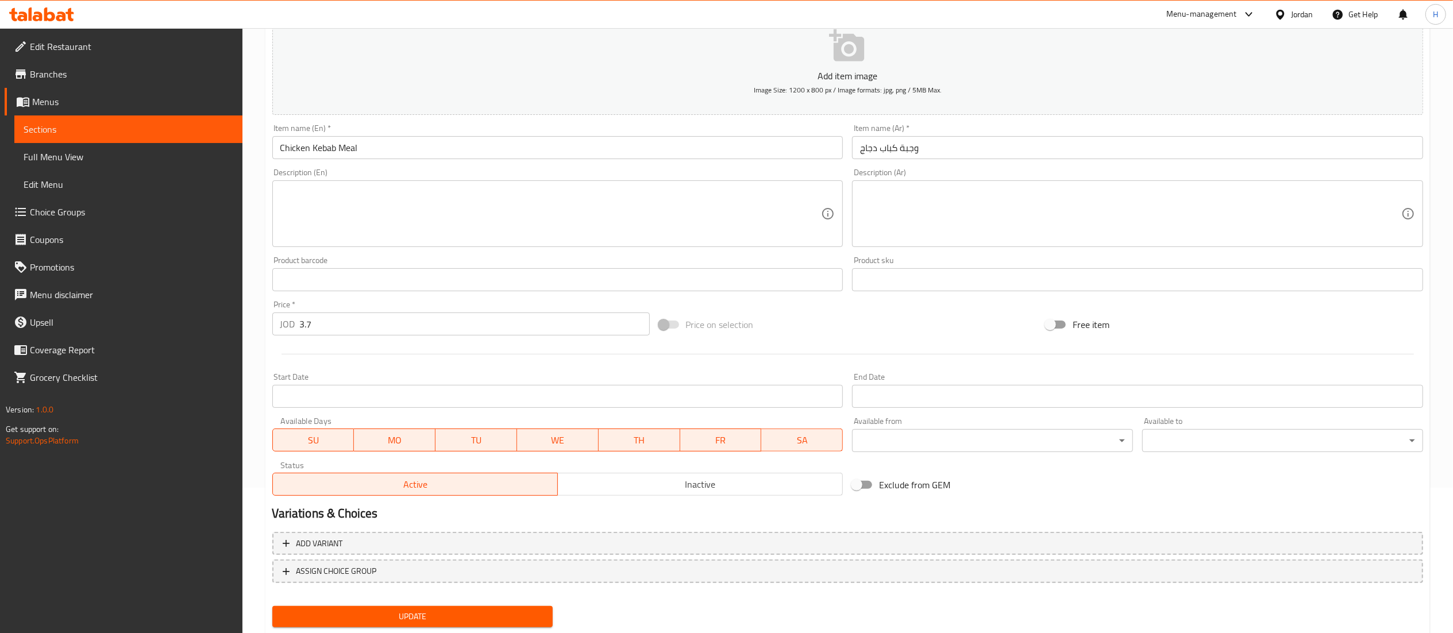
scroll to position [178, 0]
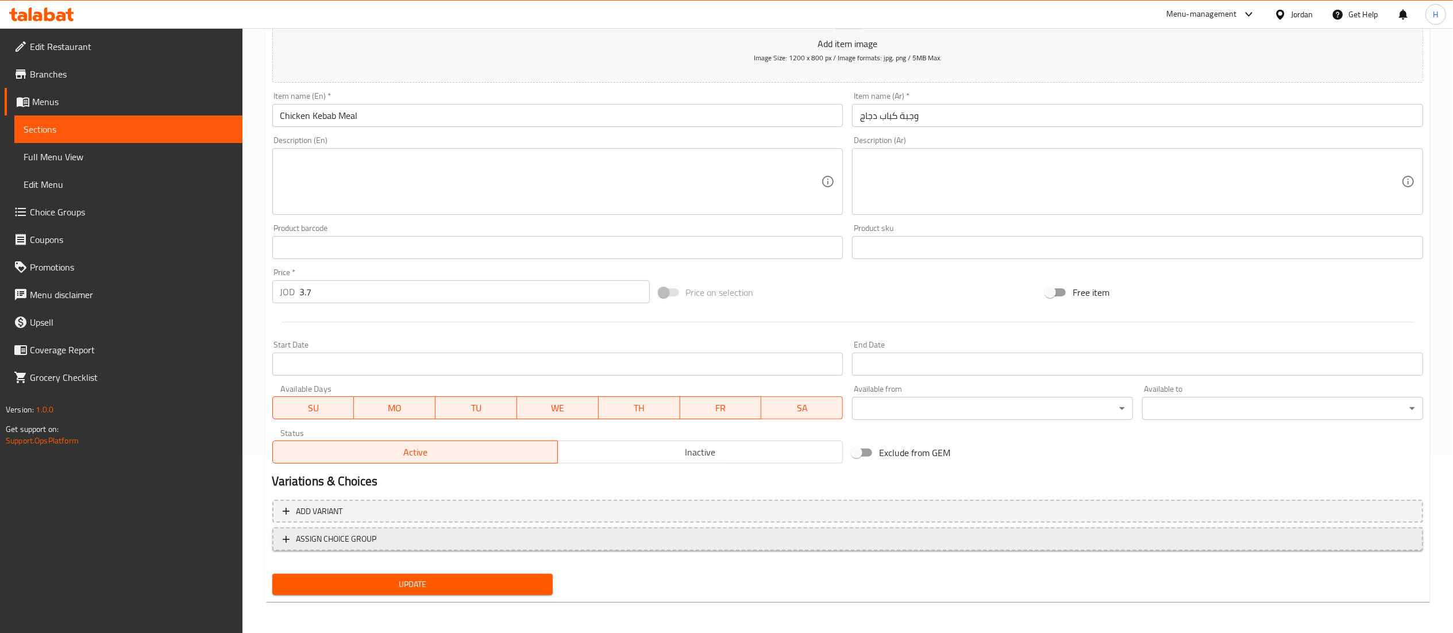
click at [633, 539] on span "ASSIGN CHOICE GROUP" at bounding box center [848, 539] width 1130 height 14
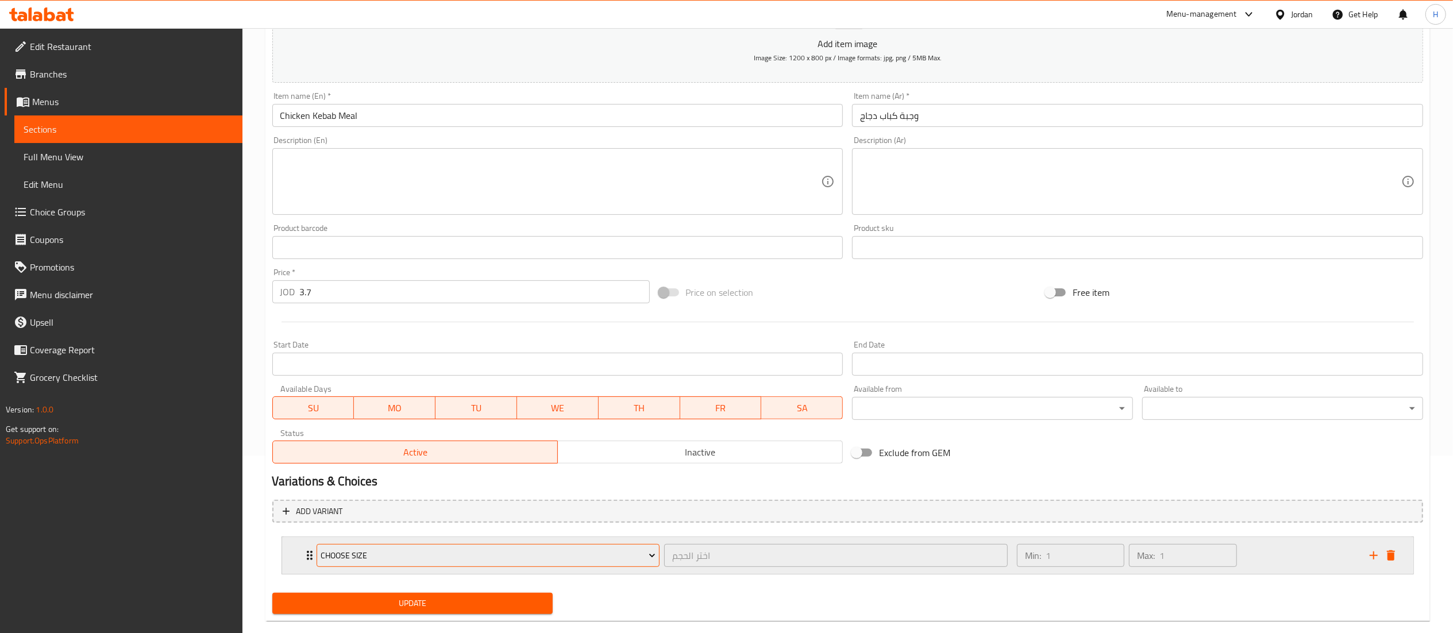
click at [377, 550] on span "Choose size" at bounding box center [488, 556] width 335 height 14
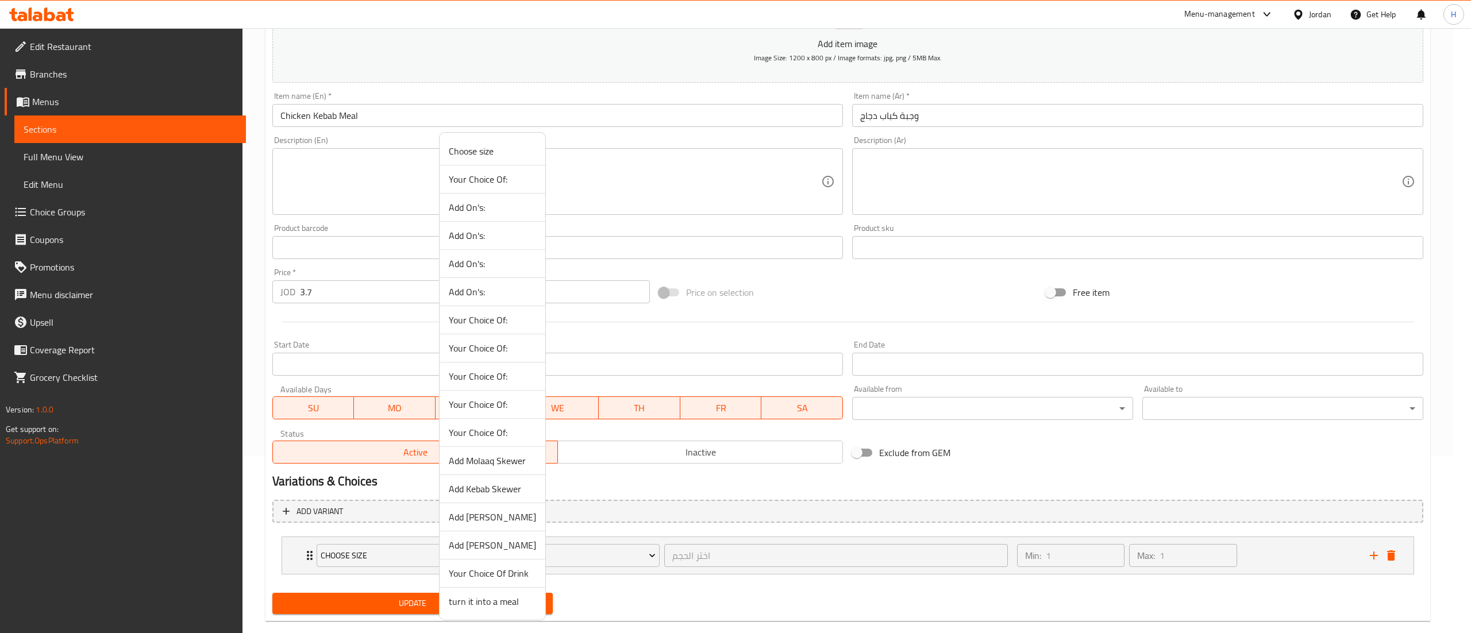
click at [462, 572] on span "Your Choice Of Drink" at bounding box center [492, 574] width 87 height 14
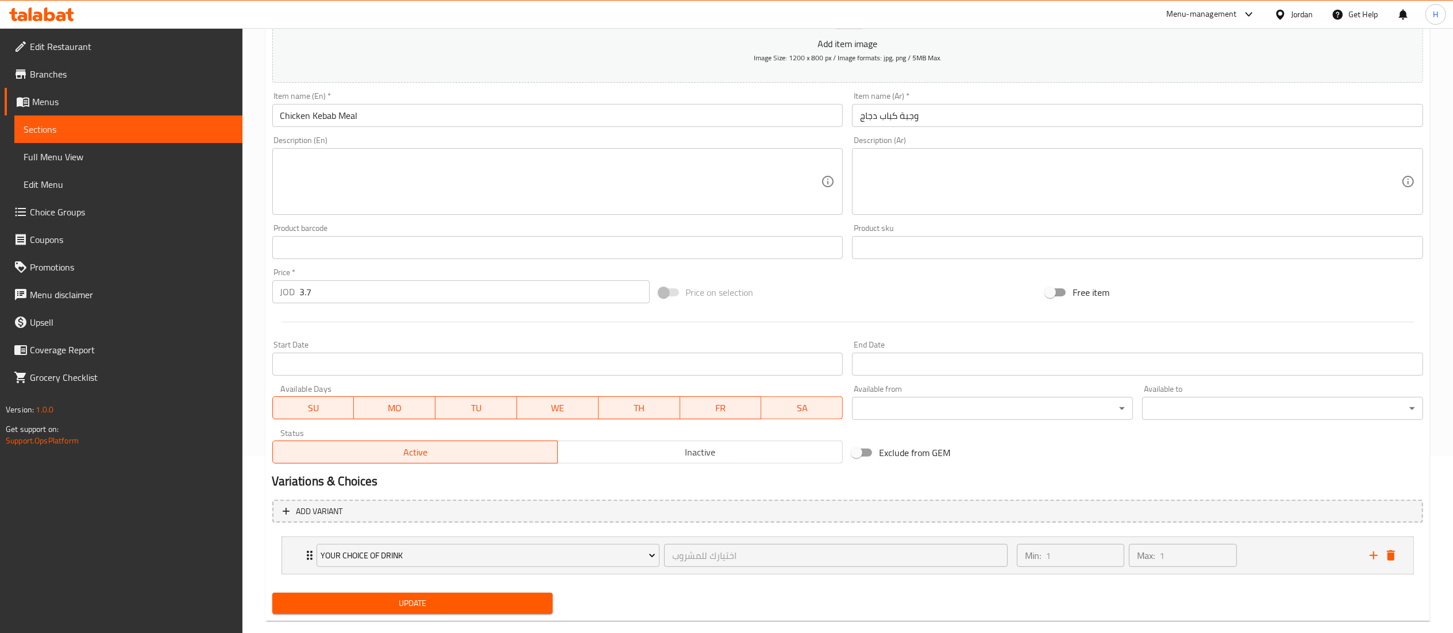
click at [349, 608] on span "Update" at bounding box center [413, 603] width 263 height 14
click at [412, 601] on span "Update" at bounding box center [413, 603] width 263 height 14
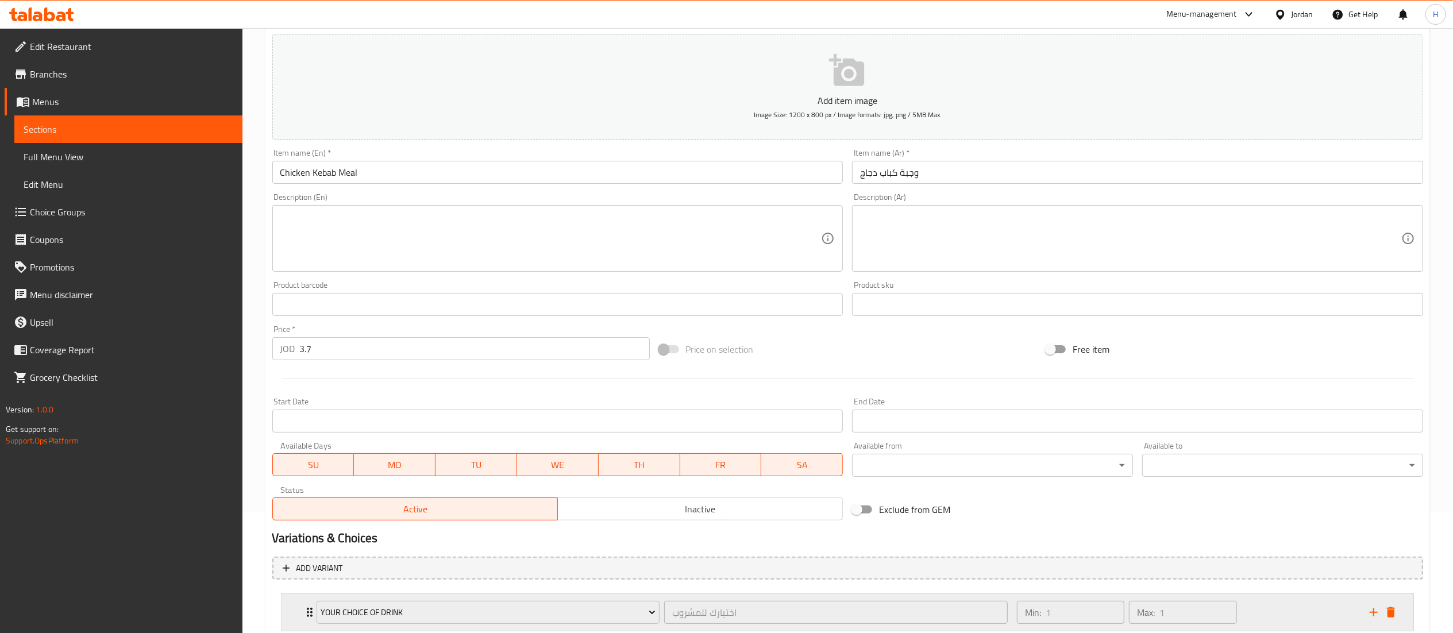
scroll to position [198, 0]
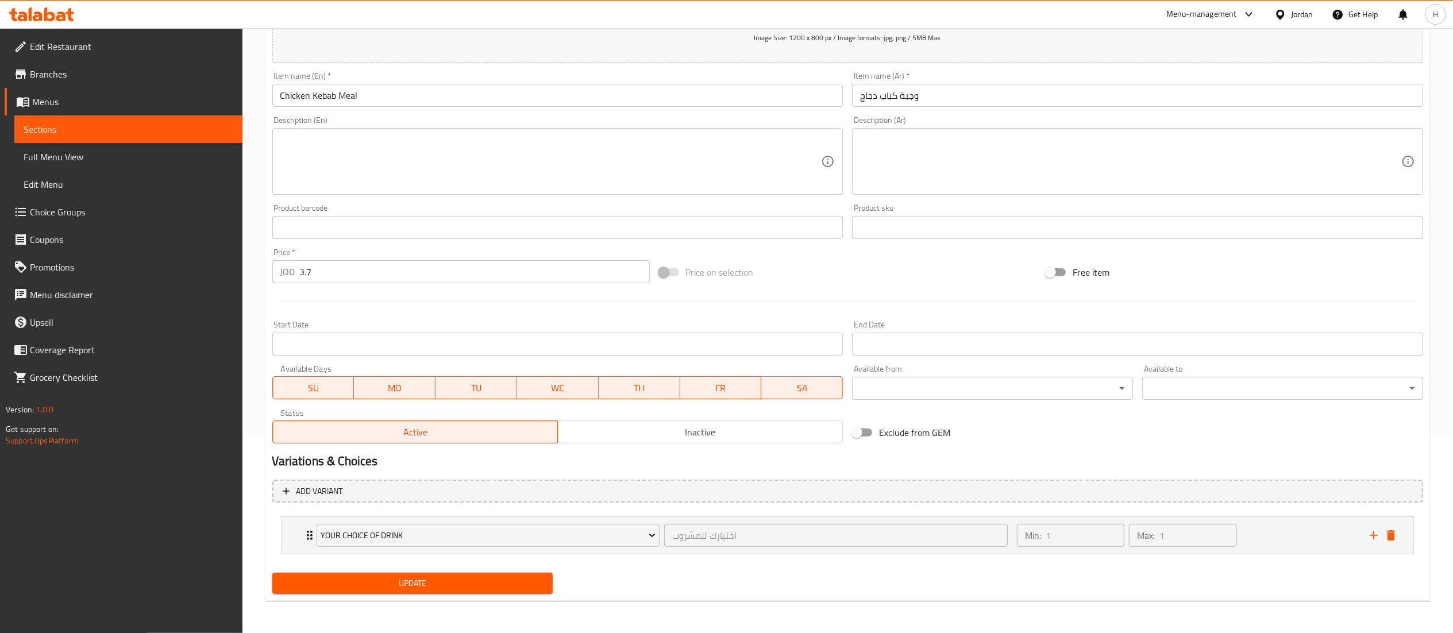
click at [458, 580] on span "Update" at bounding box center [413, 583] width 263 height 14
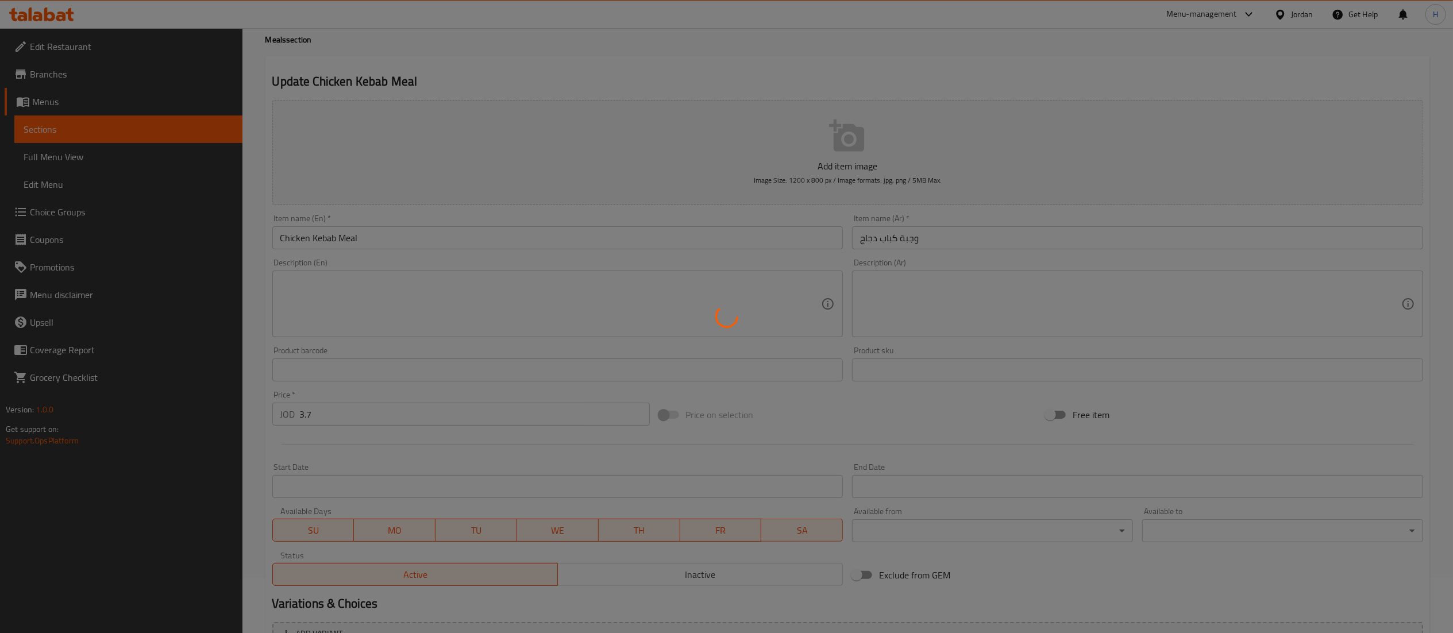
scroll to position [0, 0]
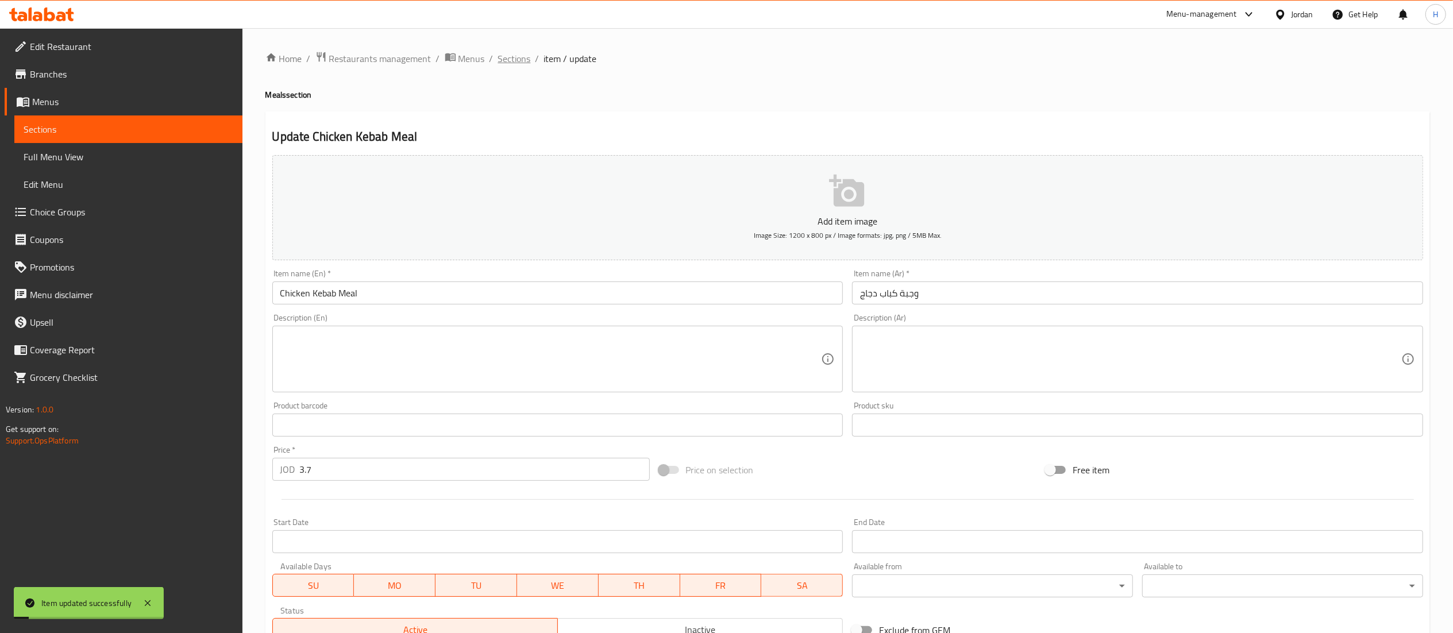
click at [515, 60] on span "Sections" at bounding box center [514, 59] width 33 height 14
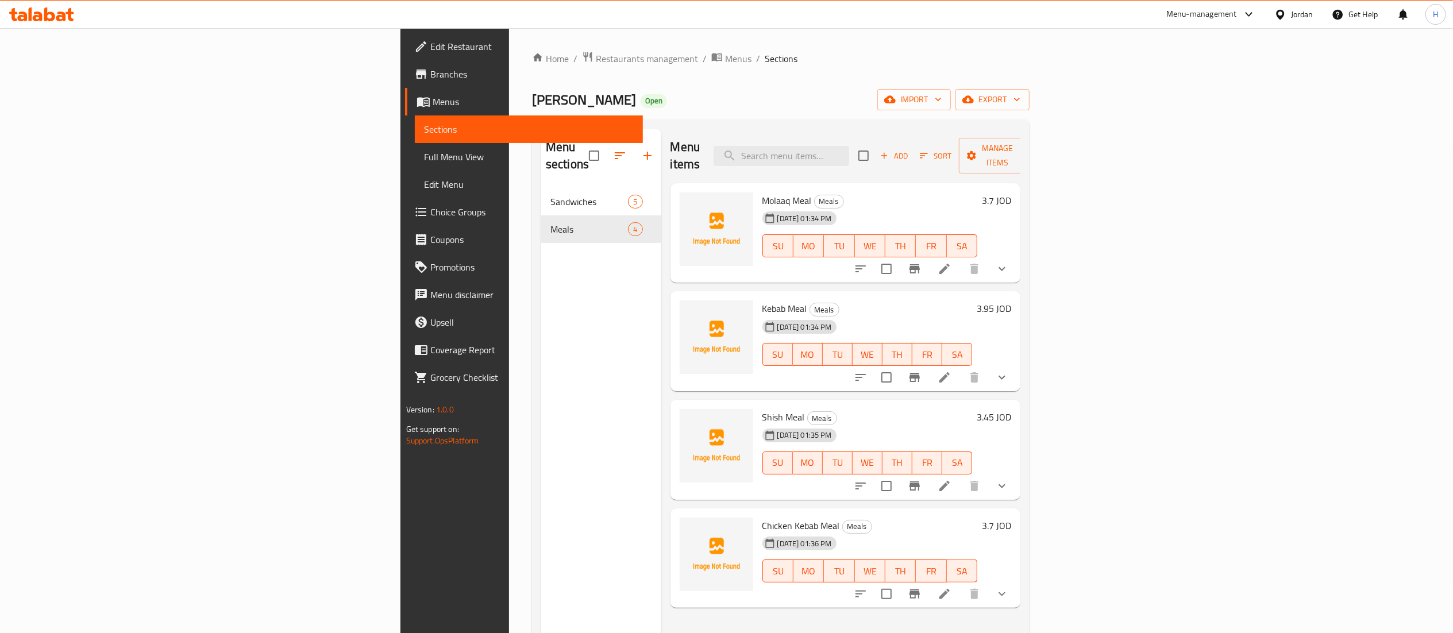
click at [959, 609] on div "Menu items Add Sort Manage items Molaaq Meal Meals 01-09-2025 01:34 PM SU MO TU…" at bounding box center [841, 445] width 360 height 633
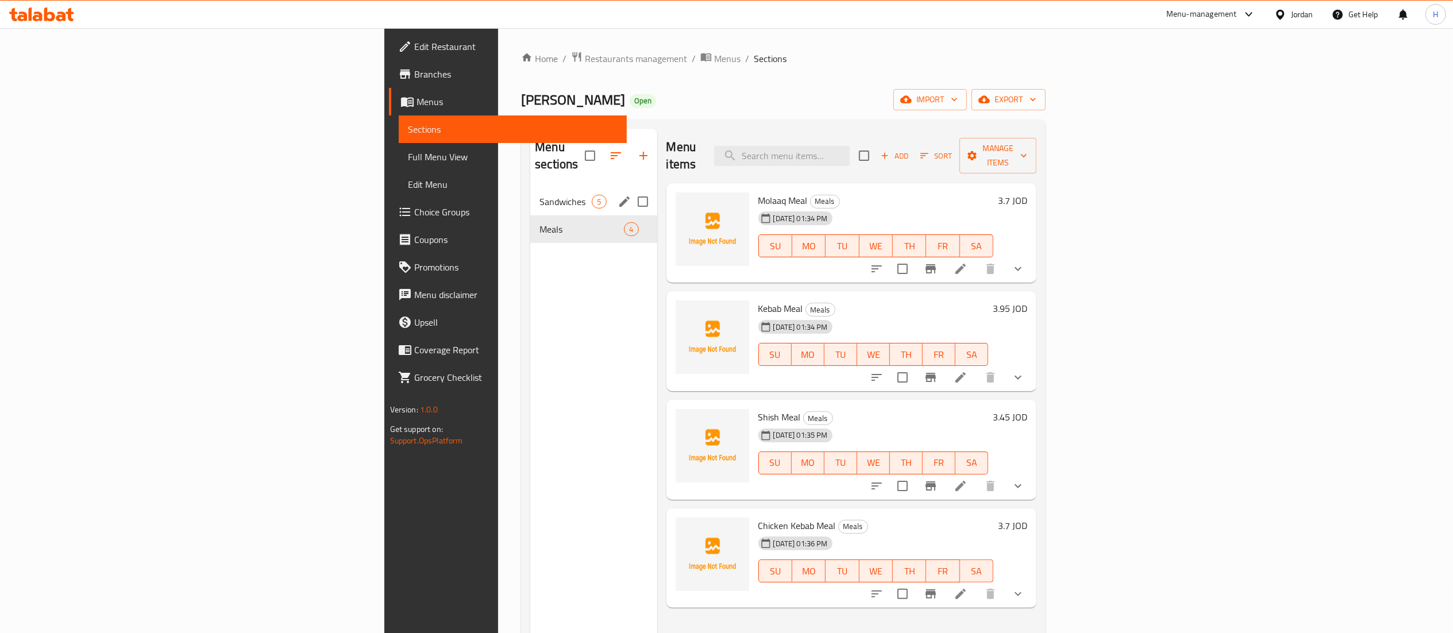
click at [539, 195] on span "Sandwiches" at bounding box center [565, 202] width 52 height 14
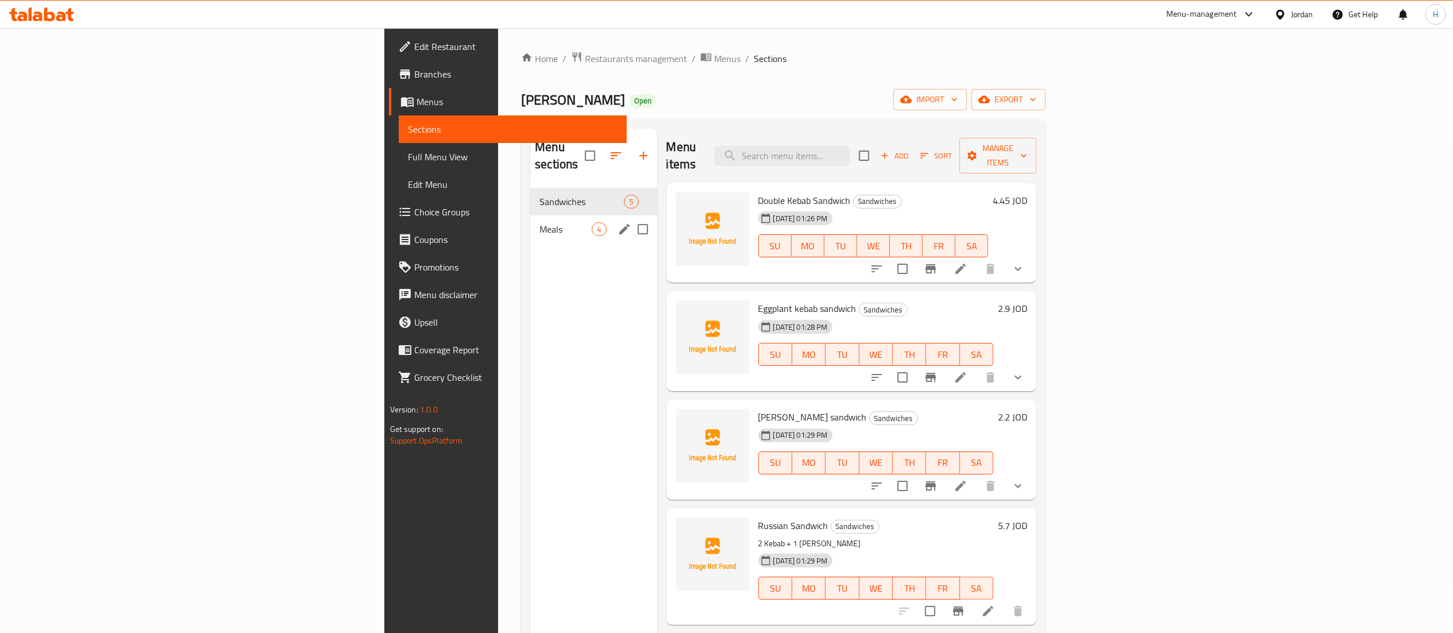
click at [539, 222] on span "Meals" at bounding box center [565, 229] width 52 height 14
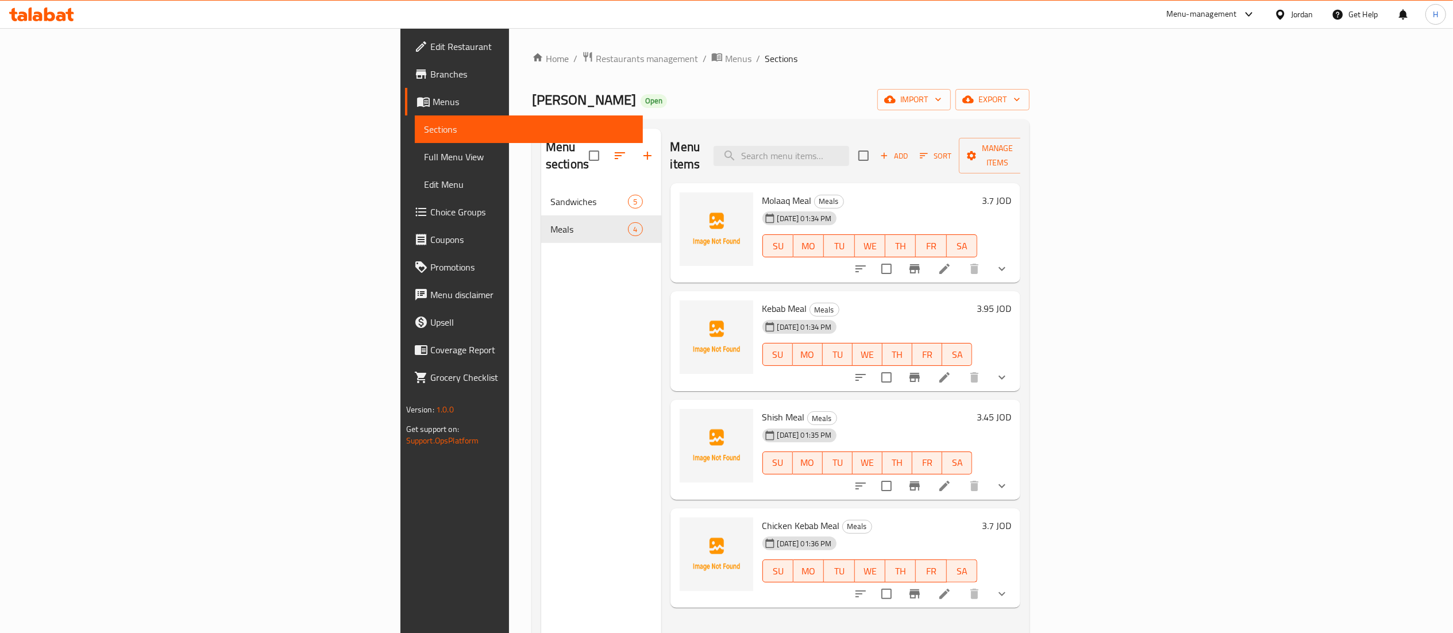
click at [1011, 192] on h6 "3.7 JOD" at bounding box center [996, 200] width 29 height 16
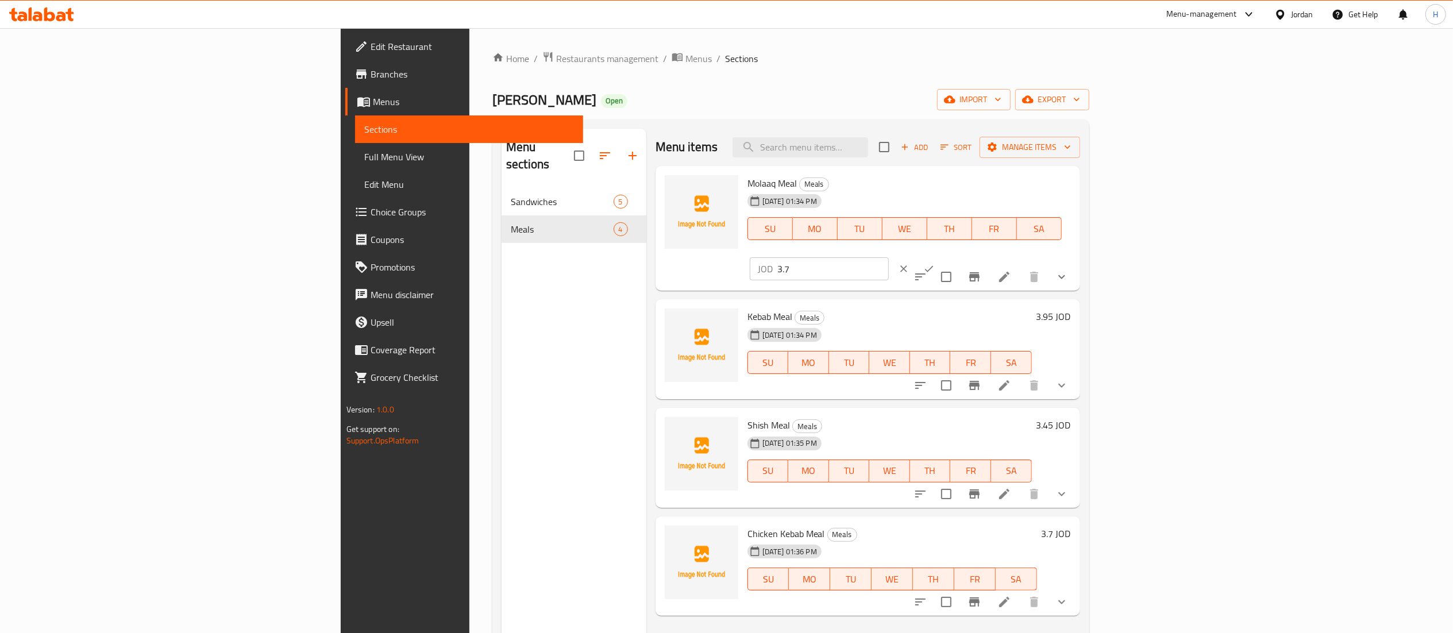
click at [889, 257] on input "3.7" at bounding box center [832, 268] width 111 height 23
type input "3.5"
click at [935, 263] on icon "ok" at bounding box center [928, 268] width 11 height 11
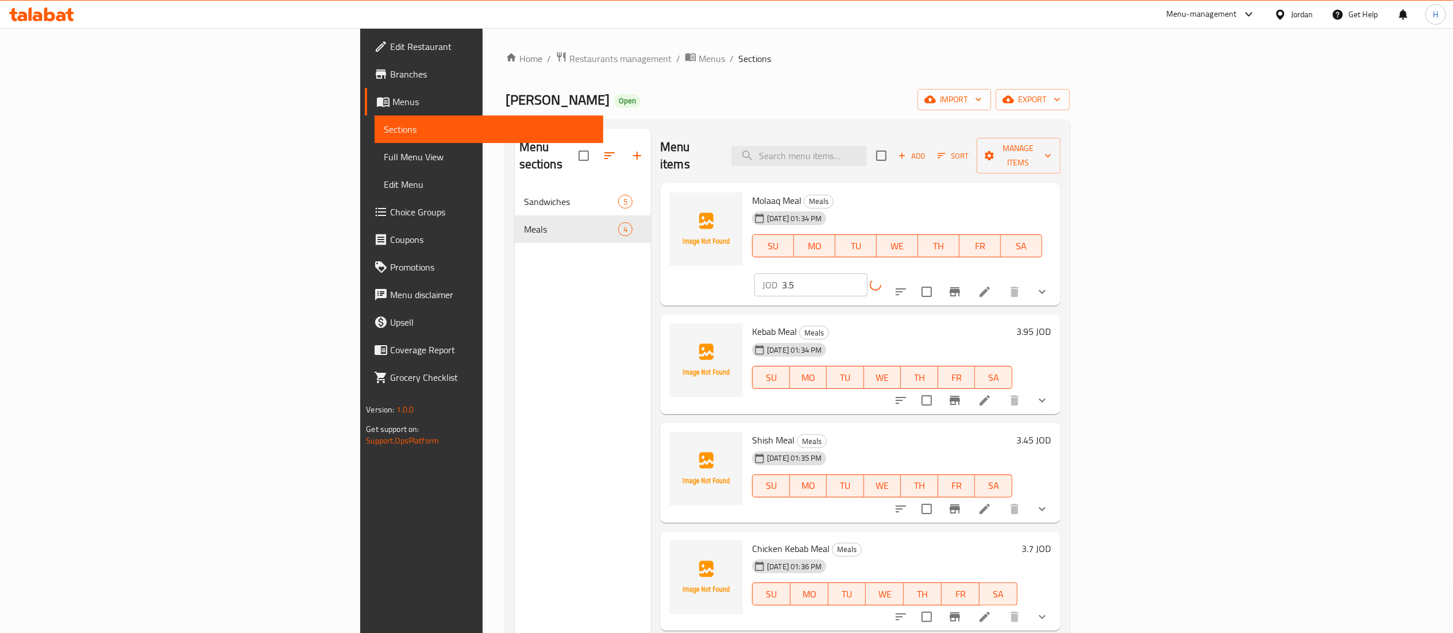
click at [1051, 323] on h6 "3.95 JOD" at bounding box center [1034, 331] width 34 height 16
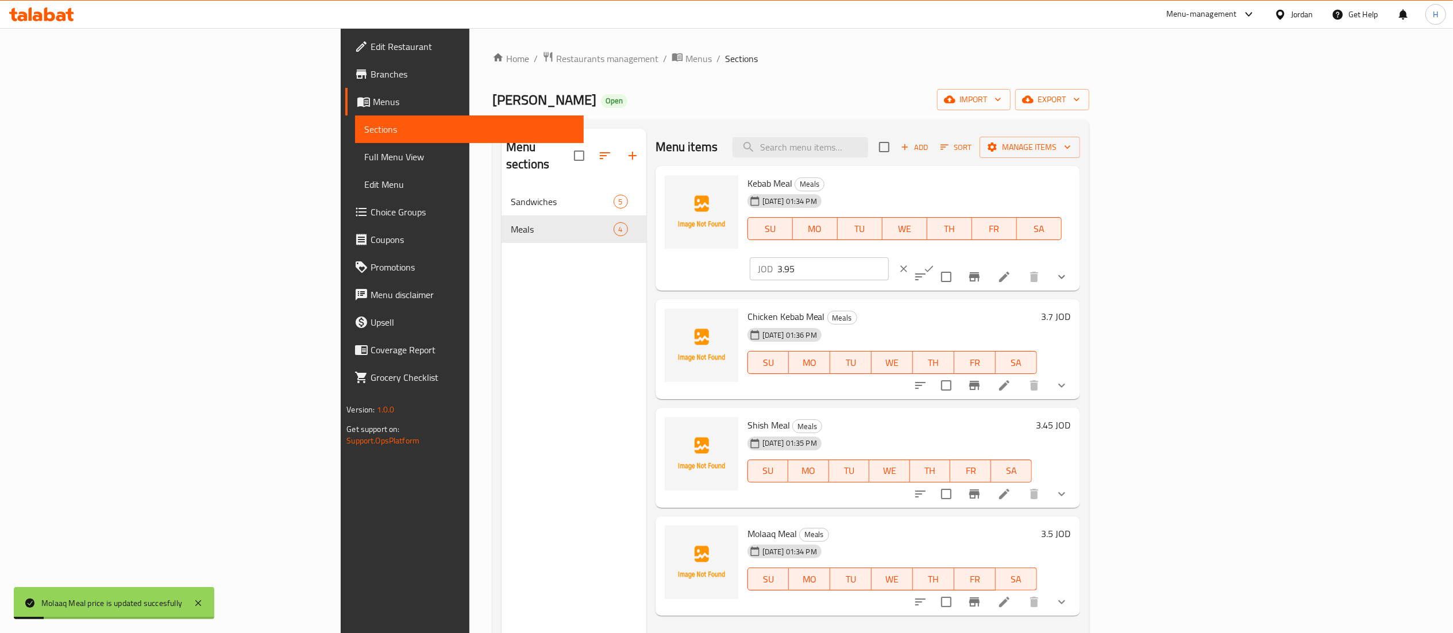
click at [1042, 323] on div "01-09-2025 01:36 PM SU MO TU WE TH FR SA" at bounding box center [892, 354] width 299 height 62
click at [889, 257] on input "3.95" at bounding box center [832, 268] width 111 height 23
type input "3.75"
drag, startPoint x: 1393, startPoint y: 179, endPoint x: 1392, endPoint y: 204, distance: 25.3
click at [942, 256] on button "ok" at bounding box center [928, 268] width 25 height 25
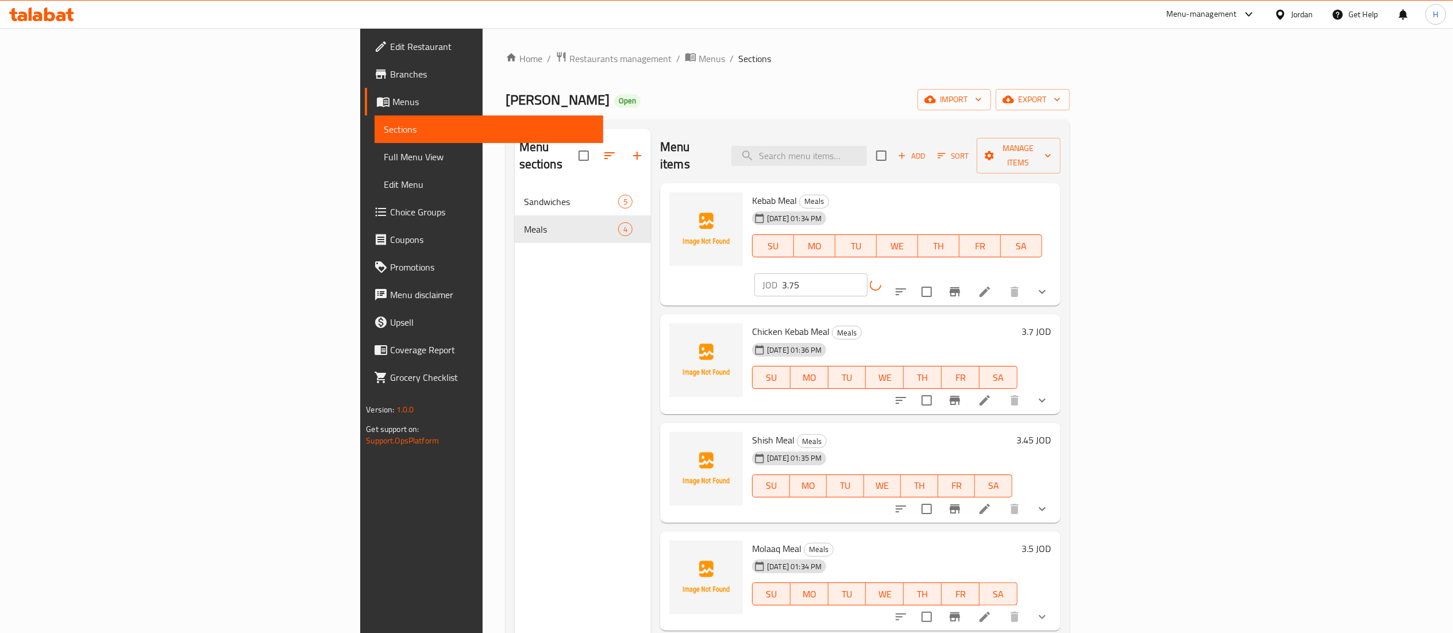
click at [1051, 323] on h6 "3.7 JOD" at bounding box center [1036, 331] width 29 height 16
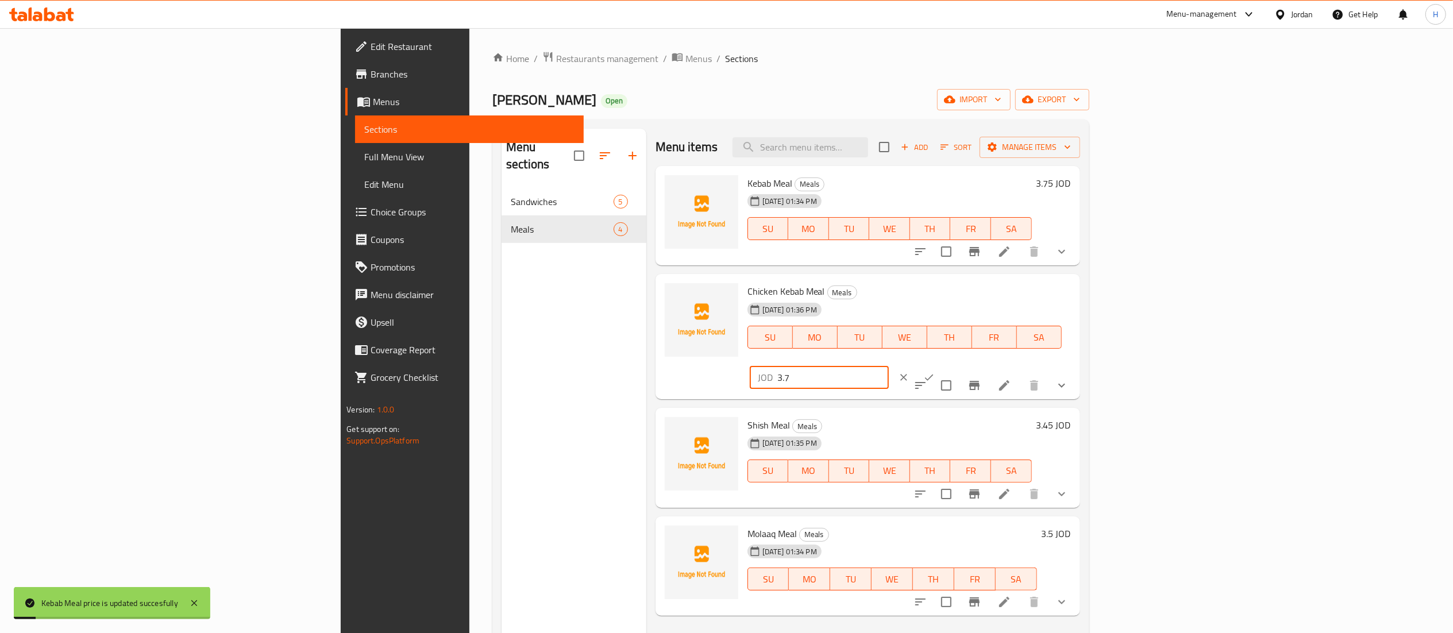
click at [889, 366] on input "3.7" at bounding box center [832, 377] width 111 height 23
type input "3.5"
click at [935, 372] on icon "ok" at bounding box center [928, 377] width 11 height 11
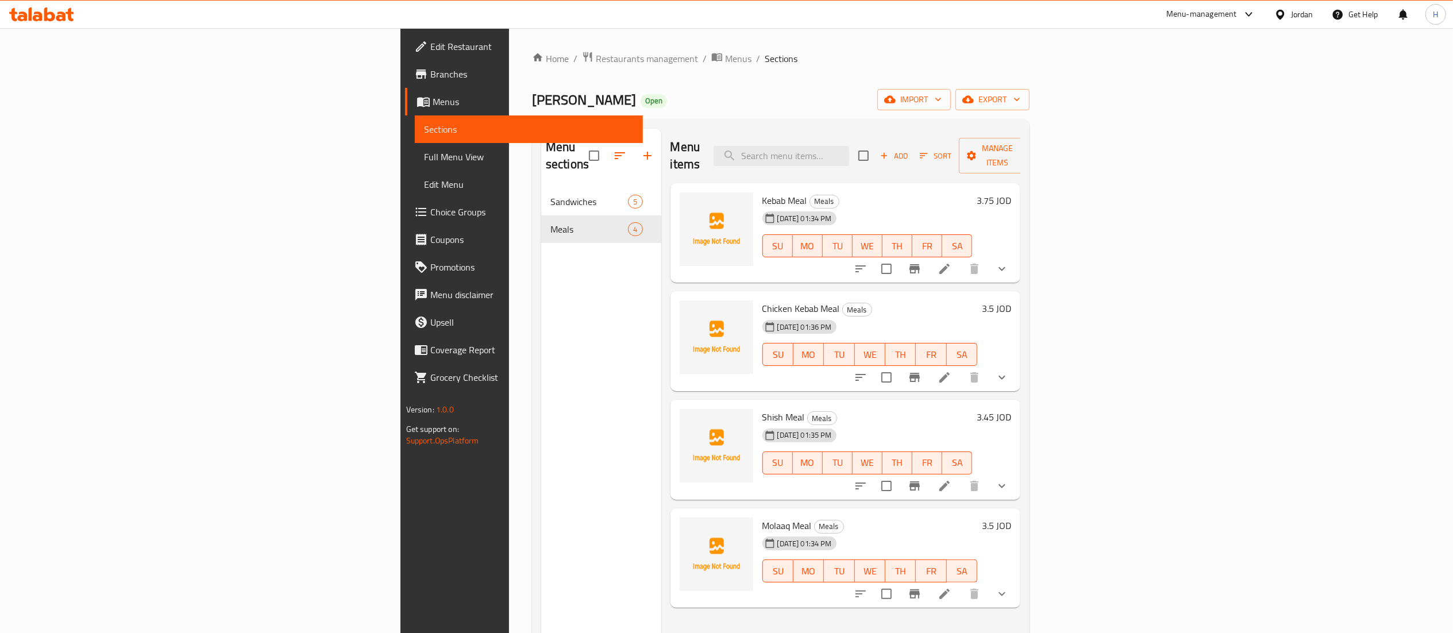
click at [1011, 409] on h6 "3.45 JOD" at bounding box center [994, 417] width 34 height 16
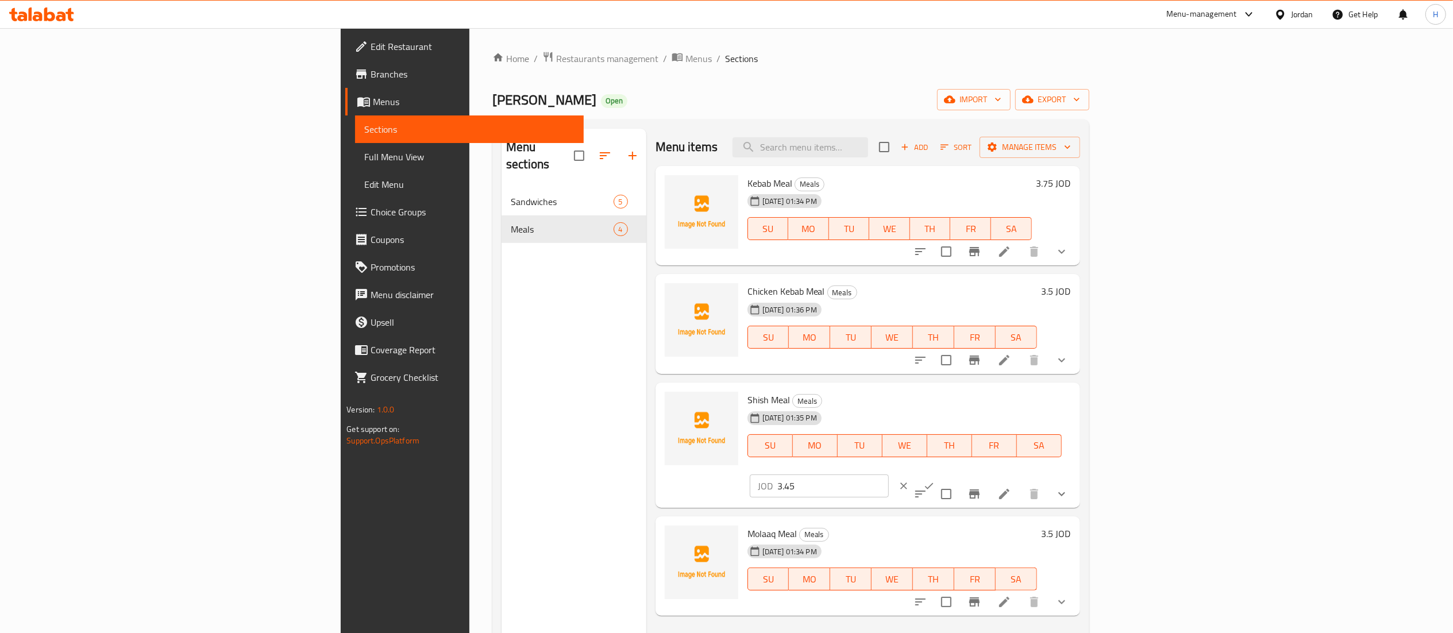
click at [889, 475] on input "3.45" at bounding box center [832, 486] width 111 height 23
type input "3.25"
click at [942, 473] on button "ok" at bounding box center [928, 485] width 25 height 25
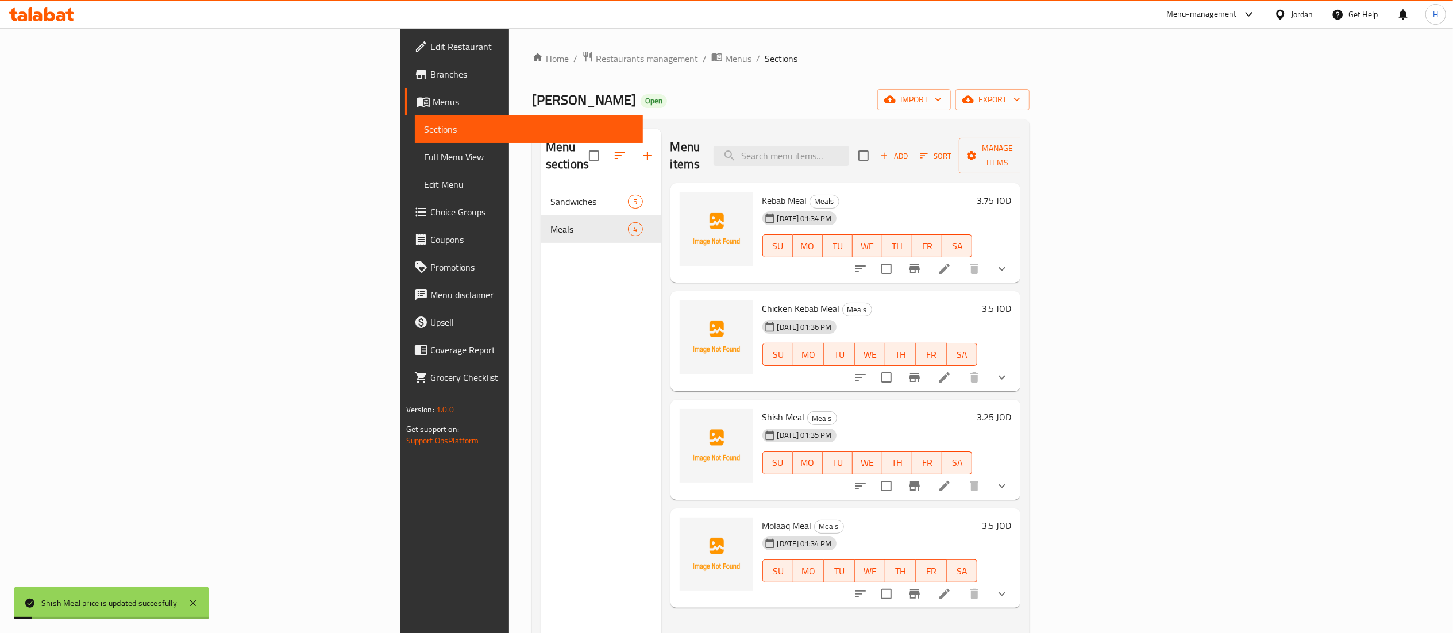
click at [1011, 518] on h6 "3.5 JOD" at bounding box center [996, 526] width 29 height 16
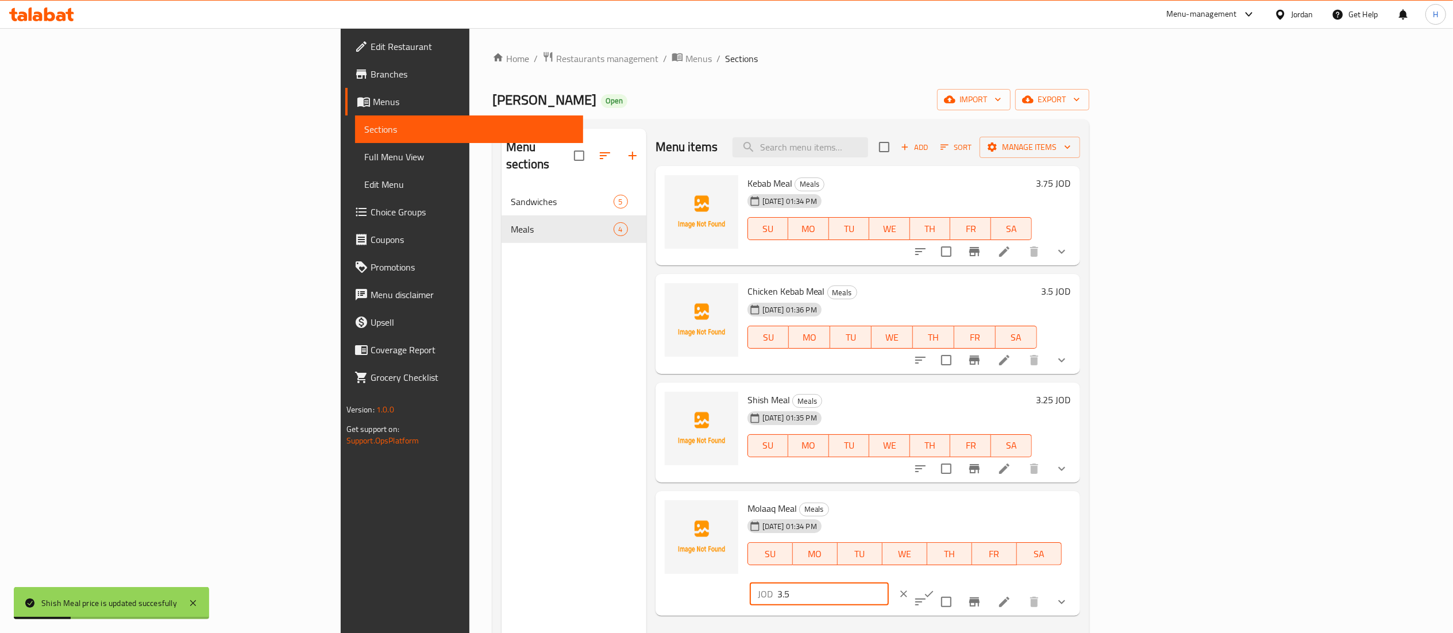
click at [889, 583] on input "3.5" at bounding box center [832, 594] width 111 height 23
type input "3.3"
click at [935, 588] on icon "ok" at bounding box center [928, 593] width 11 height 11
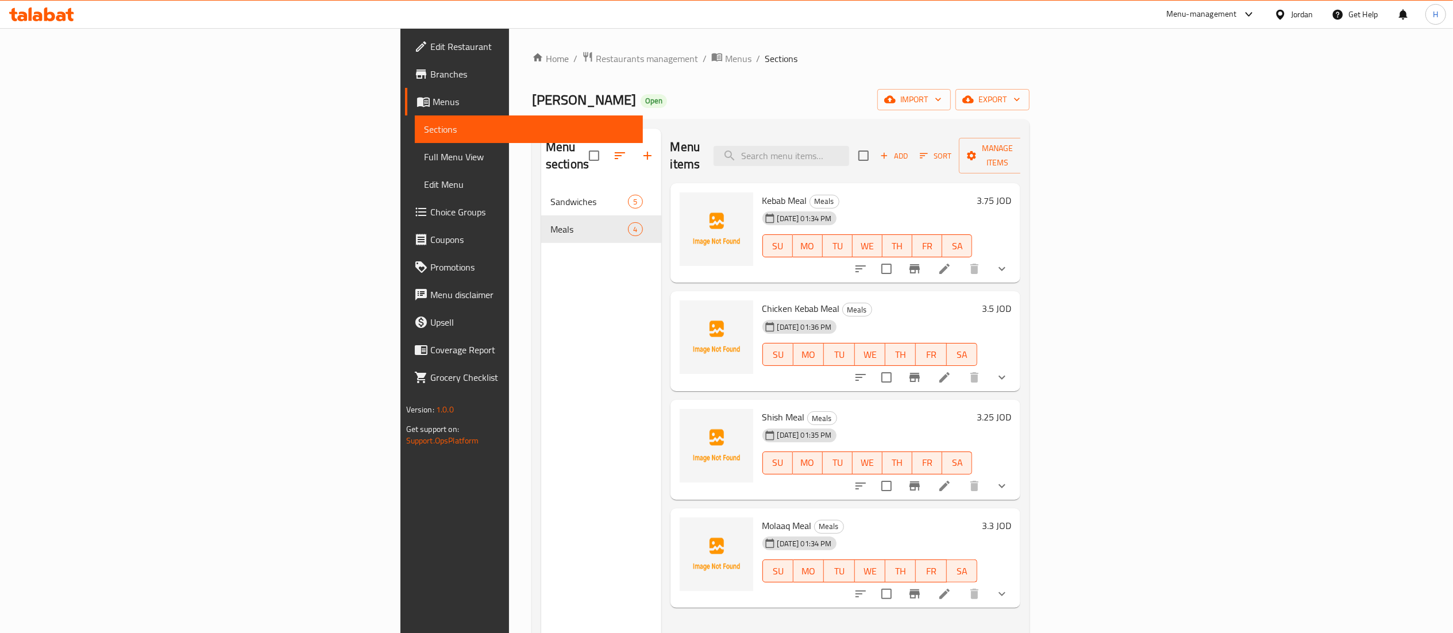
click at [1030, 98] on div "Ghamaas Baladi Open import export" at bounding box center [781, 99] width 498 height 21
click at [1009, 262] on icon "show more" at bounding box center [1002, 269] width 14 height 14
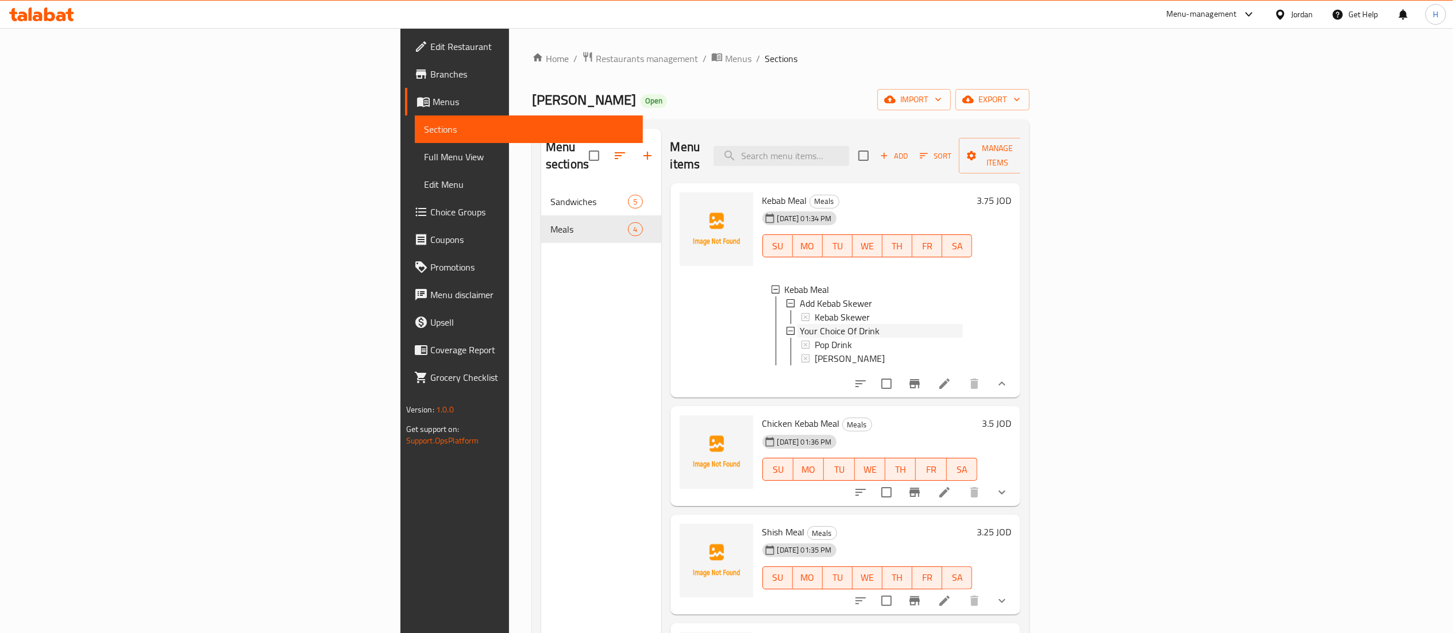
click at [964, 324] on div "Your Choice Of Drink" at bounding box center [882, 331] width 164 height 14
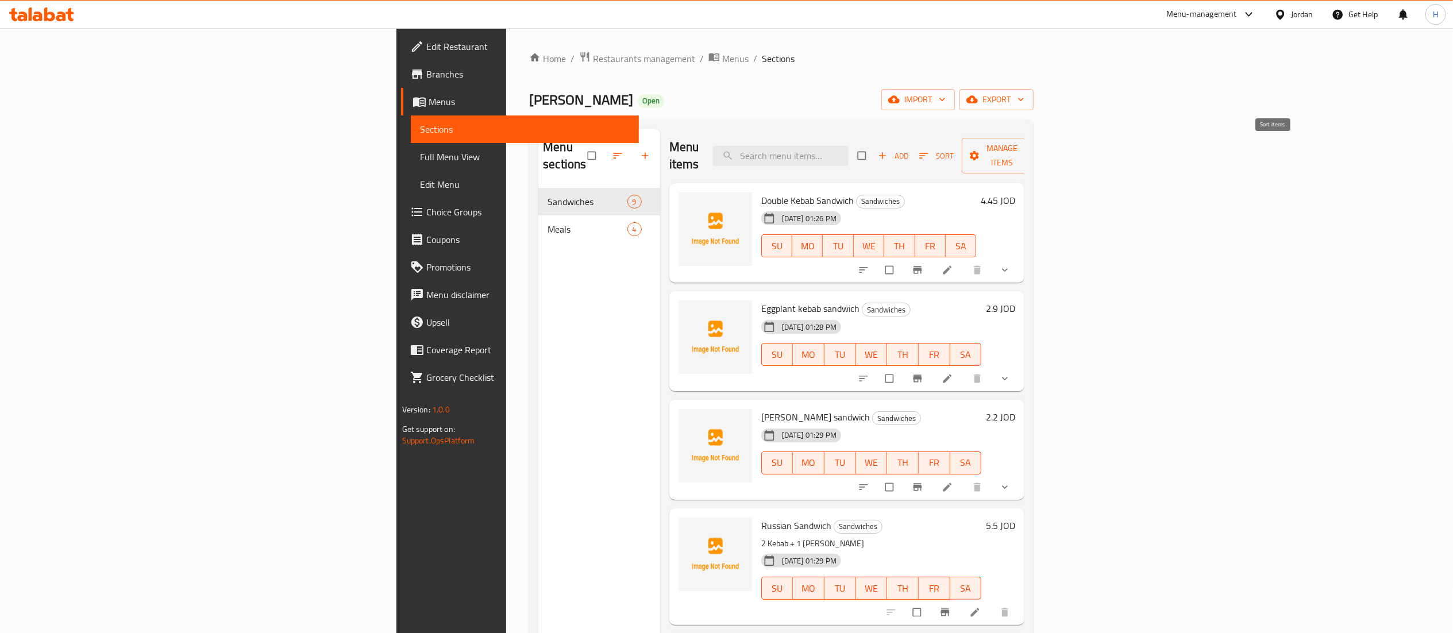
click at [954, 149] on span "Sort" at bounding box center [936, 155] width 35 height 13
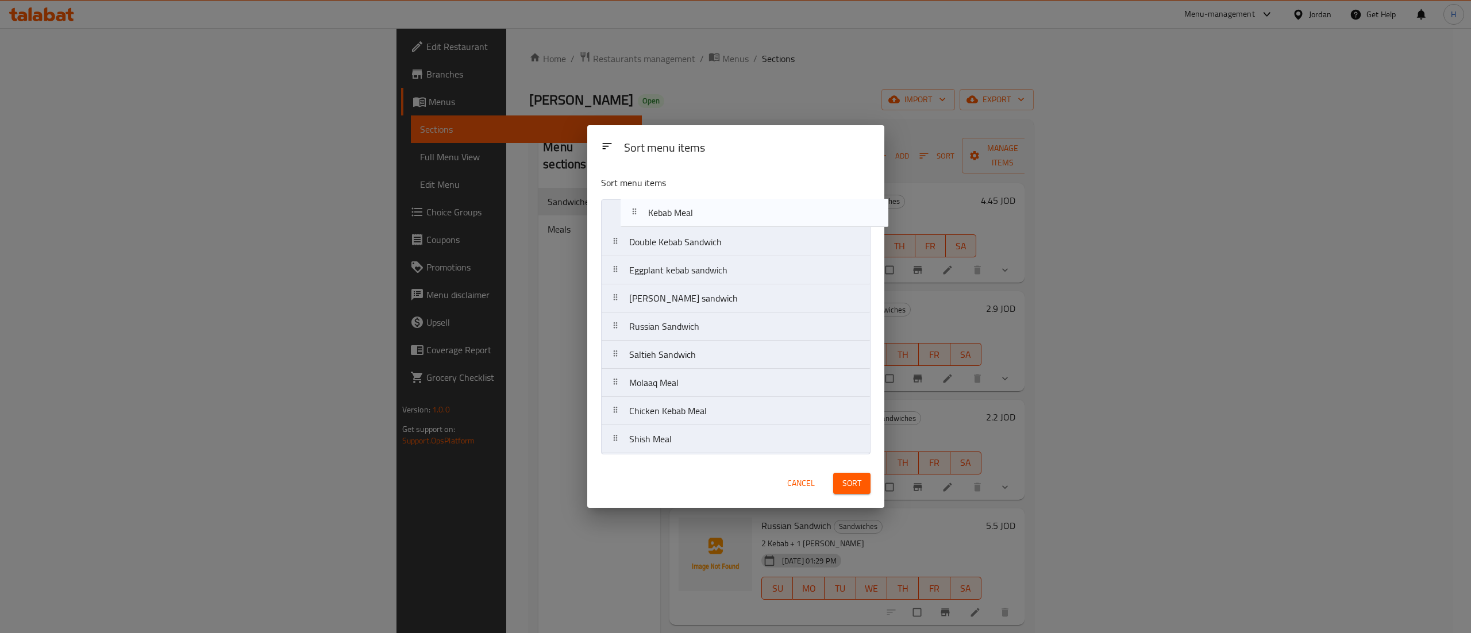
drag, startPoint x: 683, startPoint y: 361, endPoint x: 702, endPoint y: 213, distance: 148.9
click at [702, 213] on nav "Double Kebab Sandwich Eggplant kebab sandwich [PERSON_NAME] sandwich Russian Sa…" at bounding box center [735, 326] width 269 height 255
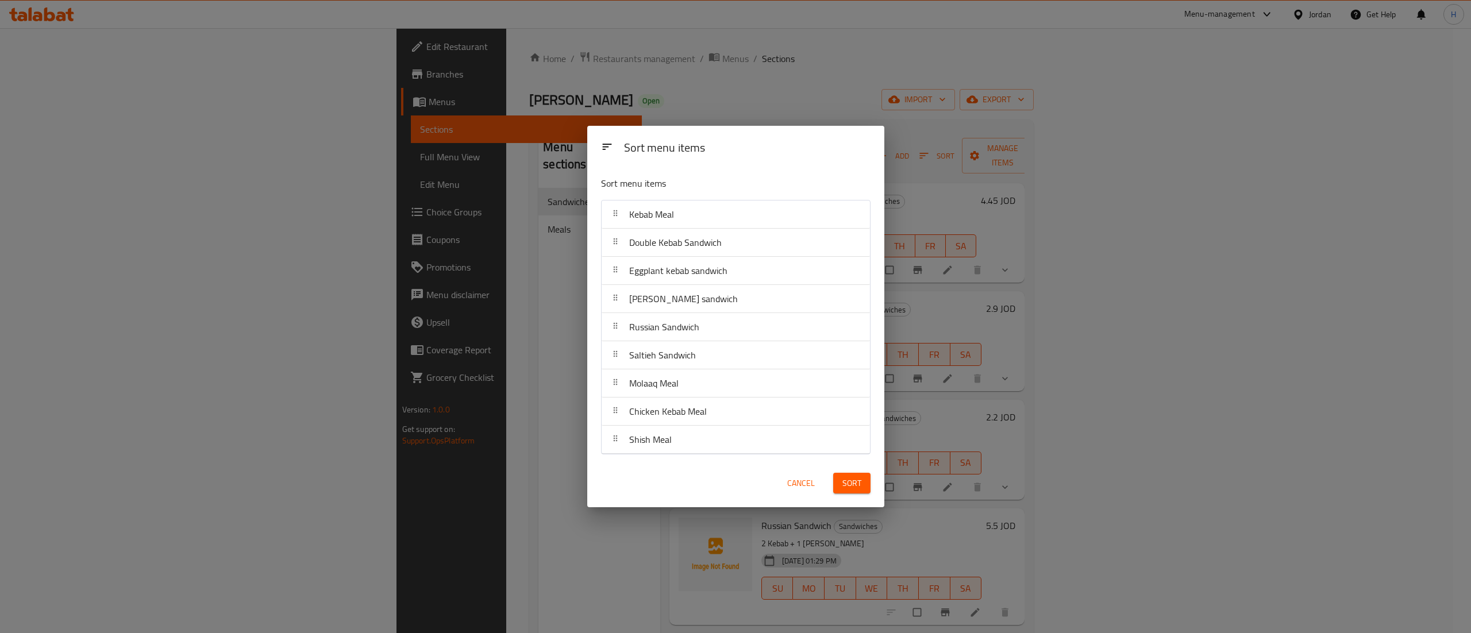
click at [855, 486] on span "Sort" at bounding box center [851, 483] width 19 height 14
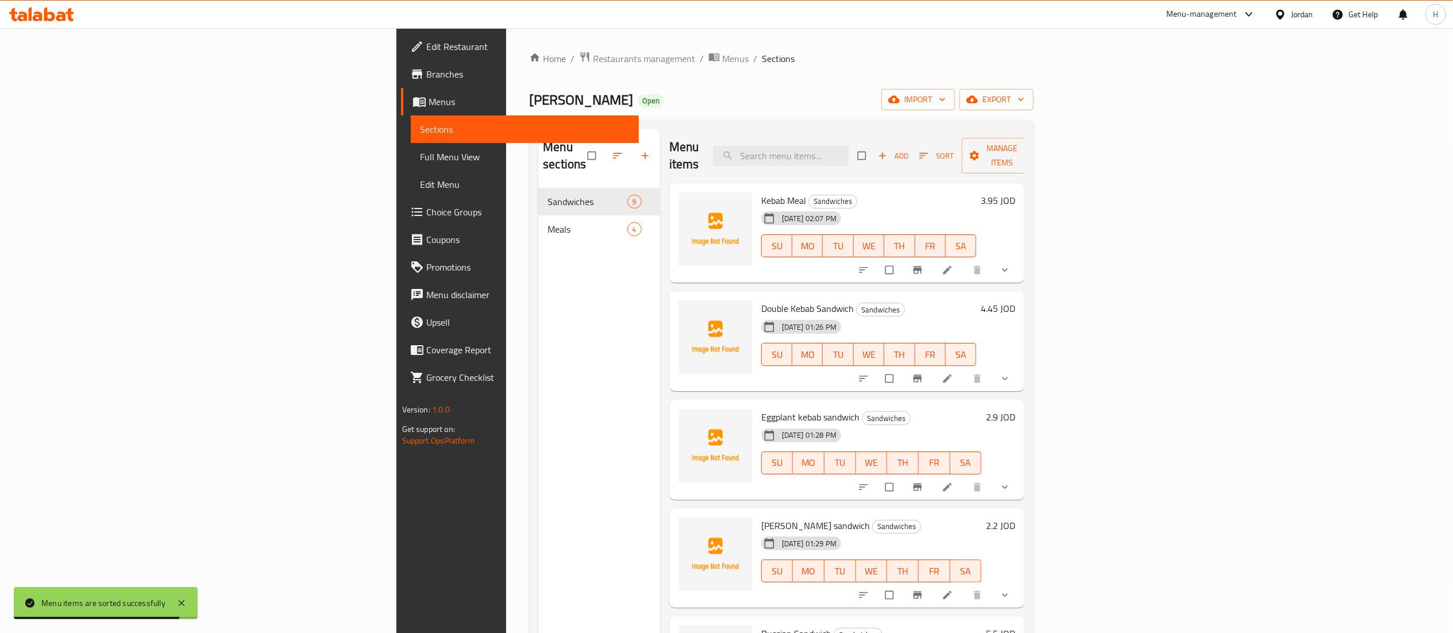
click at [1015, 192] on h6 "3.95 JOD" at bounding box center [998, 200] width 34 height 16
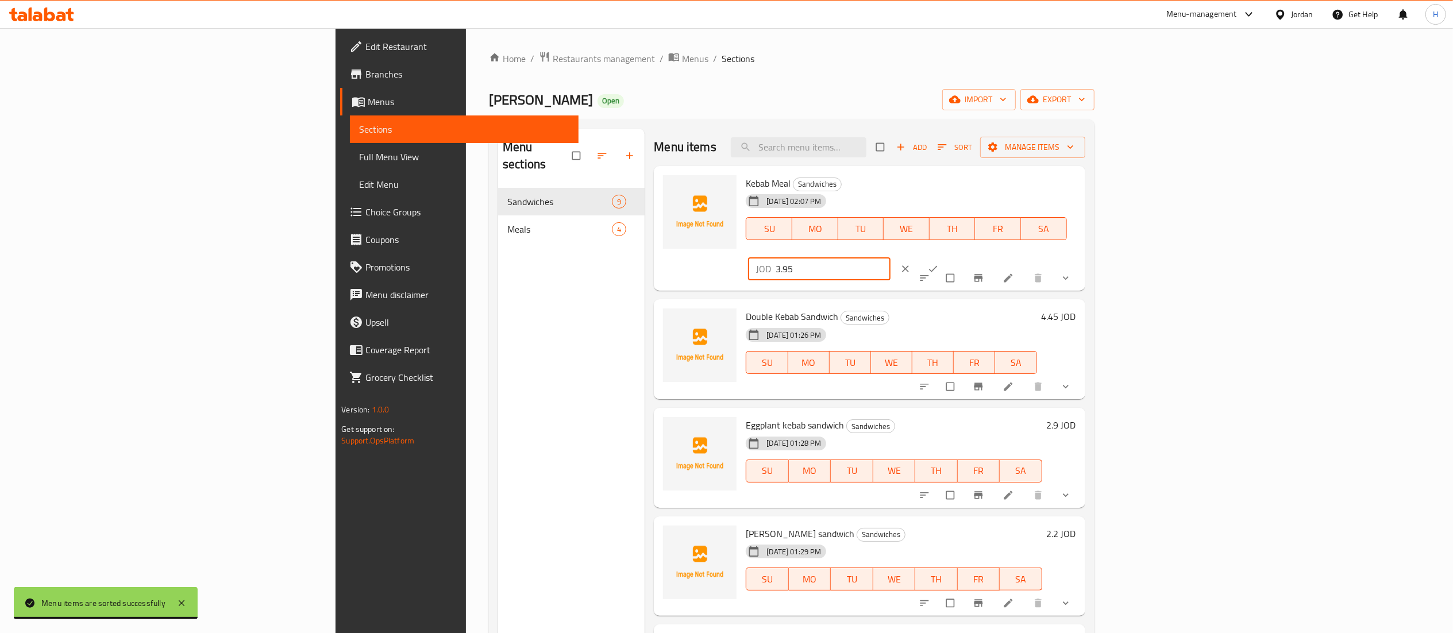
drag, startPoint x: 1266, startPoint y: 191, endPoint x: 1090, endPoint y: 190, distance: 175.8
click at [1080, 190] on div "Kebab Meal Sandwiches [DATE] 02:07 PM SU MO TU WE TH FR SA JOD 3.95 ​" at bounding box center [910, 229] width 339 height 116
type input "2.5"
drag, startPoint x: 1375, startPoint y: 188, endPoint x: 1381, endPoint y: 187, distance: 6.3
click at [939, 263] on icon "ok" at bounding box center [932, 268] width 11 height 11
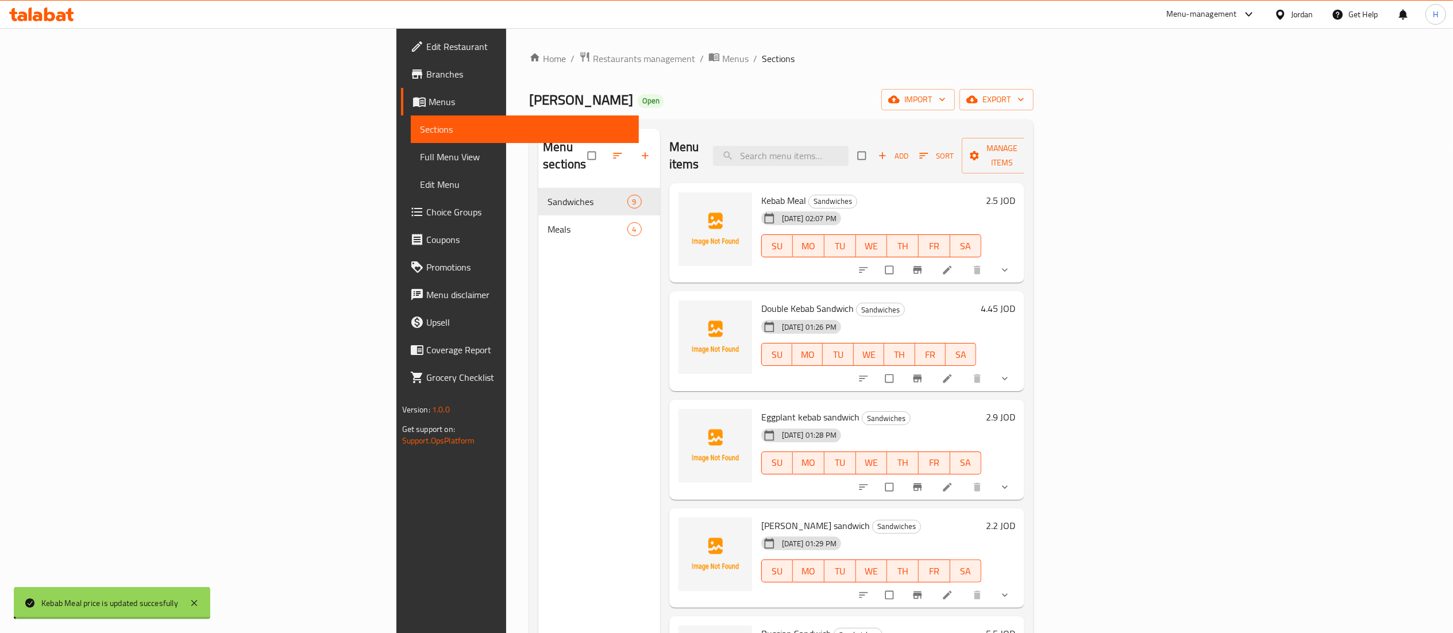
click at [953, 264] on icon at bounding box center [947, 269] width 11 height 11
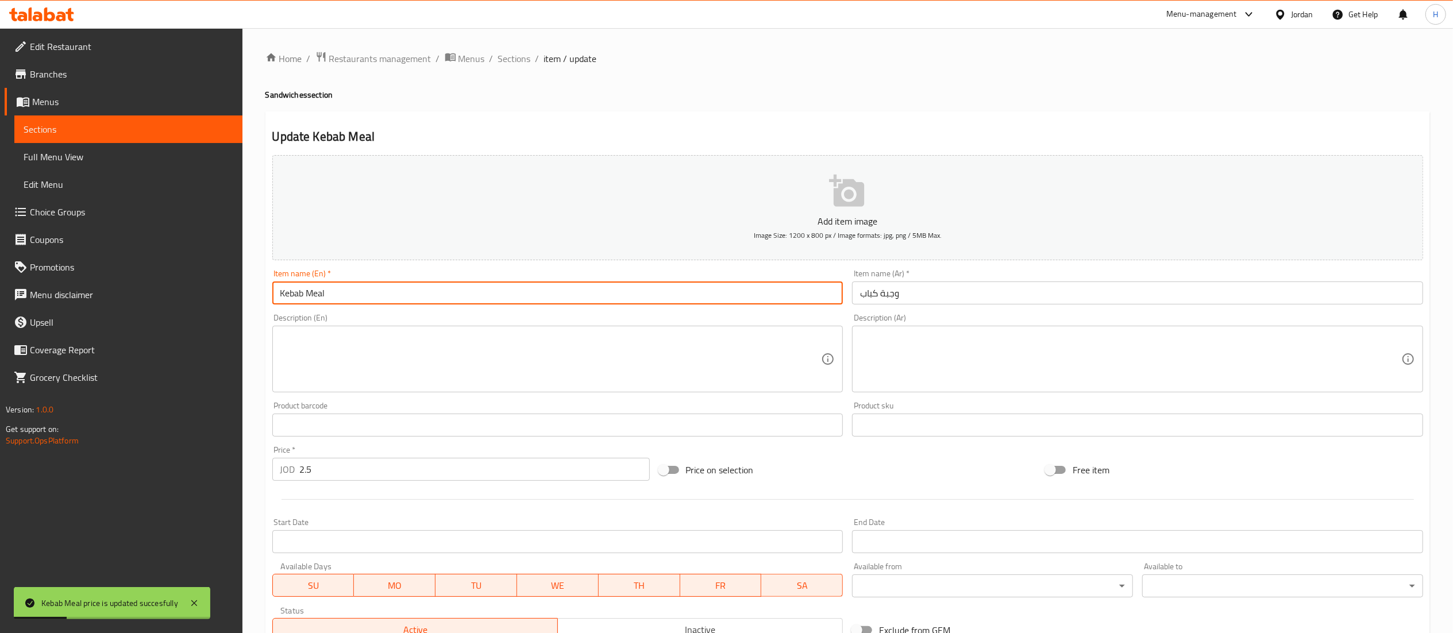
click at [320, 287] on input "Kebab Meal" at bounding box center [557, 293] width 571 height 23
type input "Kebab Sandwich"
click at [893, 302] on input "وجبة كباب" at bounding box center [1137, 293] width 571 height 23
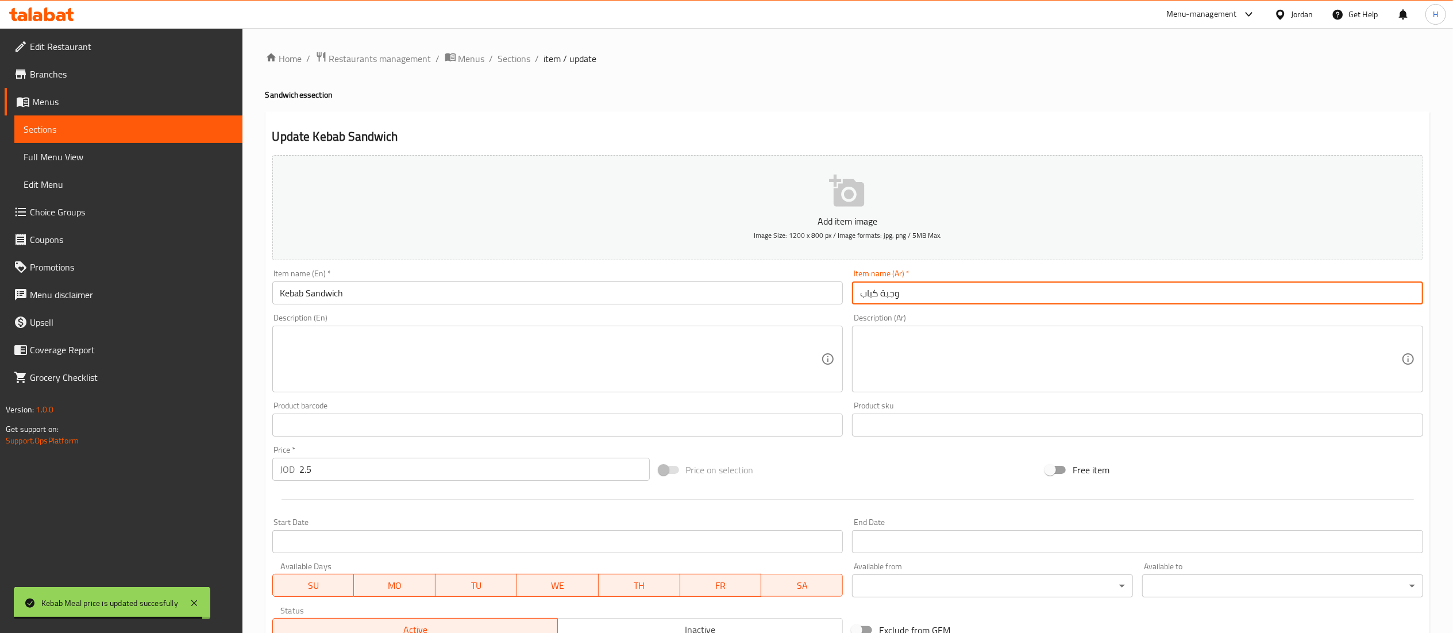
click at [893, 302] on input "وجبة كباب" at bounding box center [1137, 293] width 571 height 23
click at [915, 291] on input "وجبة كباب" at bounding box center [1137, 293] width 571 height 23
drag, startPoint x: 912, startPoint y: 296, endPoint x: 886, endPoint y: 296, distance: 26.4
click at [886, 296] on input "وجبة كباب" at bounding box center [1137, 293] width 571 height 23
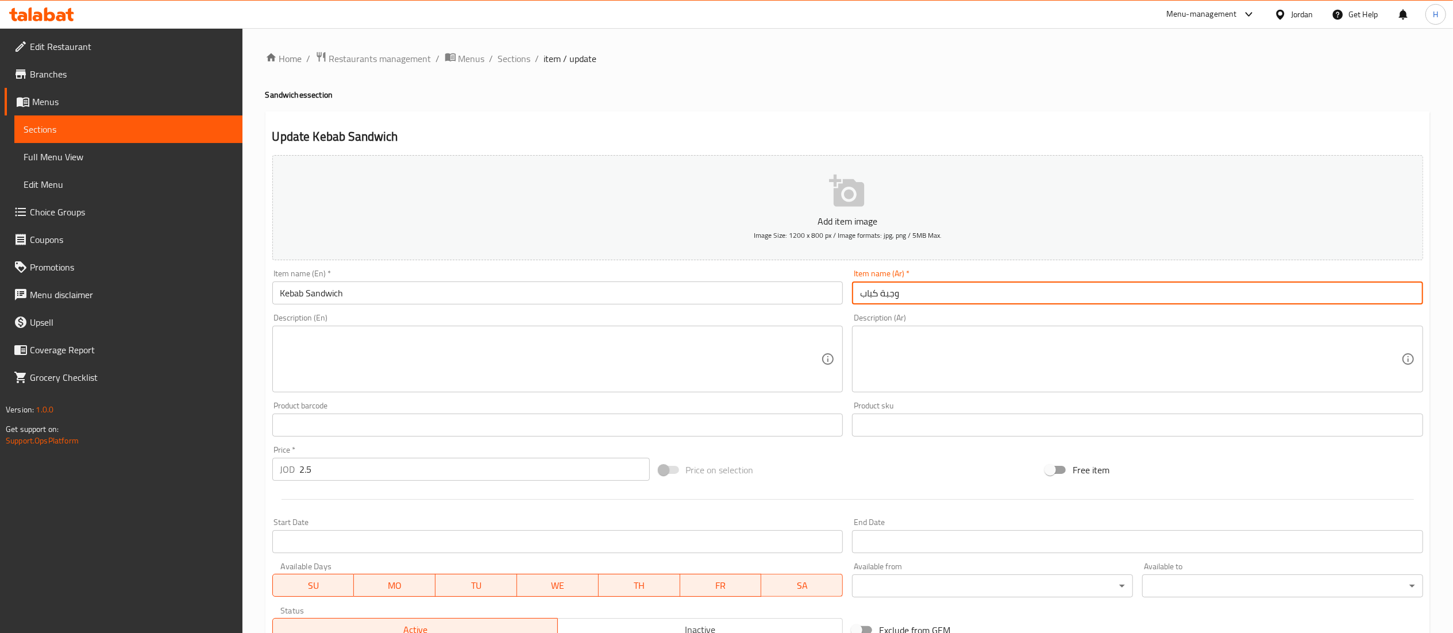
drag, startPoint x: 876, startPoint y: 296, endPoint x: 905, endPoint y: 299, distance: 29.4
click at [905, 299] on input "وجبة كباب" at bounding box center [1137, 293] width 571 height 23
click at [883, 290] on input "وجبة كباب" at bounding box center [1137, 293] width 571 height 23
click at [893, 292] on input "وجبة كباب" at bounding box center [1137, 293] width 571 height 23
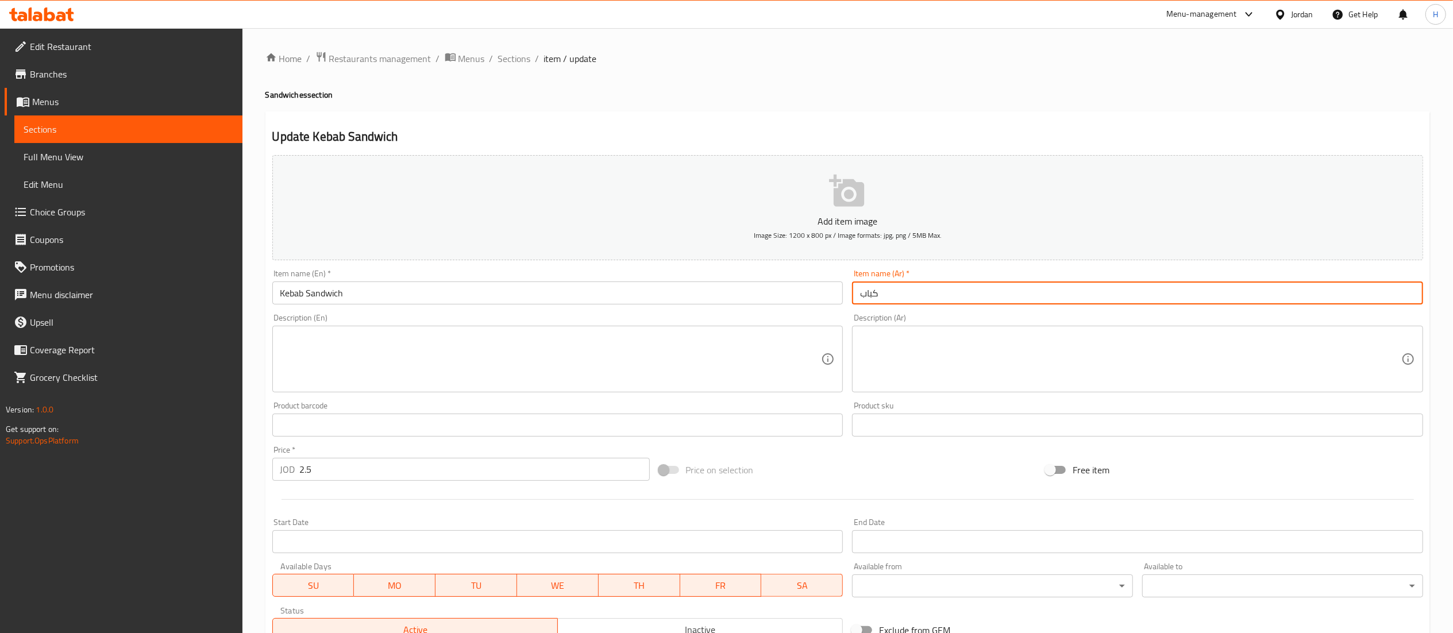
click at [904, 287] on input "كباب" at bounding box center [1137, 293] width 571 height 23
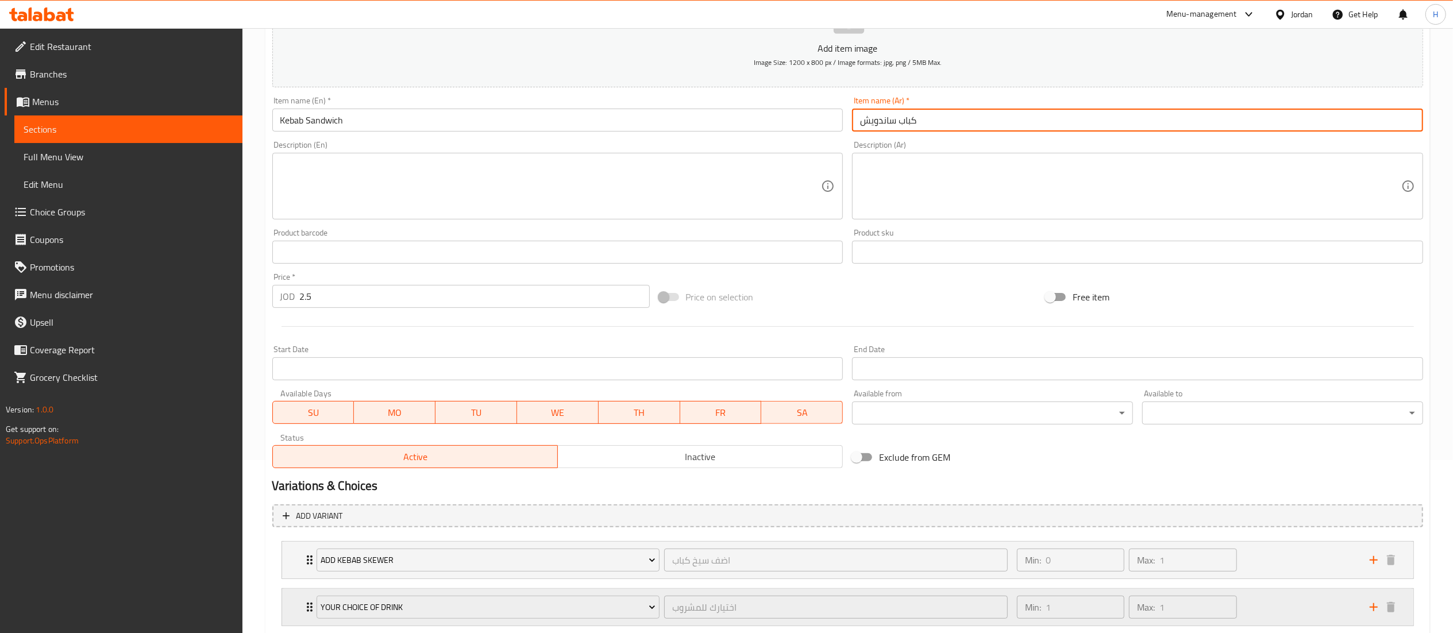
scroll to position [246, 0]
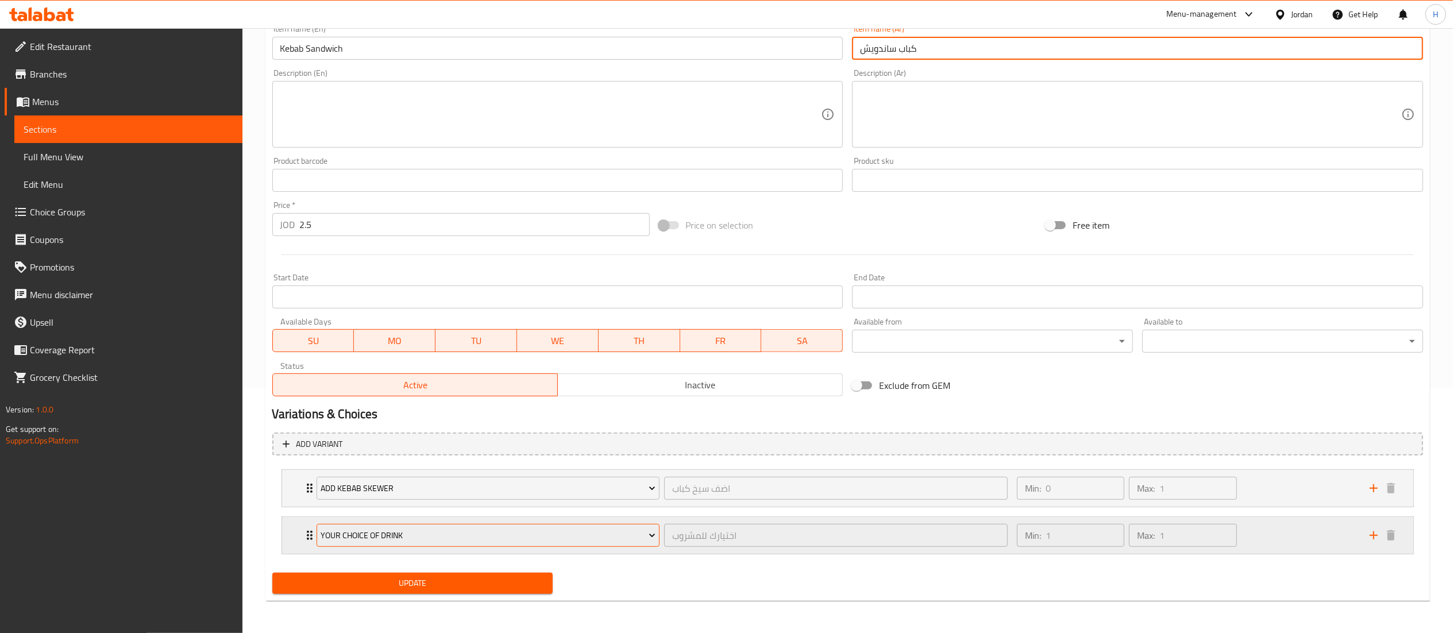
type input "كباب ساندويش"
click at [403, 537] on span "Your Choice Of Drink" at bounding box center [488, 536] width 335 height 14
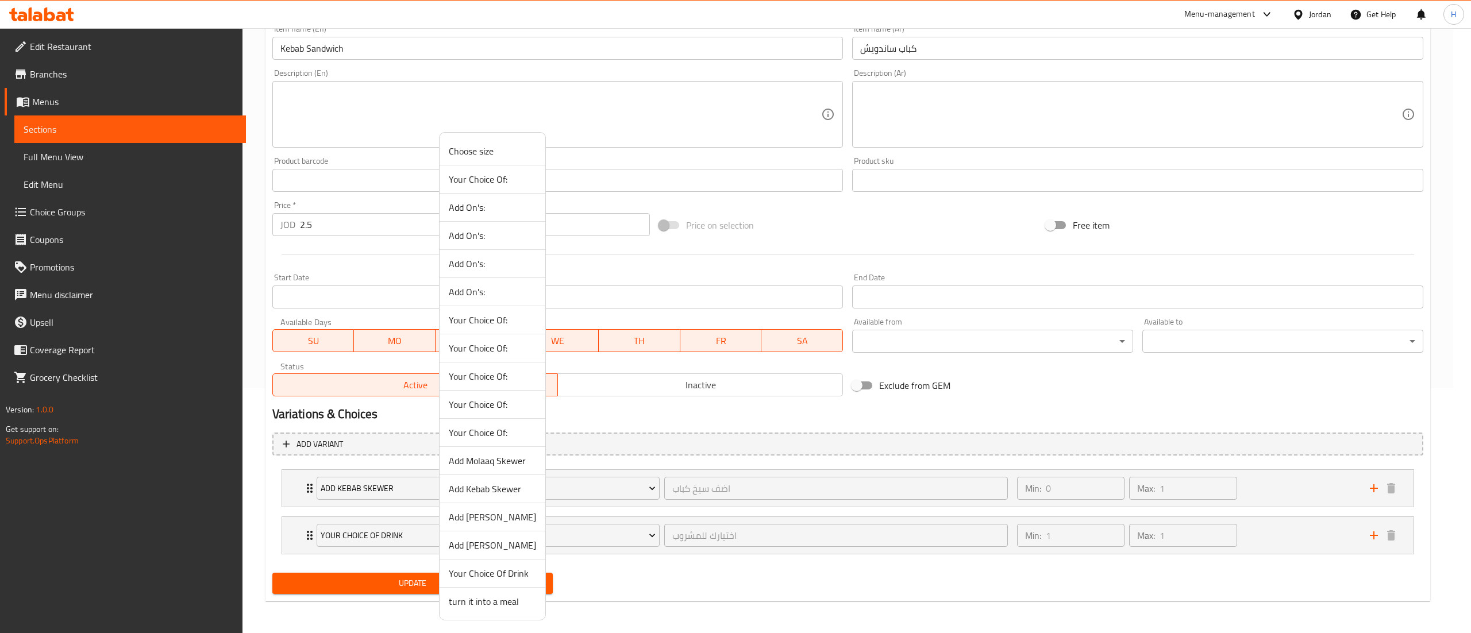
click at [463, 491] on span "Add Kebab Skewer" at bounding box center [492, 489] width 87 height 14
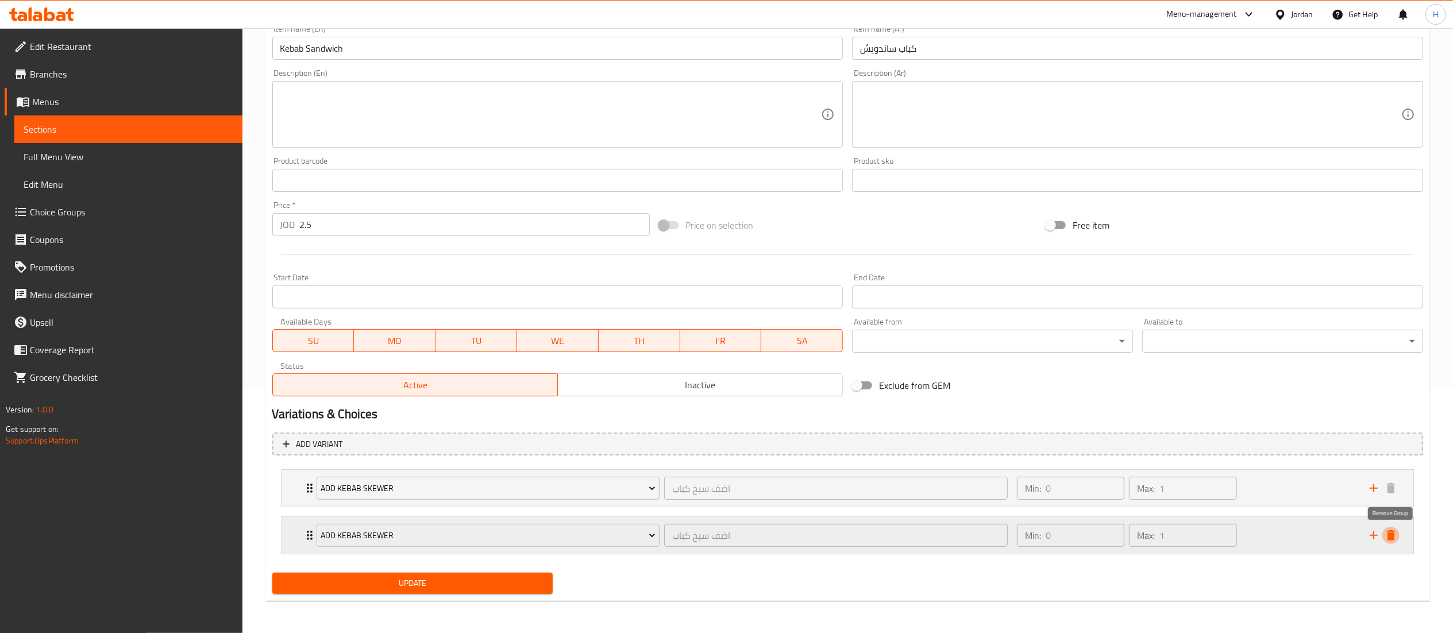
click at [1394, 533] on icon "delete" at bounding box center [1391, 536] width 14 height 14
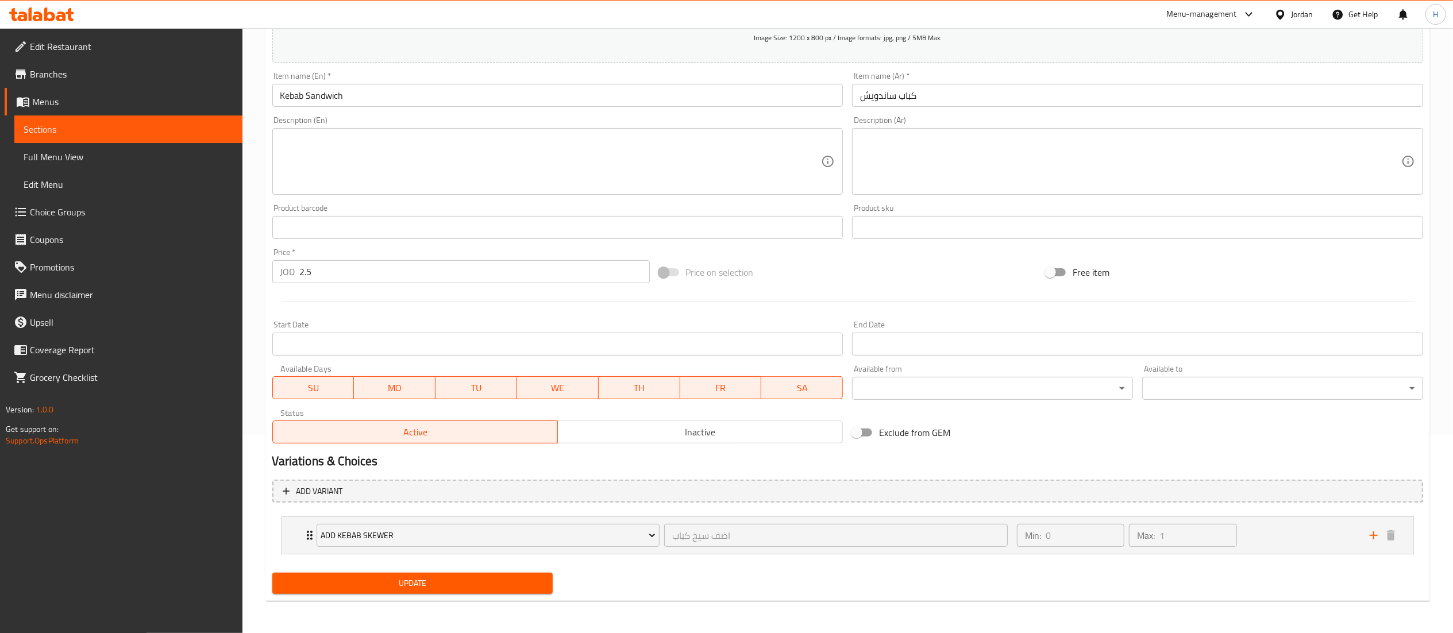
click at [469, 581] on span "Update" at bounding box center [413, 583] width 263 height 14
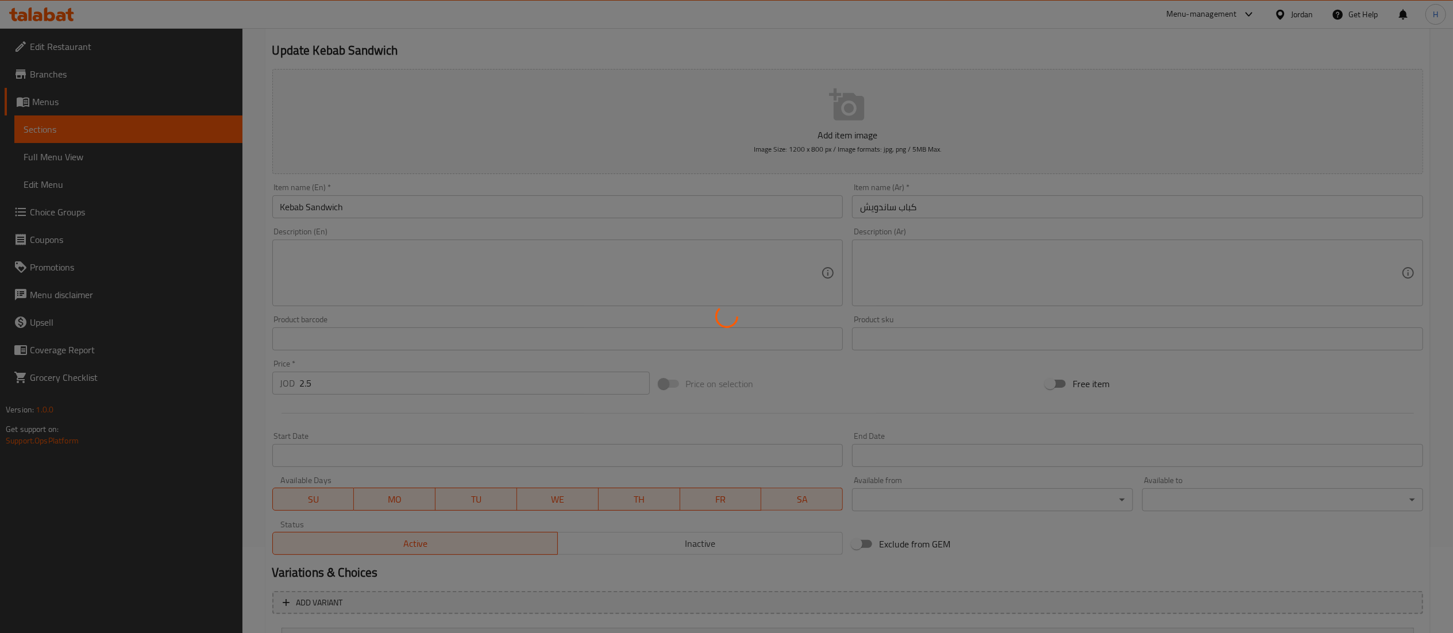
scroll to position [0, 0]
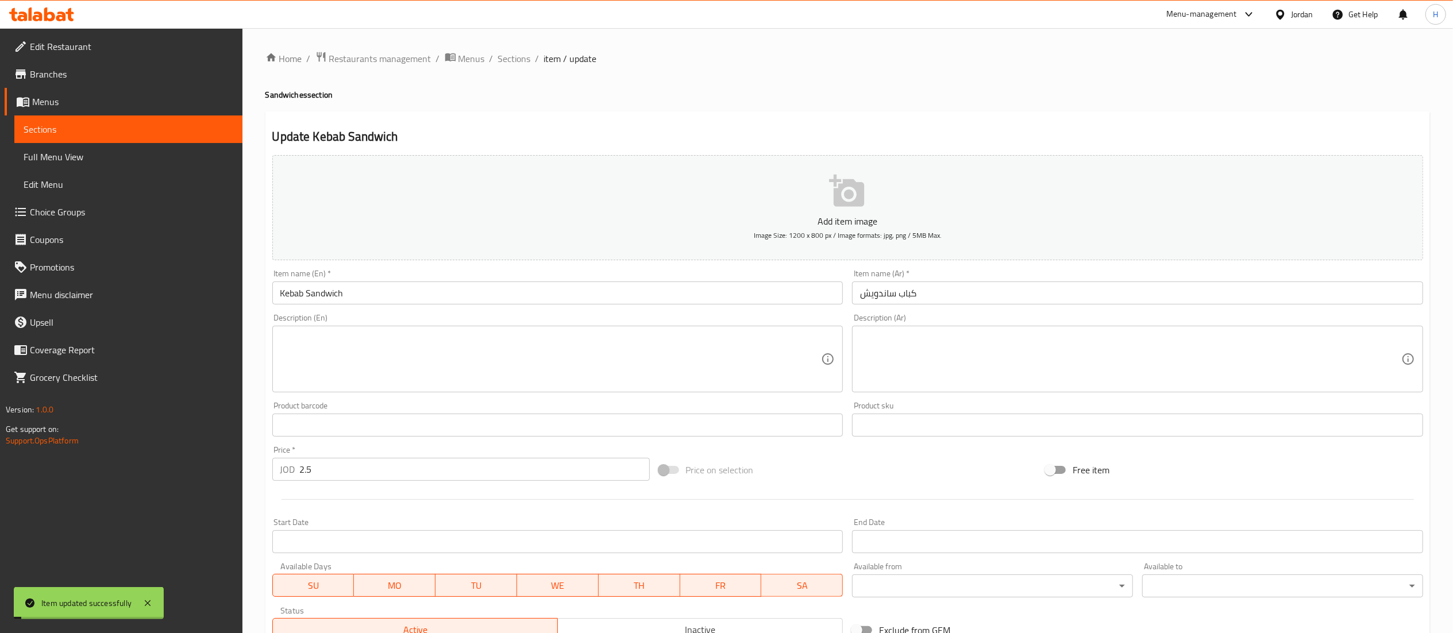
drag, startPoint x: 508, startPoint y: 59, endPoint x: 587, endPoint y: 113, distance: 95.5
click at [508, 59] on span "Sections" at bounding box center [514, 59] width 33 height 14
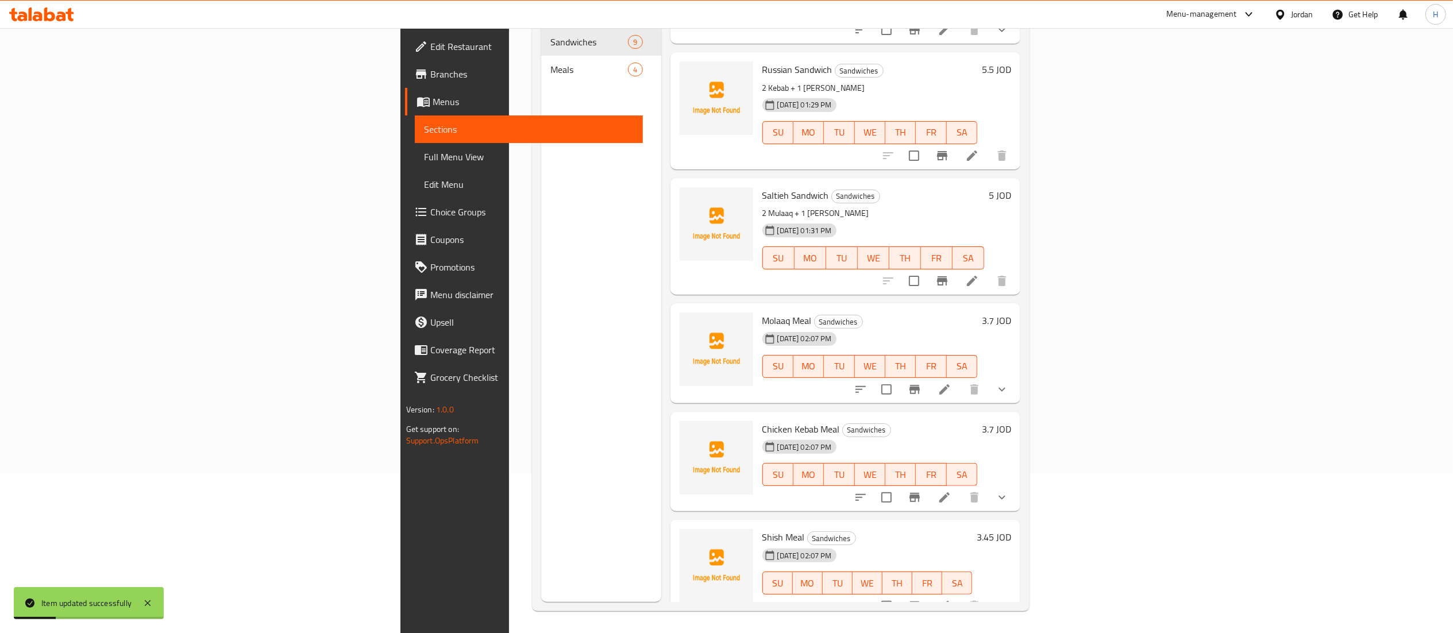
scroll to position [161, 0]
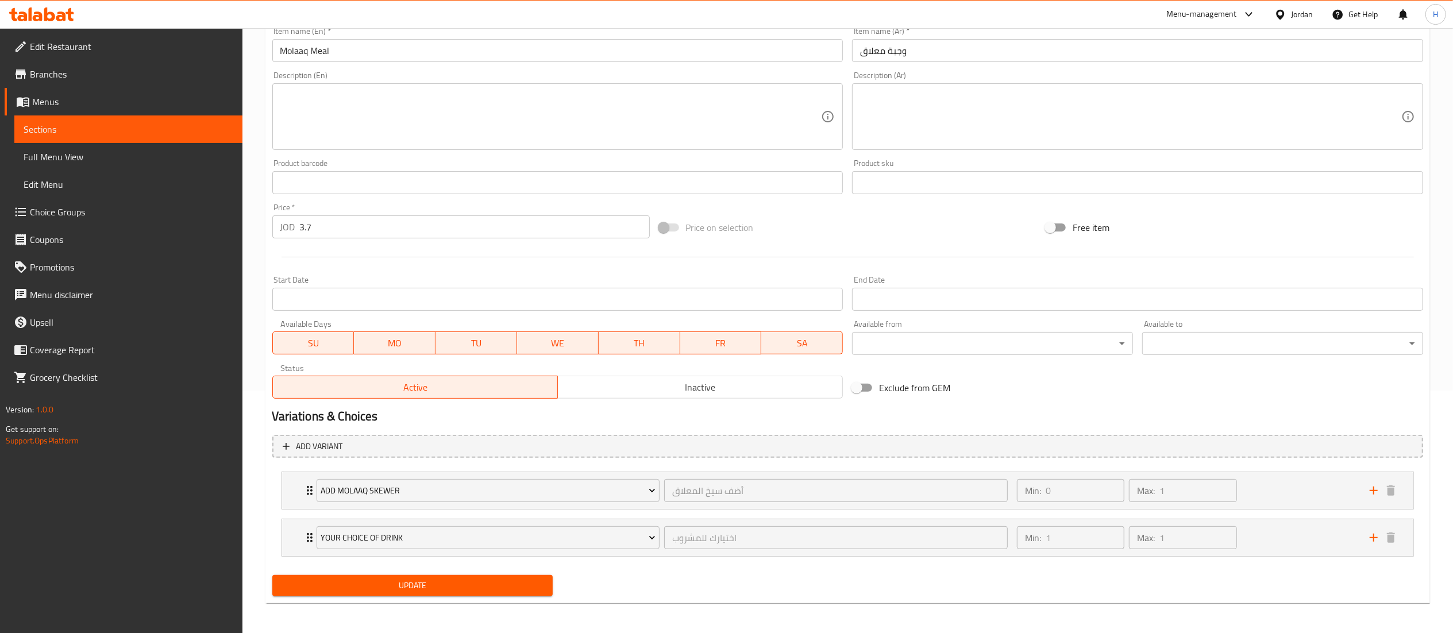
scroll to position [246, 0]
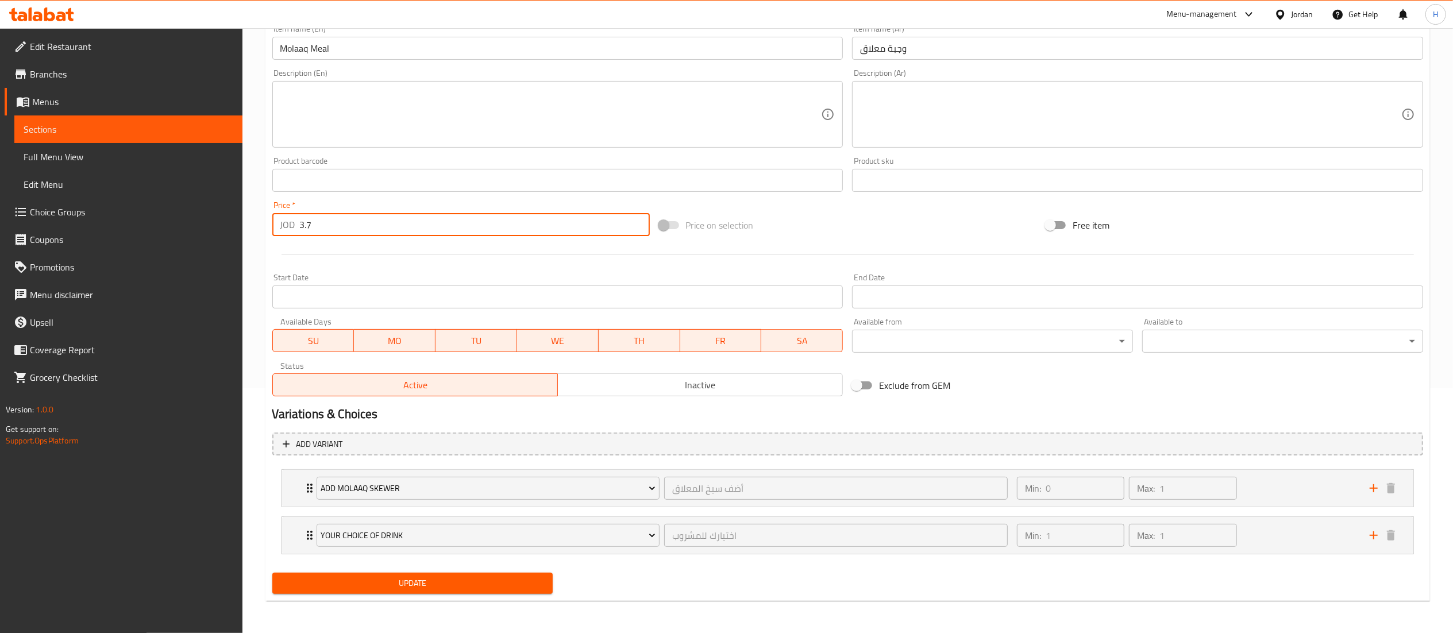
drag, startPoint x: 332, startPoint y: 226, endPoint x: 185, endPoint y: 219, distance: 147.2
click at [185, 219] on div "Edit Restaurant Branches Menus Sections Full Menu View Edit Menu Choice Groups …" at bounding box center [726, 208] width 1453 height 850
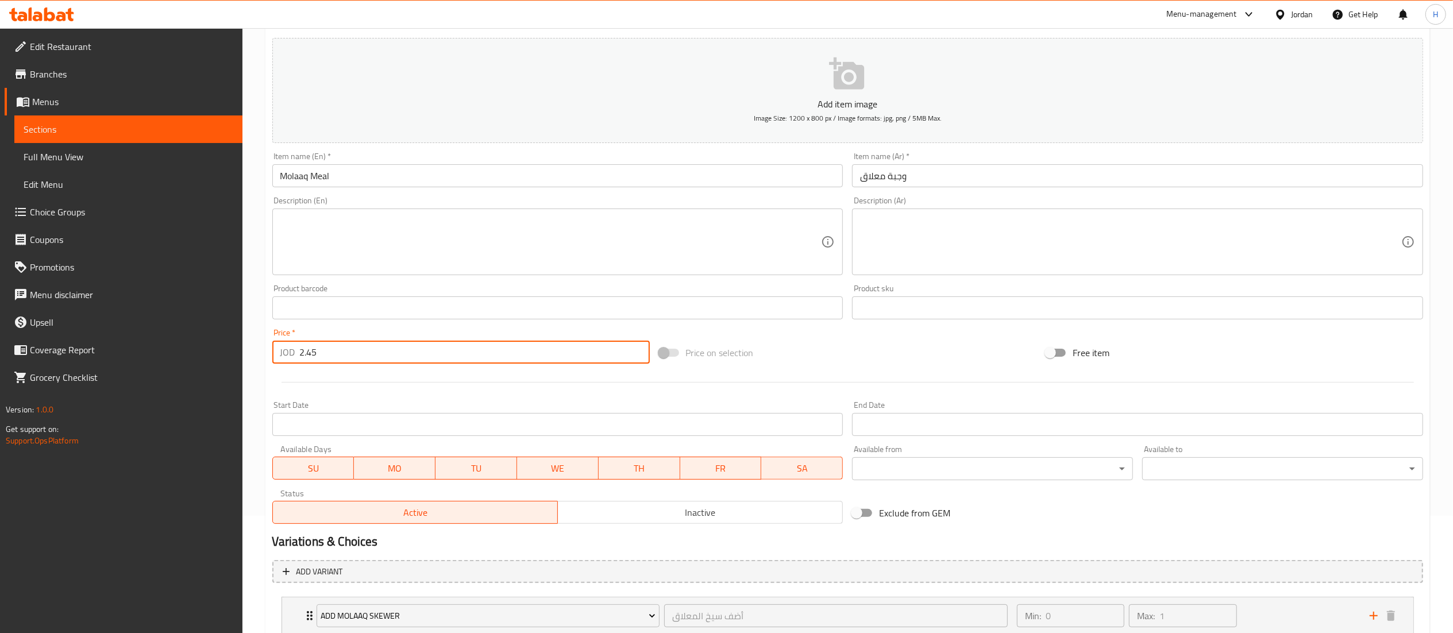
scroll to position [16, 0]
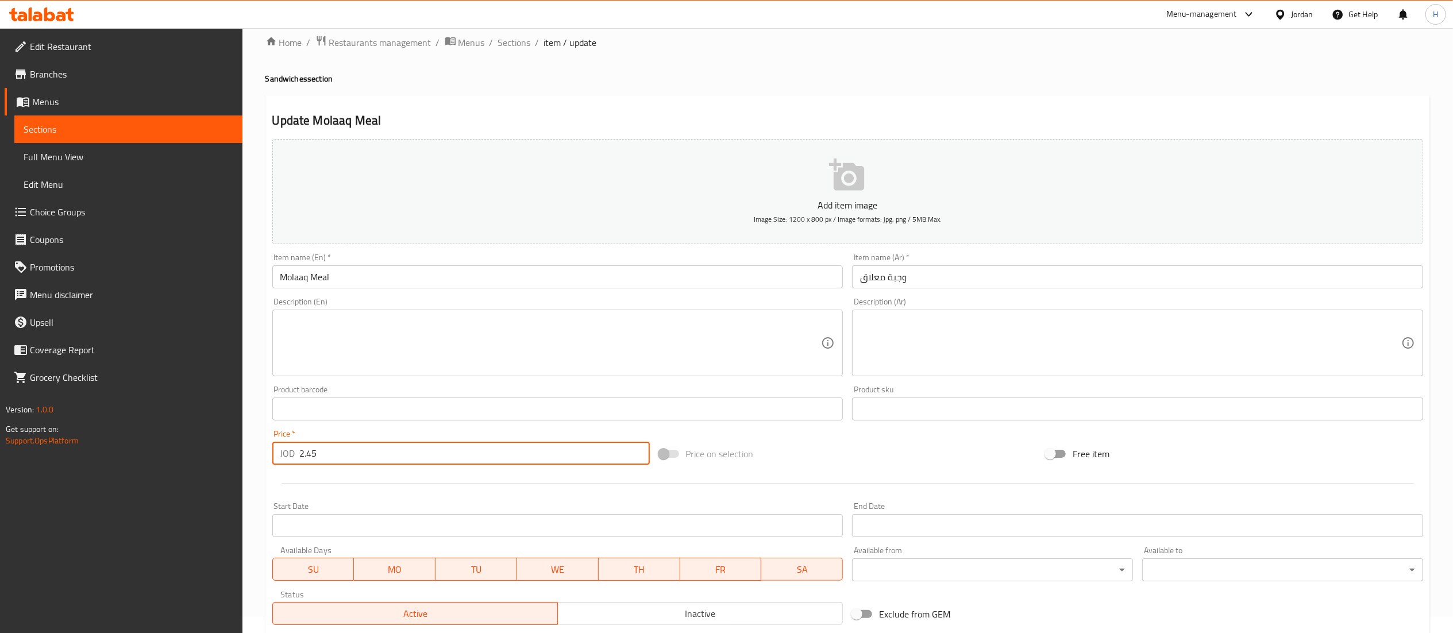
type input "2.45"
click at [325, 284] on input "Molaaq Meal" at bounding box center [557, 276] width 571 height 23
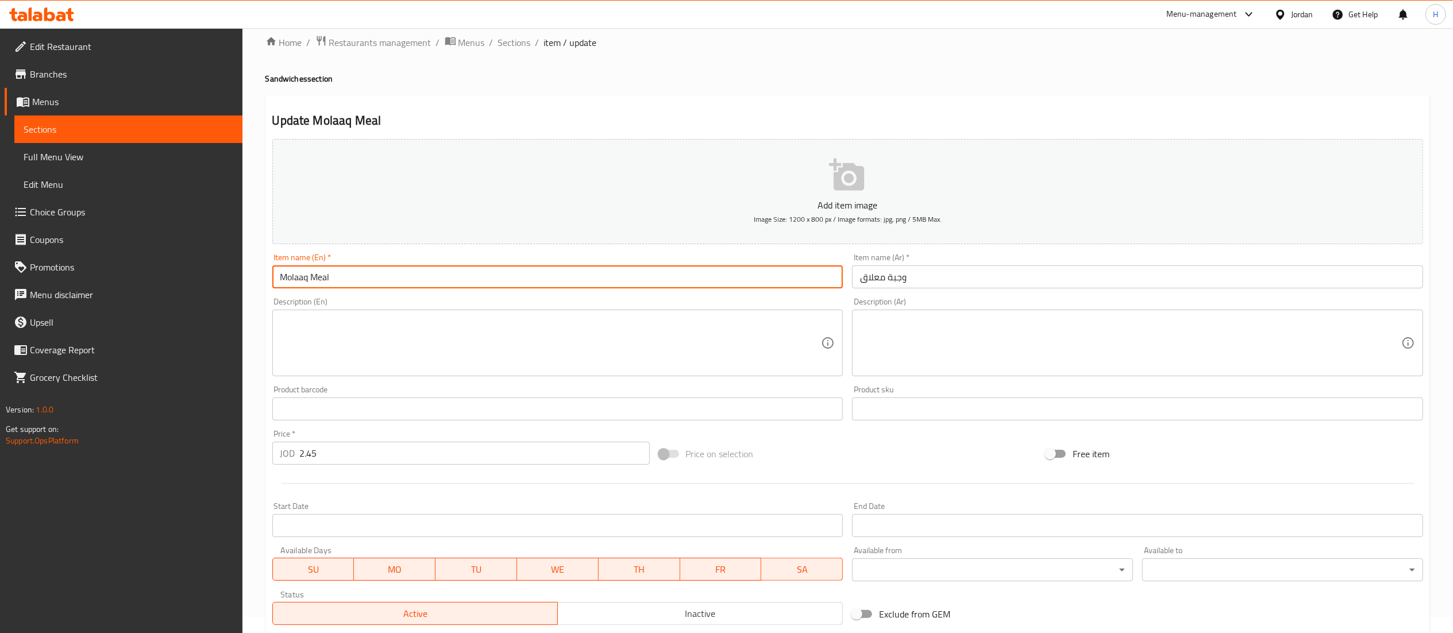
click at [327, 284] on input "Molaaq Meal" at bounding box center [557, 276] width 571 height 23
type input "Molaaq Sandwich"
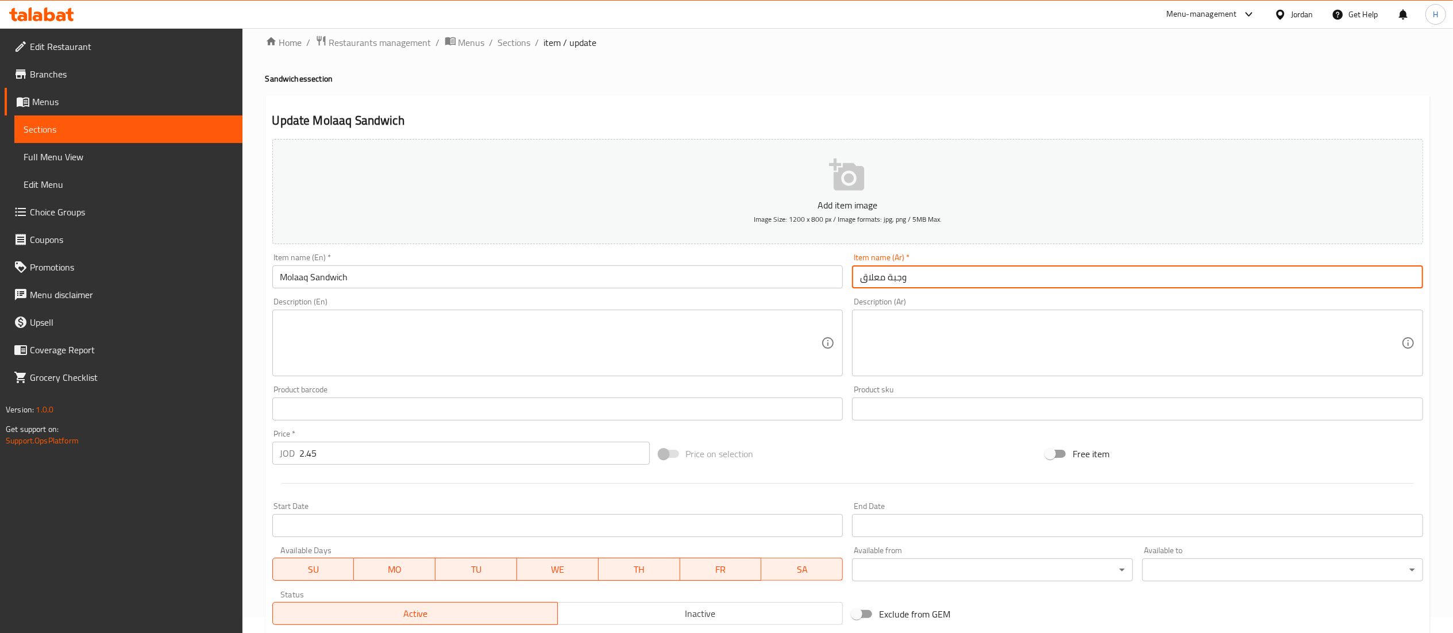
click at [895, 271] on input "وجبة معلاق" at bounding box center [1137, 276] width 571 height 23
drag, startPoint x: 895, startPoint y: 272, endPoint x: 930, endPoint y: 257, distance: 38.3
click at [918, 260] on div "Item name (Ar)   * معلاق Item name (Ar) *" at bounding box center [1137, 270] width 571 height 35
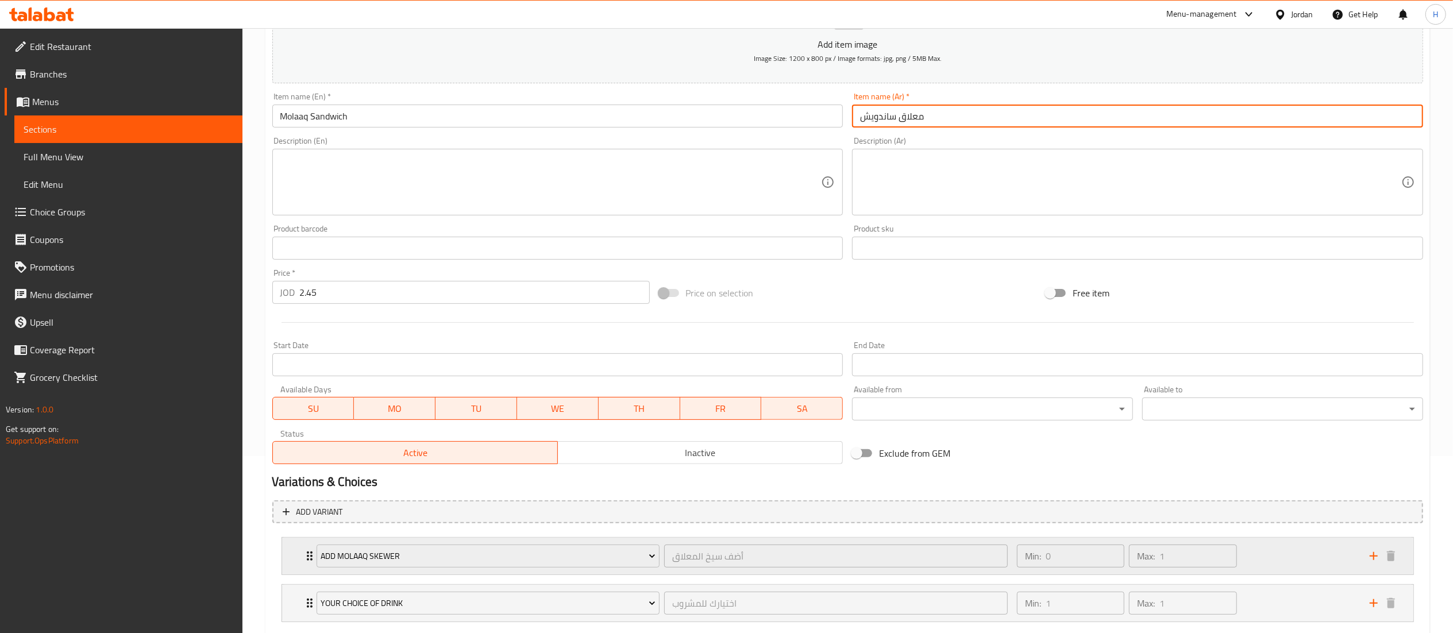
scroll to position [246, 0]
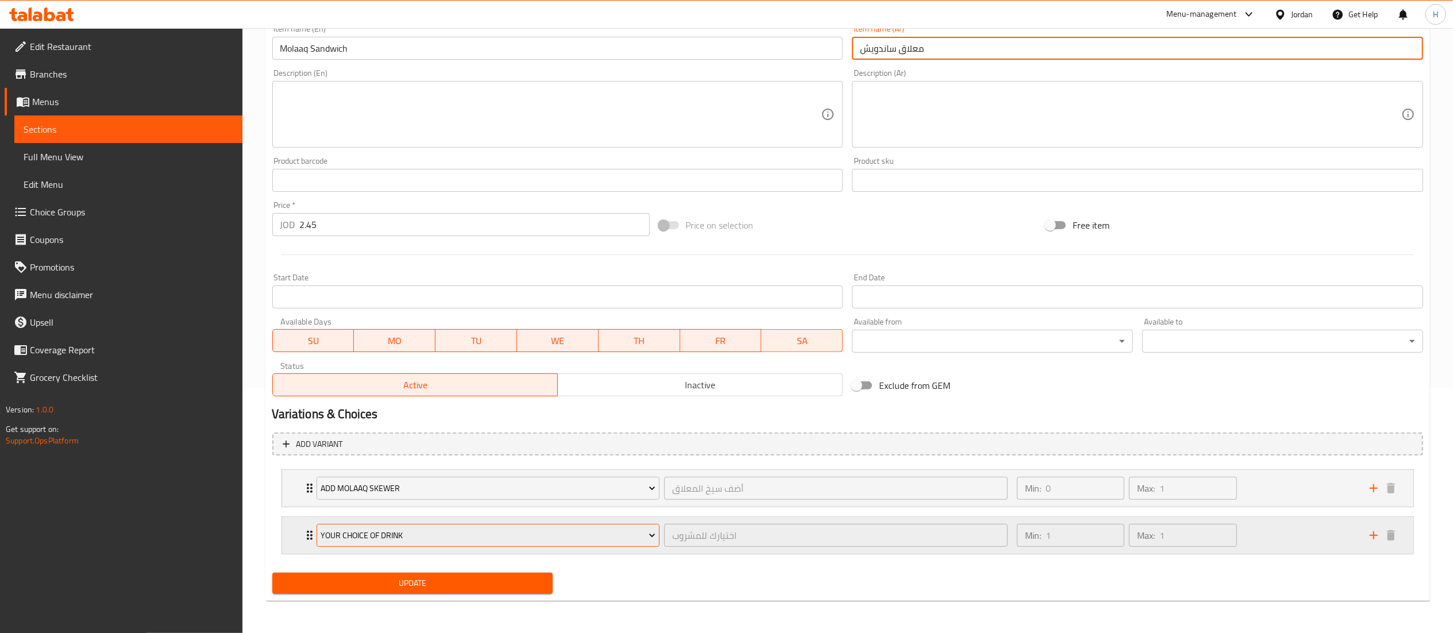
type input "معلاق ساندويش"
click at [377, 539] on span "Your Choice Of Drink" at bounding box center [488, 536] width 335 height 14
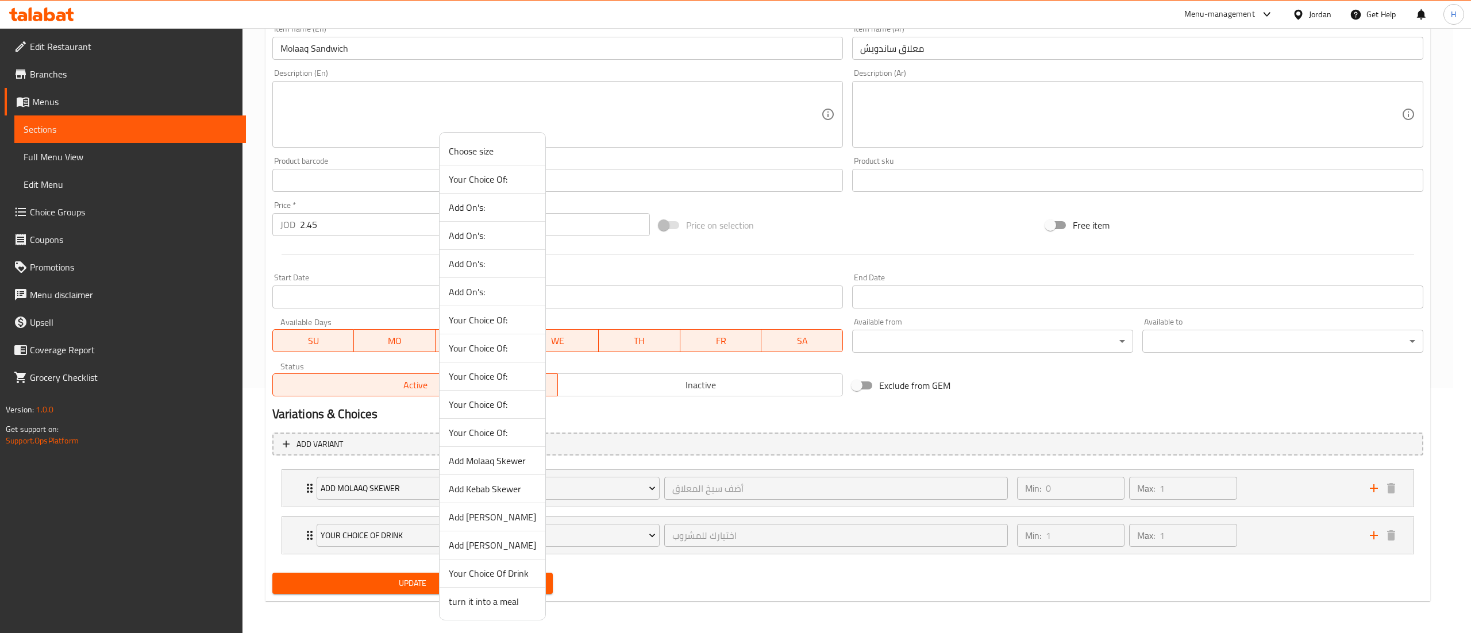
click at [470, 462] on span "Add Molaaq Skewer" at bounding box center [492, 461] width 87 height 14
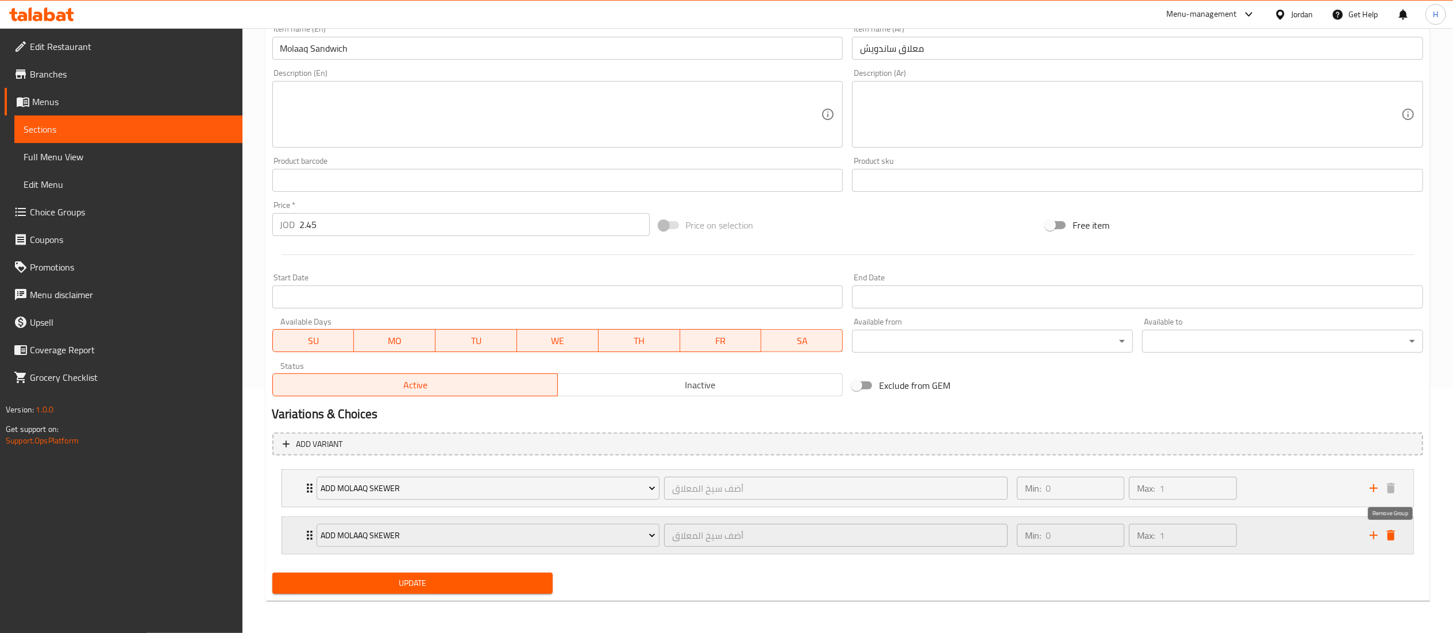
click at [1393, 534] on icon "delete" at bounding box center [1391, 535] width 8 height 10
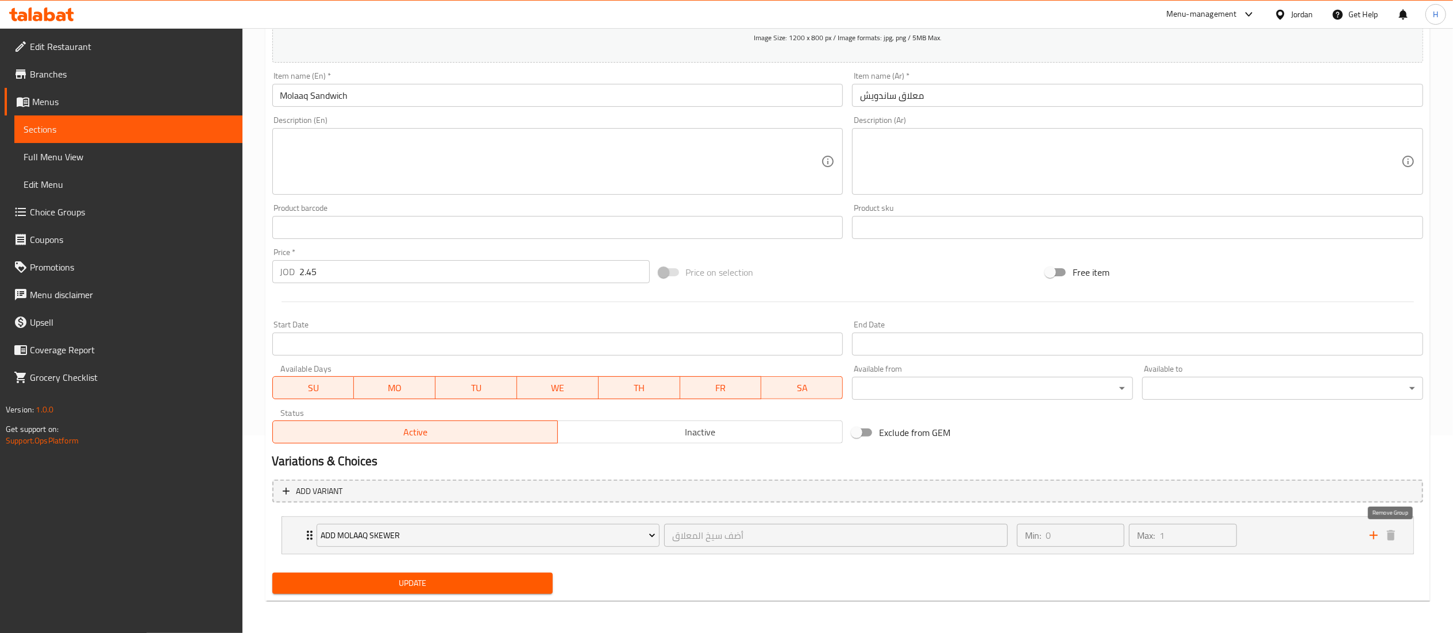
scroll to position [198, 0]
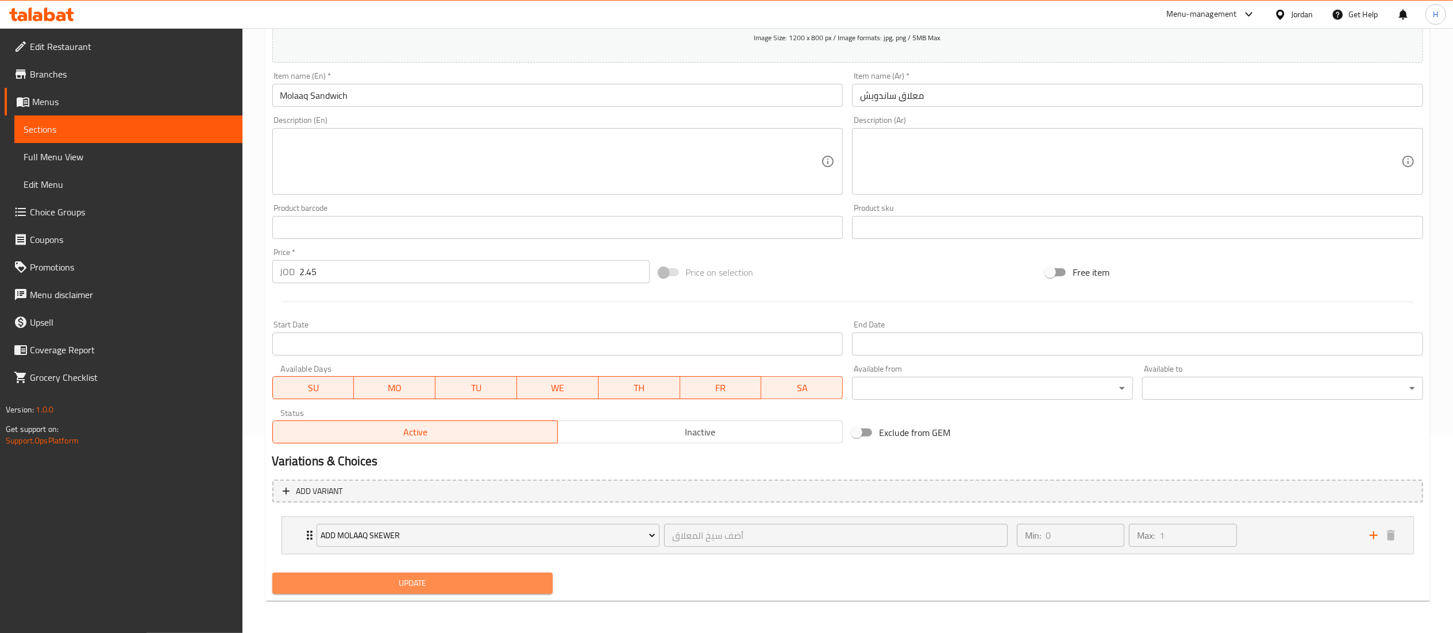
click at [476, 584] on span "Update" at bounding box center [413, 583] width 263 height 14
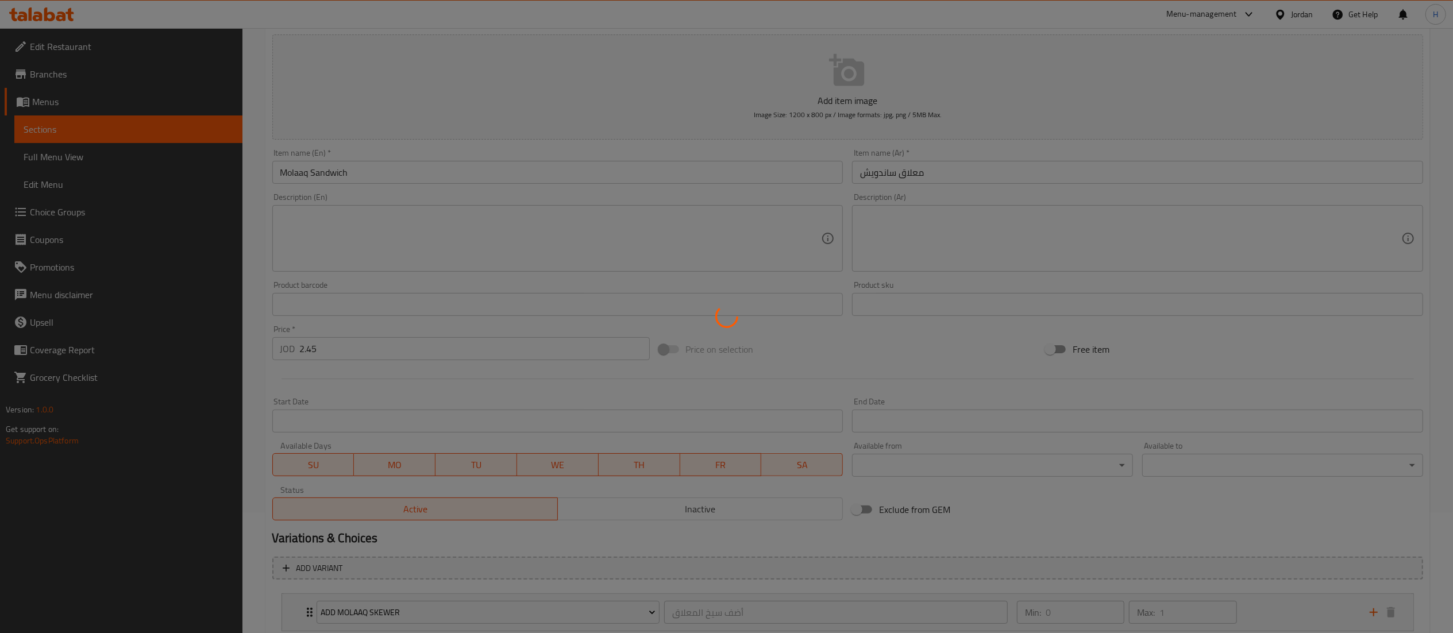
scroll to position [0, 0]
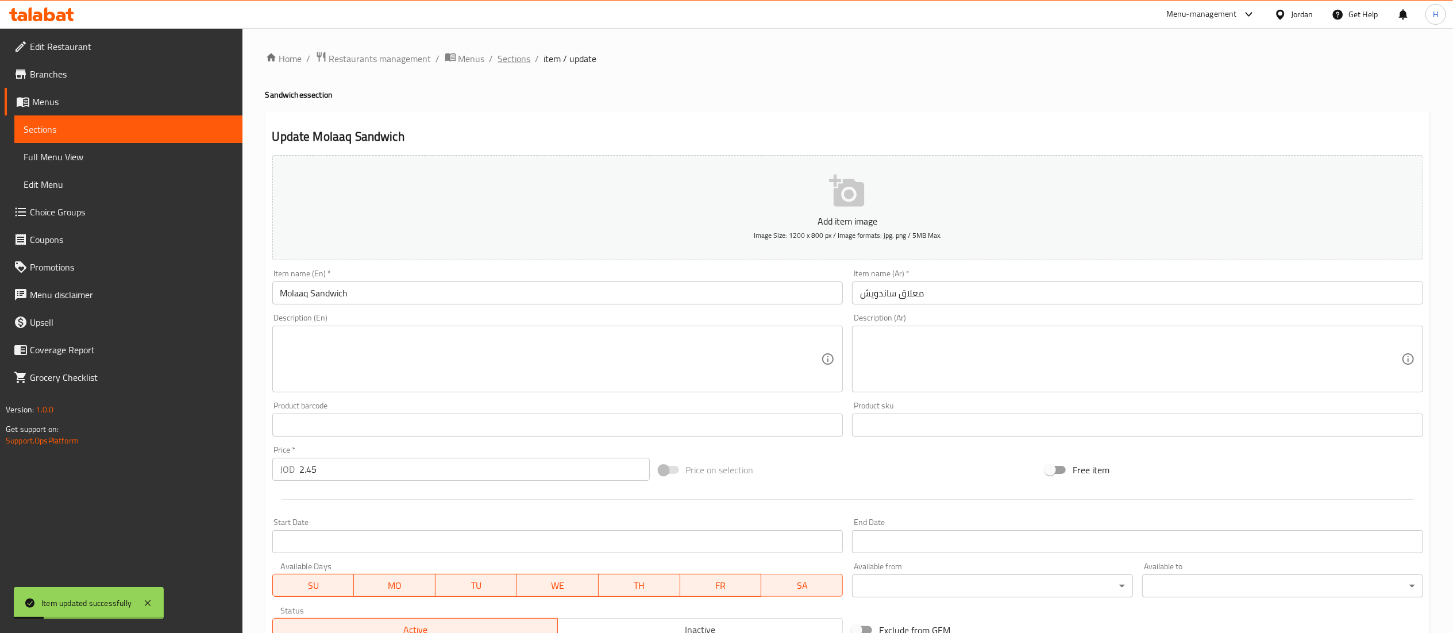
click at [518, 57] on span "Sections" at bounding box center [514, 59] width 33 height 14
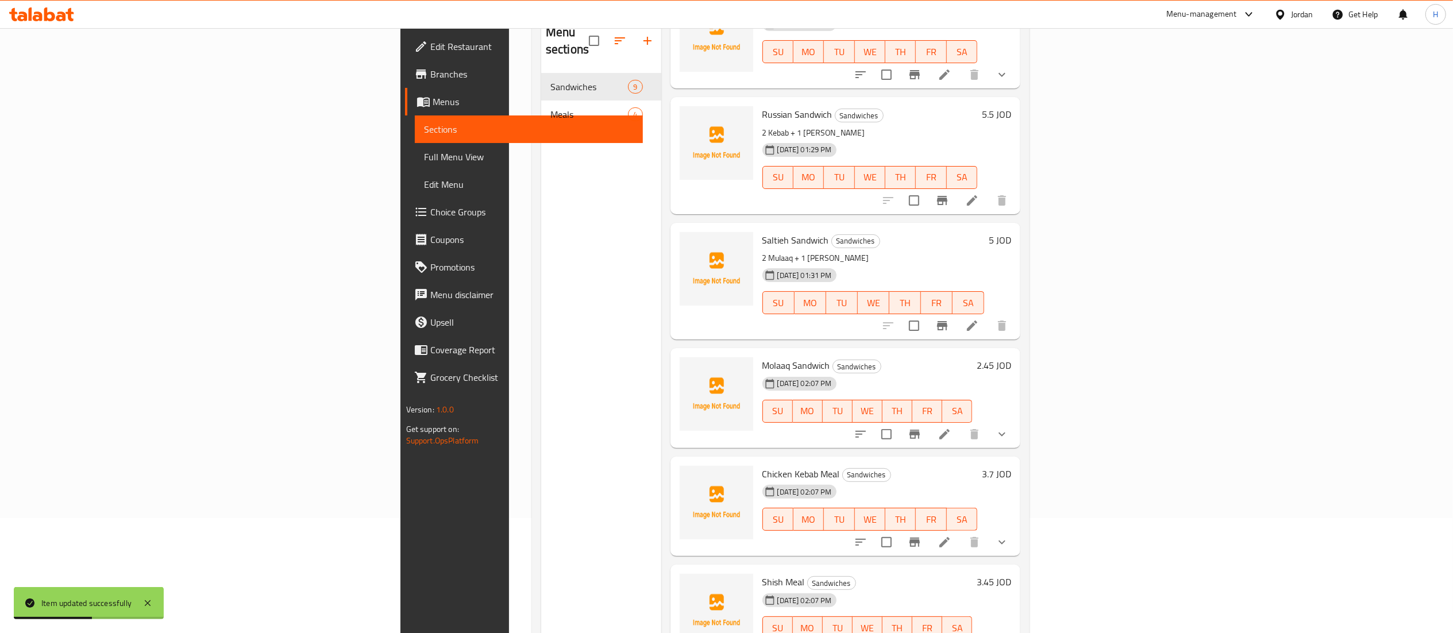
scroll to position [161, 0]
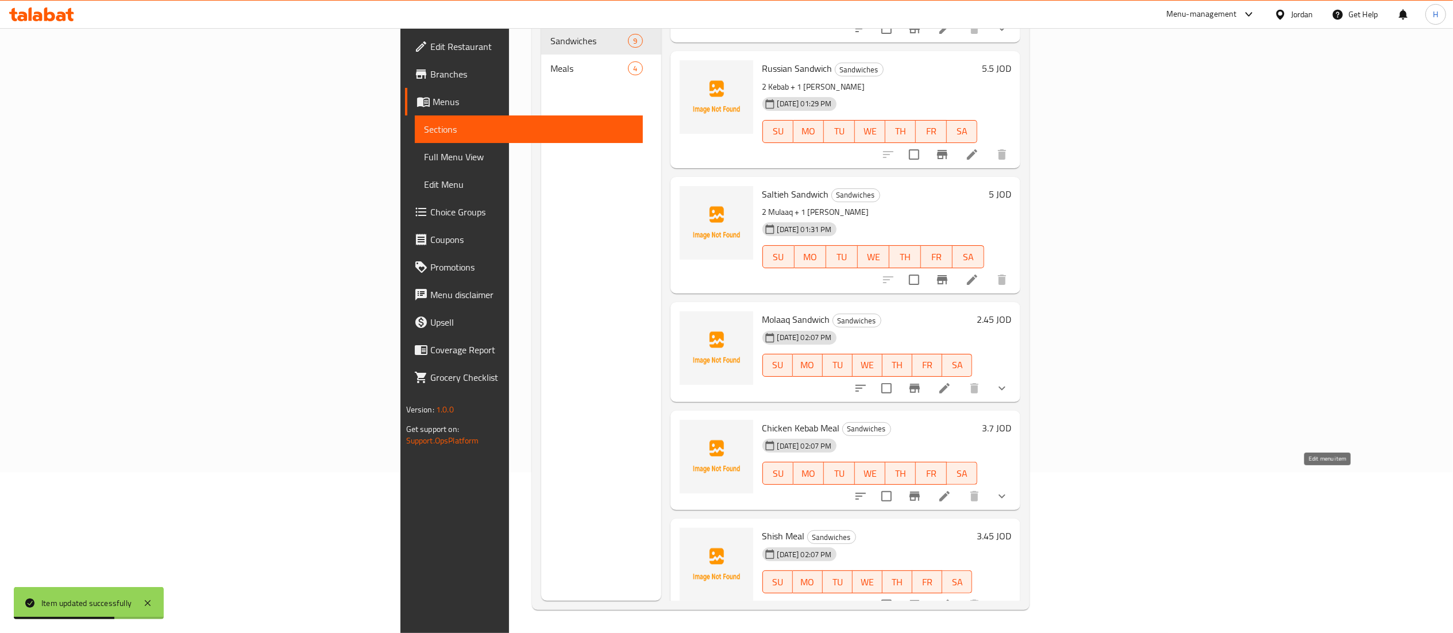
click at [951, 490] on icon at bounding box center [945, 497] width 14 height 14
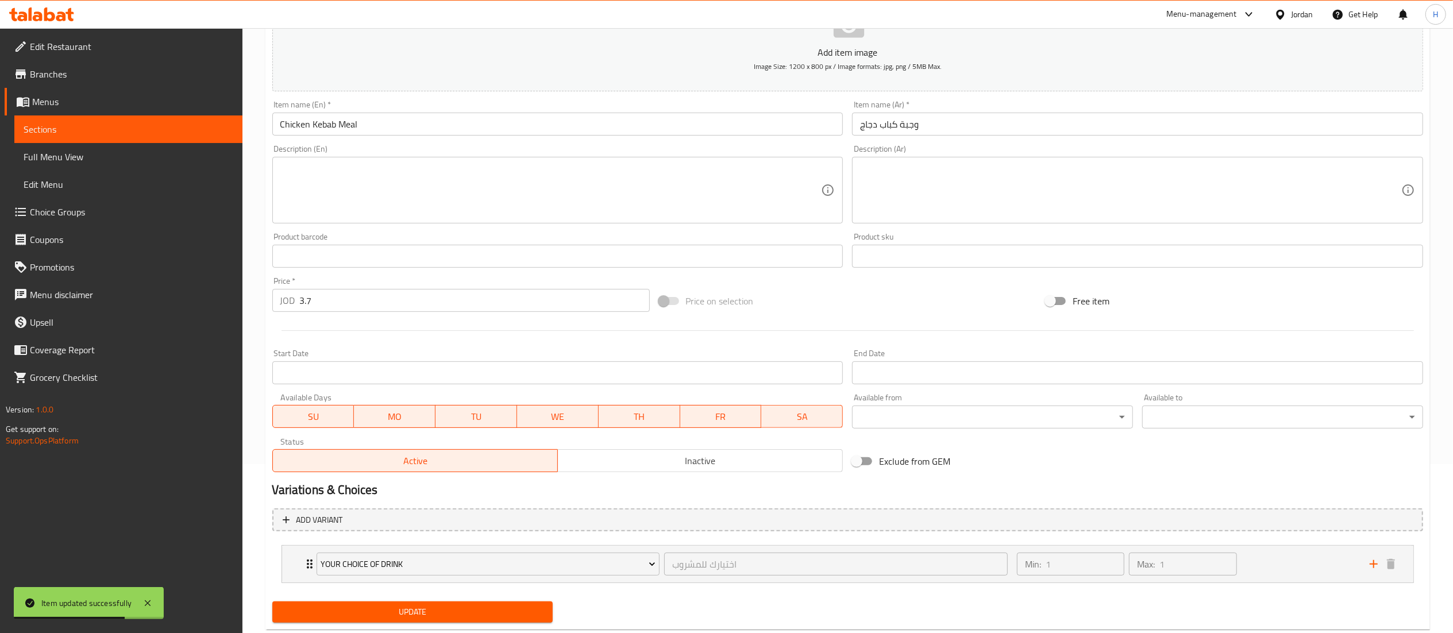
scroll to position [198, 0]
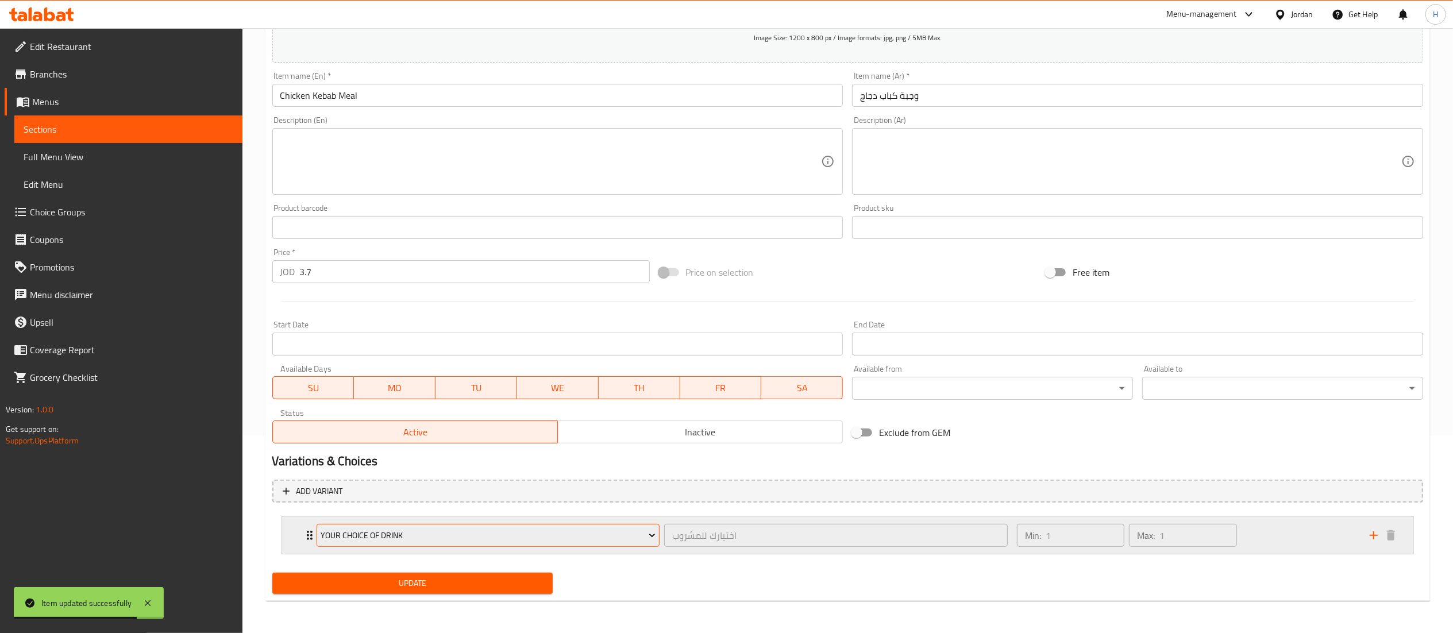
click at [371, 529] on span "Your Choice Of Drink" at bounding box center [488, 536] width 335 height 14
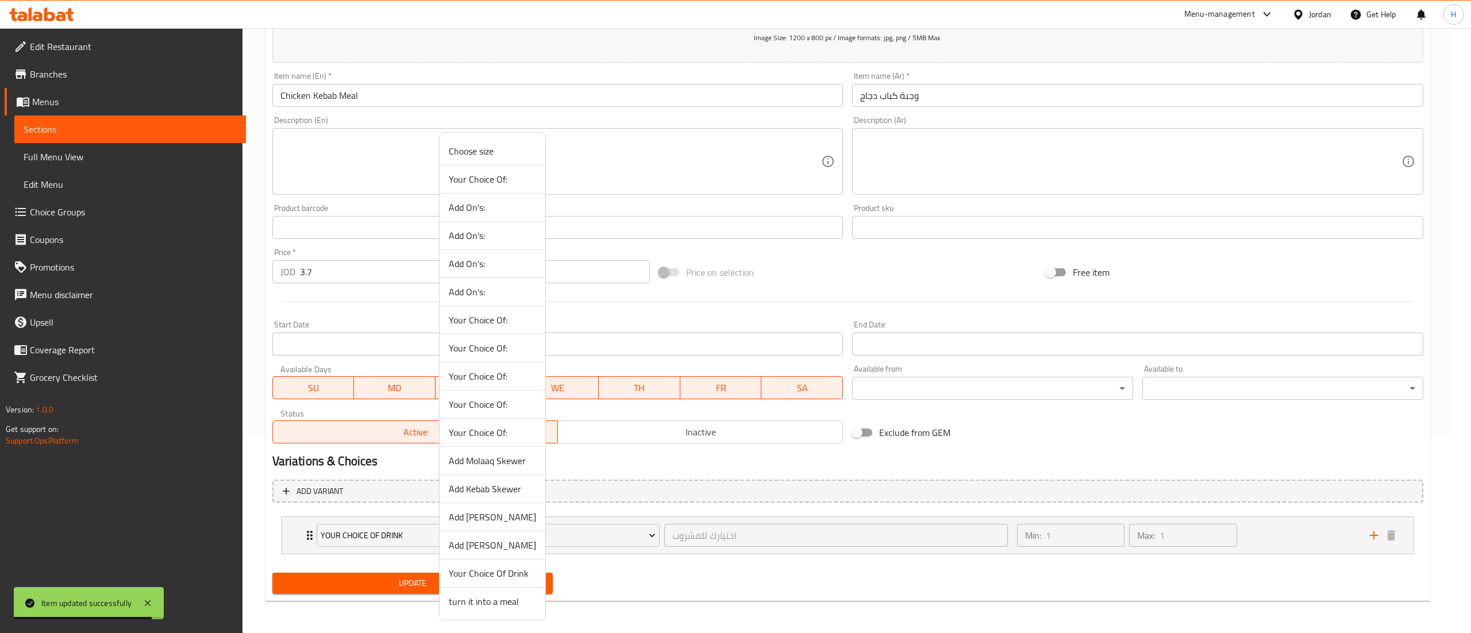
click at [480, 496] on span "Add Kebab Skewer" at bounding box center [492, 489] width 87 height 14
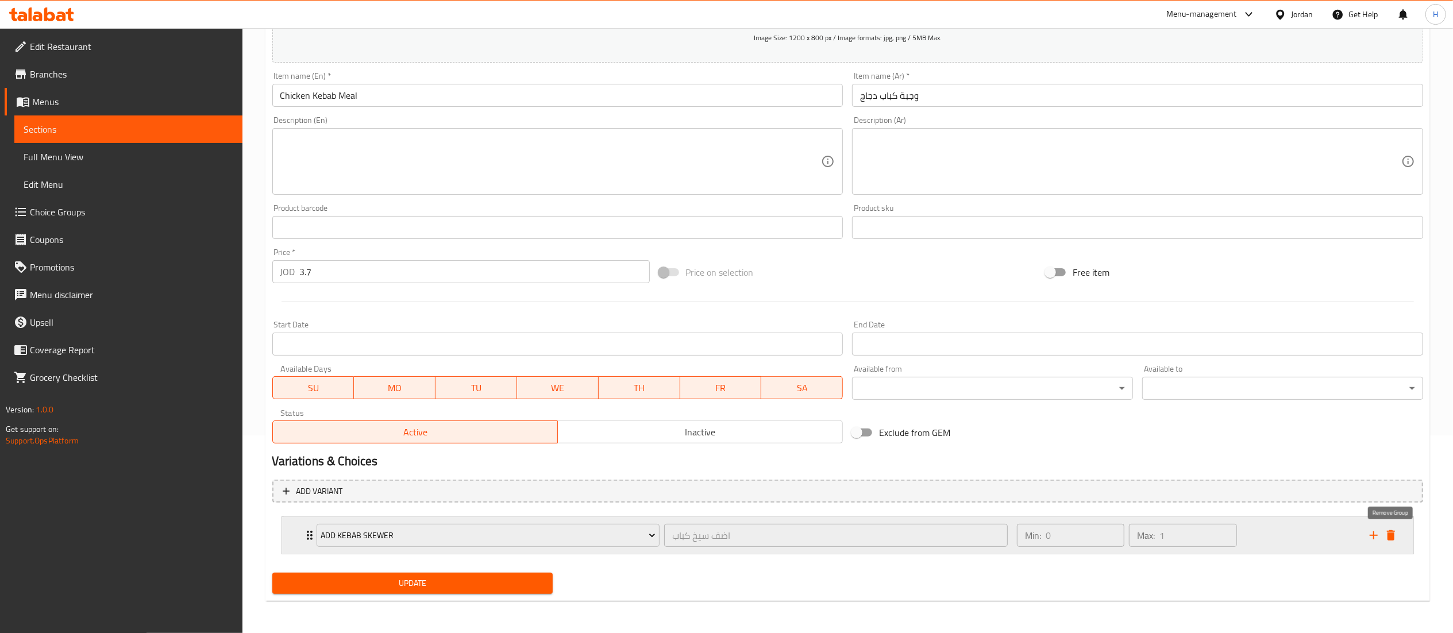
click at [1391, 531] on icon "delete" at bounding box center [1391, 535] width 8 height 10
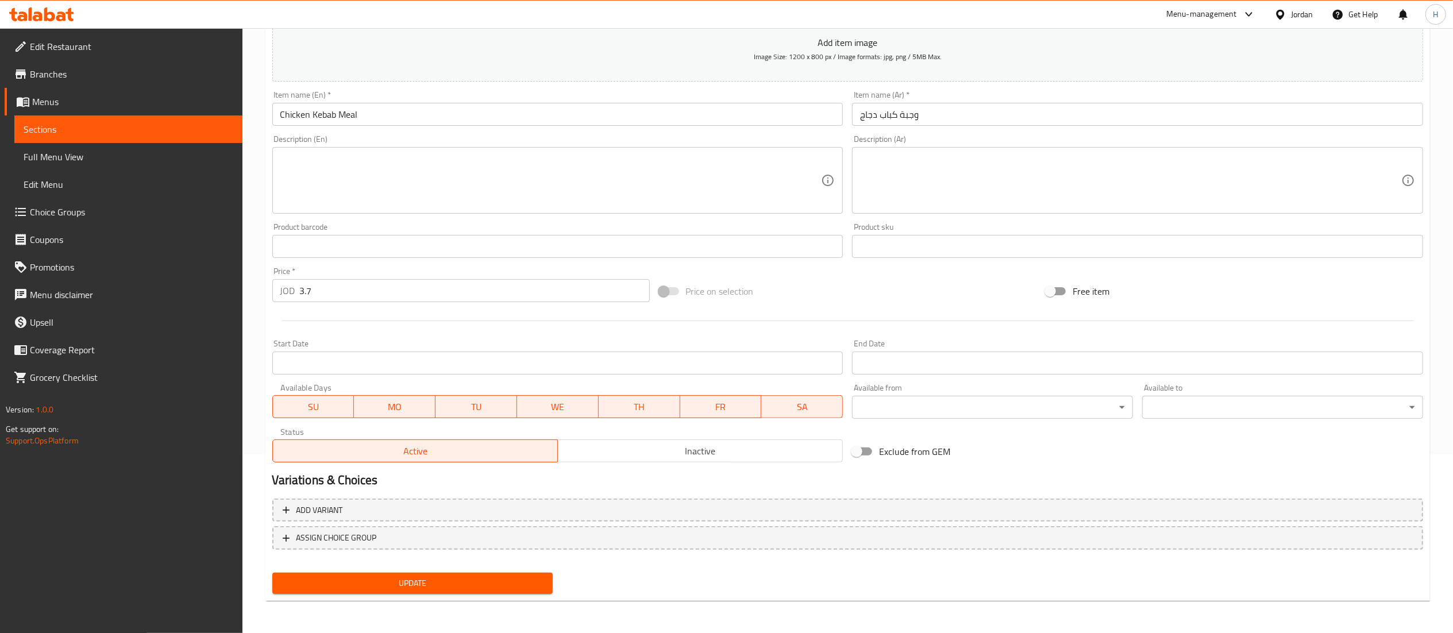
scroll to position [178, 0]
click at [347, 118] on input "Chicken Kebab Meal" at bounding box center [557, 115] width 571 height 23
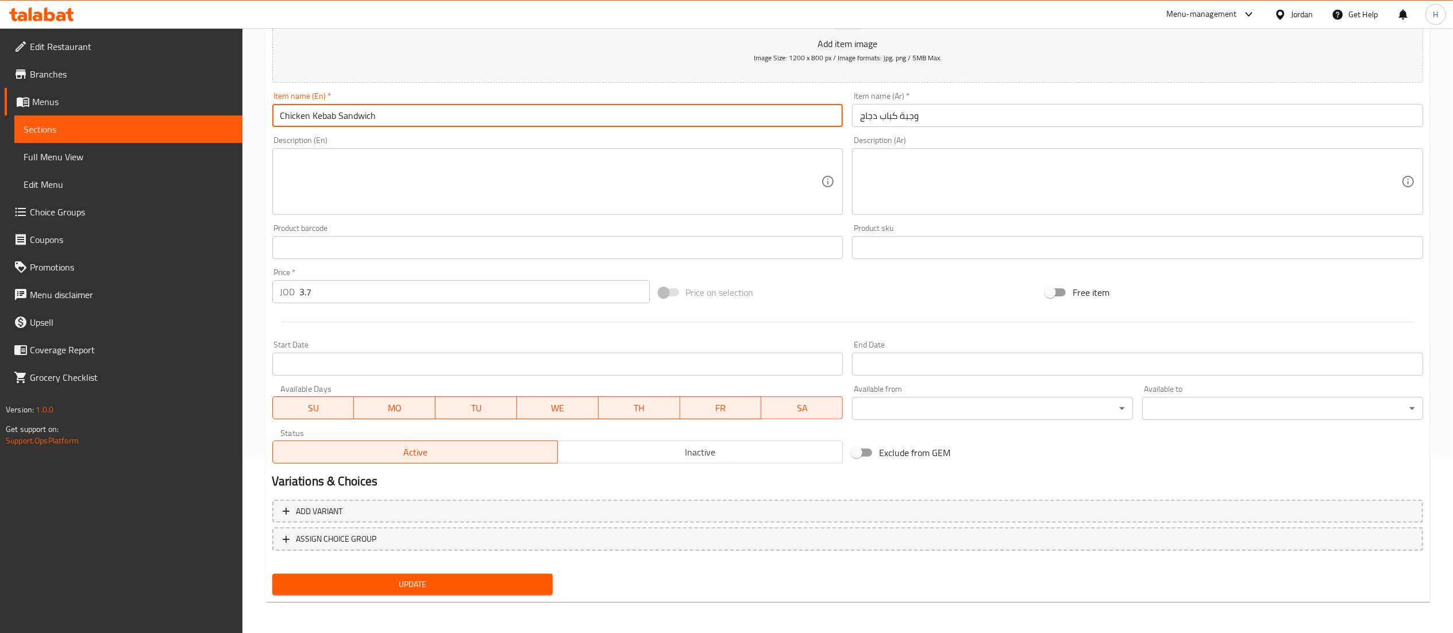
type input "Chicken Kebab Sandwich"
click at [907, 114] on input "وجبة كباب دجاج" at bounding box center [1137, 115] width 571 height 23
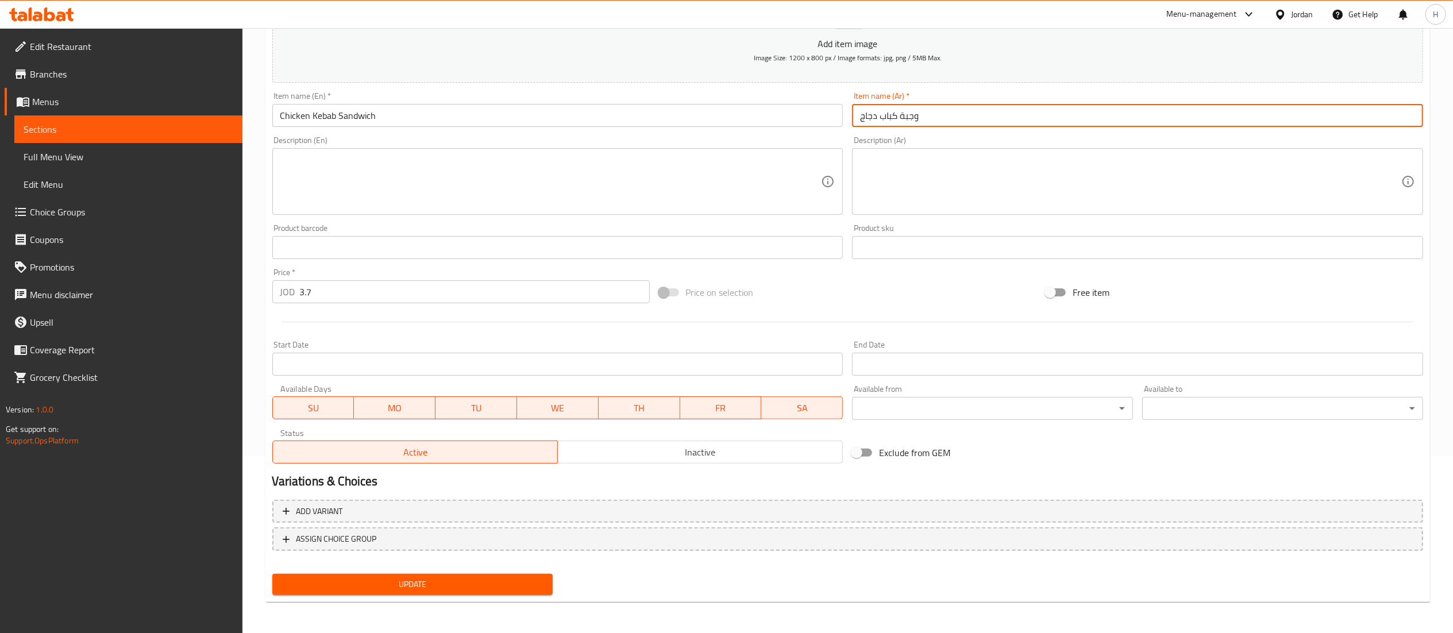
click at [907, 114] on input "وجبة كباب دجاج" at bounding box center [1137, 115] width 571 height 23
drag, startPoint x: 908, startPoint y: 114, endPoint x: 927, endPoint y: 167, distance: 55.6
click at [927, 167] on div "Add item image Image Size: 1200 x 800 px / Image formats: jpg, png / 5MB Max. I…" at bounding box center [848, 220] width 1160 height 495
type input "كباب دجاج ساندويش"
click at [368, 574] on button "Update" at bounding box center [412, 584] width 281 height 21
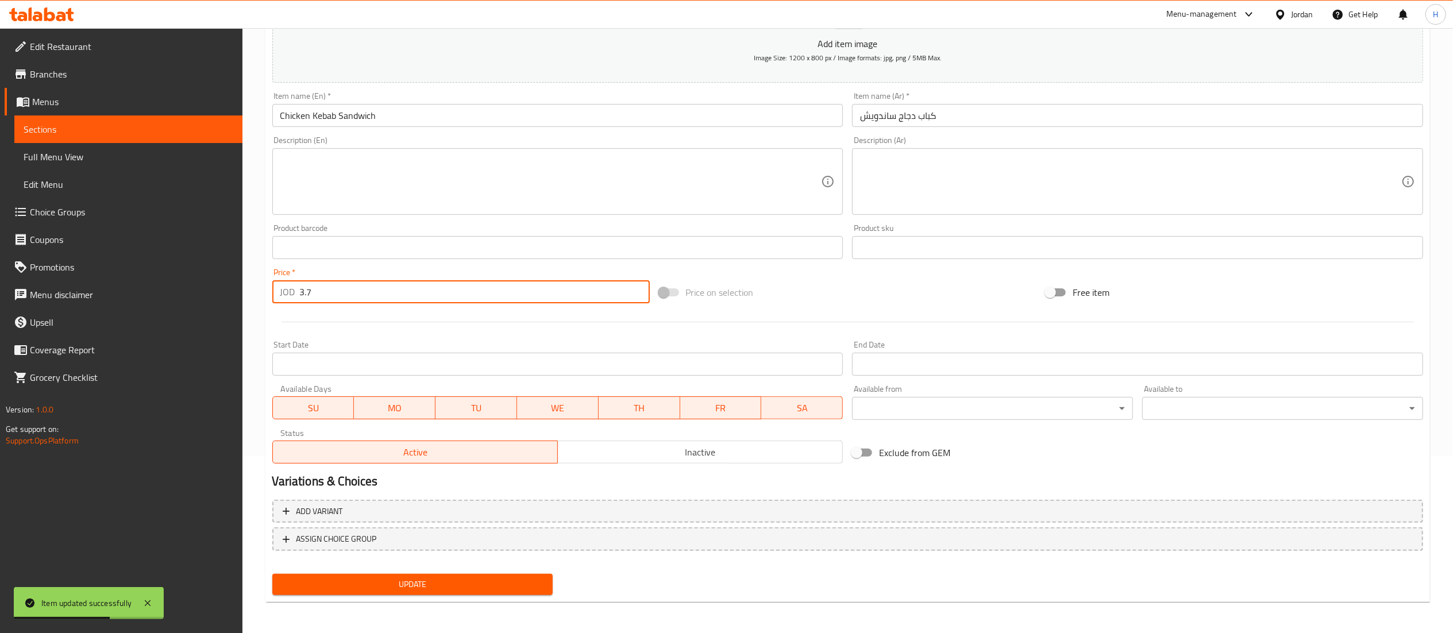
drag, startPoint x: 331, startPoint y: 291, endPoint x: 265, endPoint y: 298, distance: 65.8
click at [268, 298] on div "Price   * JOD 3.7 Price *" at bounding box center [461, 286] width 387 height 44
type input "2.45"
click at [378, 572] on div "Update" at bounding box center [413, 584] width 290 height 30
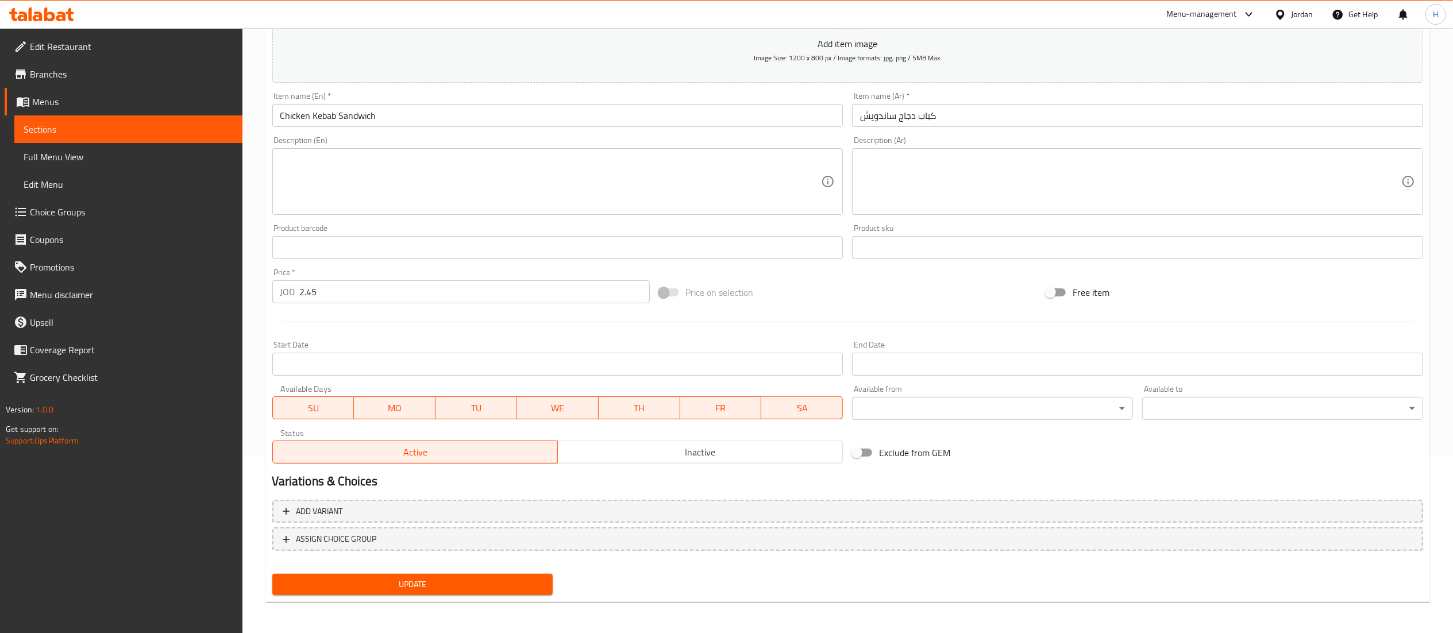
click at [375, 577] on span "Update" at bounding box center [413, 584] width 263 height 14
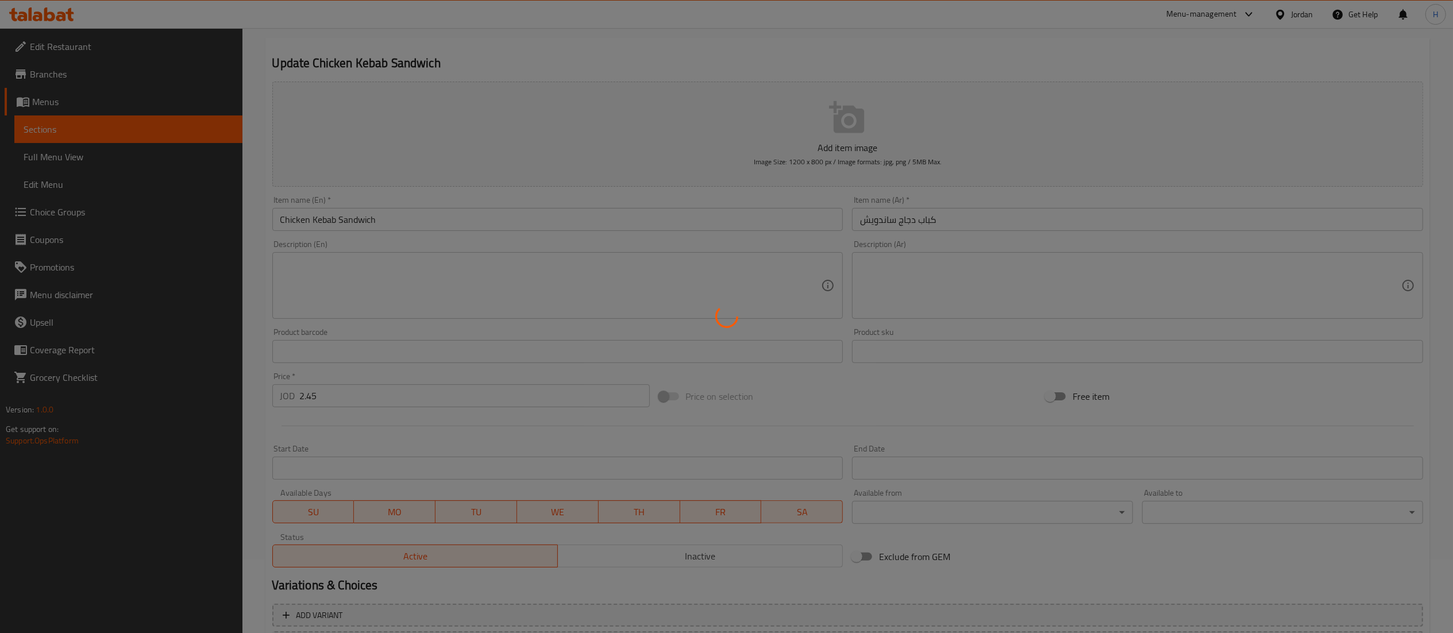
scroll to position [0, 0]
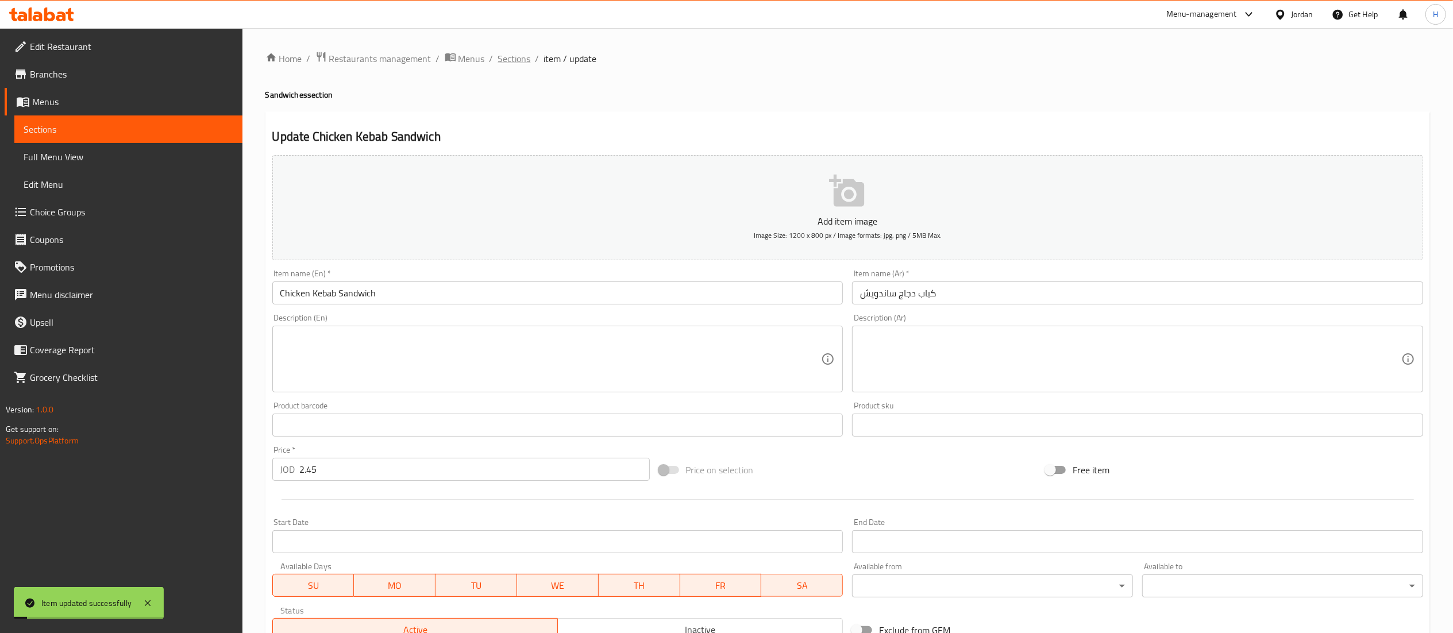
click at [517, 59] on span "Sections" at bounding box center [514, 59] width 33 height 14
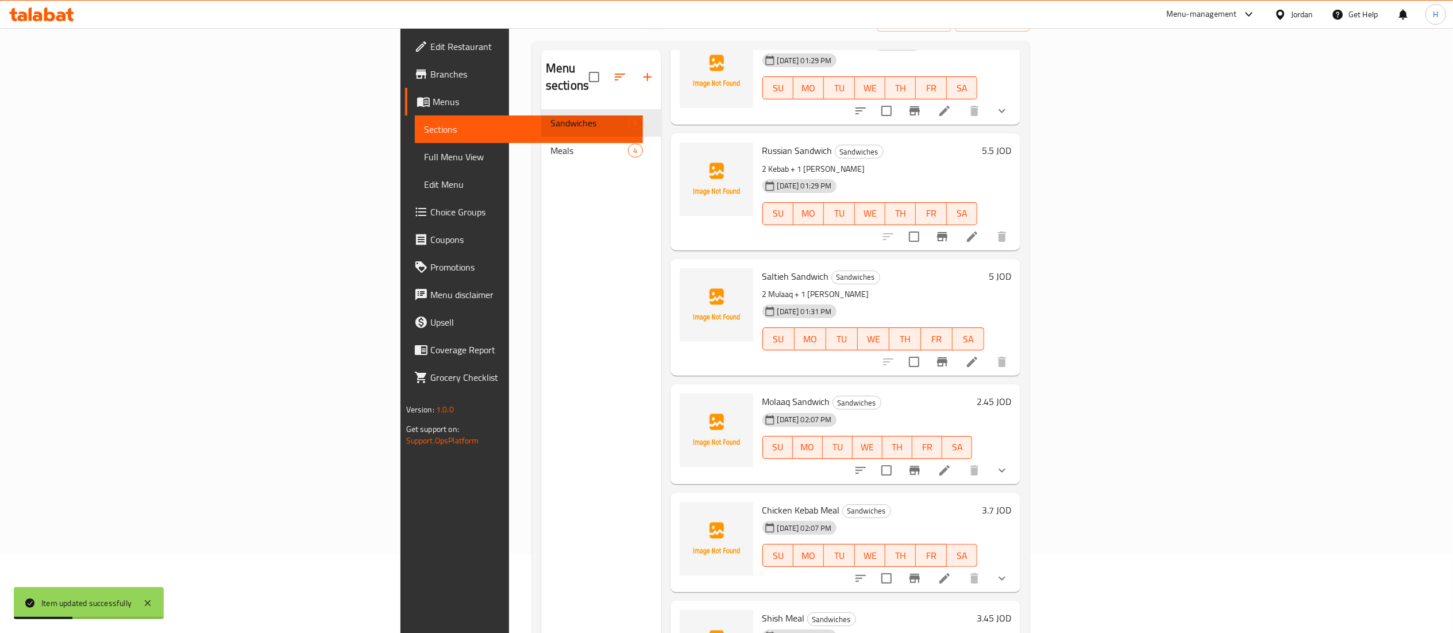
scroll to position [161, 0]
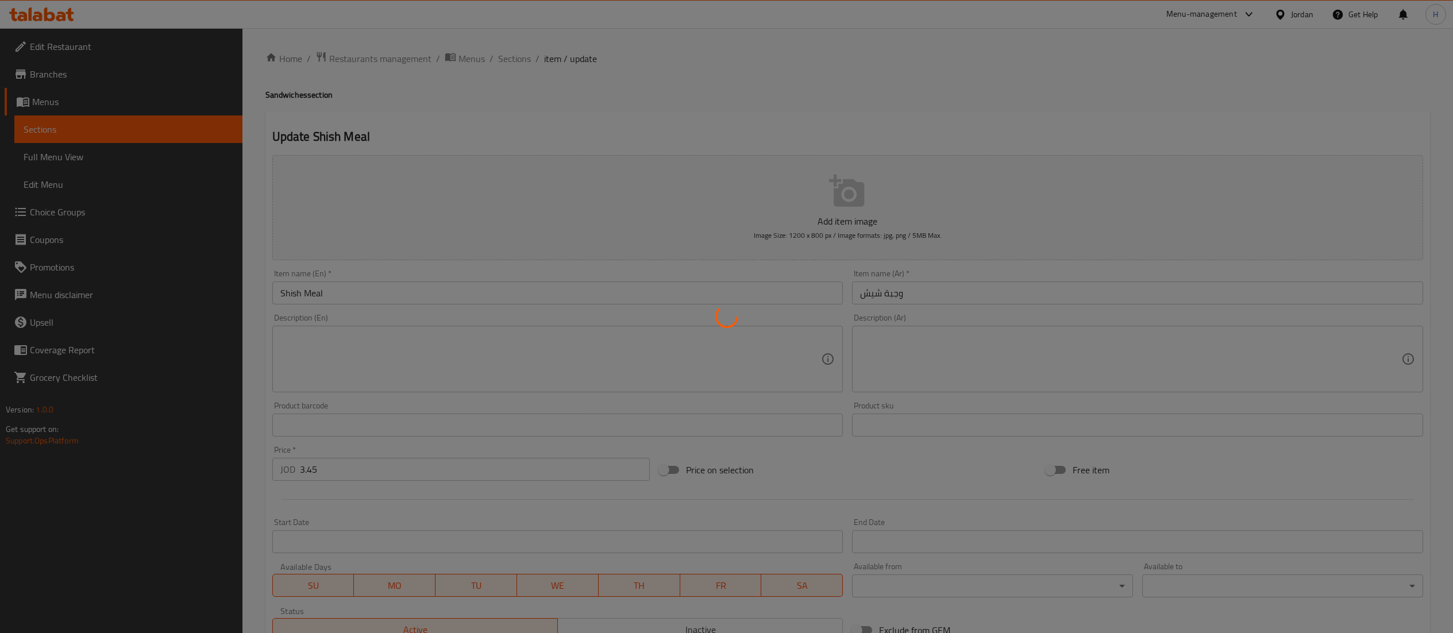
type input "اضف سيخ شيش"
type input "0"
type input "1"
type input "اختيارك للمشروب"
type input "1"
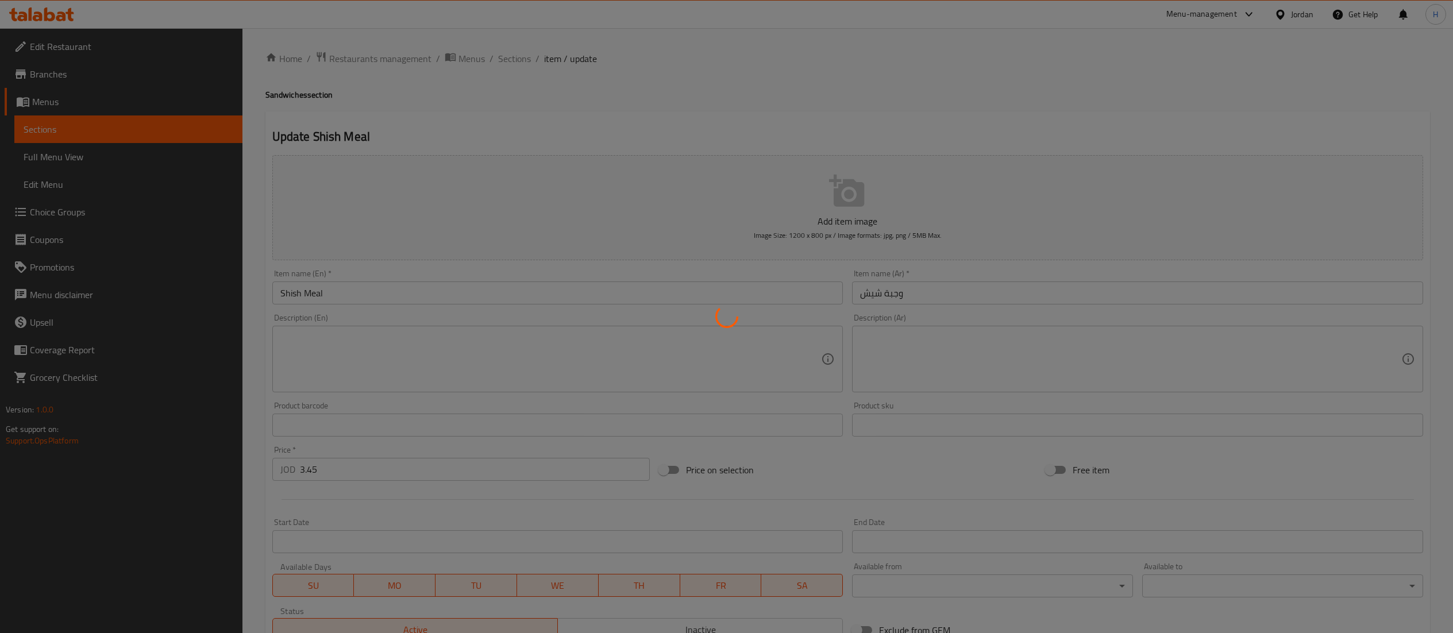
type input "1"
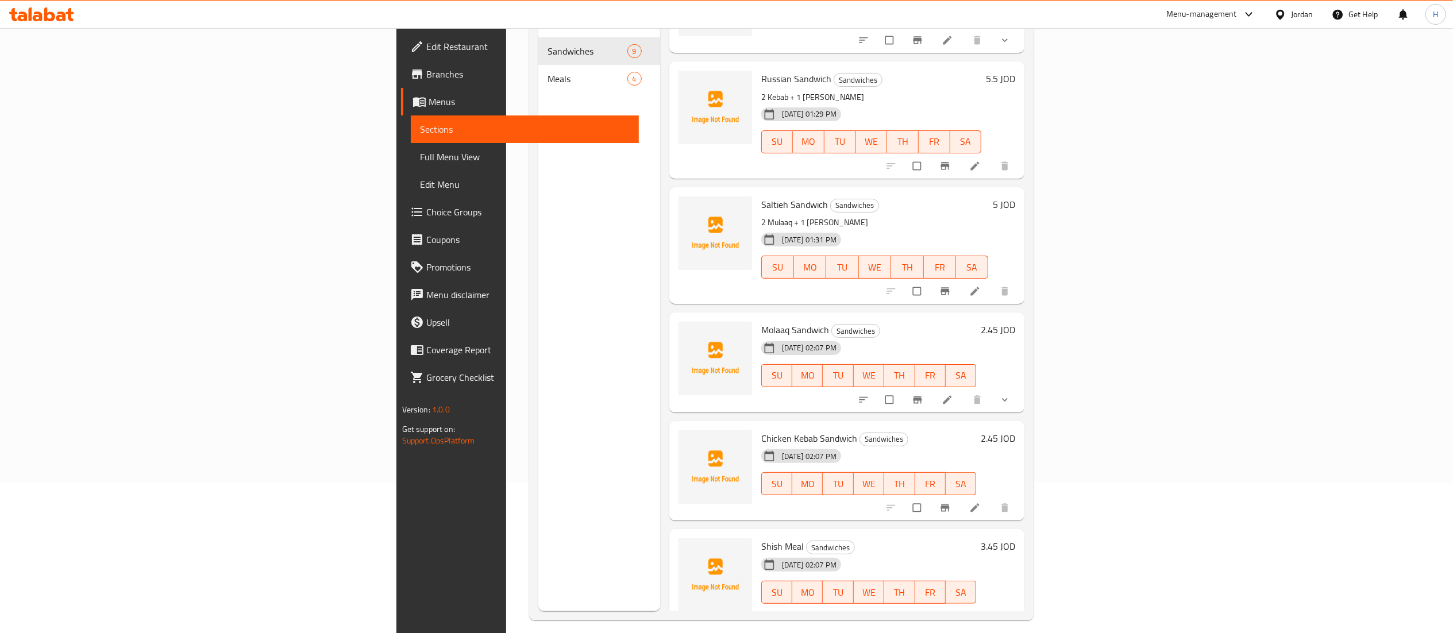
scroll to position [161, 0]
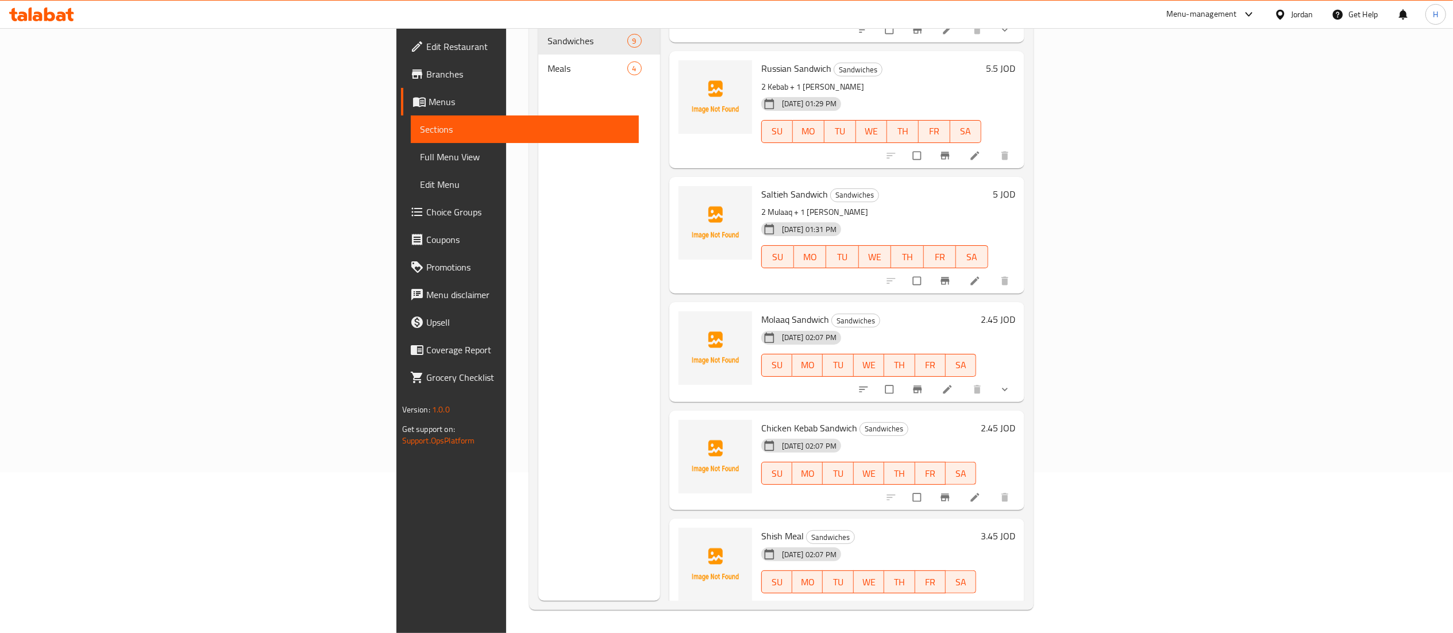
click at [953, 600] on icon at bounding box center [947, 605] width 11 height 11
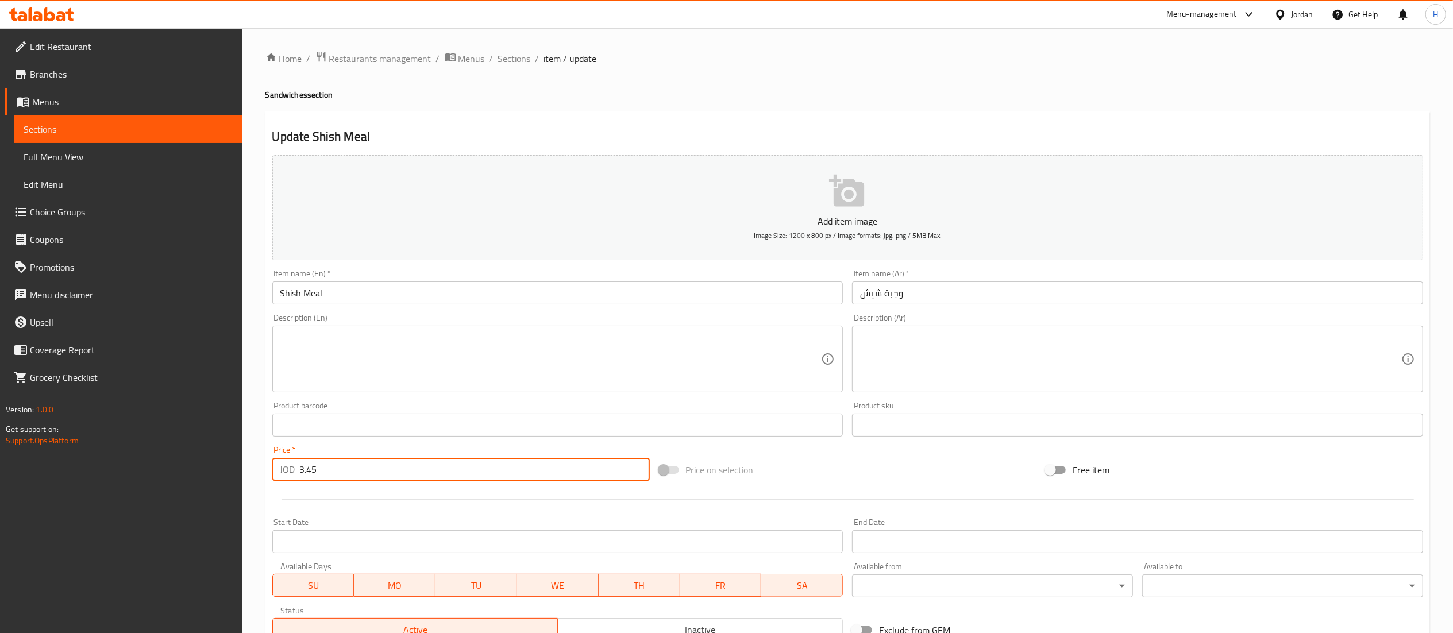
drag, startPoint x: 134, startPoint y: 466, endPoint x: 55, endPoint y: 466, distance: 78.7
click at [55, 466] on div "Edit Restaurant Branches Menus Sections Full Menu View Edit Menu Choice Groups …" at bounding box center [726, 453] width 1453 height 850
type input "2.2"
click at [306, 294] on input "Shish Meal" at bounding box center [557, 293] width 571 height 23
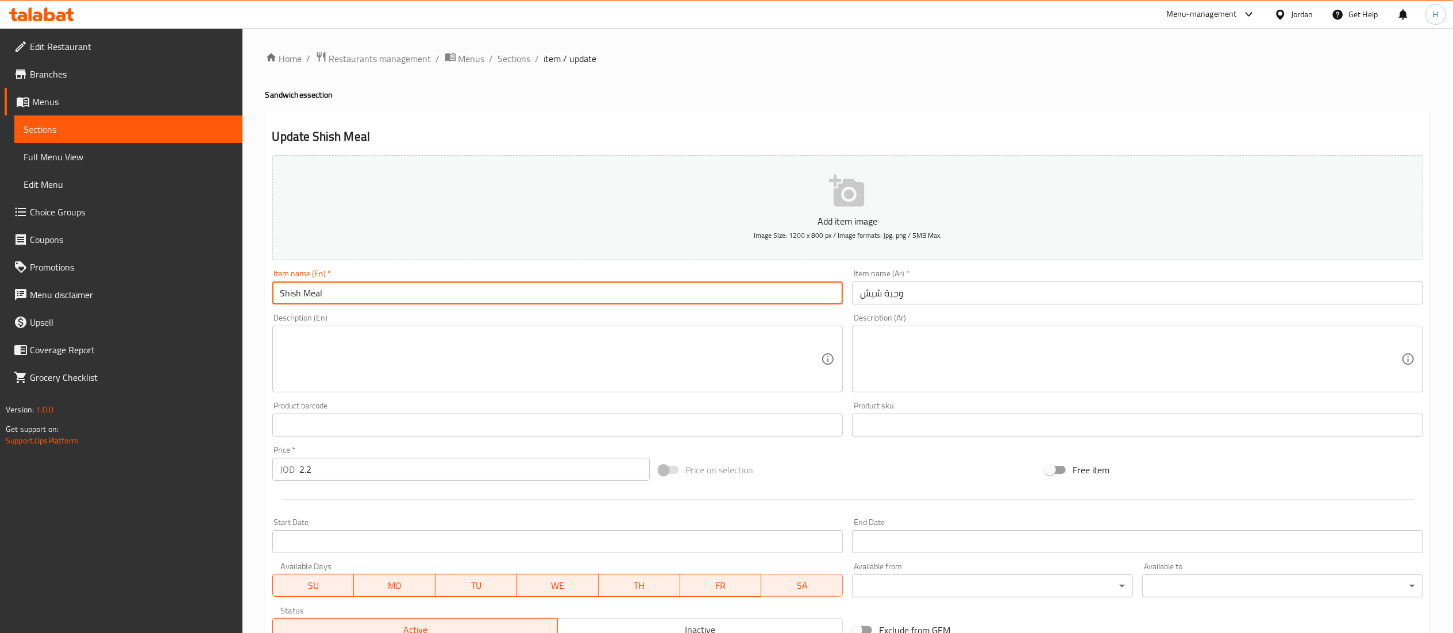
click at [306, 294] on input "Shish Meal" at bounding box center [557, 293] width 571 height 23
type input "[PERSON_NAME]"
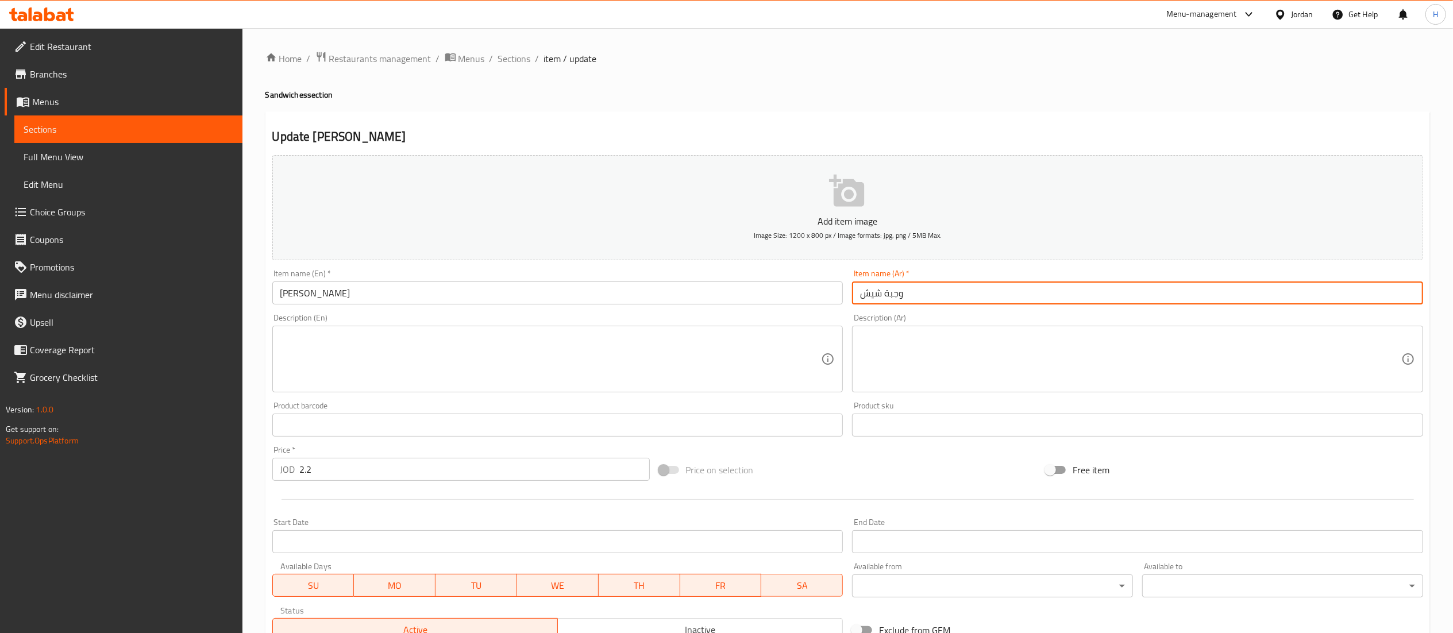
click at [899, 293] on input "وجبة شيش" at bounding box center [1137, 293] width 571 height 23
drag, startPoint x: 927, startPoint y: 290, endPoint x: 881, endPoint y: 293, distance: 46.1
click at [881, 293] on input "وجبة شيش" at bounding box center [1137, 293] width 571 height 23
click at [890, 289] on input "وجبة شيش" at bounding box center [1137, 293] width 571 height 23
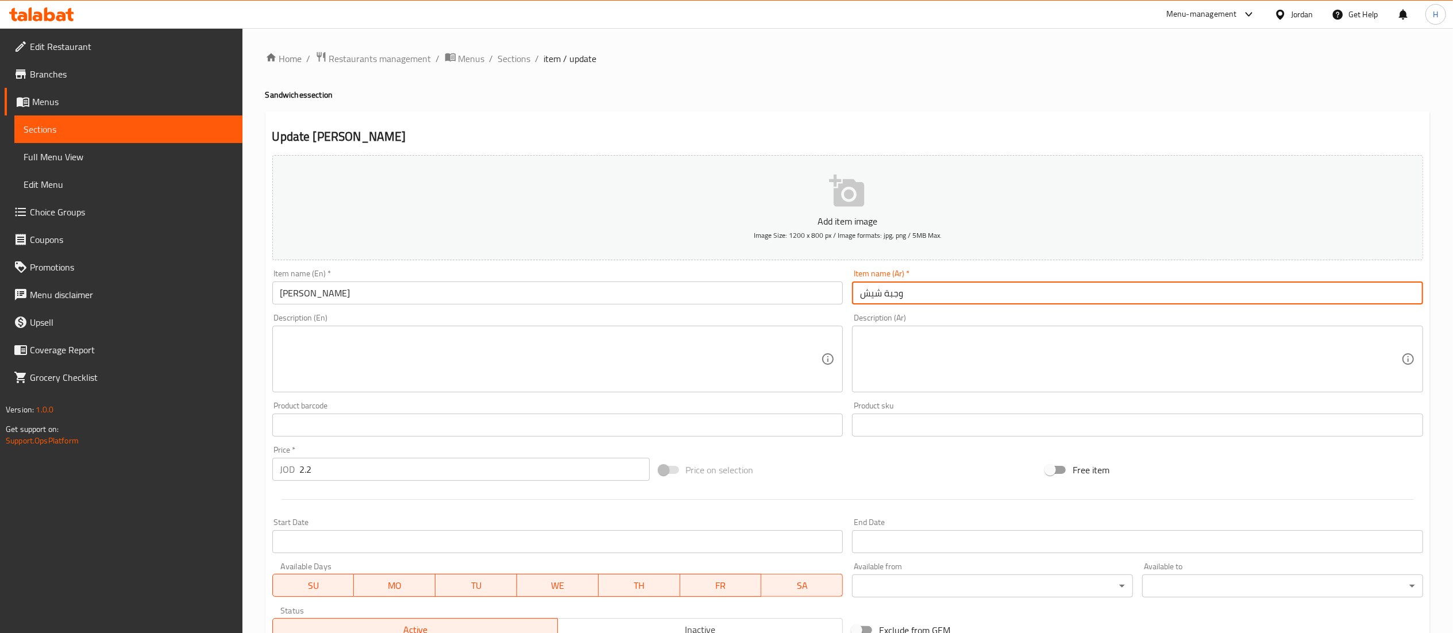
drag, startPoint x: 883, startPoint y: 292, endPoint x: 901, endPoint y: 300, distance: 20.3
click at [901, 300] on input "وجبة شيش" at bounding box center [1137, 293] width 571 height 23
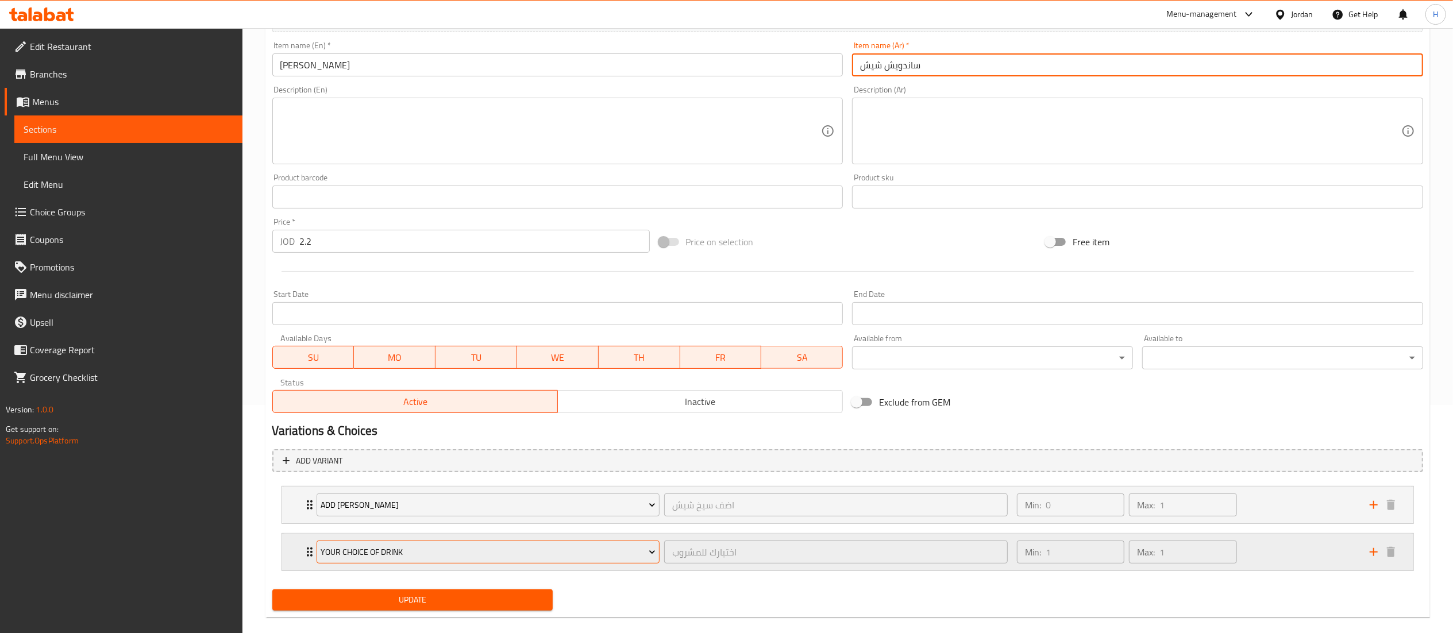
scroll to position [230, 0]
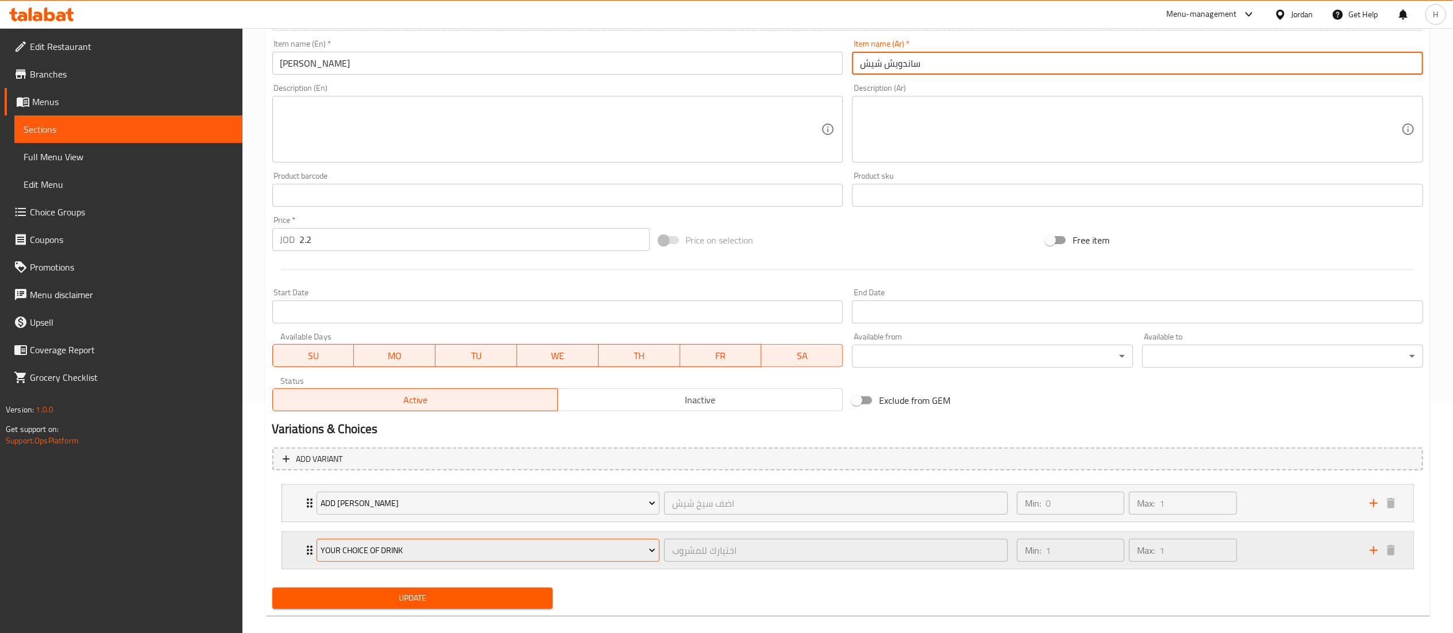
type input "ساندويش شيش"
click at [404, 553] on span "Your Choice Of Drink" at bounding box center [488, 551] width 335 height 14
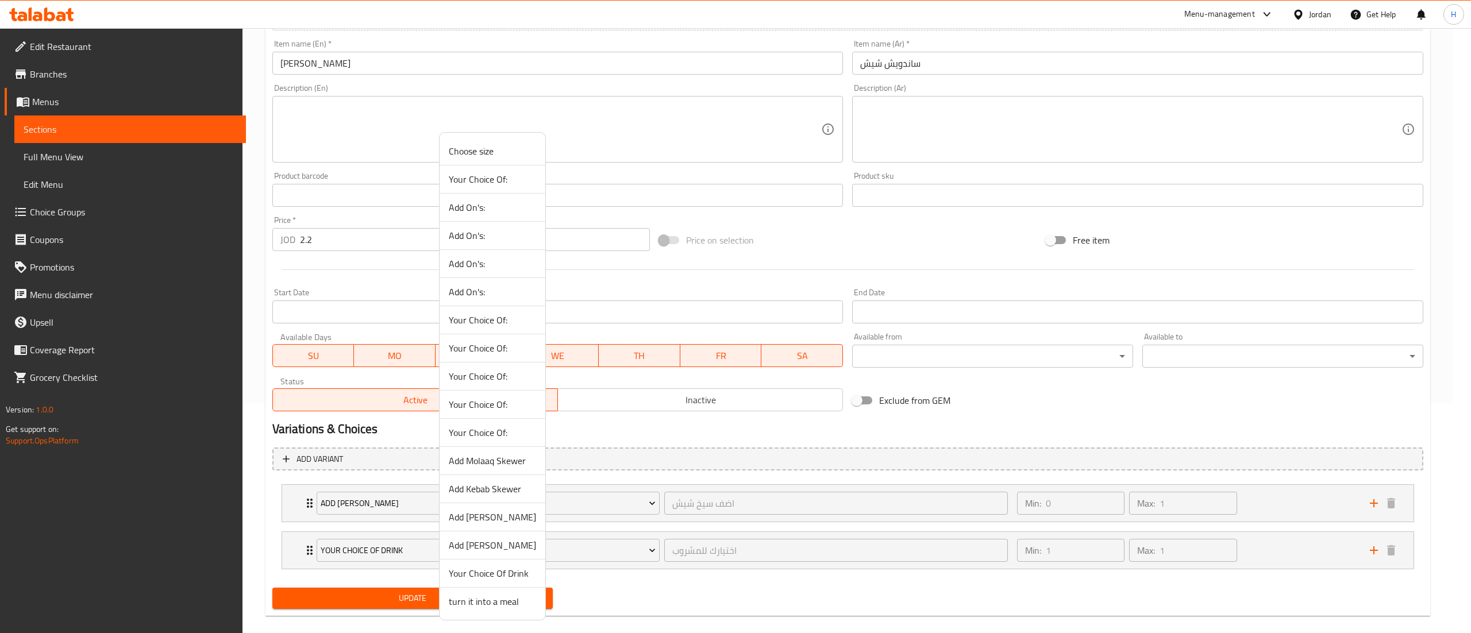
click at [472, 487] on span "Add Kebab Skewer" at bounding box center [492, 489] width 87 height 14
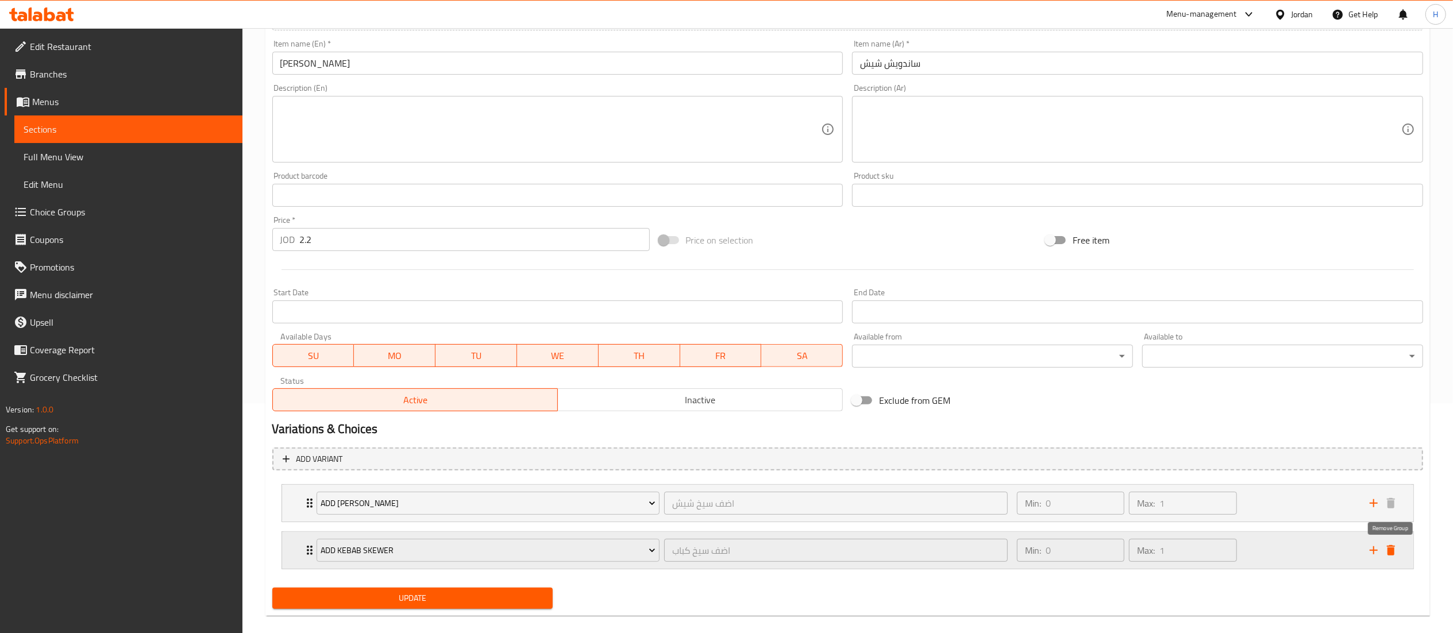
click at [1390, 551] on icon "delete" at bounding box center [1391, 550] width 8 height 10
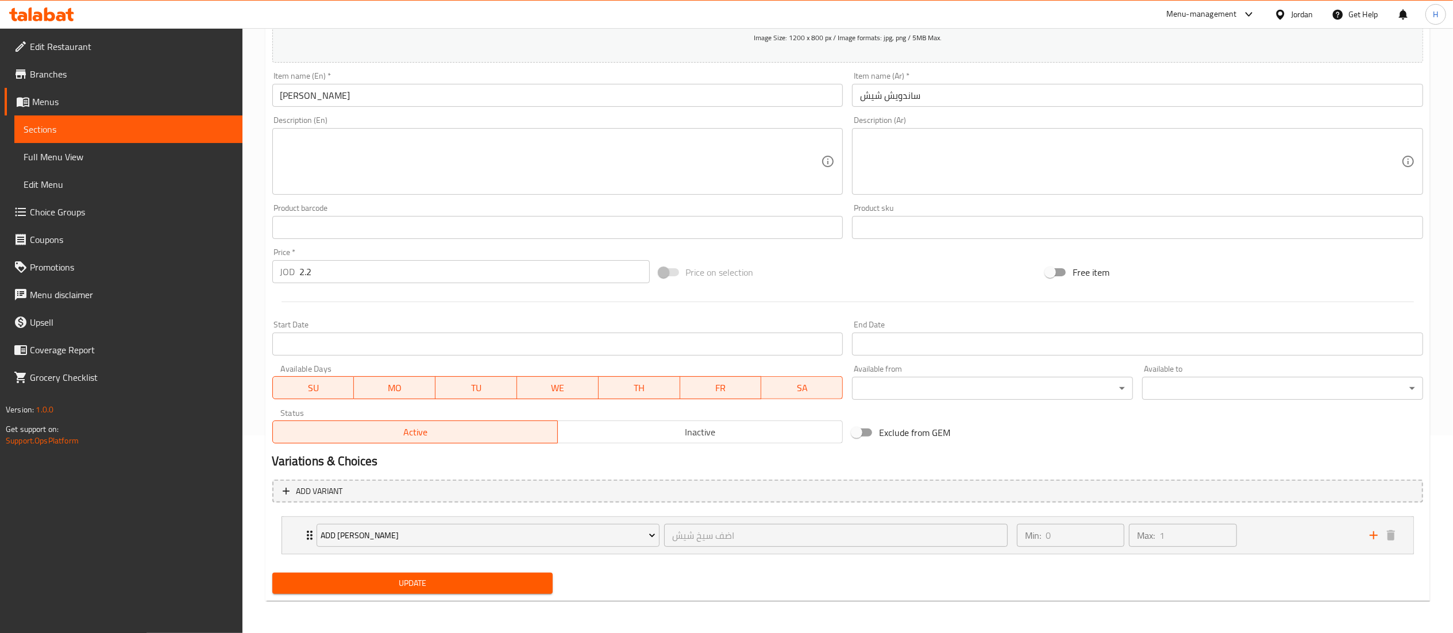
click at [502, 584] on span "Update" at bounding box center [413, 583] width 263 height 14
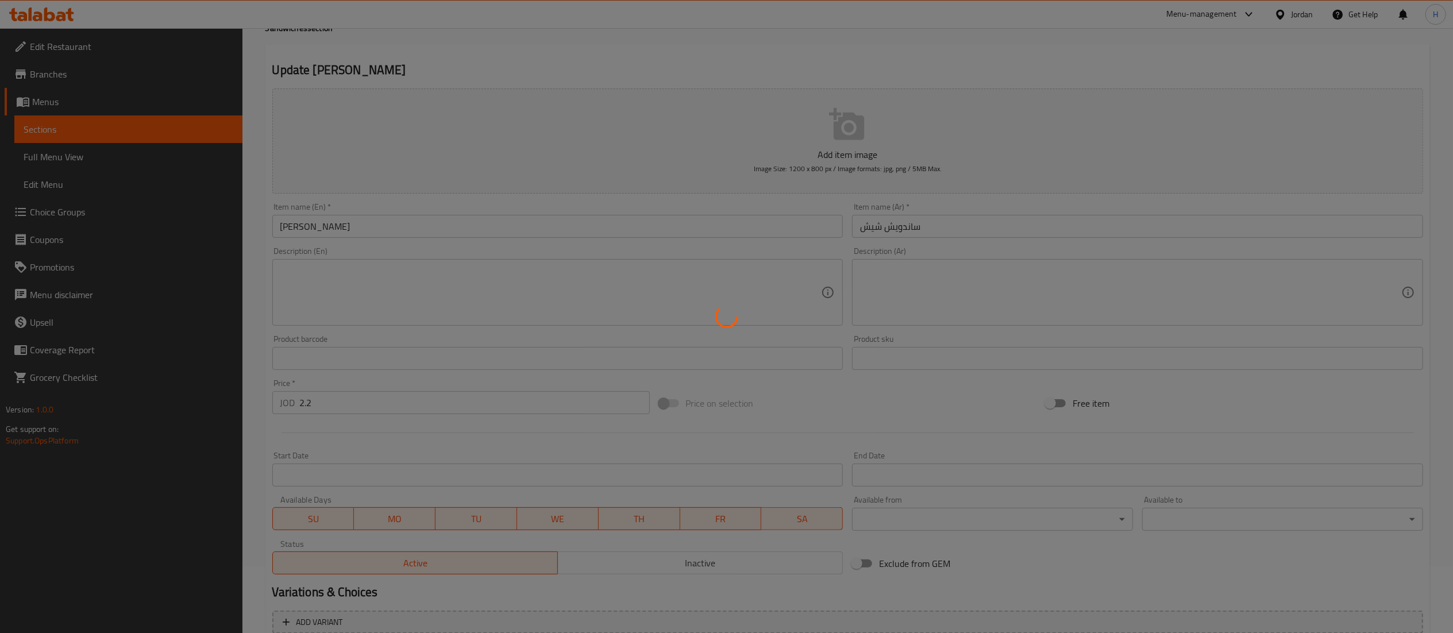
scroll to position [0, 0]
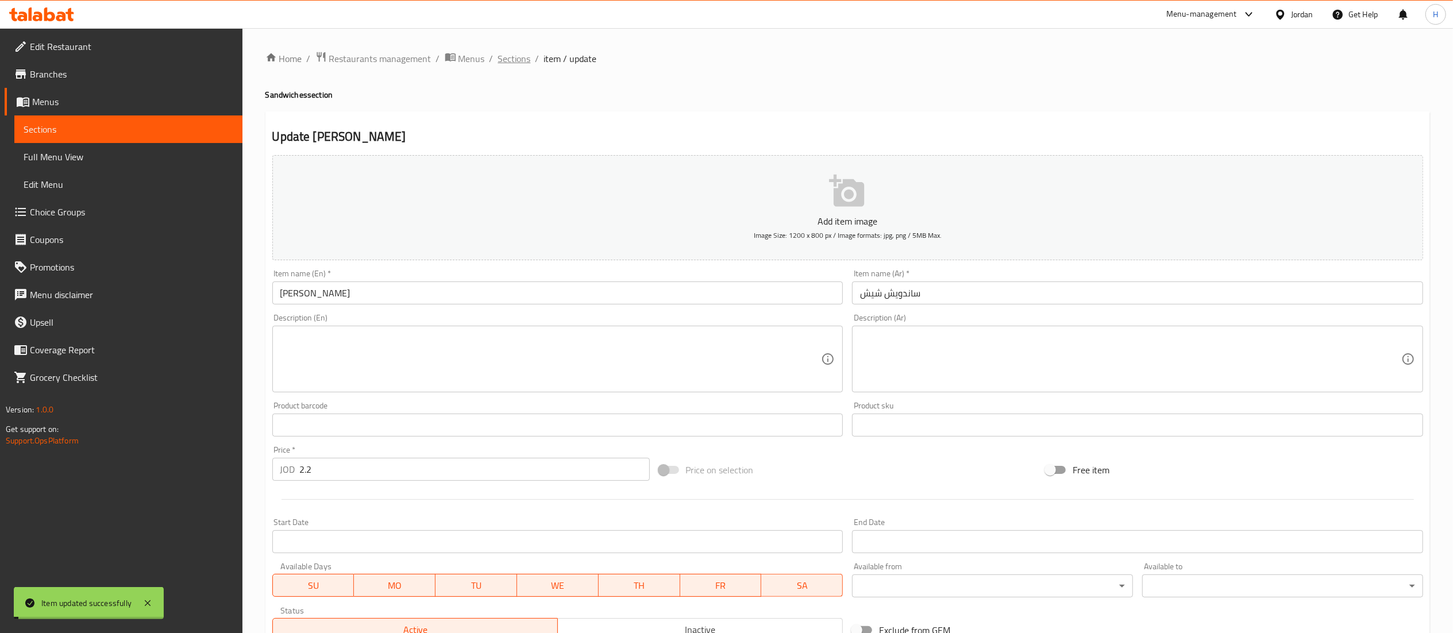
click at [510, 56] on span "Sections" at bounding box center [514, 59] width 33 height 14
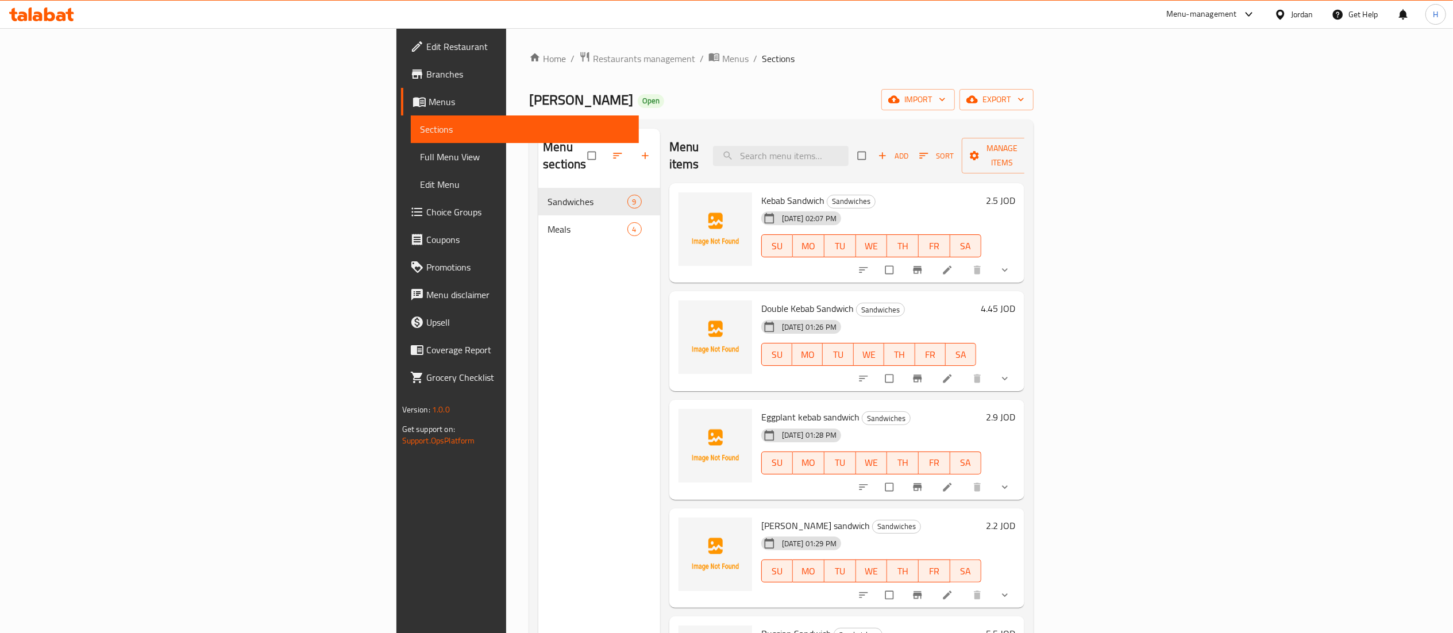
click at [1011, 264] on icon "show more" at bounding box center [1004, 269] width 11 height 11
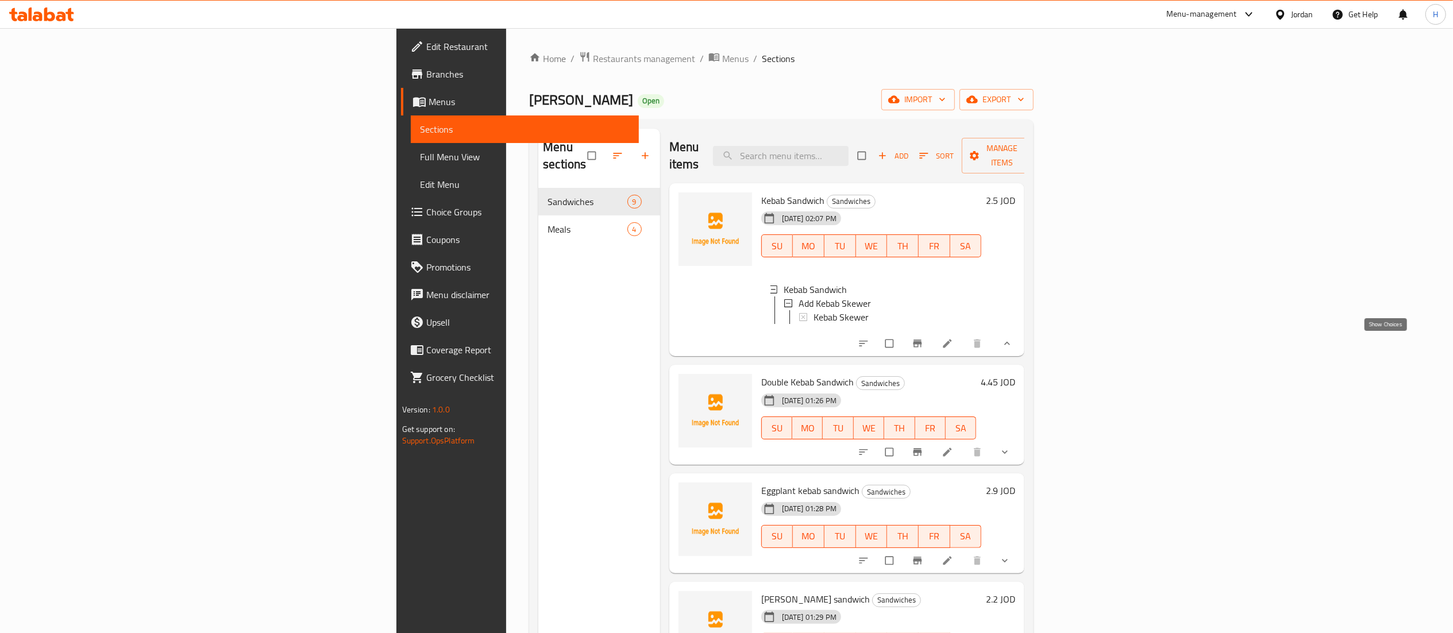
click at [1013, 346] on icon "show more" at bounding box center [1006, 343] width 11 height 11
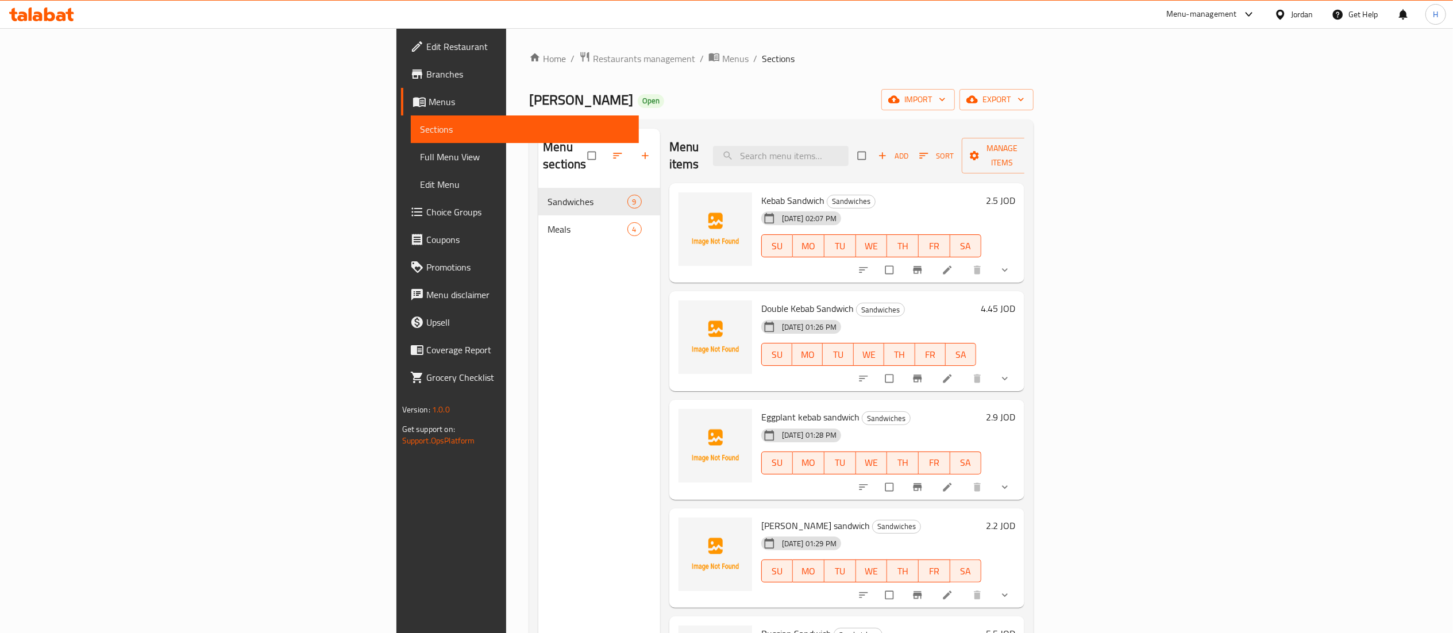
click at [1015, 192] on h6 "2.5 JOD" at bounding box center [1000, 200] width 29 height 16
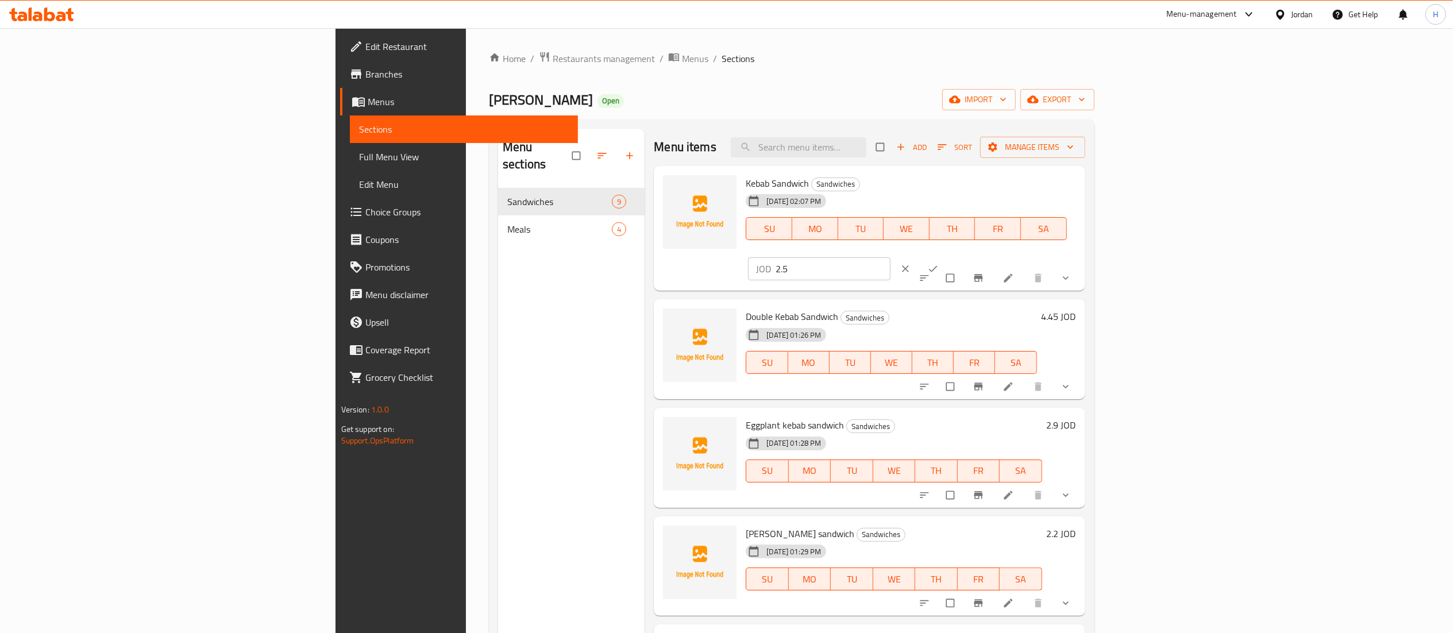
click at [890, 257] on input "2.5" at bounding box center [833, 268] width 114 height 23
type input "2.7"
click at [948, 256] on button "ok" at bounding box center [934, 268] width 28 height 25
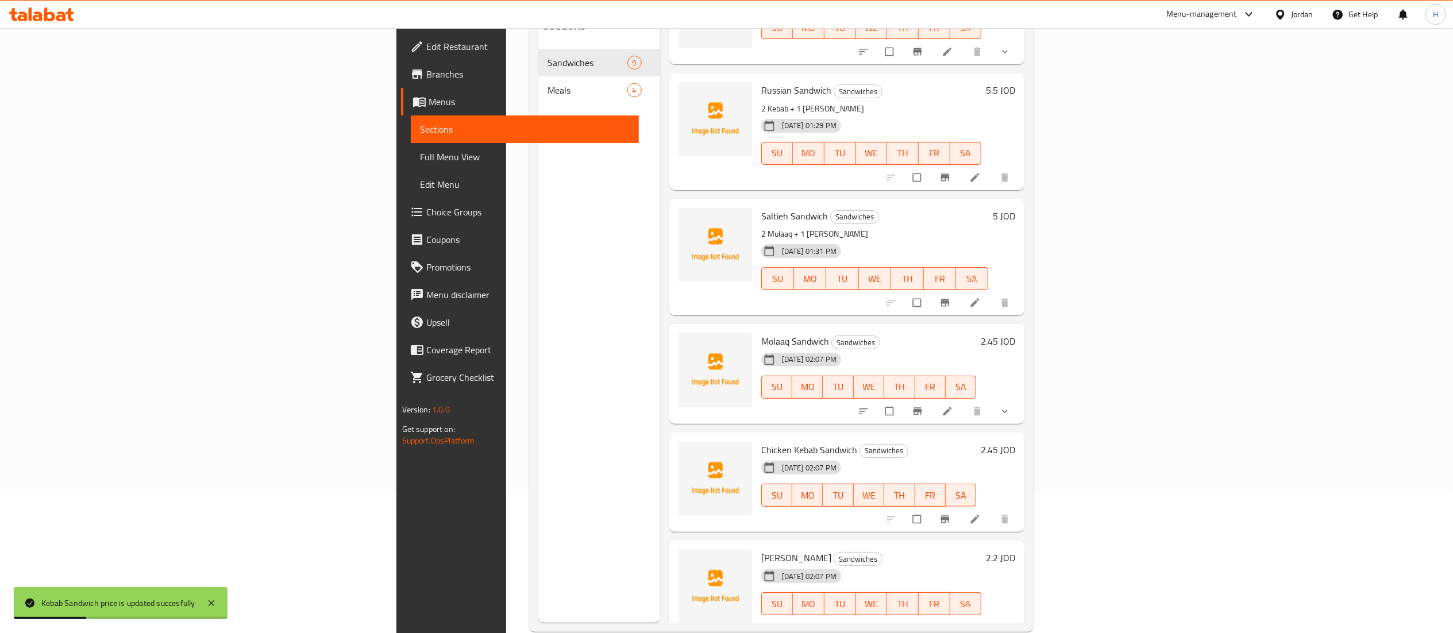
scroll to position [161, 0]
